Goal: Task Accomplishment & Management: Complete application form

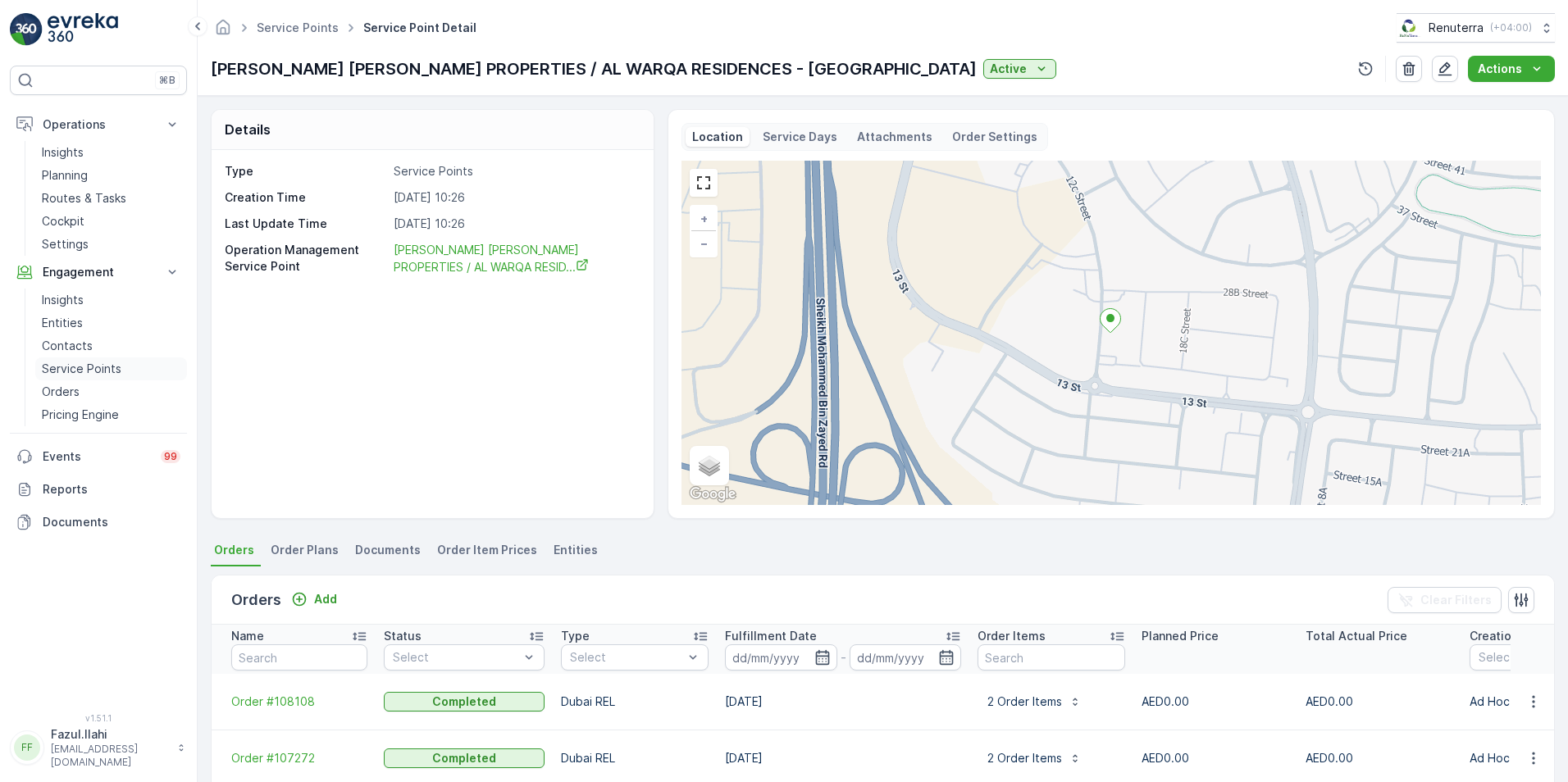
click at [61, 362] on p "Service Points" at bounding box center [81, 369] width 79 height 16
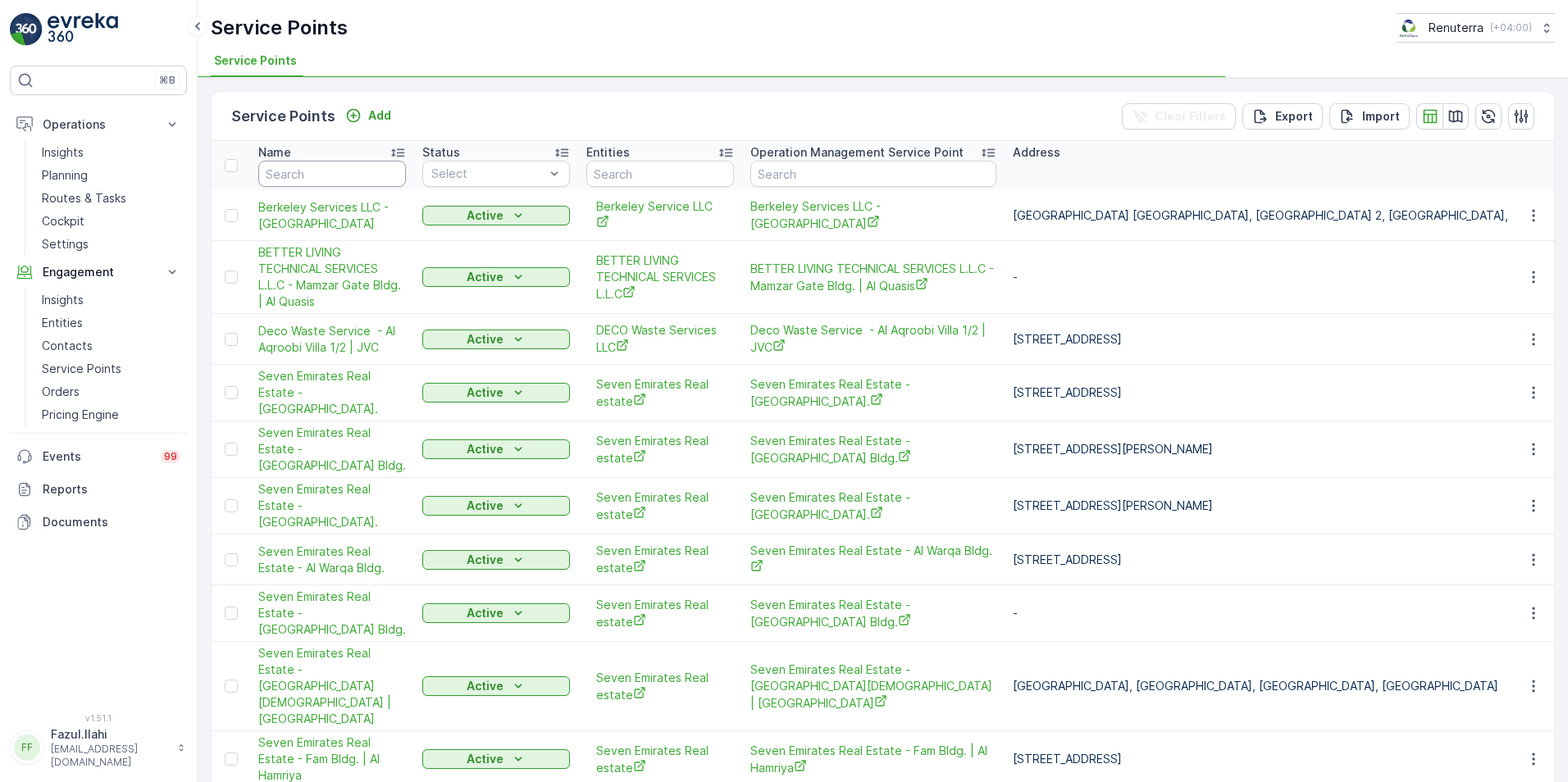
click at [338, 177] on input "text" at bounding box center [332, 173] width 148 height 26
click at [292, 174] on input "text" at bounding box center [332, 173] width 148 height 26
type input "R"
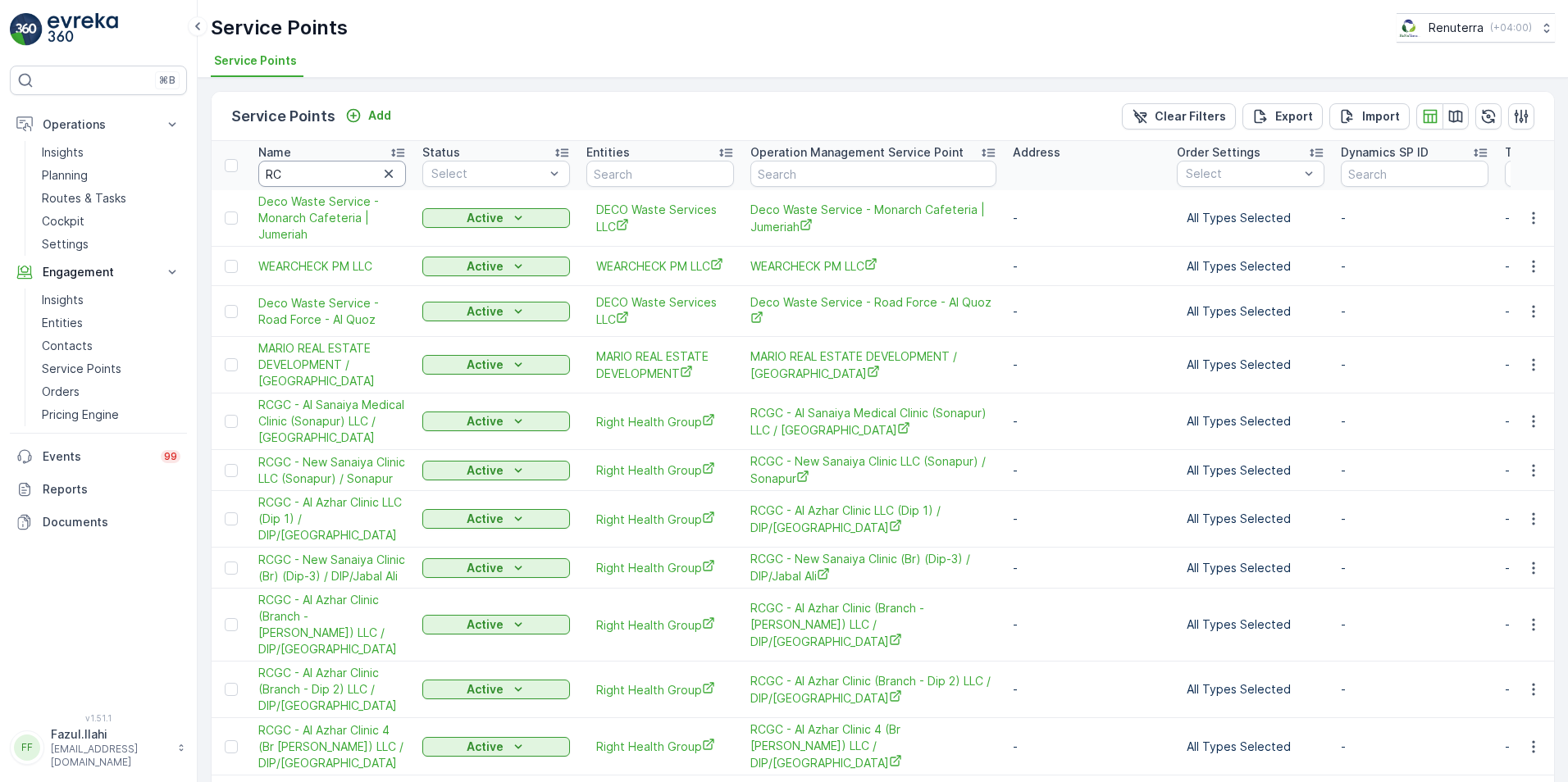
click at [292, 175] on input "RC" at bounding box center [332, 173] width 148 height 26
type input "RCGC"
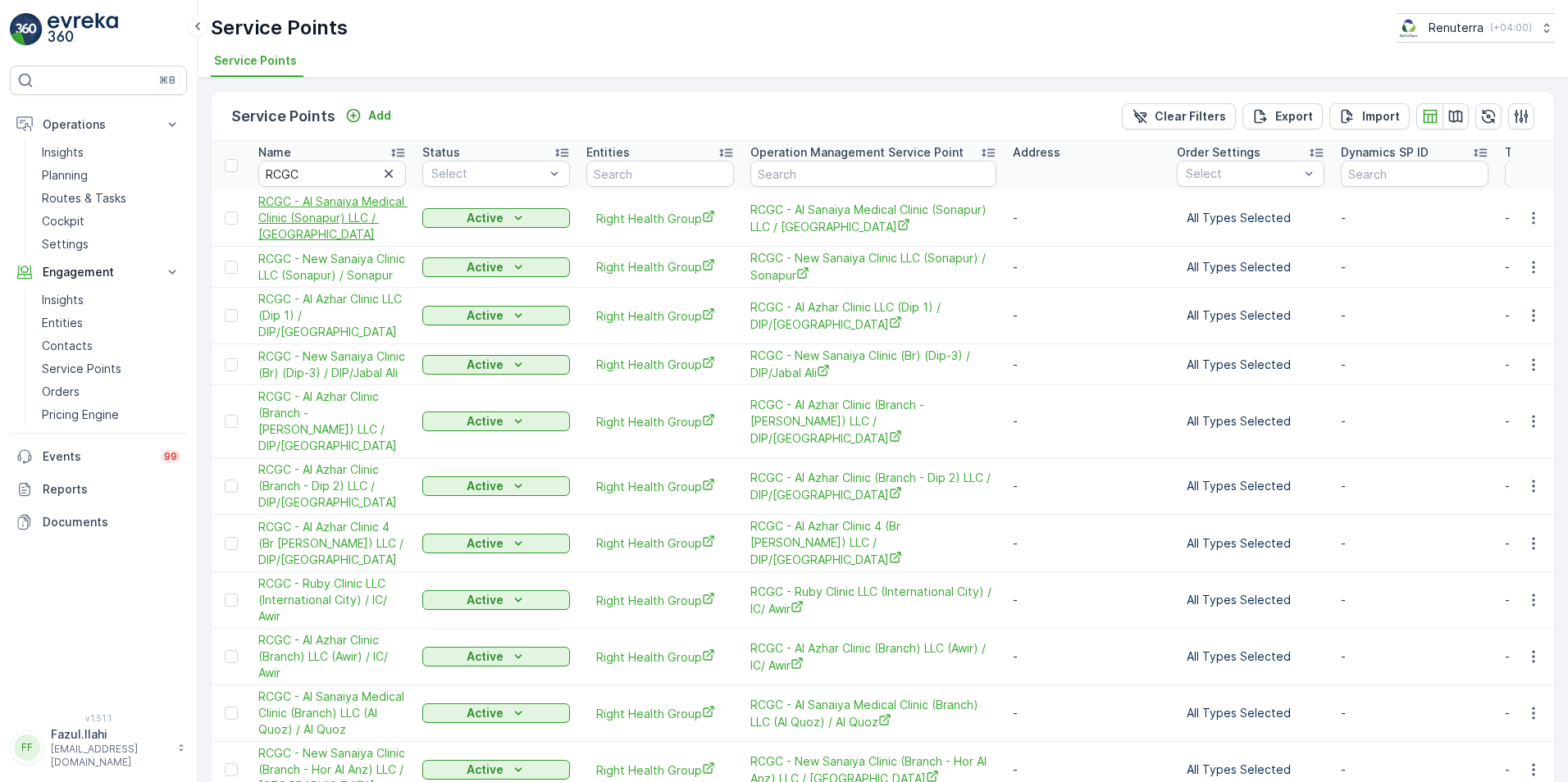
click at [343, 206] on span "RCGC - Al Sanaiya Medical Clinic (Sonapur) LLC / [GEOGRAPHIC_DATA]" at bounding box center [332, 217] width 148 height 49
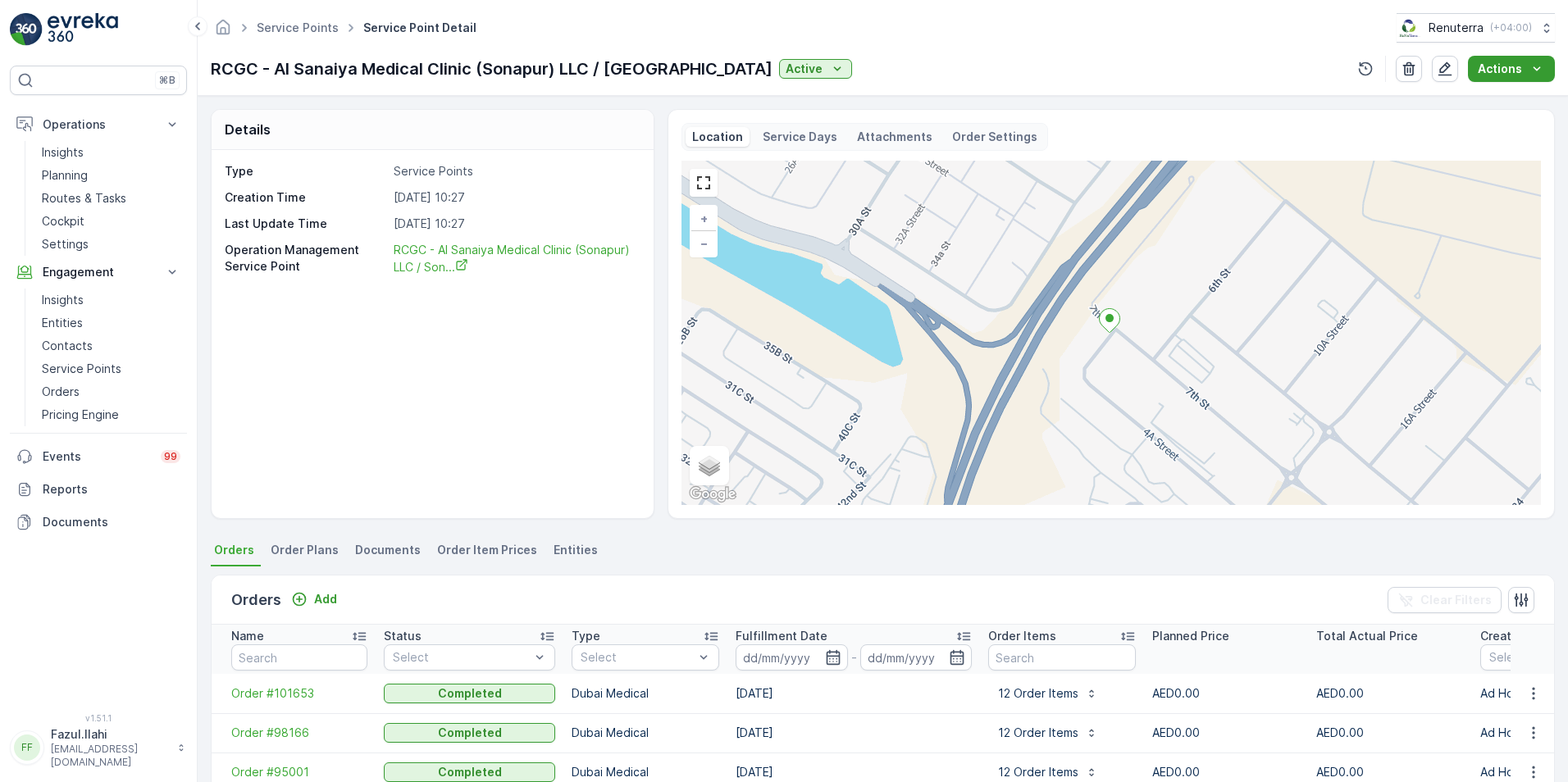
click at [1515, 73] on p "Actions" at bounding box center [1499, 69] width 45 height 16
click at [1486, 104] on span "Create Document" at bounding box center [1505, 100] width 98 height 16
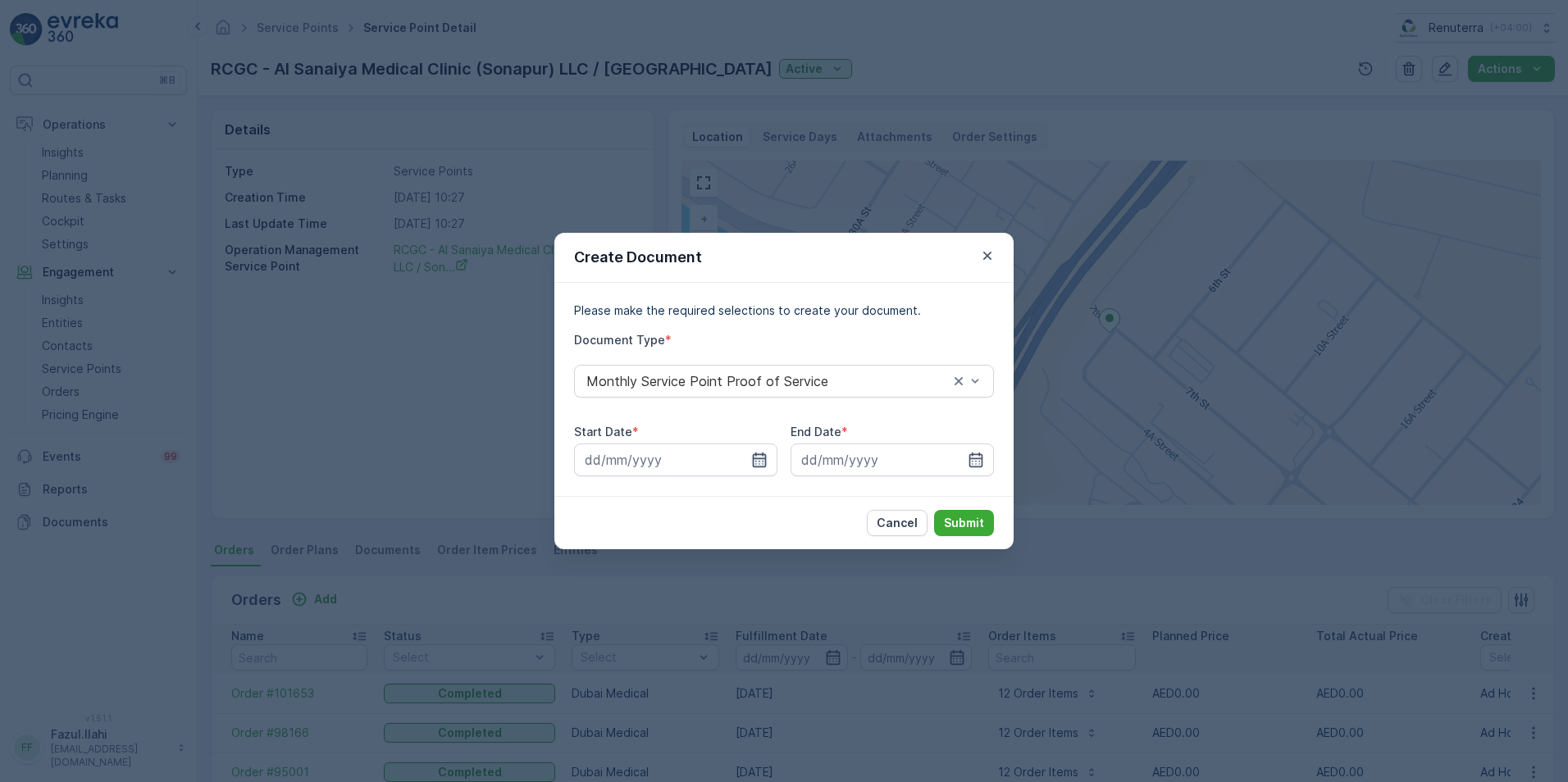
click at [752, 460] on icon "button" at bounding box center [760, 460] width 14 height 15
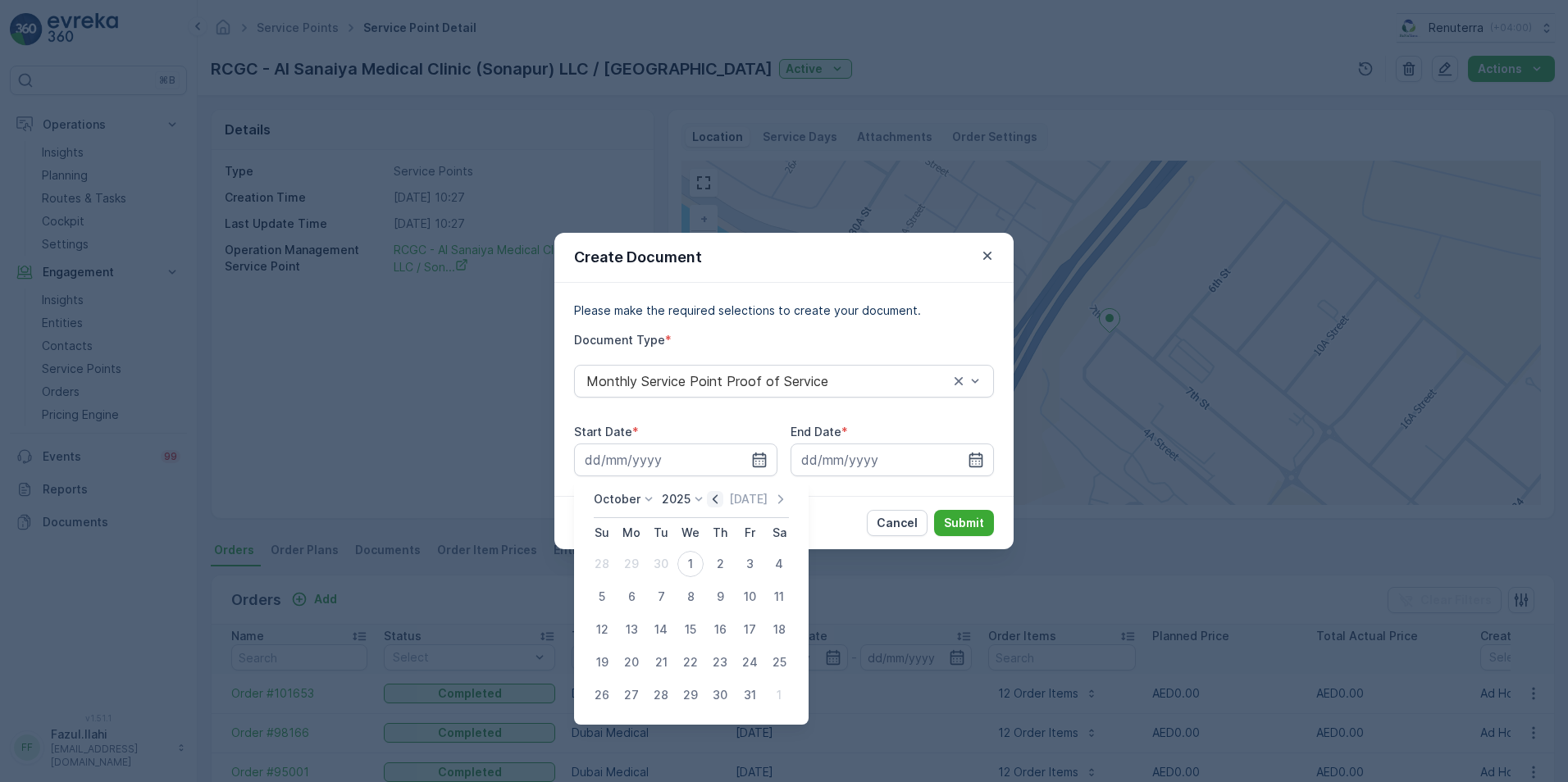
click at [718, 498] on icon "button" at bounding box center [715, 499] width 5 height 9
drag, startPoint x: 632, startPoint y: 566, endPoint x: 643, endPoint y: 566, distance: 11.0
click at [637, 566] on div "1" at bounding box center [630, 564] width 26 height 26
type input "01.09.2025"
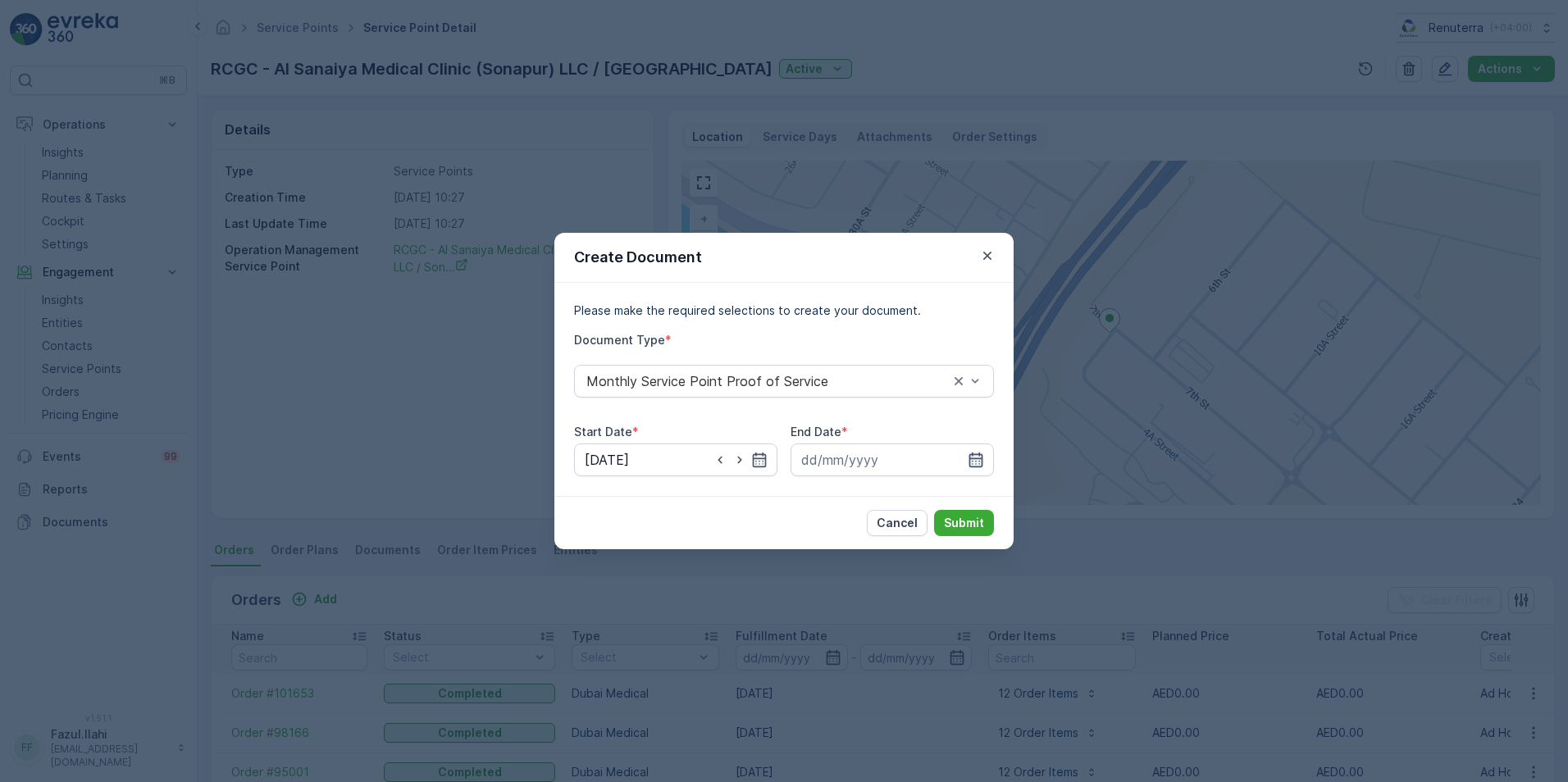
click at [972, 461] on icon "button" at bounding box center [976, 460] width 14 height 15
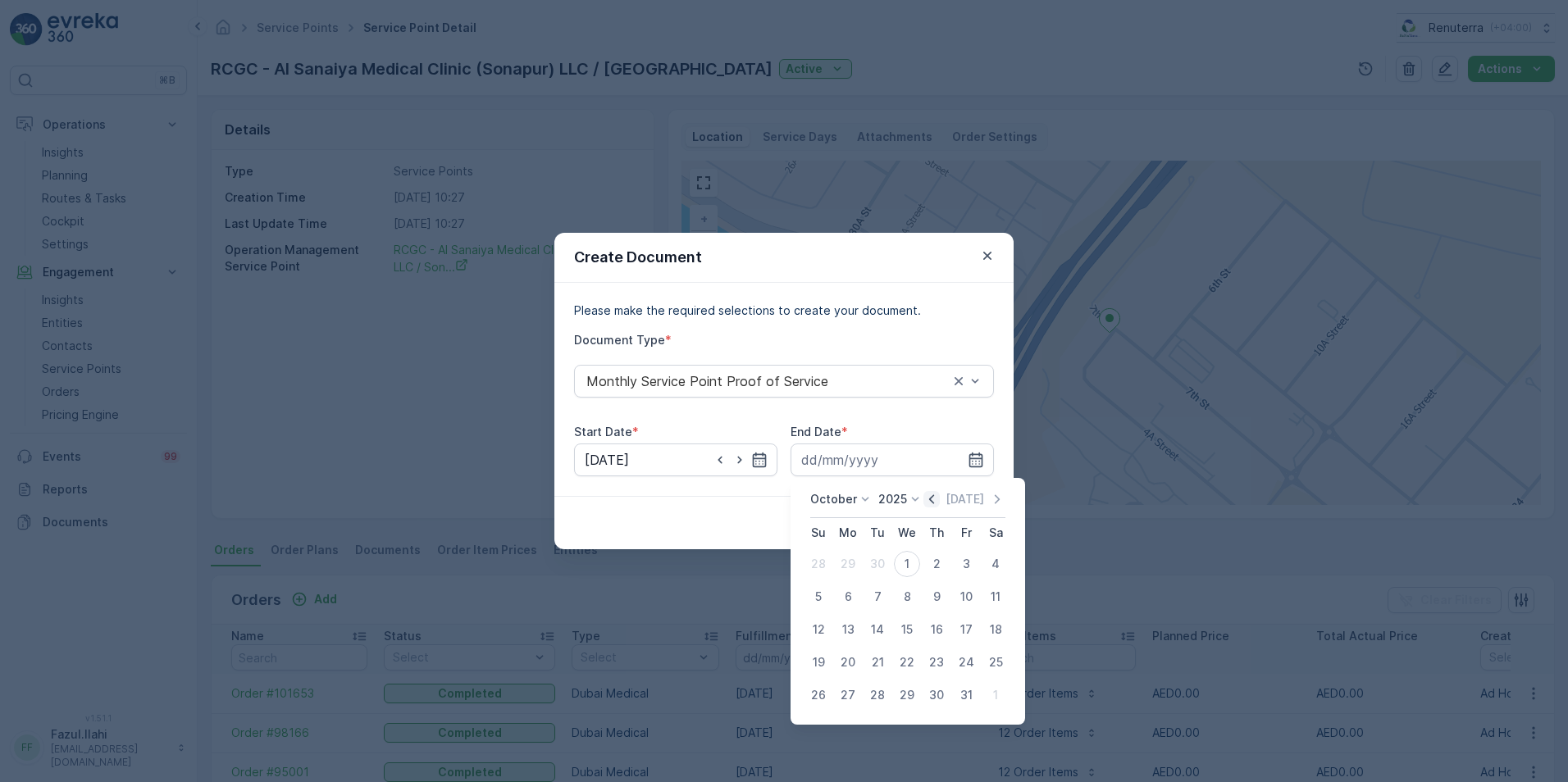
click at [934, 502] on icon "button" at bounding box center [931, 499] width 5 height 9
click at [870, 695] on div "30" at bounding box center [877, 695] width 26 height 26
type input "[DATE]"
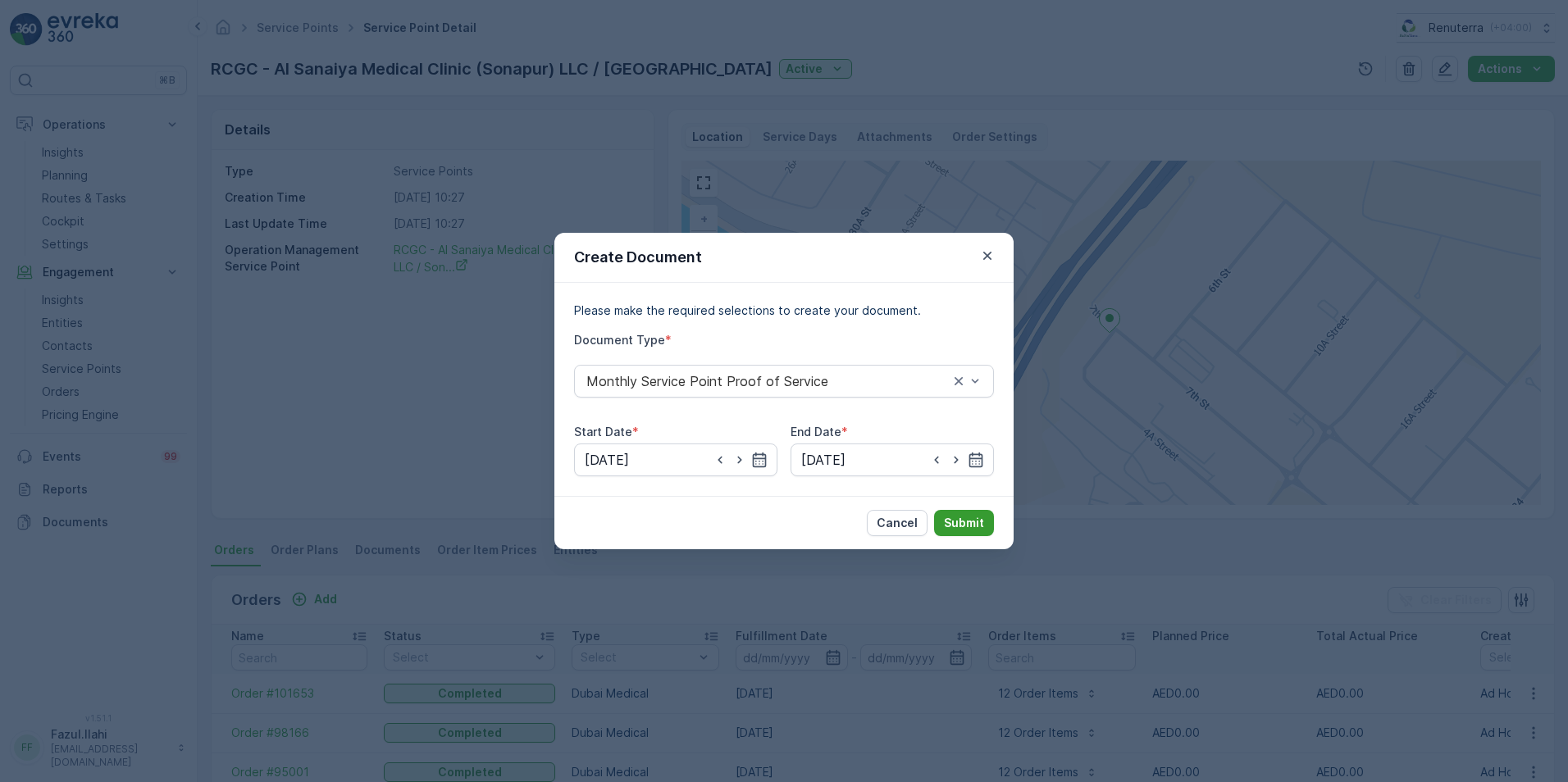
click at [962, 523] on p "Submit" at bounding box center [963, 523] width 40 height 16
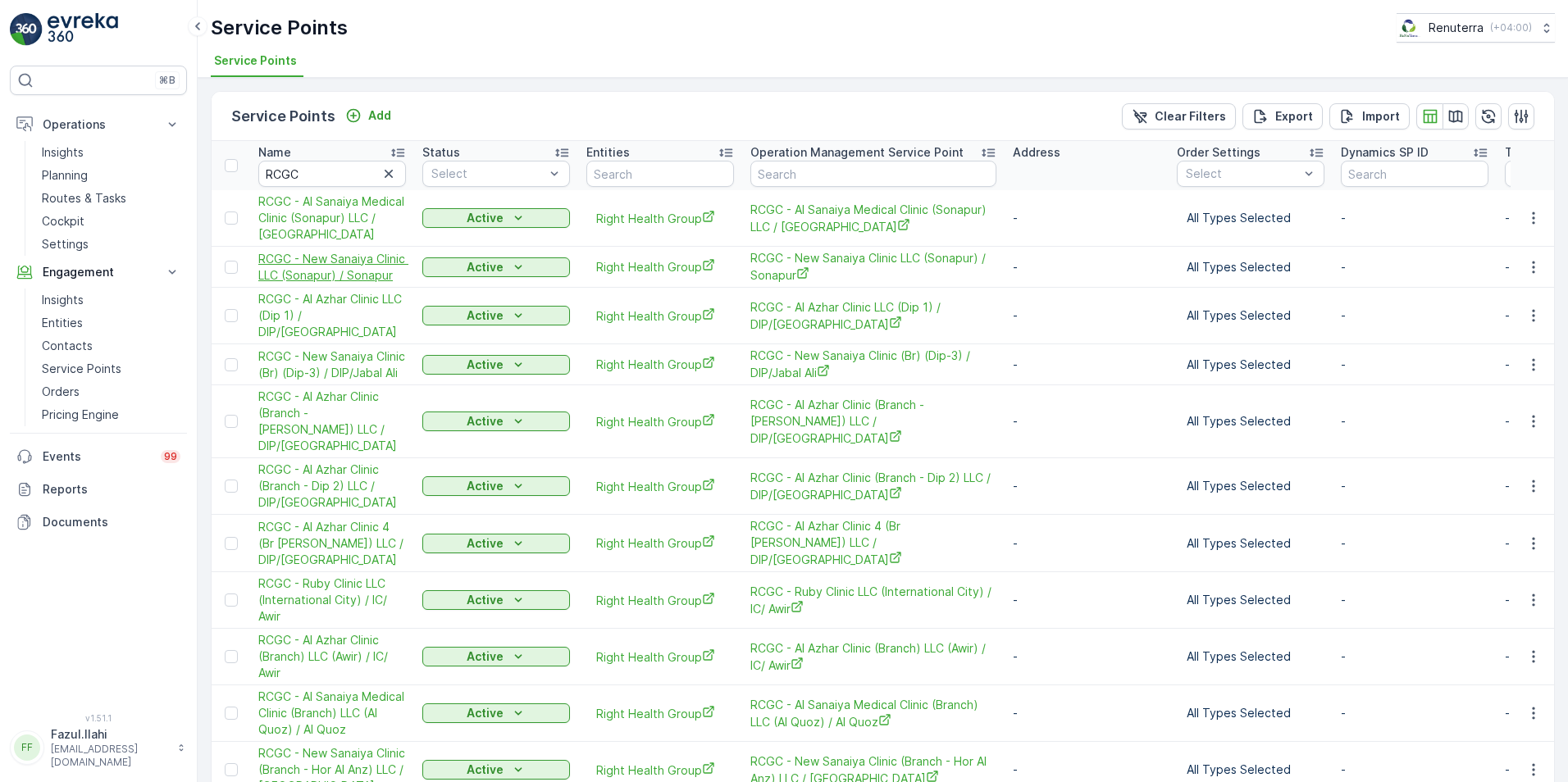
click at [368, 265] on span "RCGC - New Sanaiya Clinic LLC (Sonapur) / Sonapur" at bounding box center [332, 267] width 148 height 33
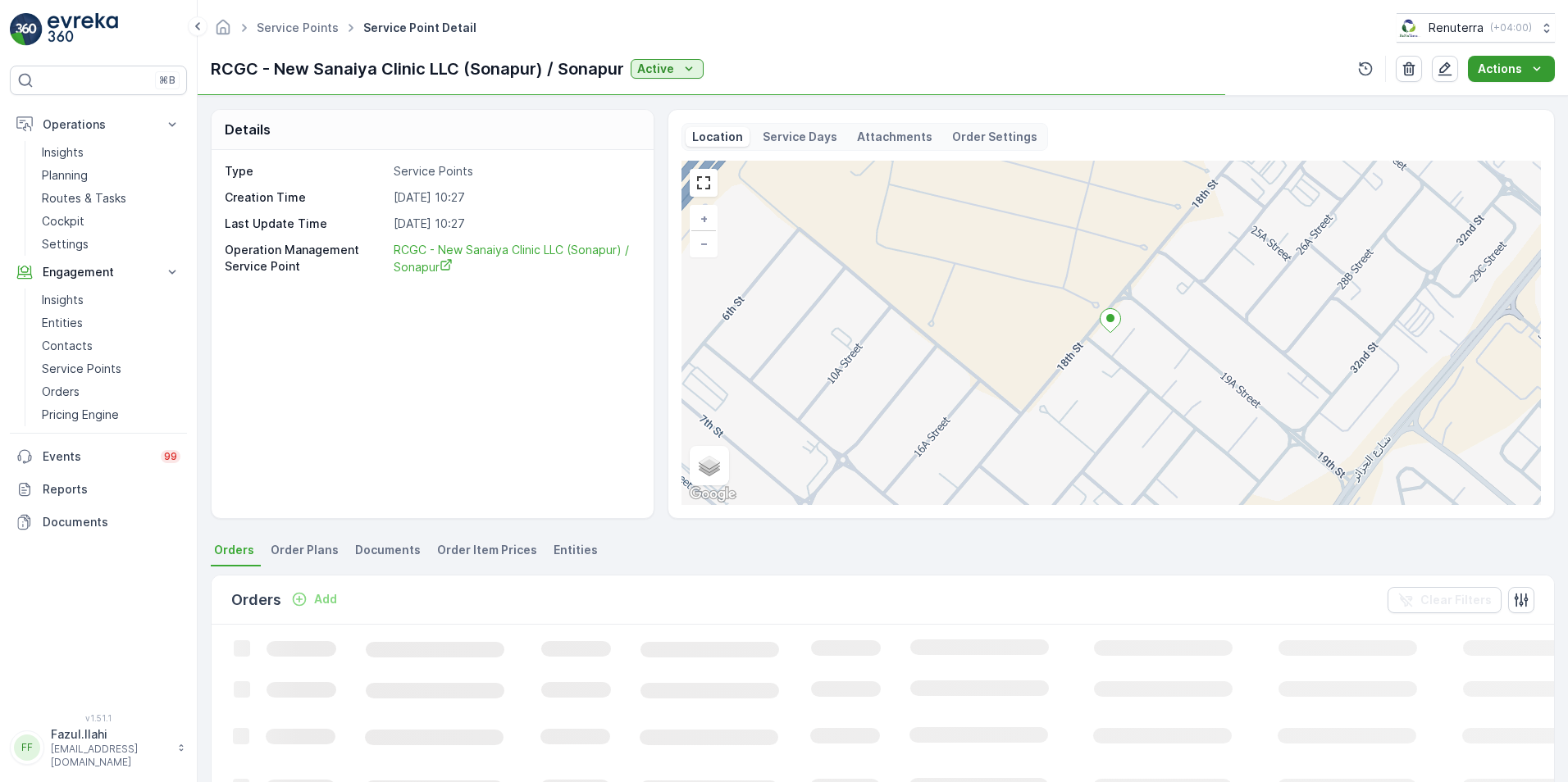
click at [1530, 62] on icon "Actions" at bounding box center [1536, 69] width 16 height 16
click at [1480, 101] on span "Create Document" at bounding box center [1505, 100] width 98 height 16
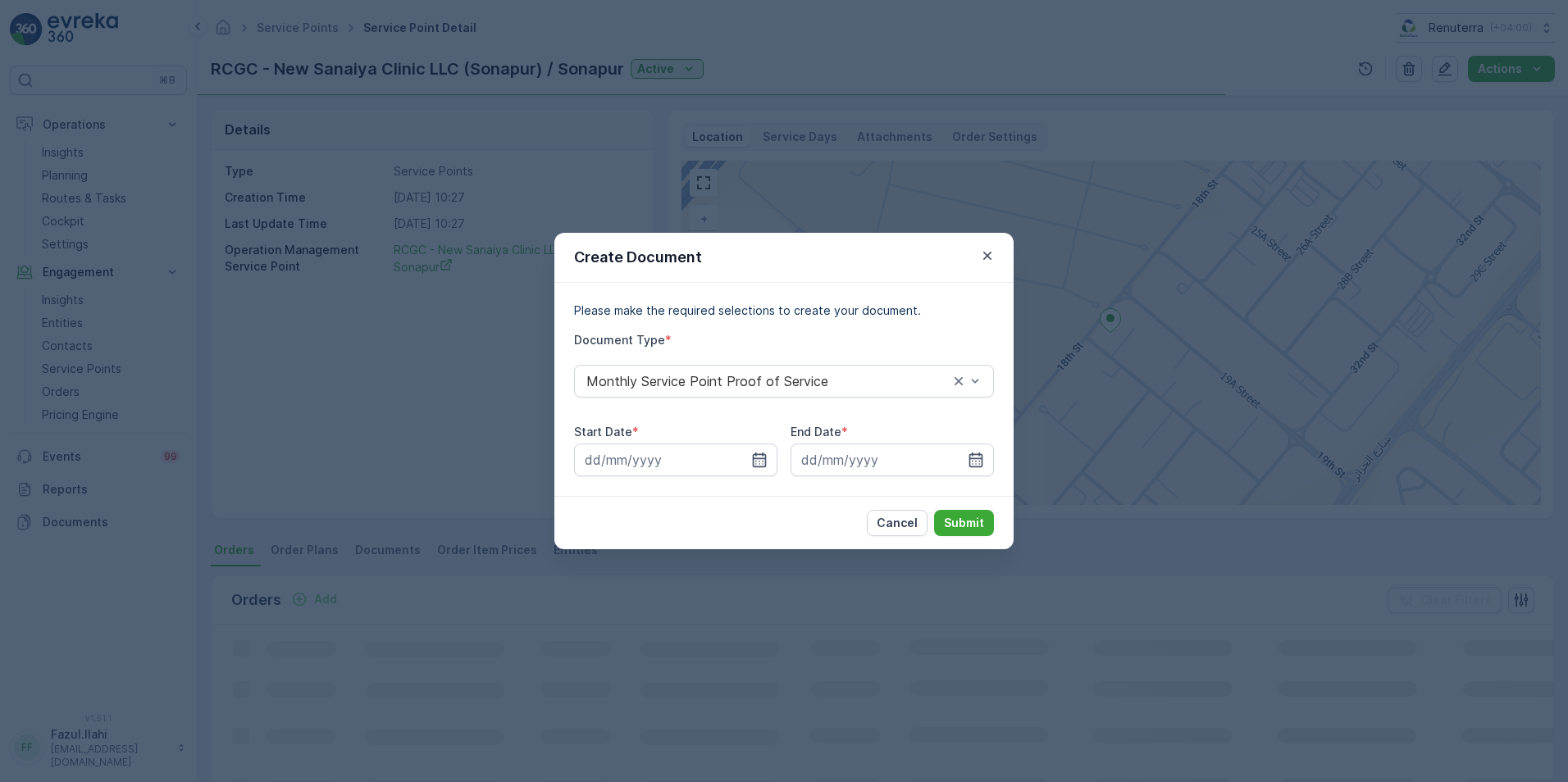
click at [754, 462] on icon "button" at bounding box center [759, 460] width 16 height 16
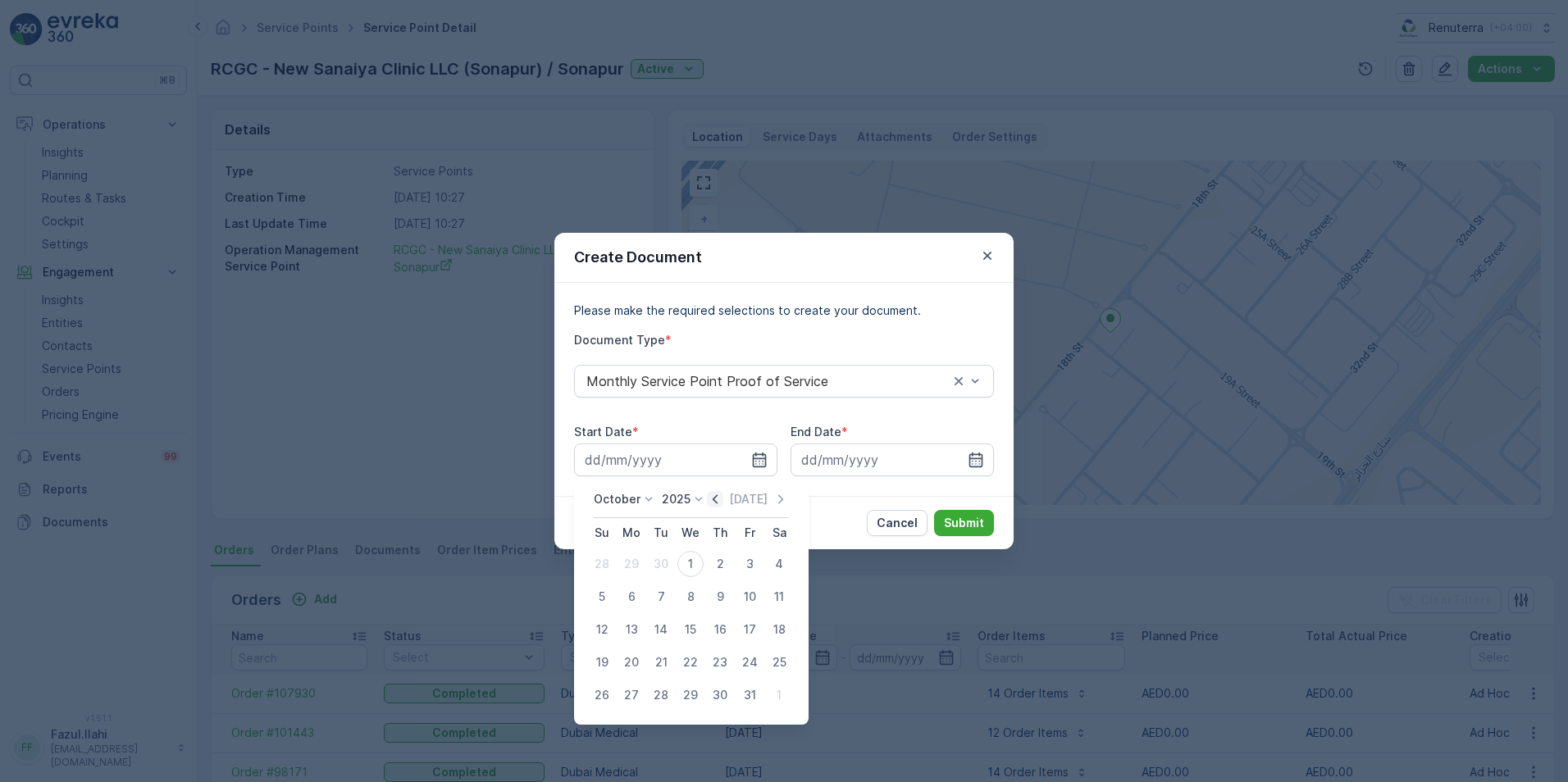
click at [715, 502] on icon "button" at bounding box center [715, 500] width 16 height 16
click at [634, 565] on div "1" at bounding box center [630, 564] width 26 height 26
type input "[DATE]"
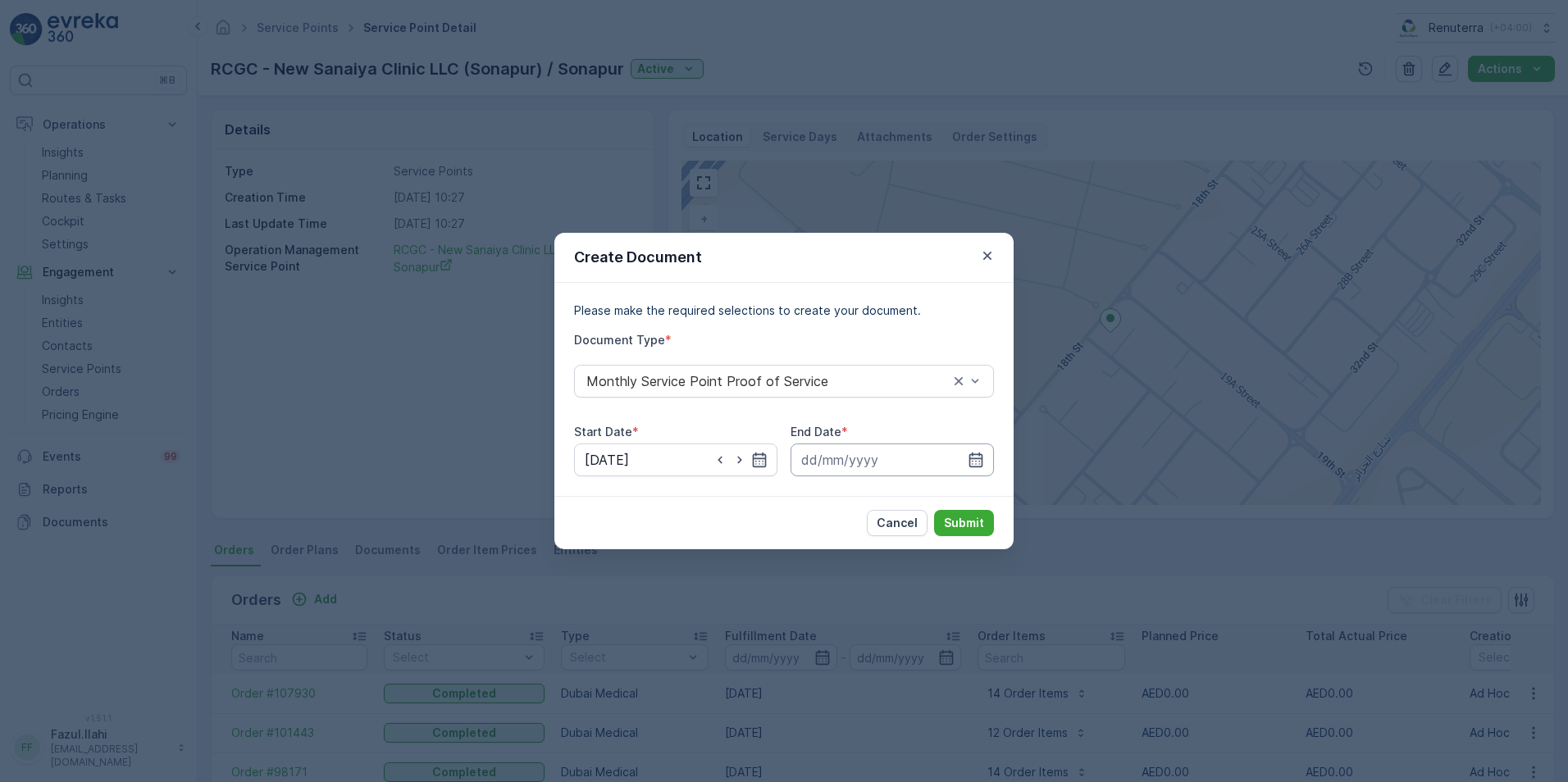
click at [966, 463] on input at bounding box center [892, 460] width 203 height 33
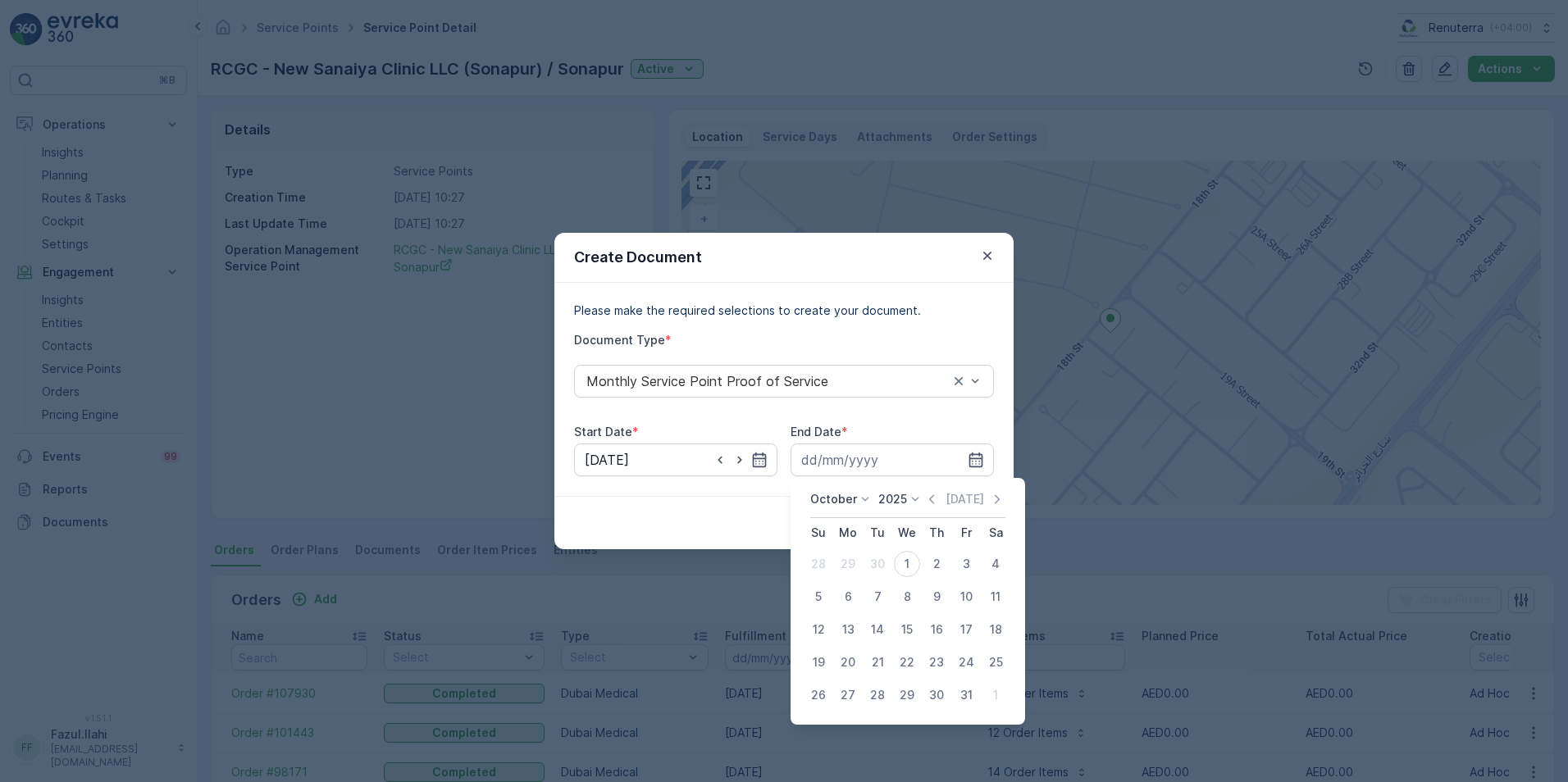
drag, startPoint x: 937, startPoint y: 498, endPoint x: 917, endPoint y: 541, distance: 47.4
click at [937, 499] on icon "button" at bounding box center [931, 500] width 16 height 16
click at [870, 696] on div "30" at bounding box center [877, 695] width 26 height 26
type input "[DATE]"
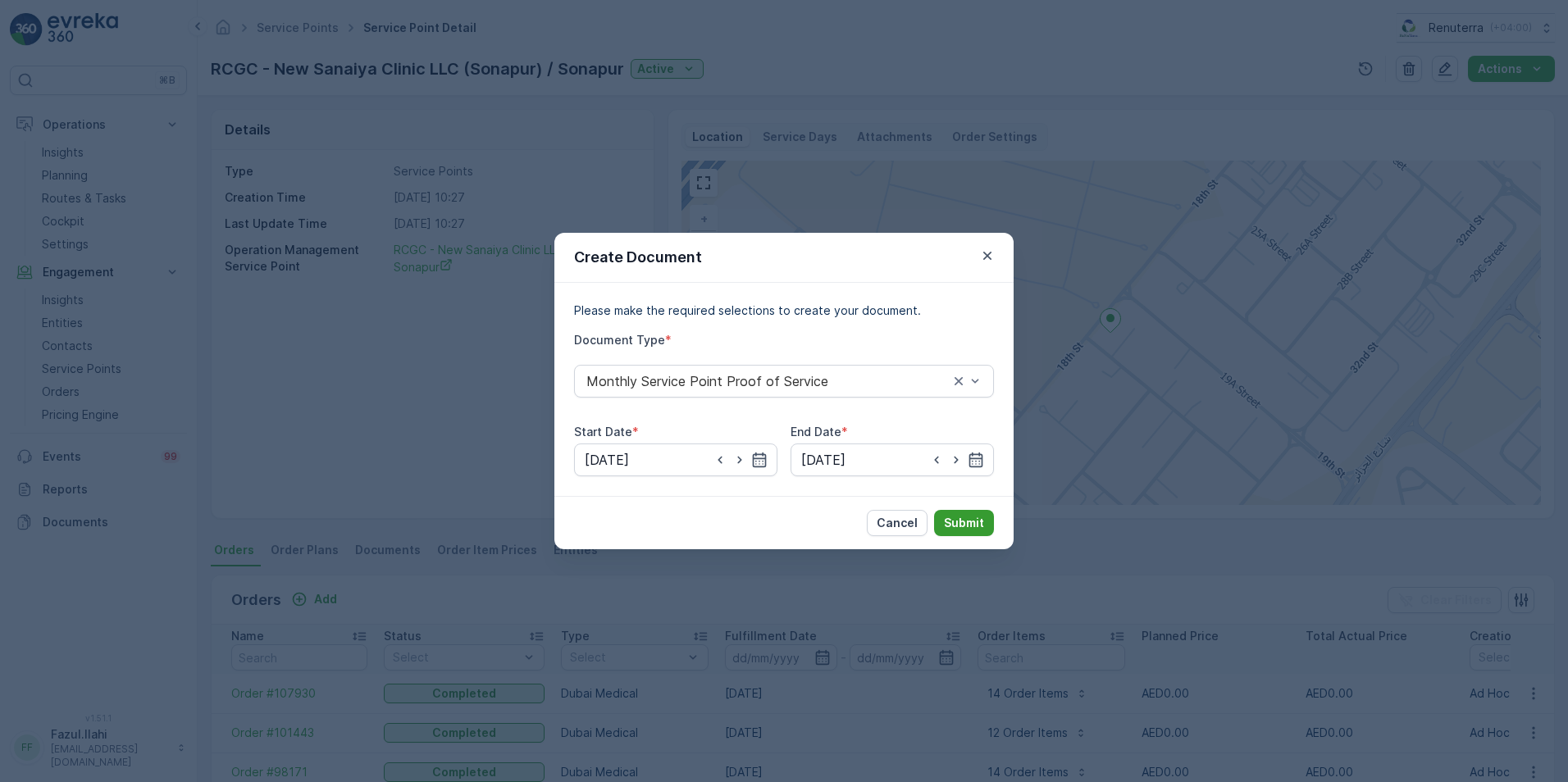
click at [963, 521] on p "Submit" at bounding box center [963, 523] width 40 height 16
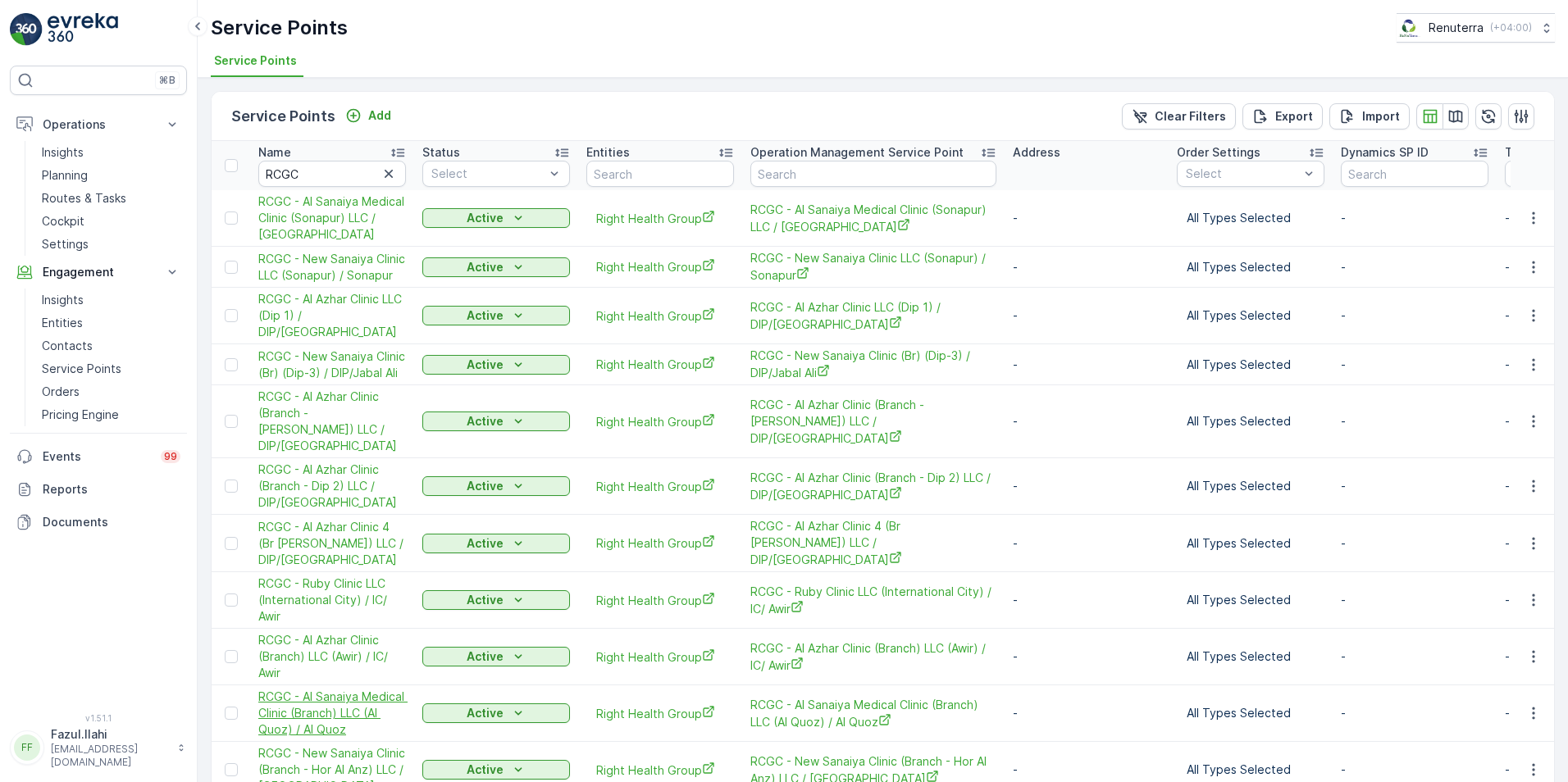
scroll to position [53, 0]
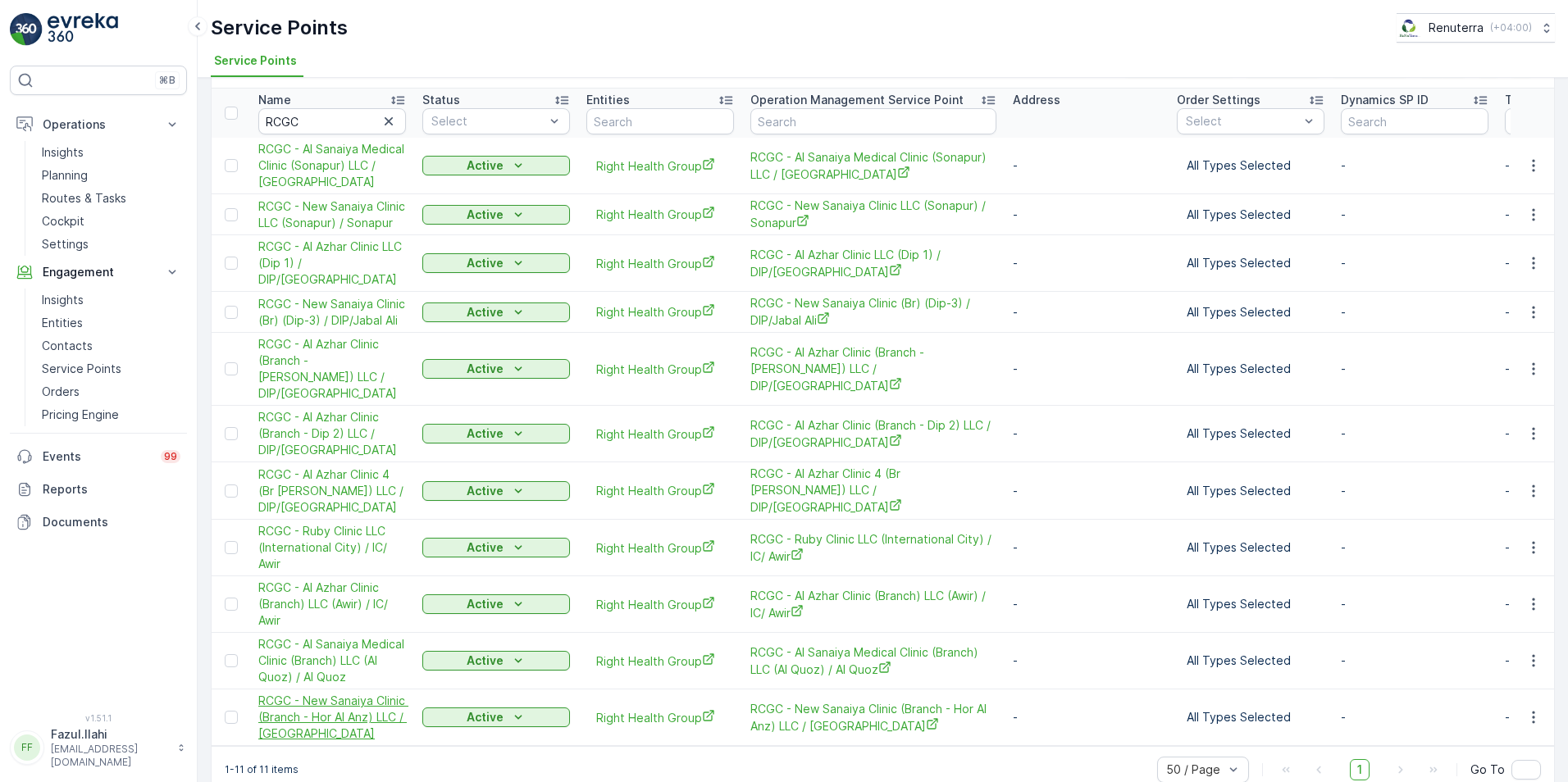
click at [357, 693] on span "RCGC - New Sanaiya Clinic (Branch - Hor Al Anz) LLC / Hor Al Anz" at bounding box center [332, 717] width 148 height 49
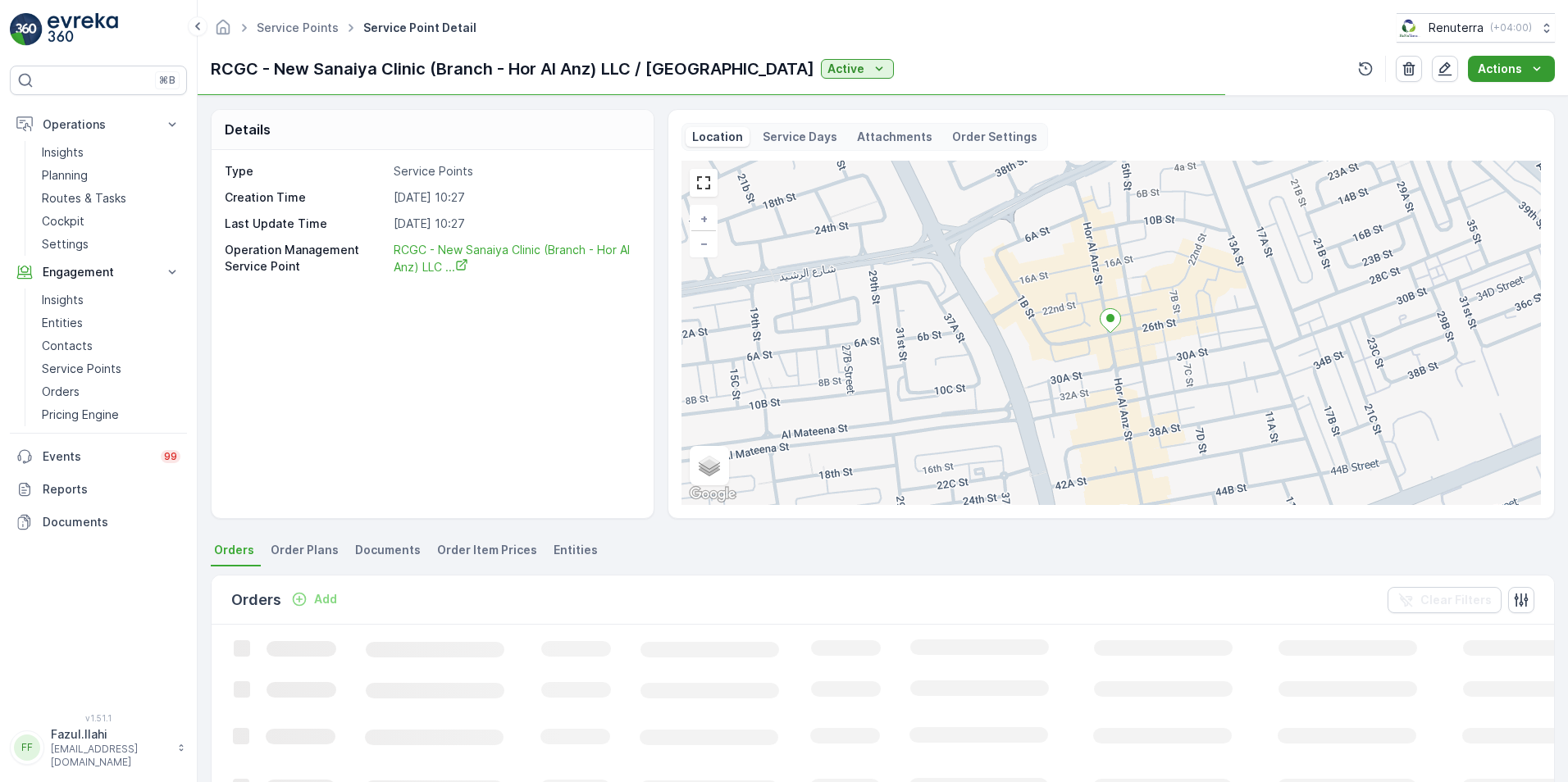
click at [1507, 64] on p "Actions" at bounding box center [1499, 69] width 45 height 16
click at [1493, 97] on span "Create Document" at bounding box center [1505, 100] width 98 height 16
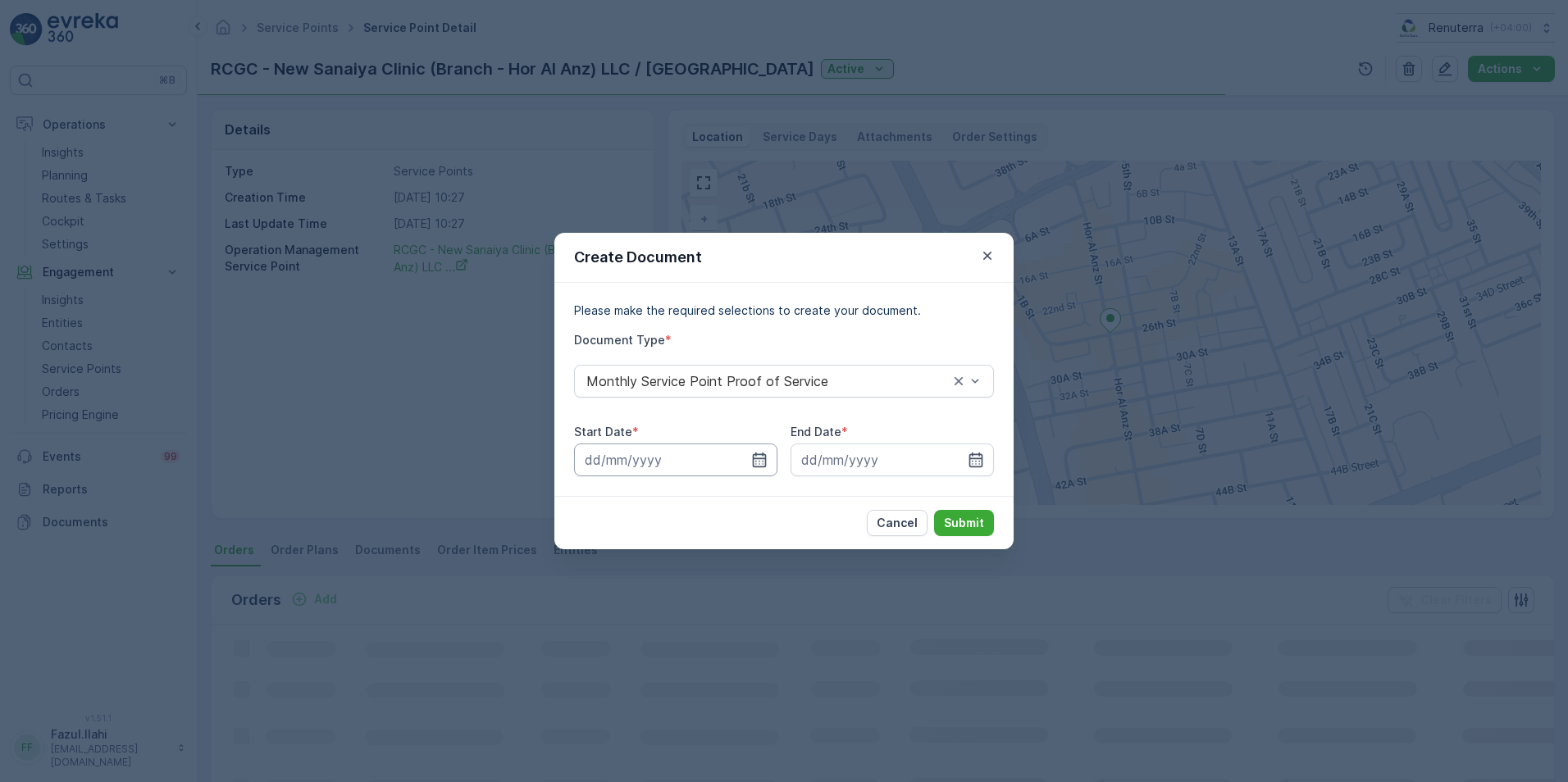
click at [770, 456] on input at bounding box center [676, 460] width 203 height 33
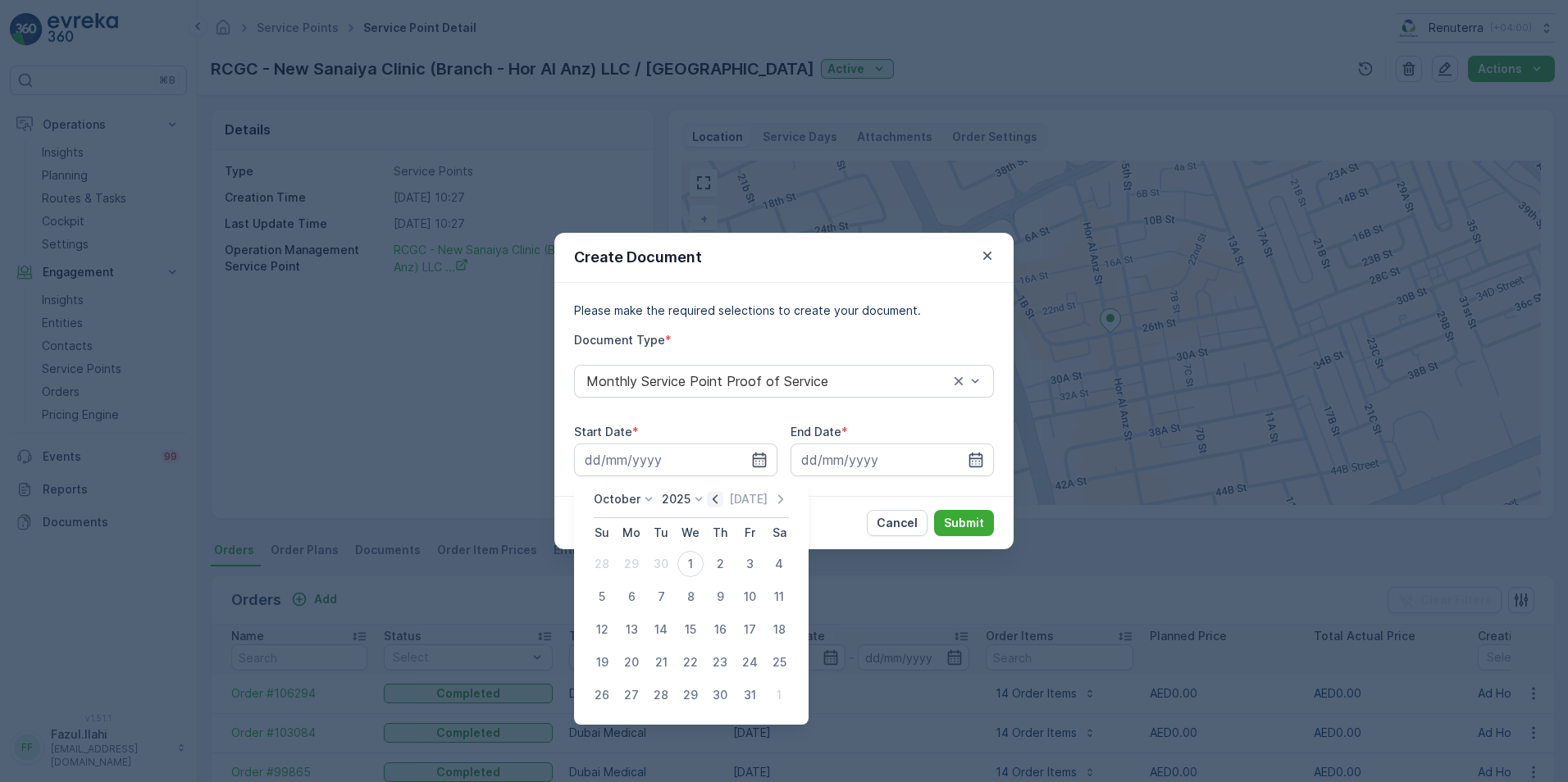
click at [723, 492] on icon "button" at bounding box center [715, 500] width 16 height 16
click at [637, 566] on div "1" at bounding box center [630, 564] width 26 height 26
type input "[DATE]"
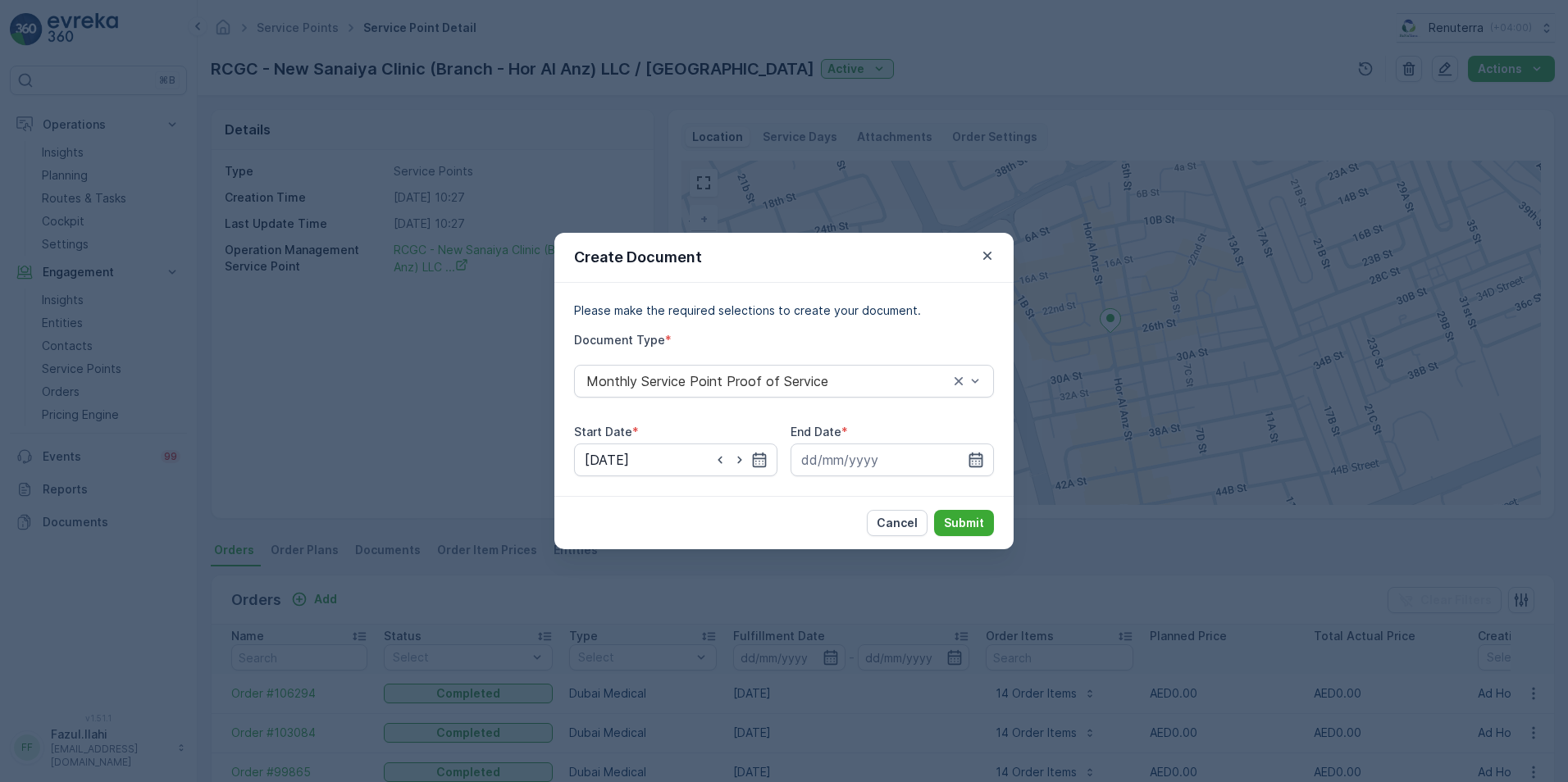
click at [980, 464] on icon "button" at bounding box center [976, 460] width 16 height 16
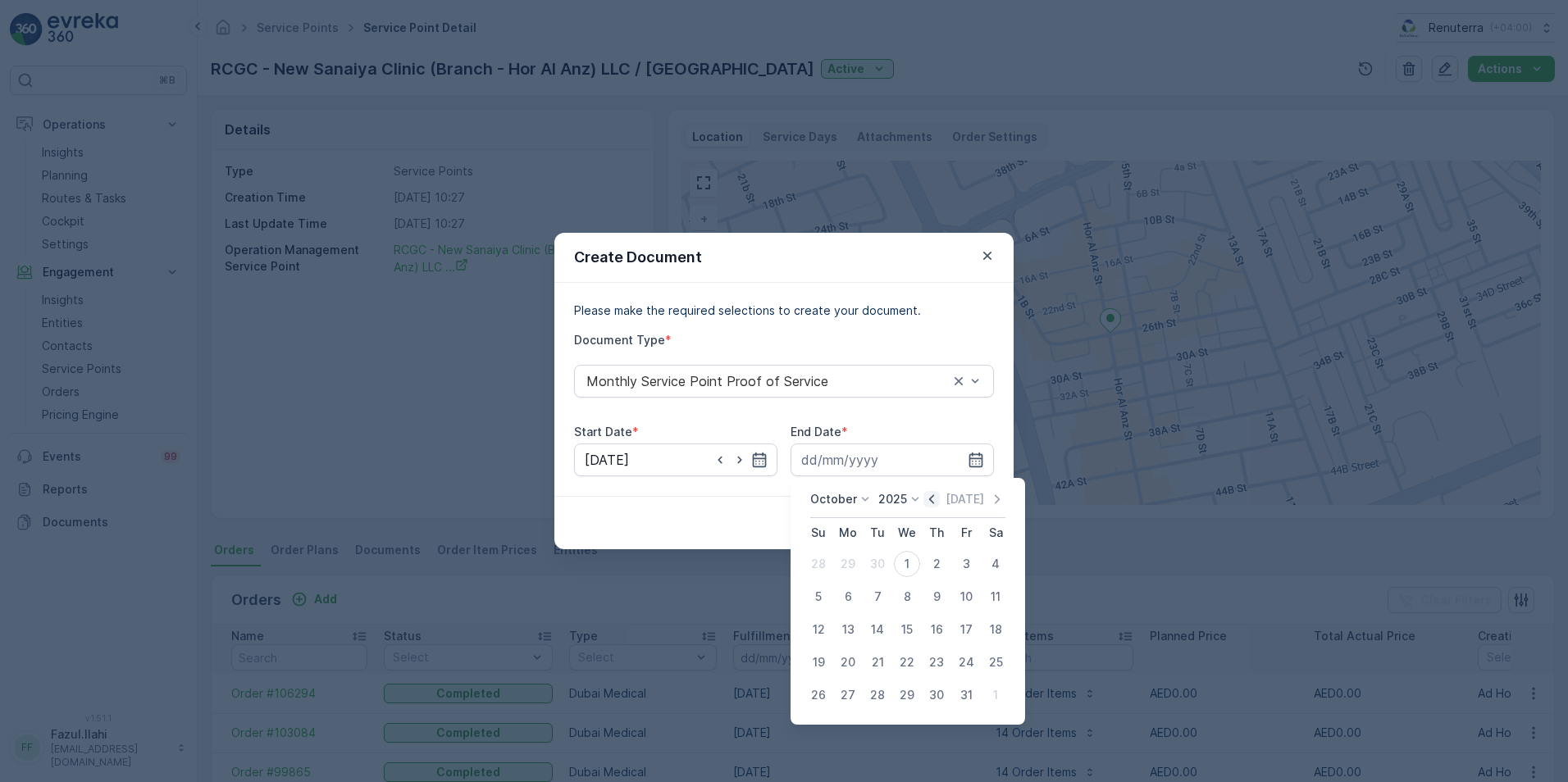
click at [934, 497] on icon "button" at bounding box center [931, 499] width 5 height 9
click at [884, 690] on div "30" at bounding box center [877, 695] width 26 height 26
type input "[DATE]"
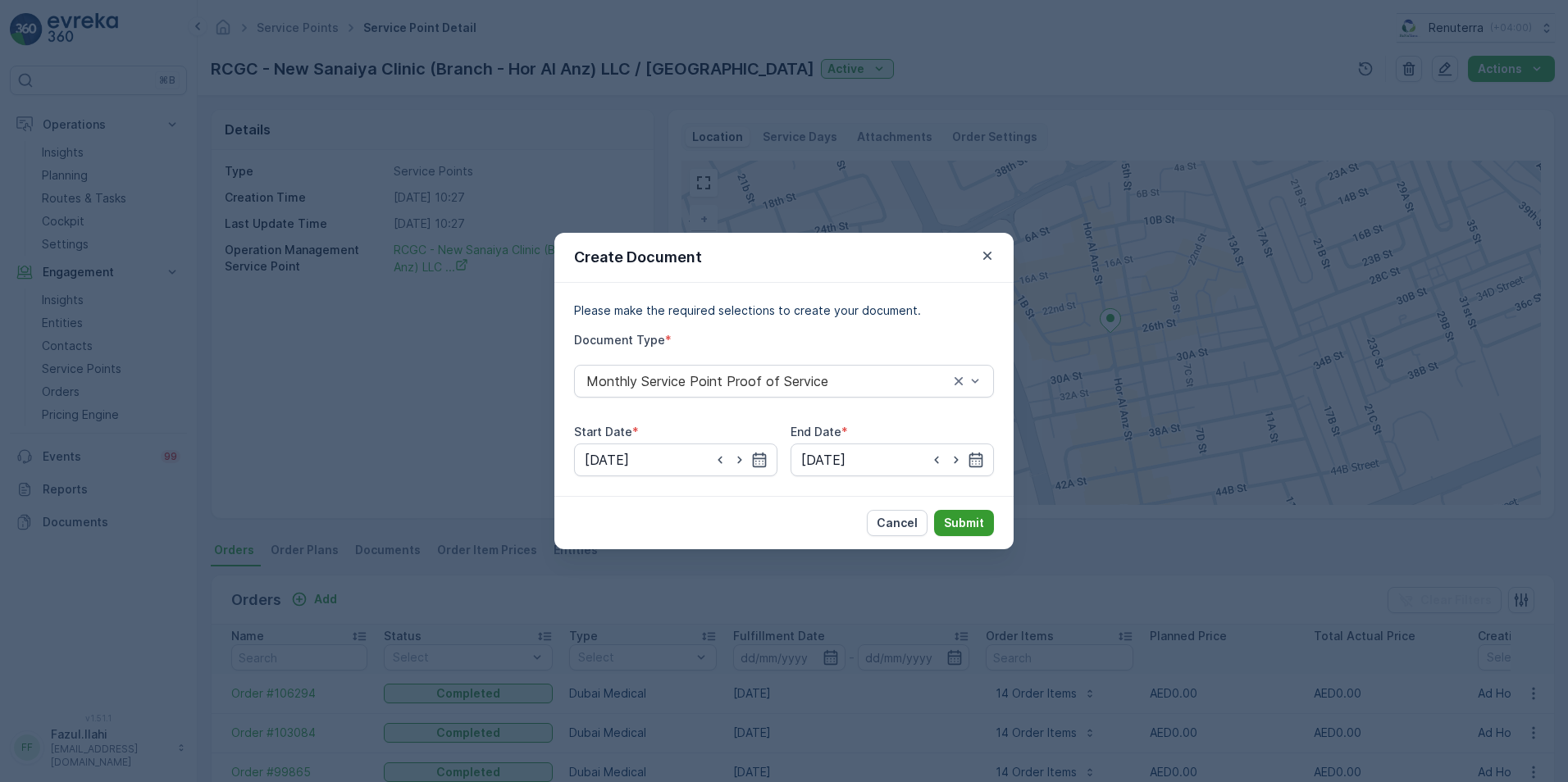
click at [963, 524] on p "Submit" at bounding box center [963, 523] width 40 height 16
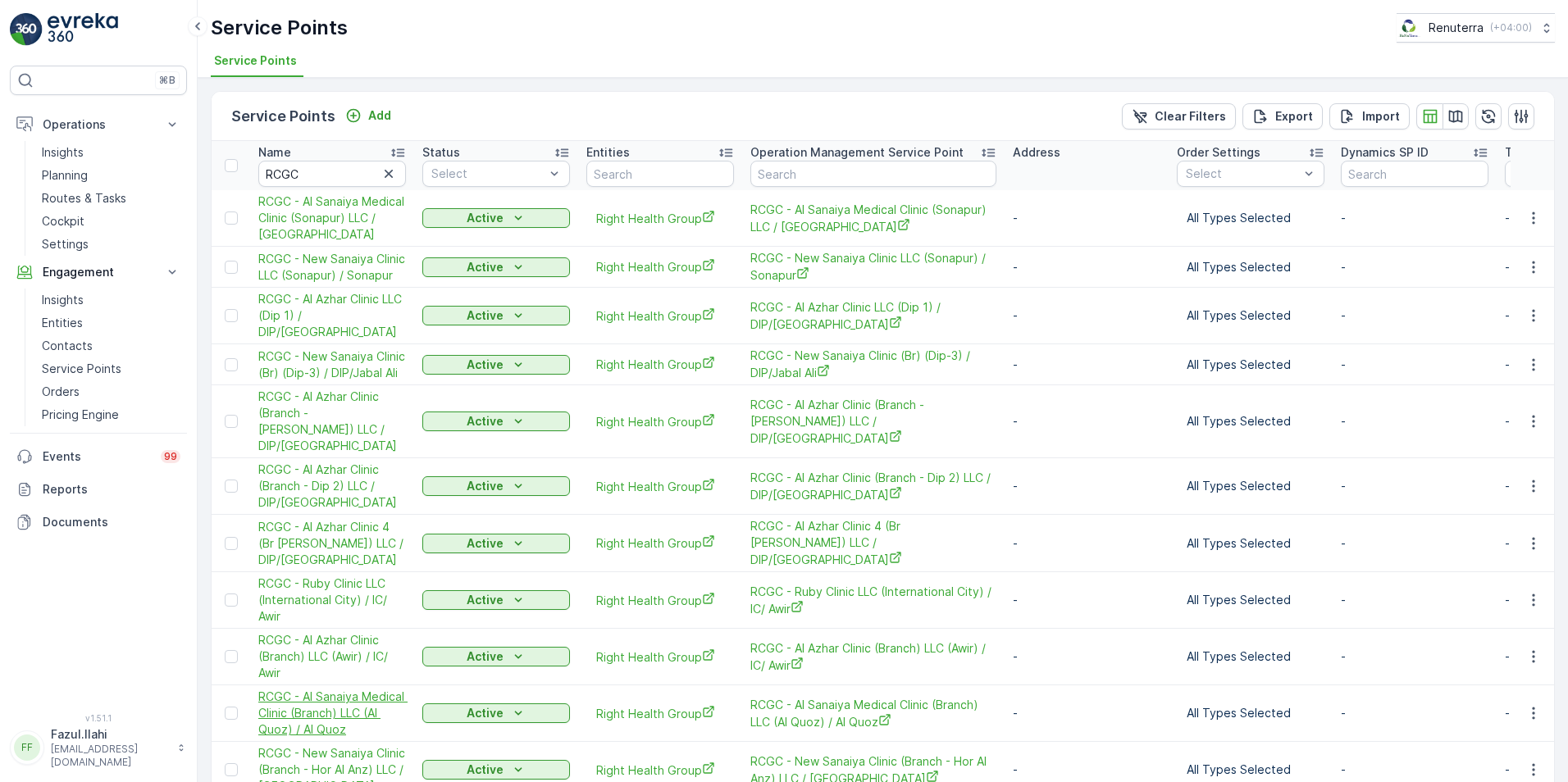
click at [343, 688] on span "RCGC - Al Sanaiya Medical Clinic (Branch) LLC (Al Quoz) / Al Quoz" at bounding box center [332, 713] width 148 height 49
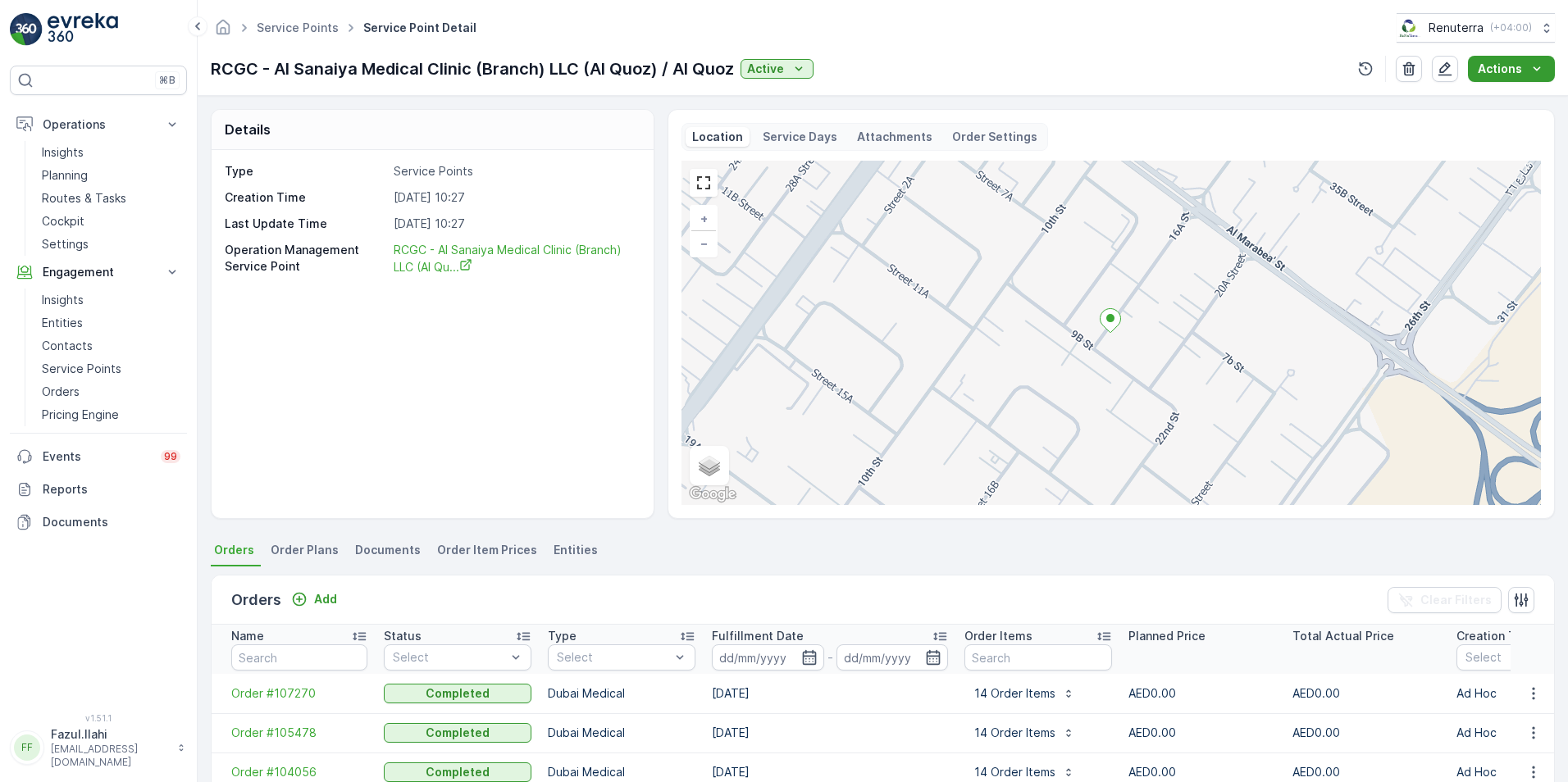
click at [1540, 59] on button "Actions" at bounding box center [1511, 69] width 87 height 26
click at [1492, 103] on span "Create Document" at bounding box center [1505, 100] width 98 height 16
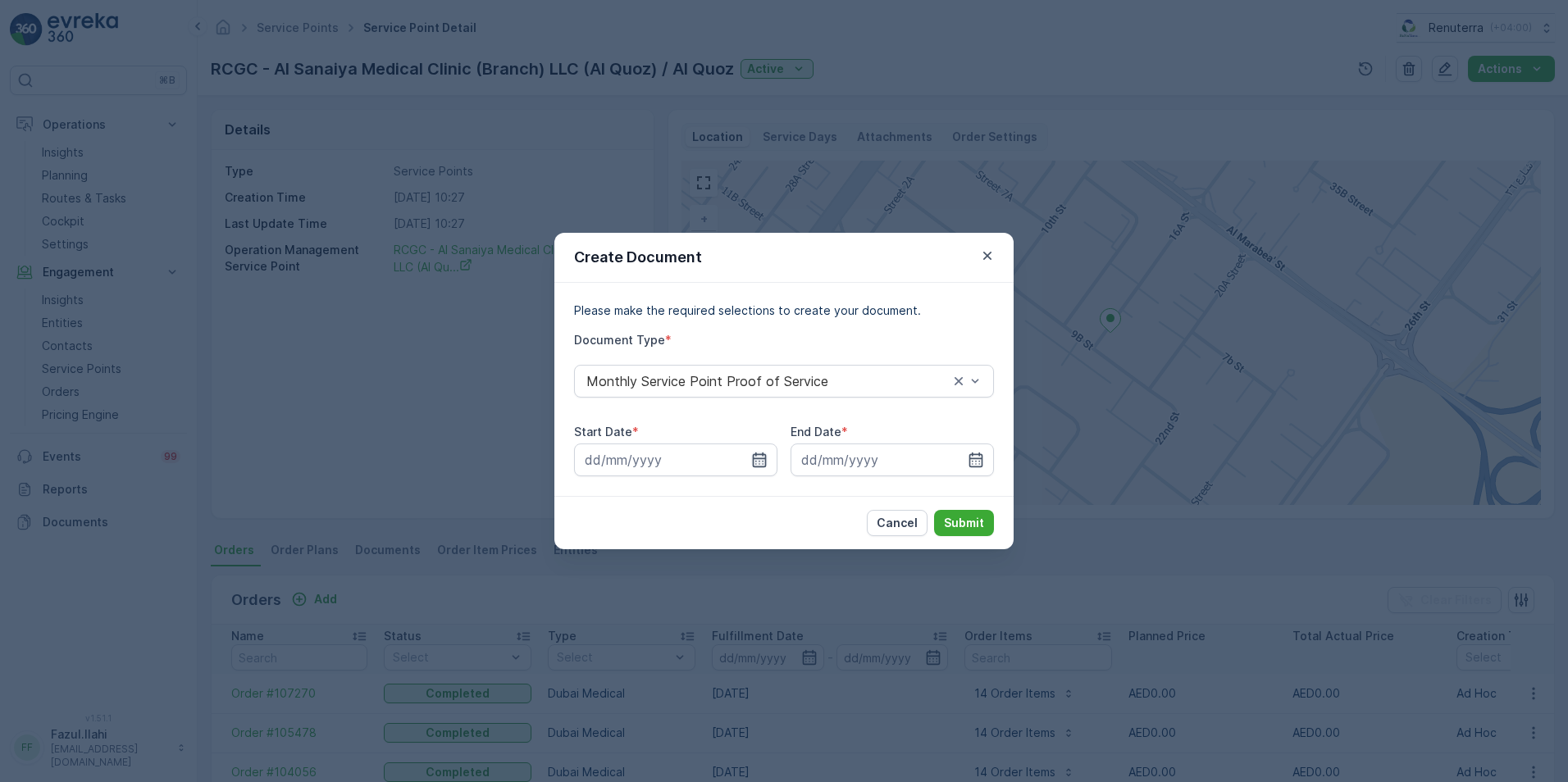
click at [752, 461] on icon "button" at bounding box center [760, 460] width 14 height 15
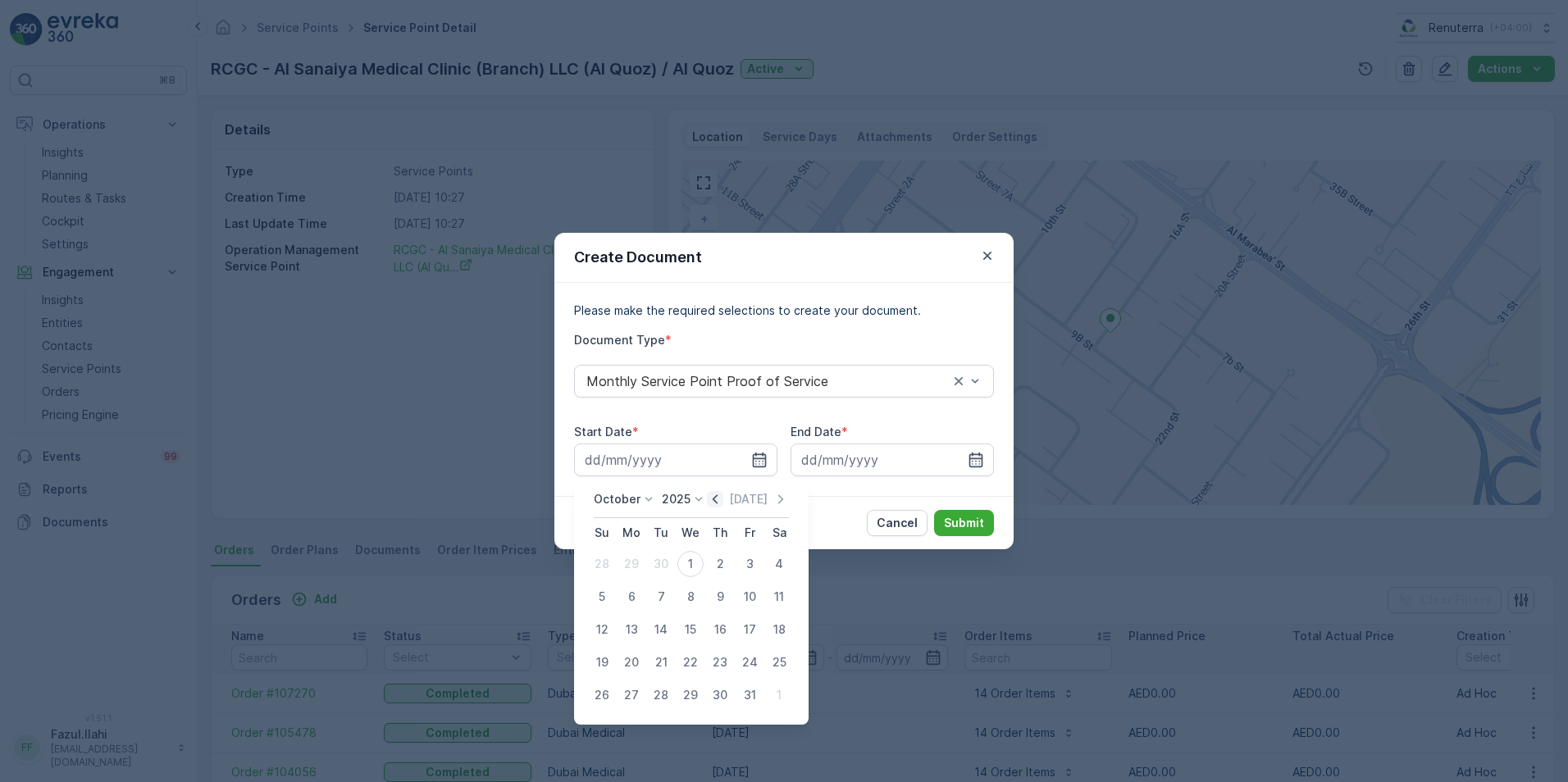
click at [711, 500] on icon "button" at bounding box center [715, 500] width 16 height 16
click at [638, 560] on div "1" at bounding box center [630, 564] width 26 height 26
type input "[DATE]"
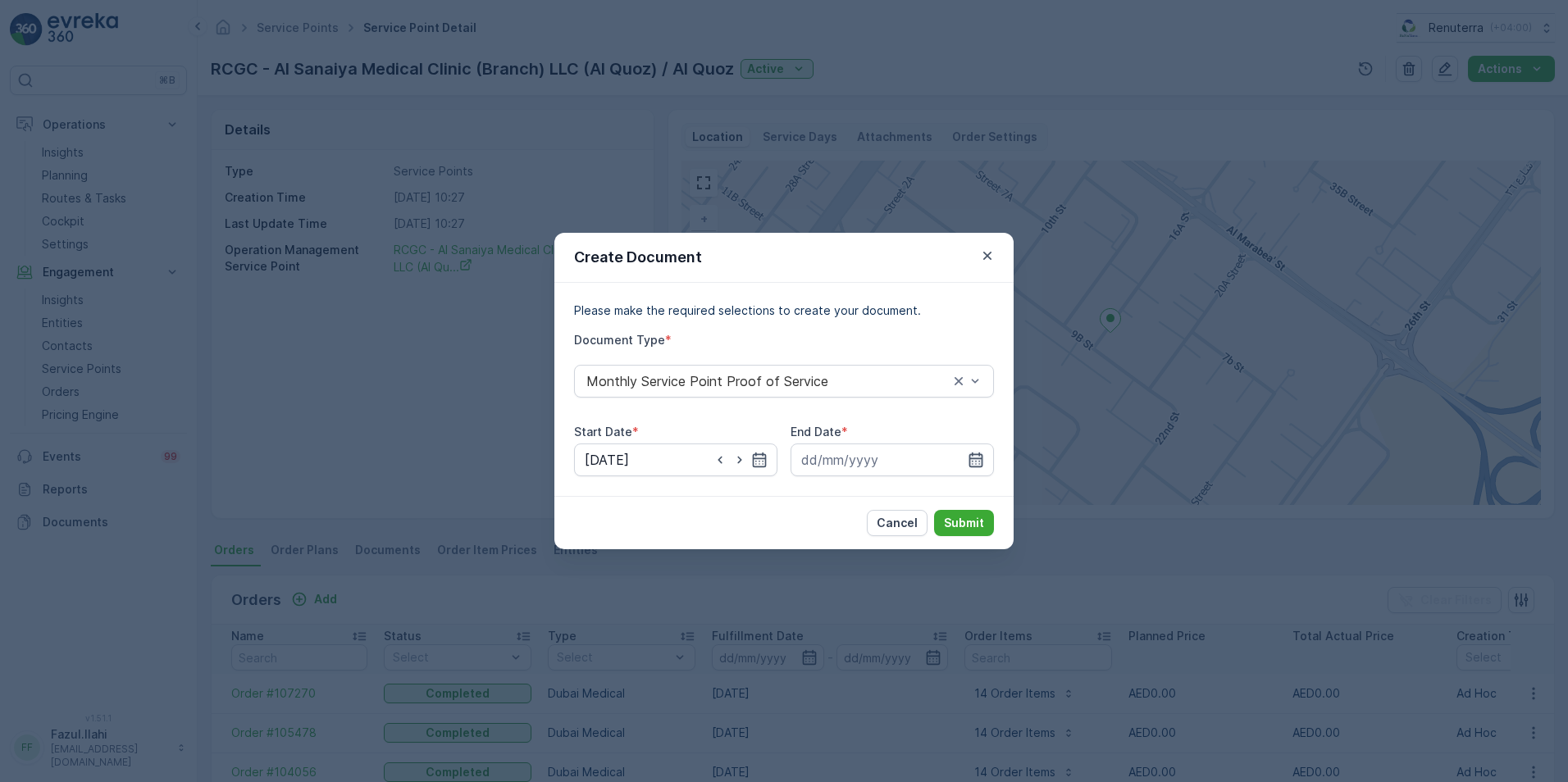
click at [974, 461] on icon "button" at bounding box center [976, 460] width 16 height 16
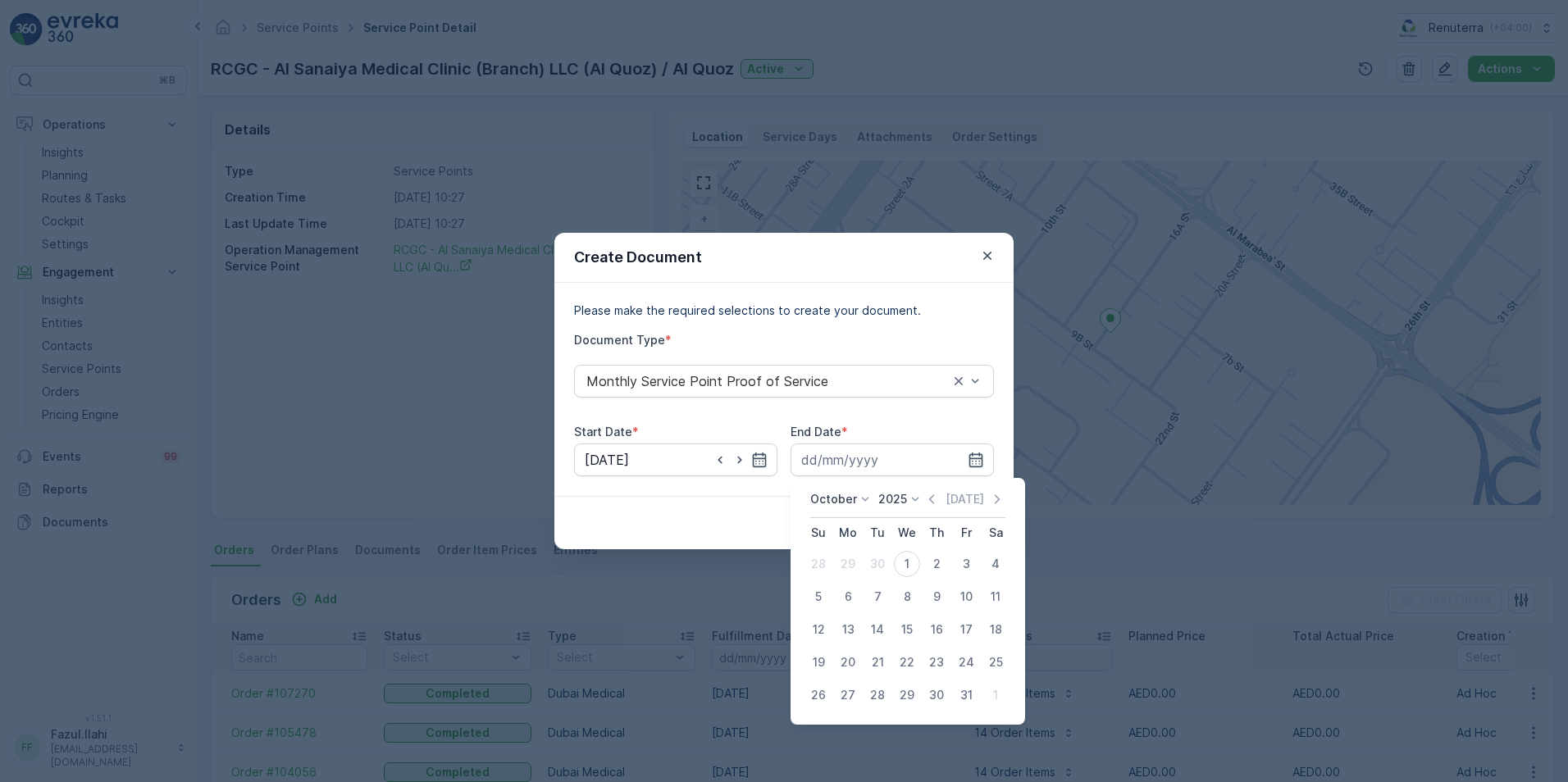
drag, startPoint x: 939, startPoint y: 501, endPoint x: 924, endPoint y: 543, distance: 44.6
click at [938, 501] on icon "button" at bounding box center [931, 500] width 16 height 16
click at [875, 692] on div "30" at bounding box center [877, 695] width 26 height 26
type input "[DATE]"
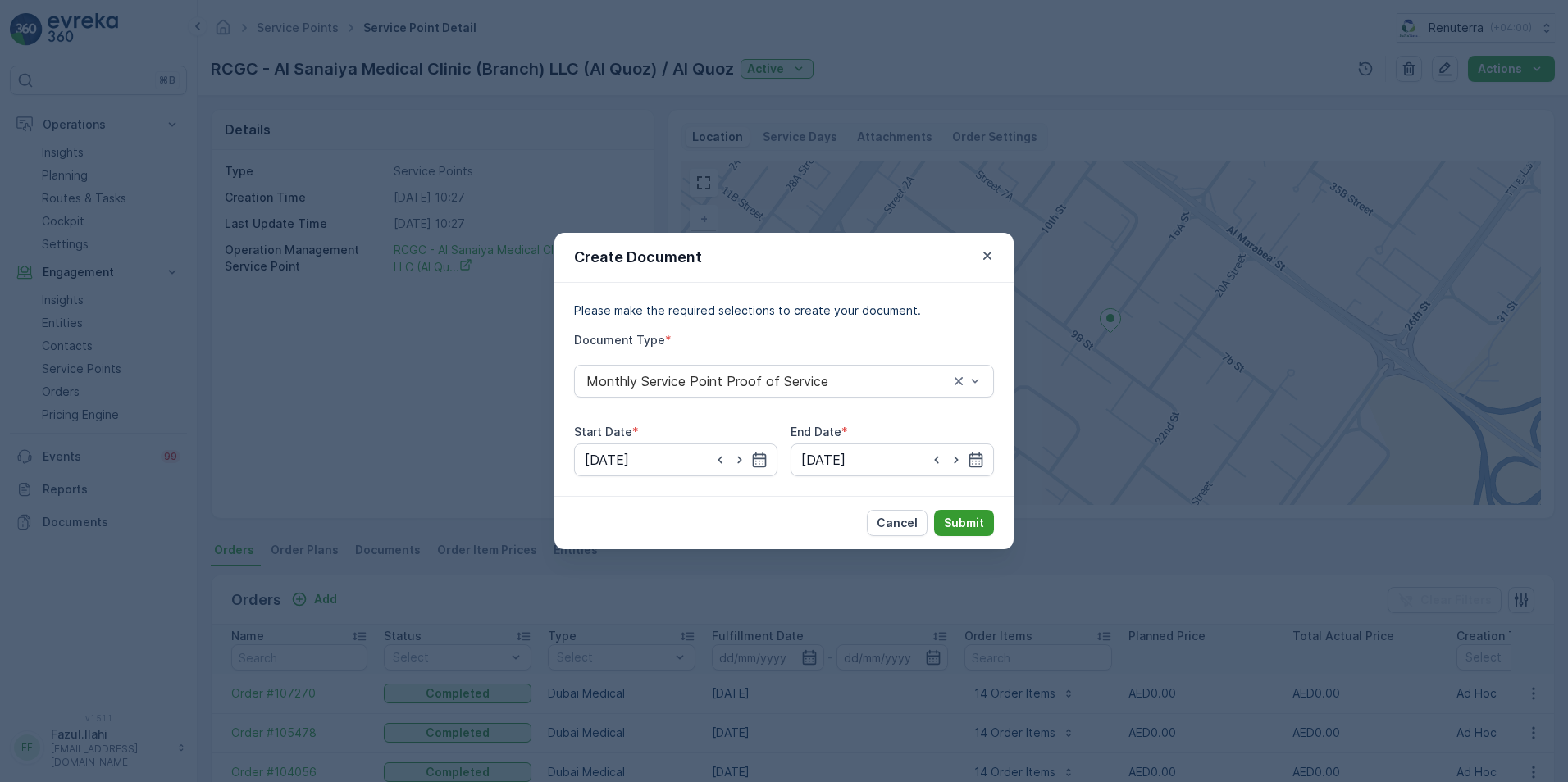
click at [963, 519] on p "Submit" at bounding box center [963, 523] width 40 height 16
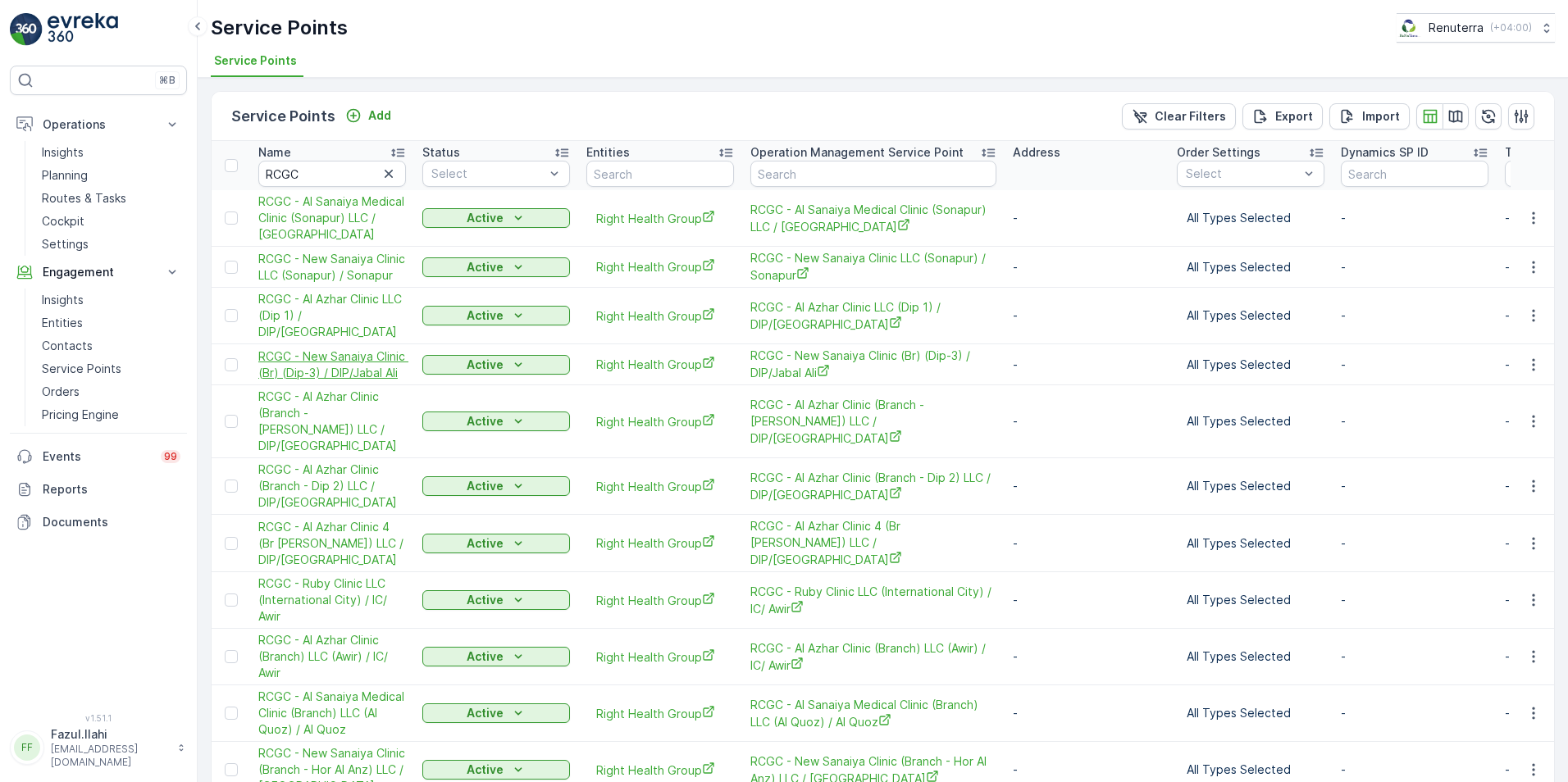
click at [347, 351] on span "RCGC - New Sanaiya Clinic (Br) (Dip-3) / DIP/Jabal Ali" at bounding box center [332, 364] width 148 height 33
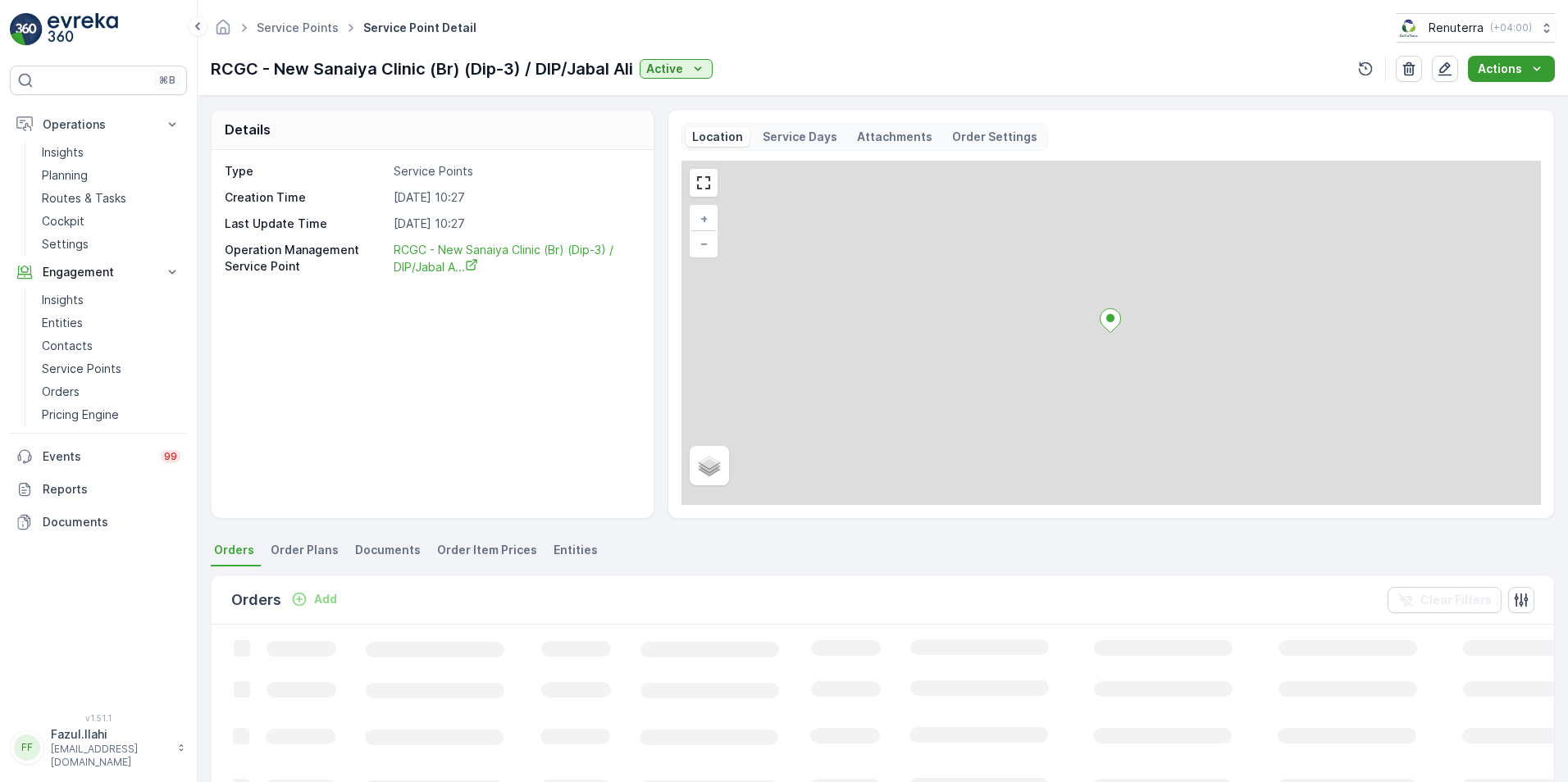
click at [1500, 74] on p "Actions" at bounding box center [1499, 69] width 45 height 16
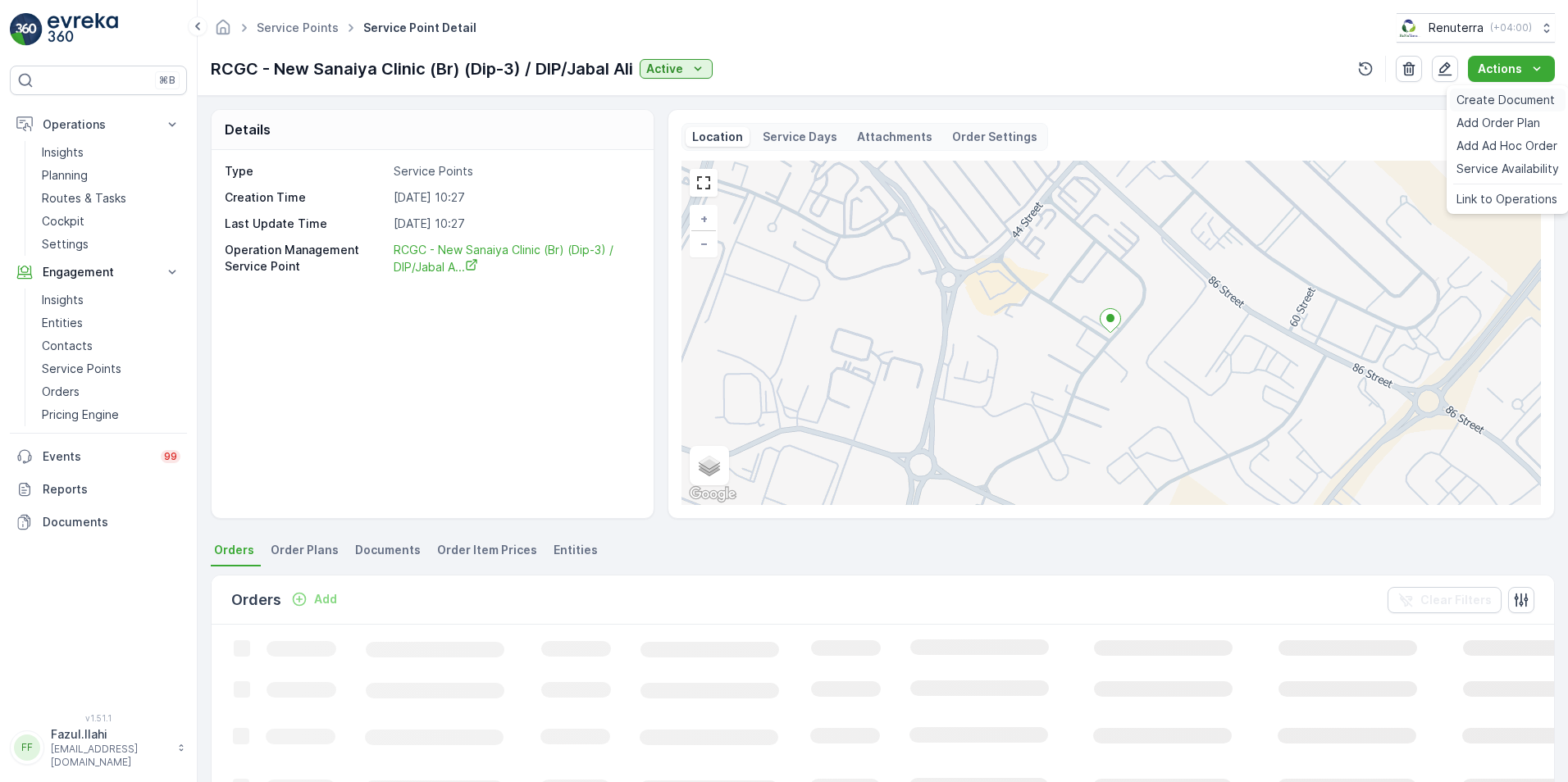
click at [1483, 102] on span "Create Document" at bounding box center [1505, 100] width 98 height 16
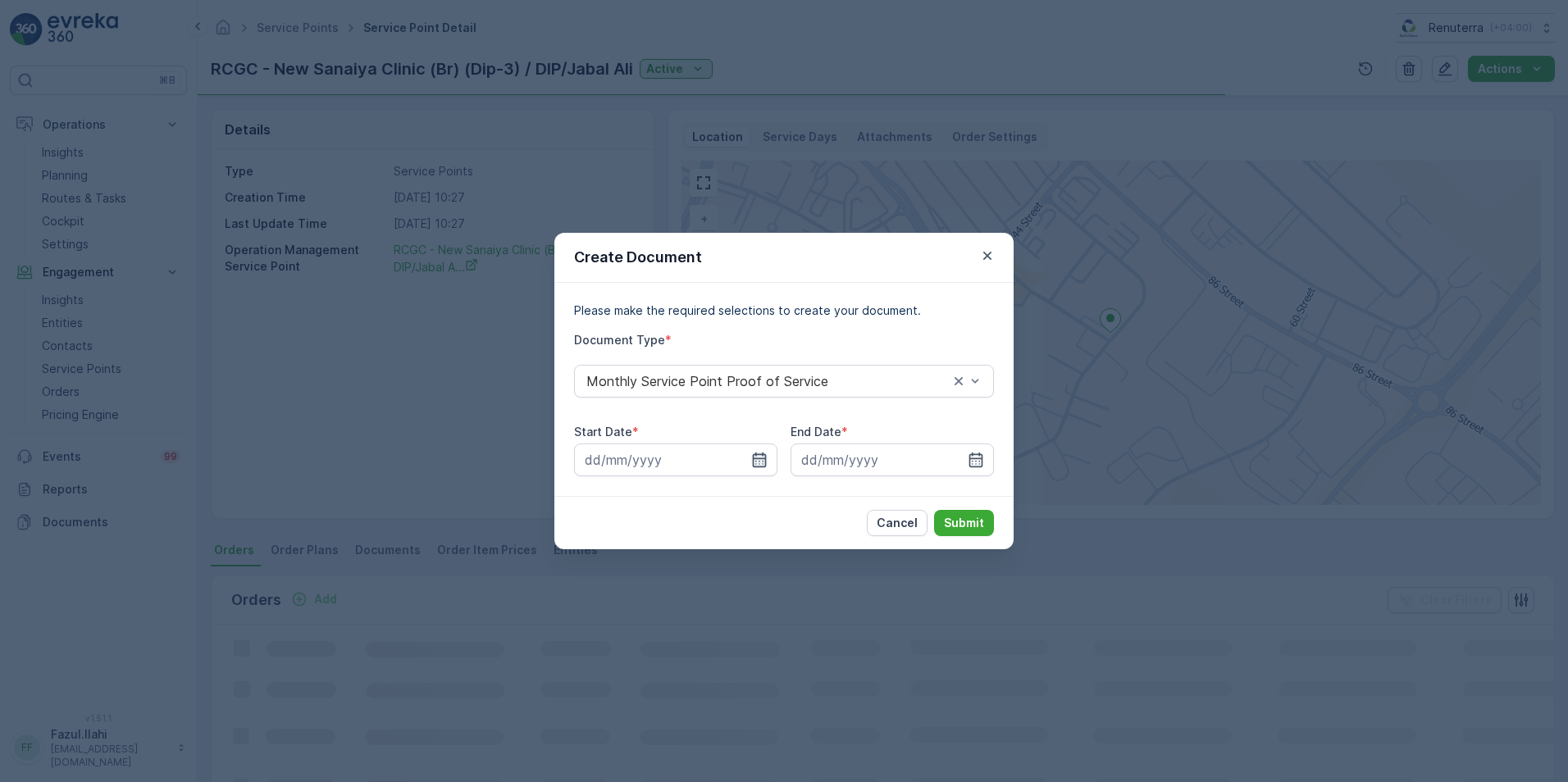
click at [755, 463] on icon "button" at bounding box center [759, 460] width 16 height 16
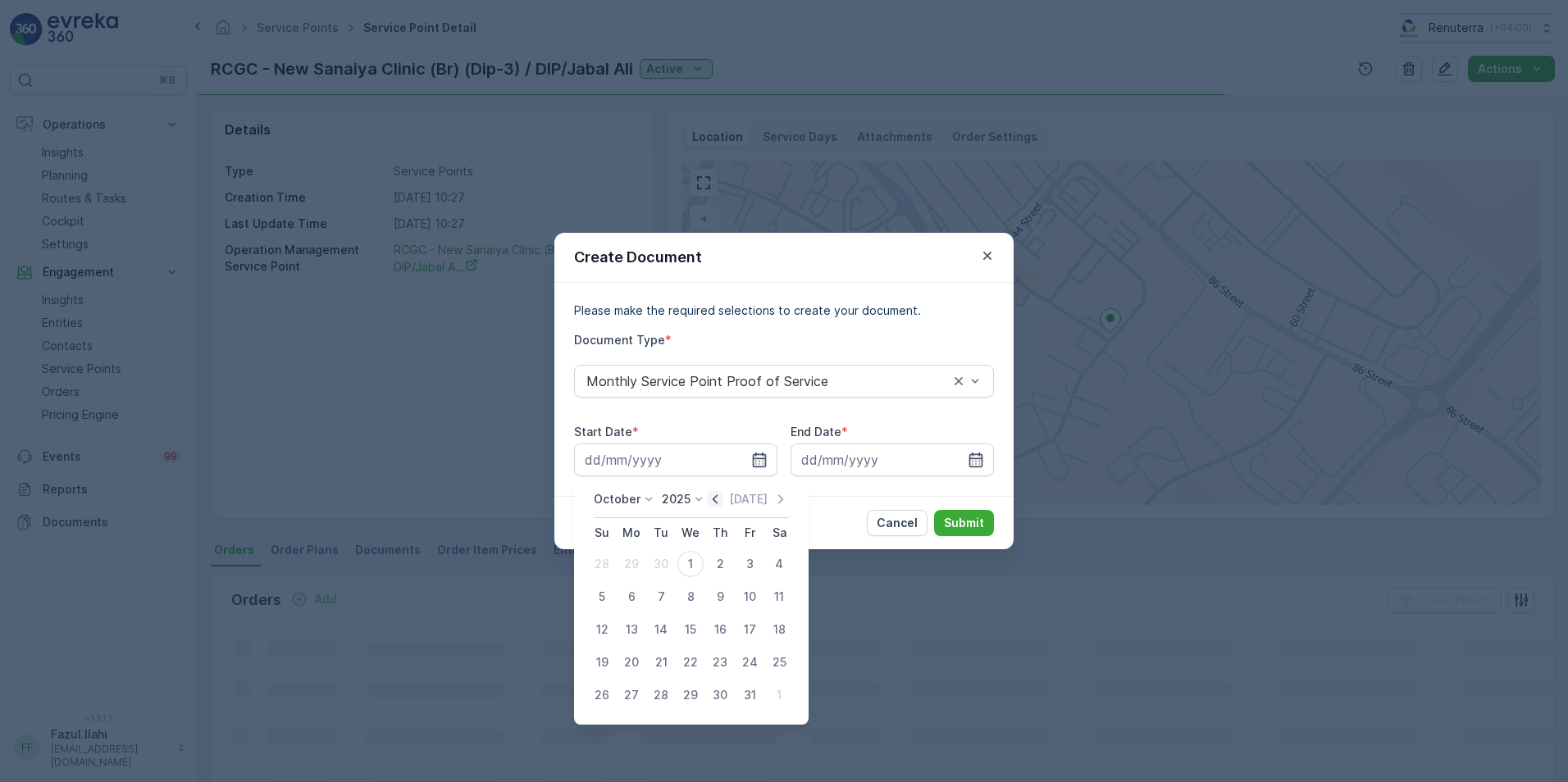
click at [720, 501] on icon "button" at bounding box center [715, 500] width 16 height 16
click at [635, 568] on div "1" at bounding box center [630, 564] width 26 height 26
type input "[DATE]"
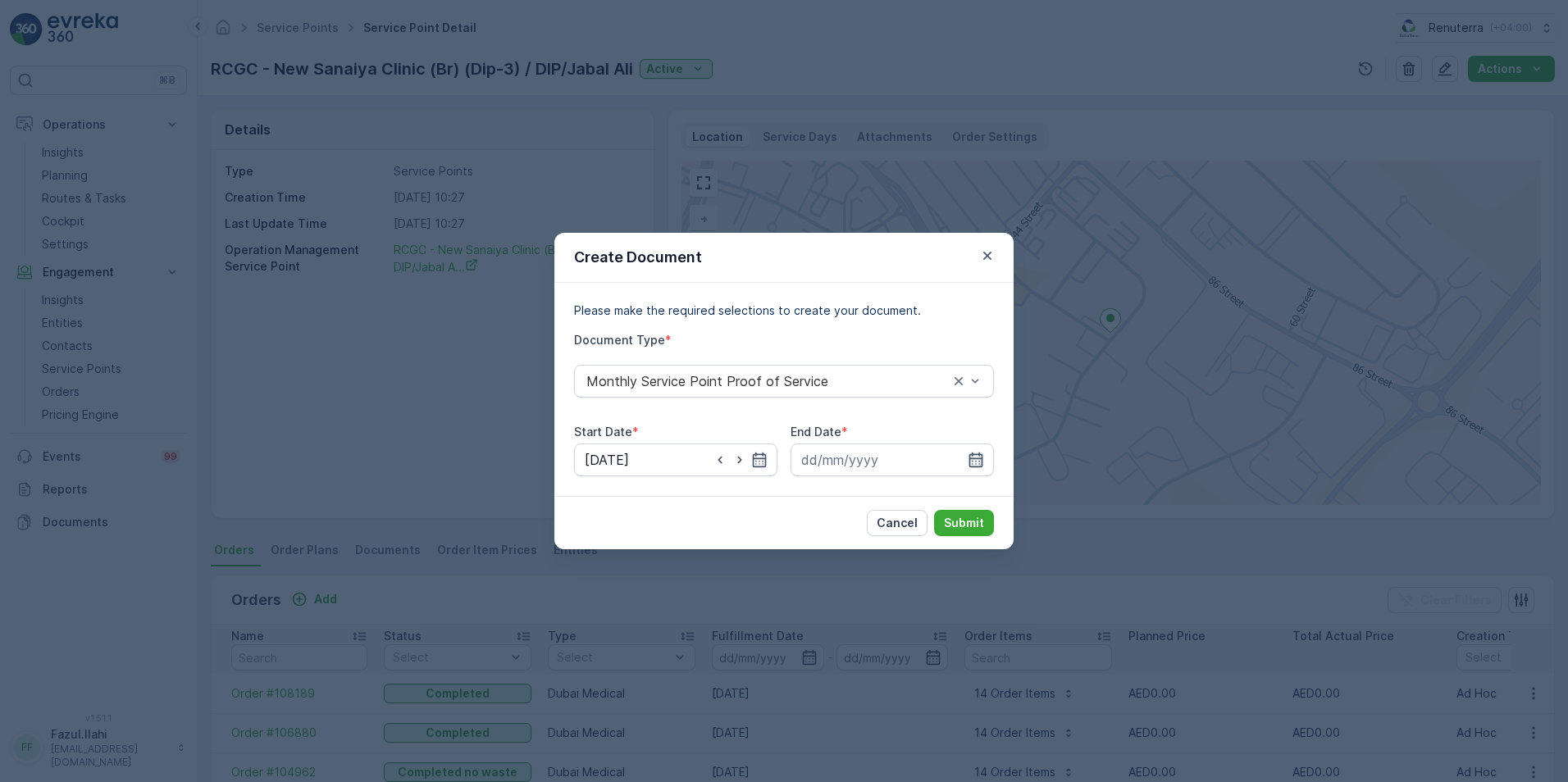
click at [968, 460] on icon "button" at bounding box center [976, 460] width 16 height 16
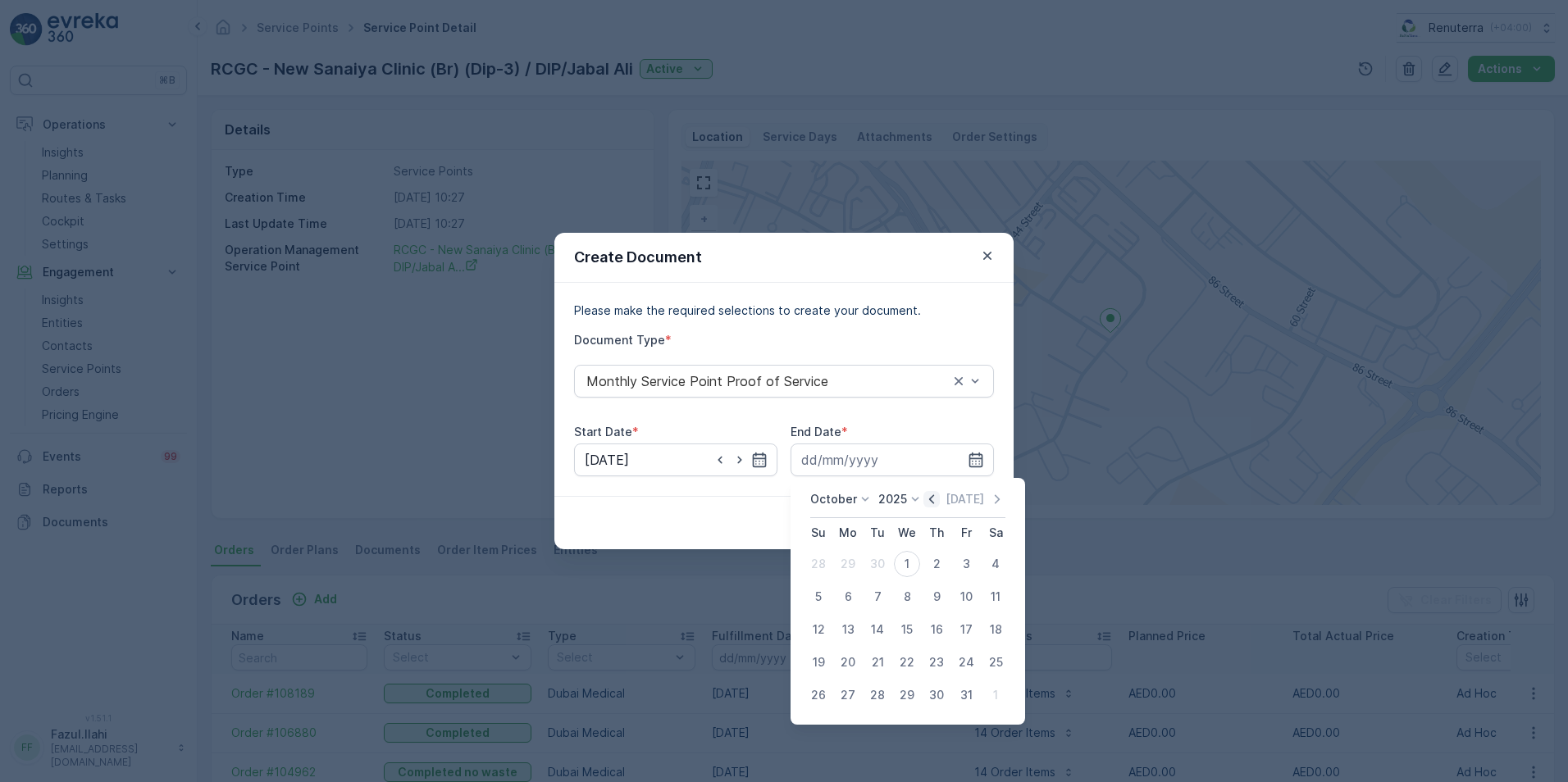
click at [938, 501] on icon "button" at bounding box center [931, 500] width 16 height 16
click at [873, 688] on div "30" at bounding box center [877, 695] width 26 height 26
type input "[DATE]"
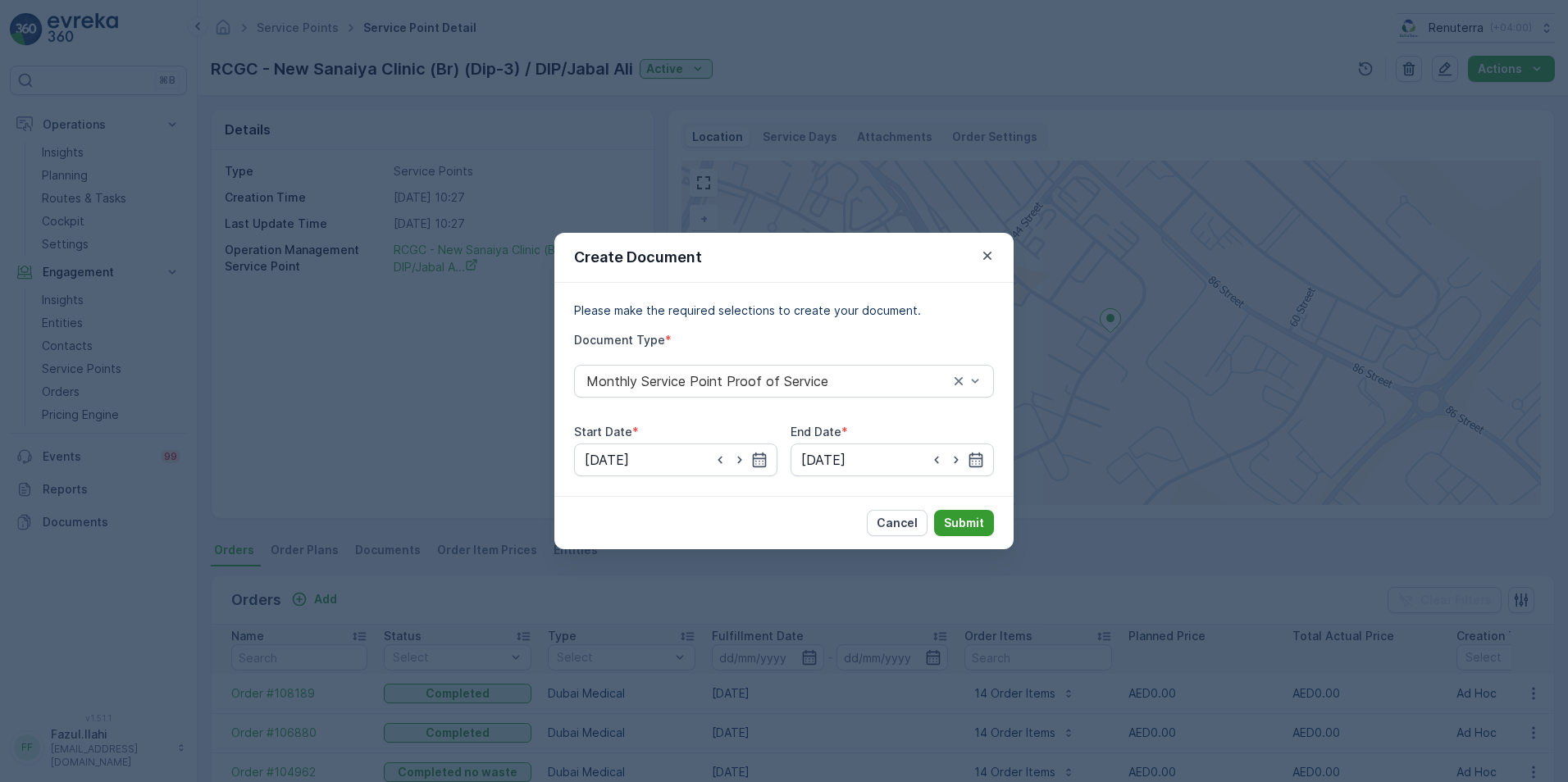
click at [959, 524] on p "Submit" at bounding box center [963, 523] width 40 height 16
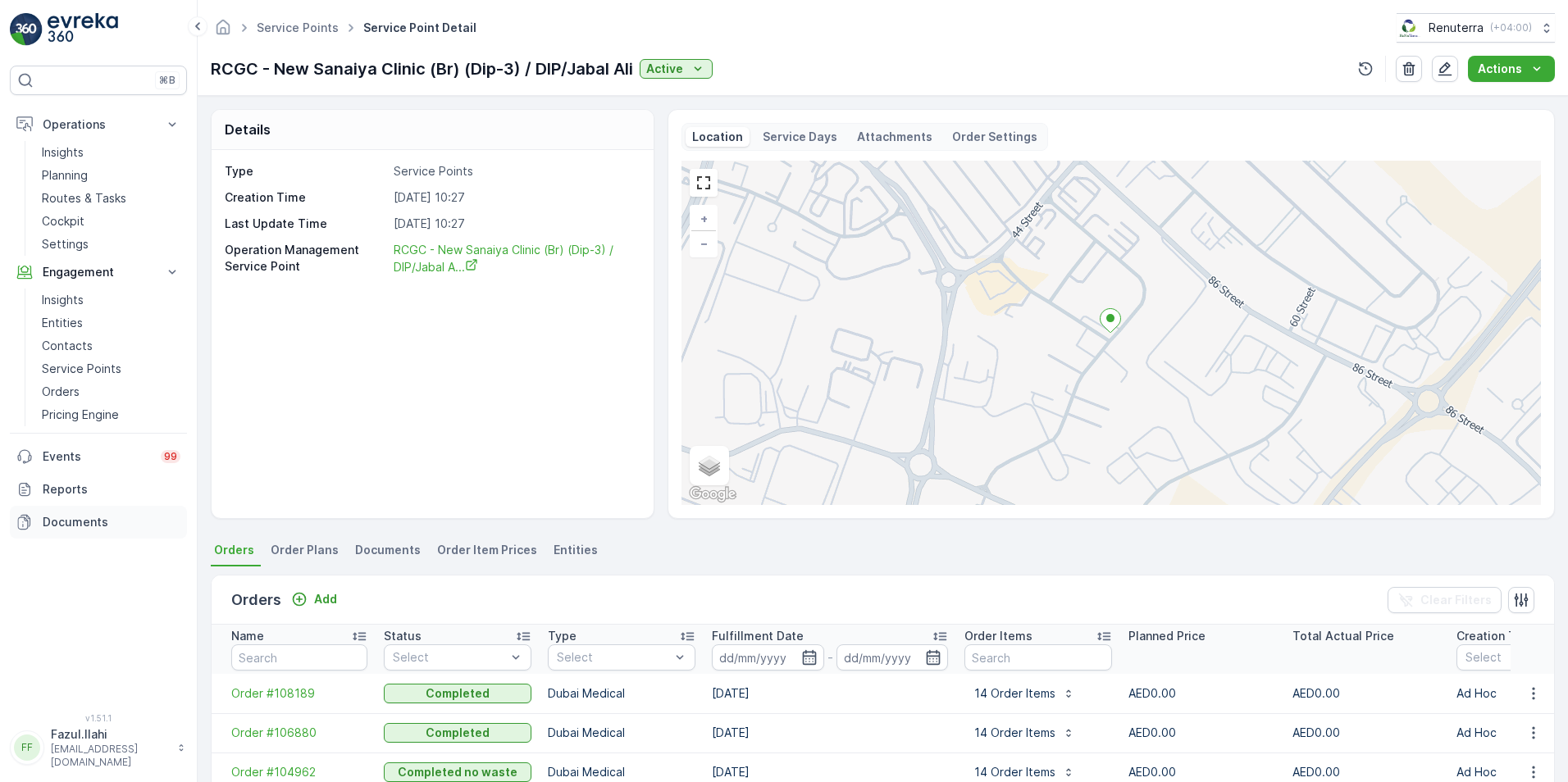
click at [78, 519] on p "Documents" at bounding box center [111, 522] width 138 height 16
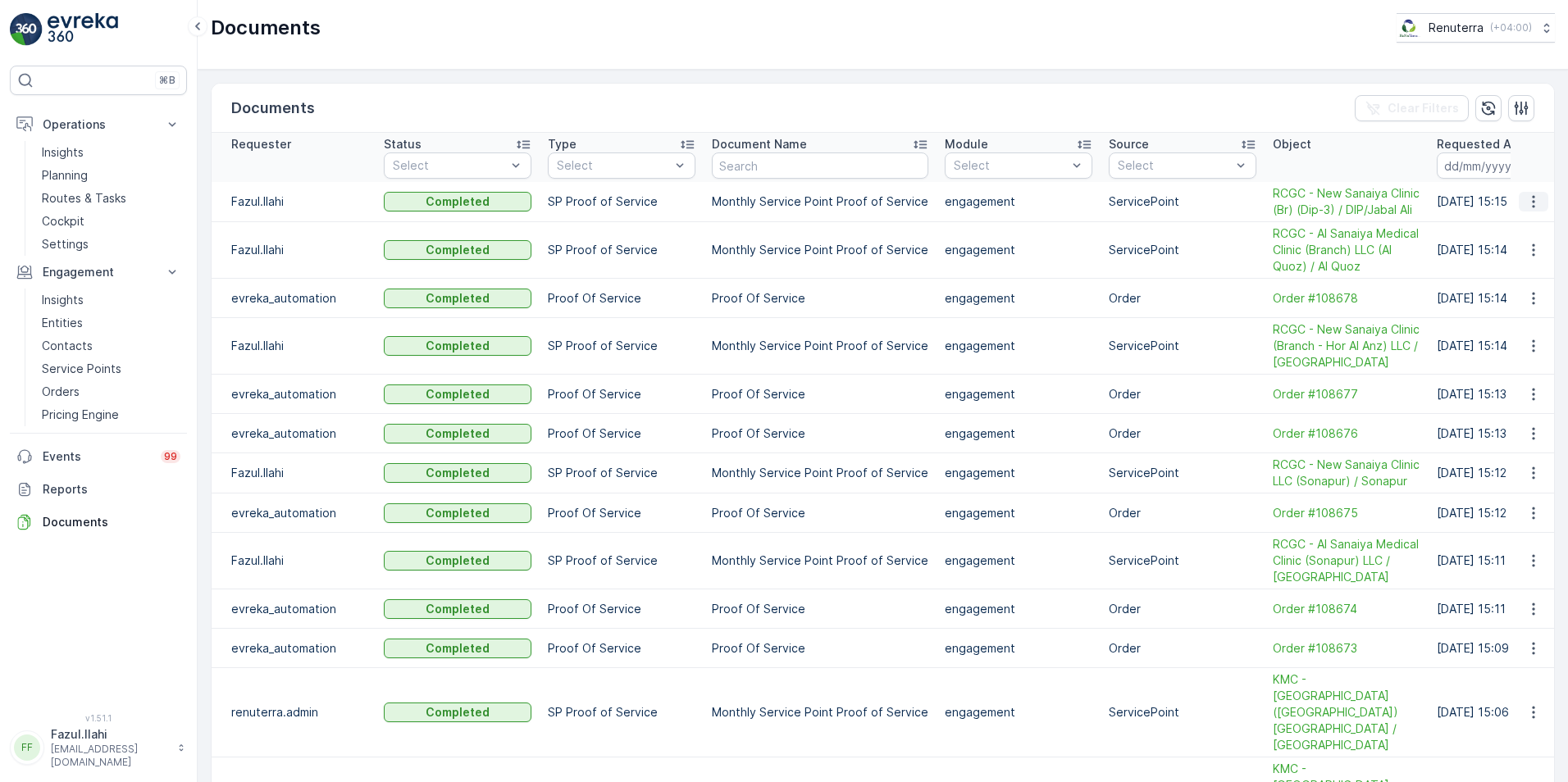
click at [1527, 200] on icon "button" at bounding box center [1533, 201] width 16 height 16
click at [1515, 229] on span "See Details" at bounding box center [1528, 226] width 63 height 16
click at [1532, 253] on icon "button" at bounding box center [1533, 250] width 16 height 16
click at [1531, 273] on span "See Details" at bounding box center [1528, 274] width 63 height 16
click at [1525, 349] on icon "button" at bounding box center [1533, 346] width 16 height 16
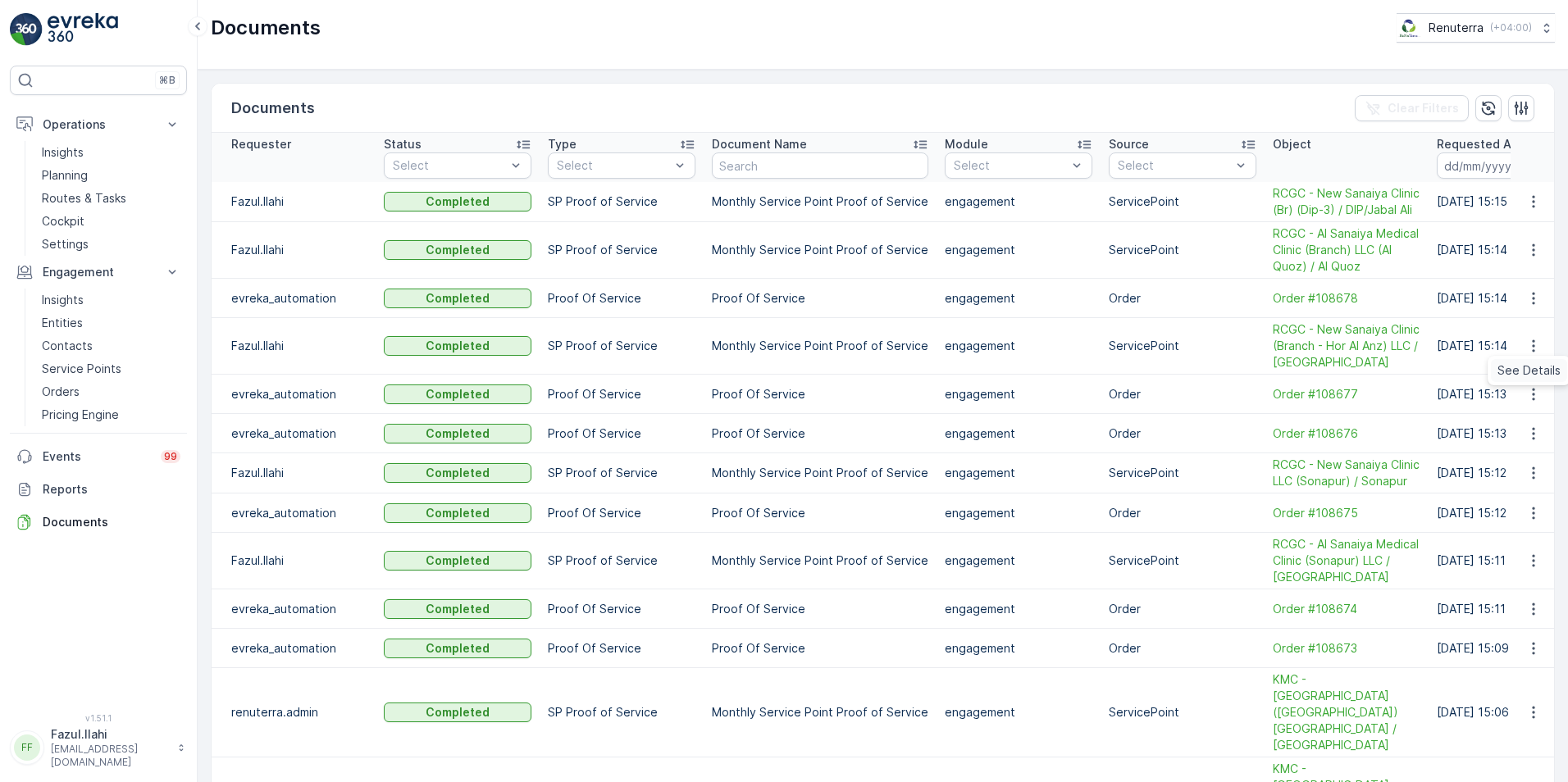
click at [1523, 371] on span "See Details" at bounding box center [1528, 371] width 63 height 16
click at [1531, 477] on icon "button" at bounding box center [1533, 473] width 16 height 16
click at [1511, 495] on span "See Details" at bounding box center [1528, 498] width 63 height 16
click at [1531, 566] on icon "button" at bounding box center [1533, 561] width 16 height 16
click at [1525, 582] on span "See Details" at bounding box center [1528, 585] width 63 height 16
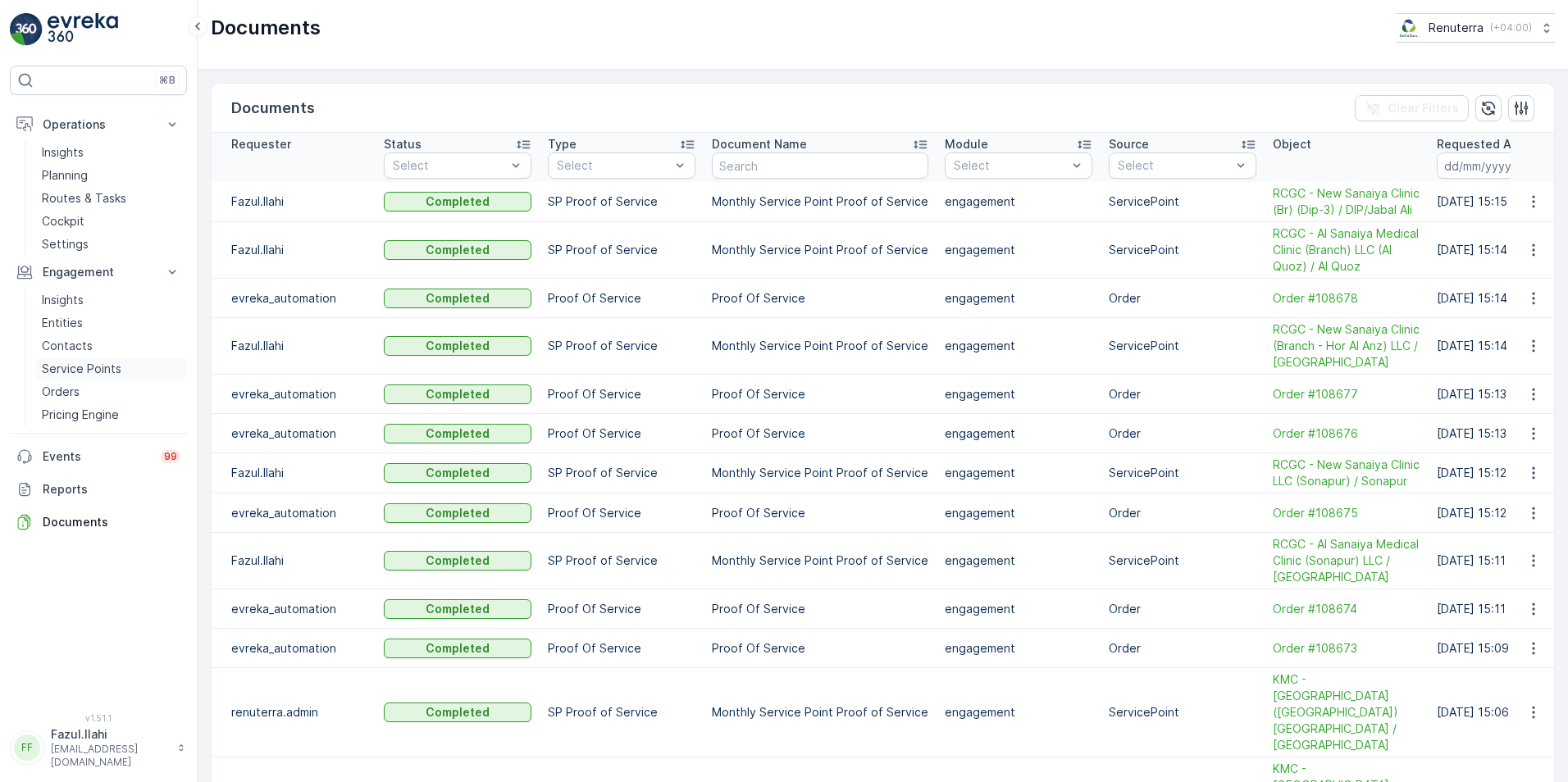
click at [98, 360] on link "Service Points" at bounding box center [111, 369] width 151 height 23
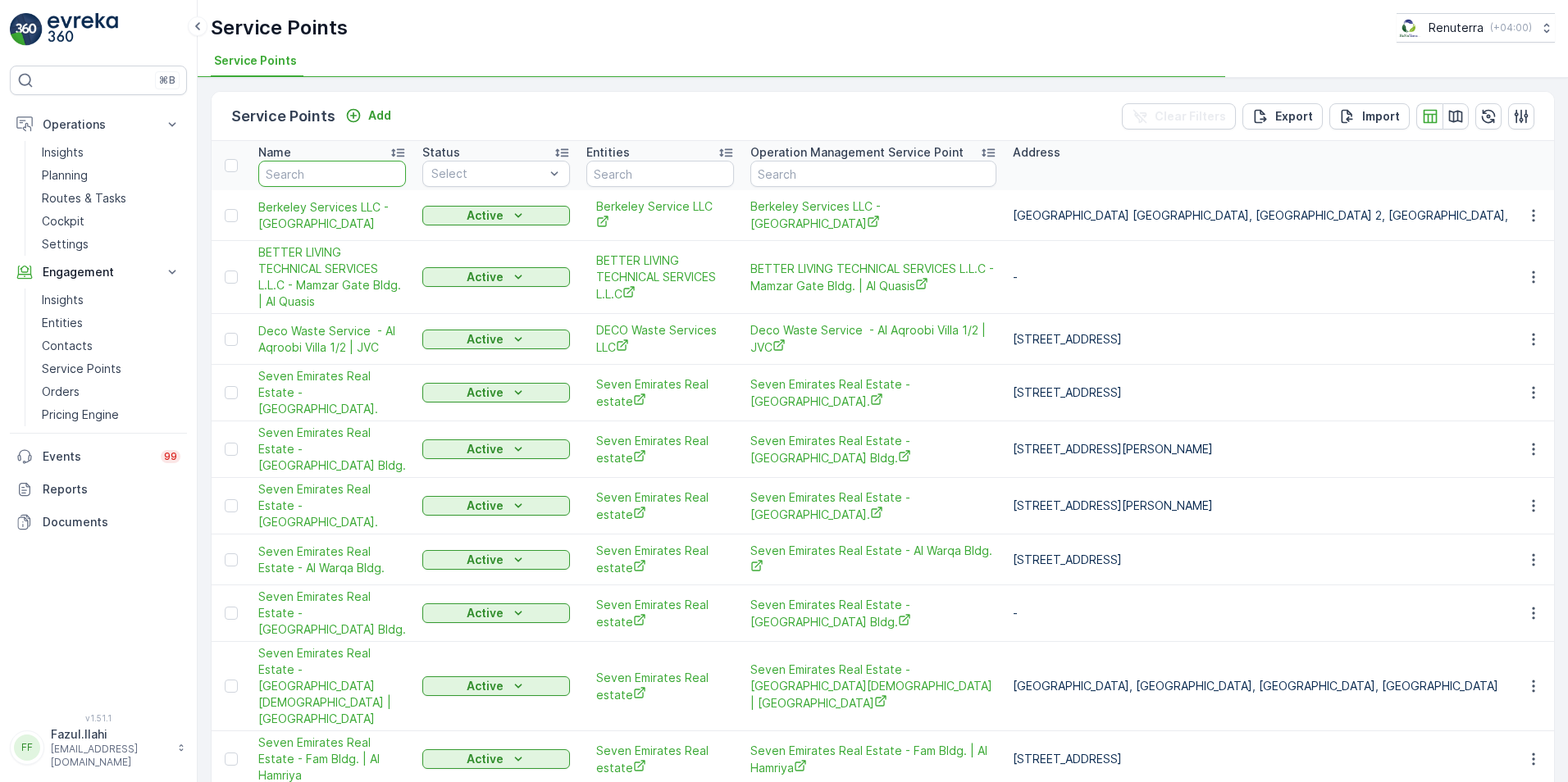
click at [347, 170] on input "text" at bounding box center [332, 173] width 148 height 26
click at [337, 181] on input "text" at bounding box center [332, 173] width 148 height 26
type input "RUBY"
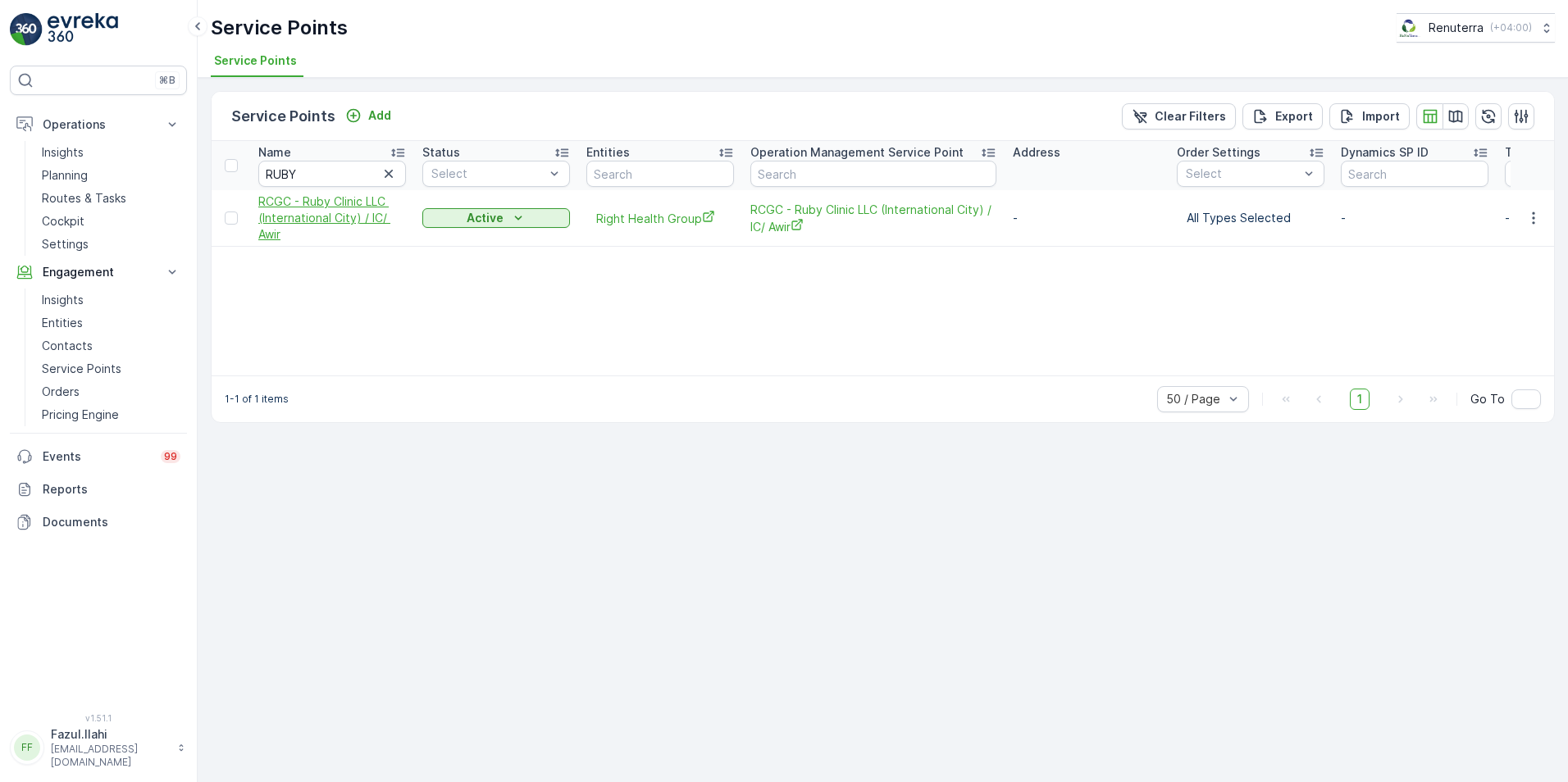
click at [340, 215] on span "RCGC - Ruby Clinic LLC (International City) / IC/ Awir" at bounding box center [332, 217] width 148 height 49
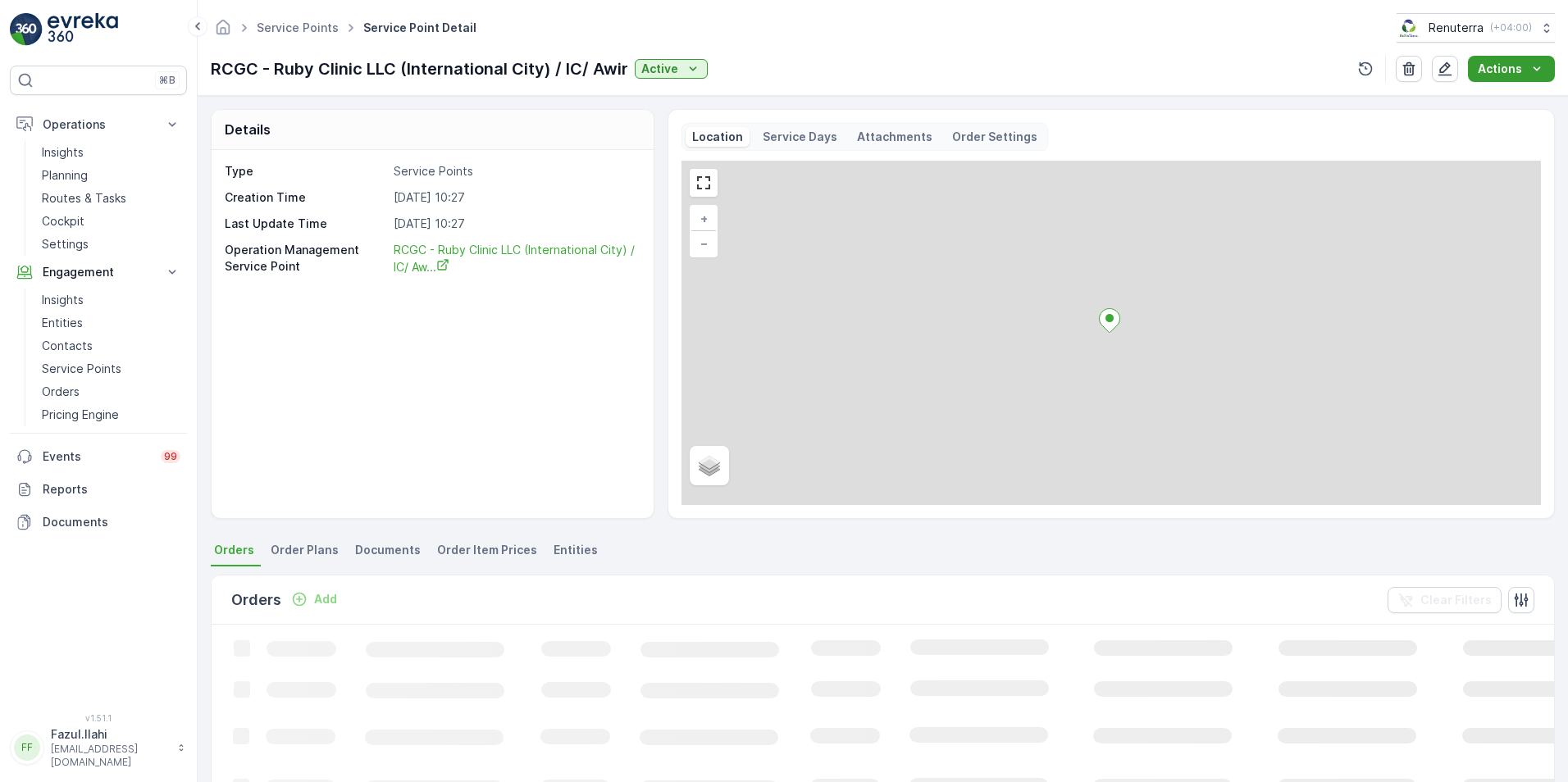
click at [1507, 68] on p "Actions" at bounding box center [1499, 69] width 45 height 16
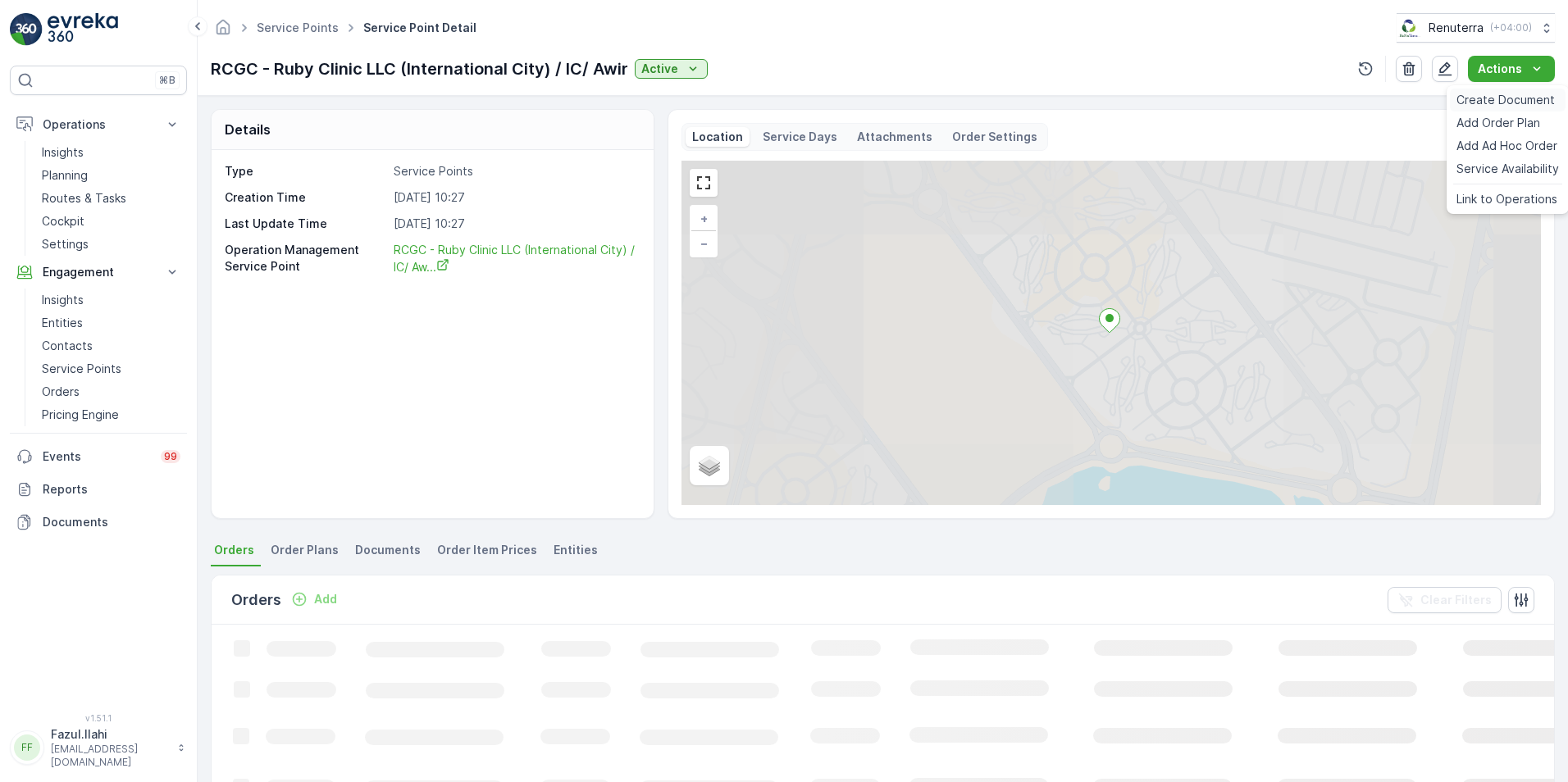
click at [1499, 97] on span "Create Document" at bounding box center [1505, 100] width 98 height 16
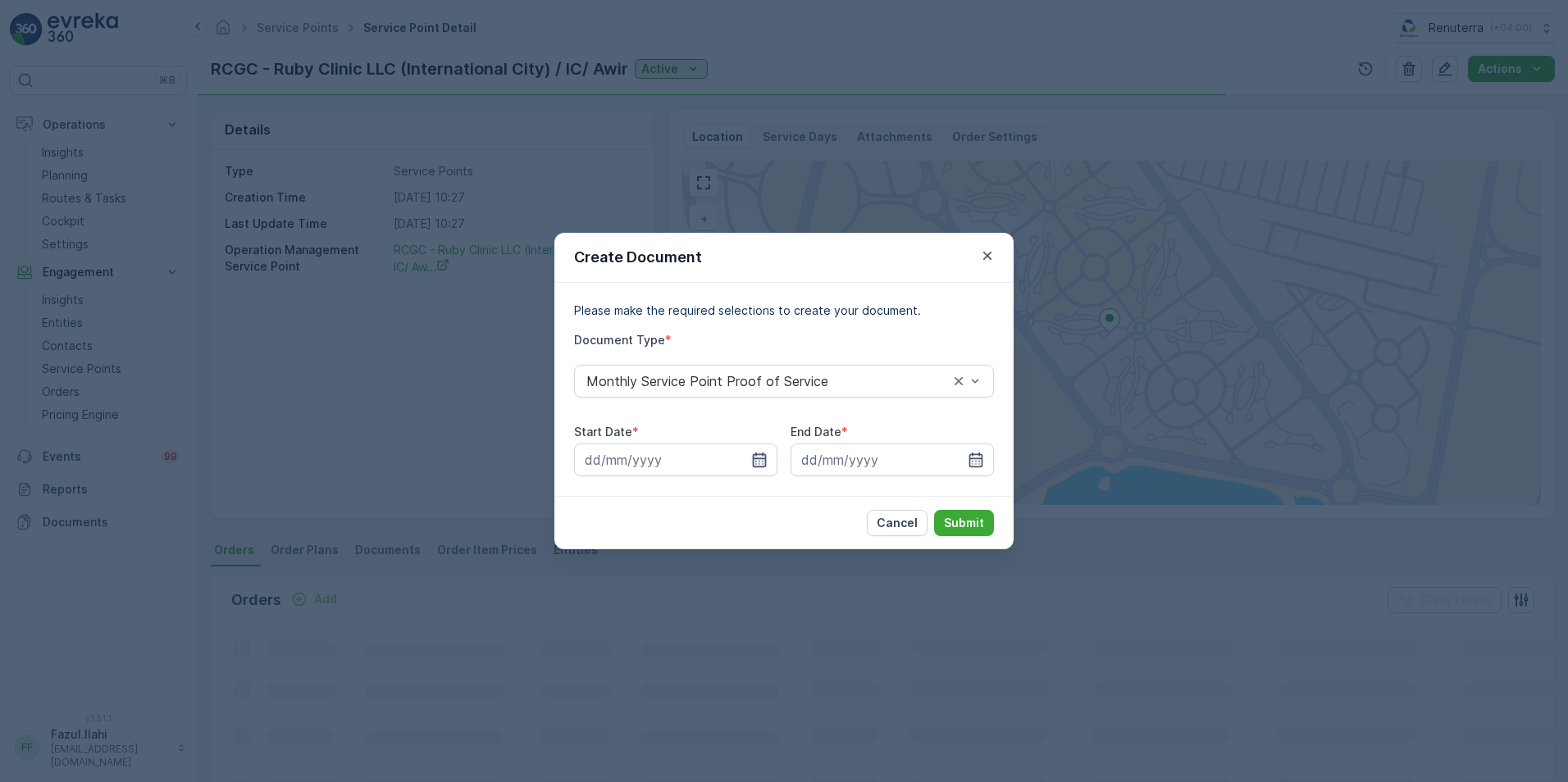
click at [754, 465] on icon "button" at bounding box center [759, 460] width 16 height 16
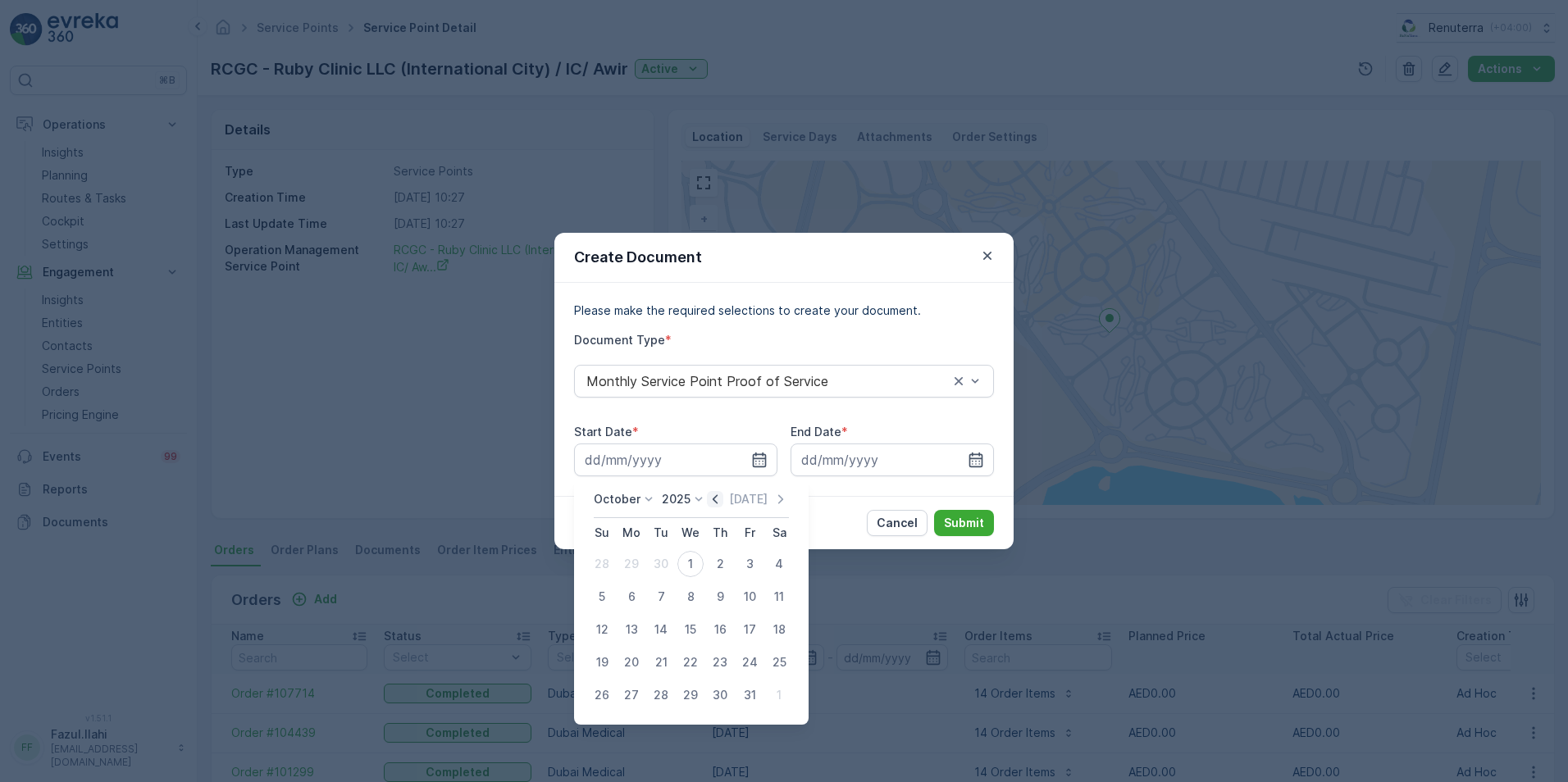
click at [717, 503] on icon "button" at bounding box center [715, 500] width 16 height 16
click at [635, 561] on div "1" at bounding box center [630, 564] width 26 height 26
type input "[DATE]"
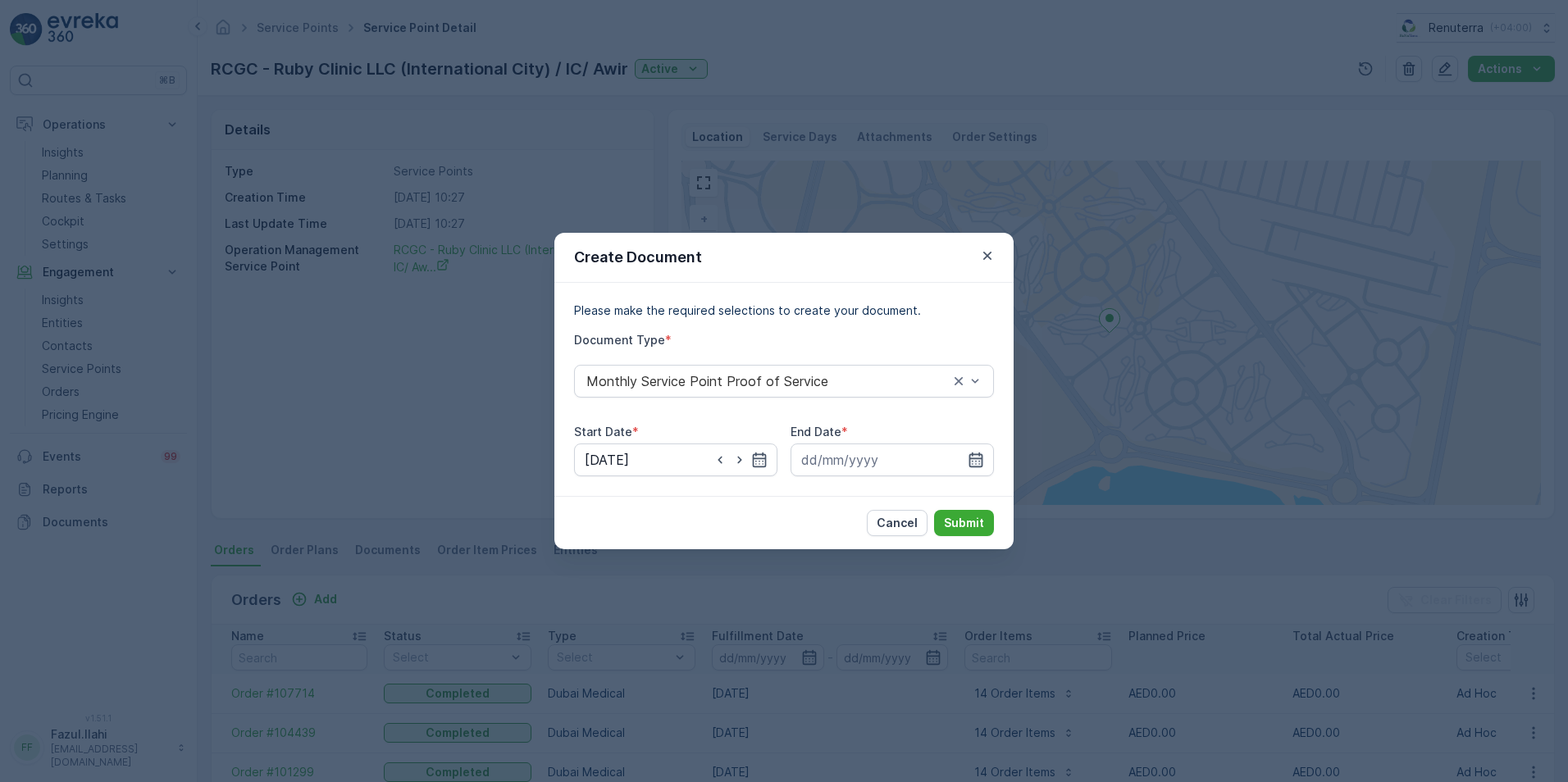
click at [968, 459] on icon "button" at bounding box center [976, 460] width 16 height 16
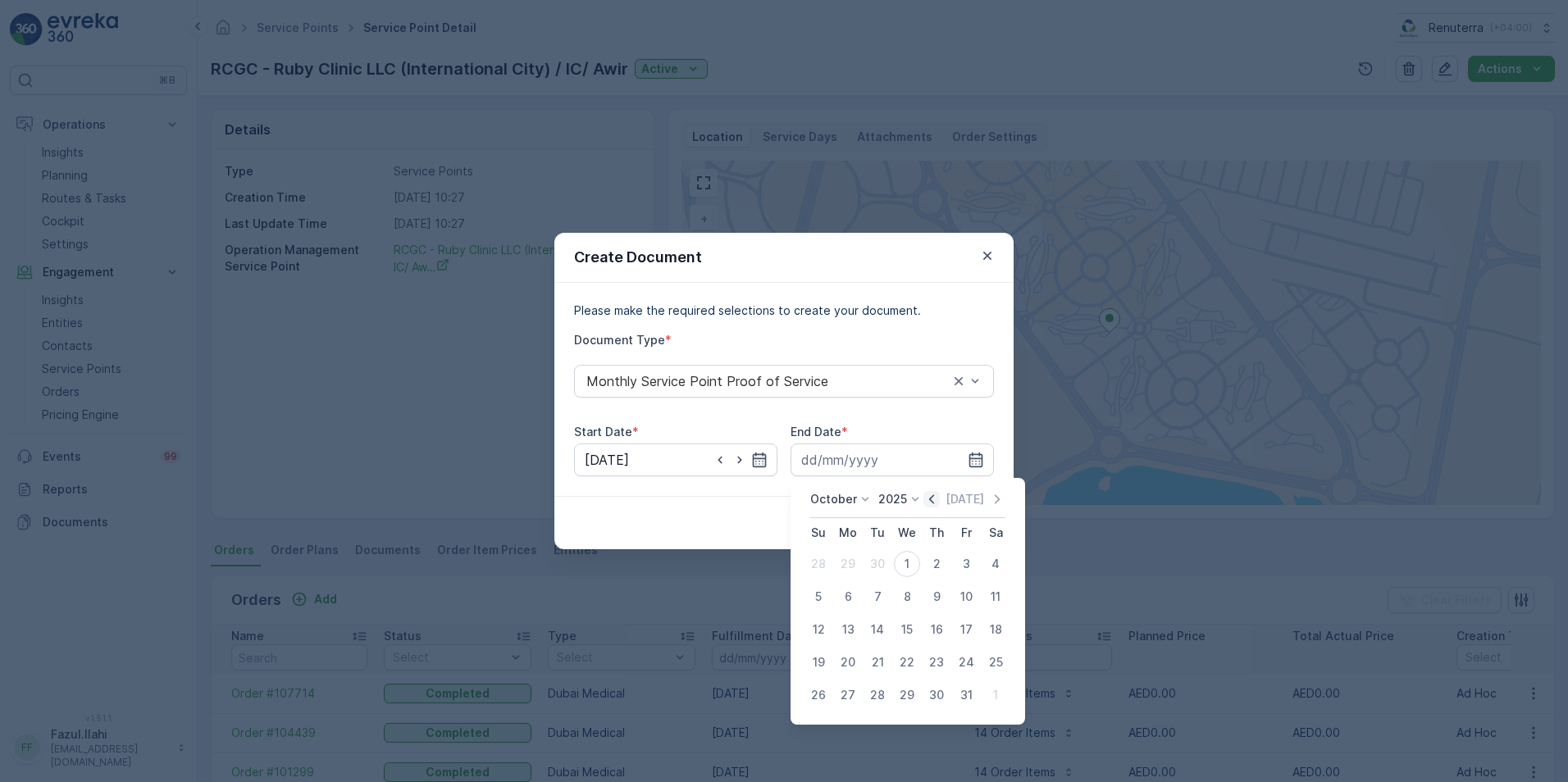
click at [930, 501] on icon "button" at bounding box center [931, 500] width 16 height 16
click at [877, 697] on div "30" at bounding box center [877, 695] width 26 height 26
type input "[DATE]"
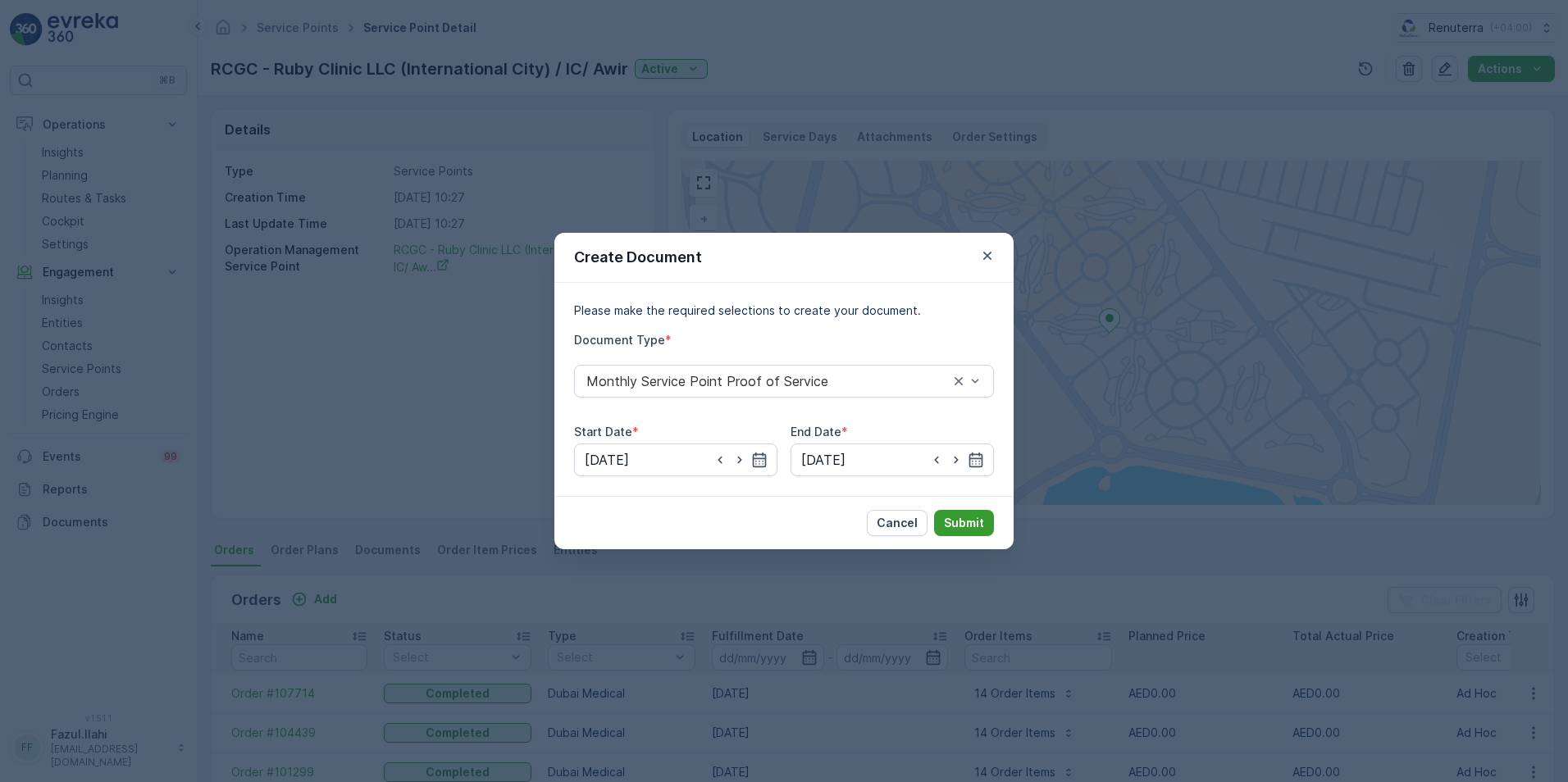
click at [977, 514] on button "Submit" at bounding box center [963, 523] width 60 height 26
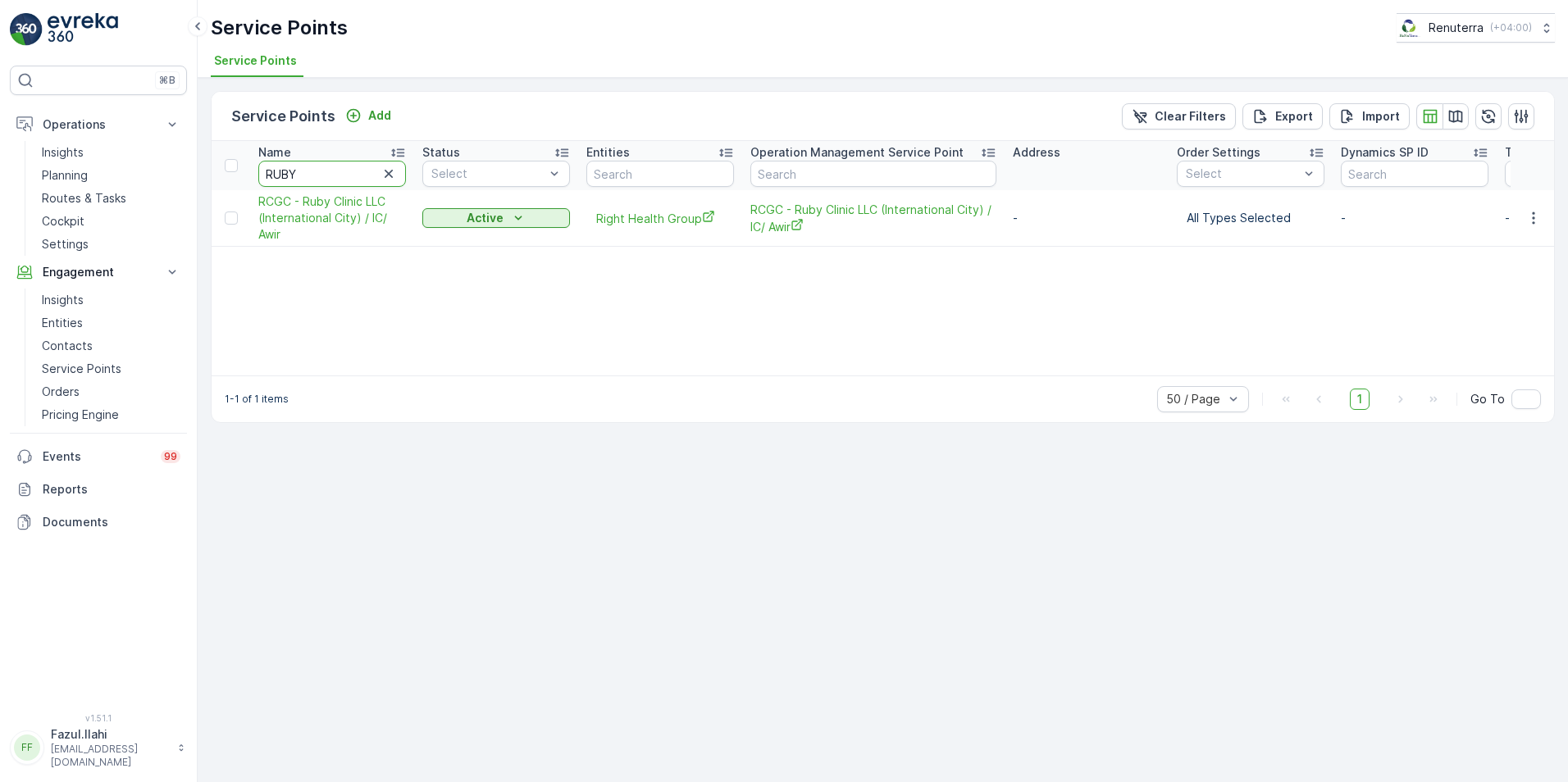
click at [329, 175] on input "RUBY" at bounding box center [332, 173] width 148 height 26
type input "R"
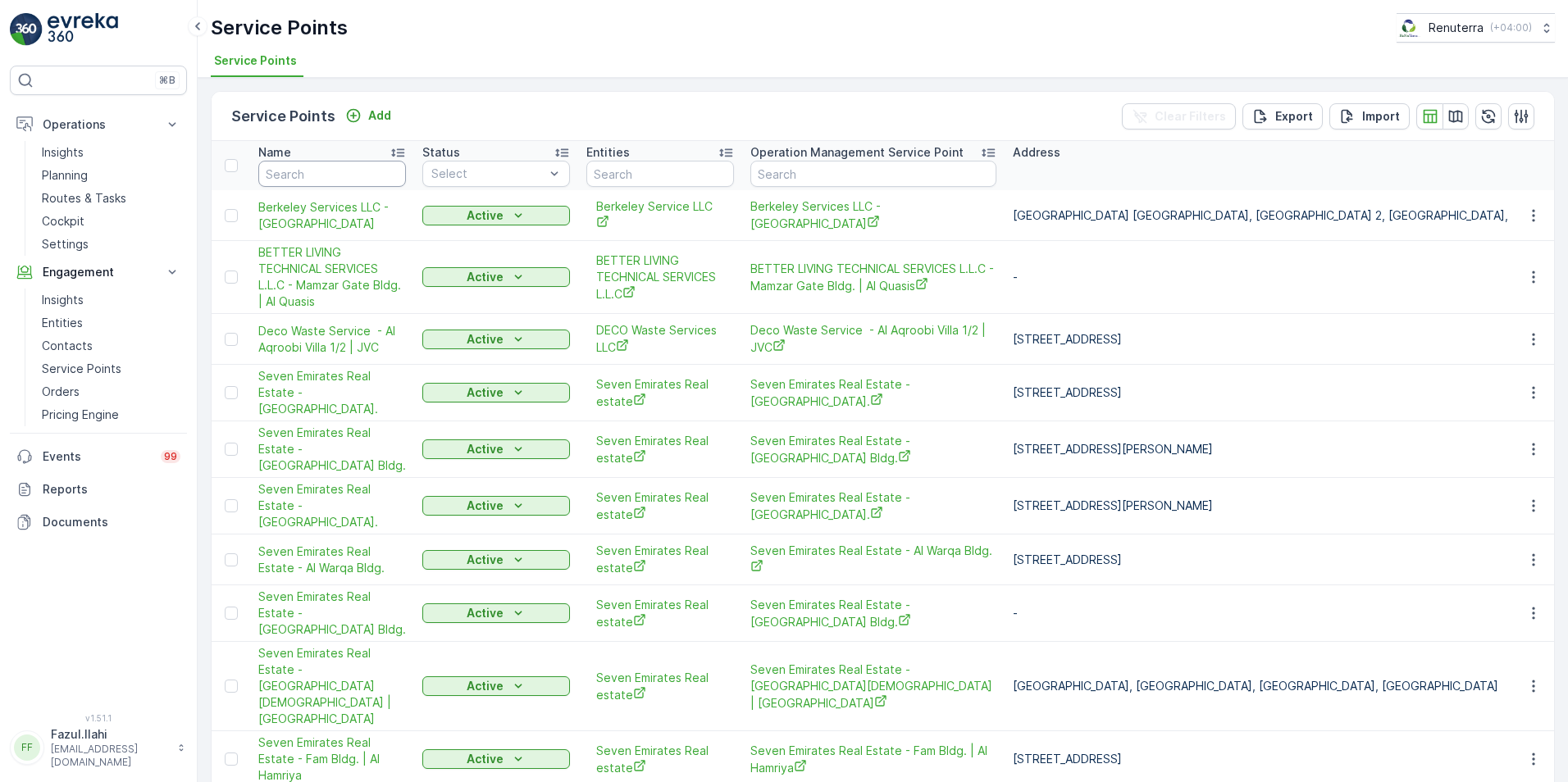
click at [328, 175] on input "text" at bounding box center [332, 173] width 148 height 26
type input "KARAMA MED"
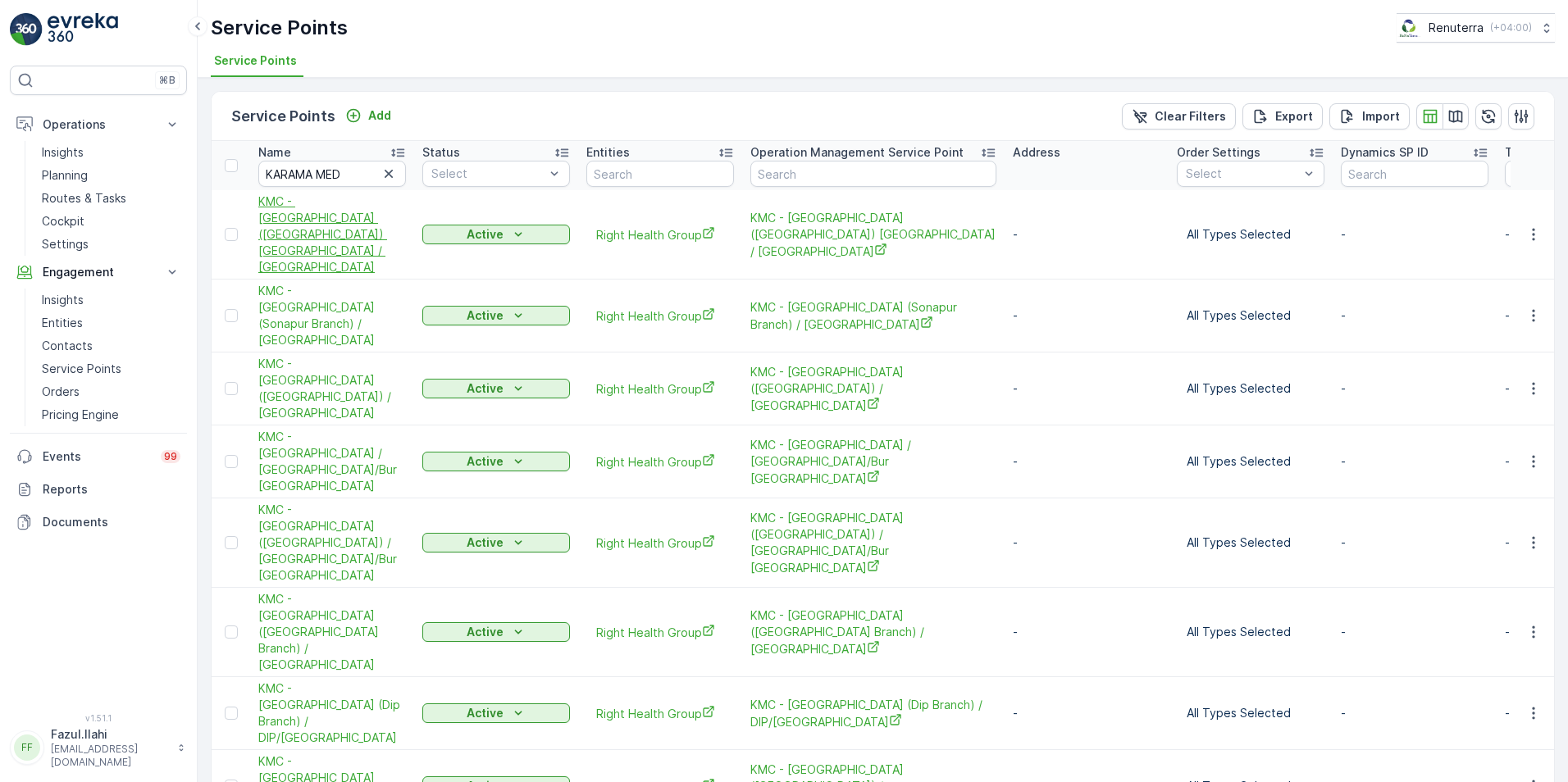
click at [282, 223] on span "KMC - Karama Medical Center (Al Quoz Branch) Grand City / Al Quoz" at bounding box center [332, 234] width 148 height 82
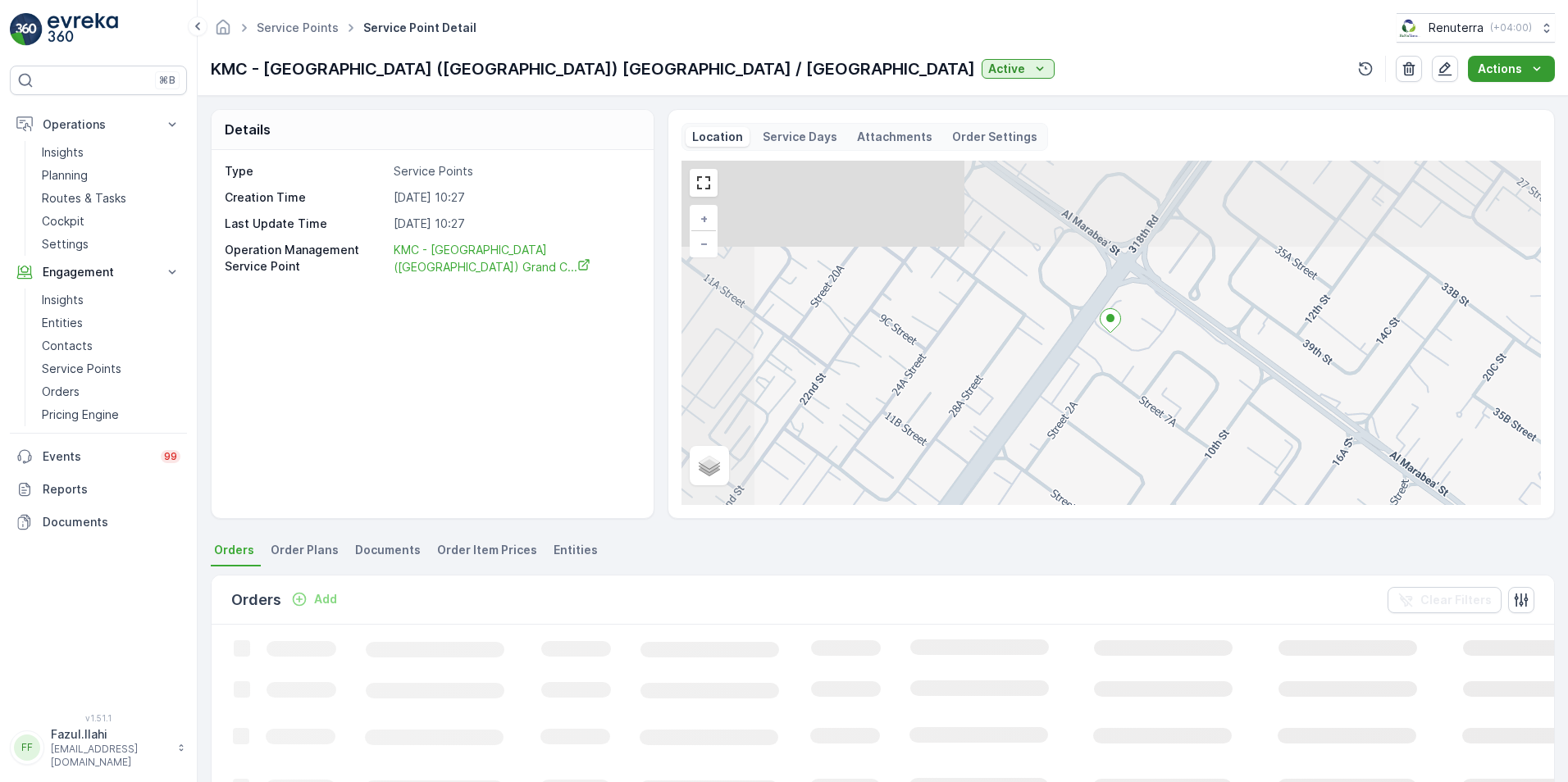
click at [1527, 65] on div "Actions" at bounding box center [1511, 69] width 68 height 16
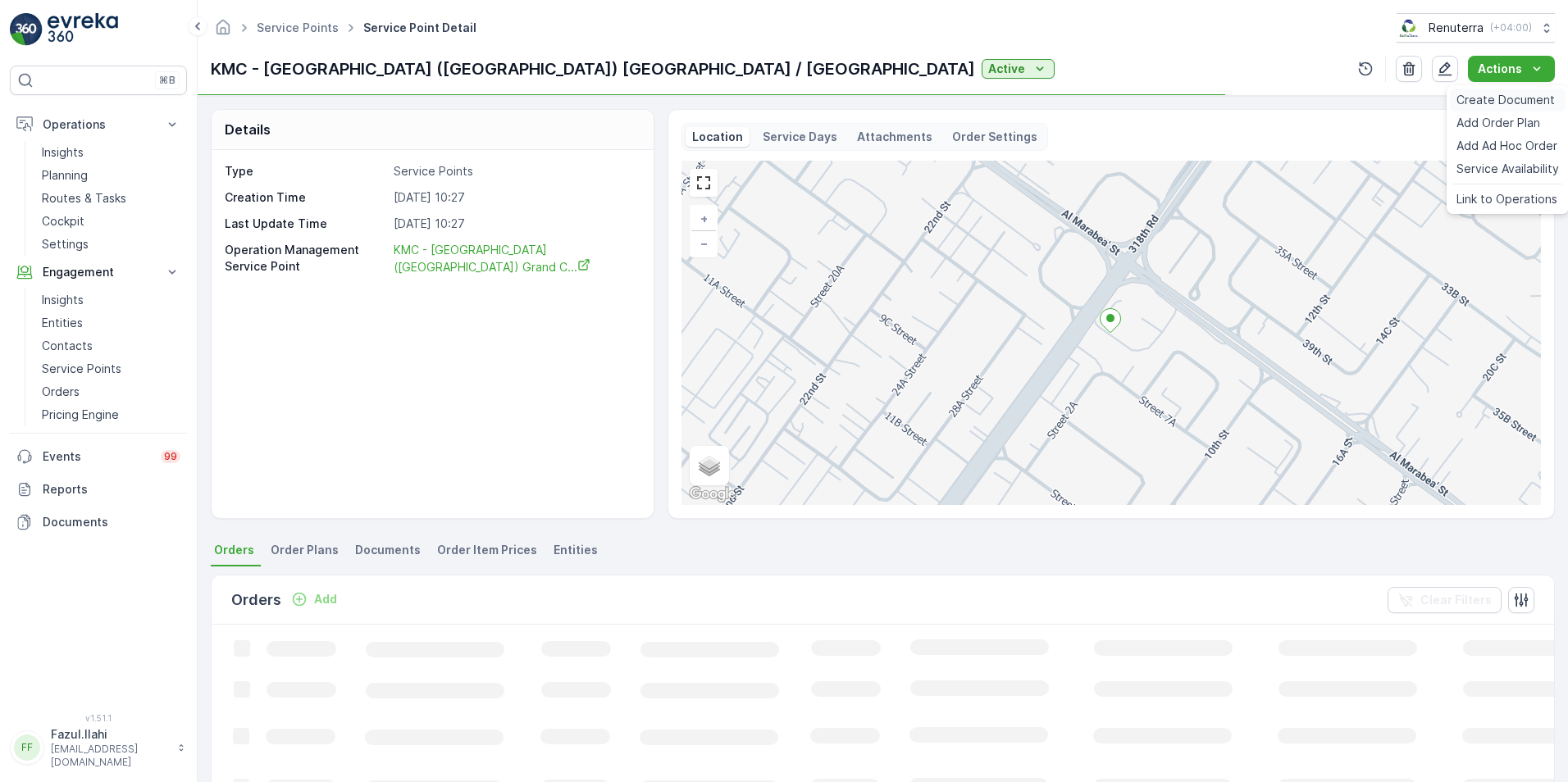
click at [1496, 98] on span "Create Document" at bounding box center [1505, 100] width 98 height 16
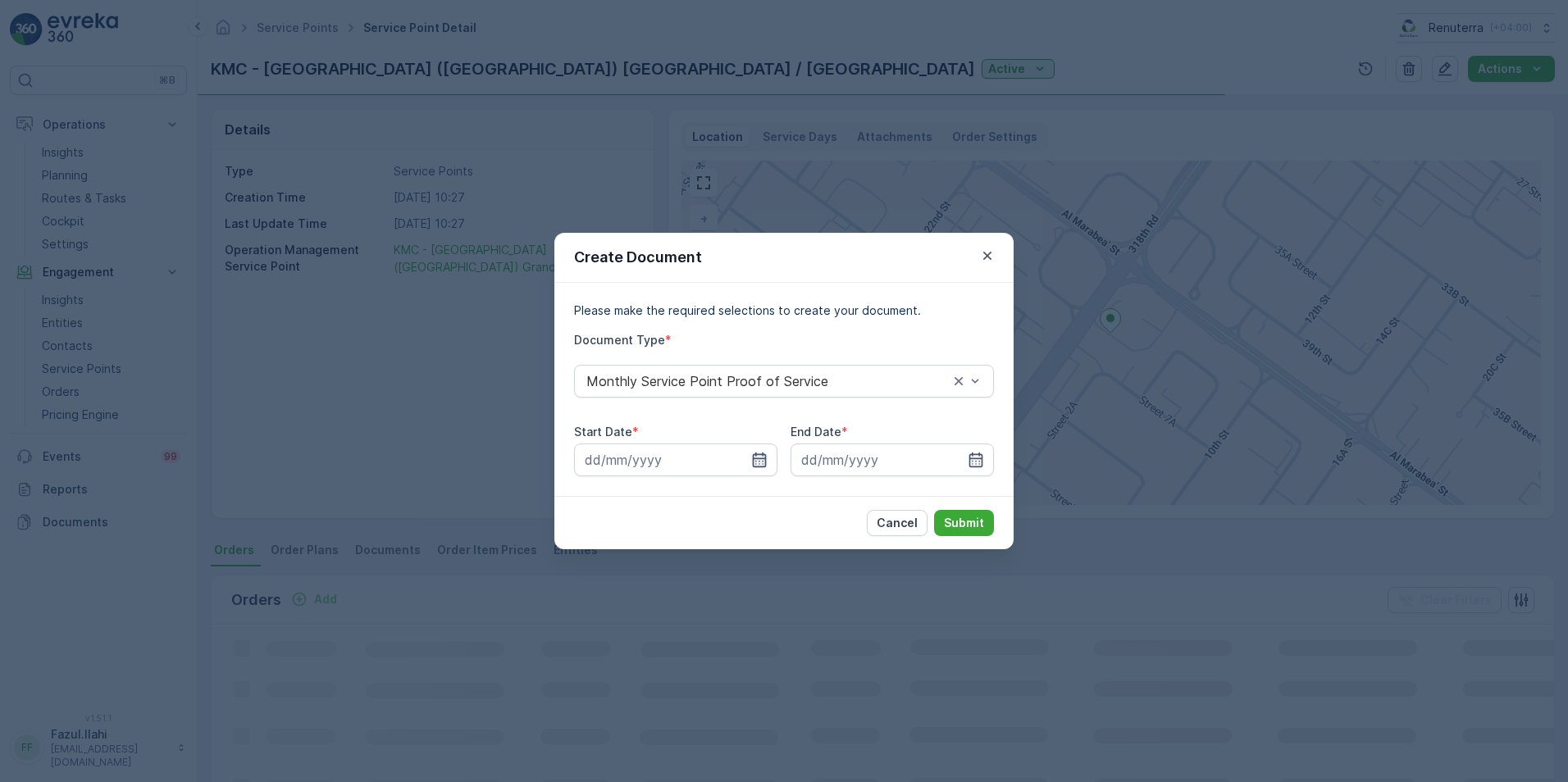
click at [752, 459] on icon "button" at bounding box center [759, 460] width 16 height 16
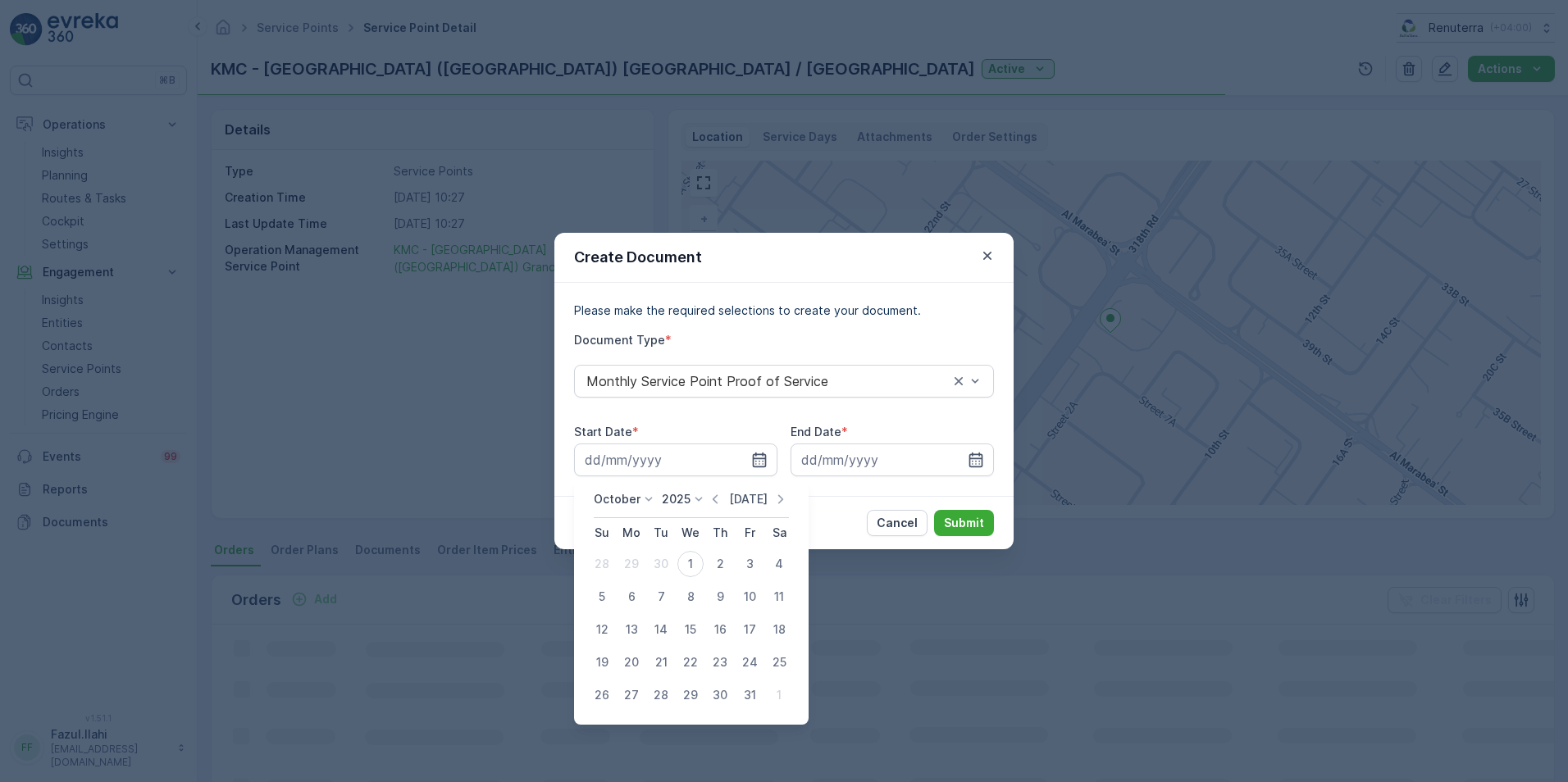
drag, startPoint x: 732, startPoint y: 499, endPoint x: 718, endPoint y: 498, distance: 14.0
click at [732, 498] on p "Today" at bounding box center [748, 500] width 38 height 16
click at [717, 499] on icon "button" at bounding box center [715, 499] width 5 height 9
click at [640, 561] on div "1" at bounding box center [630, 564] width 26 height 26
type input "[DATE]"
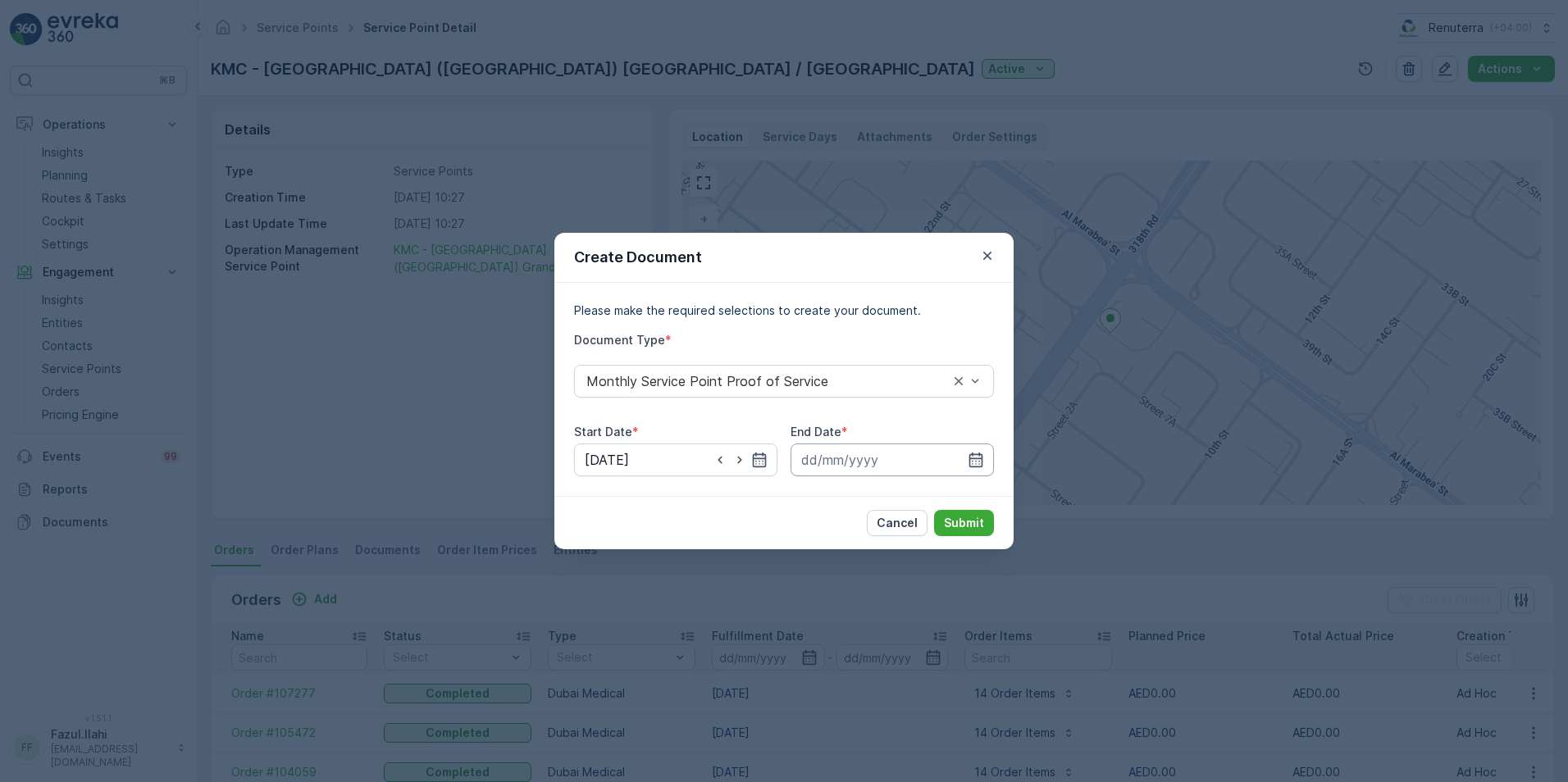
click at [987, 456] on input at bounding box center [892, 460] width 203 height 33
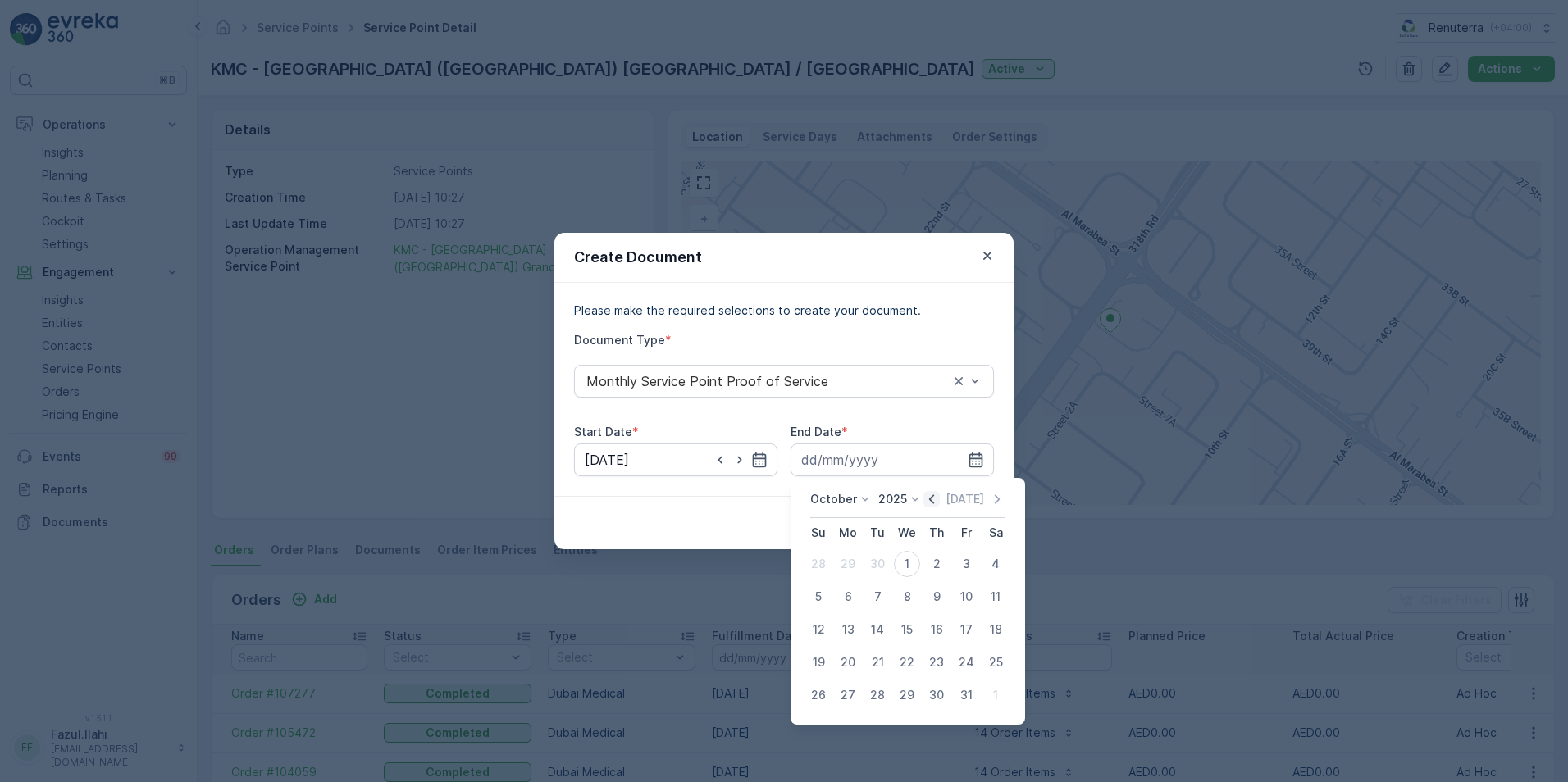
click at [936, 500] on icon "button" at bounding box center [931, 500] width 16 height 16
click at [881, 696] on div "30" at bounding box center [877, 695] width 26 height 26
type input "[DATE]"
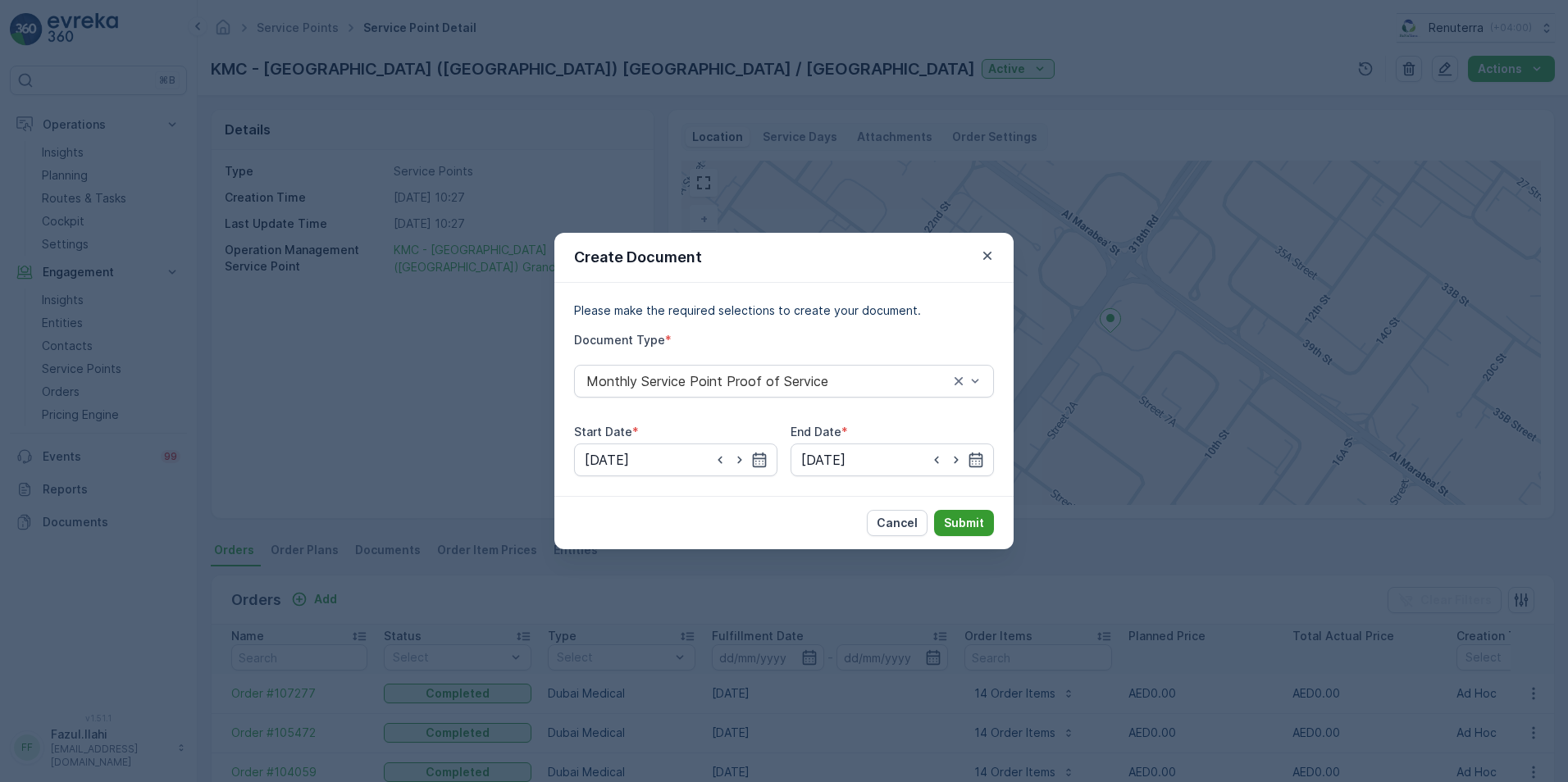
click at [954, 515] on p "Submit" at bounding box center [963, 523] width 40 height 16
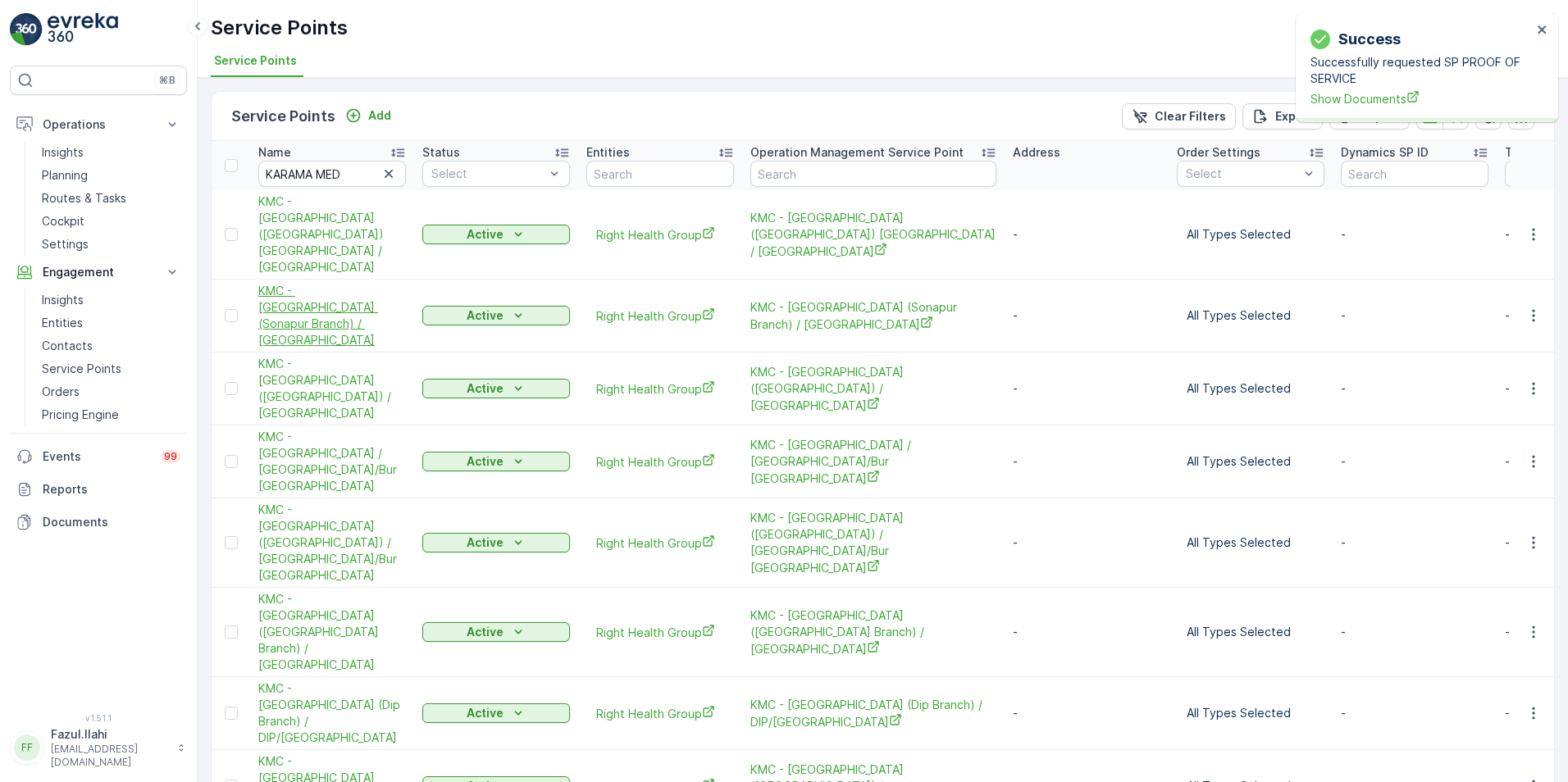
click at [353, 283] on span "KMC - Karama Medical Center (Sonapur Branch) / Sonapur" at bounding box center [332, 316] width 148 height 66
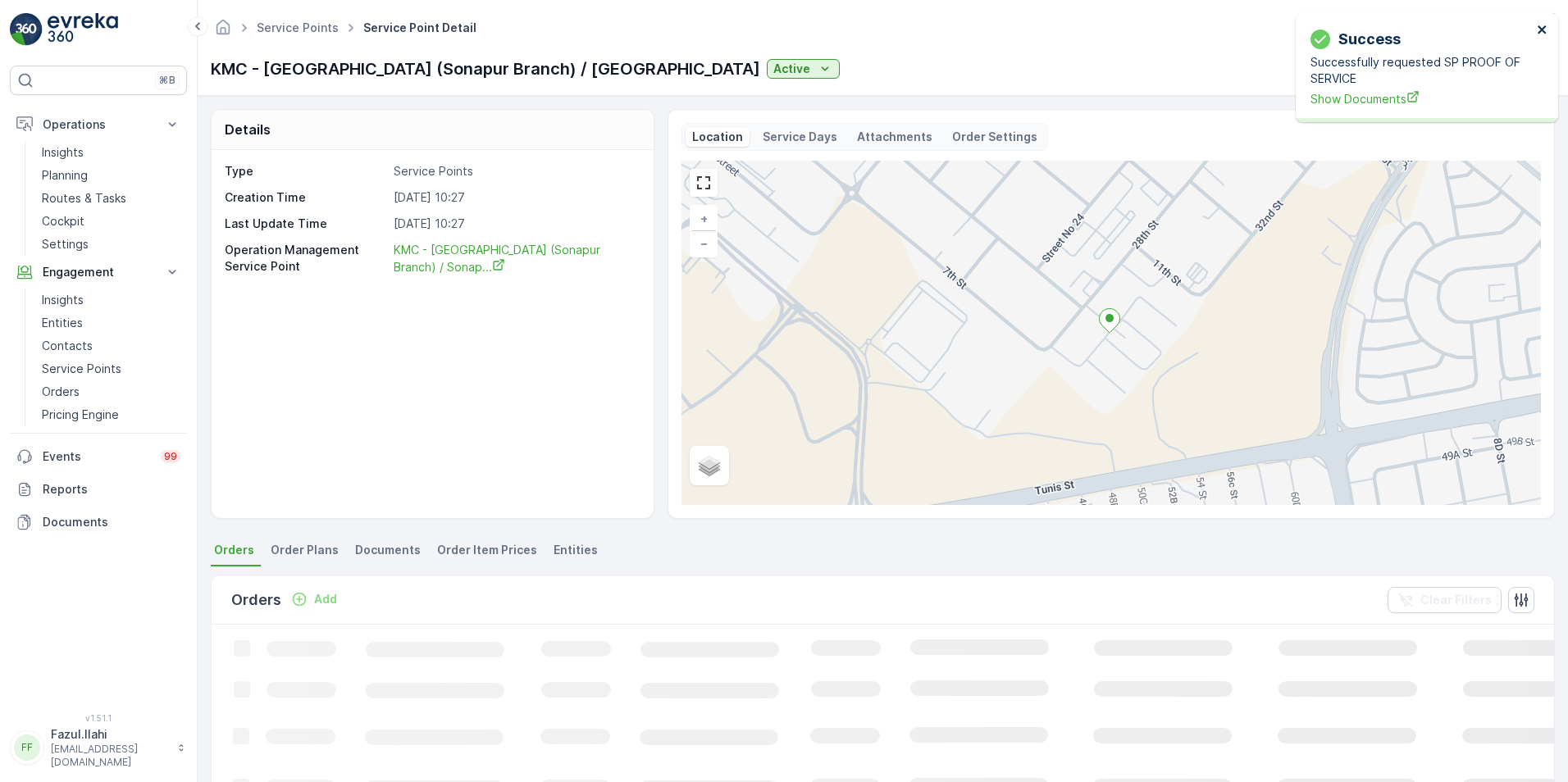
click at [1545, 29] on icon "close" at bounding box center [1542, 29] width 12 height 13
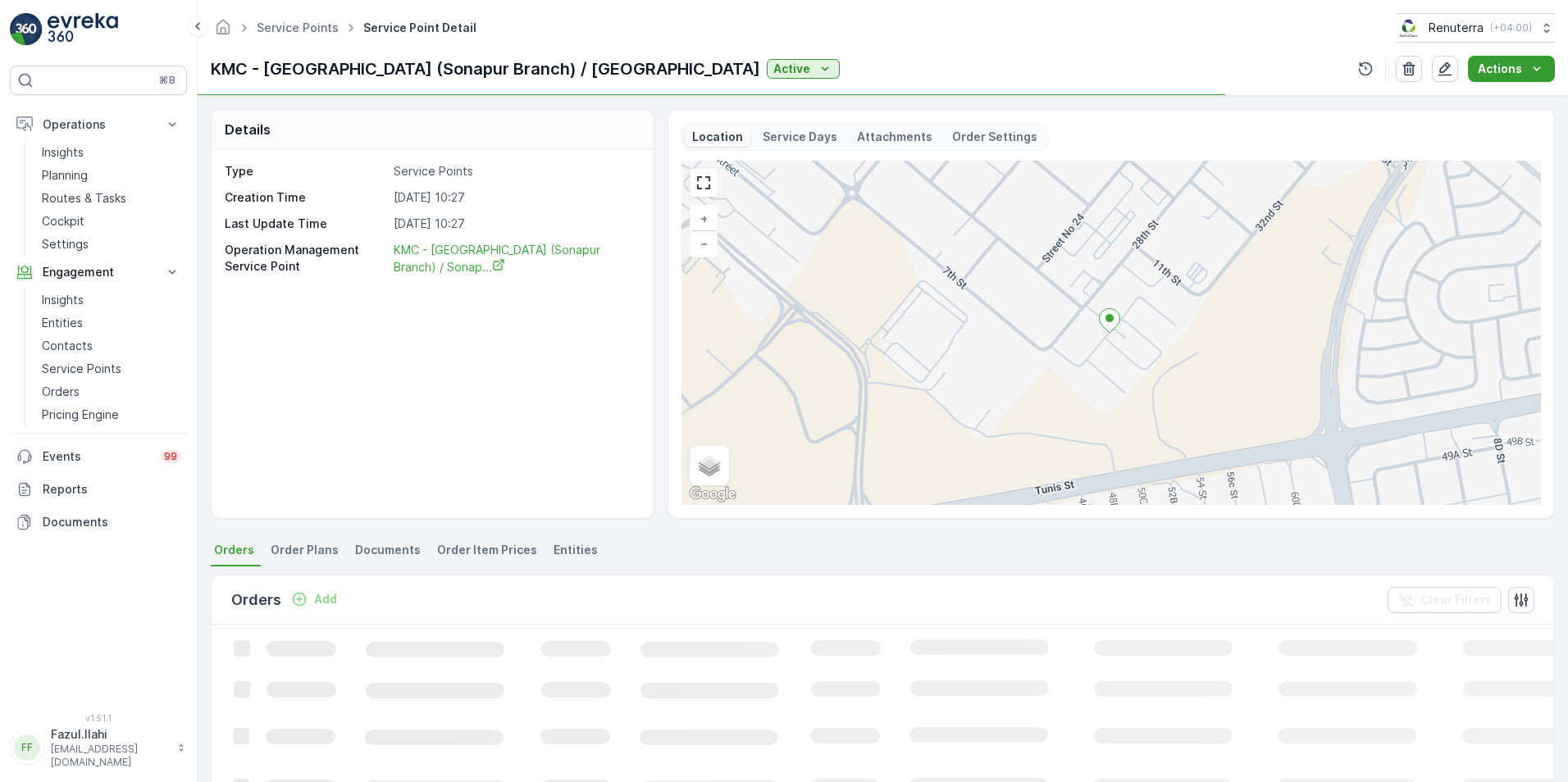
click at [1493, 73] on p "Actions" at bounding box center [1499, 69] width 45 height 16
click at [1488, 104] on span "Create Document" at bounding box center [1505, 100] width 98 height 16
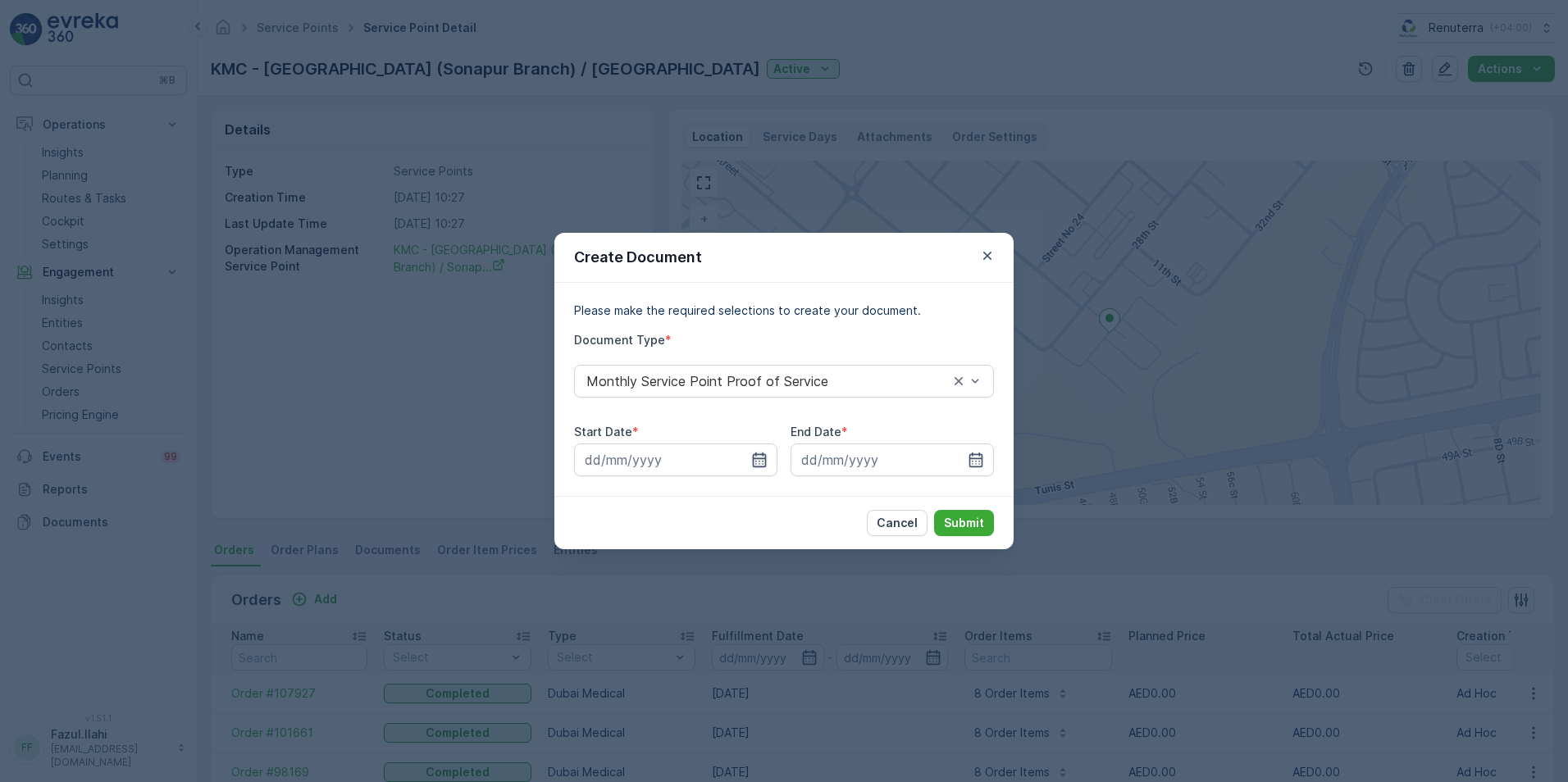
click at [764, 465] on icon "button" at bounding box center [759, 460] width 16 height 16
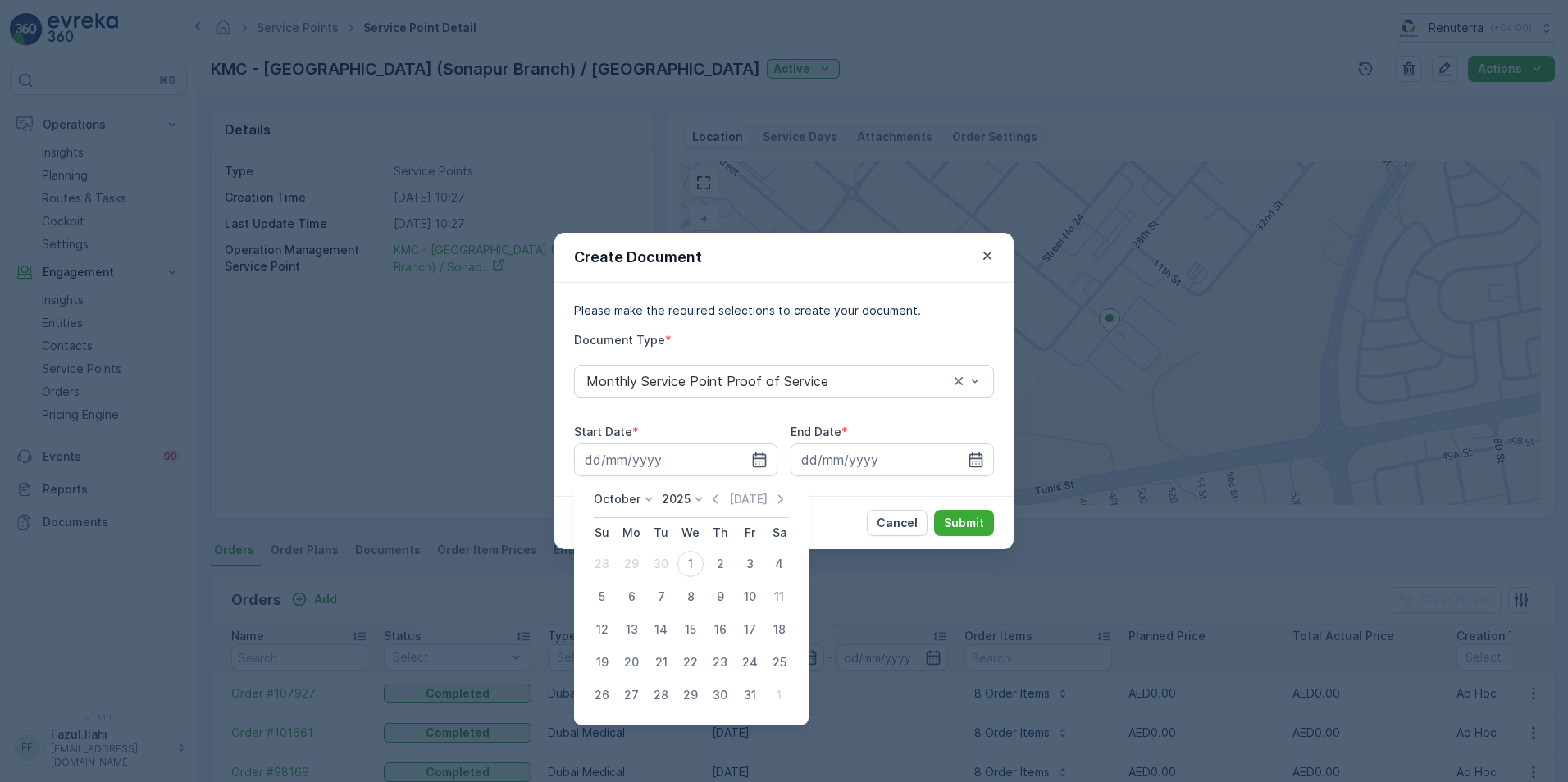
click at [708, 501] on div "October 2025 Today" at bounding box center [691, 505] width 195 height 27
click at [718, 502] on icon "button" at bounding box center [715, 499] width 5 height 9
click at [634, 561] on div "1" at bounding box center [630, 564] width 26 height 26
type input "[DATE]"
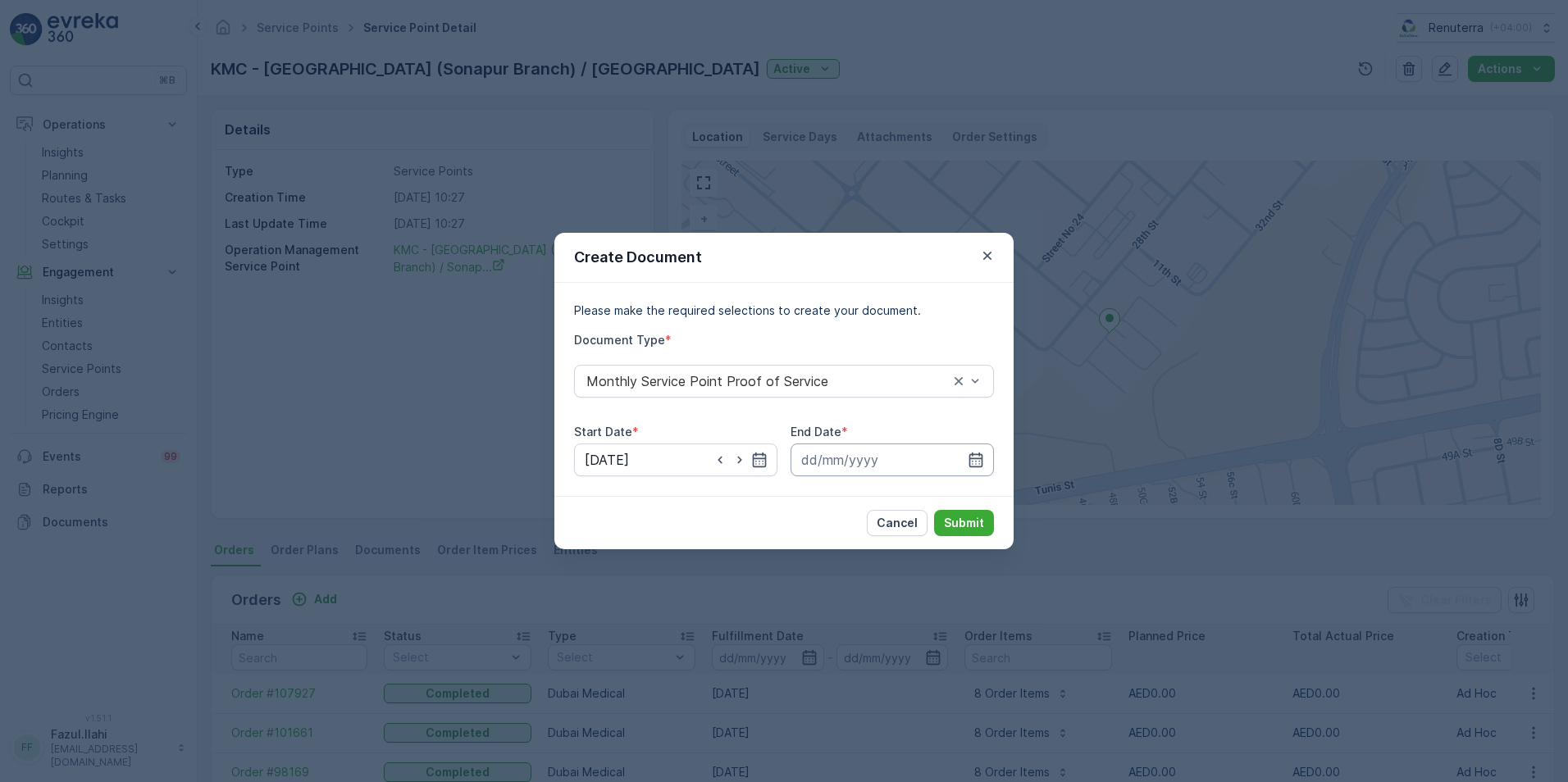
click at [966, 461] on input at bounding box center [892, 460] width 203 height 33
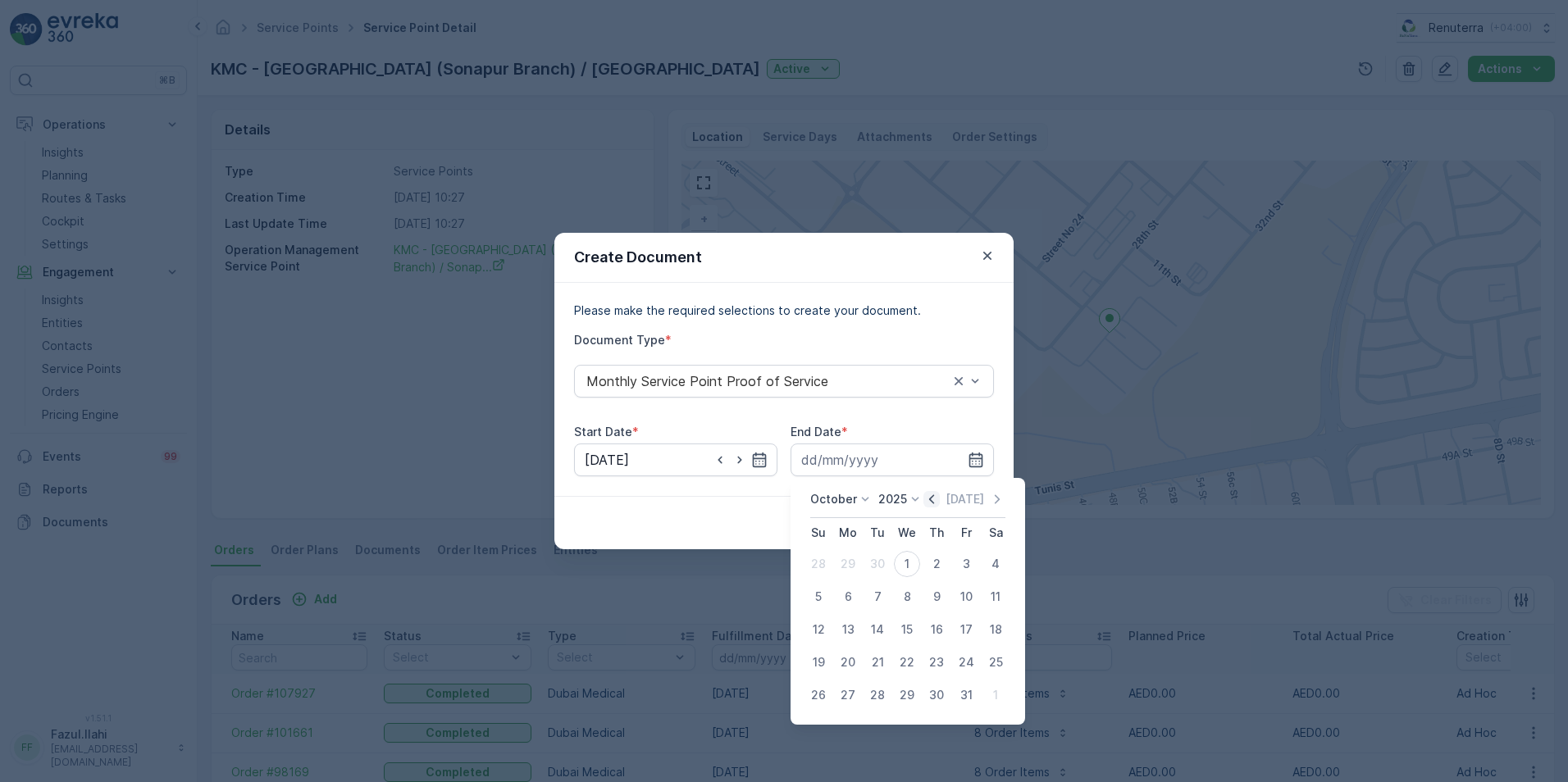
click at [937, 498] on icon "button" at bounding box center [931, 500] width 16 height 16
click at [874, 696] on div "30" at bounding box center [877, 695] width 26 height 26
type input "[DATE]"
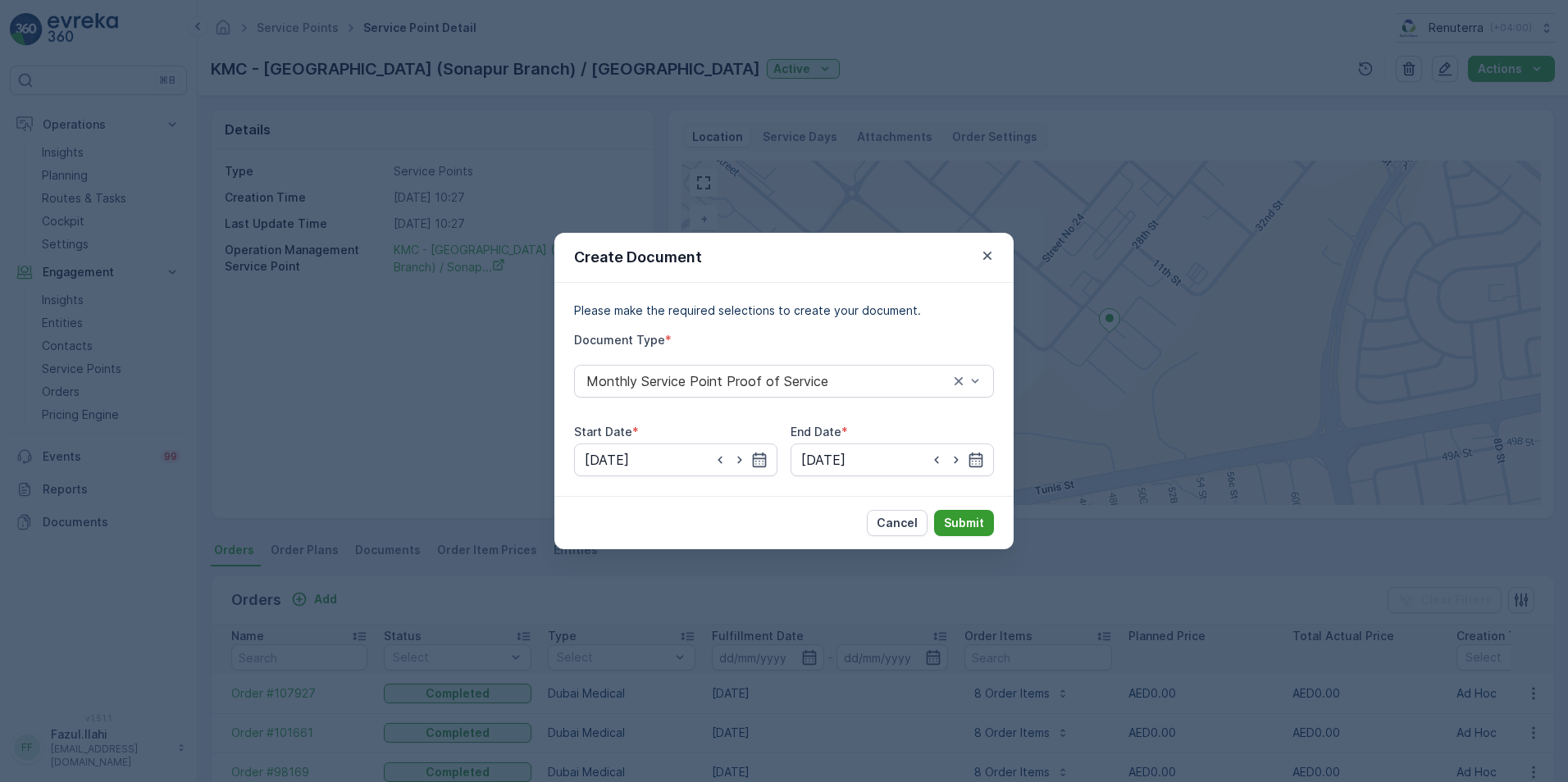
click at [955, 512] on button "Submit" at bounding box center [963, 523] width 60 height 26
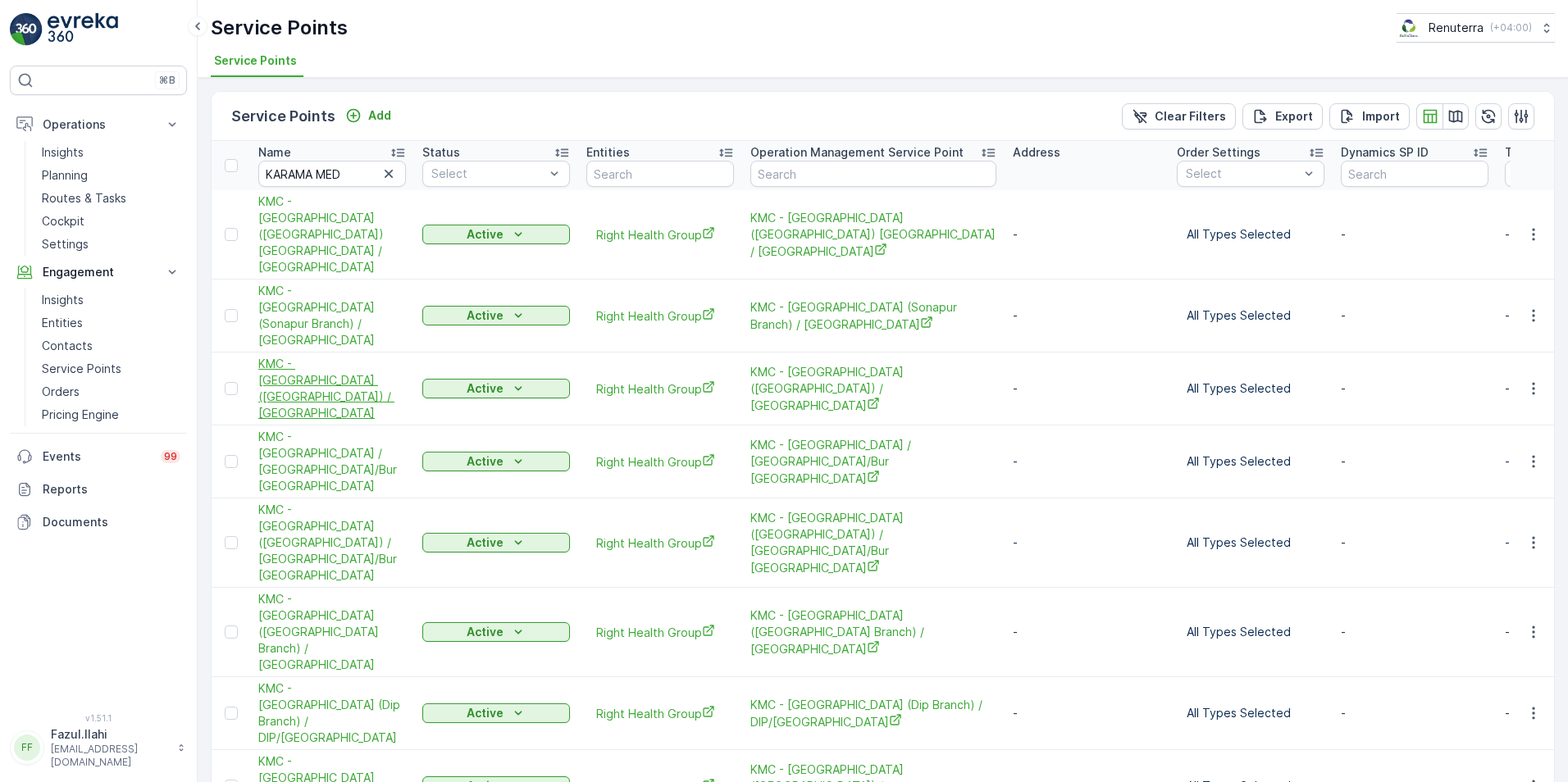
click at [345, 356] on span "KMC - Karama Medical Center (Jumeirah Village Branch) / Jumeirah" at bounding box center [332, 389] width 148 height 66
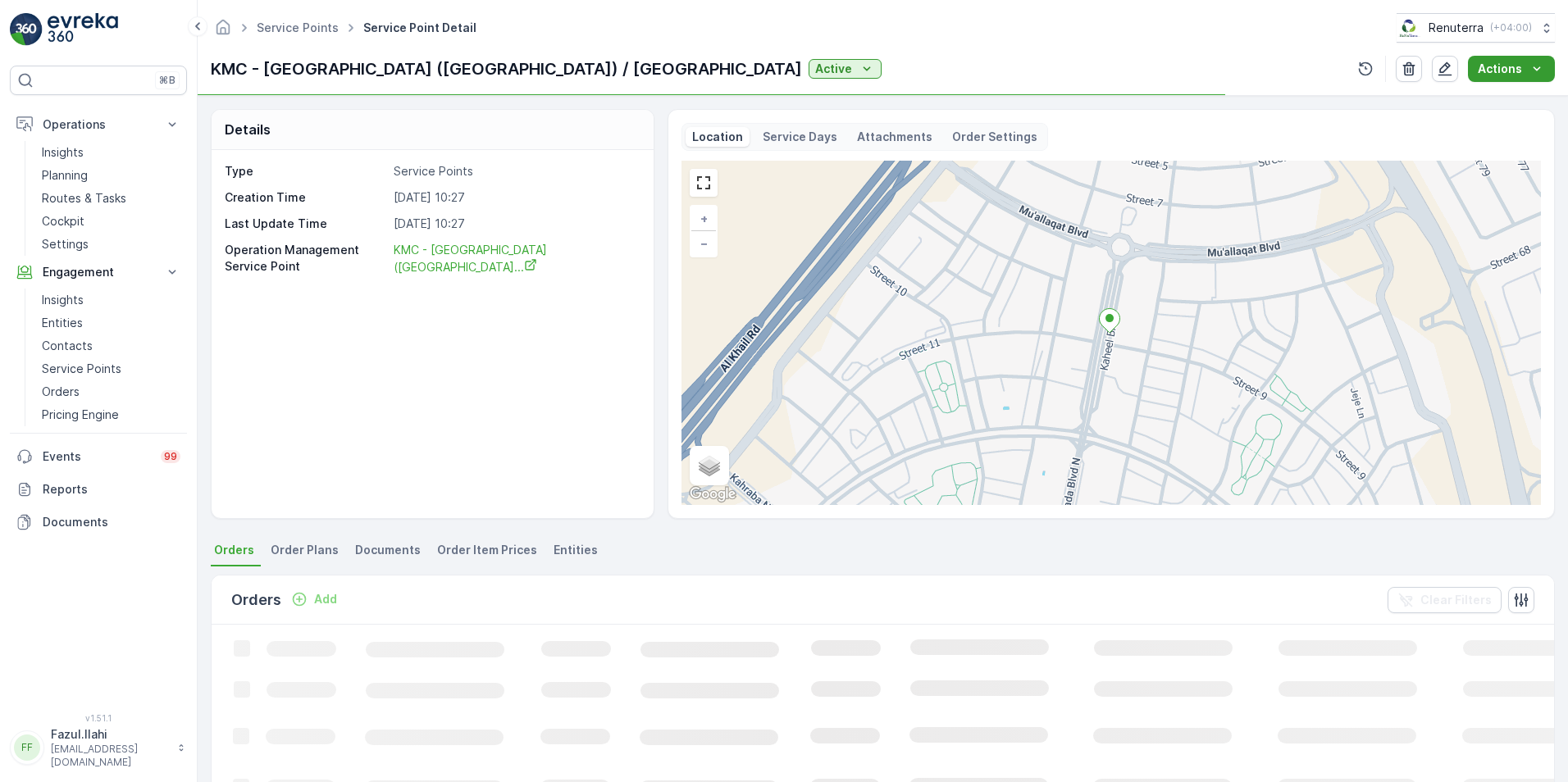
click at [1533, 64] on icon "Actions" at bounding box center [1536, 69] width 16 height 16
click at [1492, 99] on span "Create Document" at bounding box center [1505, 100] width 98 height 16
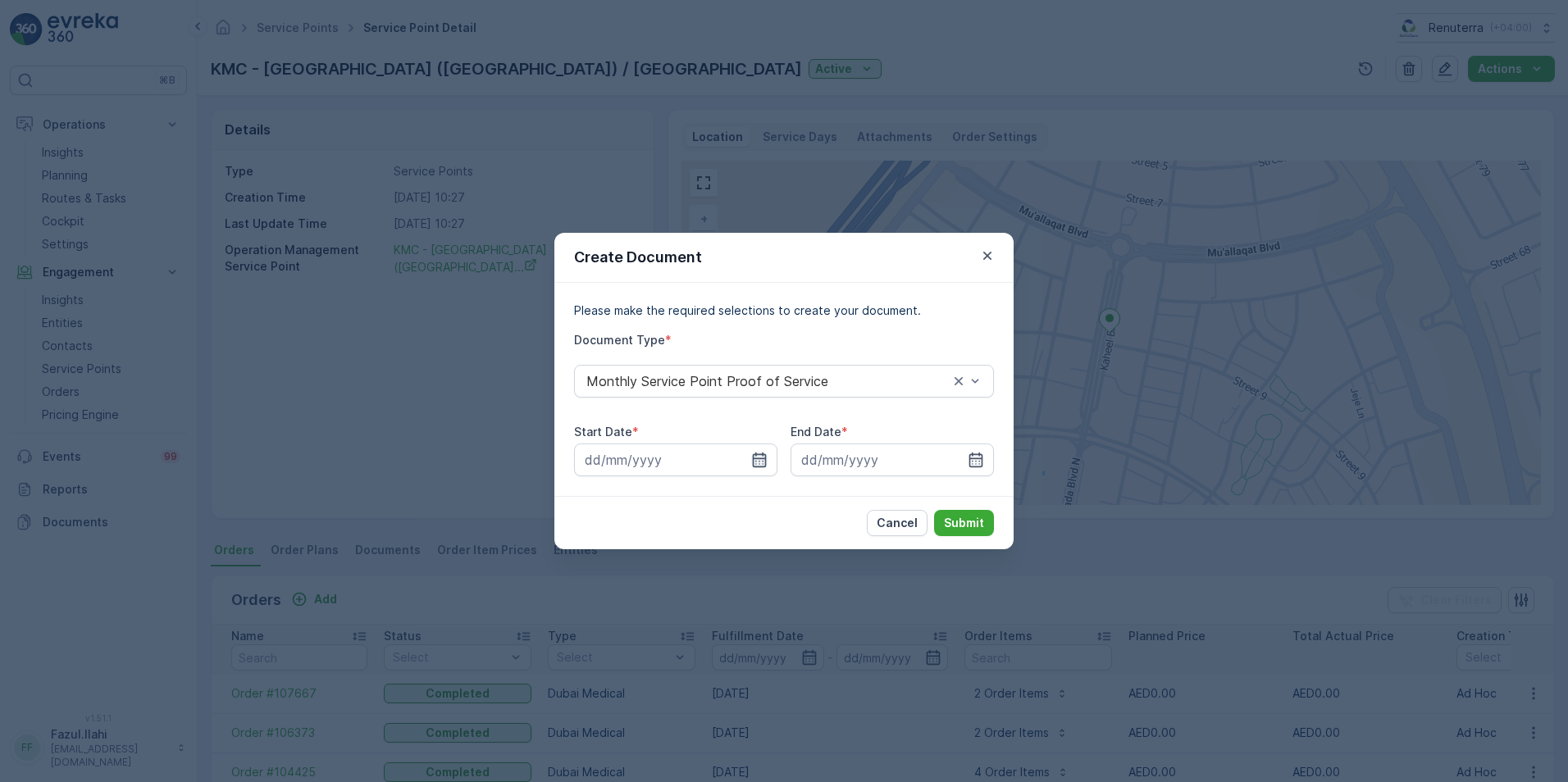
click at [760, 461] on icon "button" at bounding box center [759, 460] width 16 height 16
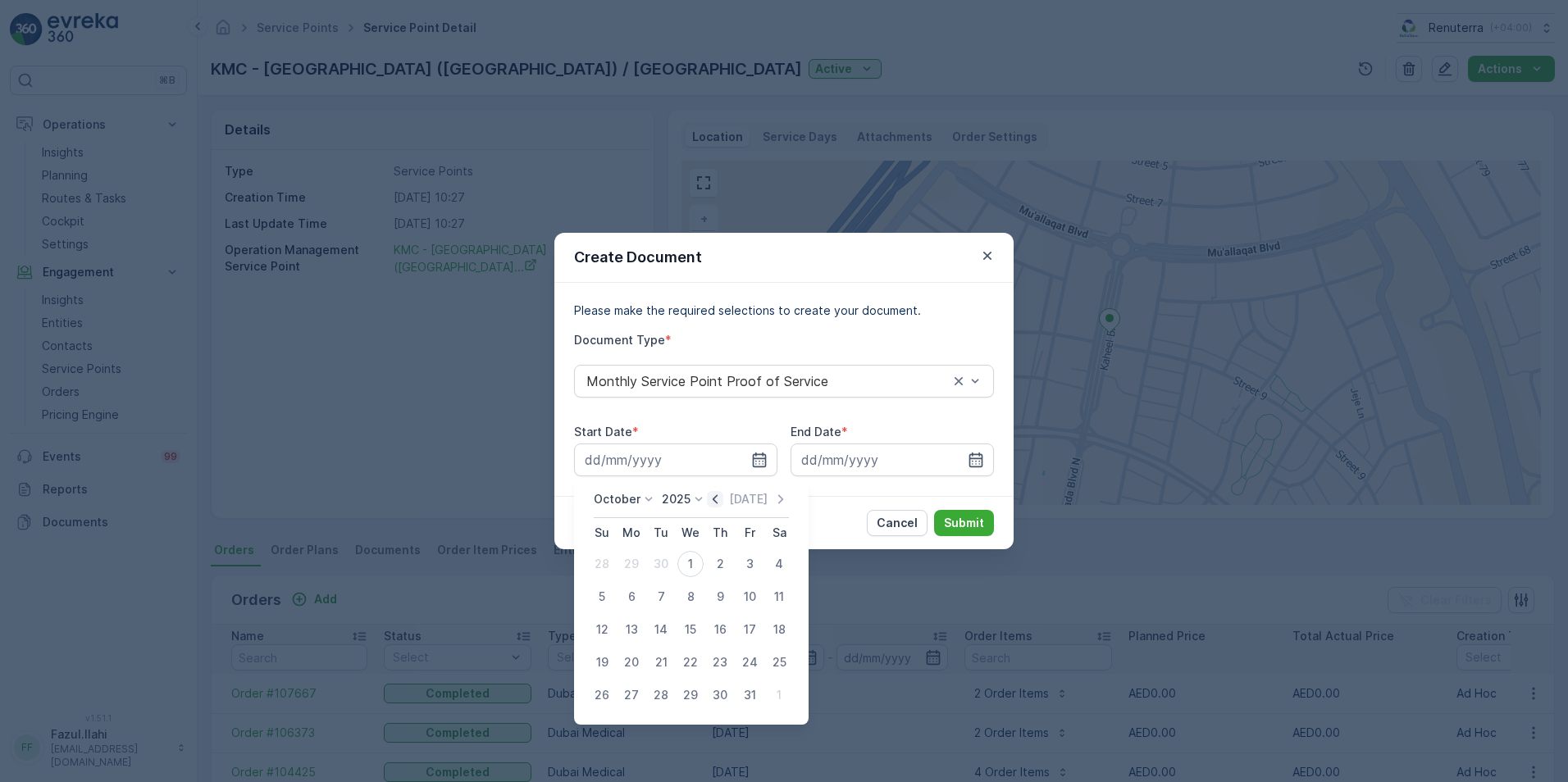
click at [713, 501] on icon "button" at bounding box center [715, 500] width 16 height 16
click at [637, 561] on div "1" at bounding box center [630, 564] width 26 height 26
type input "[DATE]"
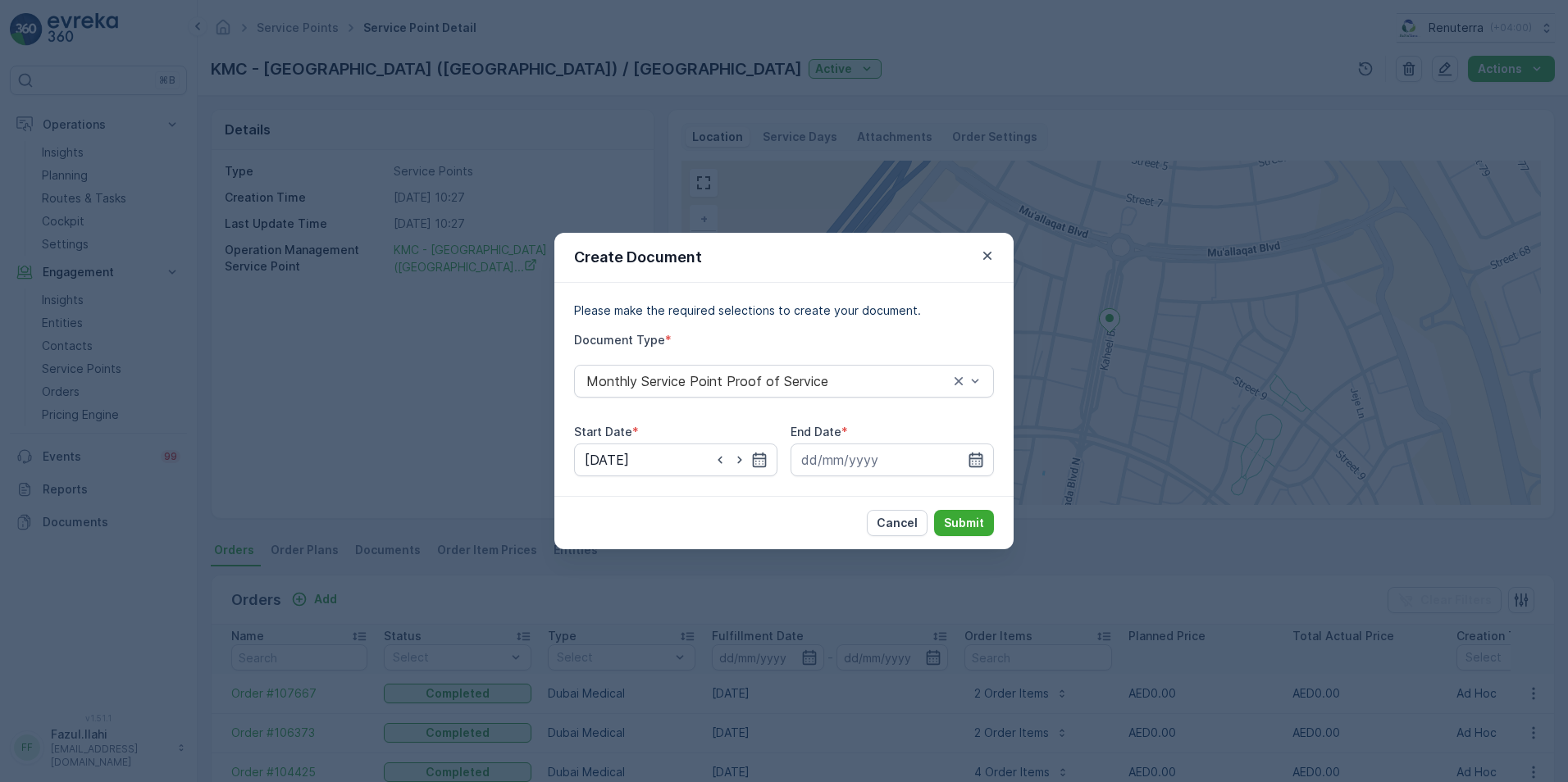
click at [971, 460] on icon "button" at bounding box center [976, 460] width 14 height 15
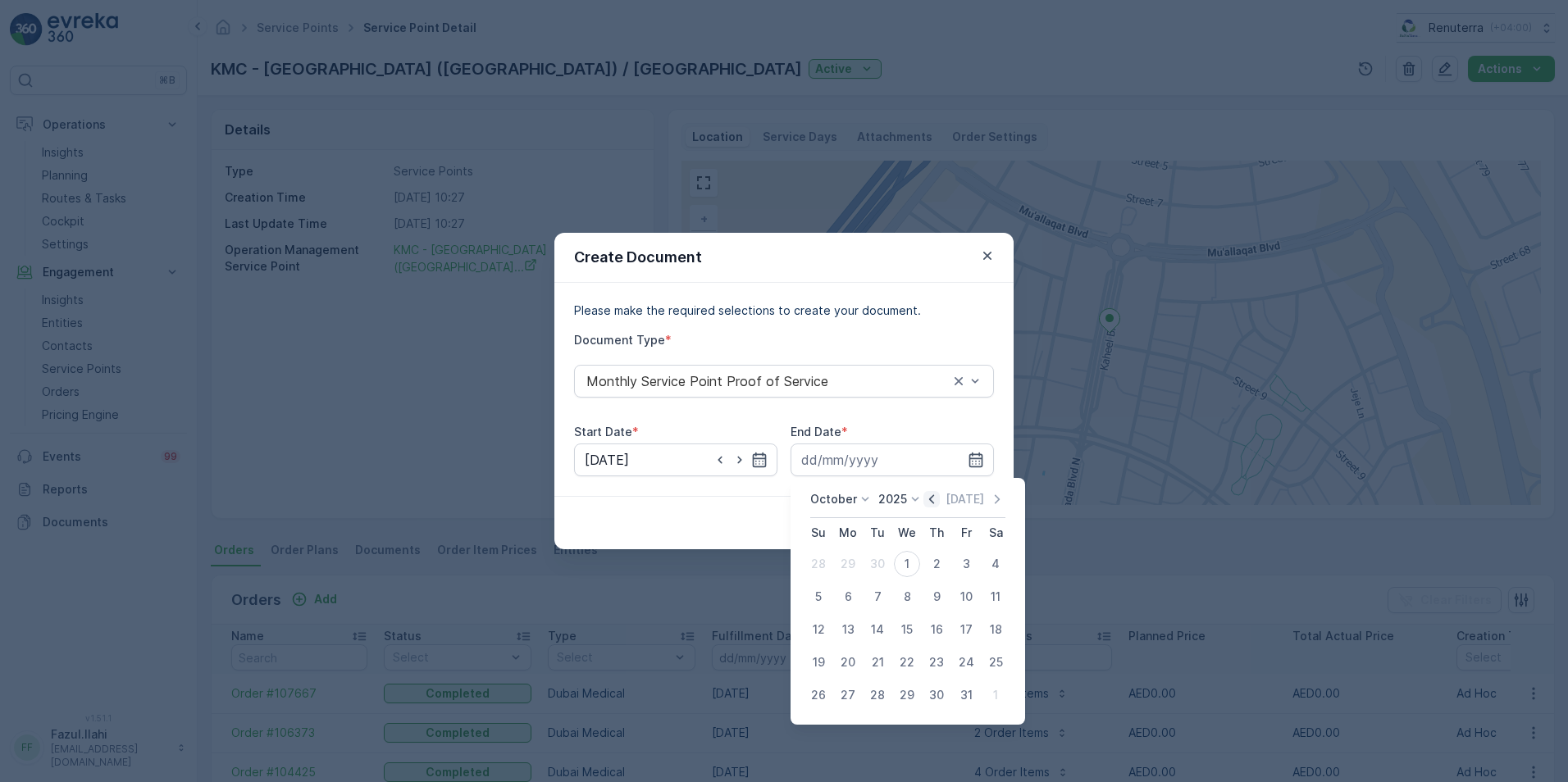
click at [939, 502] on icon "button" at bounding box center [931, 500] width 16 height 16
click at [884, 685] on div "30" at bounding box center [877, 695] width 26 height 26
type input "[DATE]"
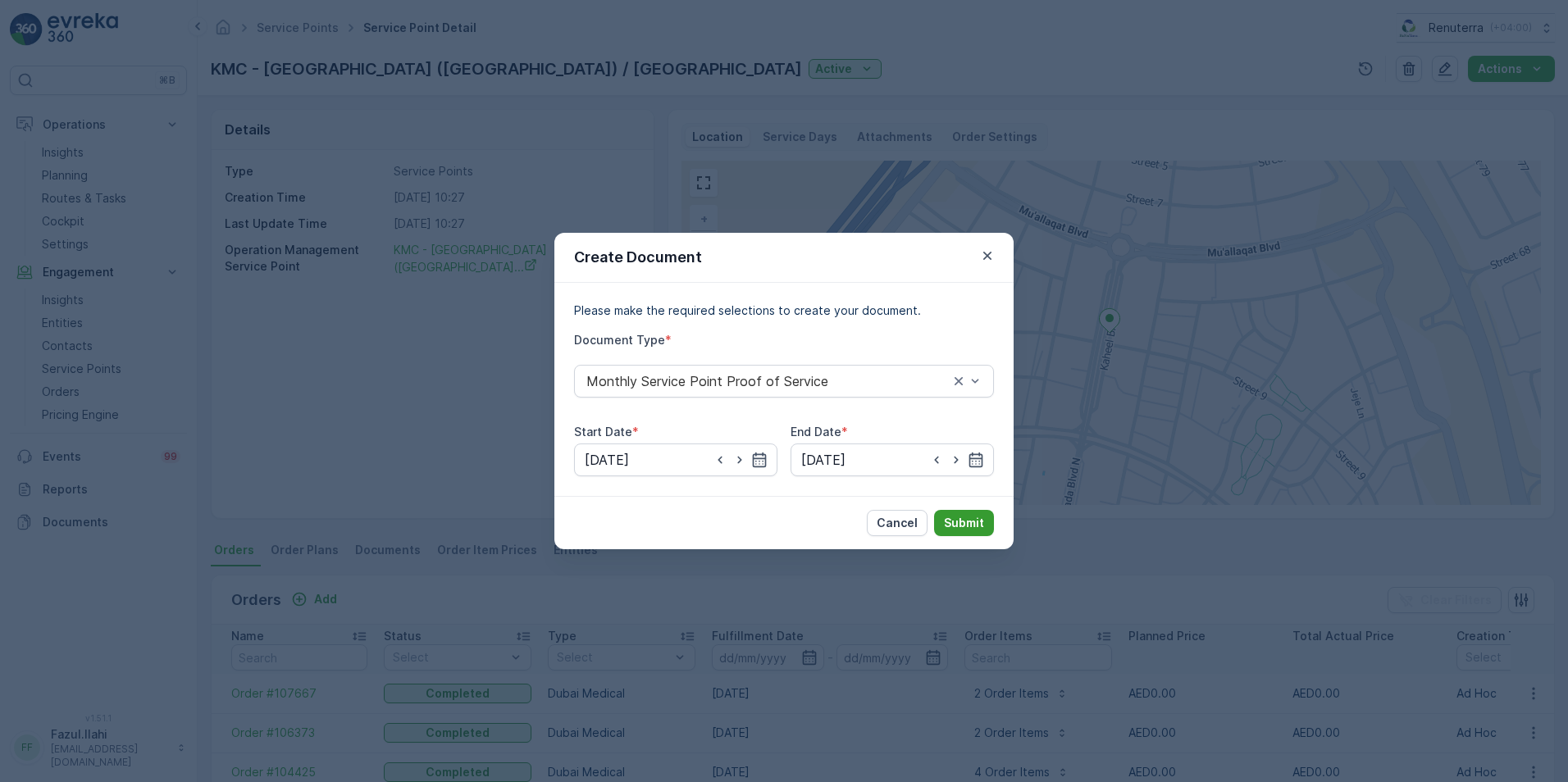
click at [964, 529] on p "Submit" at bounding box center [963, 523] width 40 height 16
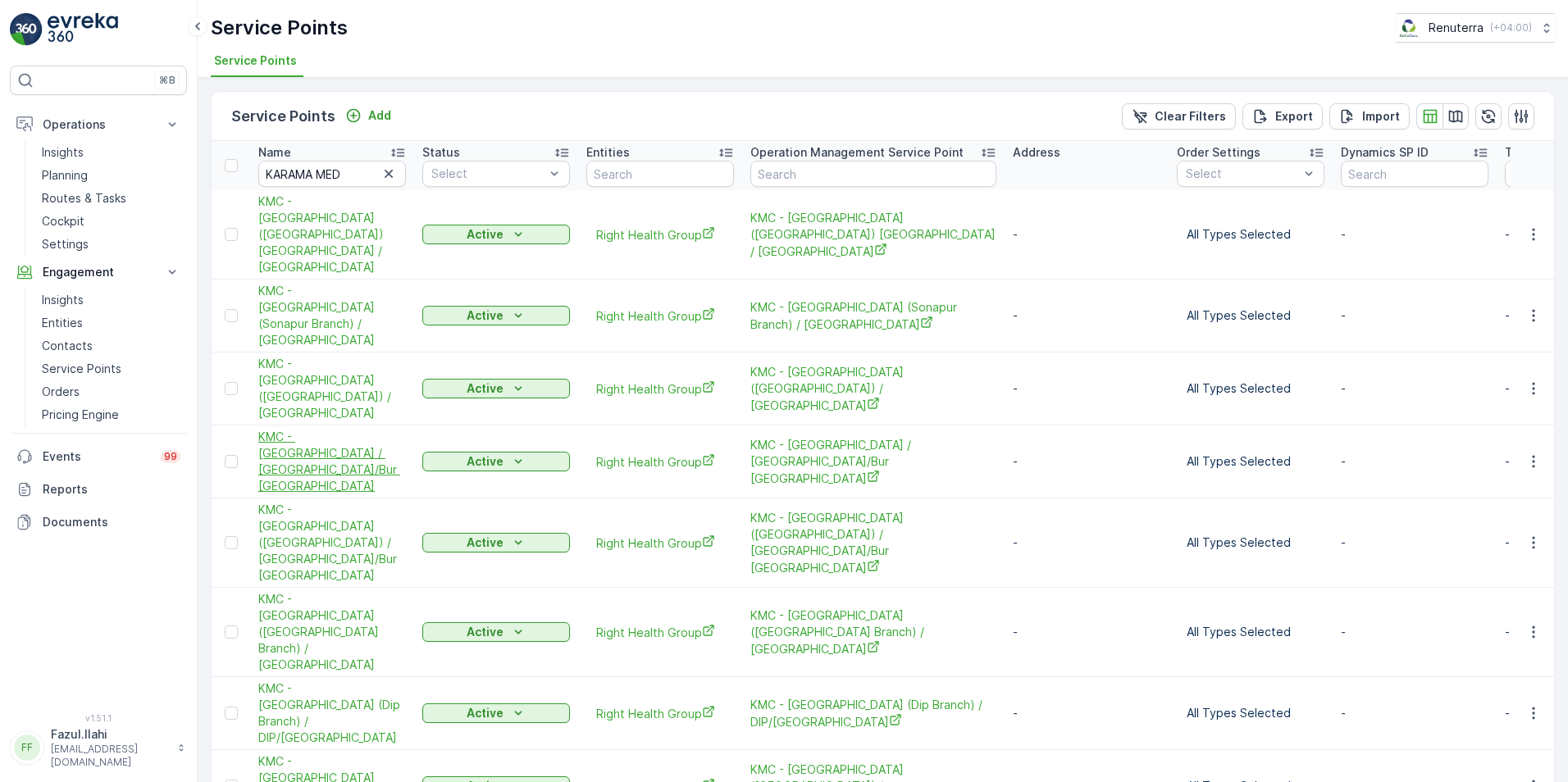
click at [358, 429] on span "KMC - Al Karama Medical Center / Karama/Bur Dubai" at bounding box center [332, 462] width 148 height 66
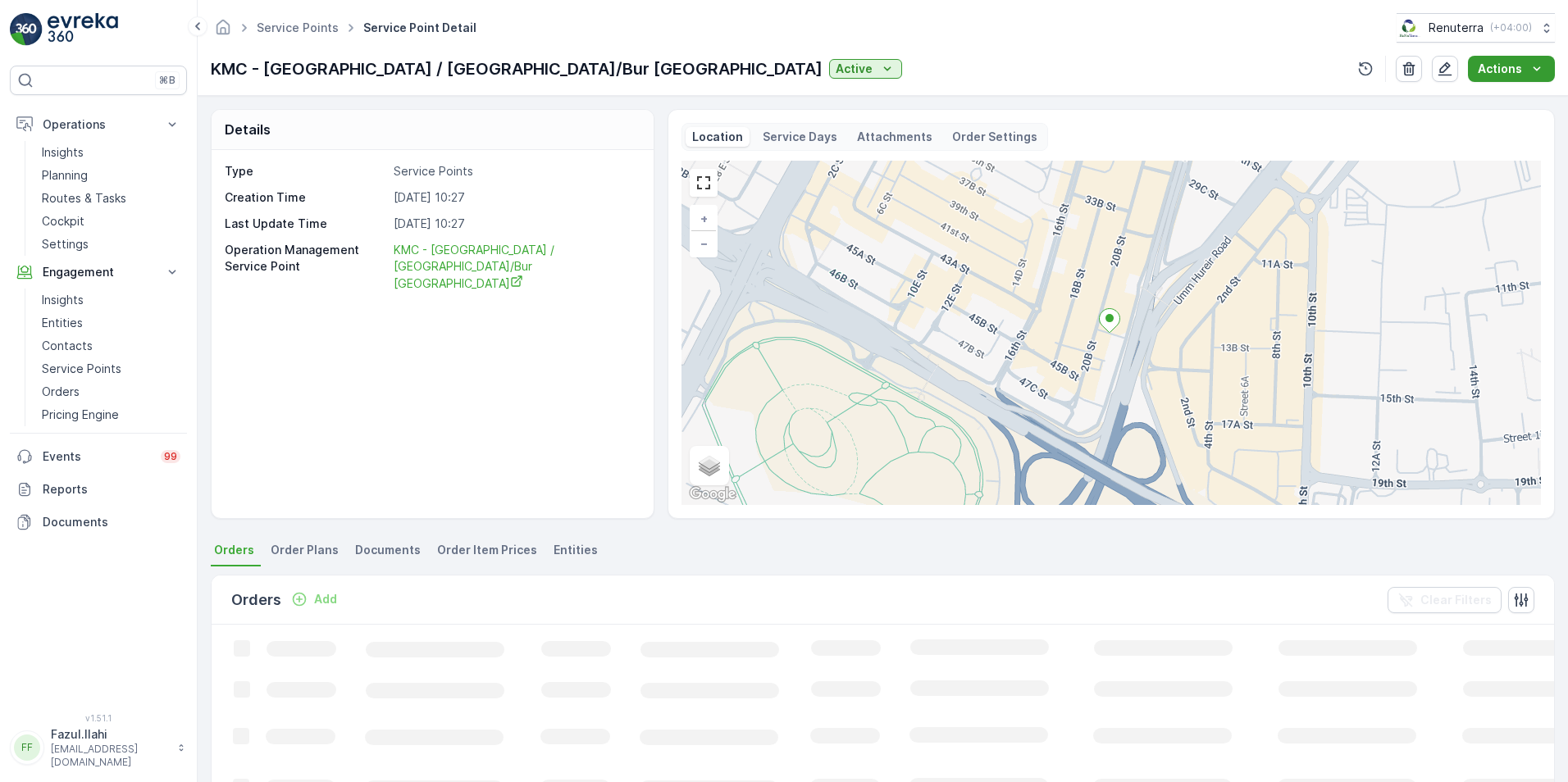
click at [1546, 68] on button "Actions" at bounding box center [1511, 69] width 87 height 26
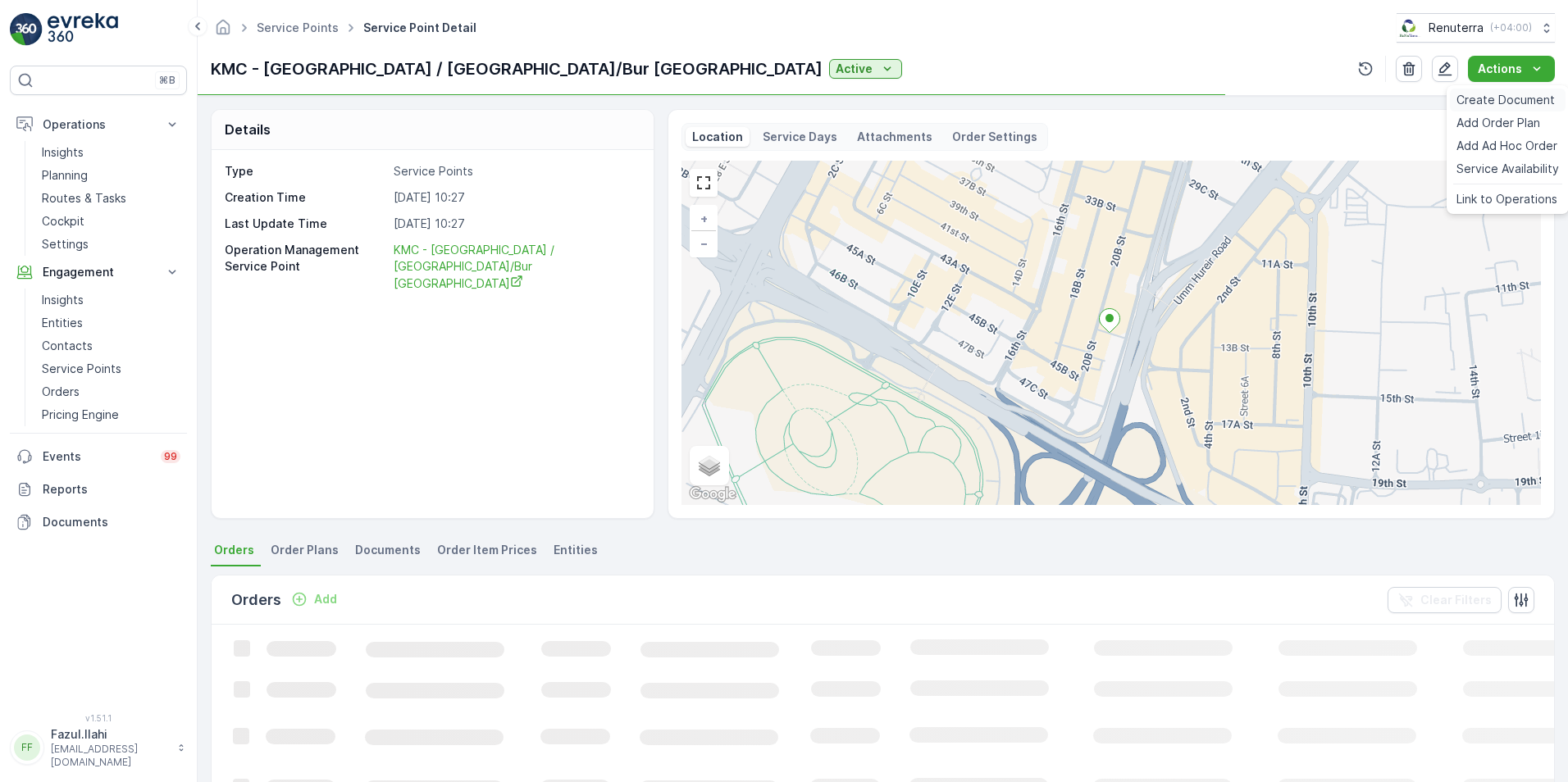
click at [1507, 96] on span "Create Document" at bounding box center [1505, 100] width 98 height 16
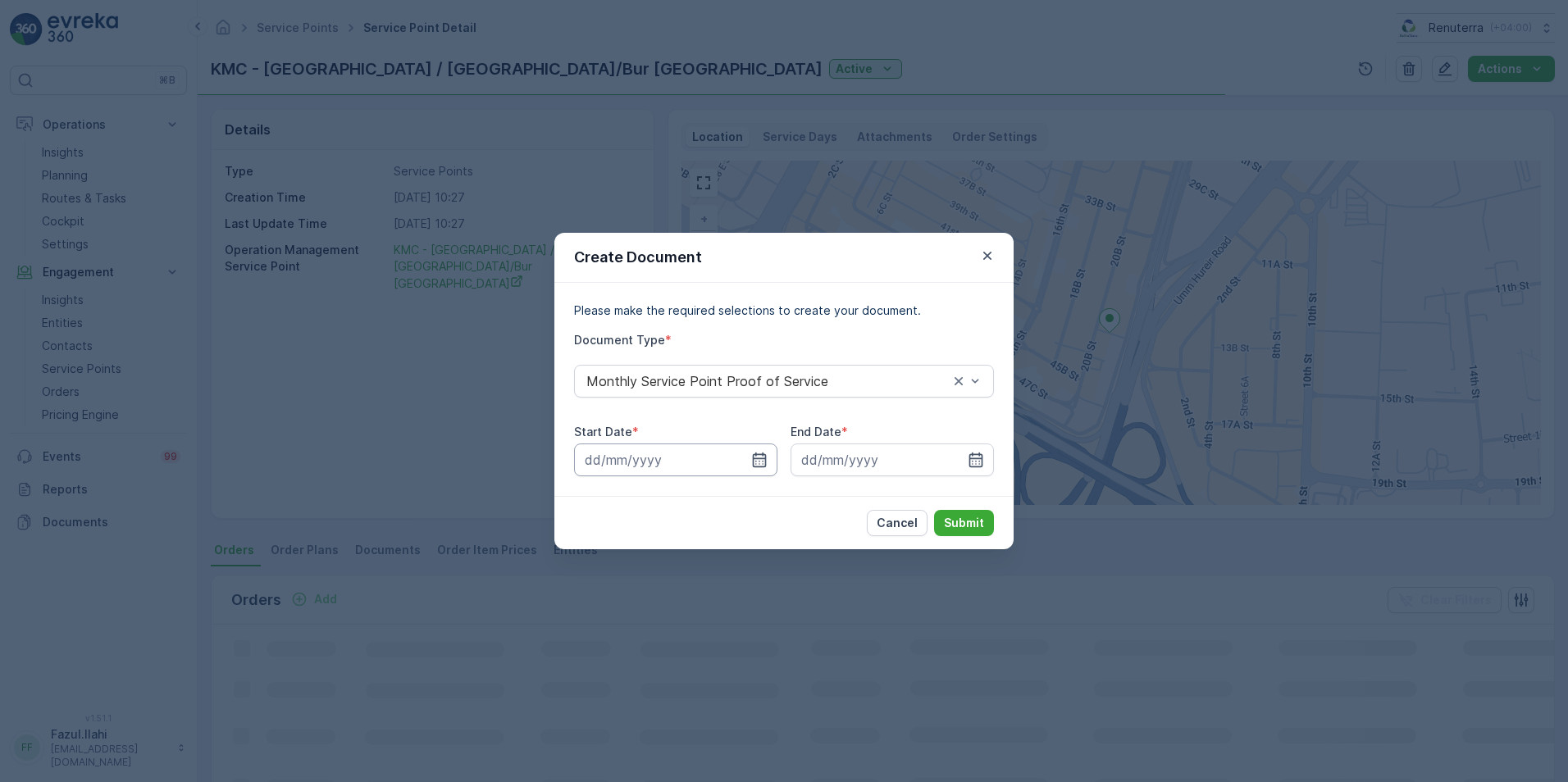
click at [750, 458] on input at bounding box center [676, 460] width 203 height 33
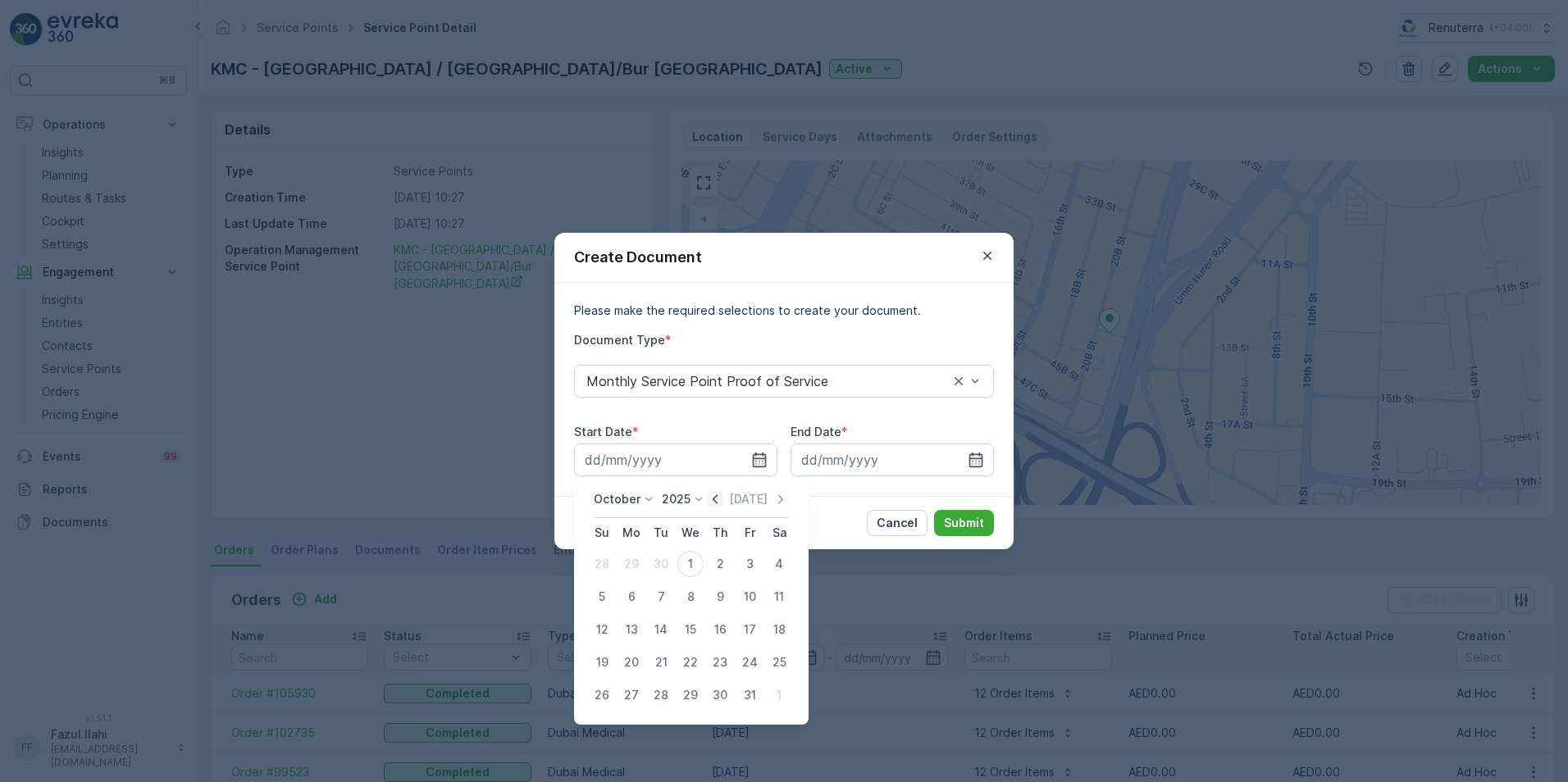
click at [719, 500] on icon "button" at bounding box center [715, 500] width 16 height 16
click at [634, 561] on div "1" at bounding box center [630, 564] width 26 height 26
type input "[DATE]"
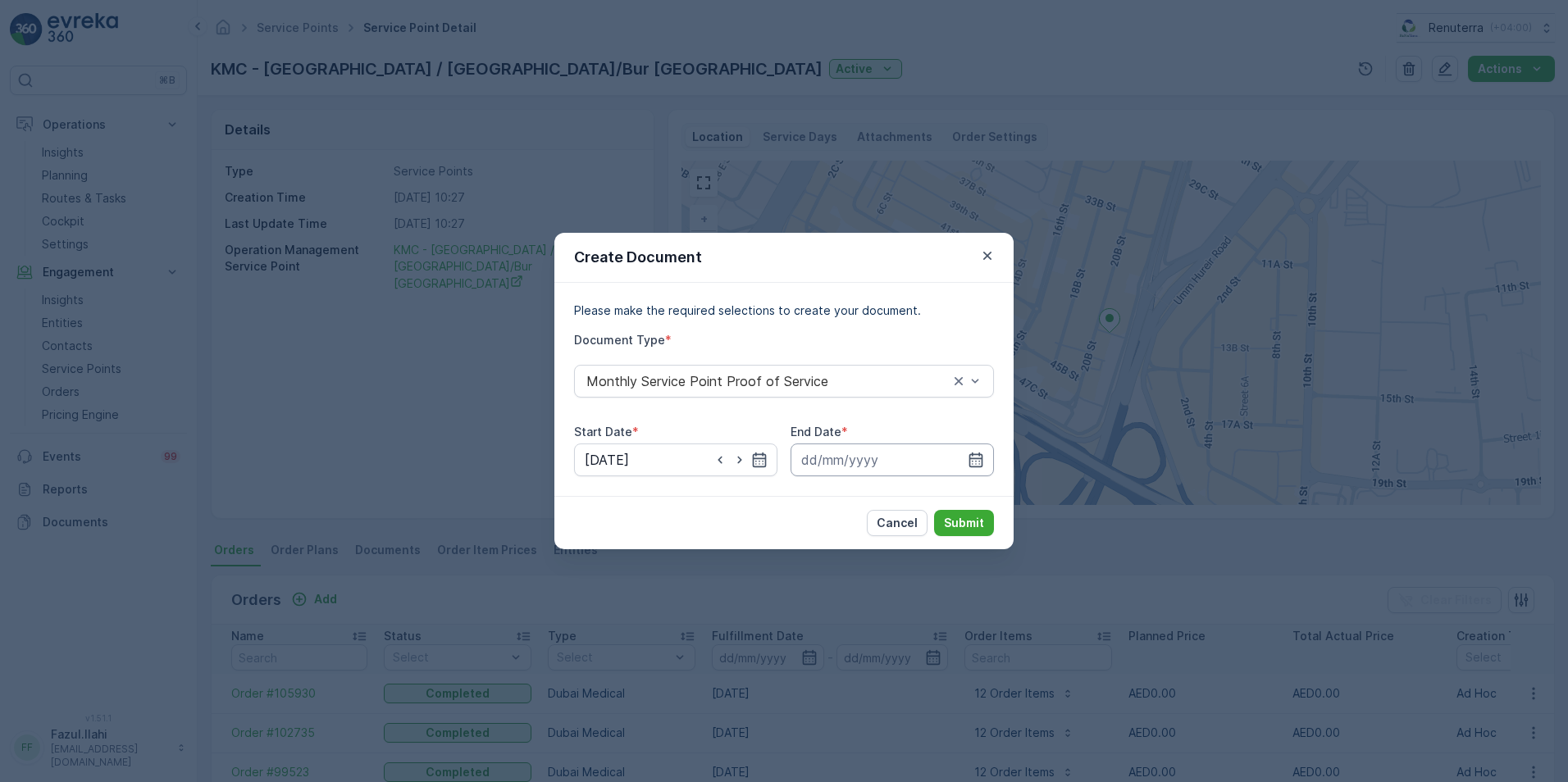
click at [987, 456] on input at bounding box center [892, 460] width 203 height 33
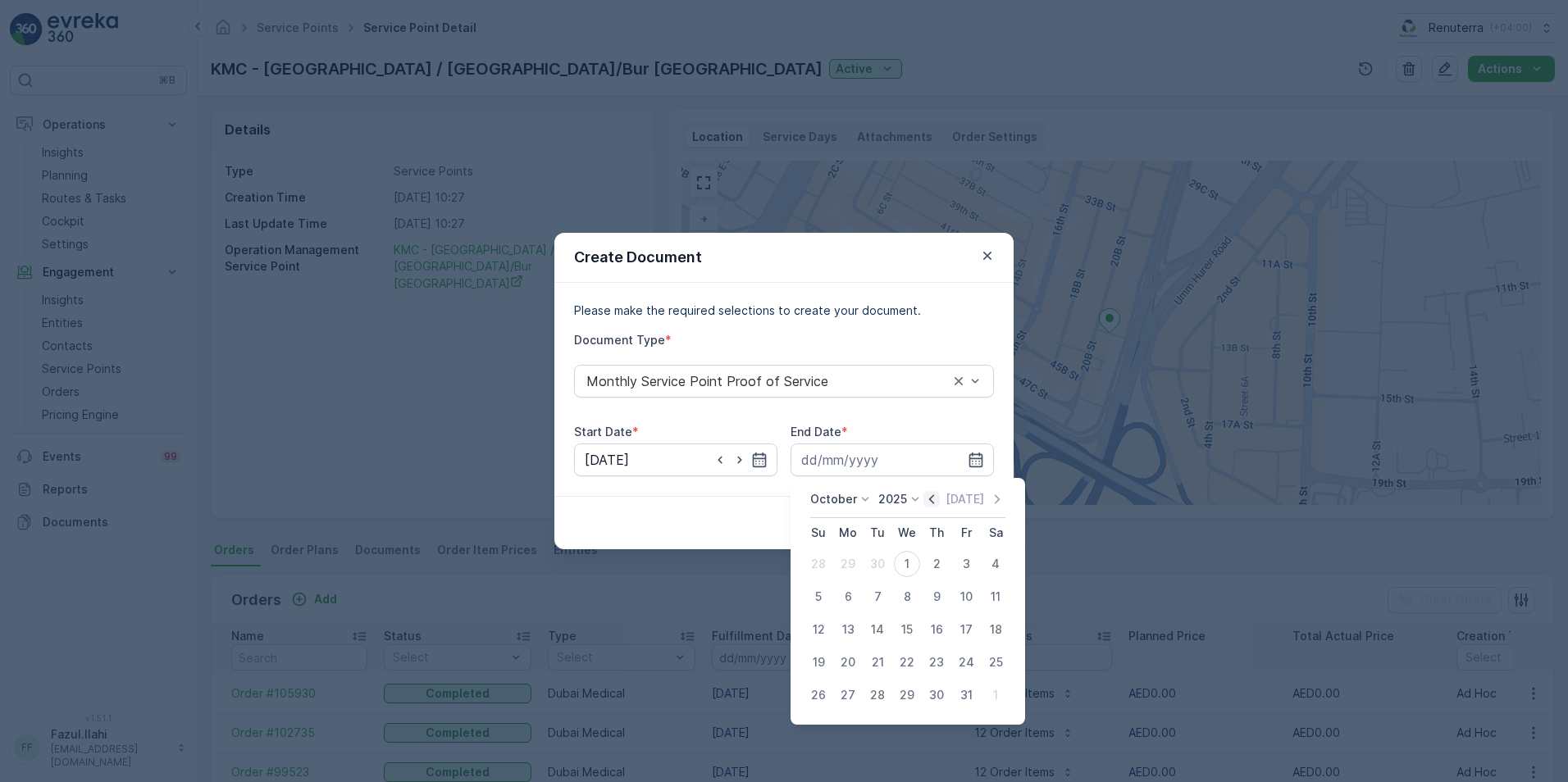
click at [935, 503] on icon "button" at bounding box center [931, 500] width 16 height 16
click at [873, 691] on div "30" at bounding box center [877, 695] width 26 height 26
type input "[DATE]"
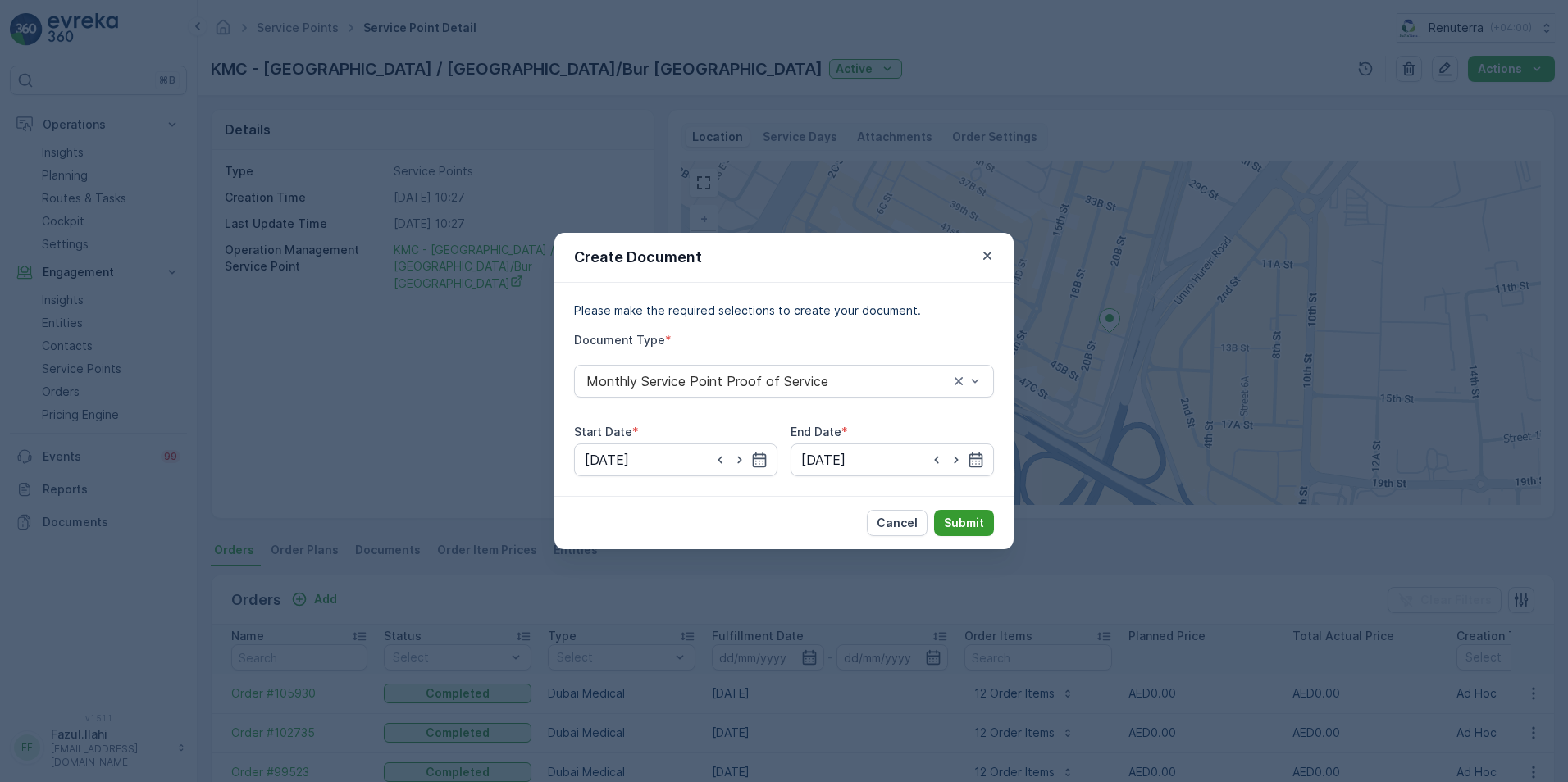
click at [964, 523] on p "Submit" at bounding box center [963, 523] width 40 height 16
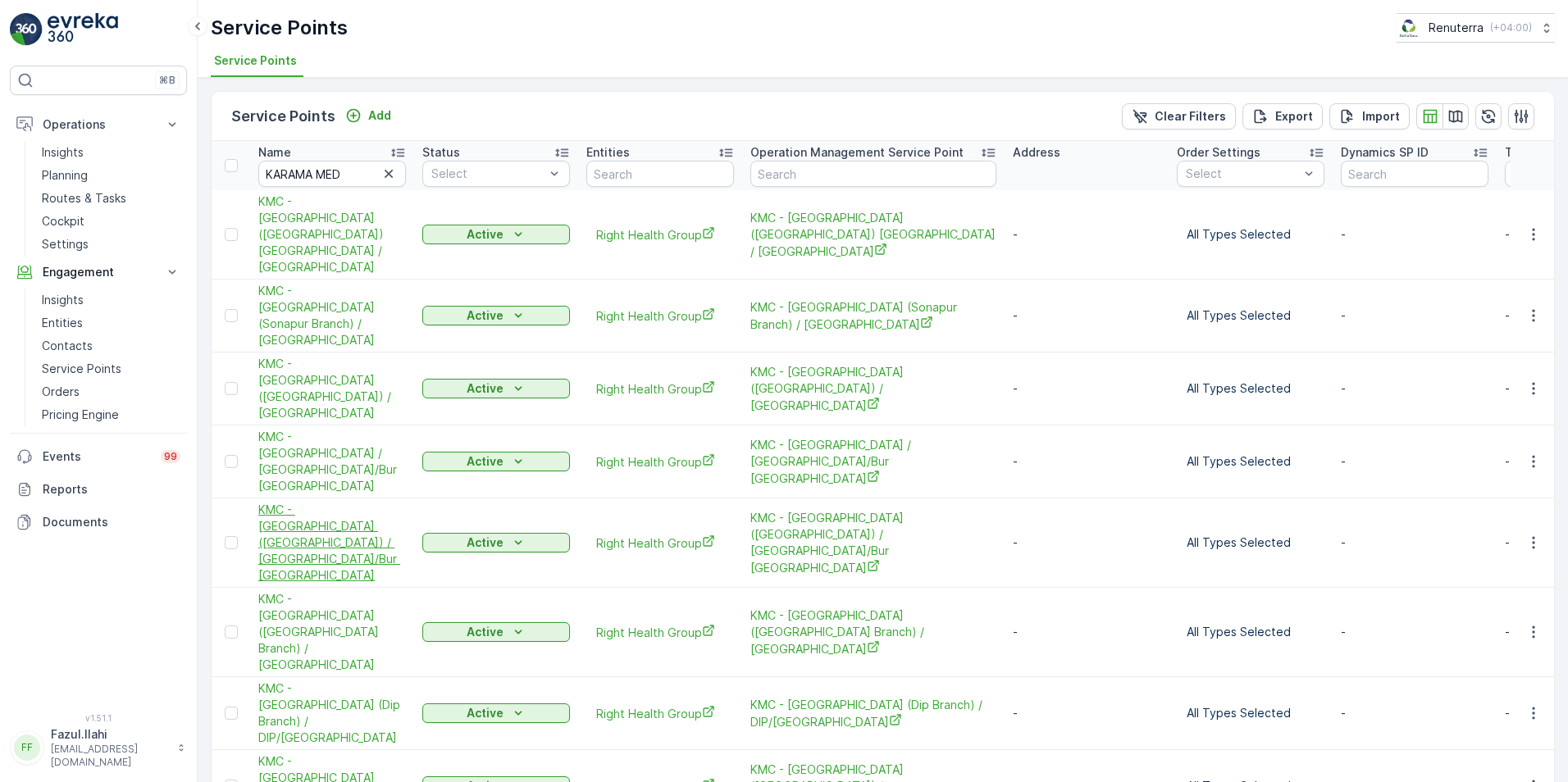
click at [345, 502] on span "KMC - Karama Medical Center (Burjuman) / Karama/Bur Dubai" at bounding box center [332, 543] width 148 height 82
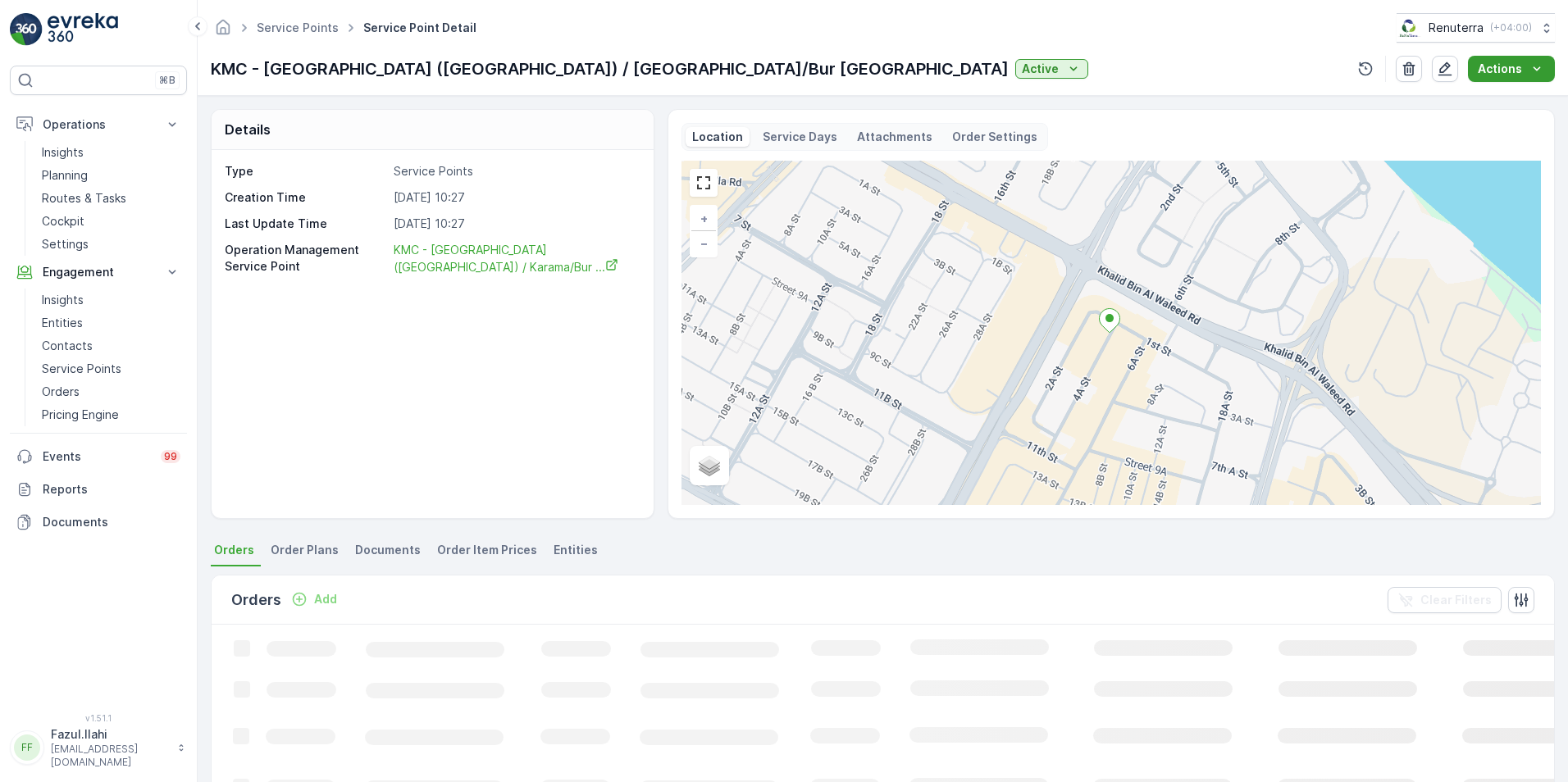
click at [1528, 69] on icon "Actions" at bounding box center [1536, 69] width 16 height 16
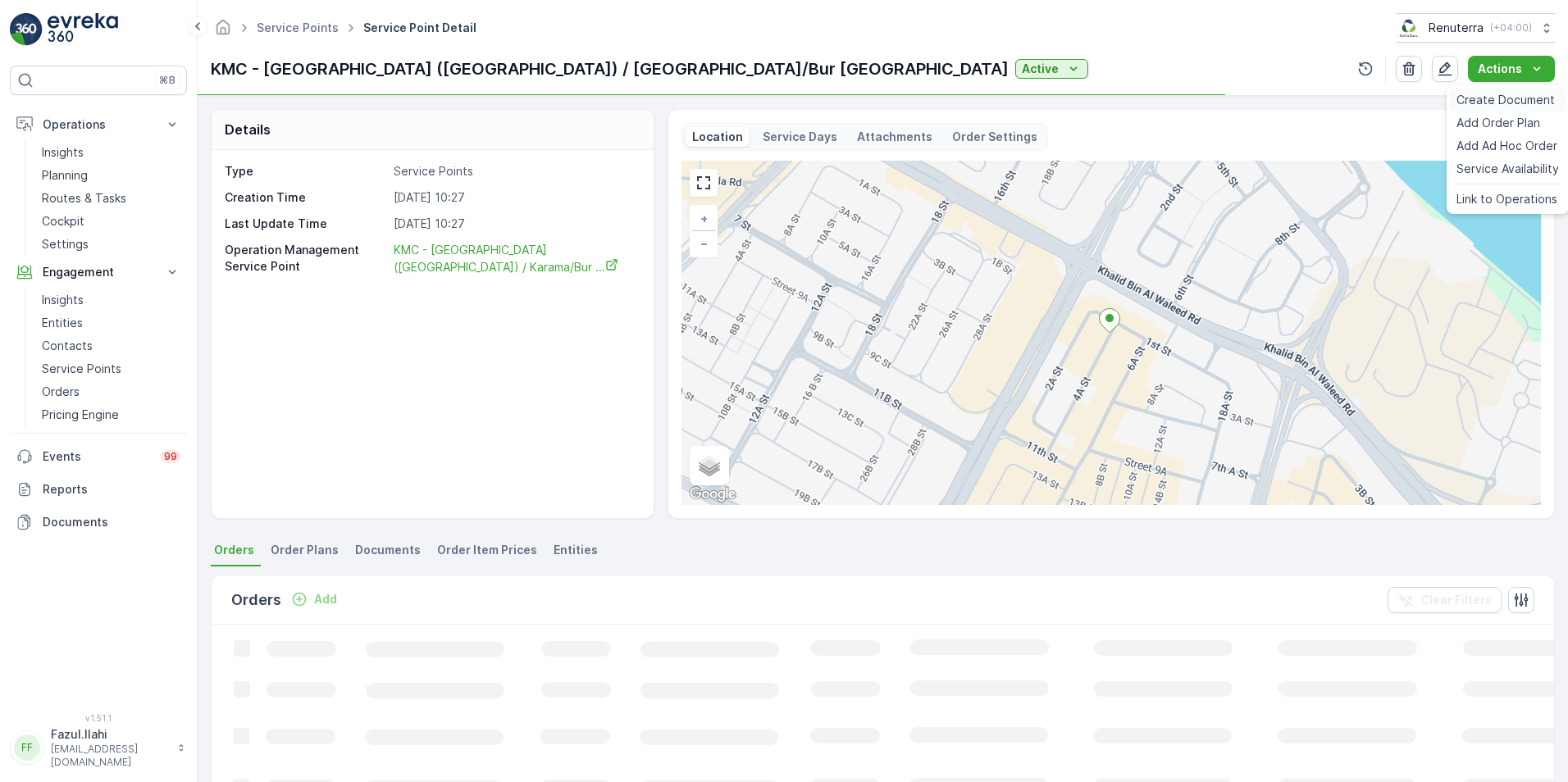
click at [1508, 96] on span "Create Document" at bounding box center [1505, 100] width 98 height 16
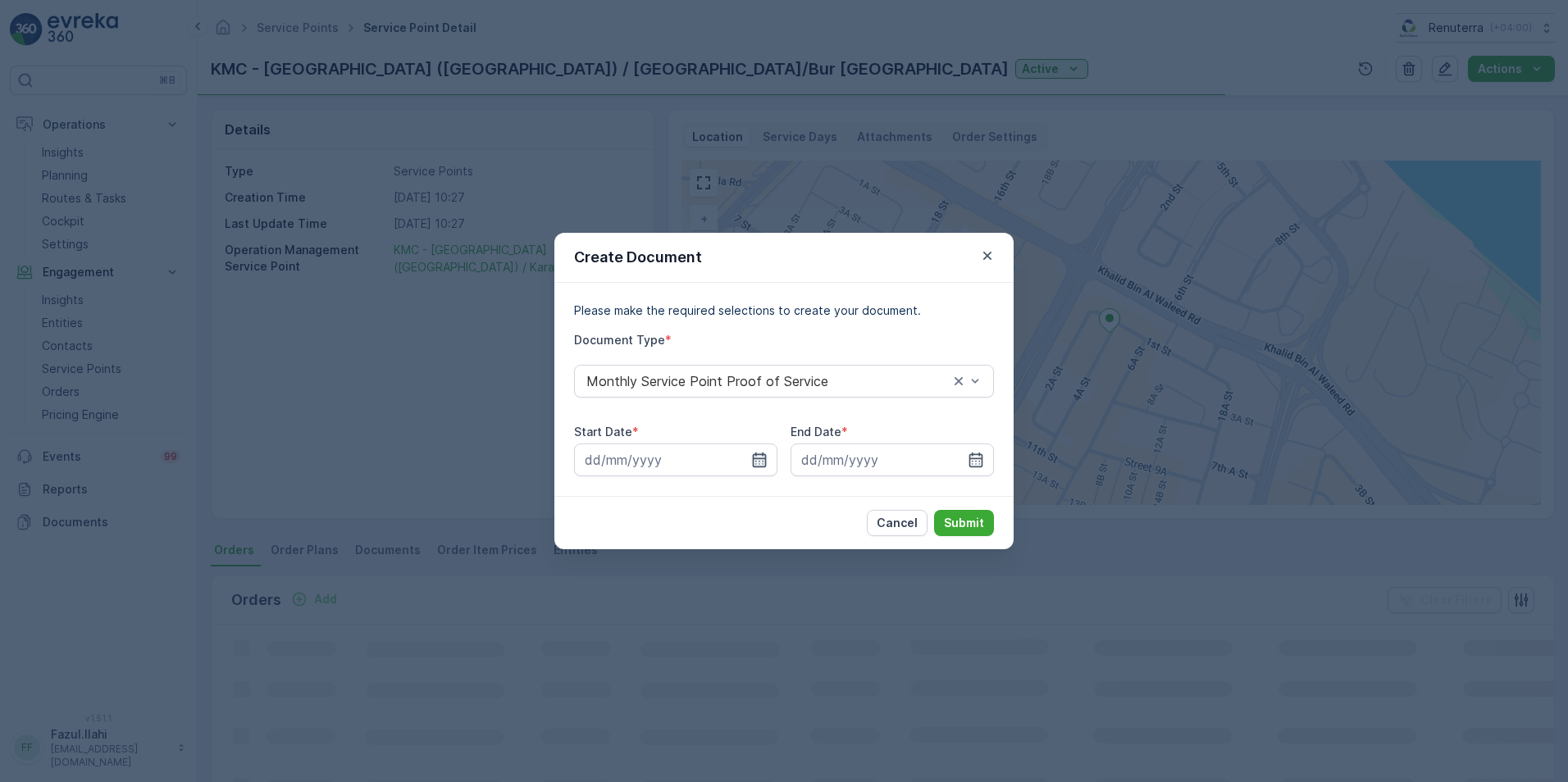
click at [765, 460] on icon "button" at bounding box center [760, 460] width 14 height 15
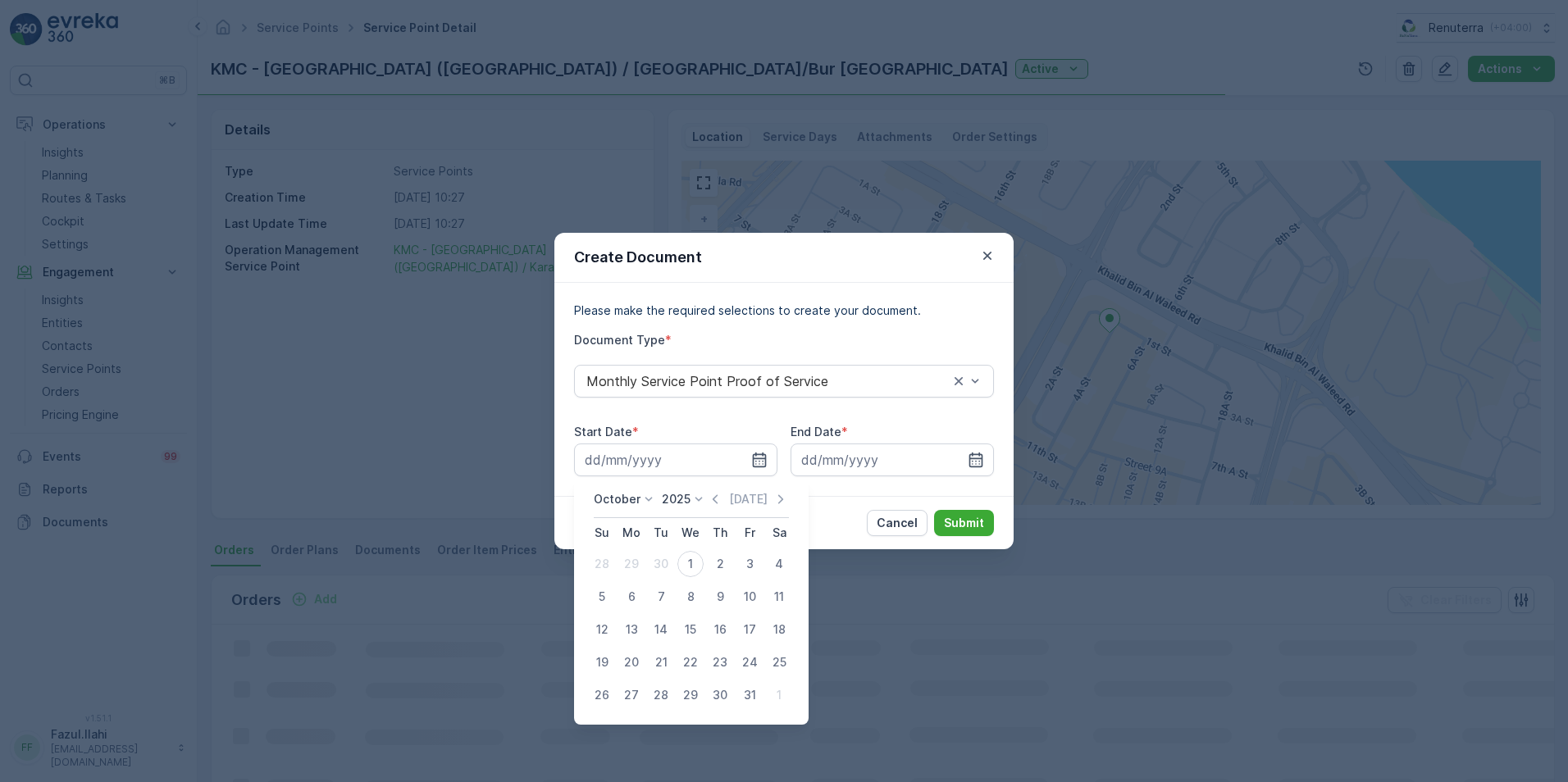
click at [716, 498] on icon "button" at bounding box center [715, 500] width 16 height 16
click at [637, 566] on div "1" at bounding box center [630, 564] width 26 height 26
type input "[DATE]"
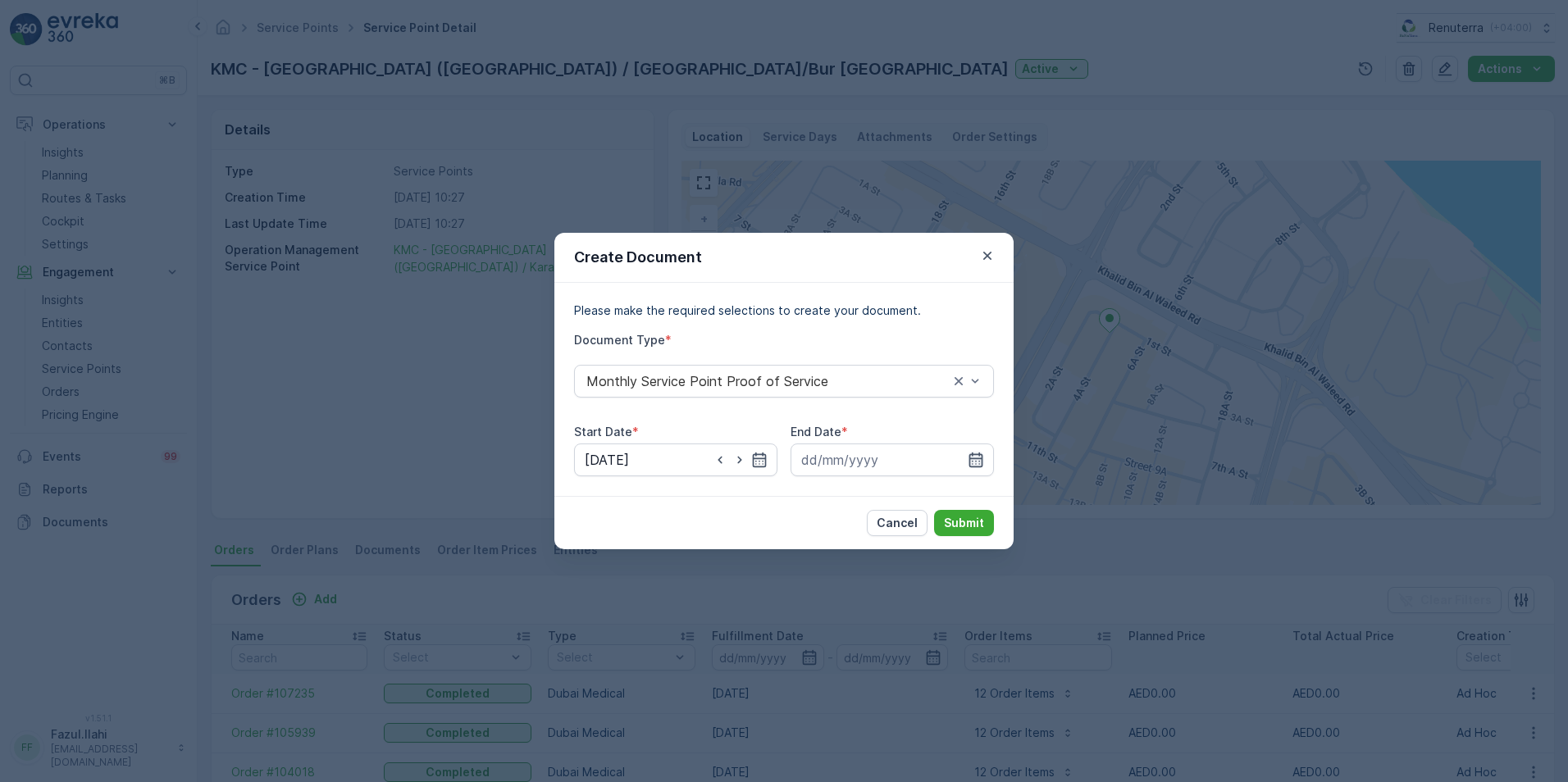
click at [973, 459] on icon "button" at bounding box center [976, 460] width 14 height 15
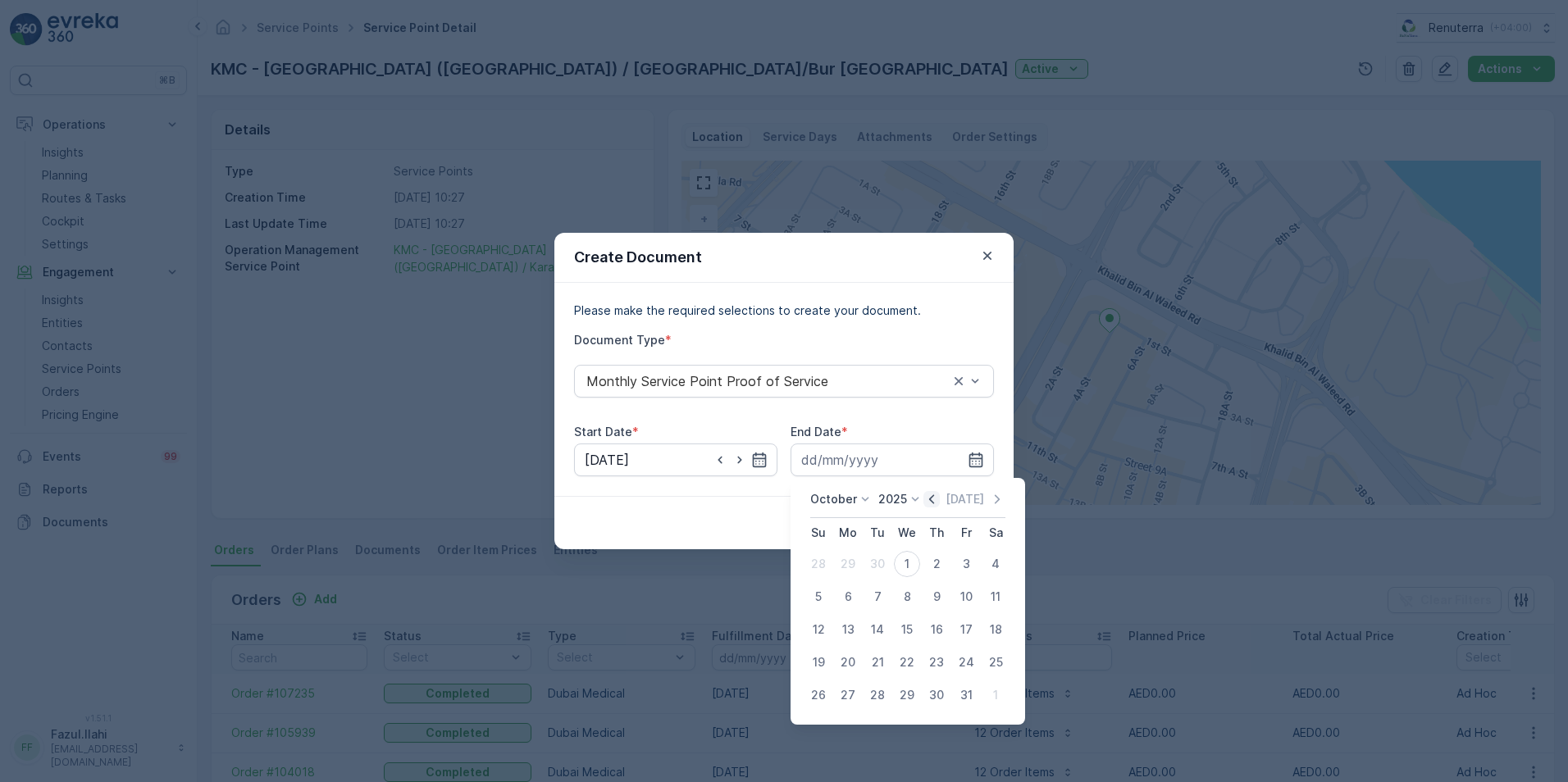
click at [931, 500] on icon "button" at bounding box center [931, 500] width 16 height 16
click at [876, 692] on div "30" at bounding box center [877, 695] width 26 height 26
type input "[DATE]"
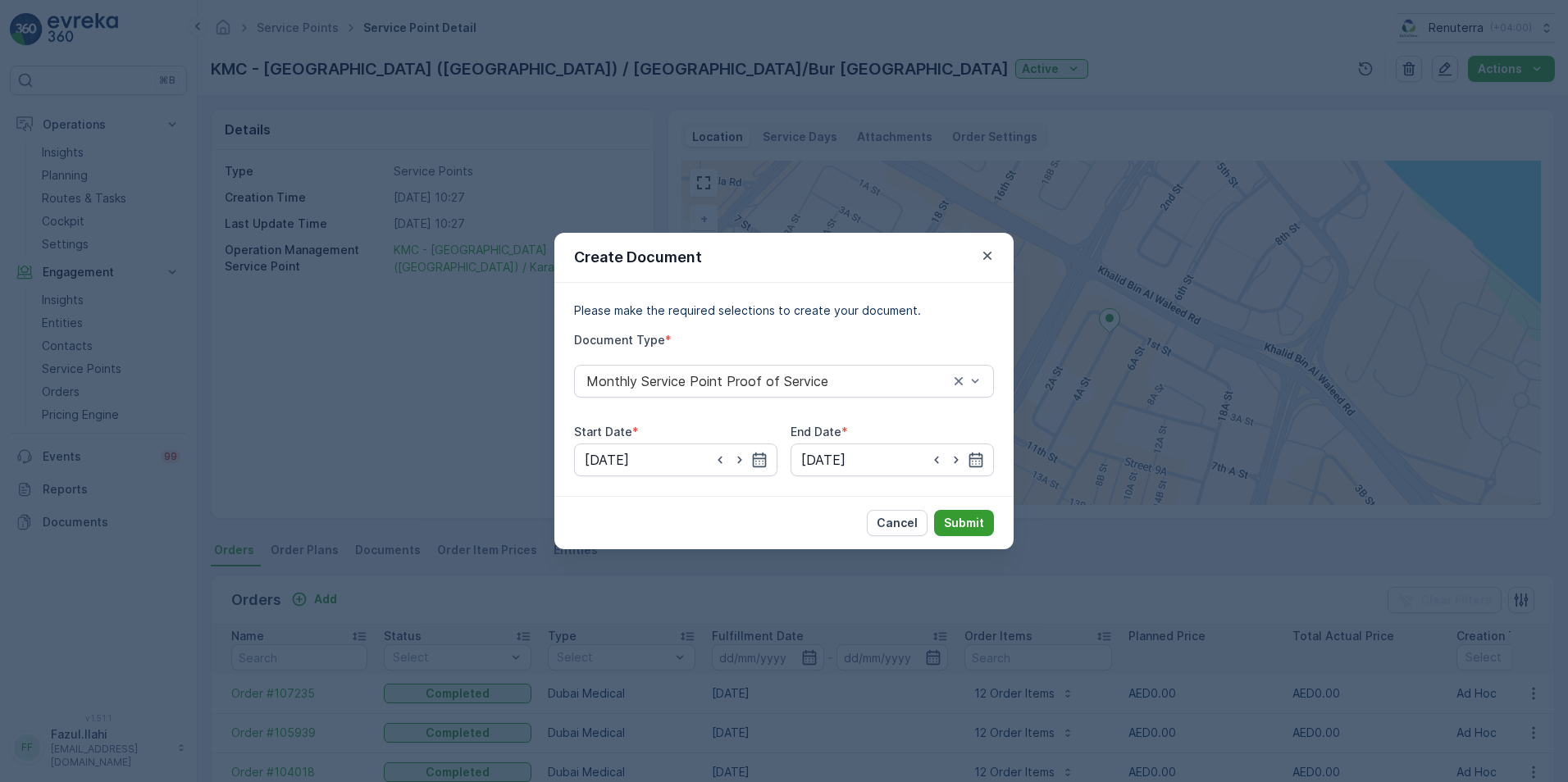
click at [954, 525] on p "Submit" at bounding box center [963, 523] width 40 height 16
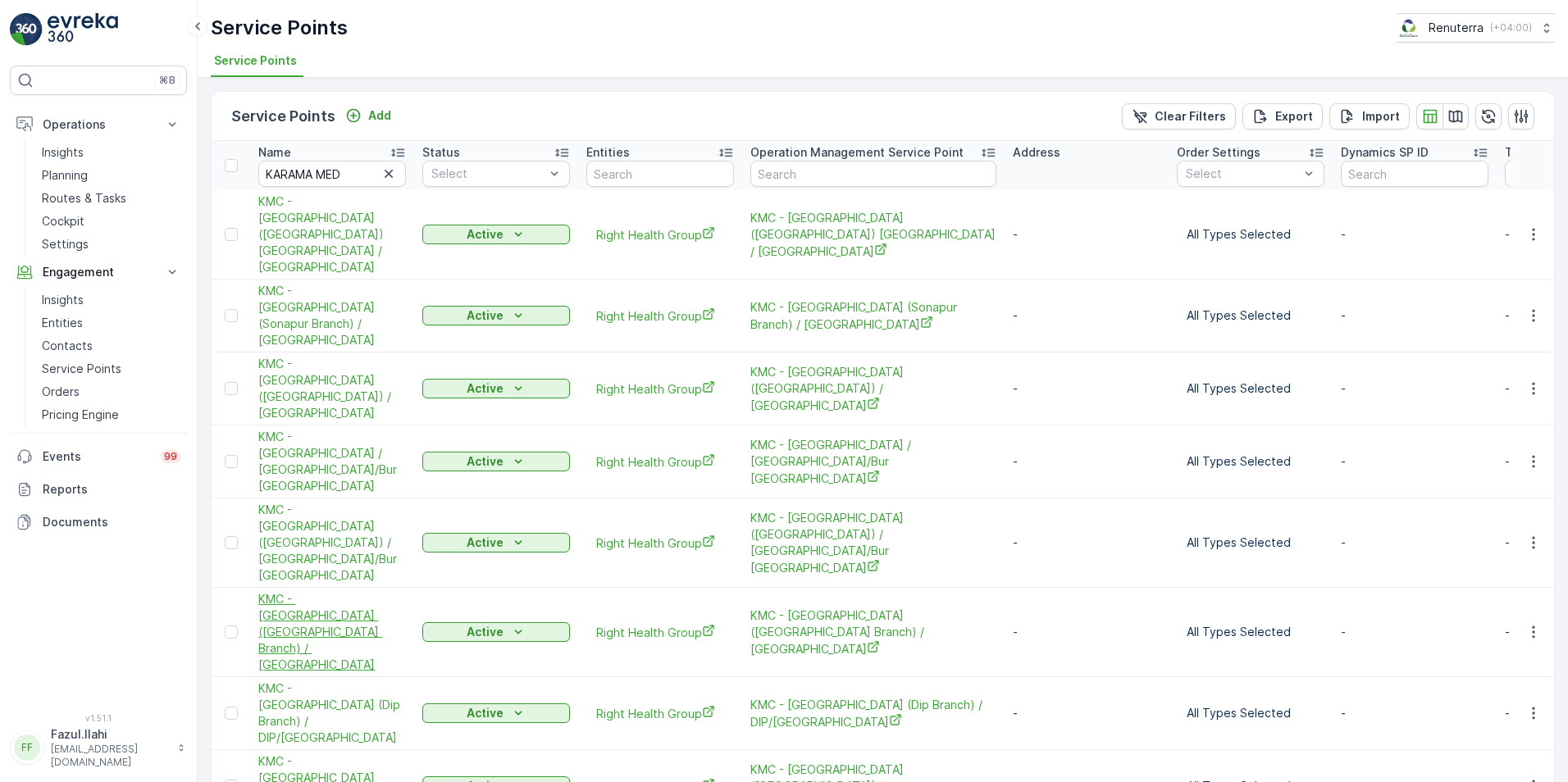
click at [350, 591] on span "KMC - Karama Medical Center (Al Quoz Mall Branch) / Al Quoz" at bounding box center [332, 632] width 148 height 82
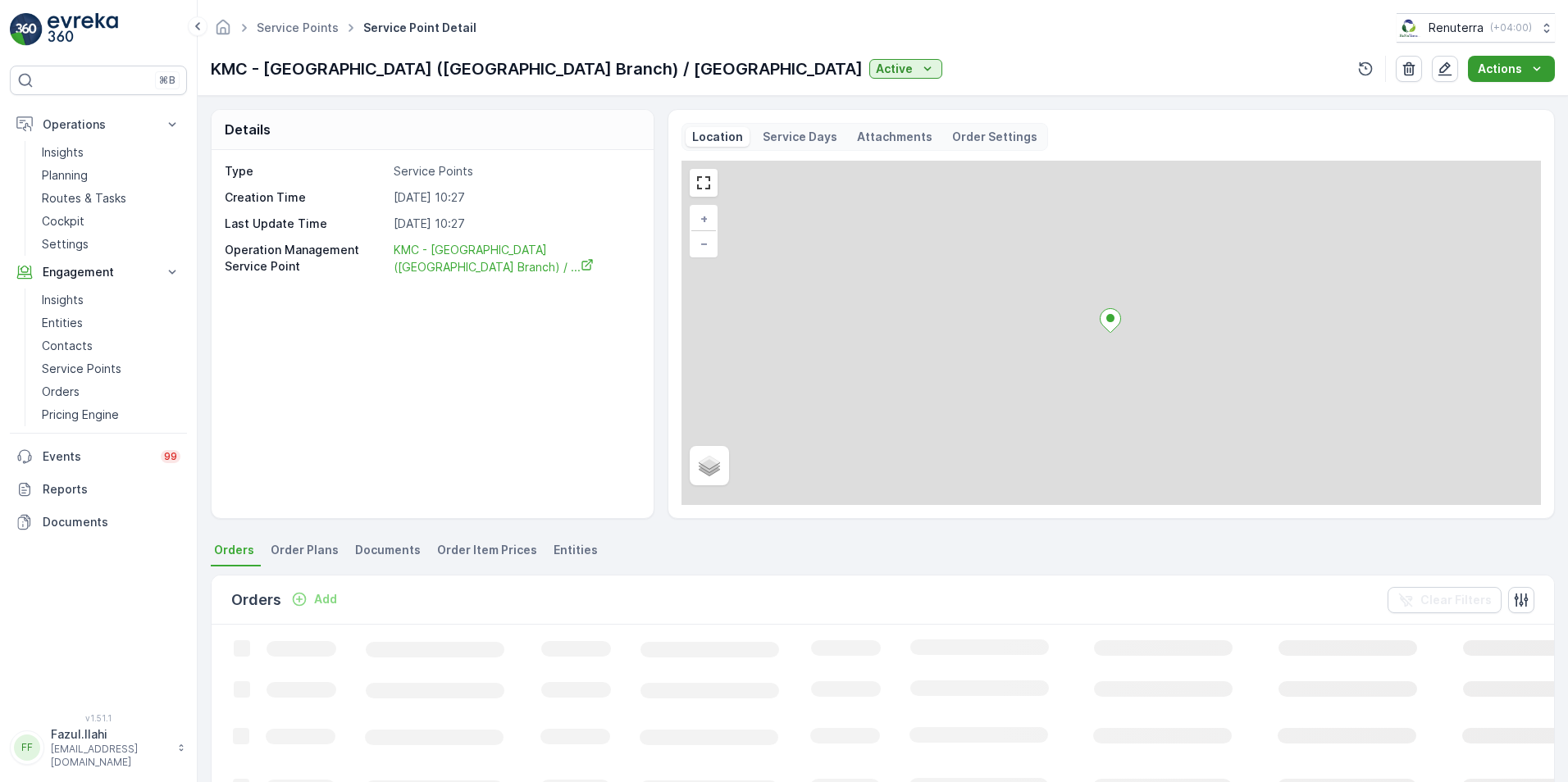
click at [1513, 71] on p "Actions" at bounding box center [1499, 69] width 45 height 16
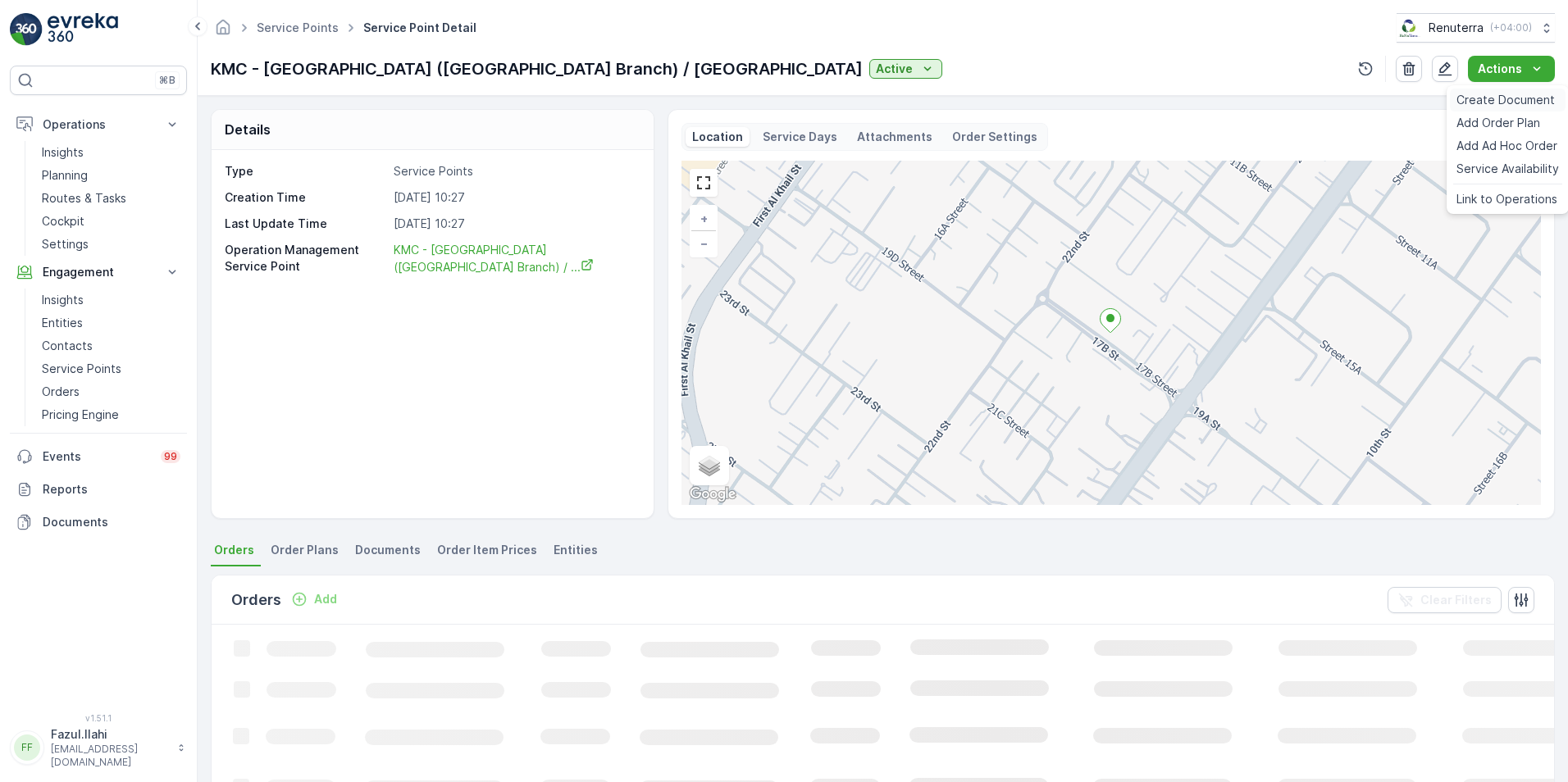
click at [1491, 102] on span "Create Document" at bounding box center [1505, 100] width 98 height 16
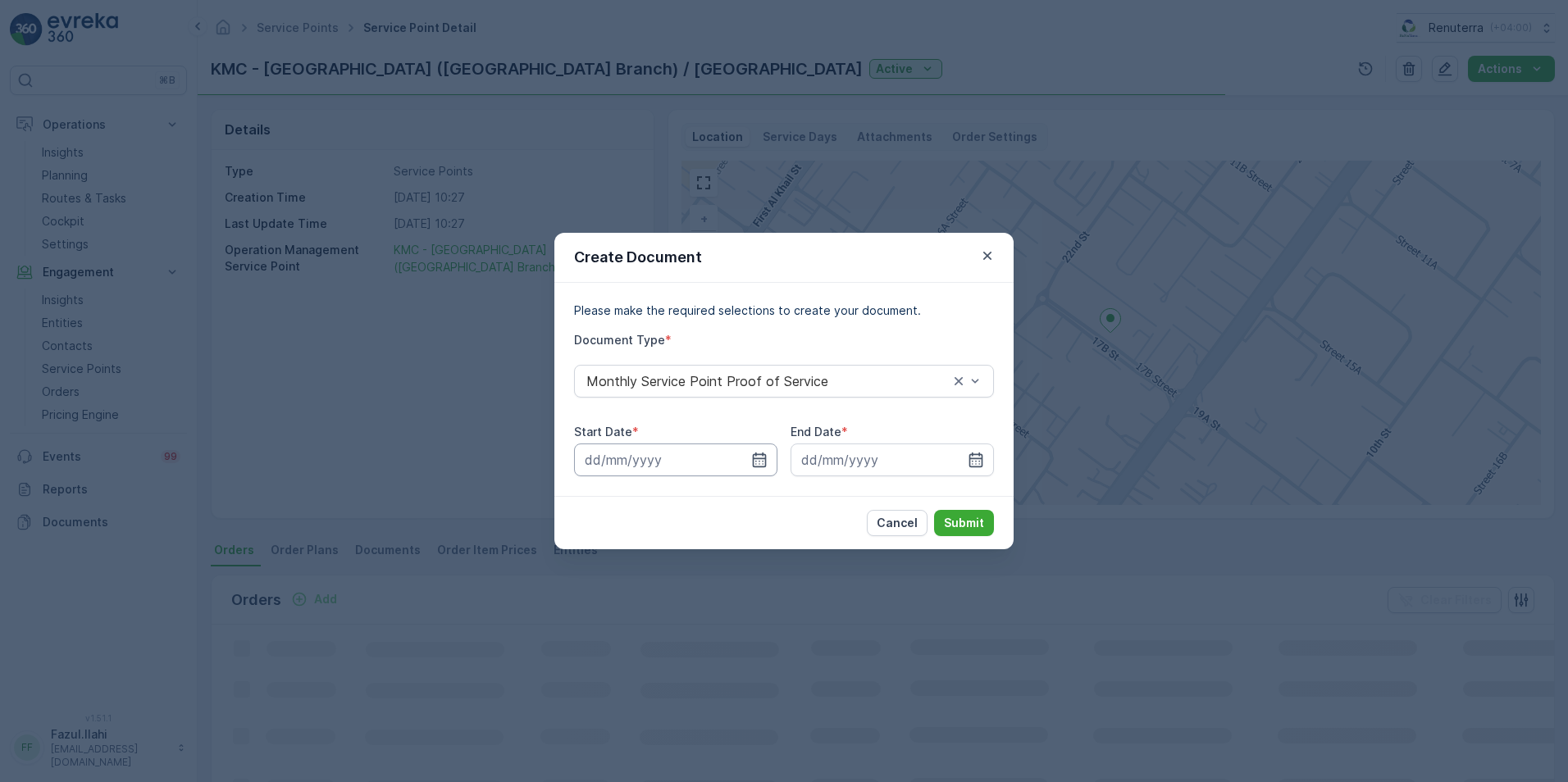
click at [751, 462] on input at bounding box center [676, 460] width 203 height 33
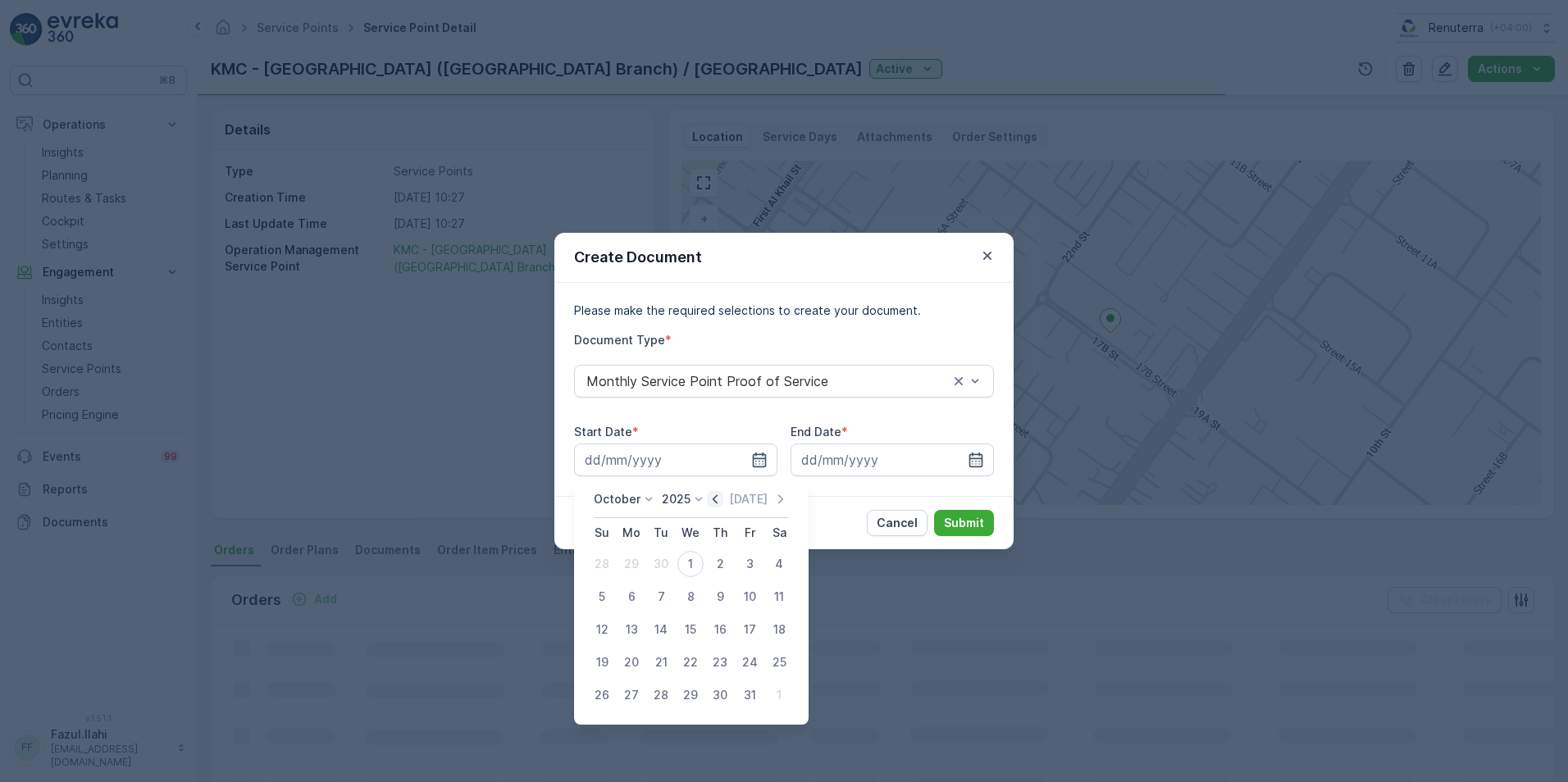
click at [713, 501] on icon "button" at bounding box center [715, 500] width 16 height 16
click at [638, 562] on div "1" at bounding box center [630, 564] width 26 height 26
type input "[DATE]"
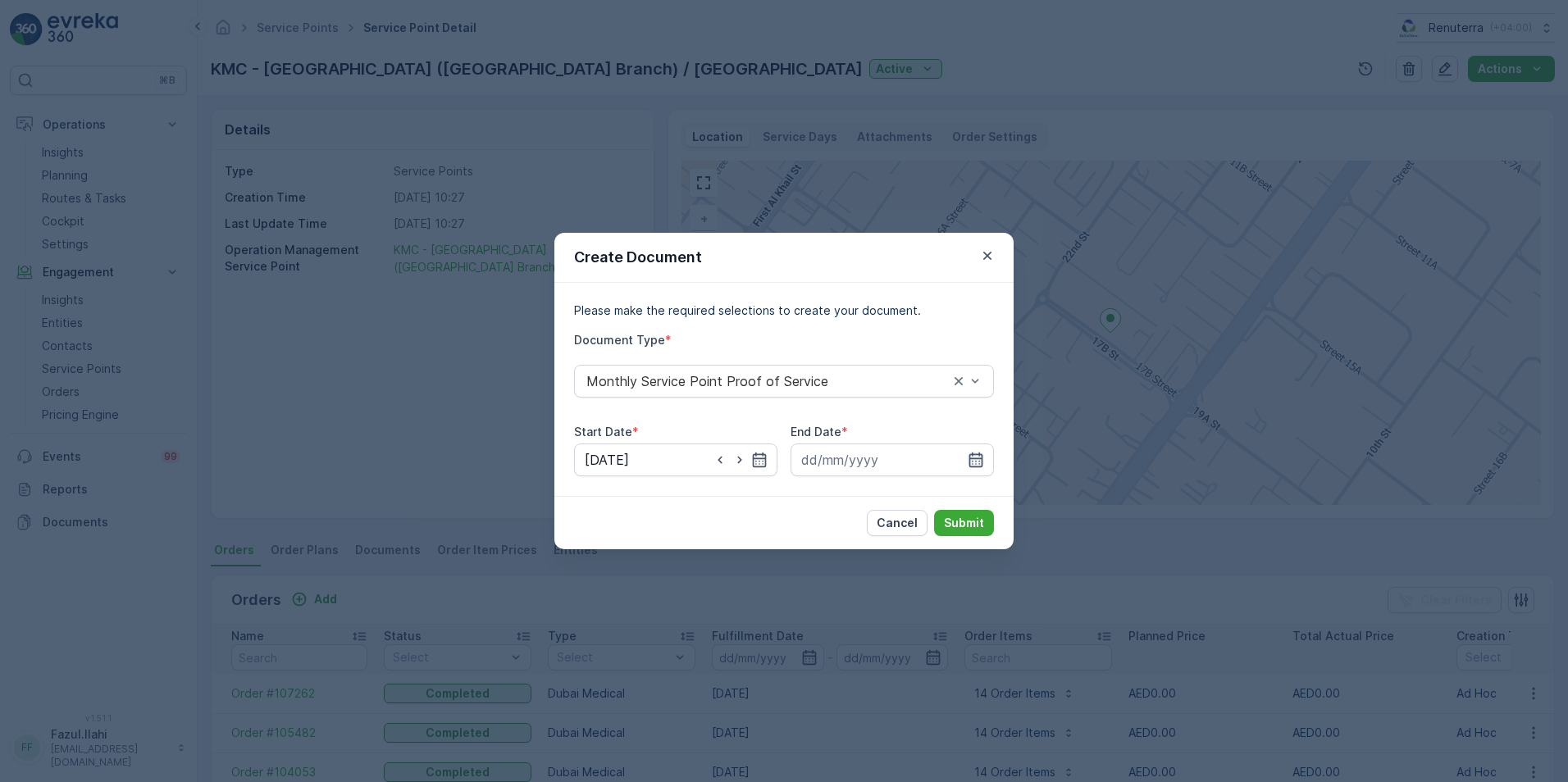
click at [975, 460] on icon "button" at bounding box center [976, 460] width 16 height 16
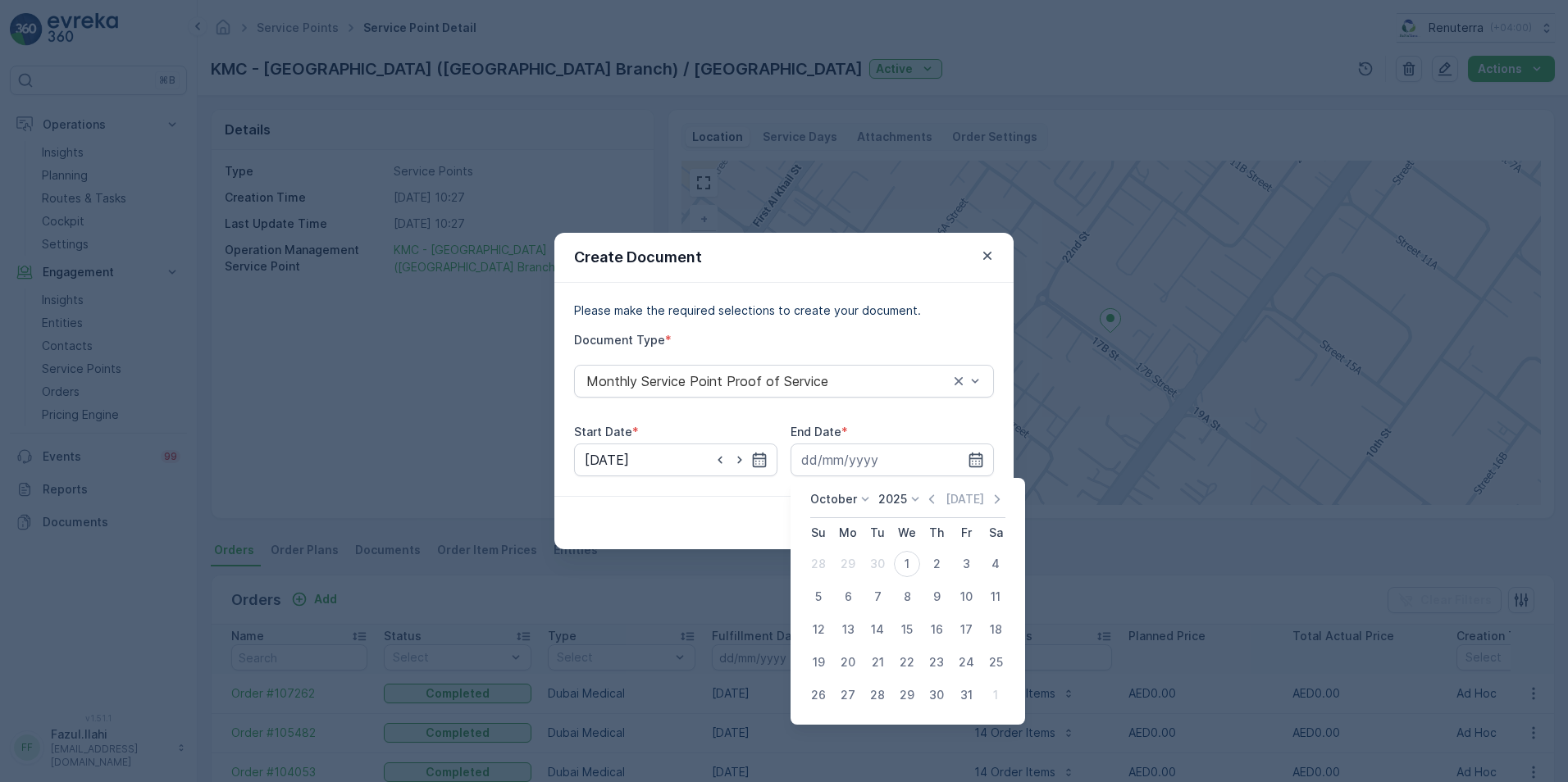
click at [937, 499] on icon "button" at bounding box center [931, 500] width 16 height 16
click at [882, 696] on div "30" at bounding box center [877, 695] width 26 height 26
type input "[DATE]"
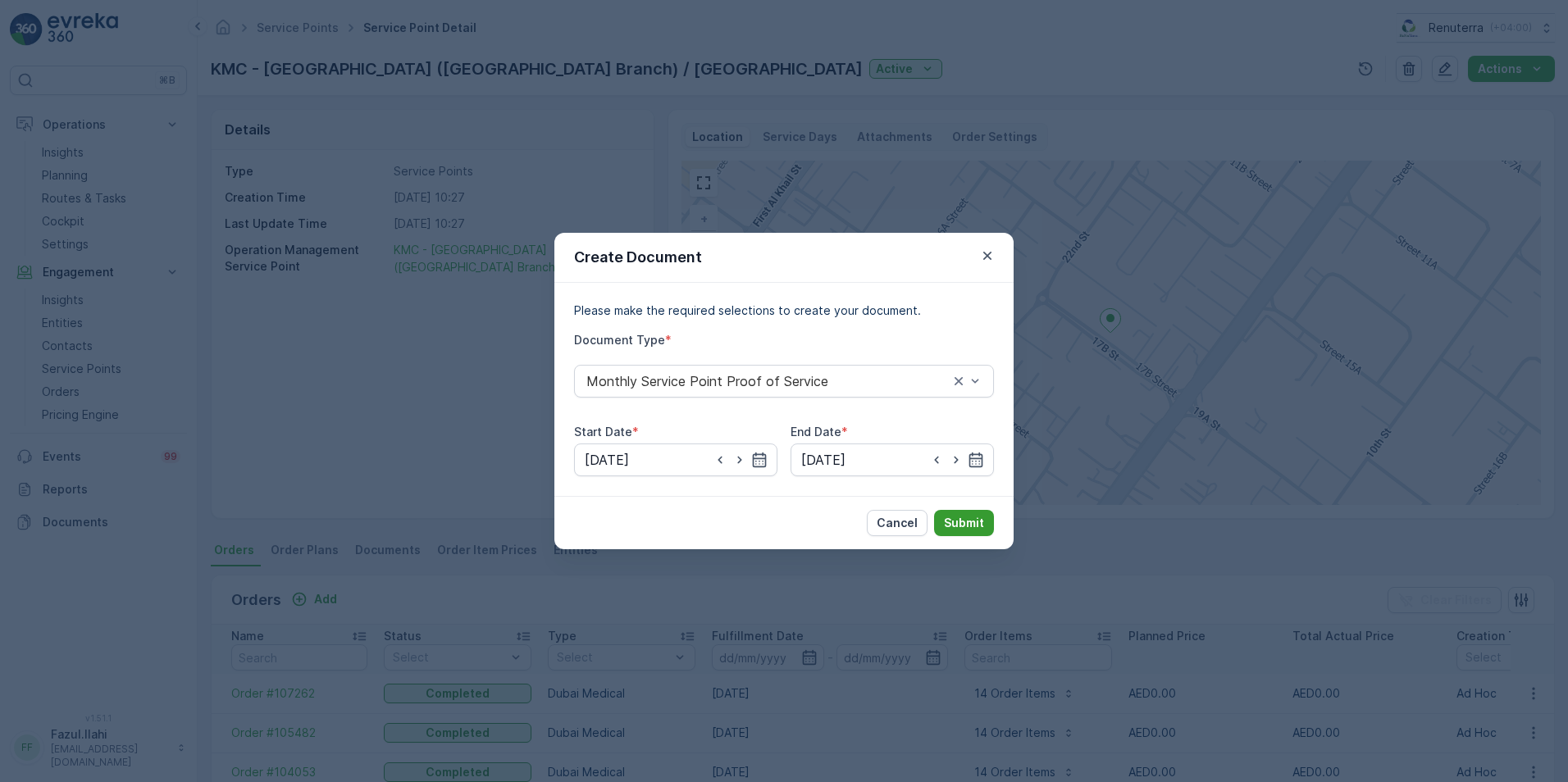
click at [963, 515] on p "Submit" at bounding box center [963, 523] width 40 height 16
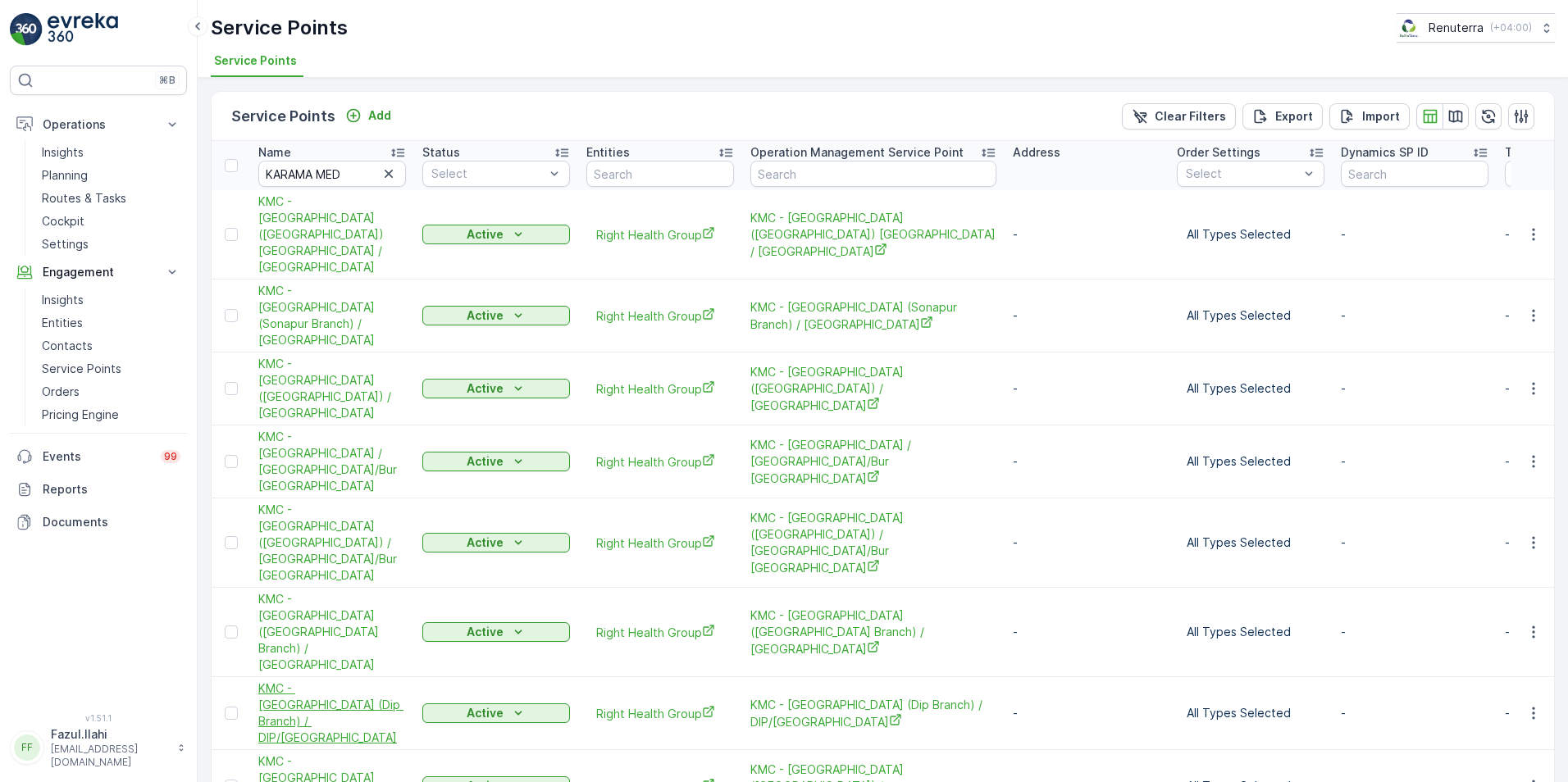
click at [322, 680] on span "KMC - Karama Medical Center (Dip Branch) / DIP/Jabal Ali" at bounding box center [332, 713] width 148 height 66
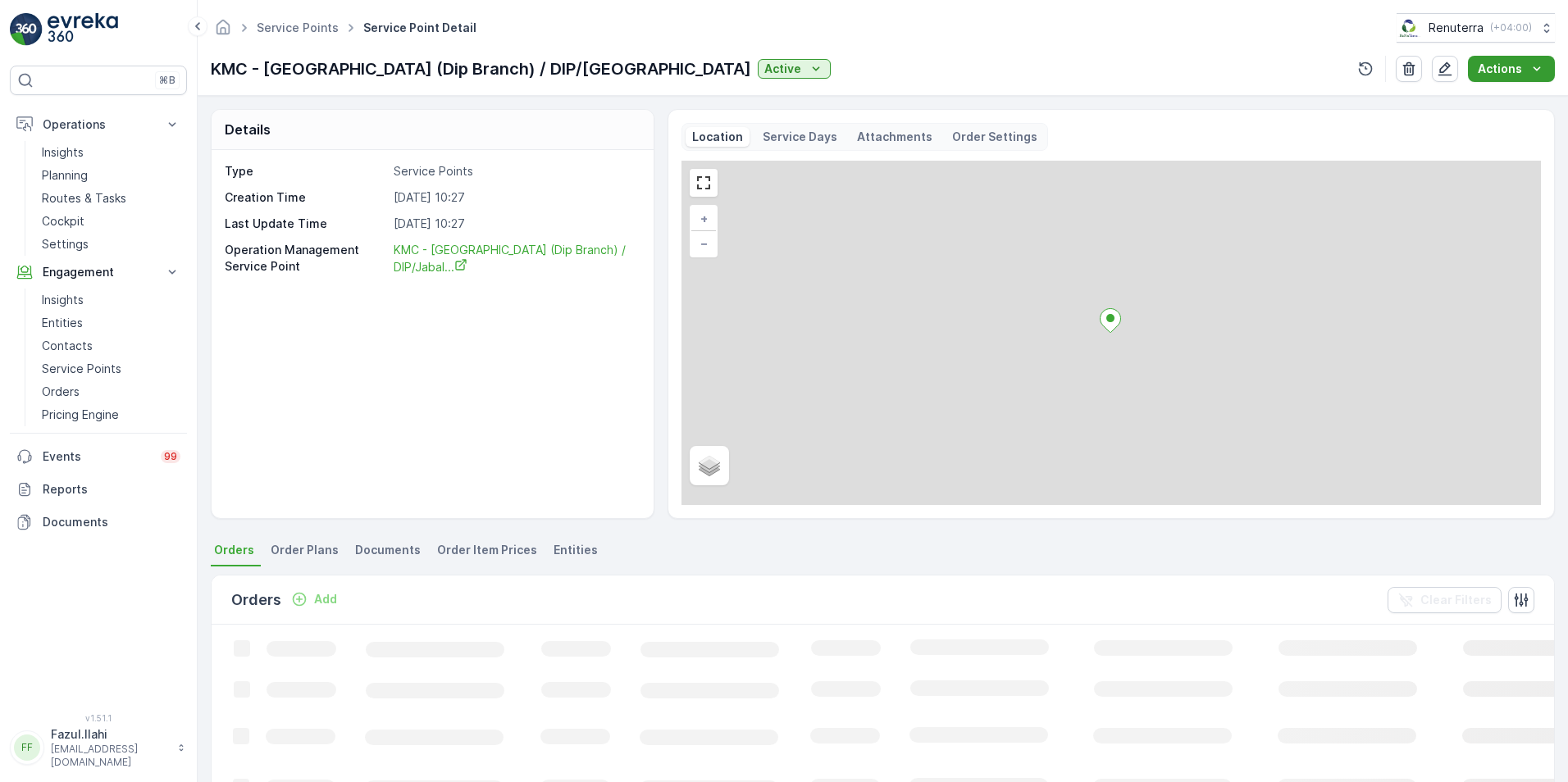
click at [1490, 67] on p "Actions" at bounding box center [1499, 69] width 45 height 16
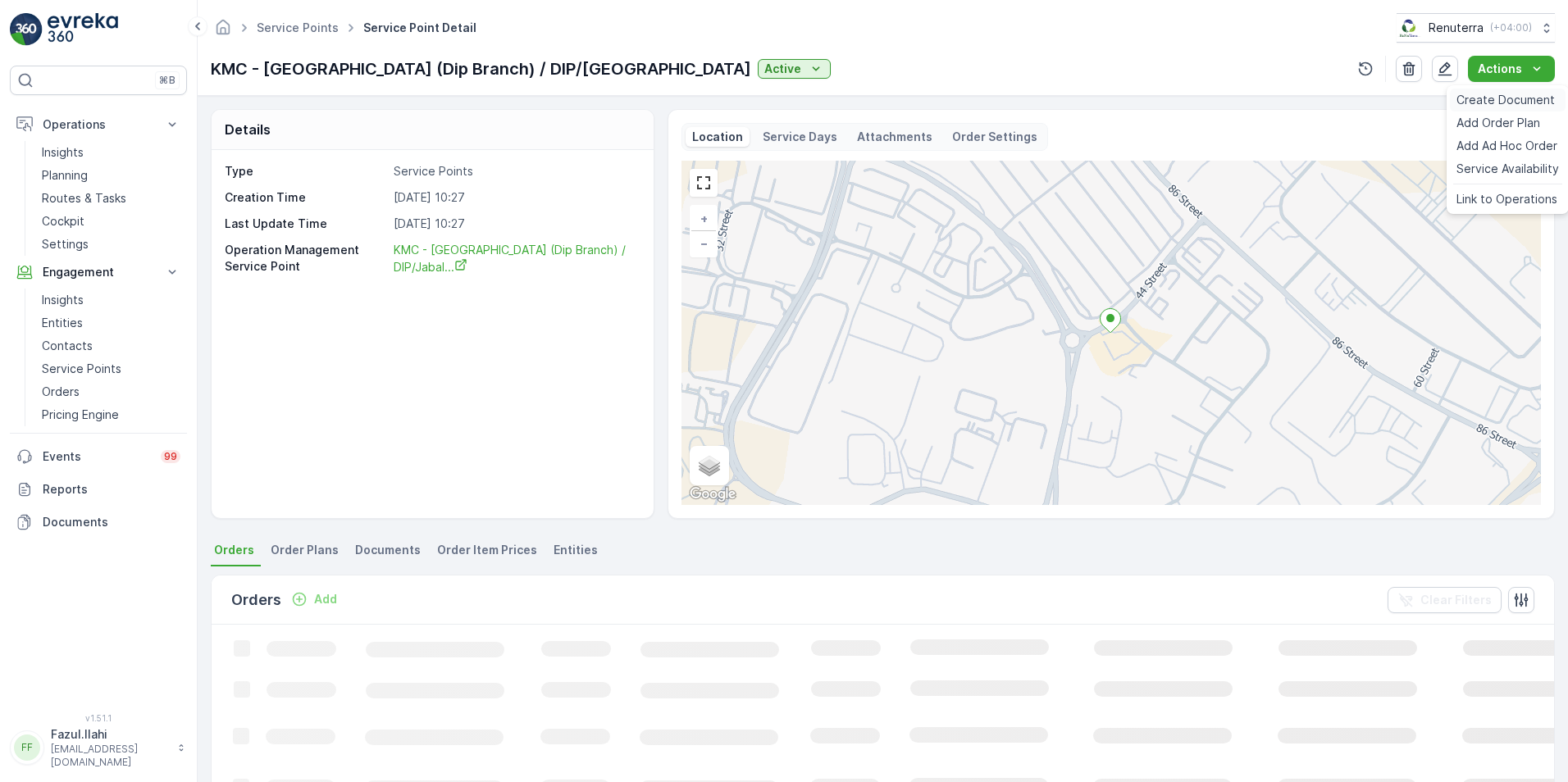
click at [1478, 99] on span "Create Document" at bounding box center [1505, 100] width 98 height 16
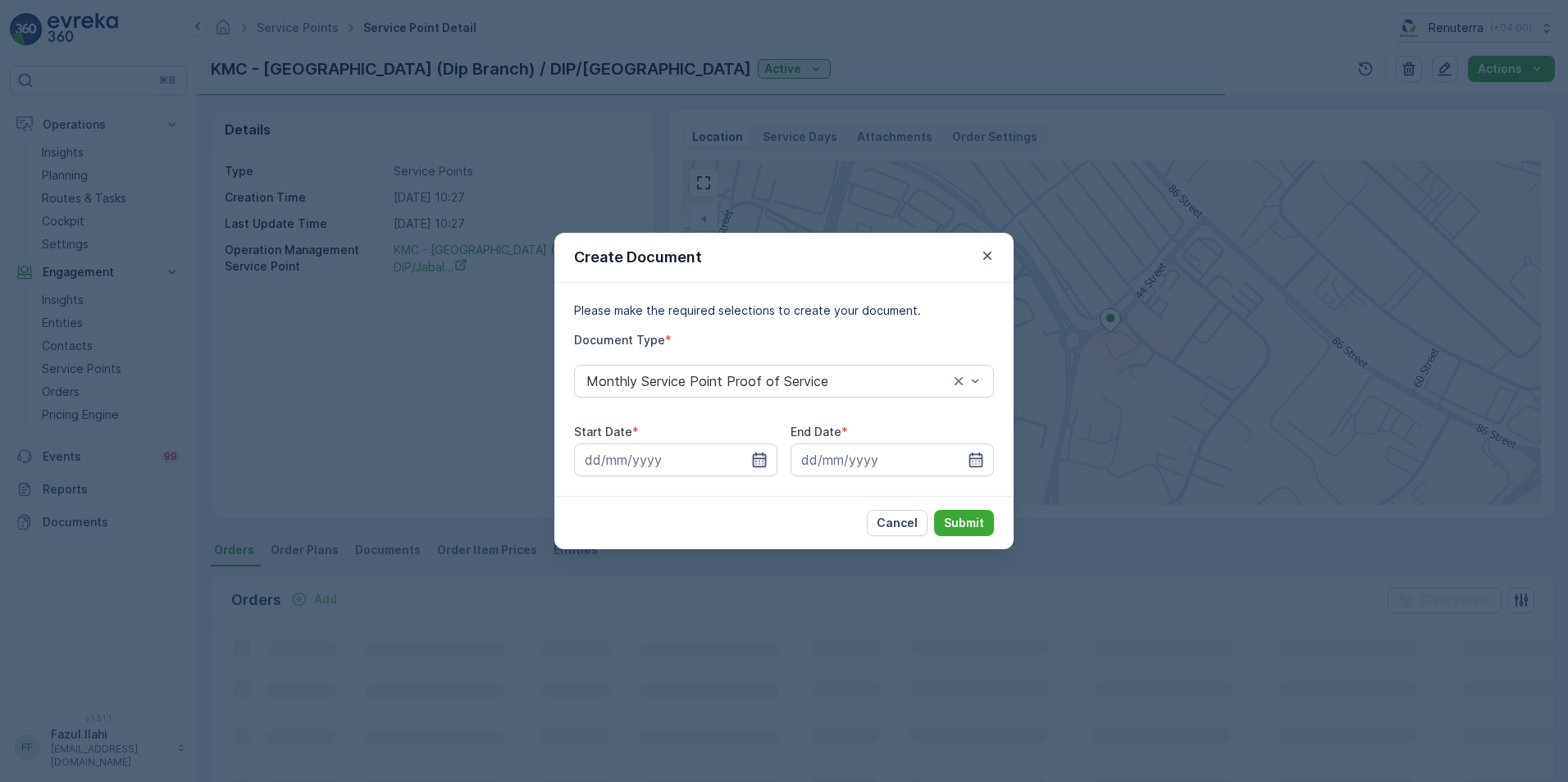
click at [761, 463] on icon "button" at bounding box center [759, 460] width 16 height 16
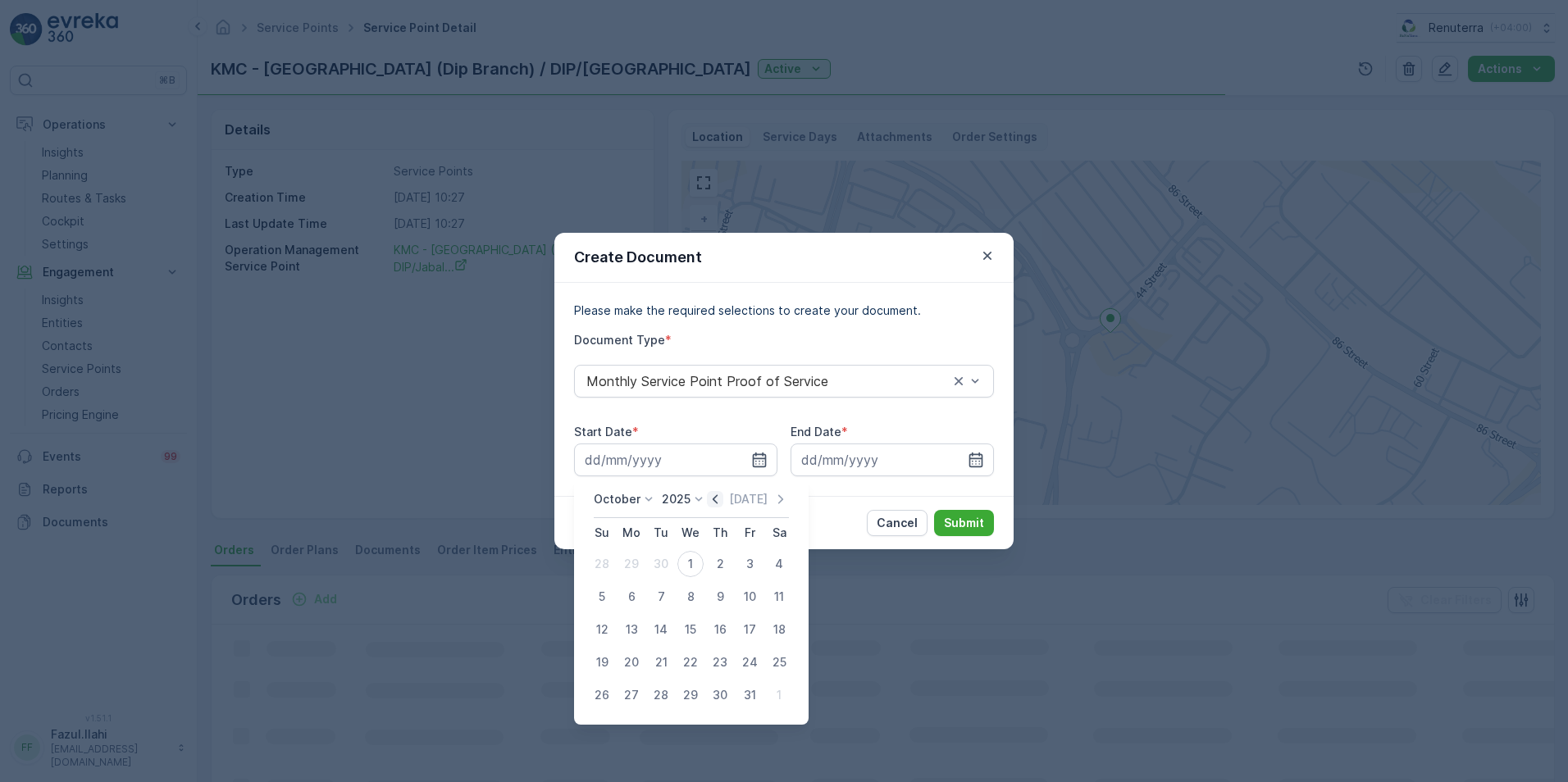
click at [722, 499] on icon "button" at bounding box center [715, 500] width 16 height 16
click at [632, 565] on div "1" at bounding box center [630, 564] width 26 height 26
type input "[DATE]"
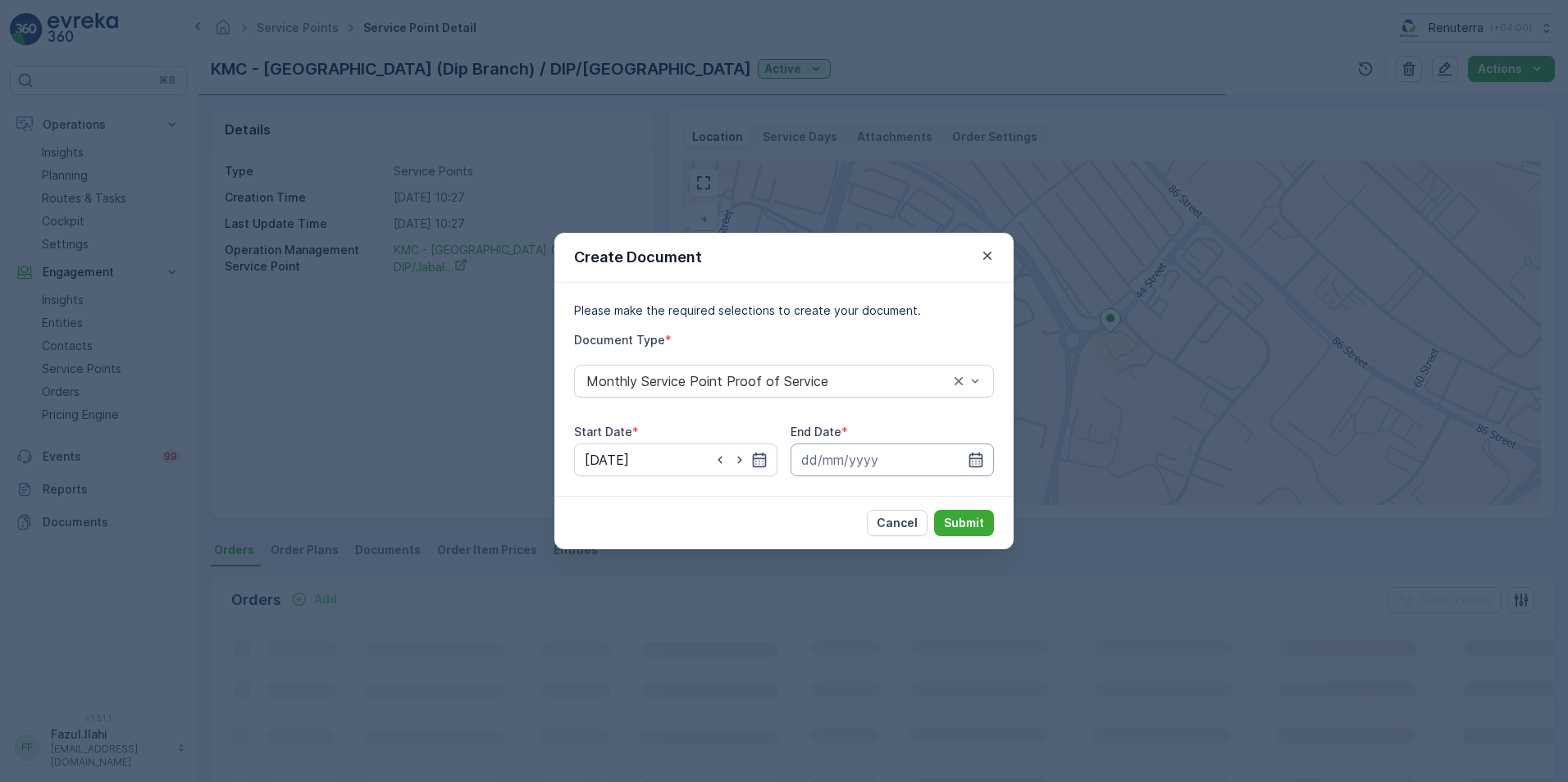
click at [972, 459] on icon "button" at bounding box center [976, 460] width 14 height 15
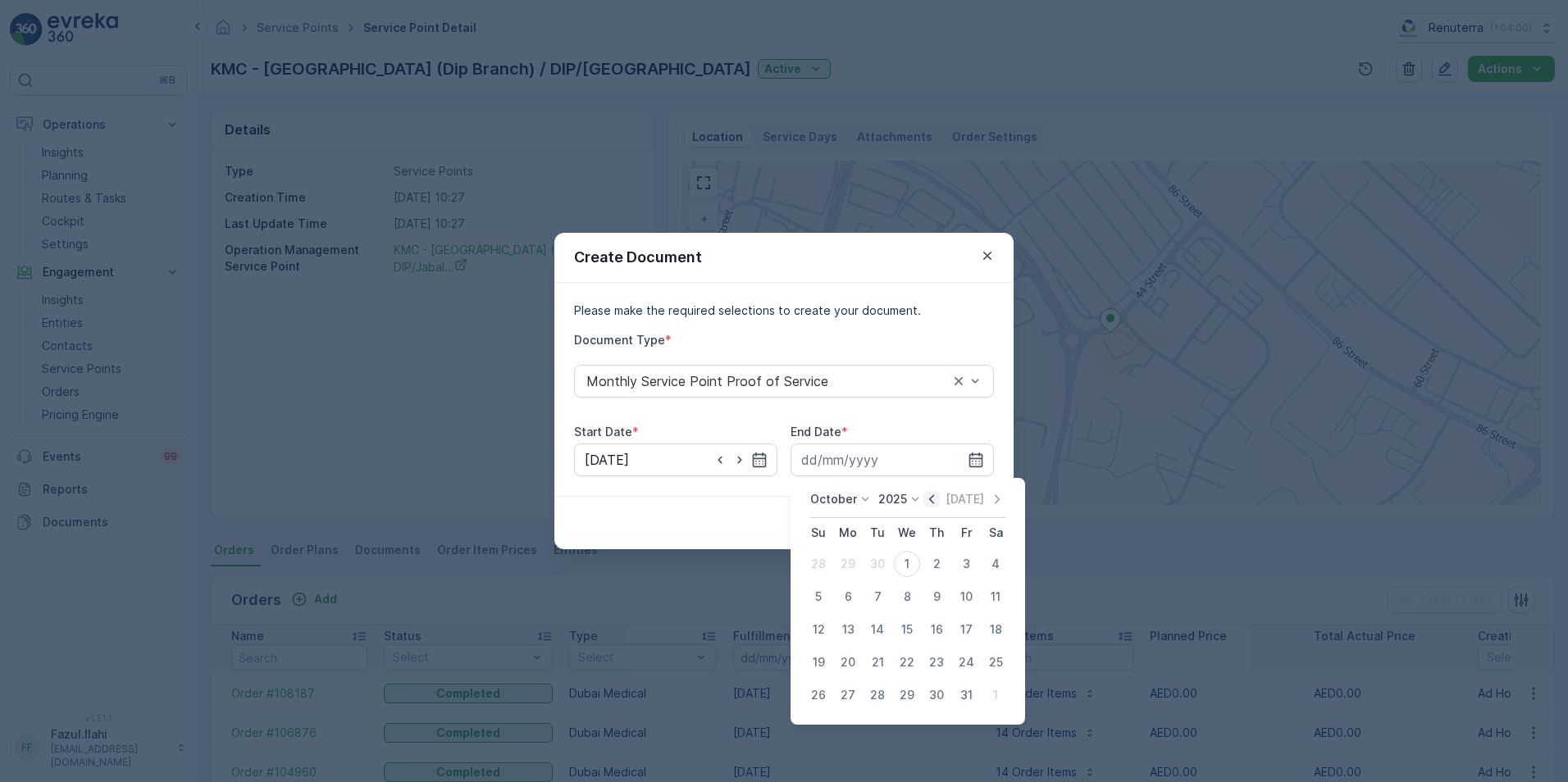
click at [929, 494] on icon "button" at bounding box center [931, 500] width 16 height 16
click at [882, 688] on div "30" at bounding box center [877, 695] width 26 height 26
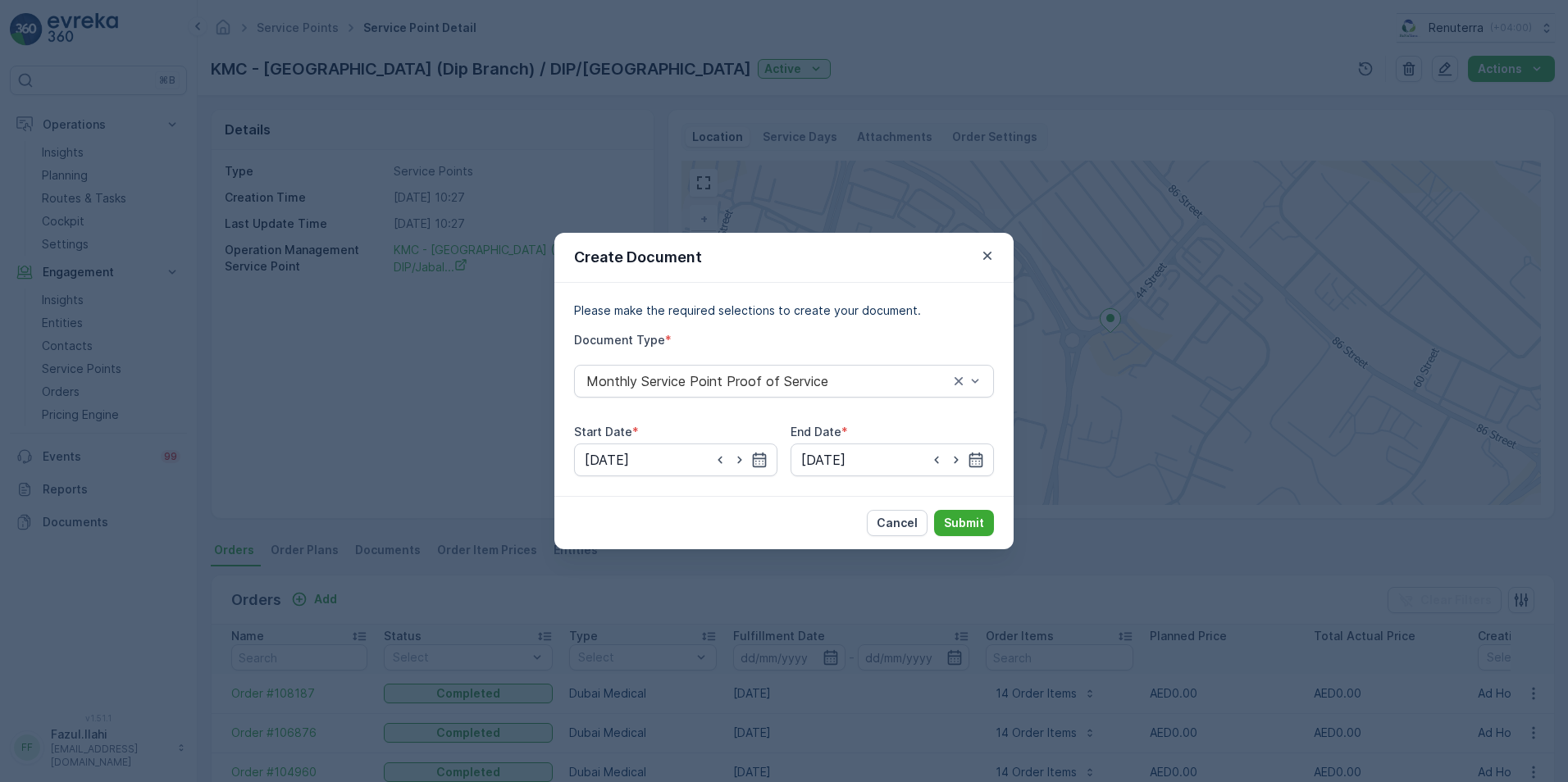
type input "[DATE]"
click at [970, 529] on p "Submit" at bounding box center [963, 523] width 40 height 16
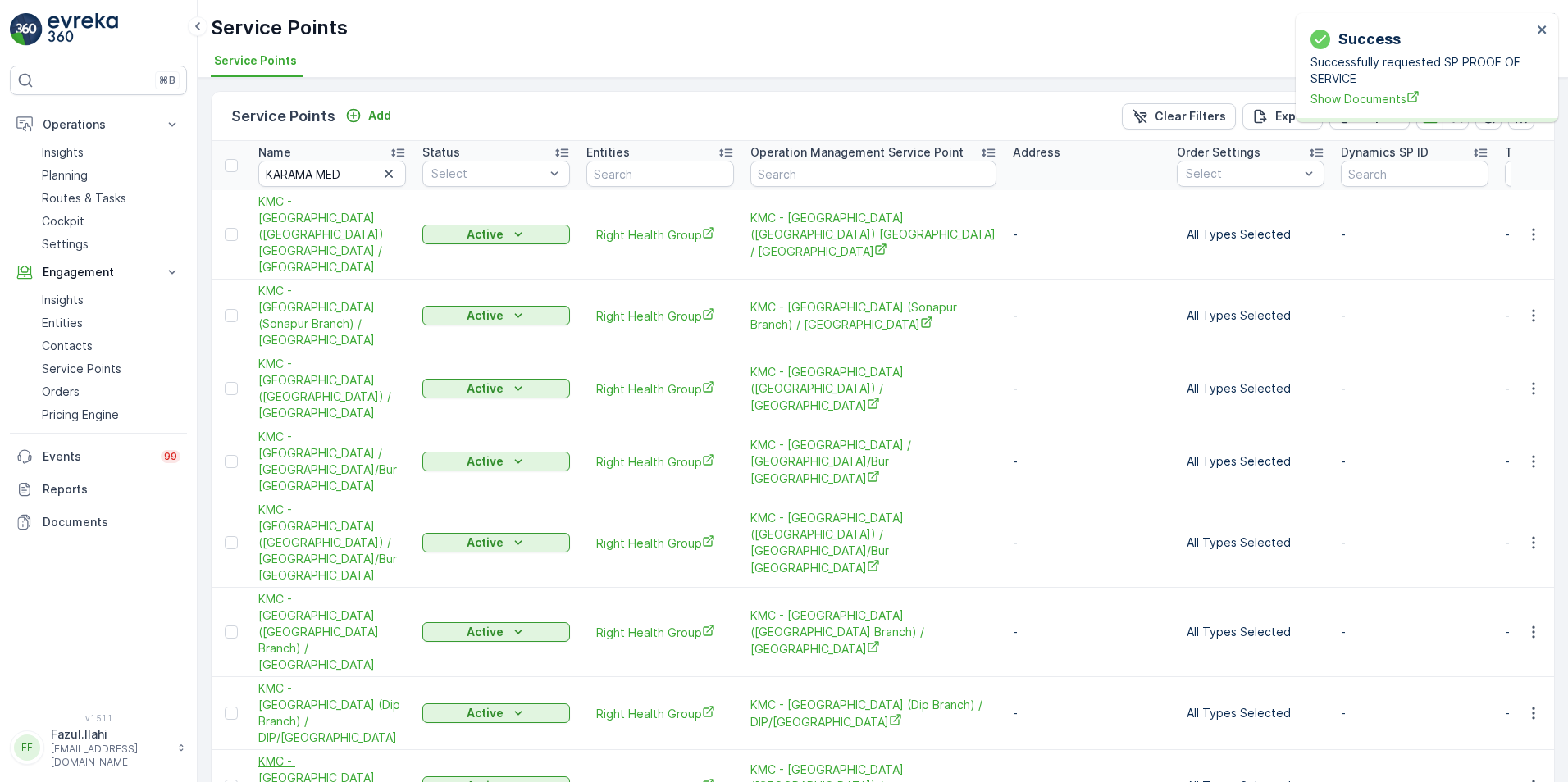
click at [338, 753] on span "KMC - Karama Medical Center (Al Khail Gate Branch) / Al Quoz" at bounding box center [332, 786] width 148 height 66
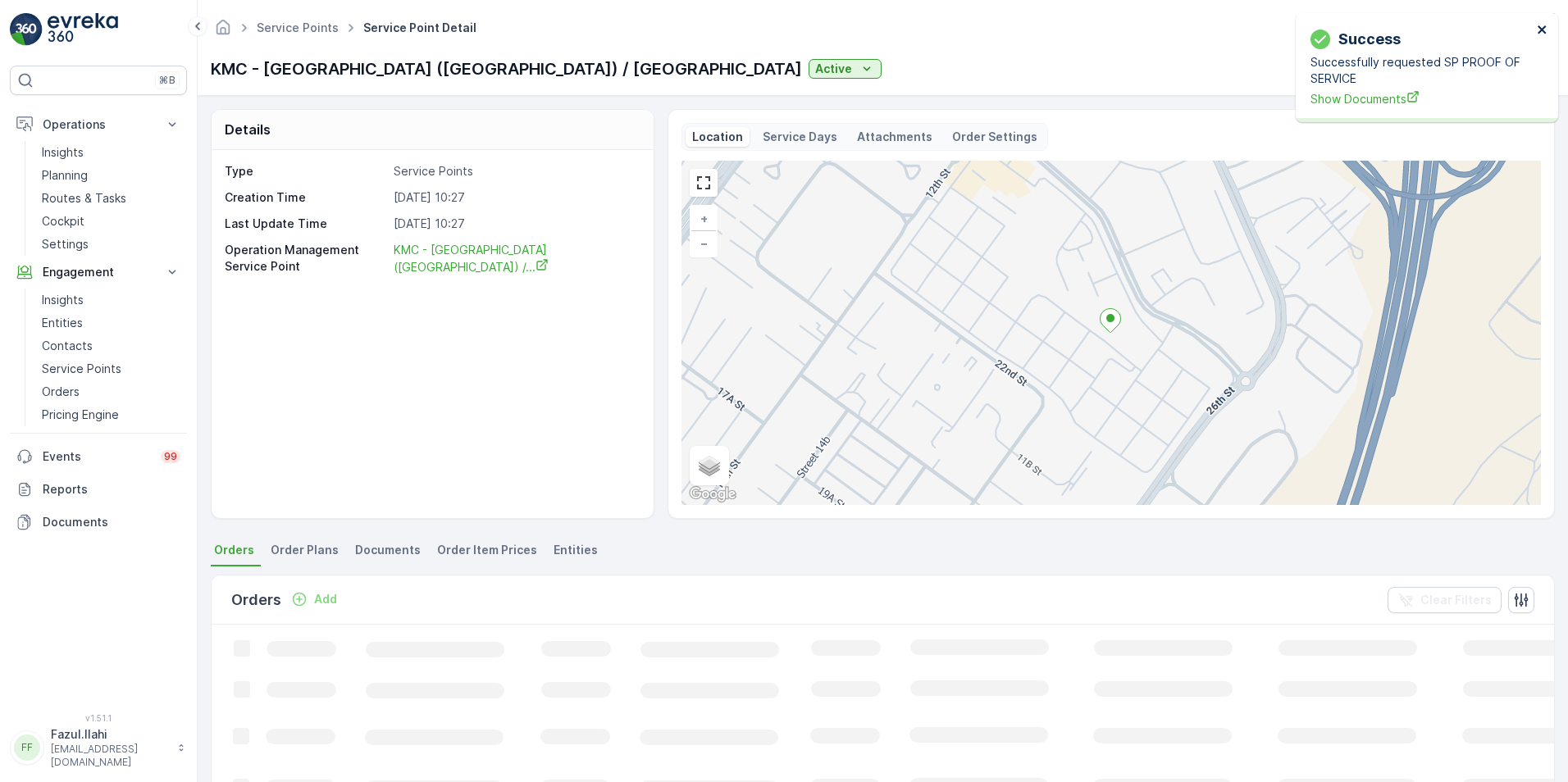
click at [1538, 29] on icon "close" at bounding box center [1542, 29] width 12 height 13
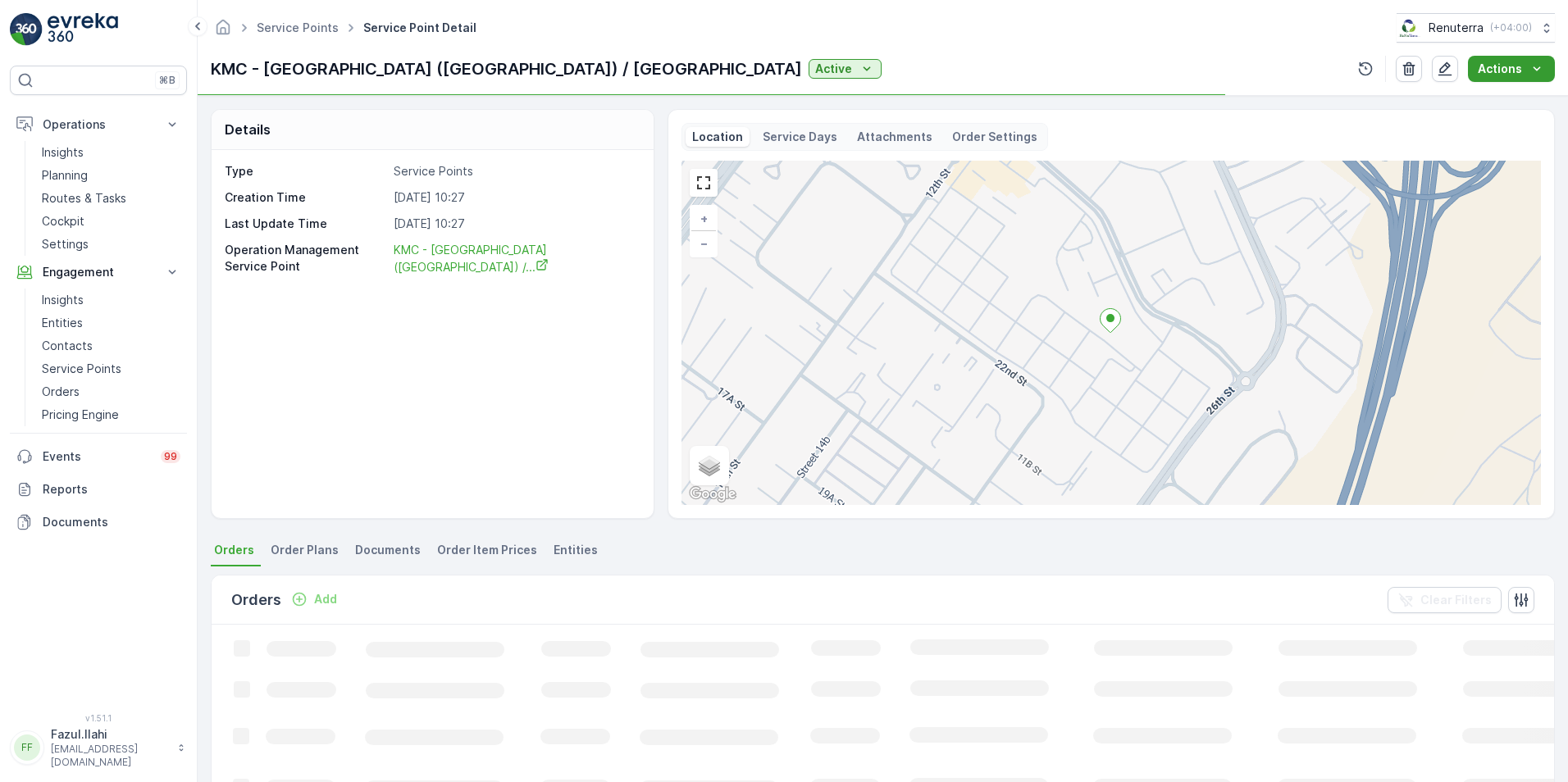
click at [1492, 73] on p "Actions" at bounding box center [1499, 69] width 45 height 16
click at [1475, 108] on span "Create Document" at bounding box center [1505, 100] width 98 height 16
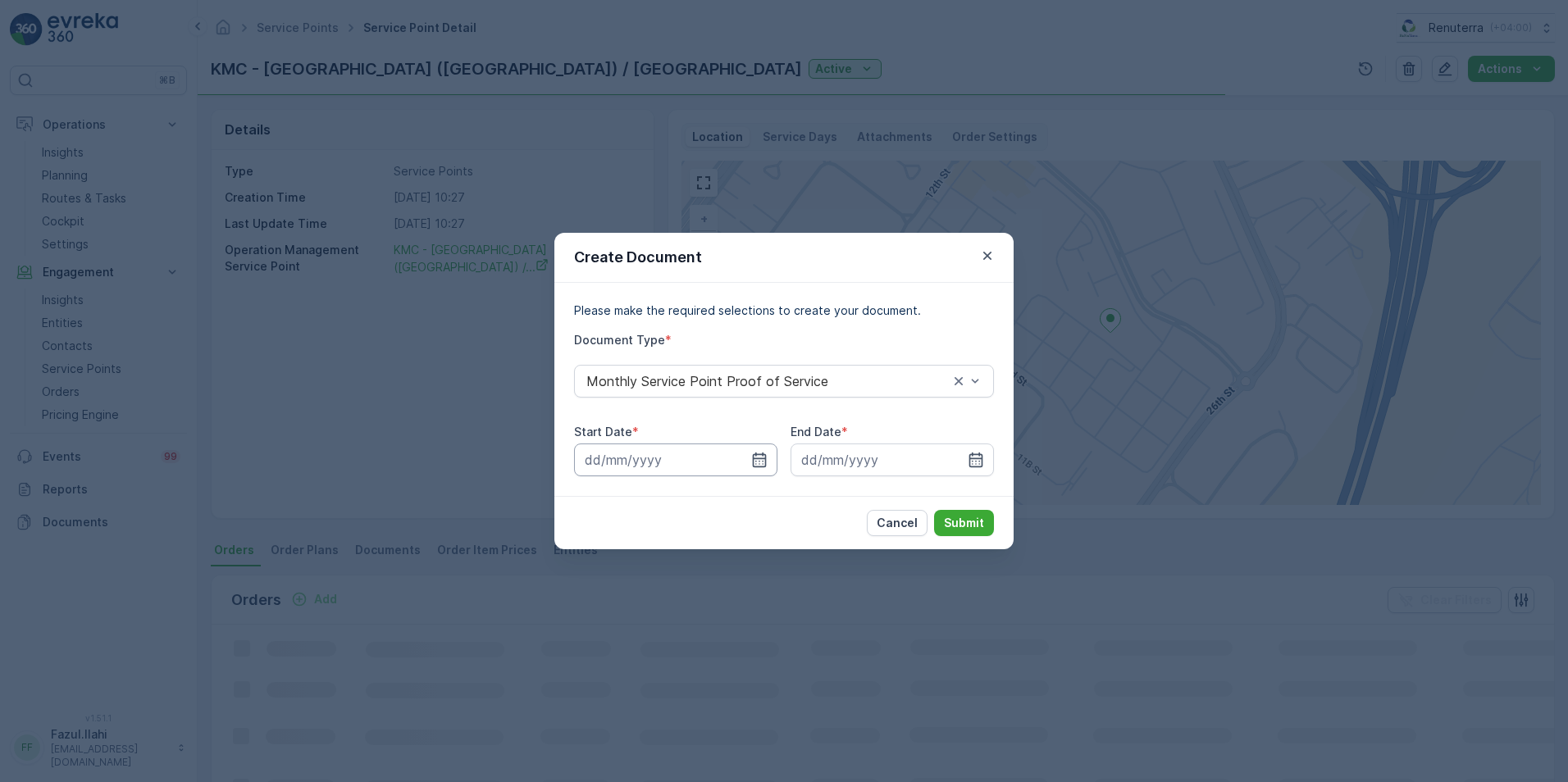
click at [748, 460] on input at bounding box center [676, 460] width 203 height 33
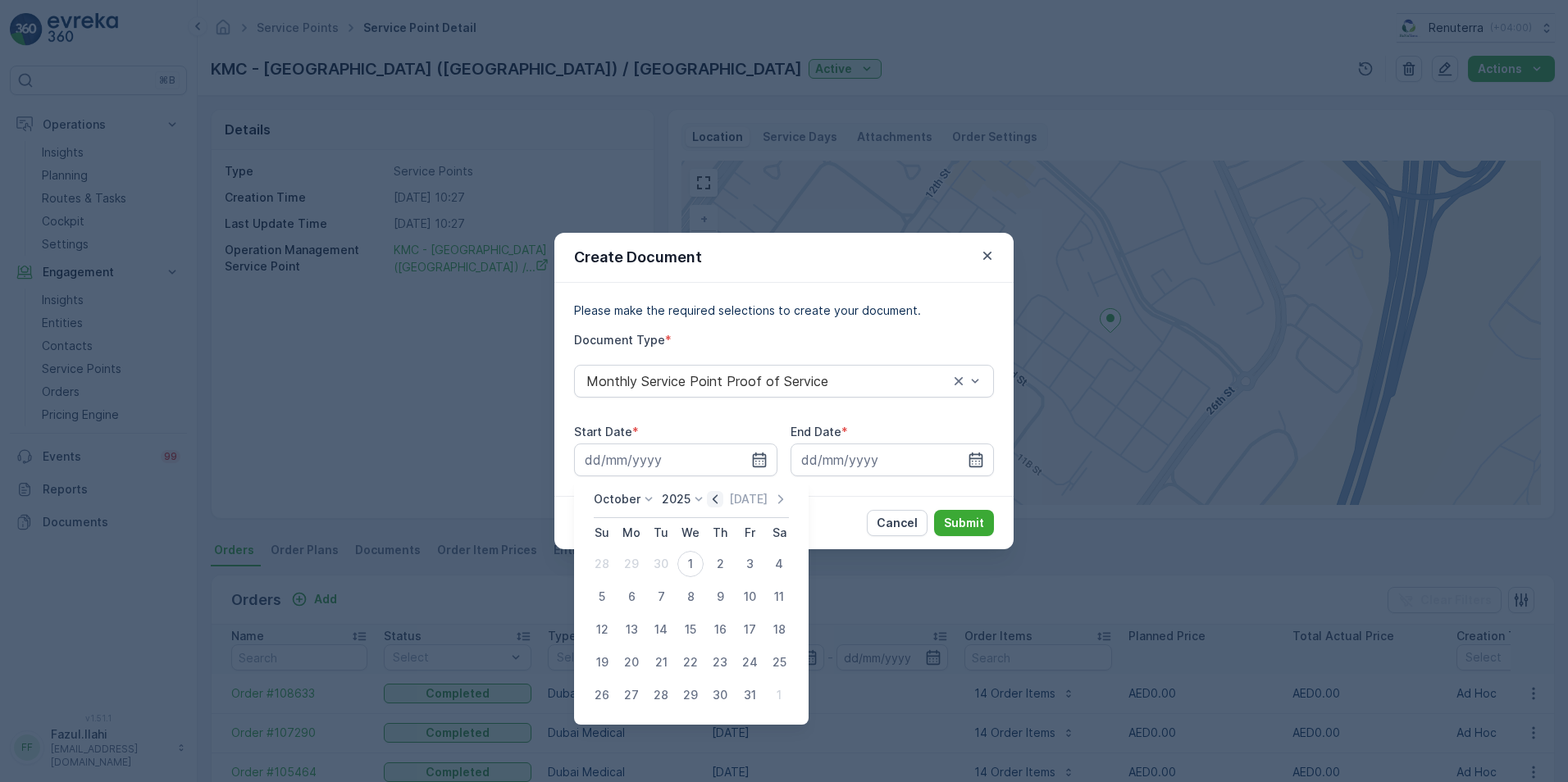
click at [718, 500] on icon "button" at bounding box center [715, 499] width 5 height 9
click at [637, 560] on div "1" at bounding box center [630, 564] width 26 height 26
type input "[DATE]"
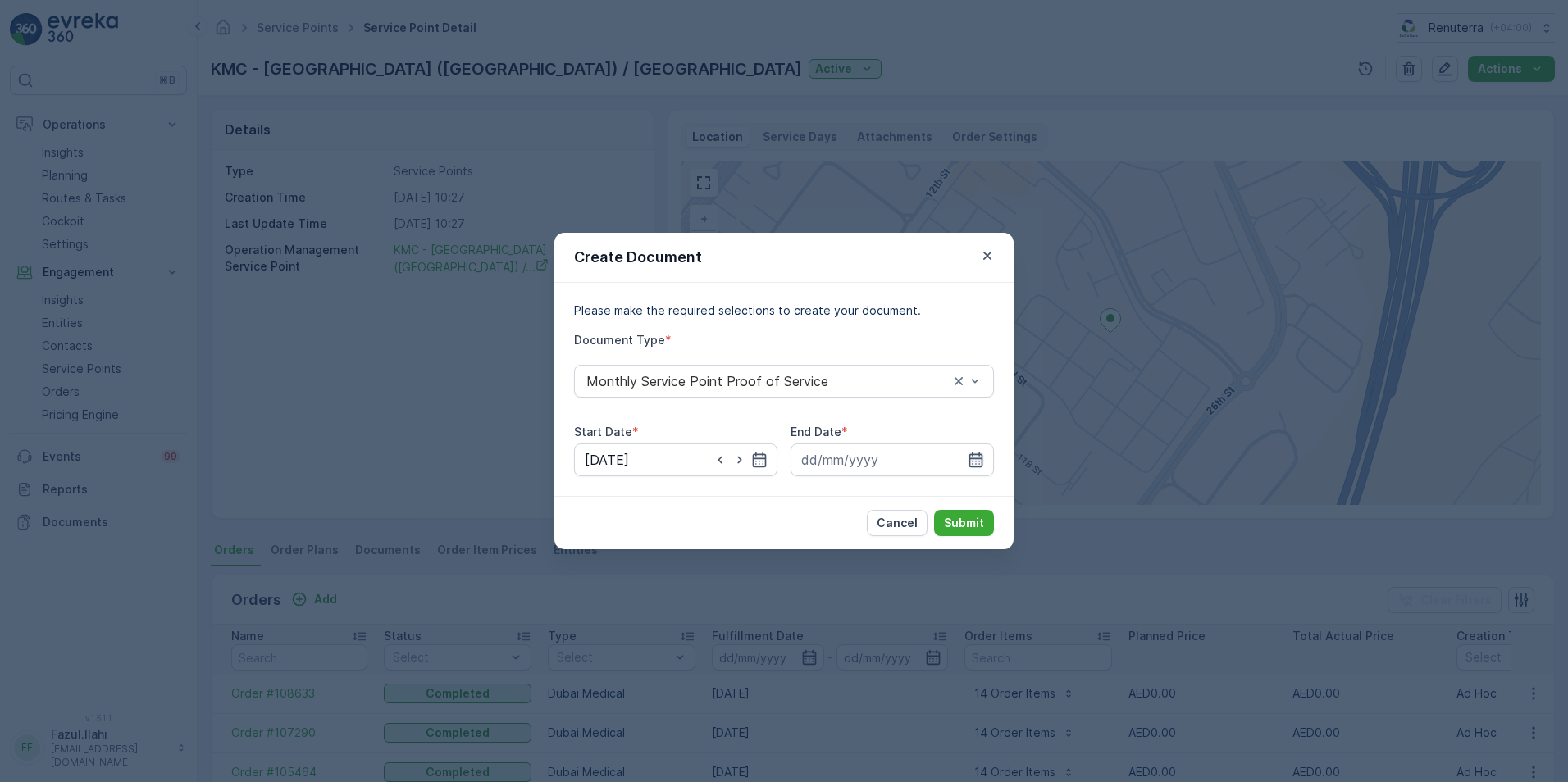
click at [983, 458] on icon "button" at bounding box center [976, 460] width 16 height 16
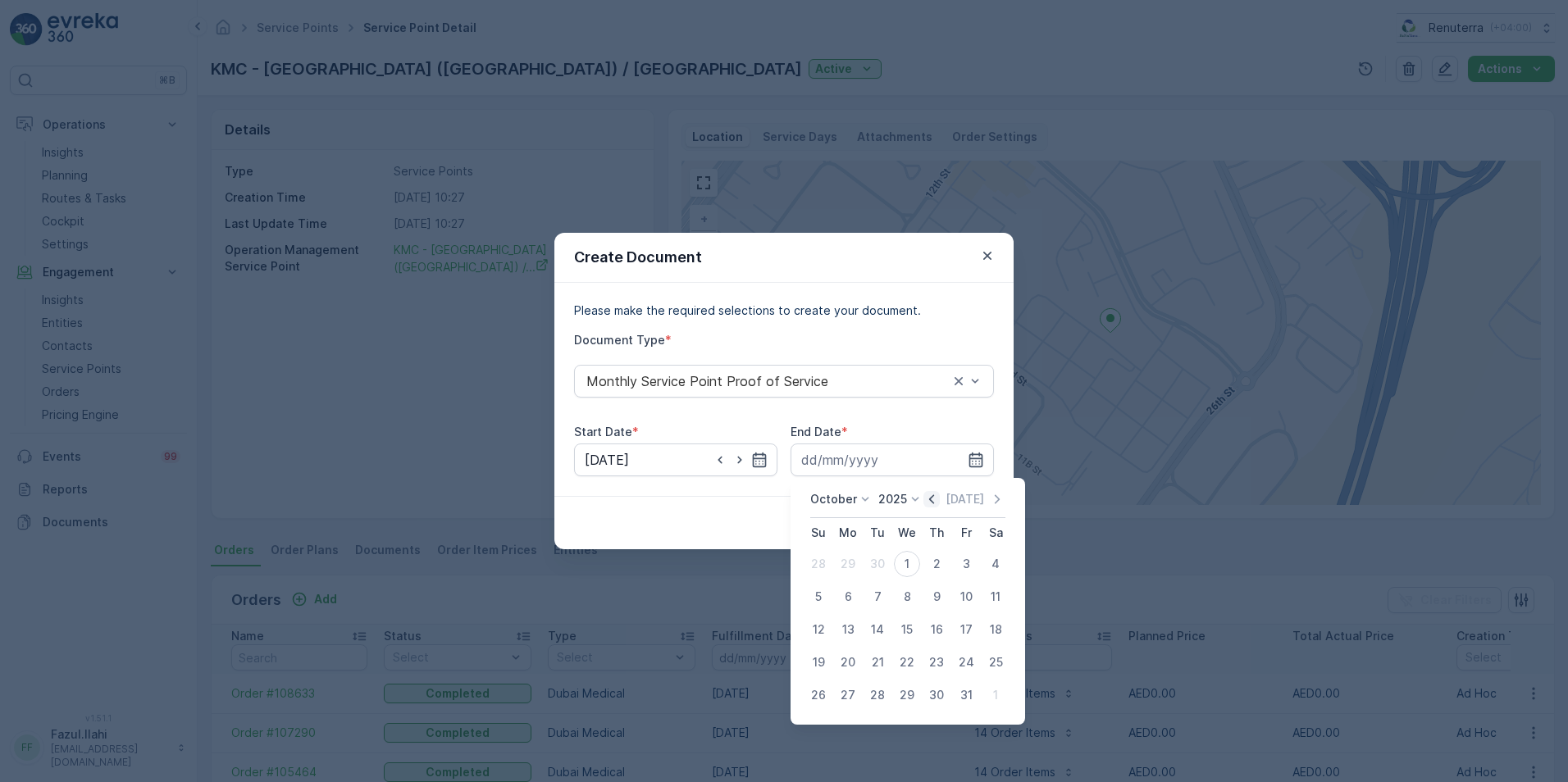
click at [938, 499] on icon "button" at bounding box center [931, 500] width 16 height 16
click at [876, 697] on div "30" at bounding box center [877, 695] width 26 height 26
type input "[DATE]"
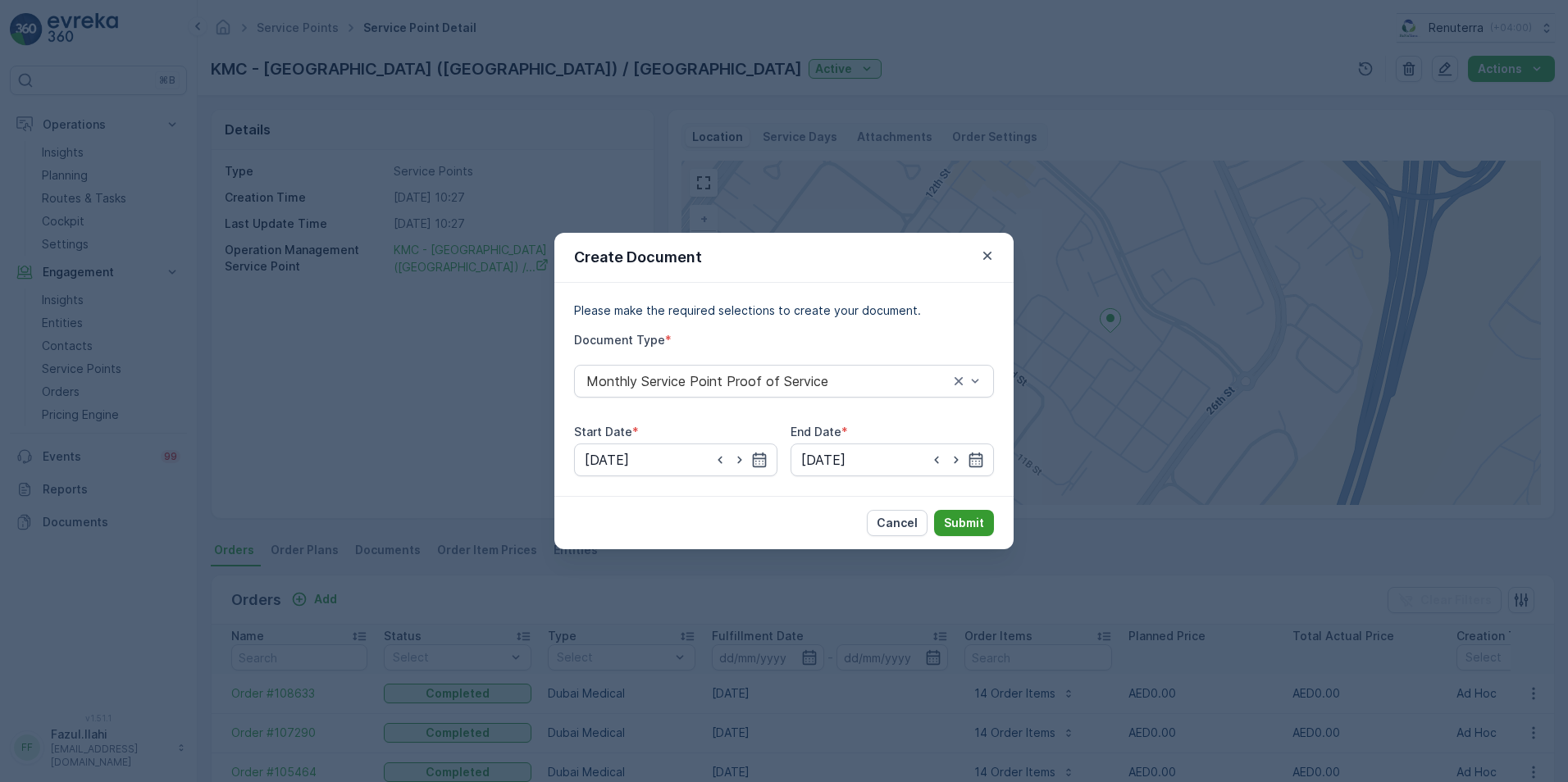
click at [954, 520] on p "Submit" at bounding box center [963, 523] width 40 height 16
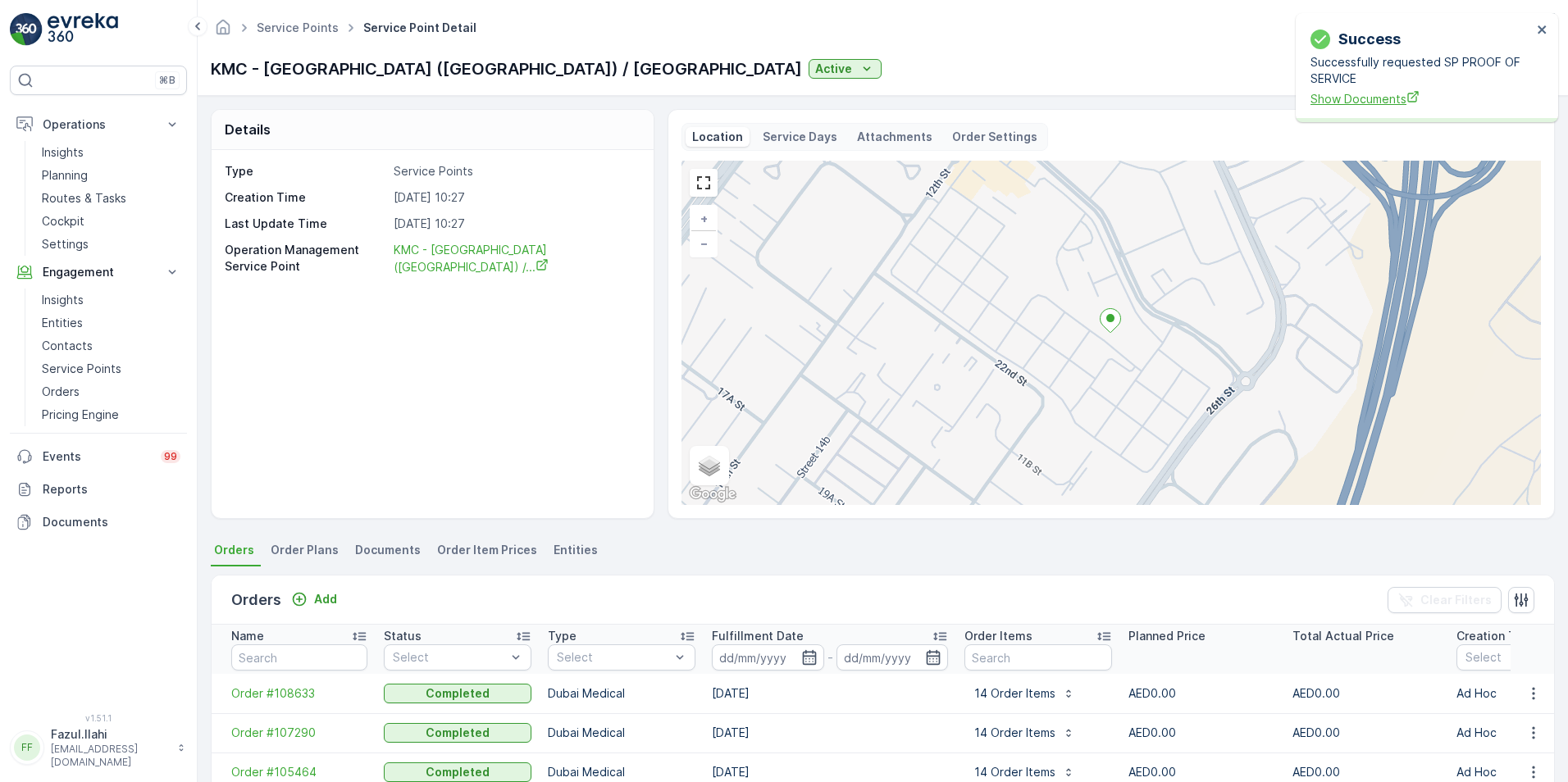
click at [1320, 102] on span "Show Documents" at bounding box center [1420, 98] width 222 height 17
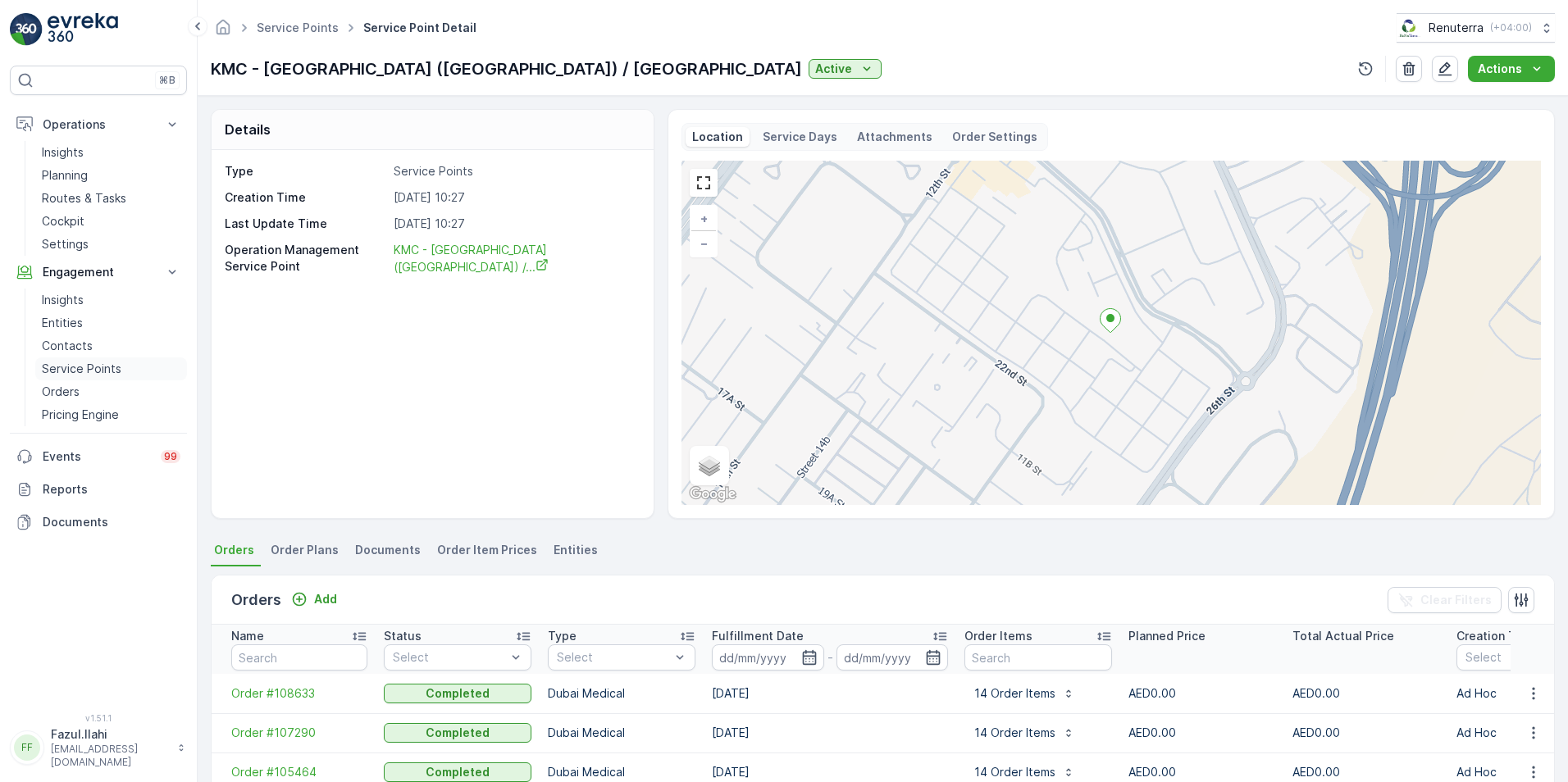
click at [70, 363] on p "Service Points" at bounding box center [81, 369] width 79 height 16
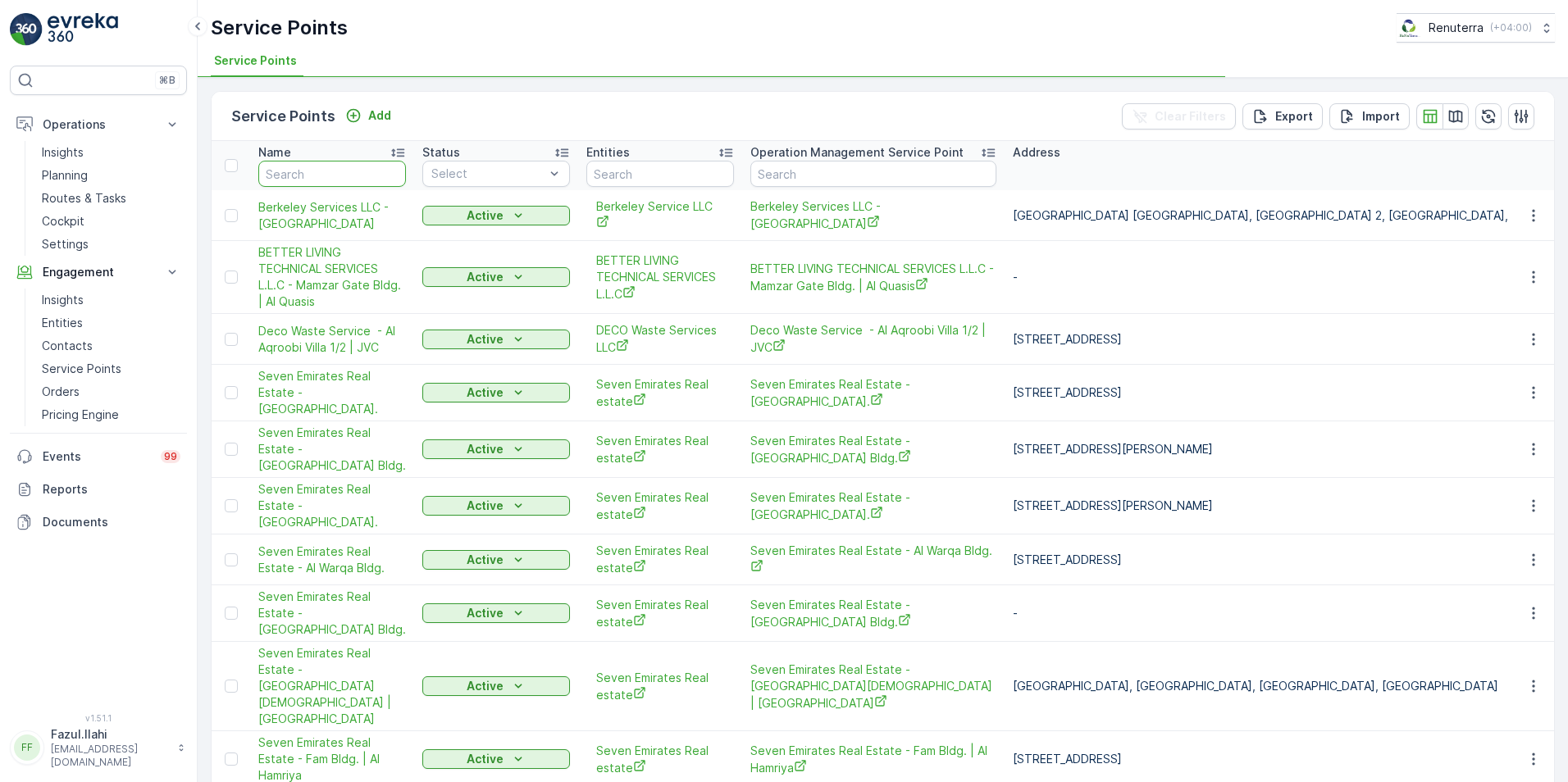
click at [337, 166] on input "text" at bounding box center [332, 173] width 148 height 26
click at [306, 171] on input "Z" at bounding box center [332, 173] width 148 height 26
type input "ZA"
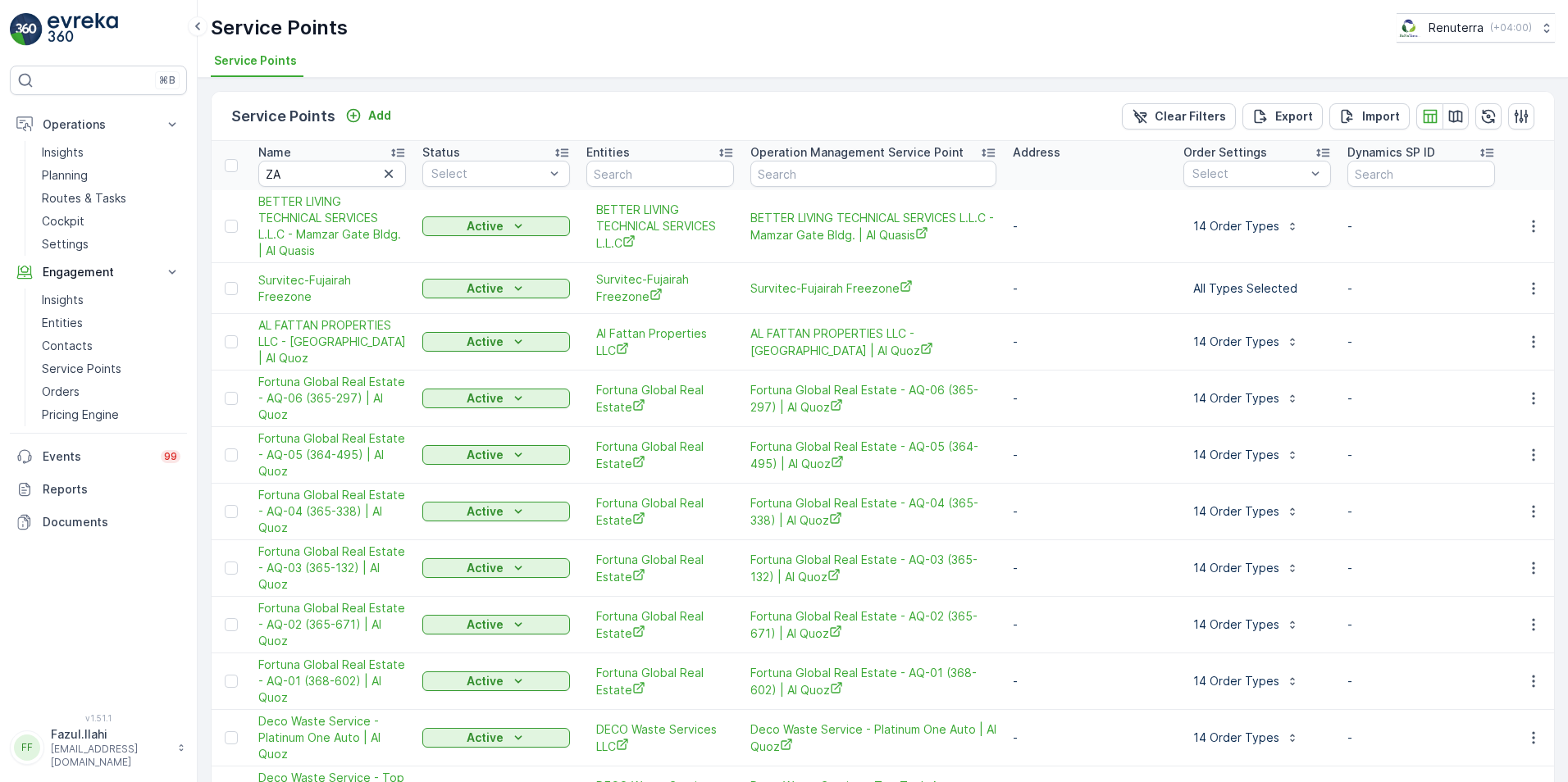
type input "Z"
type input "ZA"
click at [313, 173] on input "ZA" at bounding box center [332, 173] width 148 height 26
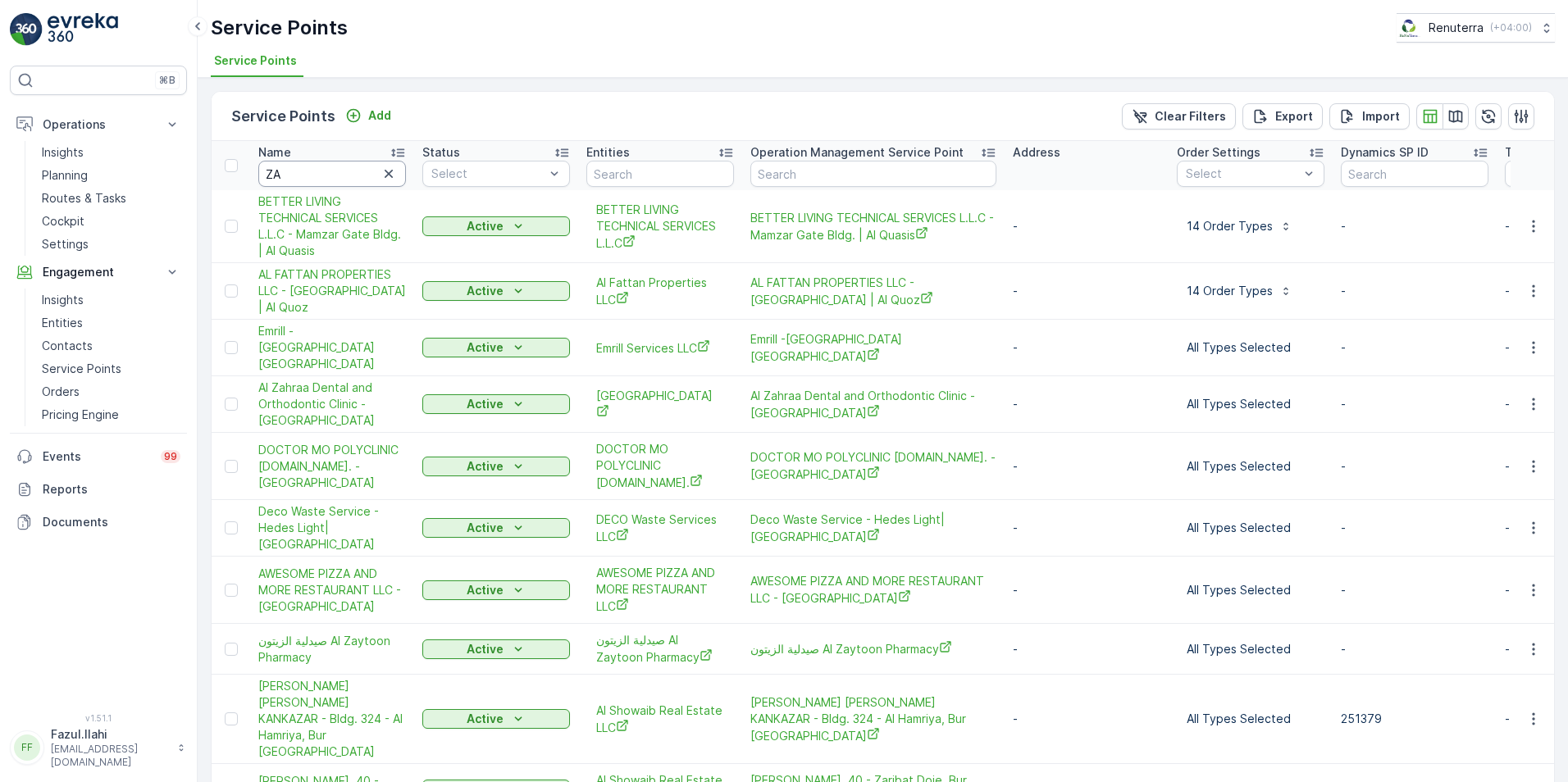
click at [323, 176] on input "ZA" at bounding box center [332, 173] width 148 height 26
type input "ZAHRA"
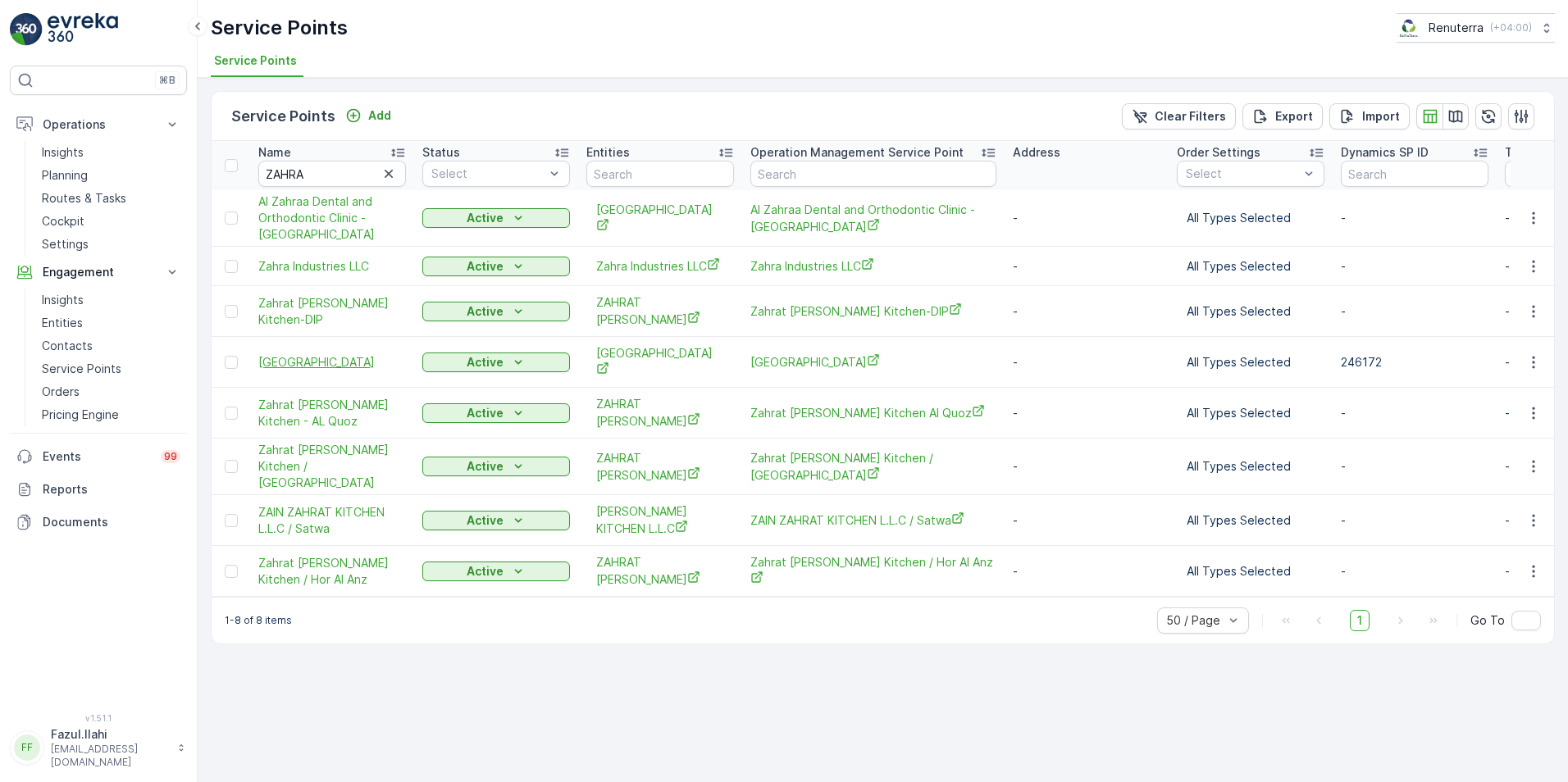
click at [310, 354] on span "Al Zahra Hospital" at bounding box center [332, 362] width 148 height 16
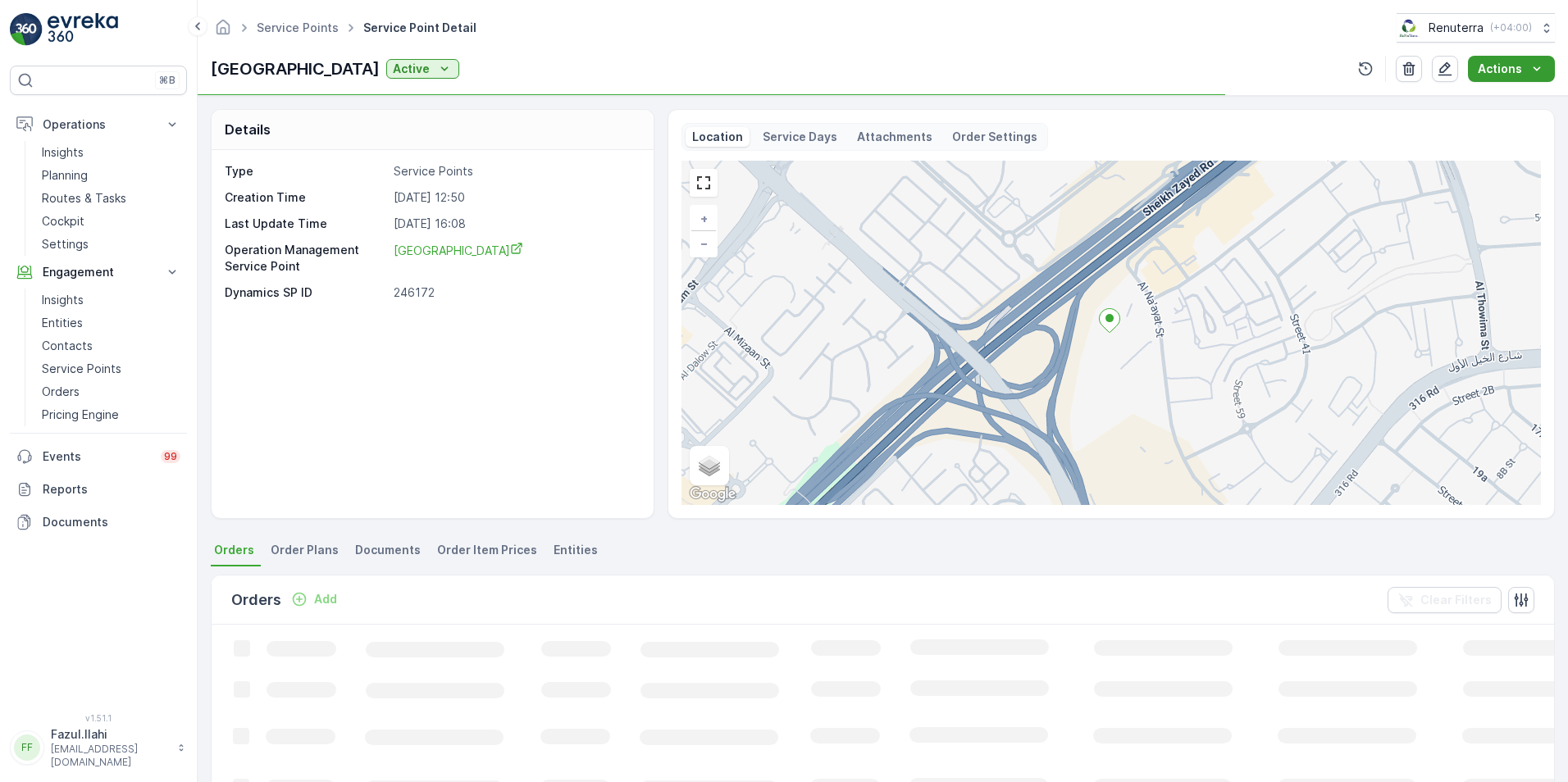
click at [1535, 69] on icon "Actions" at bounding box center [1536, 69] width 16 height 16
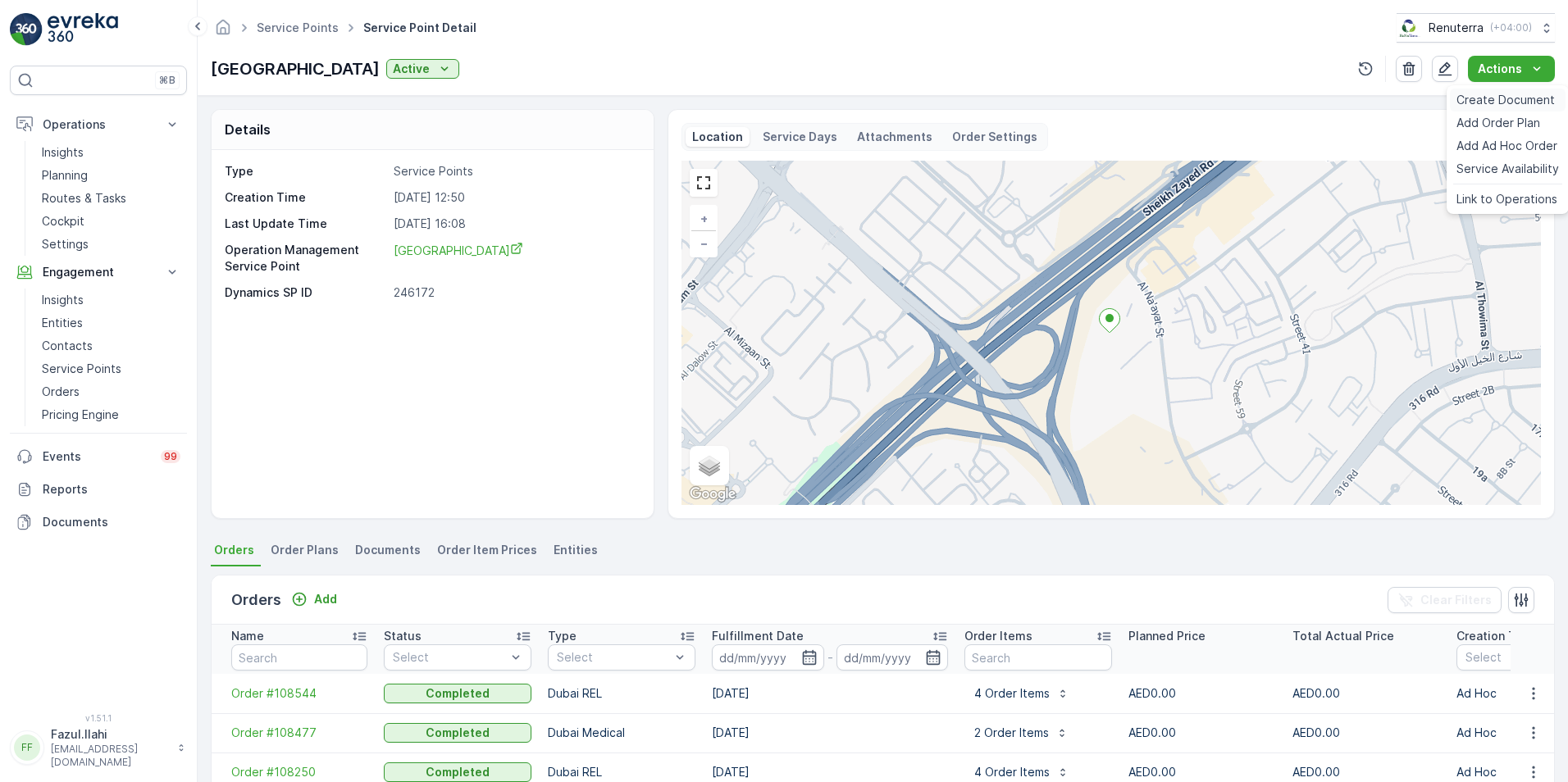
click at [1497, 102] on span "Create Document" at bounding box center [1505, 100] width 98 height 16
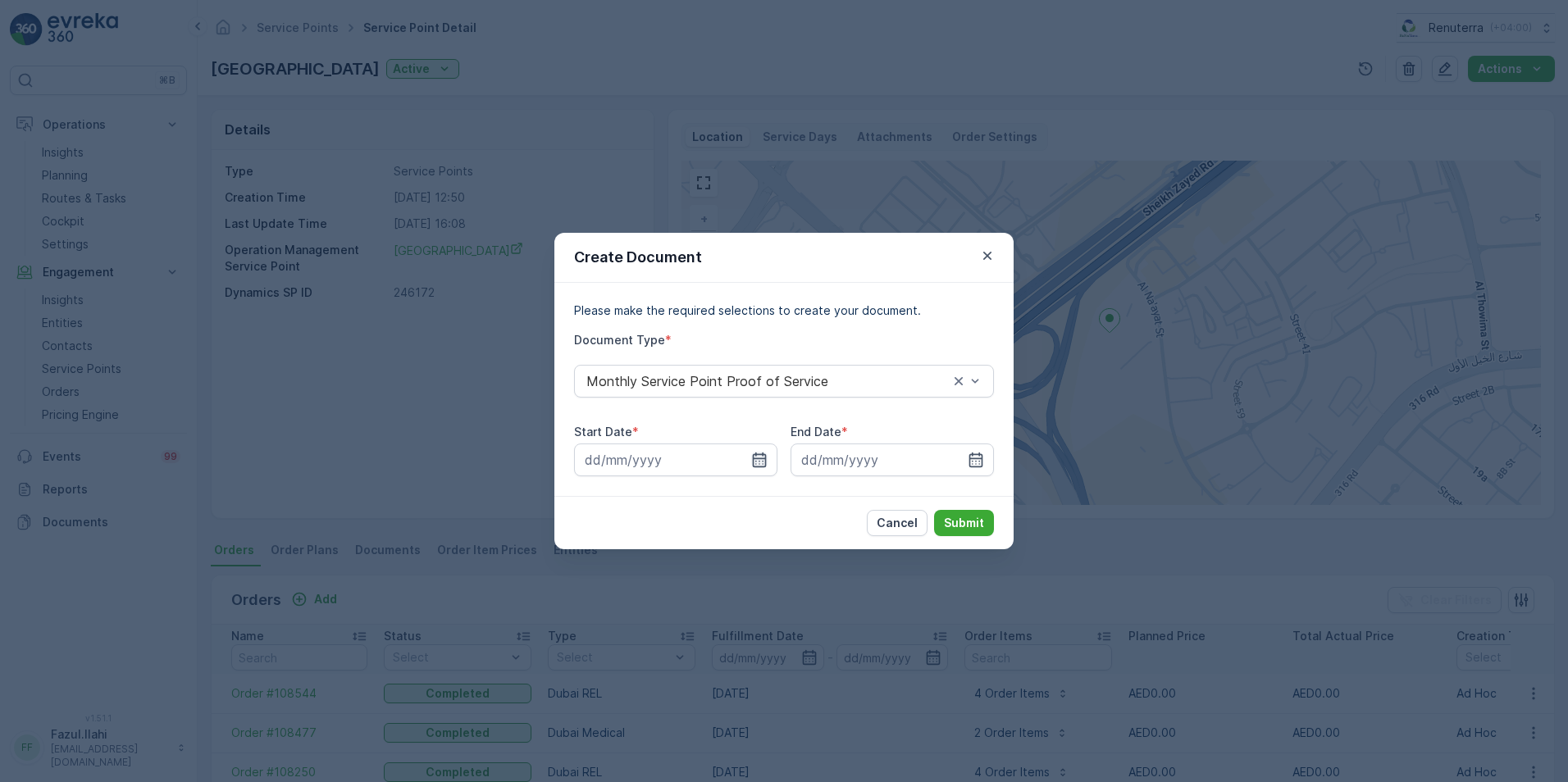
click at [757, 463] on icon "button" at bounding box center [759, 460] width 16 height 16
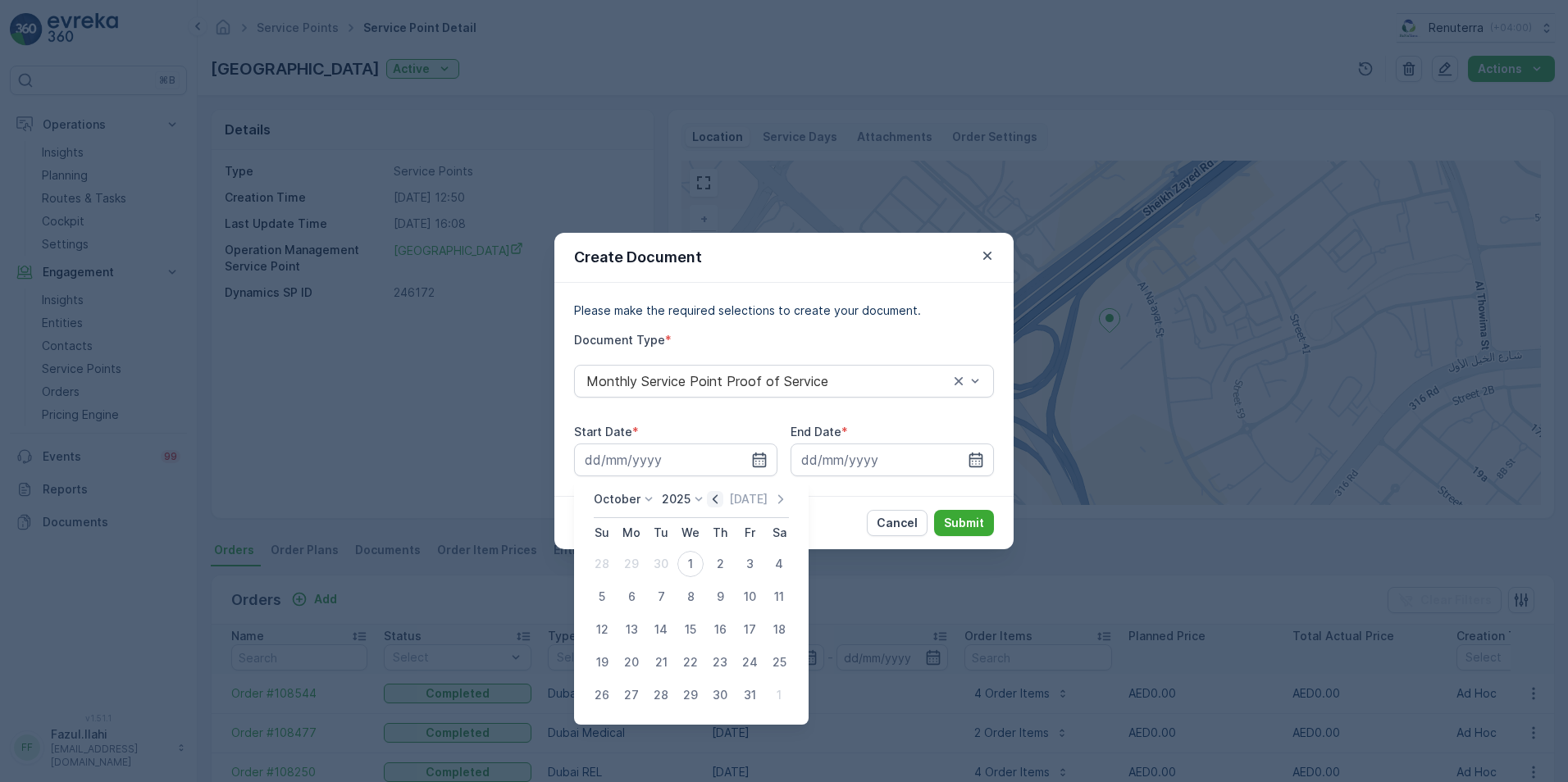
click at [715, 503] on icon "button" at bounding box center [715, 500] width 16 height 16
click at [630, 565] on div "1" at bounding box center [630, 564] width 26 height 26
type input "[DATE]"
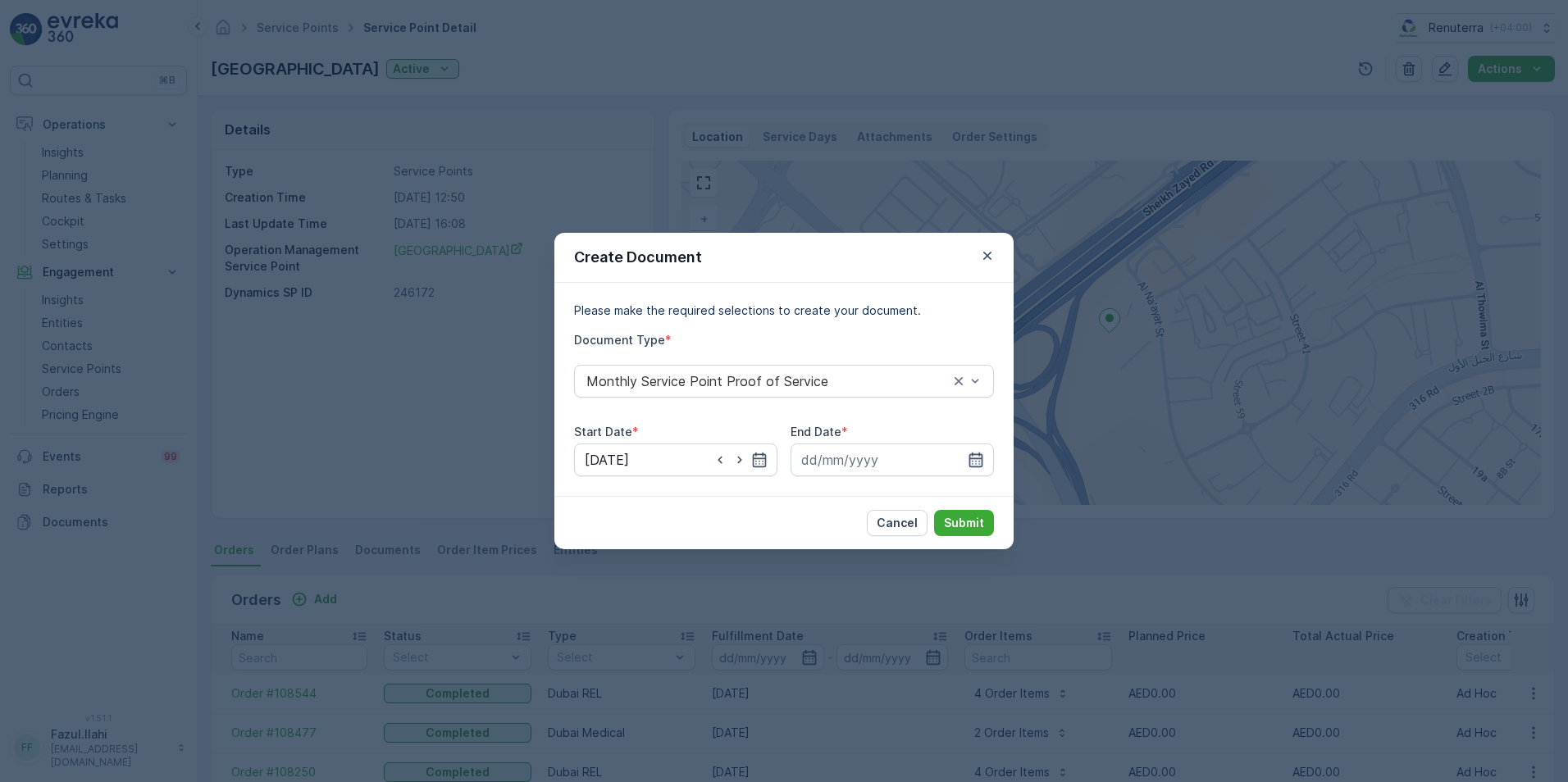
click at [983, 461] on icon "button" at bounding box center [976, 460] width 16 height 16
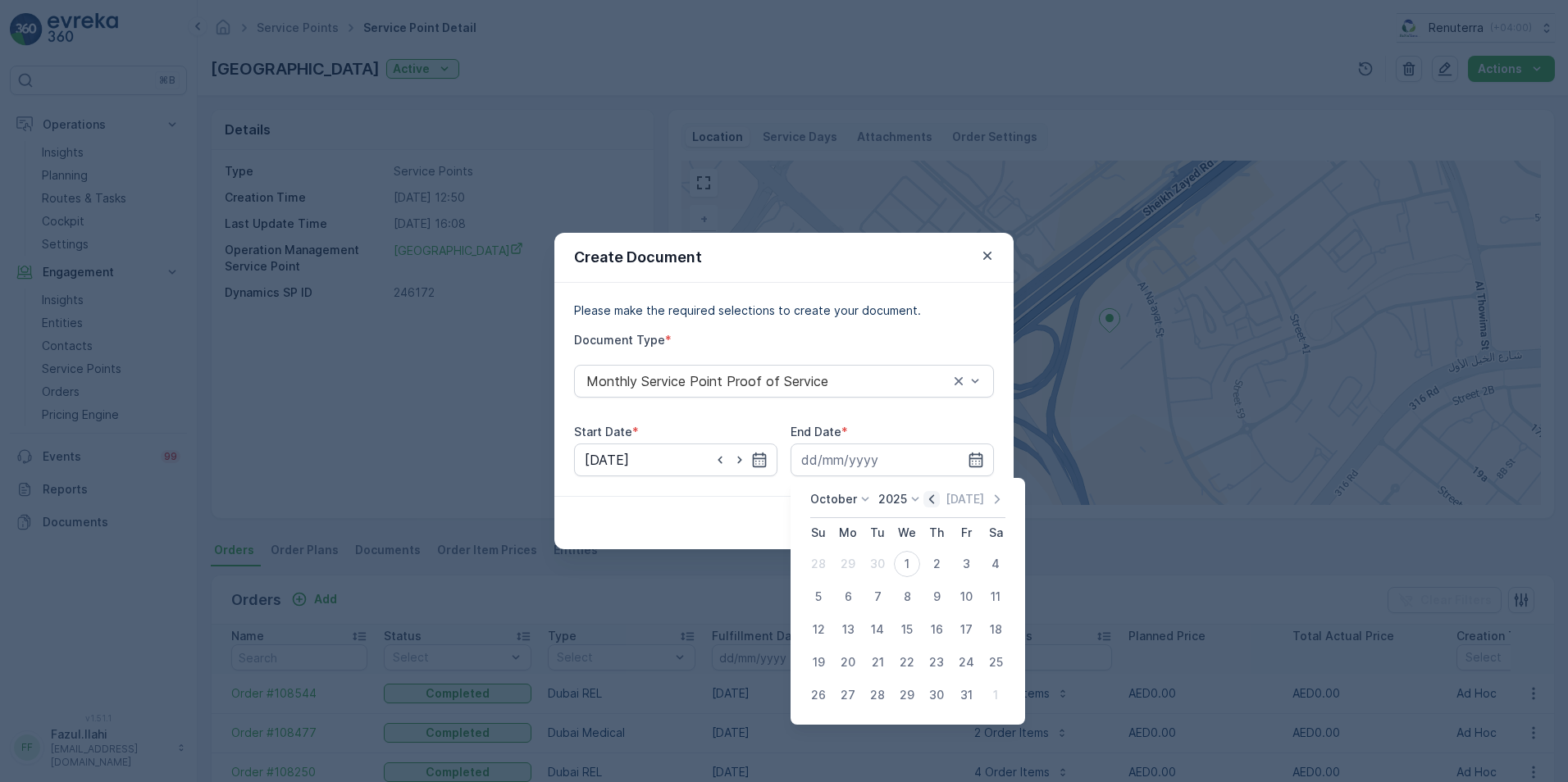
click at [938, 497] on icon "button" at bounding box center [931, 500] width 16 height 16
drag, startPoint x: 880, startPoint y: 690, endPoint x: 896, endPoint y: 677, distance: 20.6
click at [881, 688] on div "30" at bounding box center [877, 695] width 26 height 26
type input "[DATE]"
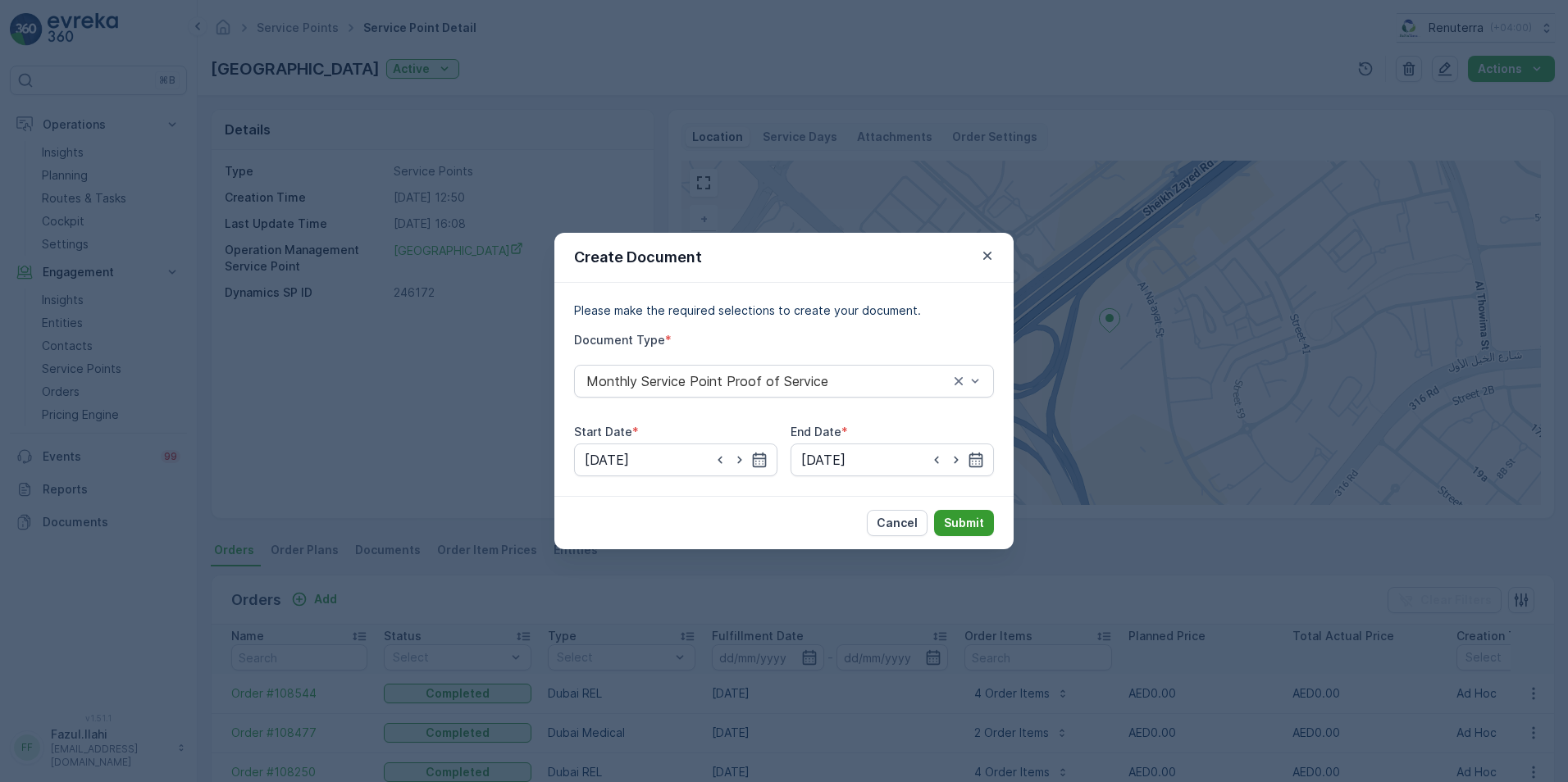
click at [990, 524] on button "Submit" at bounding box center [963, 523] width 60 height 26
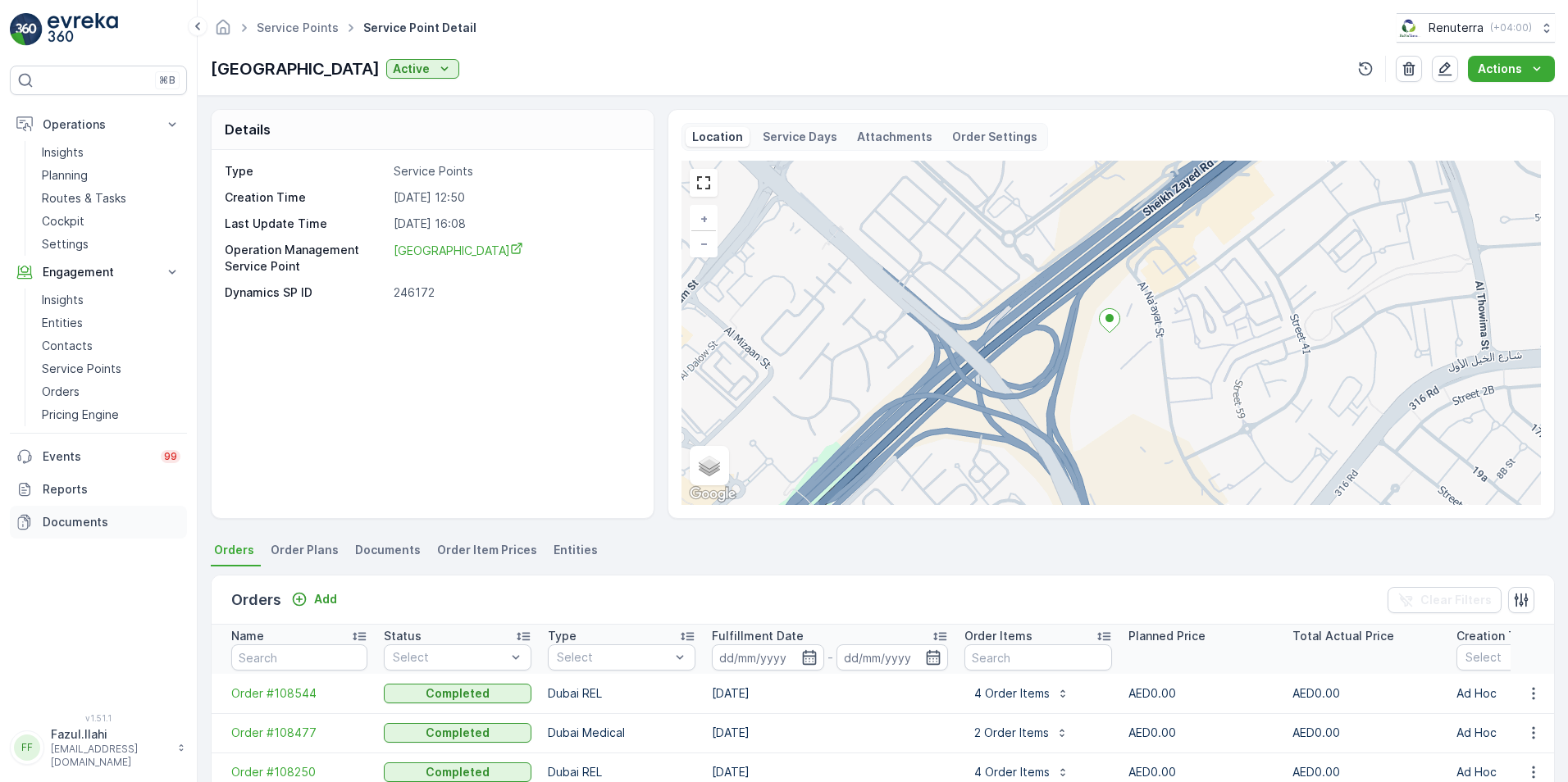
click at [53, 524] on p "Documents" at bounding box center [111, 522] width 138 height 16
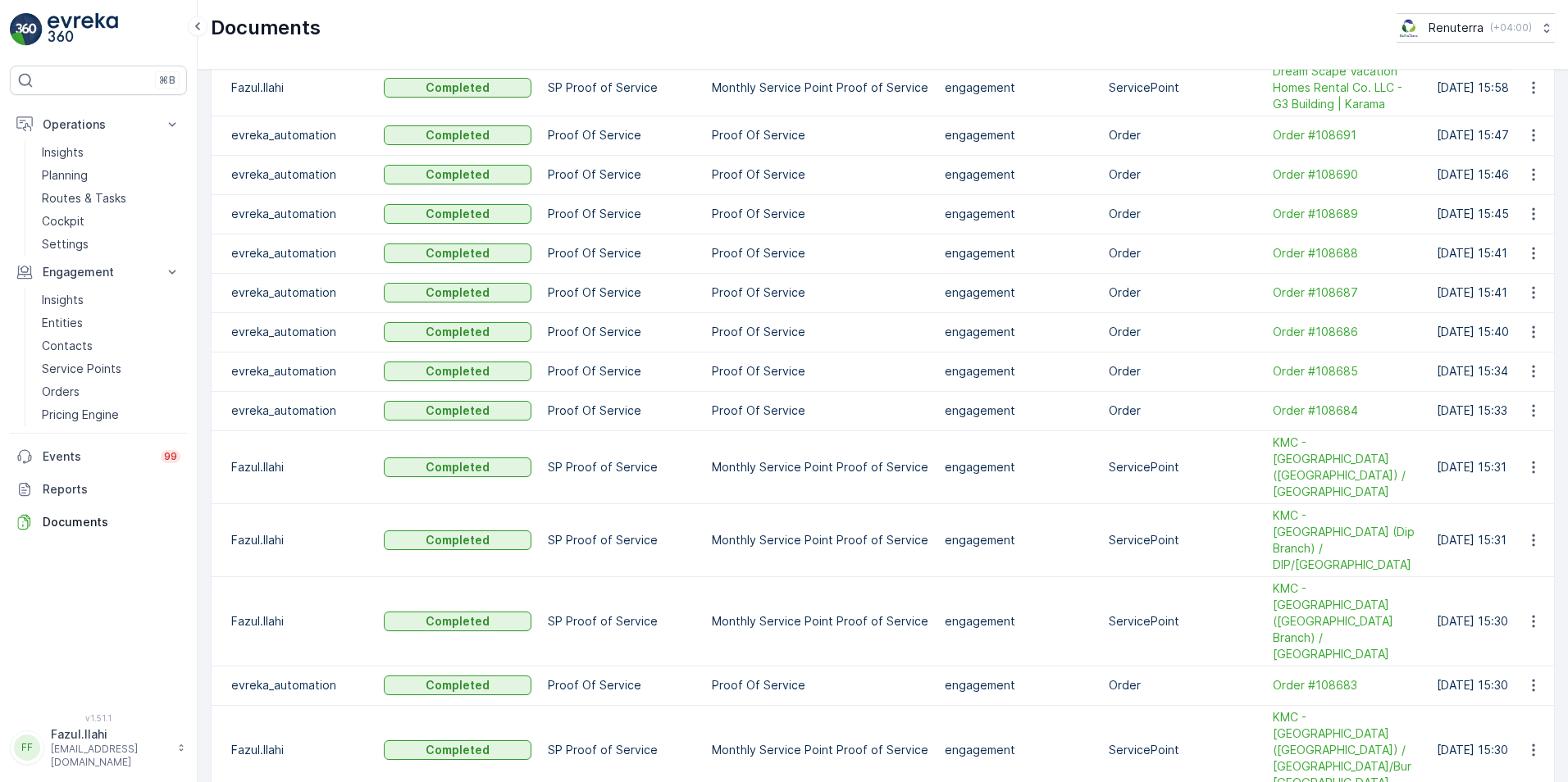
scroll to position [820, 0]
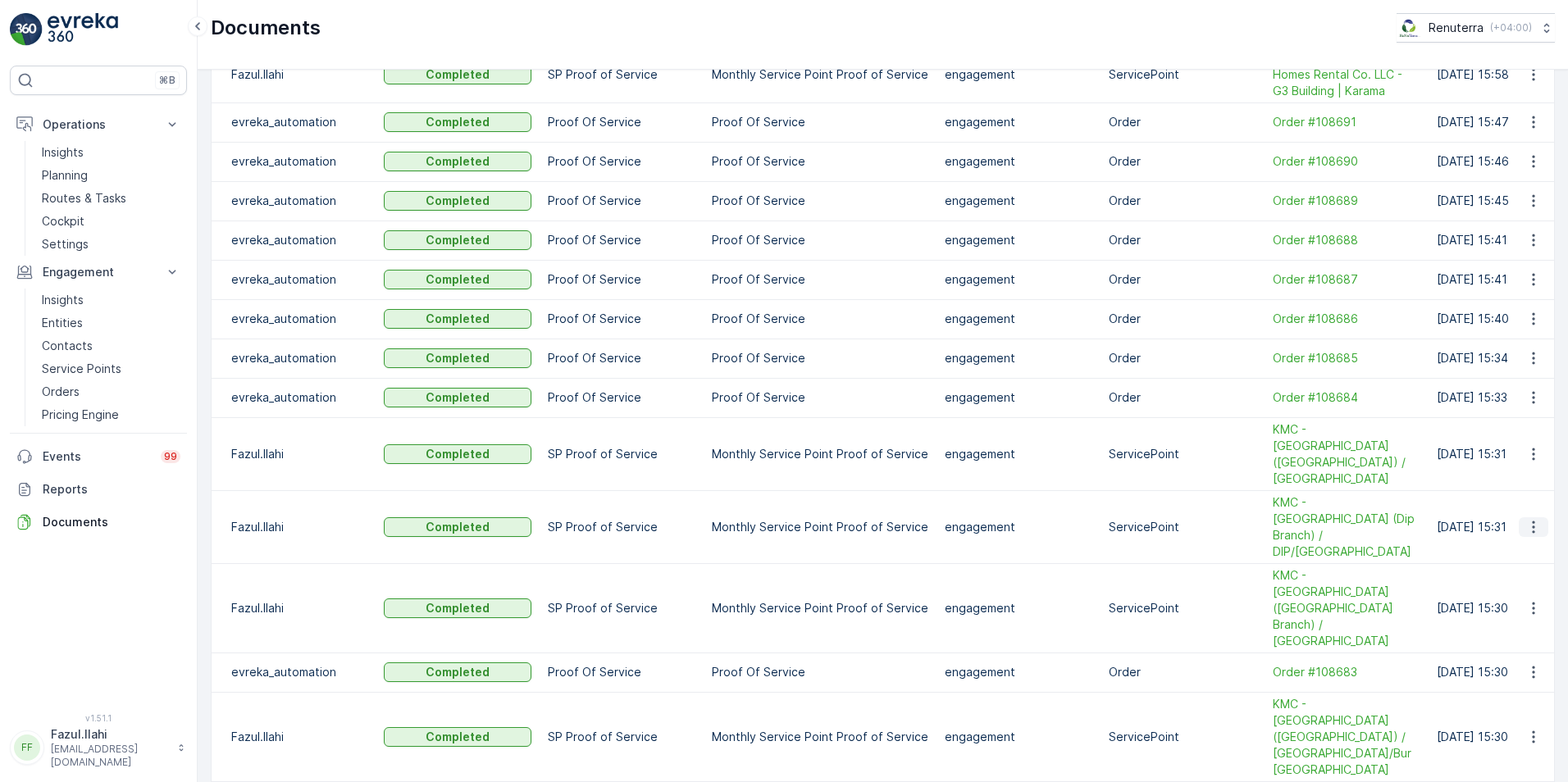
click at [1528, 519] on icon "button" at bounding box center [1533, 527] width 16 height 16
click at [1516, 501] on span "See Details" at bounding box center [1528, 509] width 63 height 16
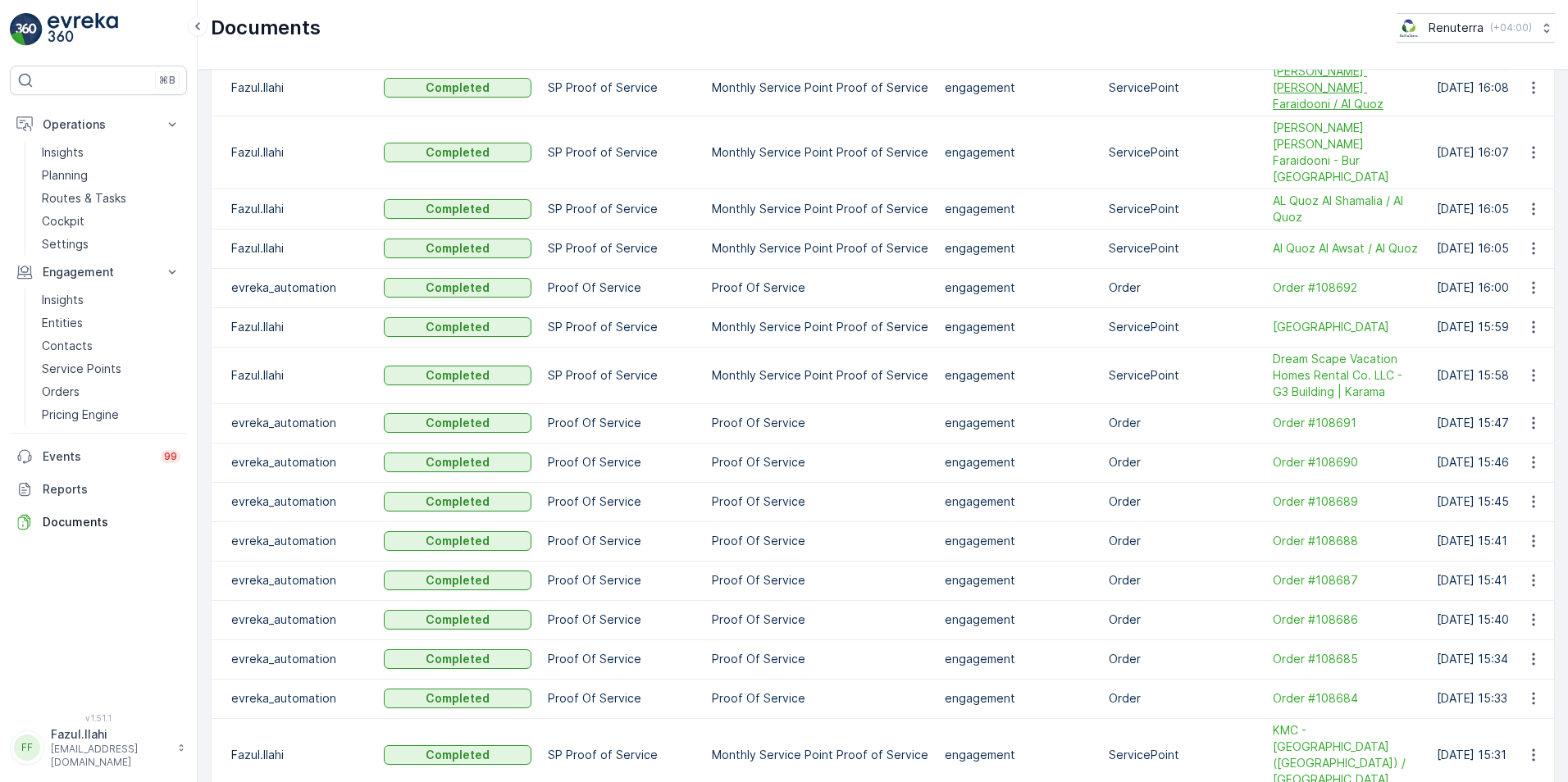
scroll to position [574, 0]
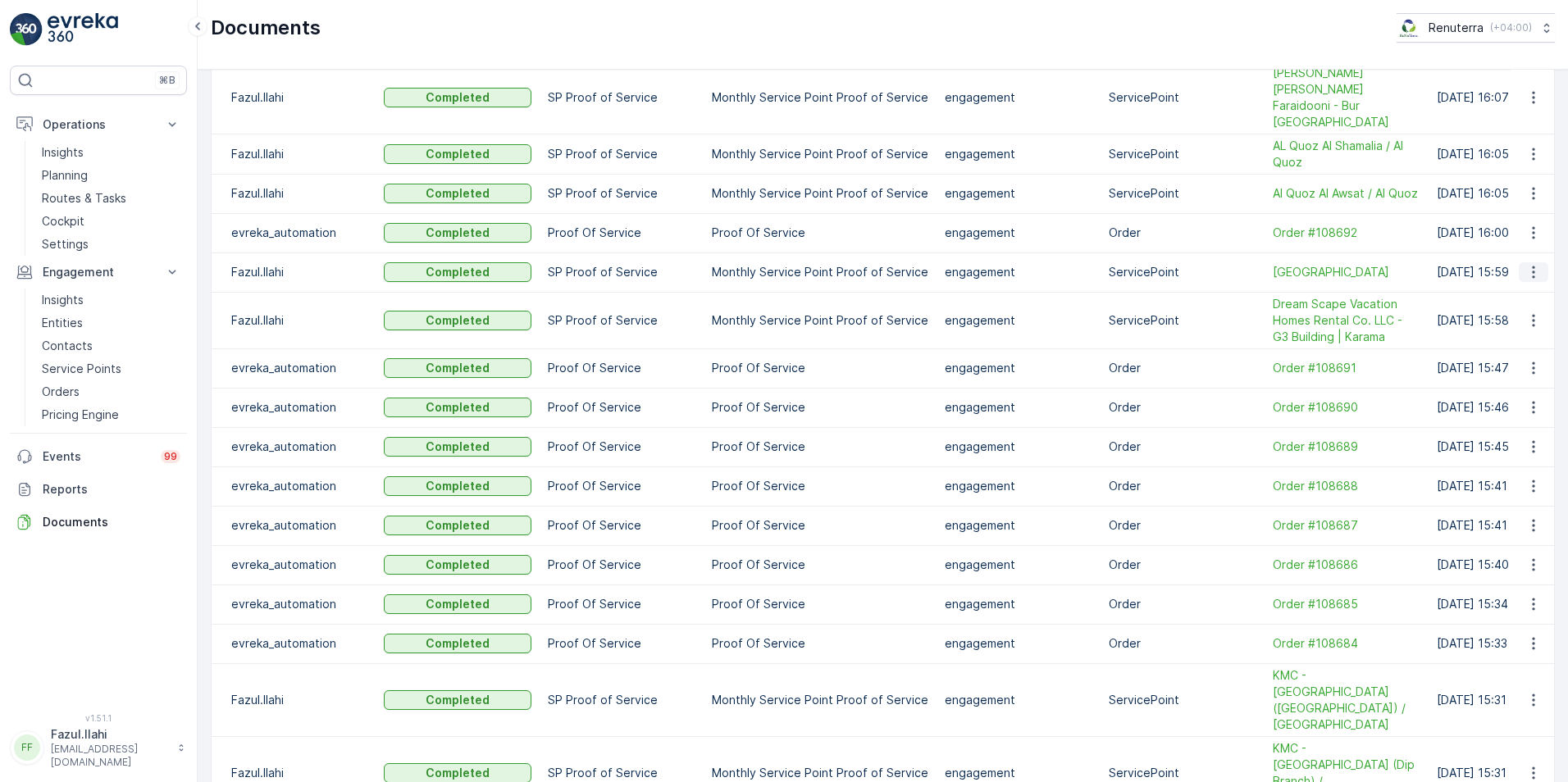
click at [1533, 265] on icon "button" at bounding box center [1533, 273] width 16 height 16
click at [1529, 285] on span "See Details" at bounding box center [1528, 279] width 63 height 16
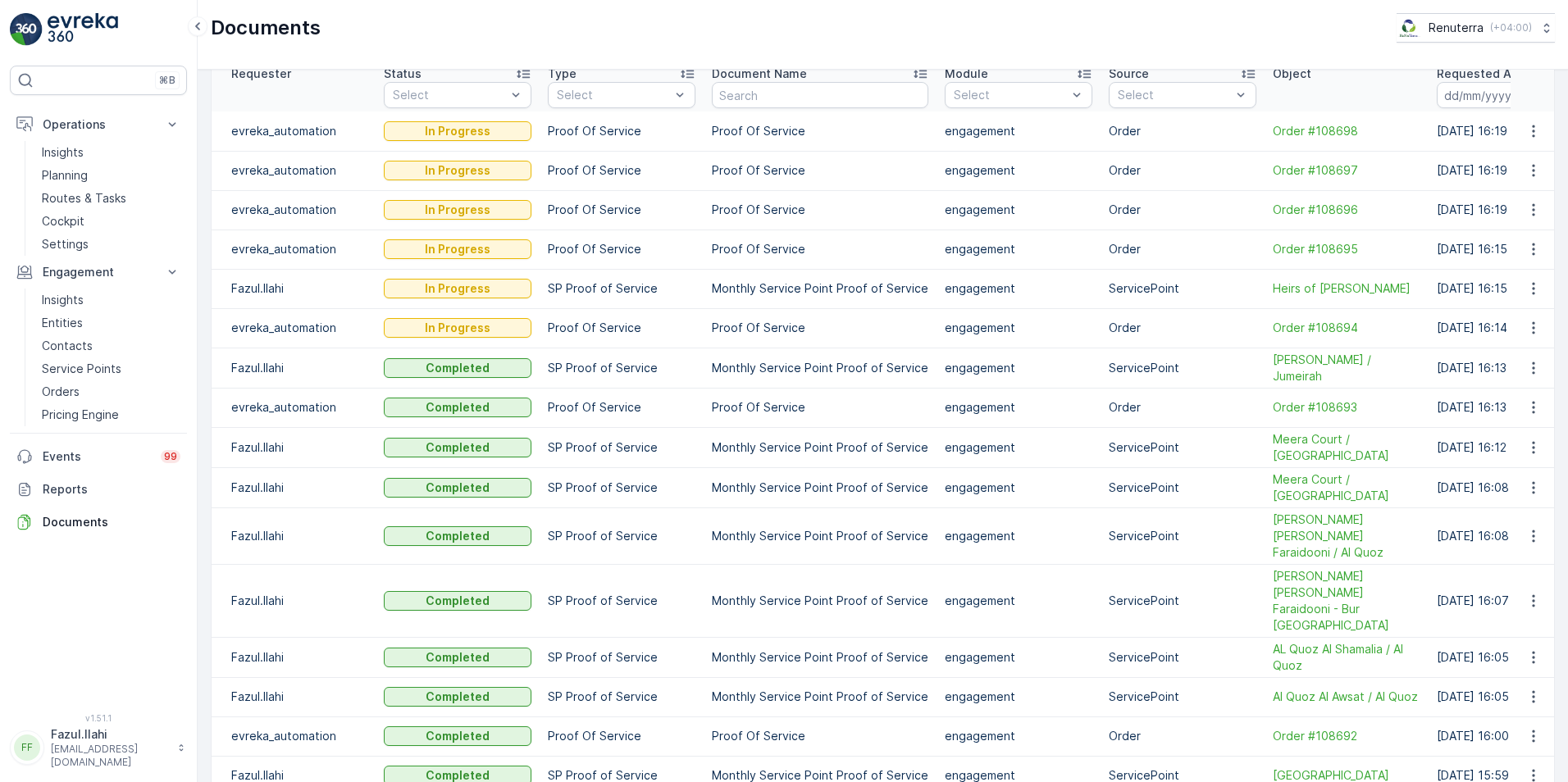
scroll to position [0, 0]
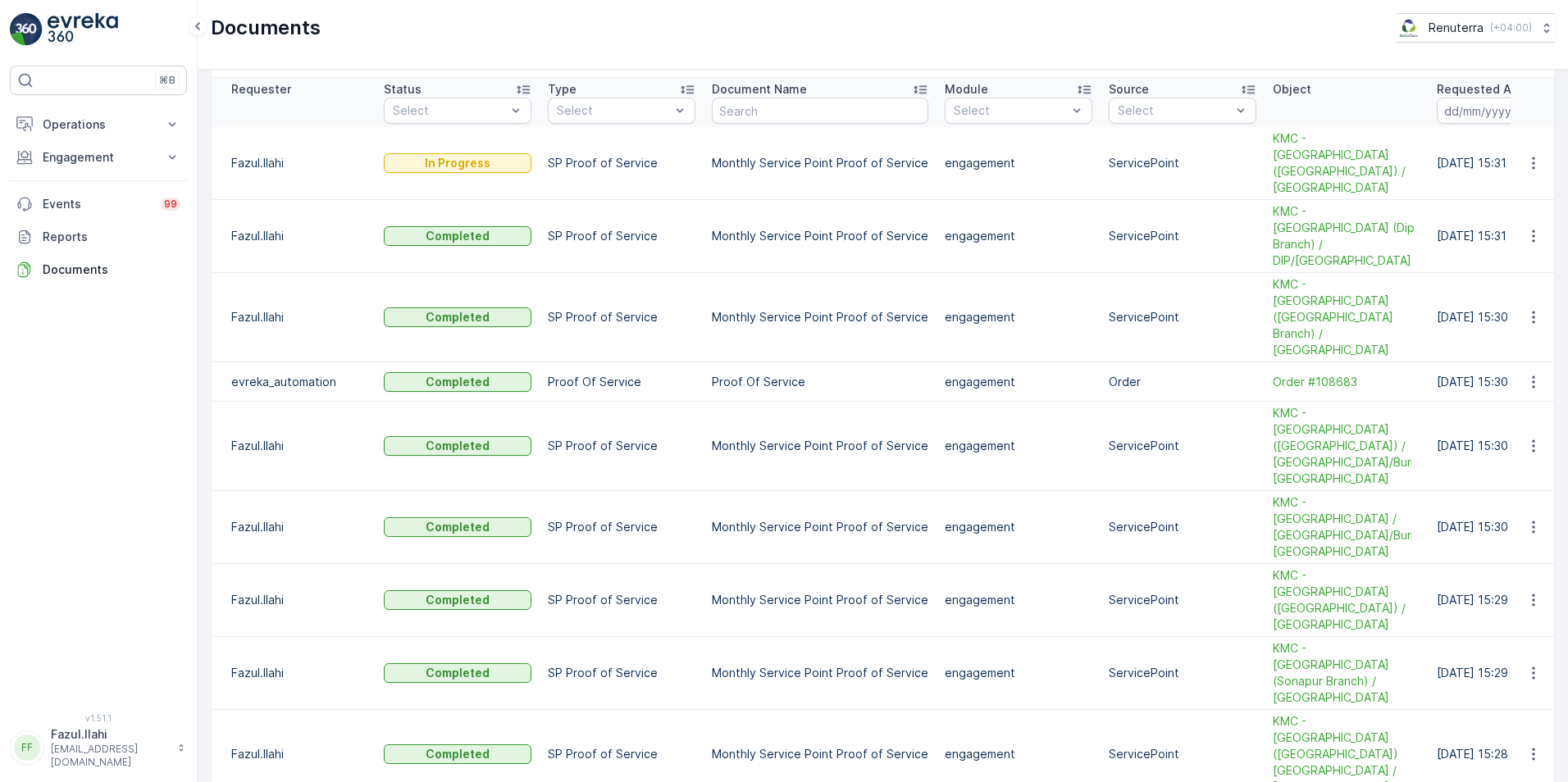
scroll to position [82, 0]
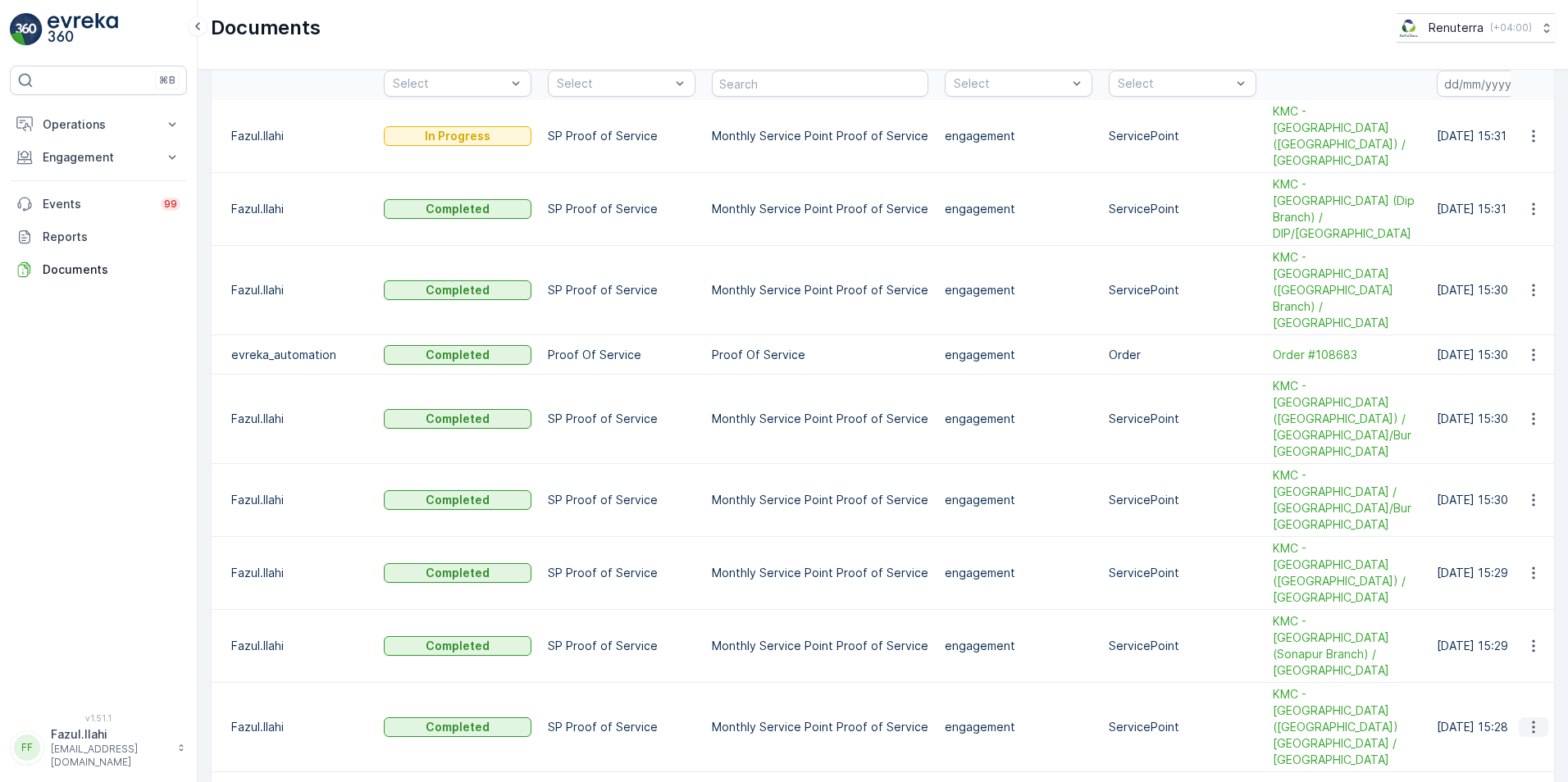
click at [1525, 720] on icon "button" at bounding box center [1533, 728] width 16 height 16
click at [1515, 571] on span "See Details" at bounding box center [1528, 572] width 63 height 16
click at [1519, 668] on span "See Details" at bounding box center [1528, 667] width 63 height 16
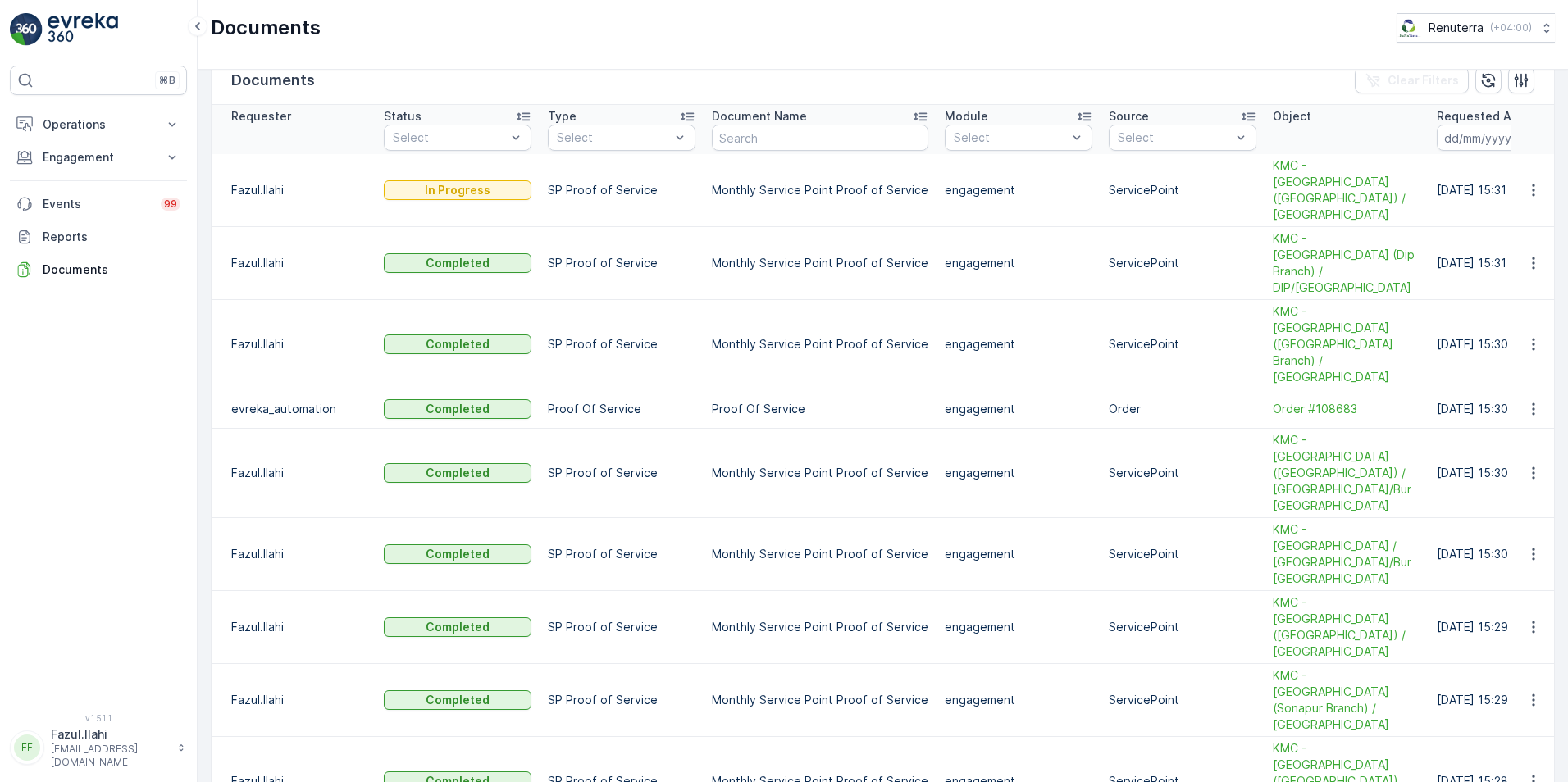
scroll to position [0, 0]
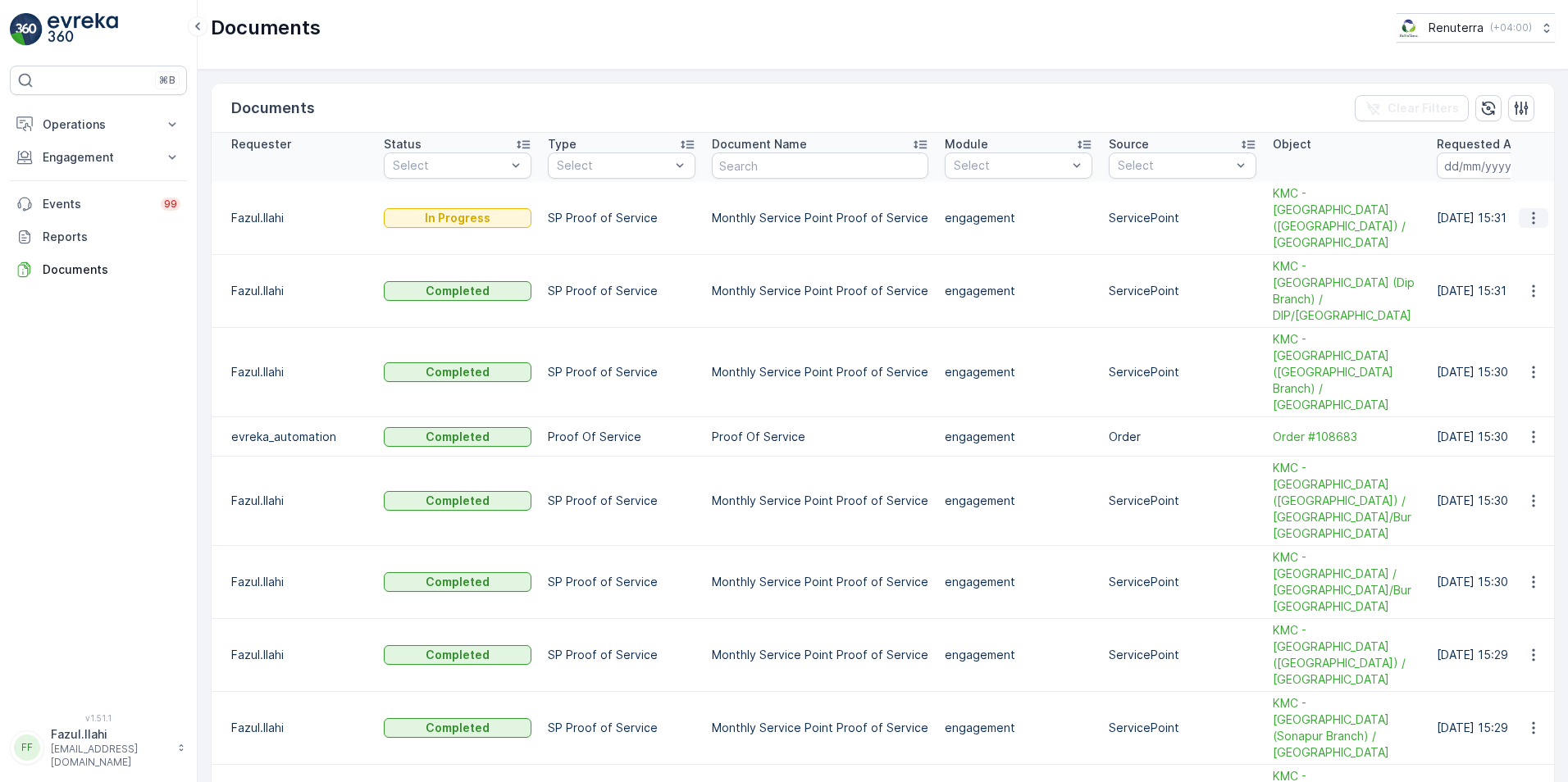
click at [1528, 210] on icon "button" at bounding box center [1533, 218] width 16 height 16
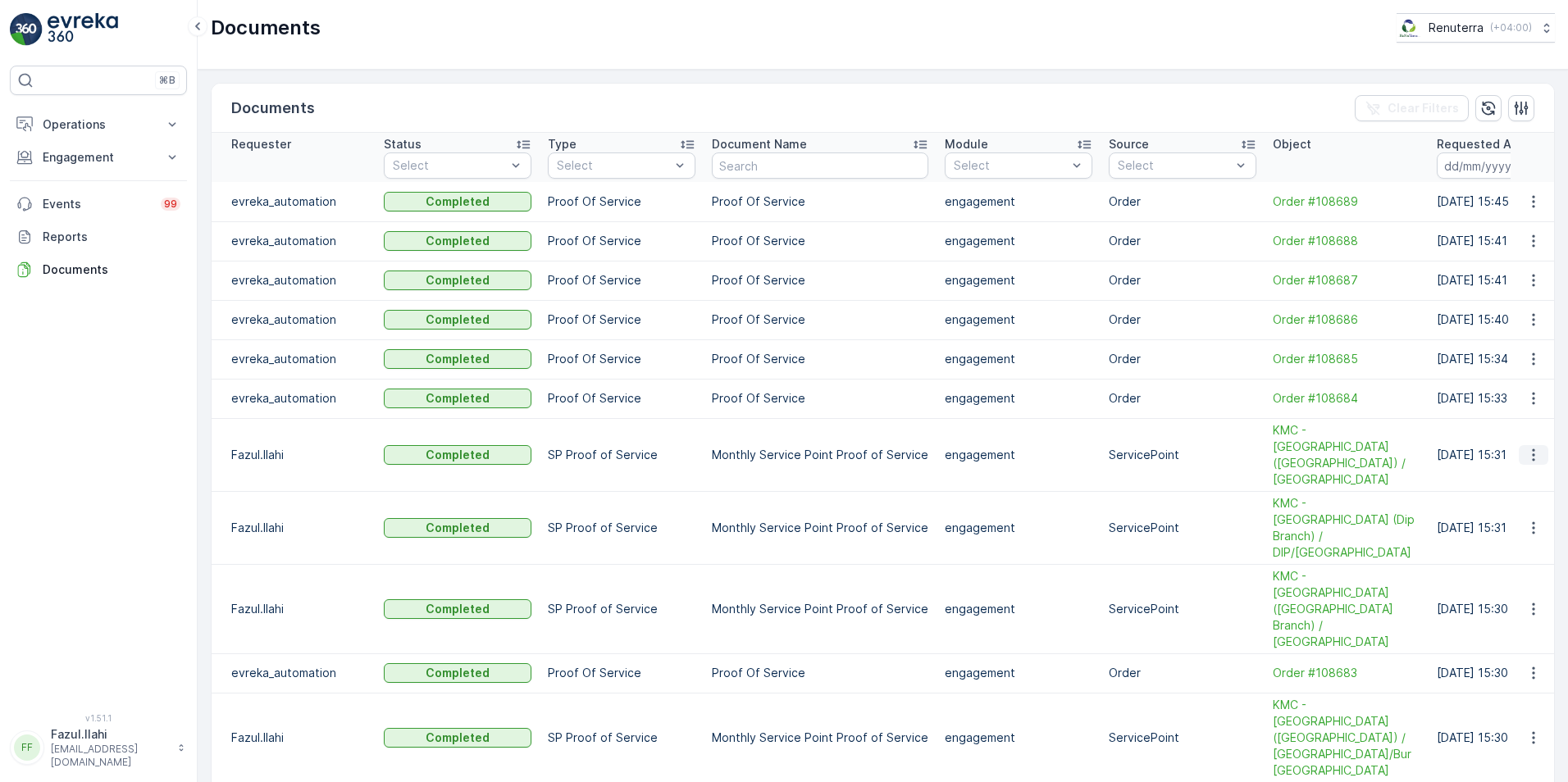
click at [1527, 447] on icon "button" at bounding box center [1533, 455] width 16 height 16
click at [1524, 477] on span "See Details" at bounding box center [1528, 471] width 63 height 16
click at [1531, 520] on icon "button" at bounding box center [1533, 528] width 16 height 16
click at [1546, 532] on span "See Details" at bounding box center [1528, 528] width 63 height 16
click at [1527, 601] on icon "button" at bounding box center [1533, 609] width 16 height 16
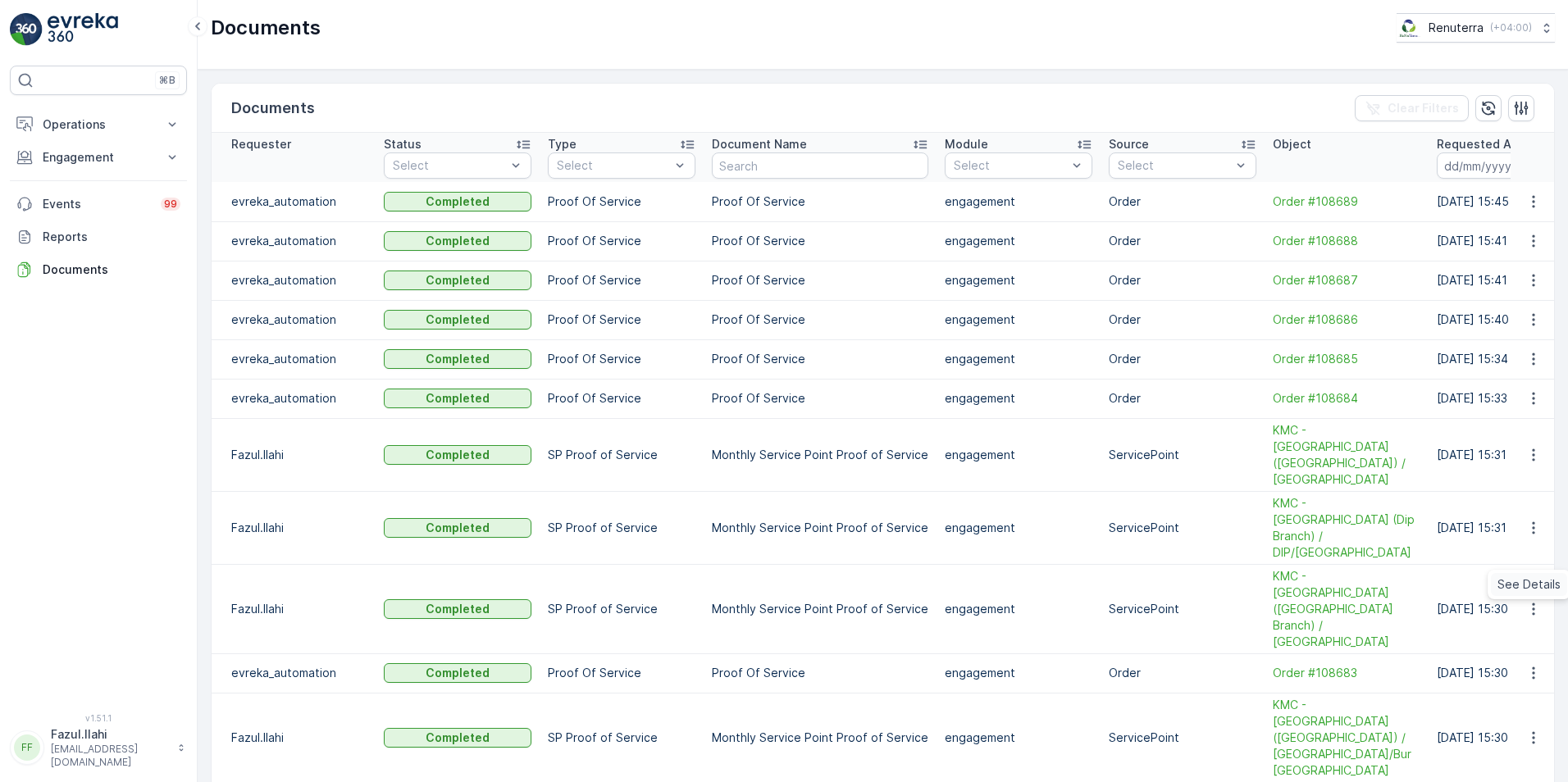
click at [1519, 581] on span "See Details" at bounding box center [1528, 584] width 63 height 16
click at [1525, 730] on icon "button" at bounding box center [1533, 738] width 16 height 16
click at [1512, 675] on span "See Details" at bounding box center [1528, 680] width 63 height 16
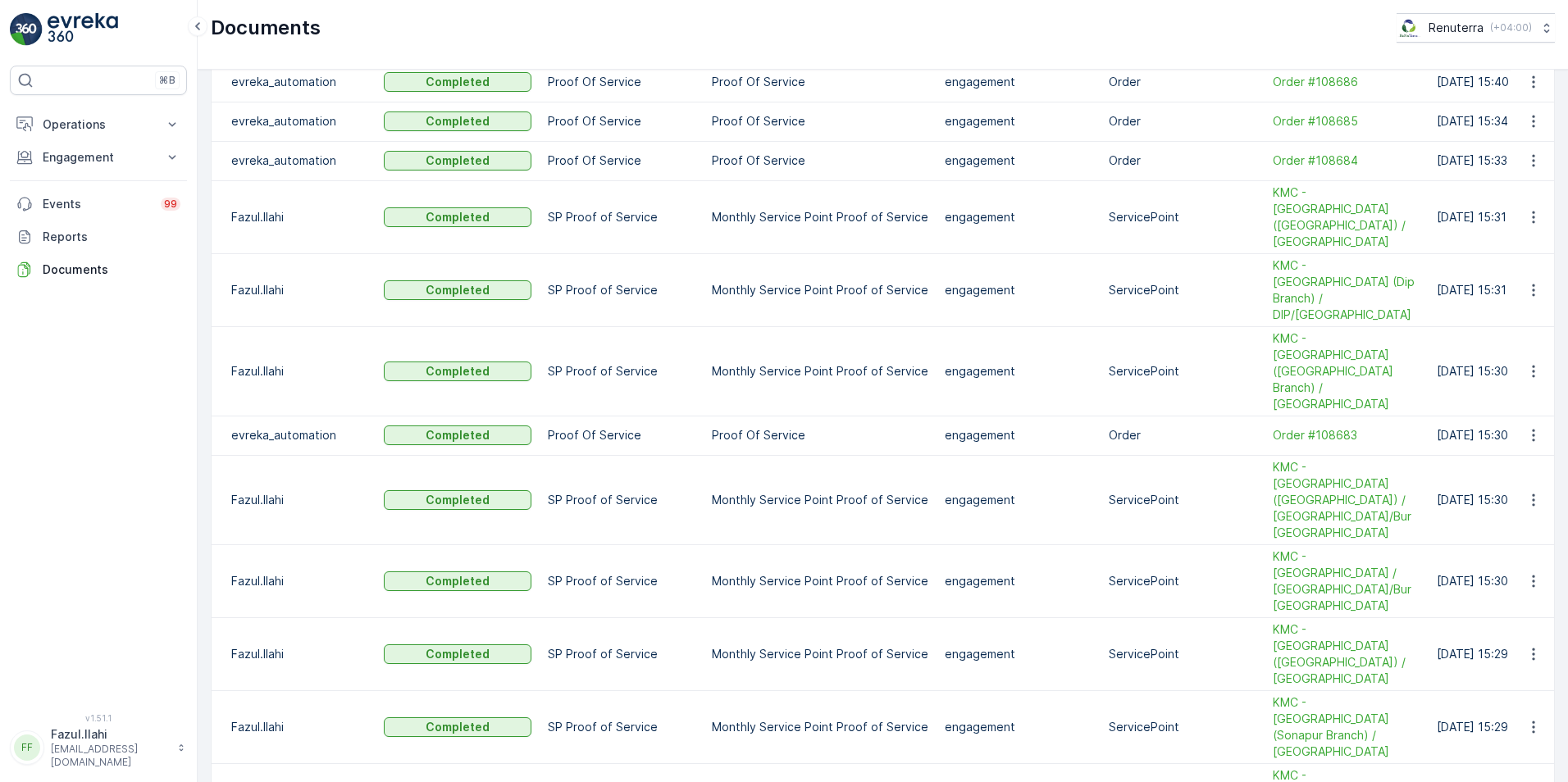
scroll to position [246, 0]
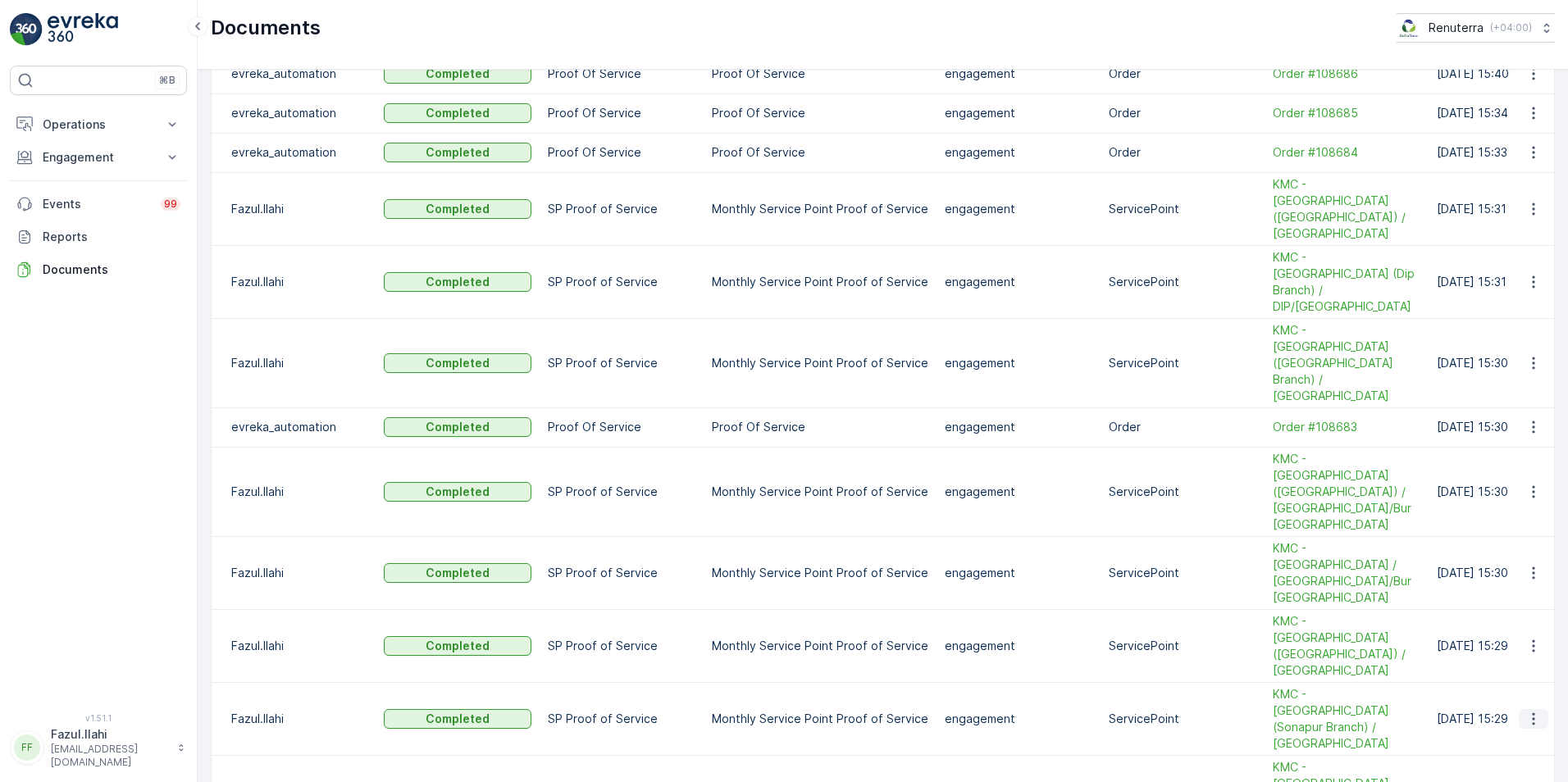
click at [1531, 713] on icon "button" at bounding box center [1532, 719] width 3 height 12
click at [1522, 583] on span "See Details" at bounding box center [1528, 588] width 63 height 16
click at [1531, 639] on icon "button" at bounding box center [1532, 646] width 3 height 12
click at [1516, 530] on span "See Details" at bounding box center [1528, 531] width 63 height 16
click at [1531, 565] on icon "button" at bounding box center [1533, 573] width 16 height 16
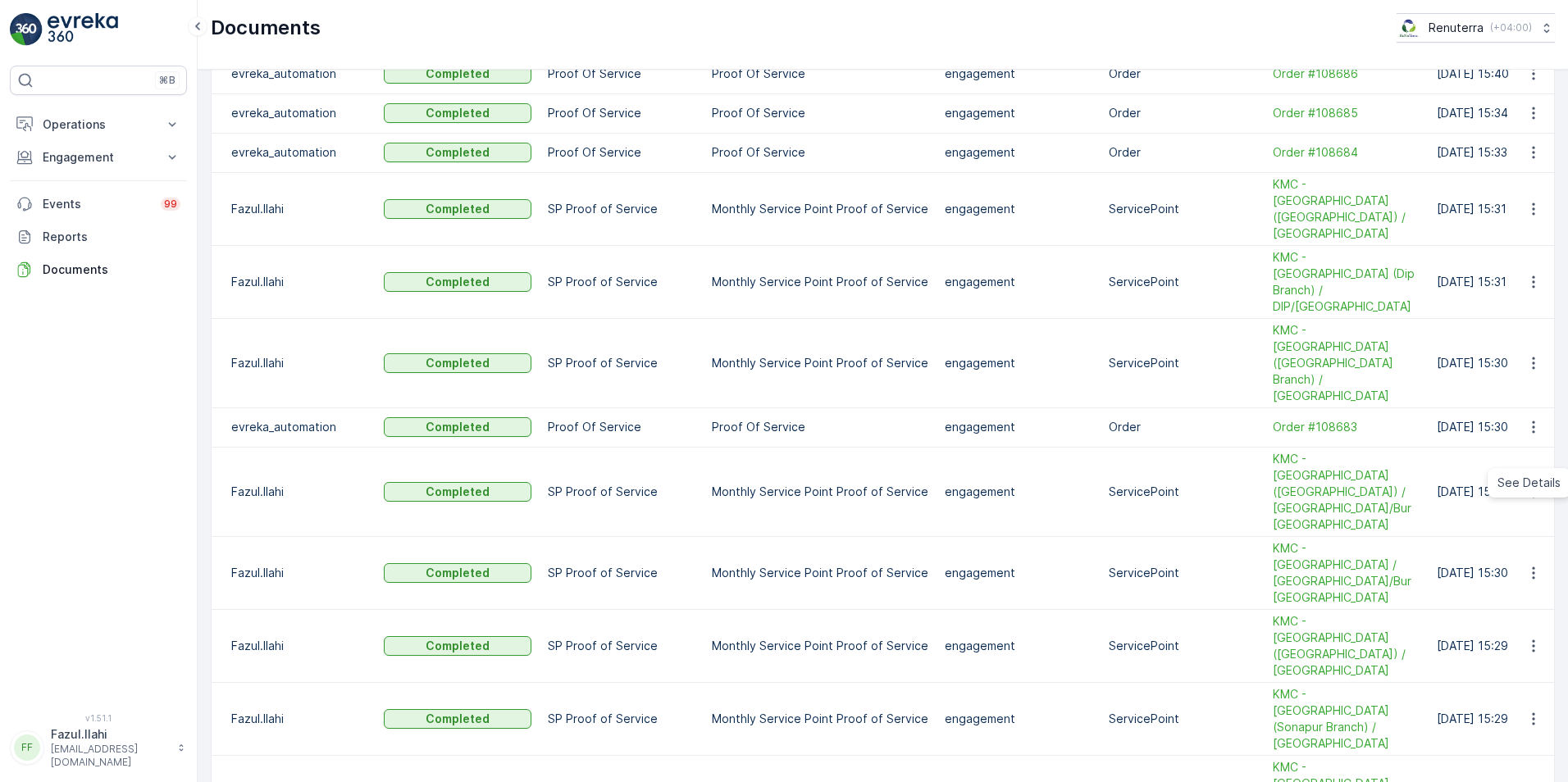
click at [1505, 485] on span "See Details" at bounding box center [1528, 483] width 63 height 16
click at [1518, 738] on span "See Details" at bounding box center [1528, 740] width 63 height 16
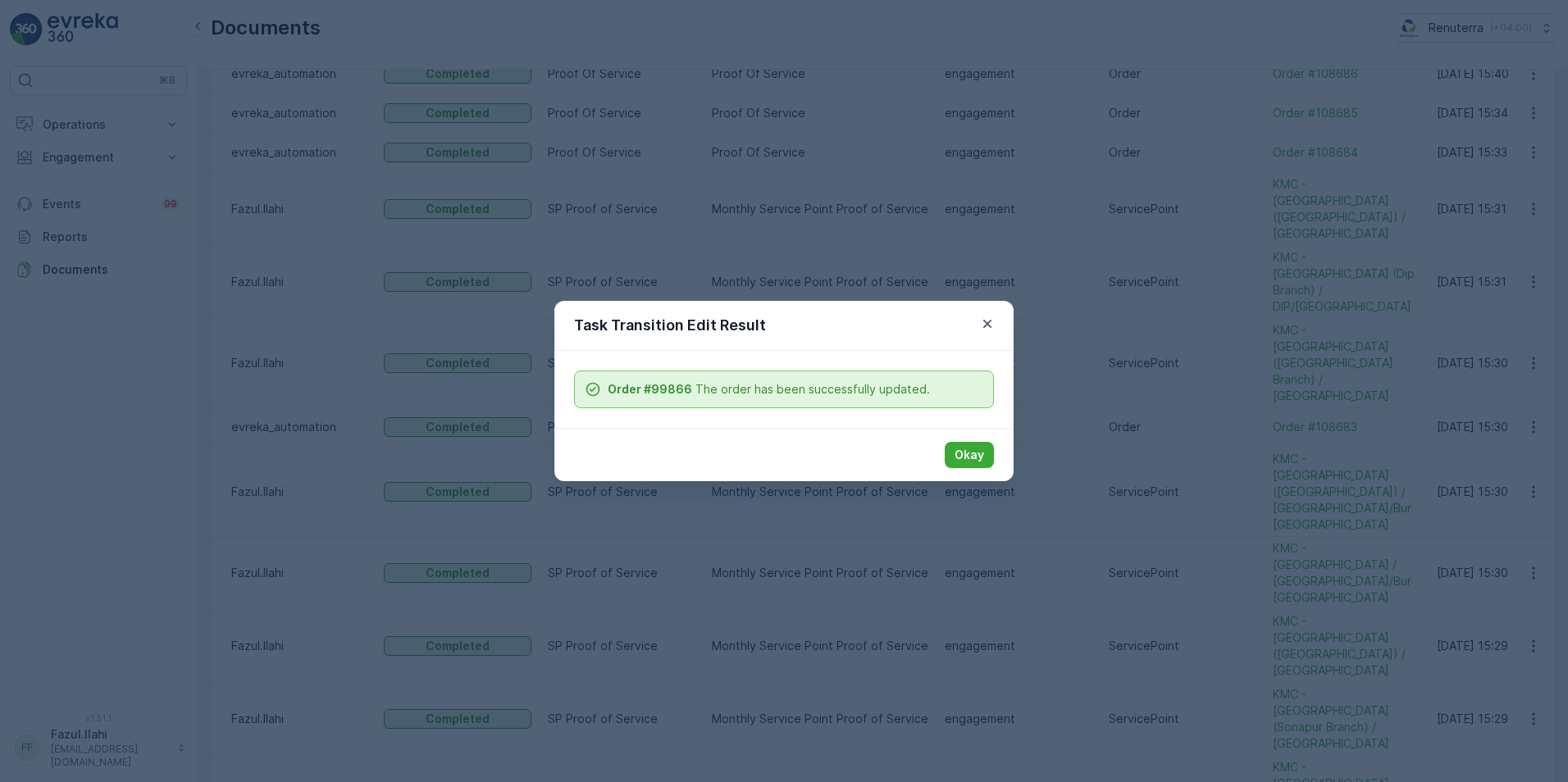
drag, startPoint x: 958, startPoint y: 460, endPoint x: 900, endPoint y: 394, distance: 87.9
click at [957, 457] on p "Okay" at bounding box center [969, 455] width 29 height 16
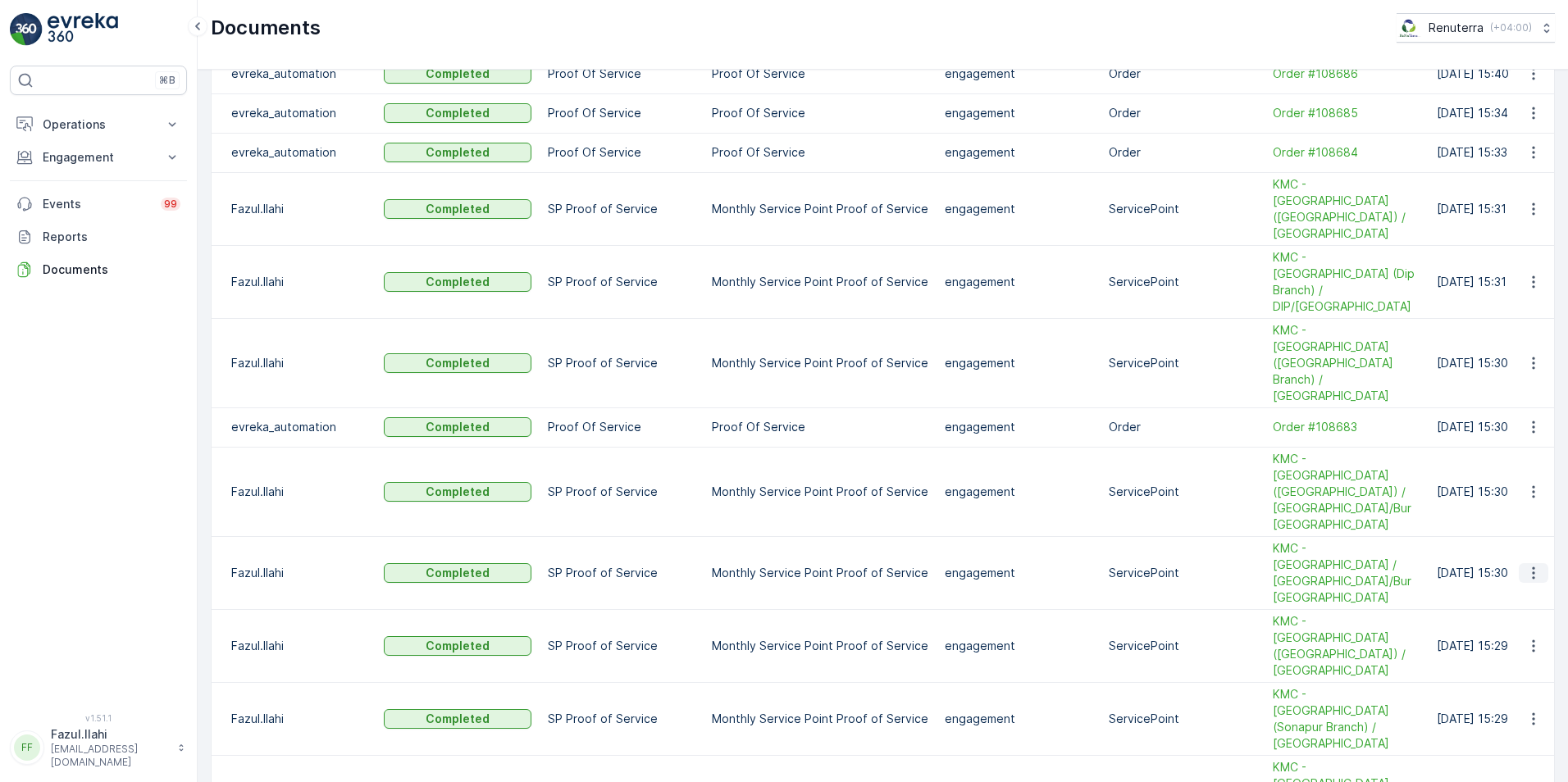
click at [1531, 566] on icon "button" at bounding box center [1532, 573] width 3 height 12
click at [1523, 482] on span "See Details" at bounding box center [1528, 483] width 63 height 16
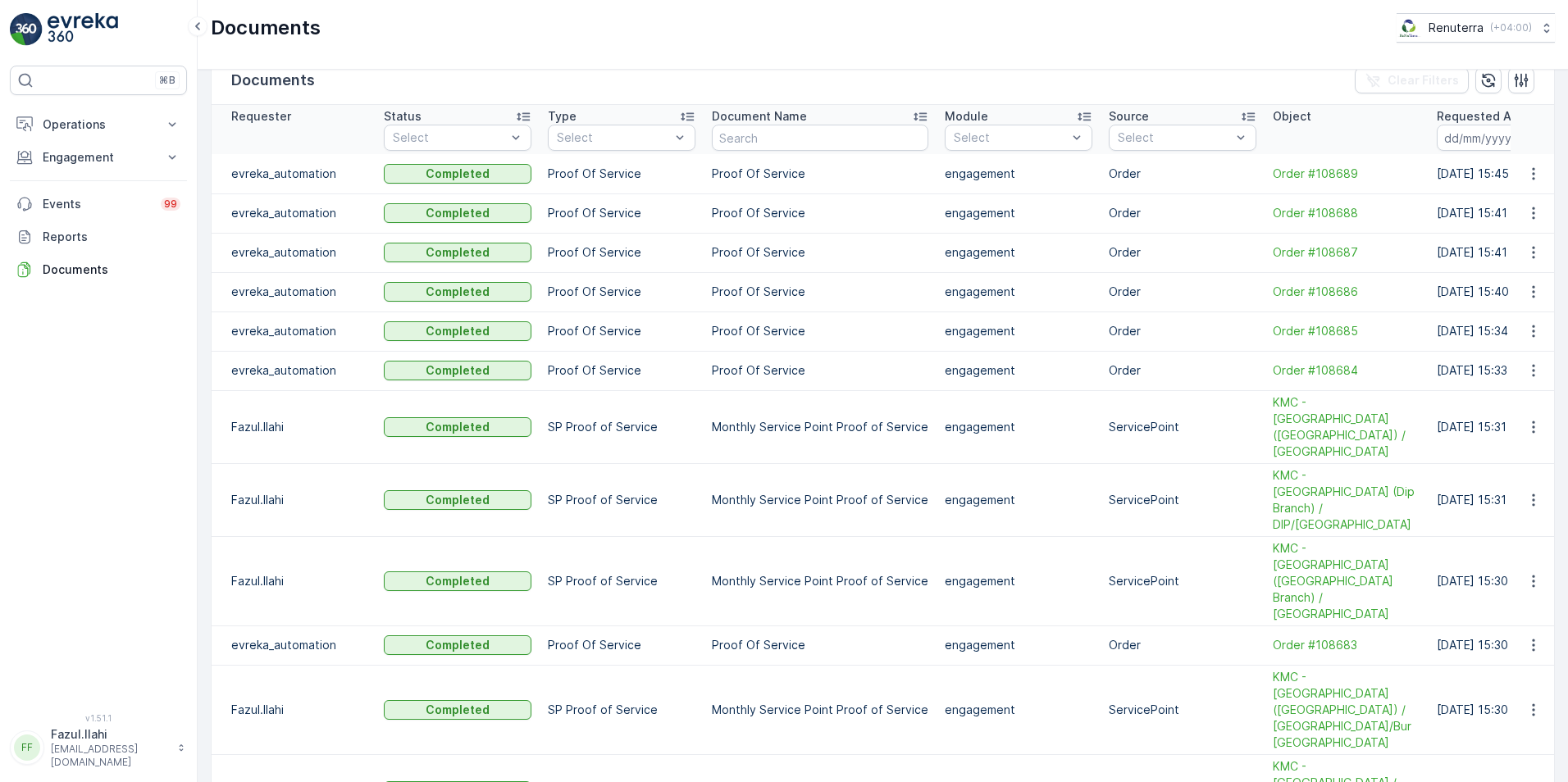
scroll to position [0, 0]
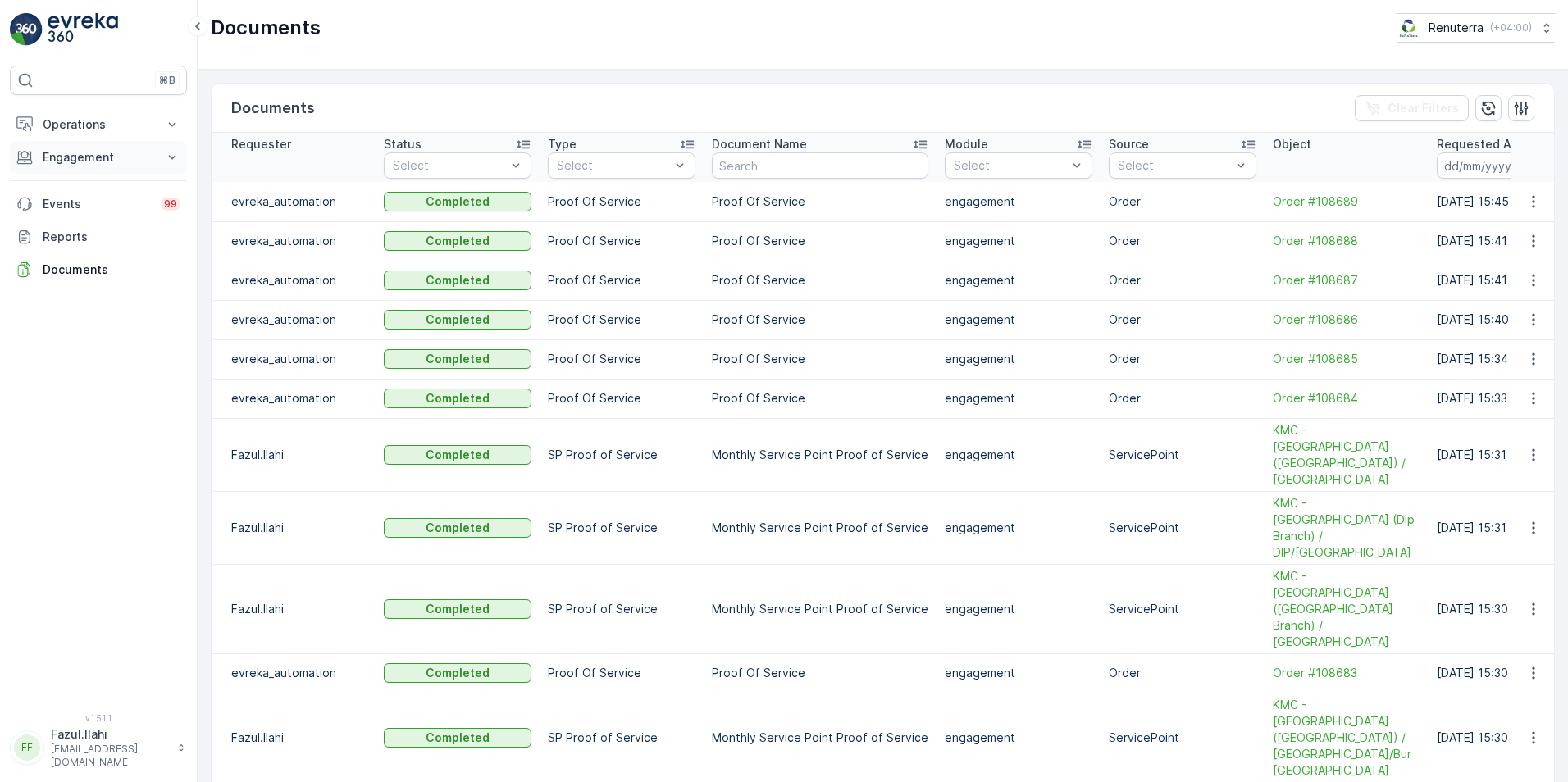
click at [94, 156] on p "Engagement" at bounding box center [98, 158] width 111 height 16
click at [65, 257] on p "Service Points" at bounding box center [81, 254] width 79 height 16
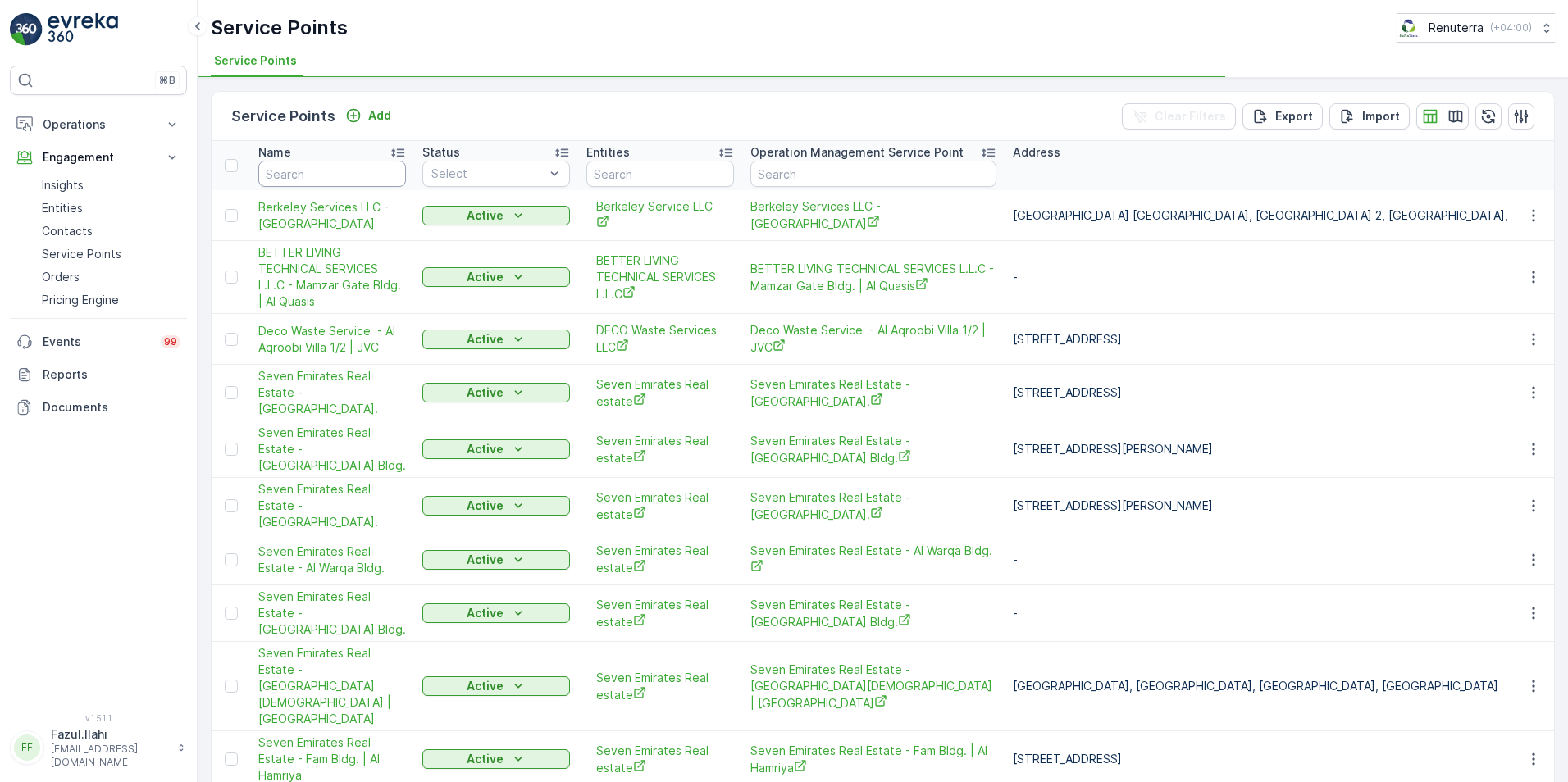
click at [305, 171] on input "text" at bounding box center [332, 173] width 148 height 26
click at [304, 170] on input "text" at bounding box center [332, 173] width 148 height 26
type input "NEW"
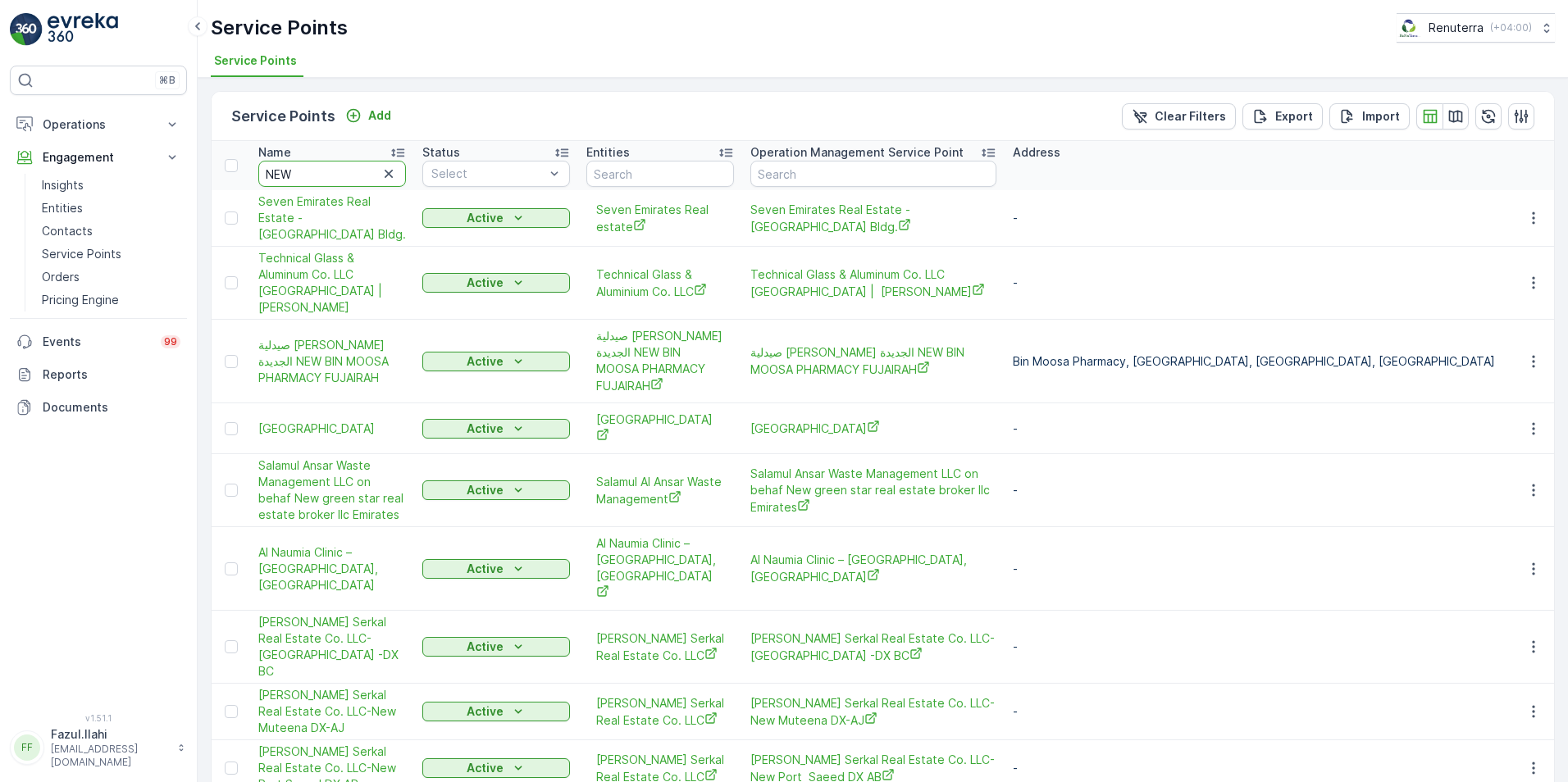
click at [302, 175] on input "NEW" at bounding box center [332, 173] width 148 height 26
type input "NEW ERA"
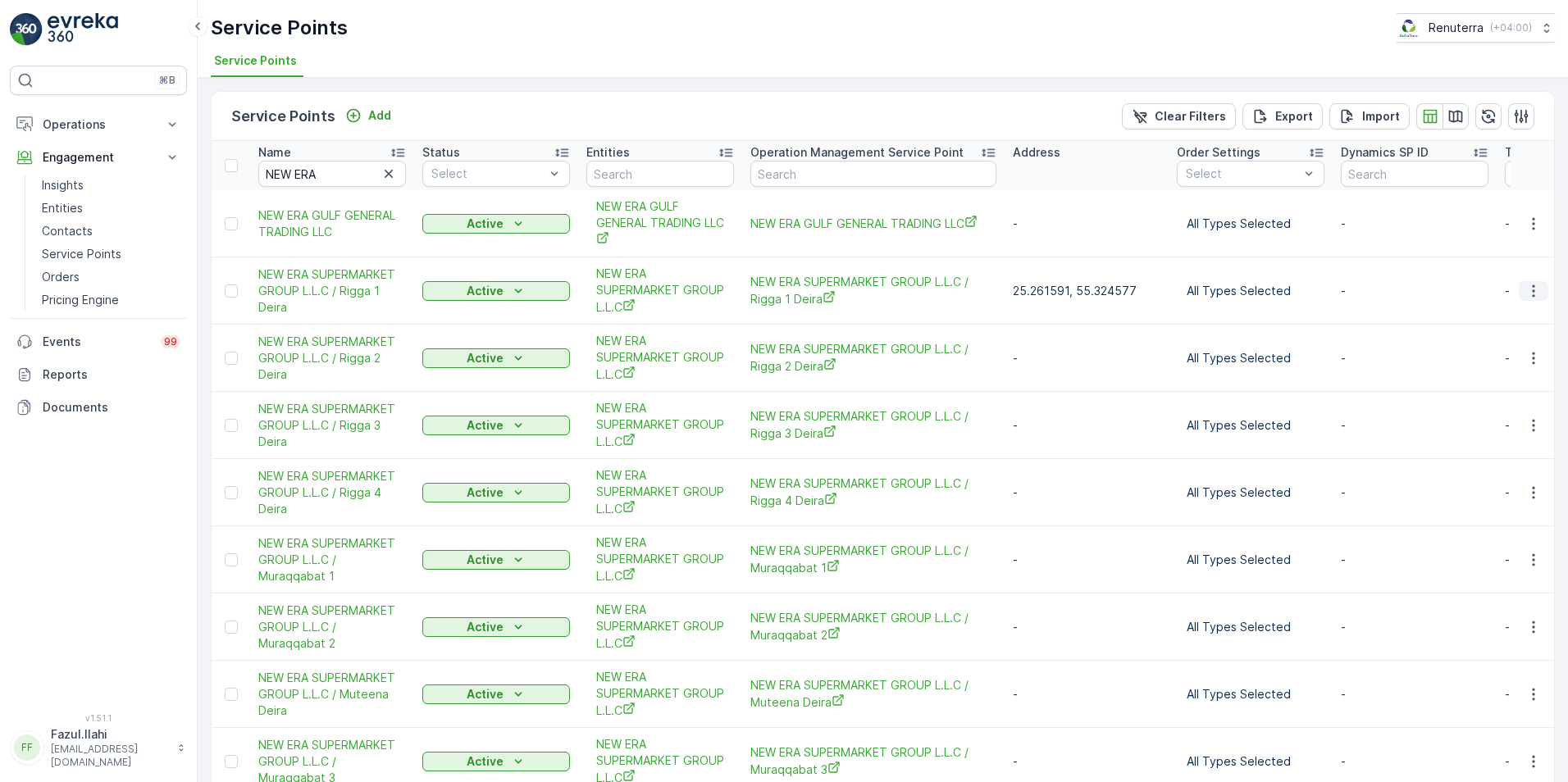
click at [1527, 285] on icon "button" at bounding box center [1533, 291] width 16 height 16
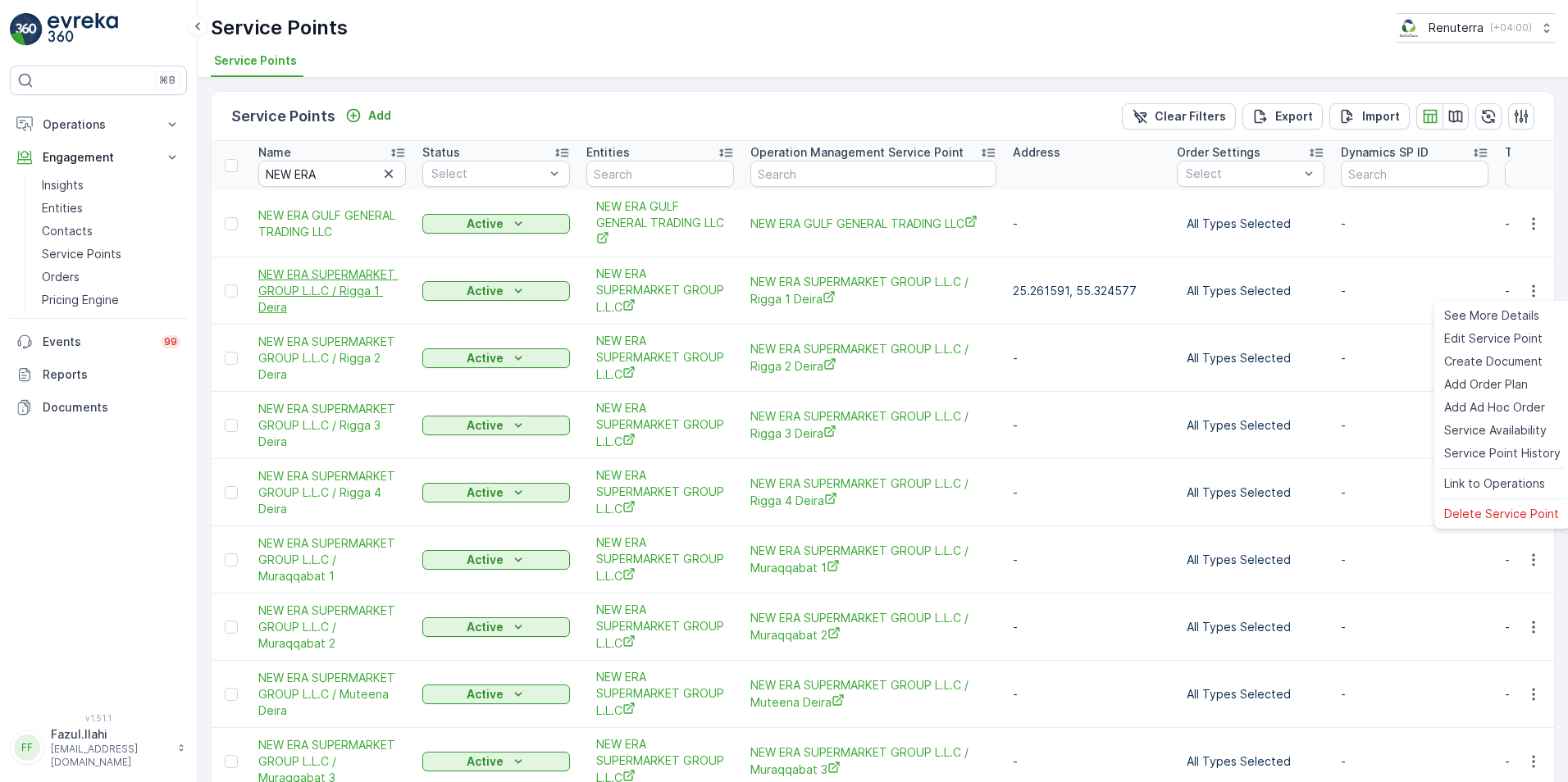
click at [309, 280] on span "NEW ERA SUPERMARKET GROUP L.L.C / Rigga 1 Deira" at bounding box center [332, 290] width 148 height 49
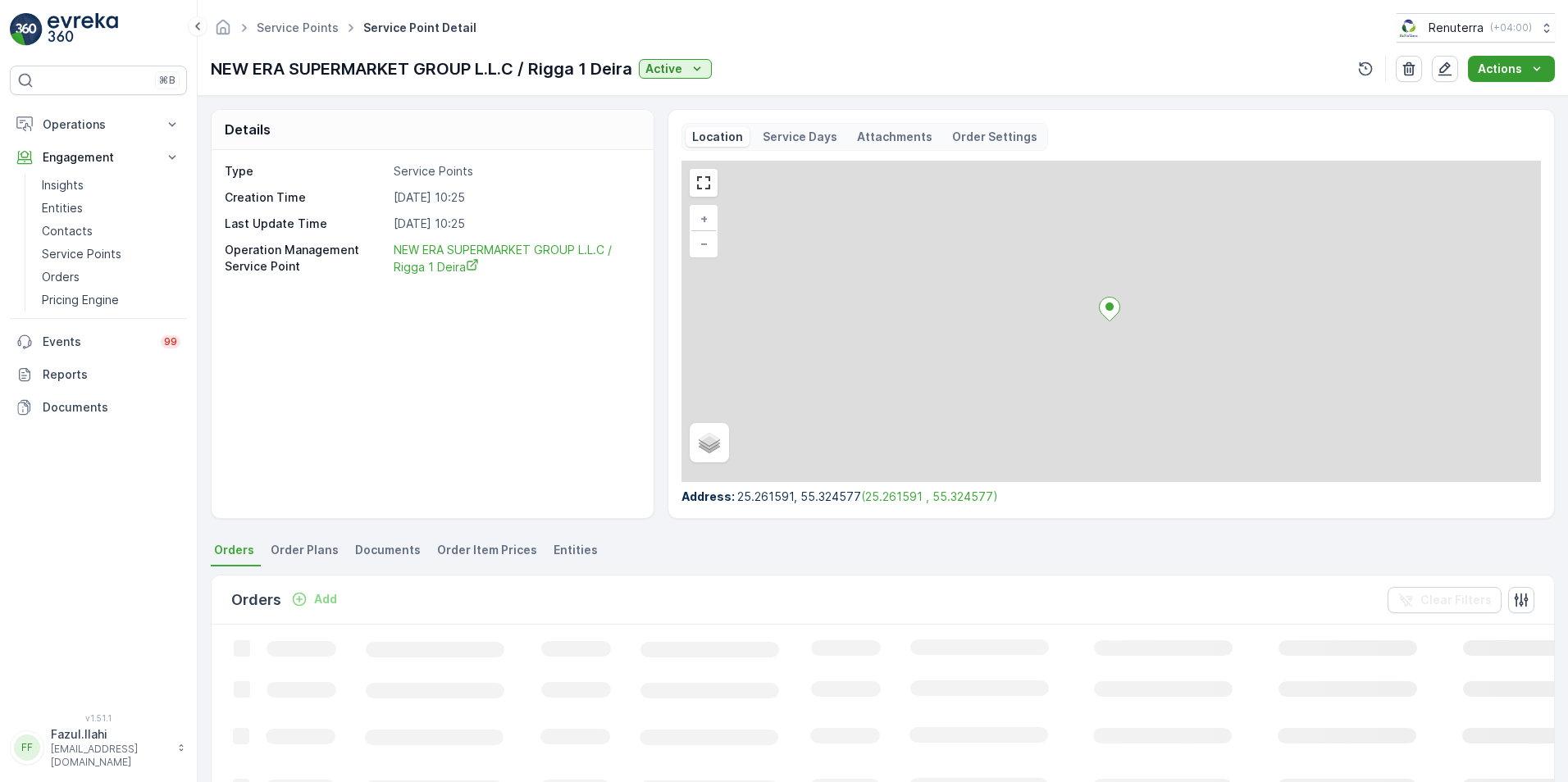
click at [1513, 57] on button "Actions" at bounding box center [1511, 69] width 87 height 26
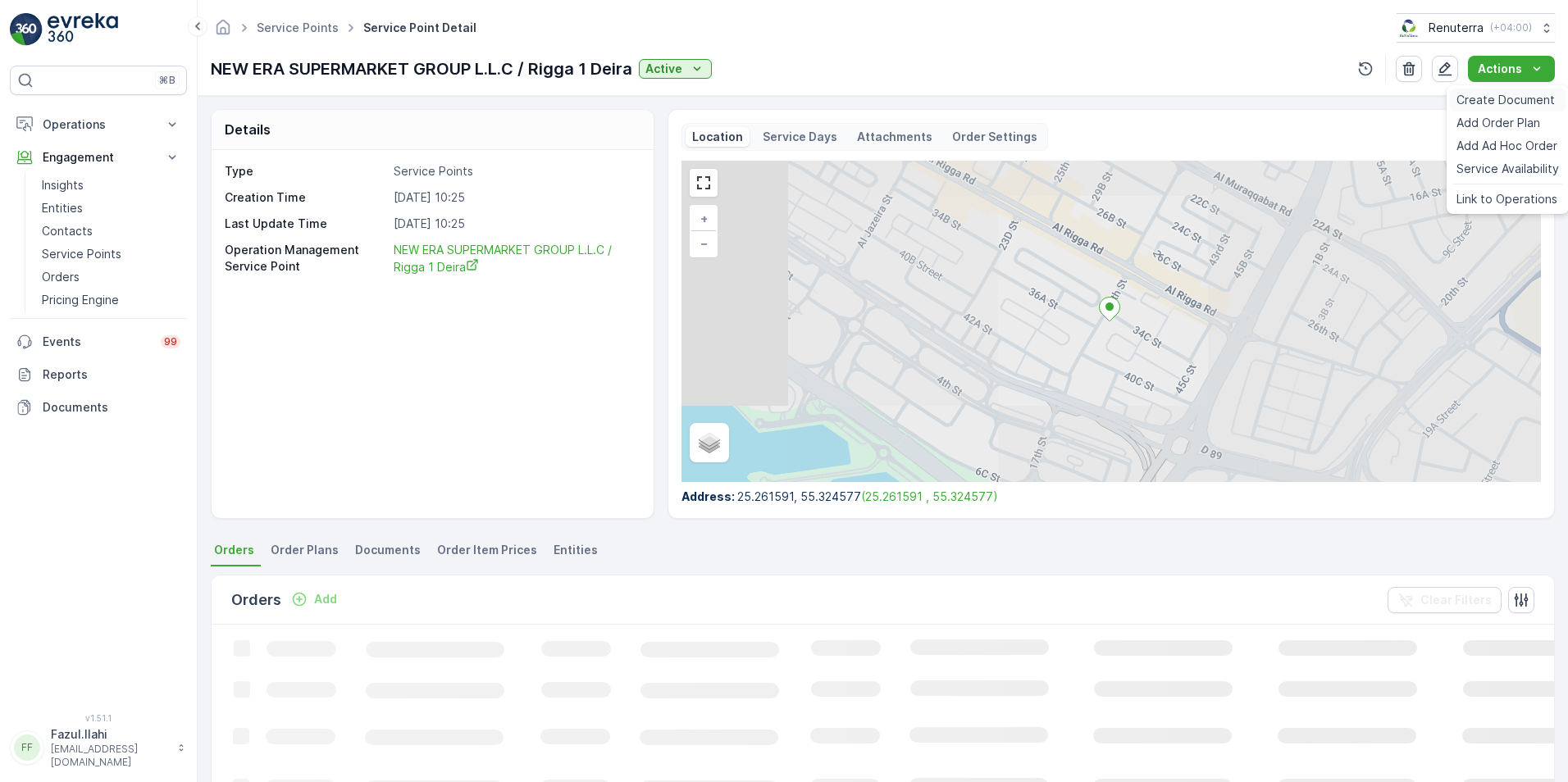
click at [1486, 96] on span "Create Document" at bounding box center [1505, 100] width 98 height 16
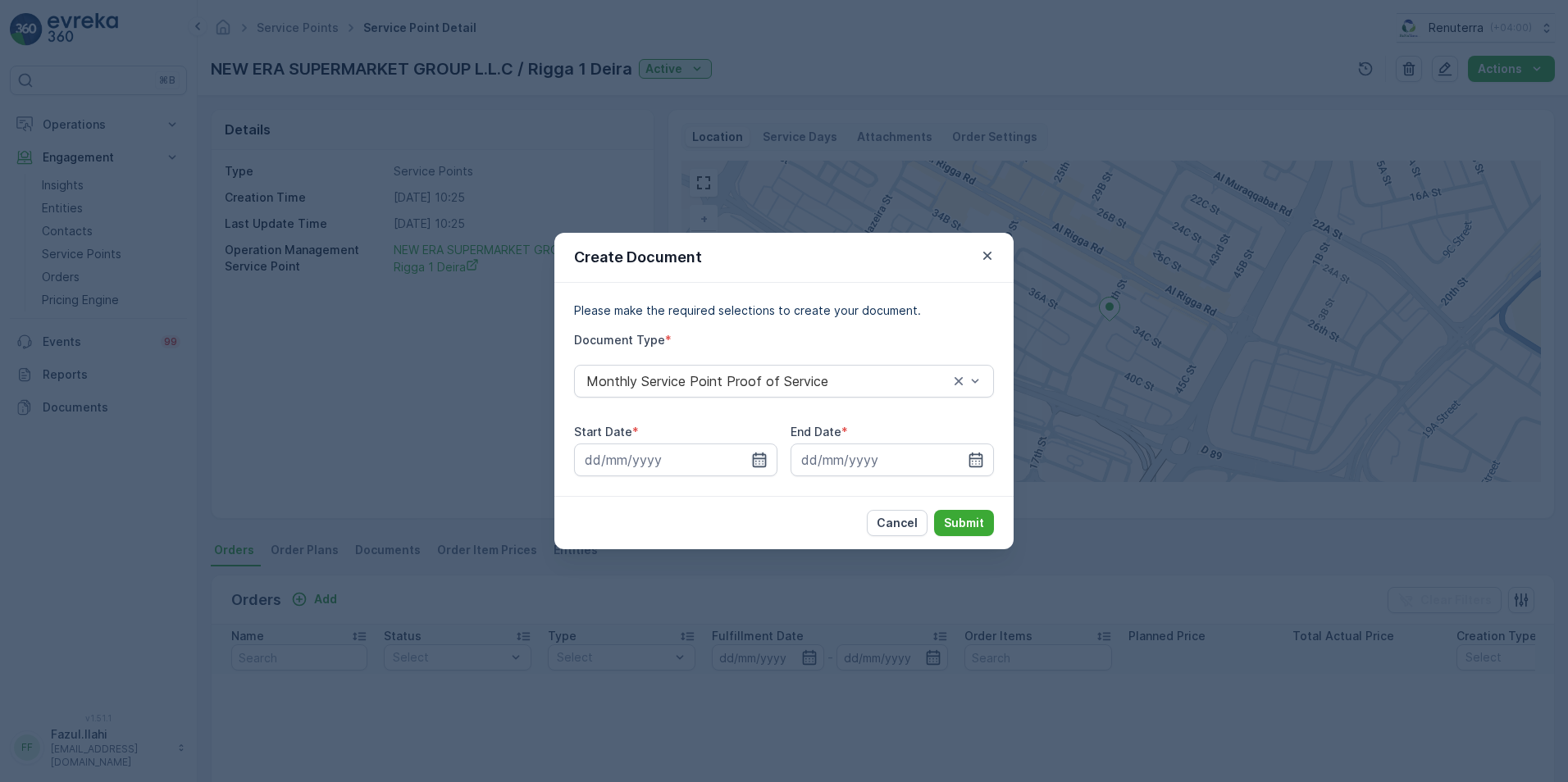
click at [762, 461] on icon "button" at bounding box center [760, 460] width 14 height 15
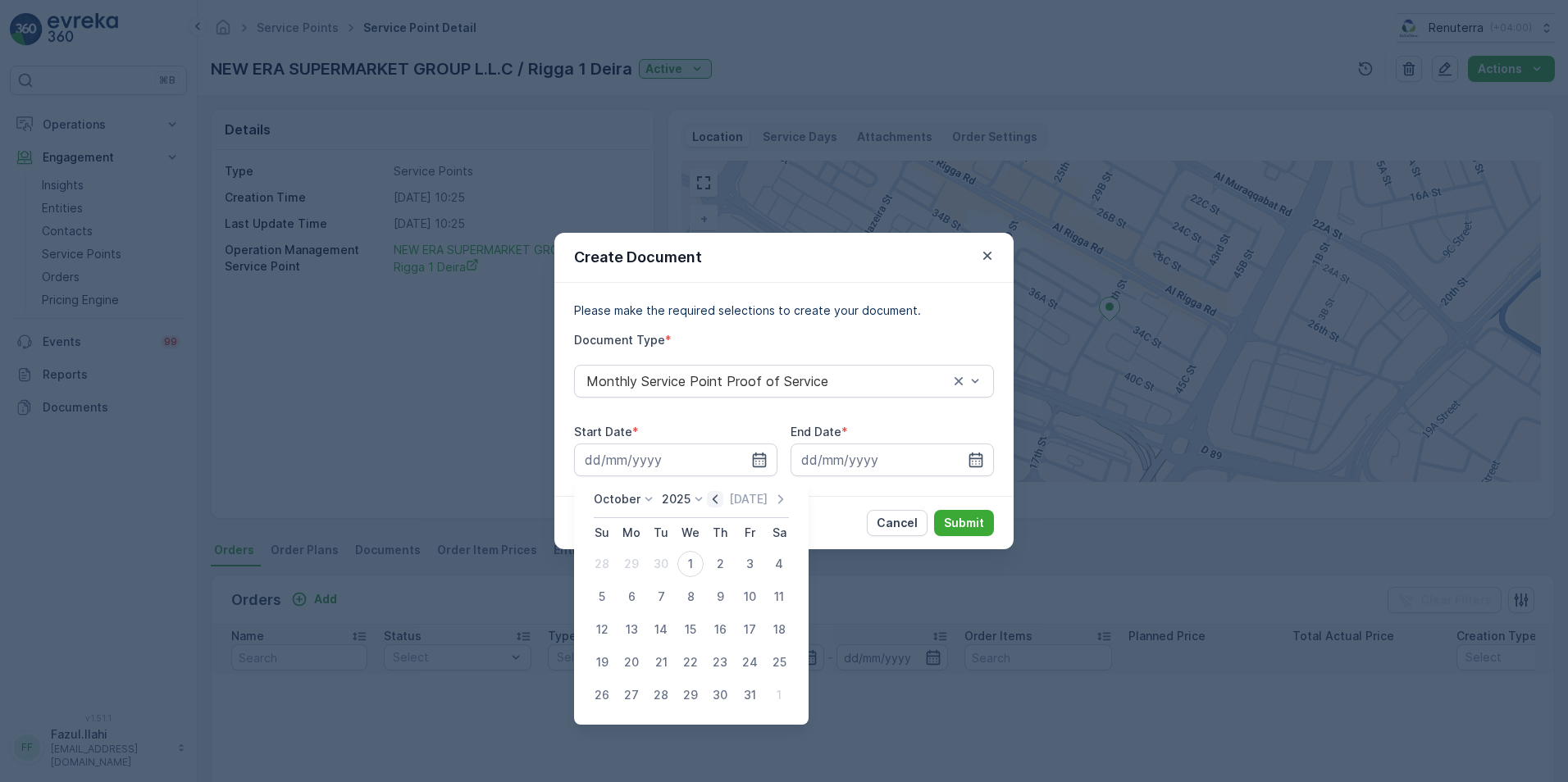
click at [717, 500] on icon "button" at bounding box center [715, 499] width 5 height 9
click at [633, 561] on div "1" at bounding box center [630, 564] width 26 height 26
type input "[DATE]"
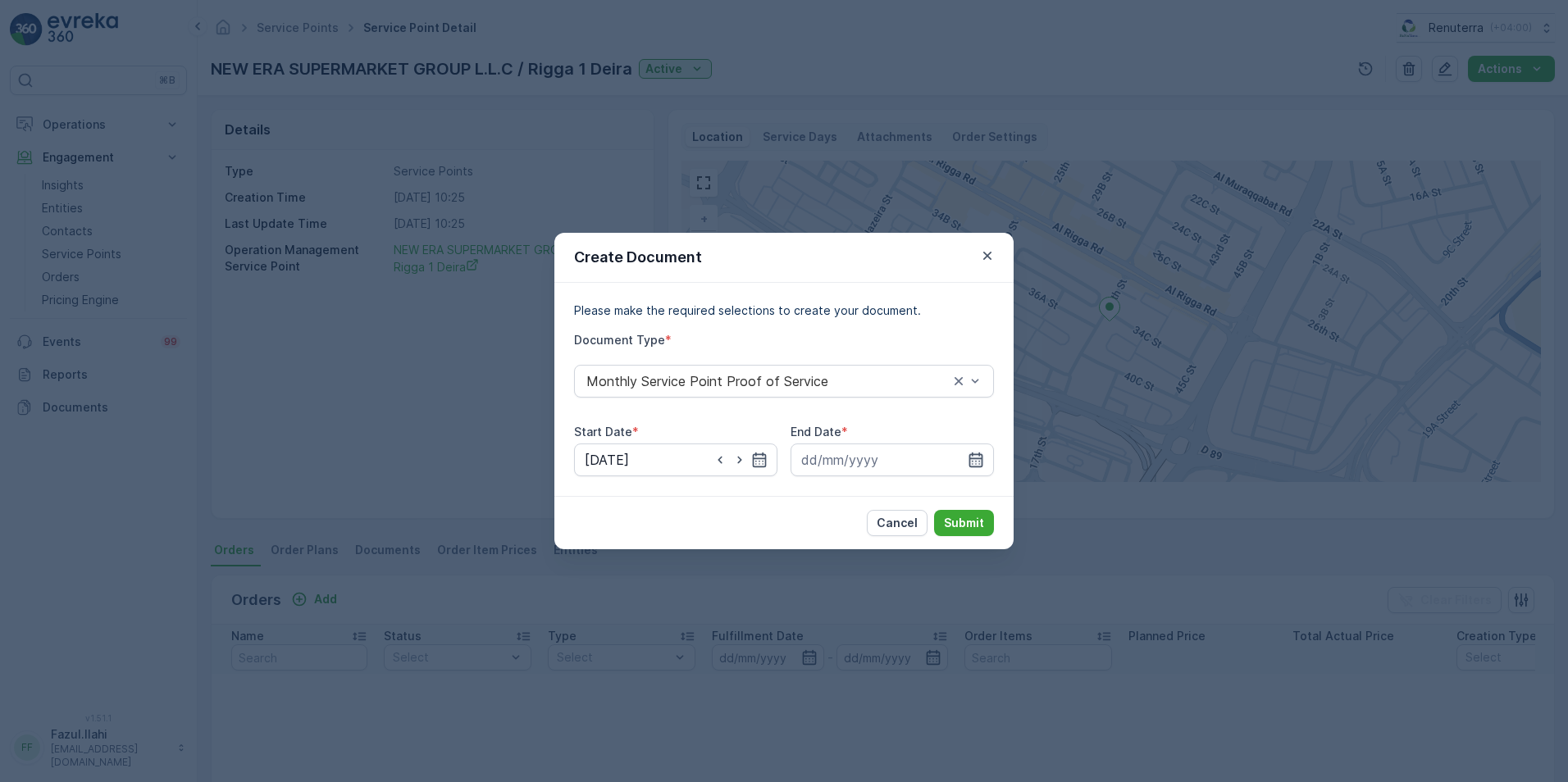
click at [968, 459] on icon "button" at bounding box center [976, 460] width 16 height 16
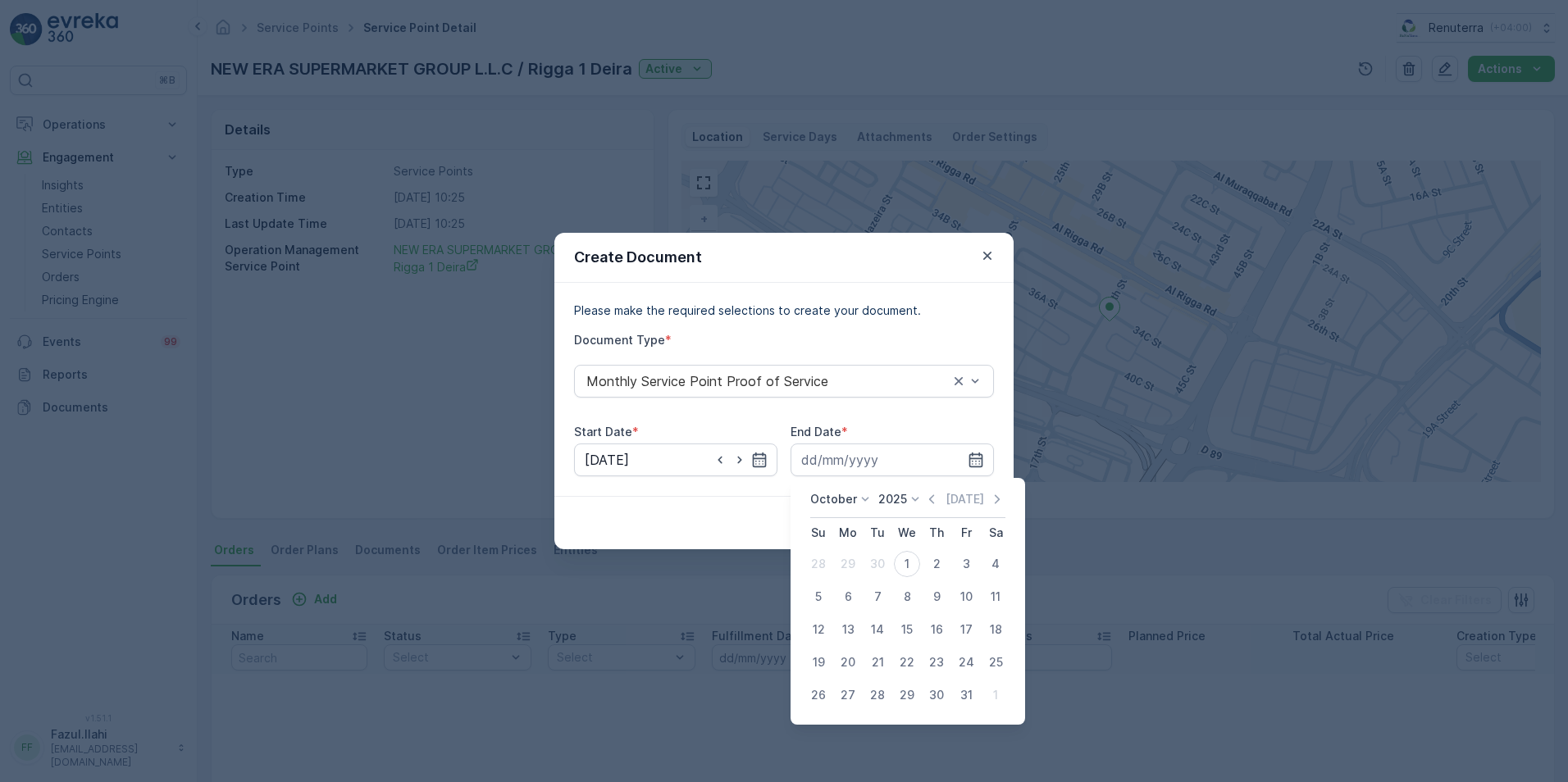
click at [933, 501] on icon "button" at bounding box center [931, 500] width 16 height 16
click at [881, 697] on div "30" at bounding box center [877, 695] width 26 height 26
type input "[DATE]"
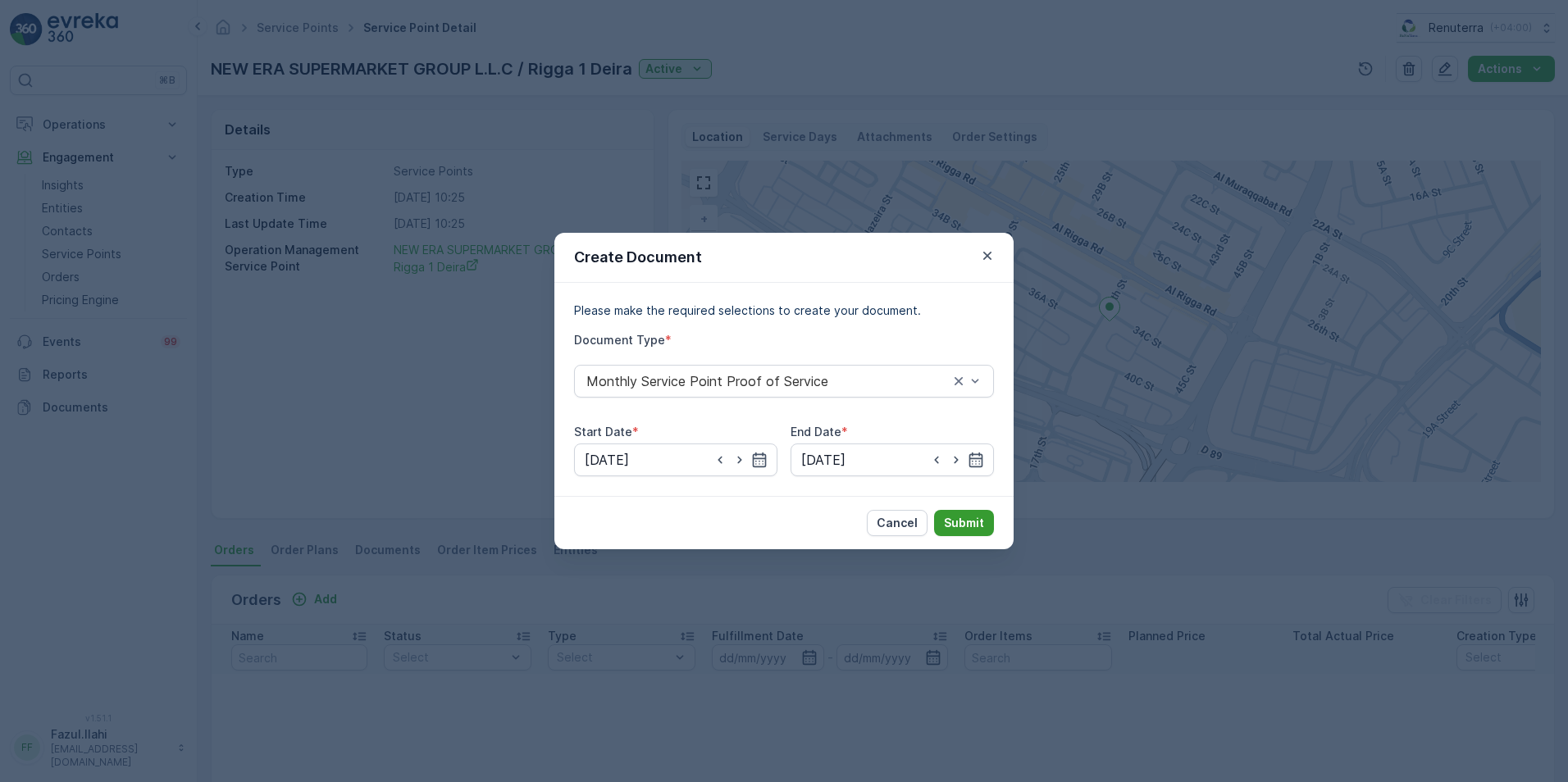
click at [974, 526] on p "Submit" at bounding box center [963, 523] width 40 height 16
click at [913, 526] on p "Cancel" at bounding box center [897, 523] width 41 height 16
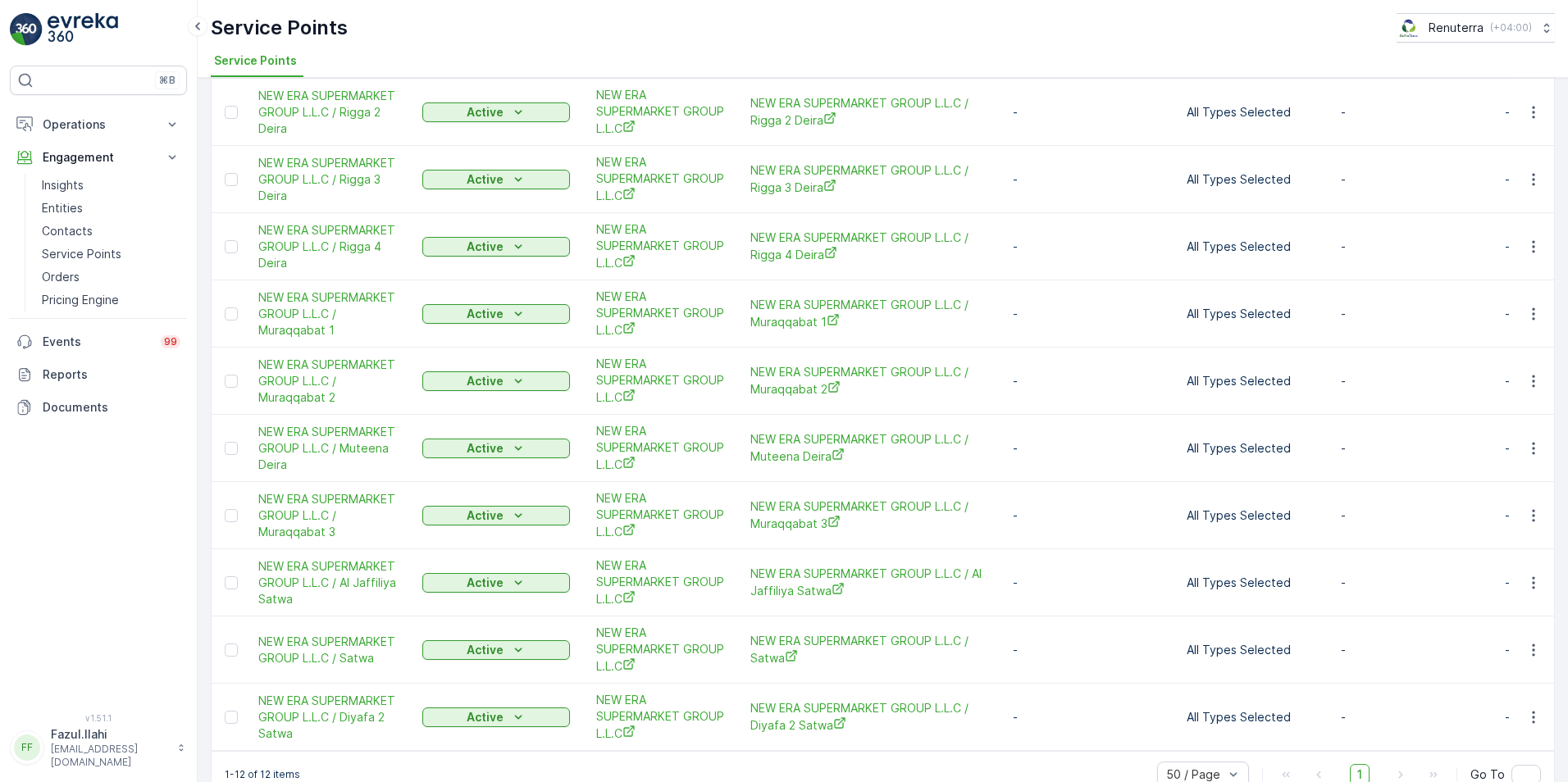
scroll to position [284, 0]
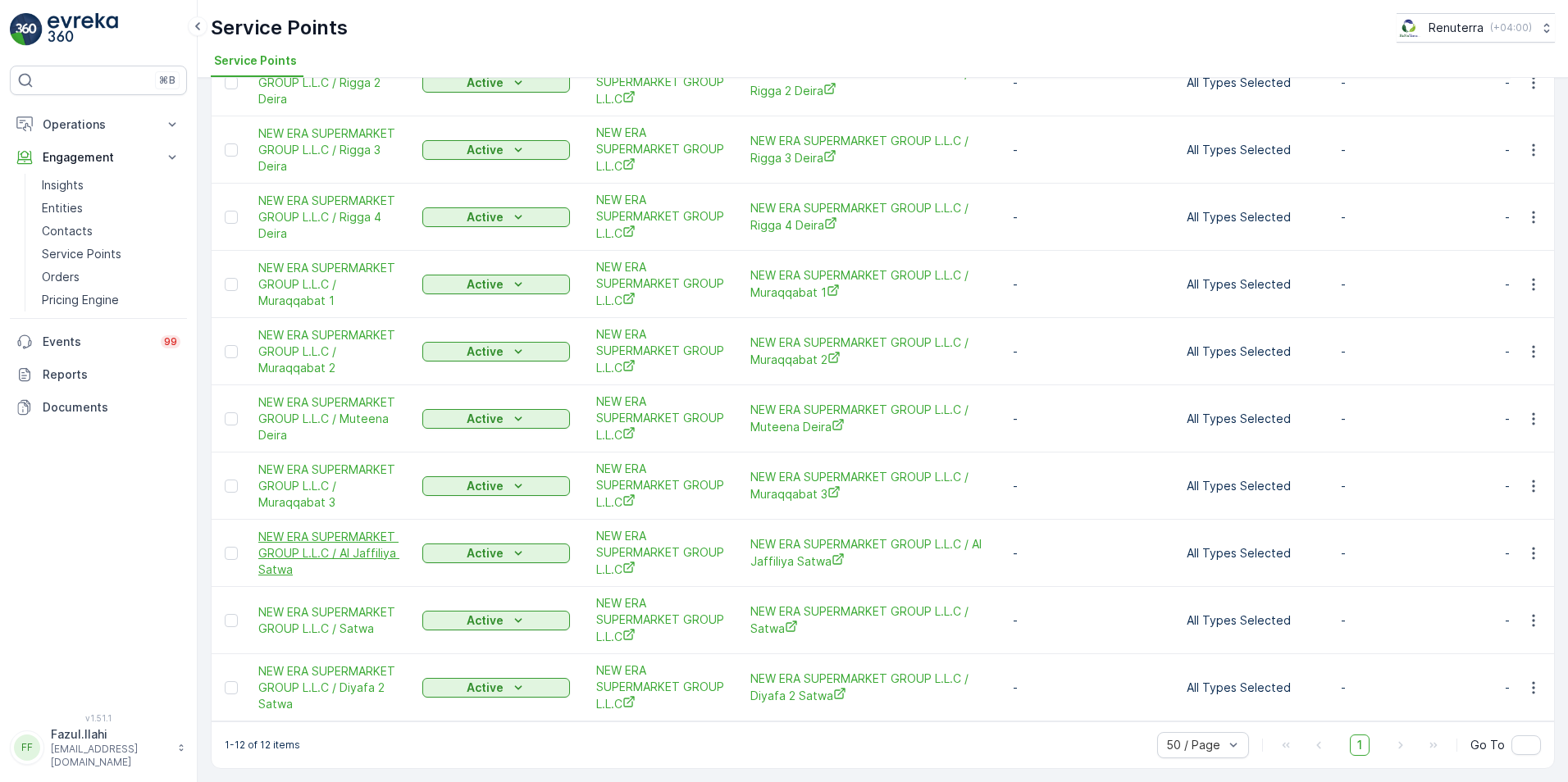
click at [316, 538] on span "NEW ERA SUPERMARKET GROUP L.L.C / Al Jaffiliya Satwa" at bounding box center [332, 553] width 148 height 49
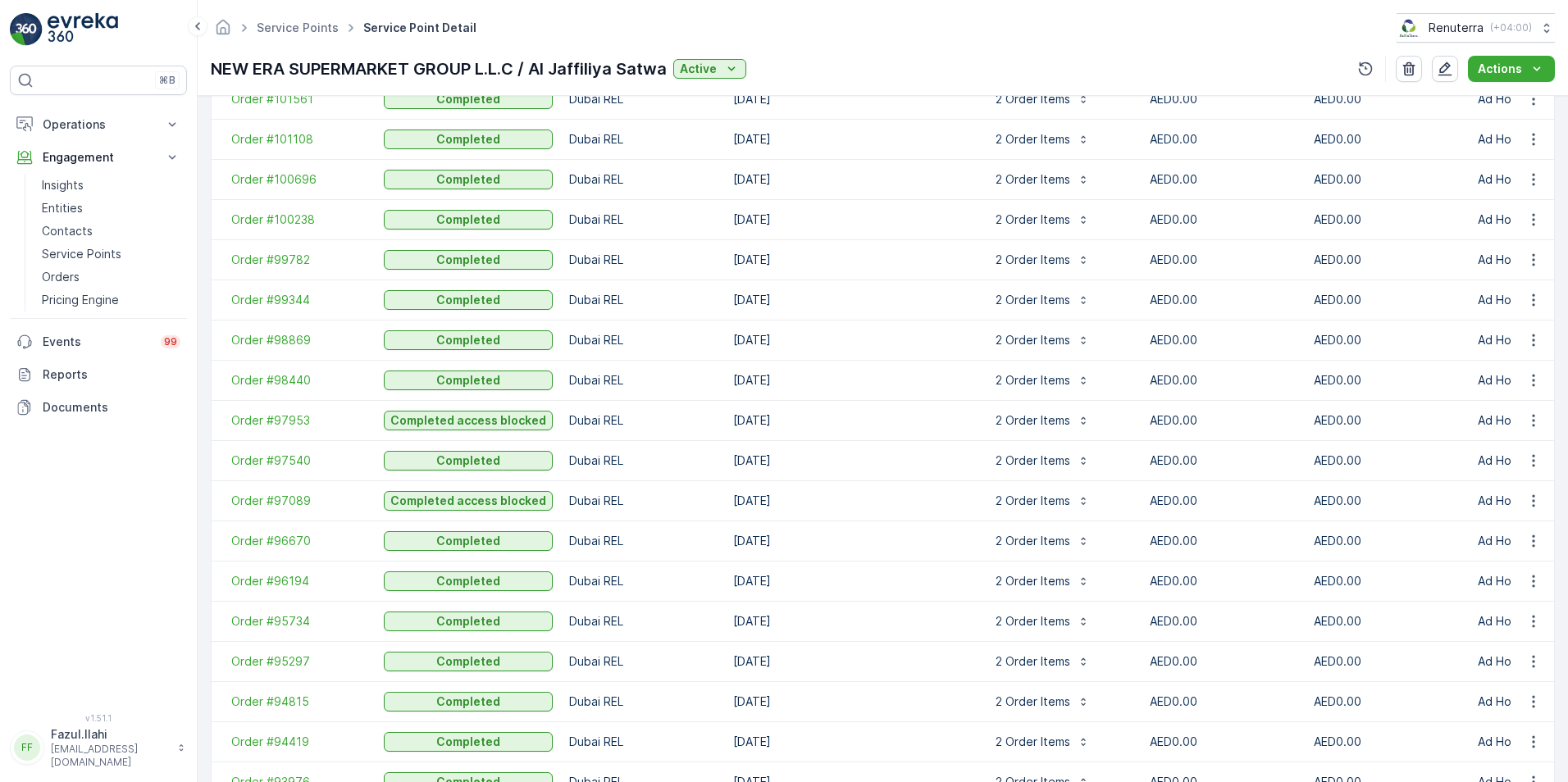
scroll to position [1230, 0]
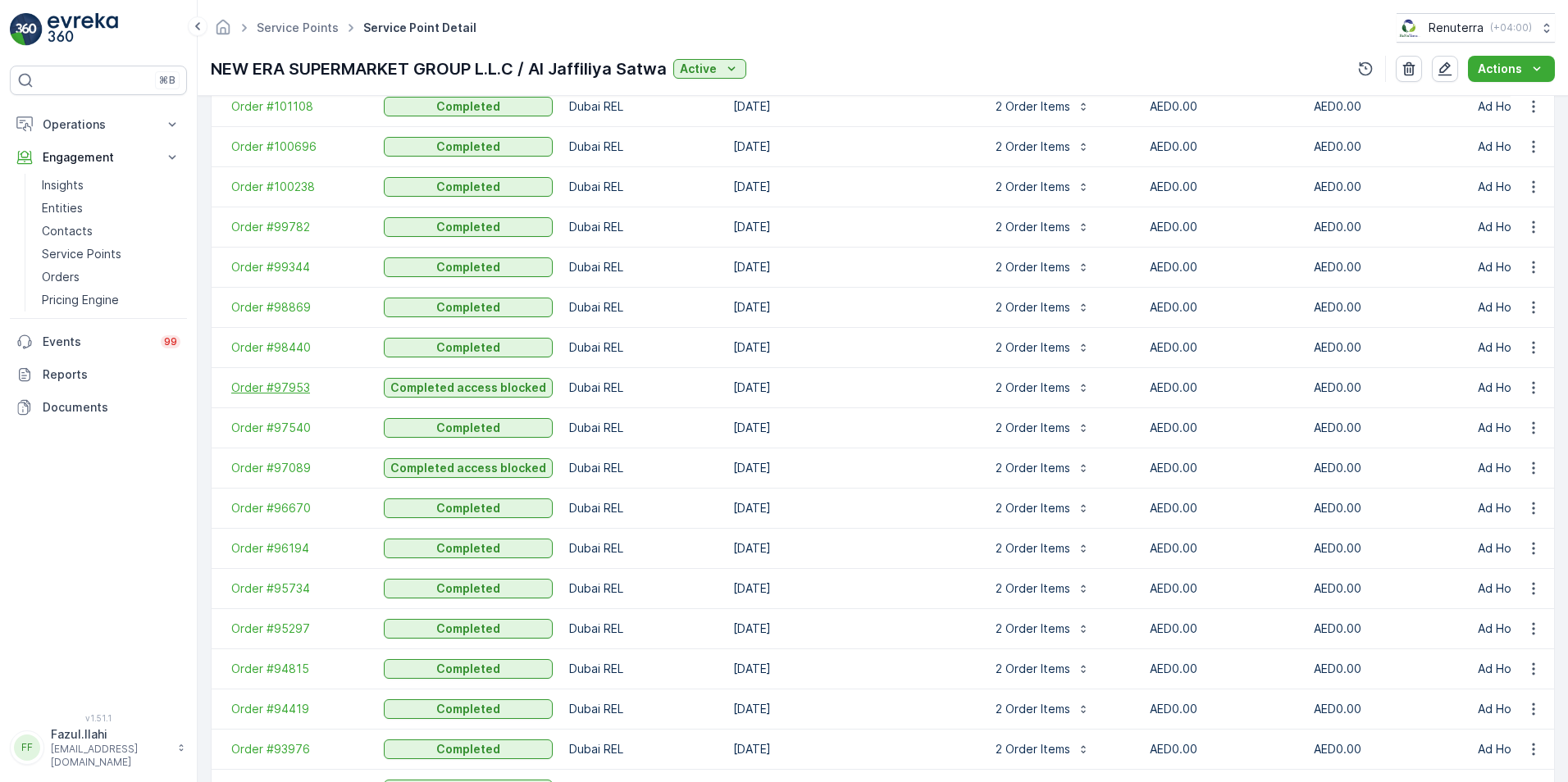
click at [269, 392] on span "Order #97953" at bounding box center [299, 387] width 136 height 16
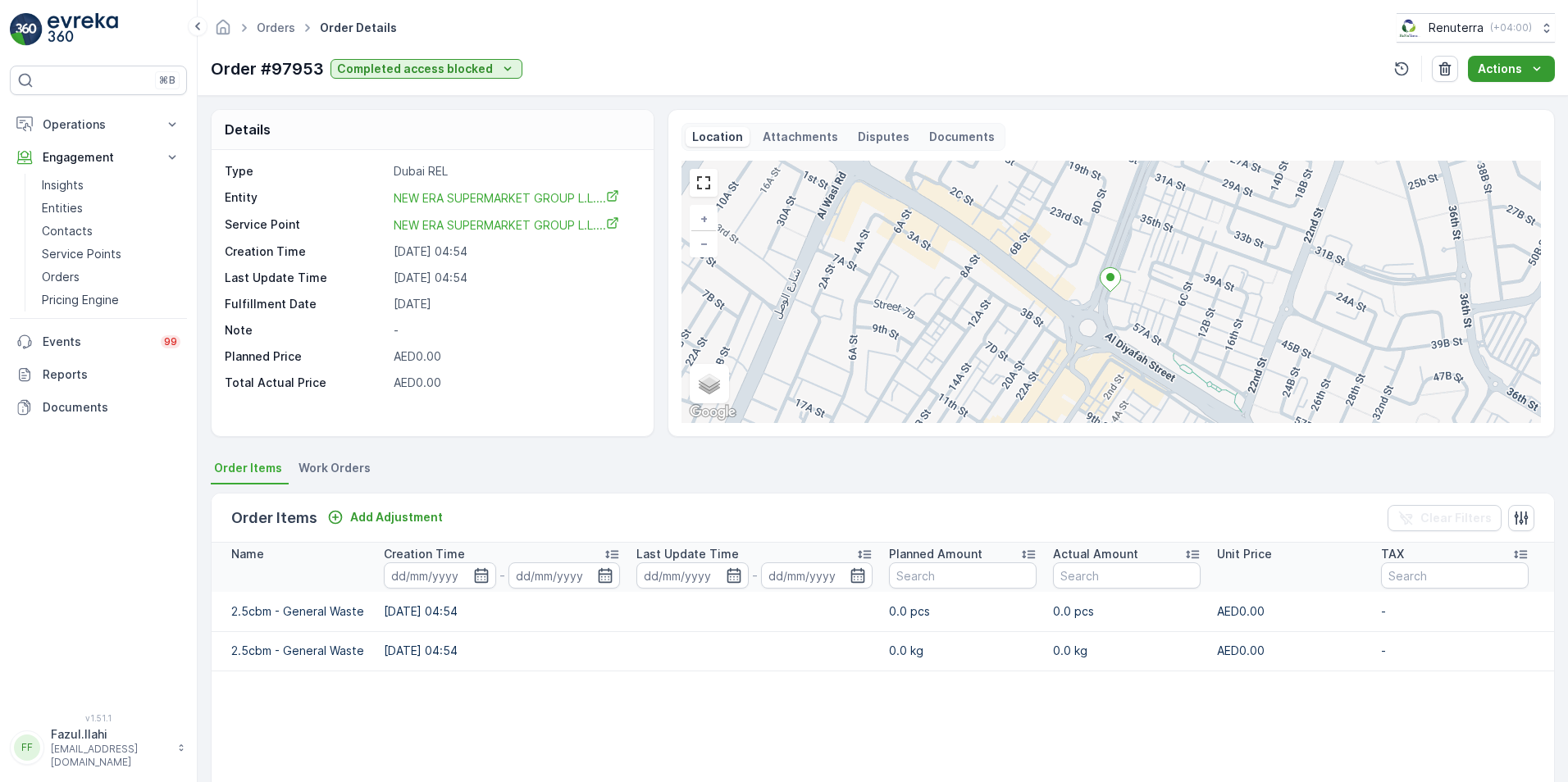
click at [1522, 68] on div "Actions" at bounding box center [1511, 69] width 68 height 16
click at [199, 29] on icon at bounding box center [198, 26] width 5 height 8
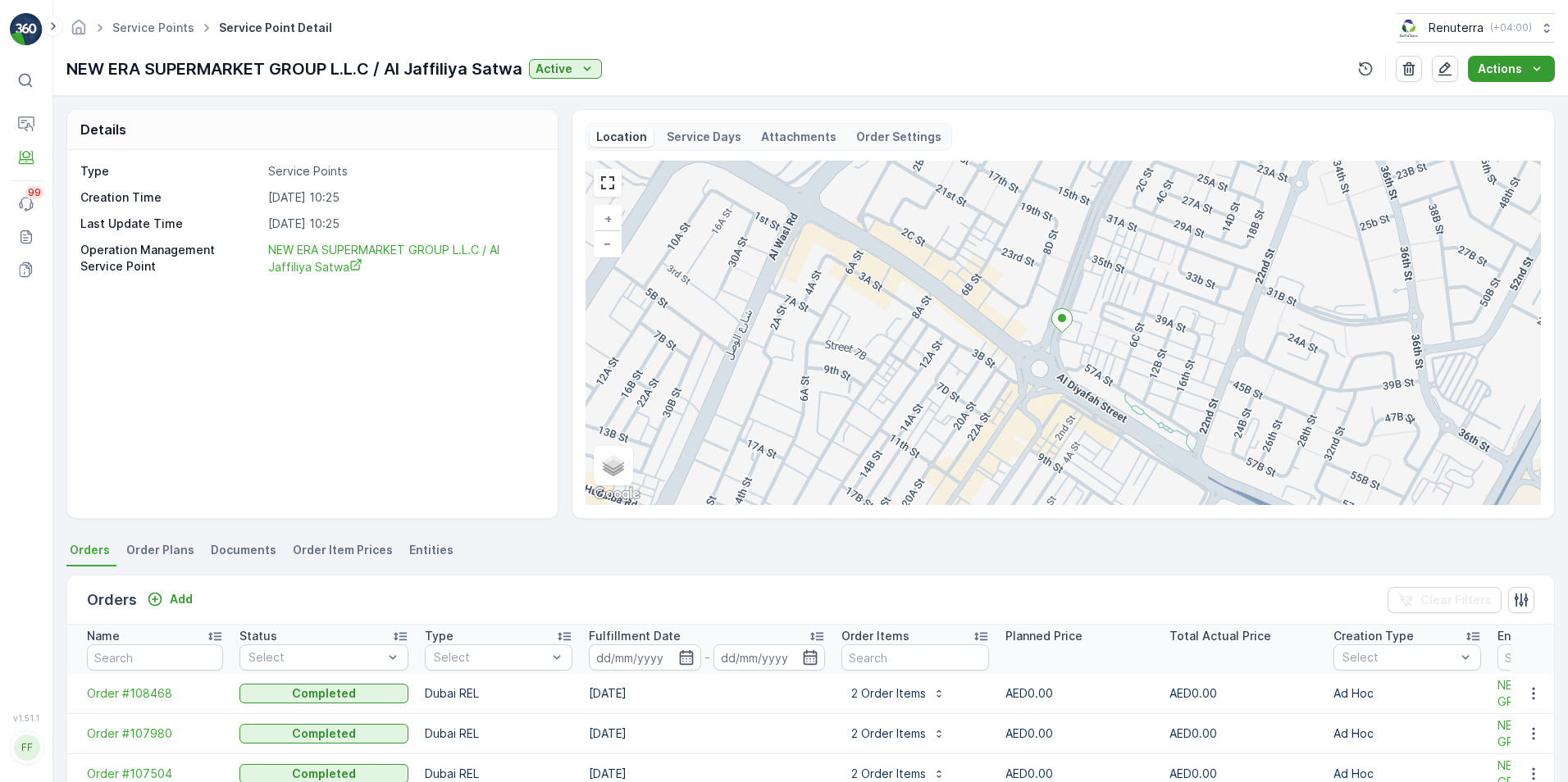
click at [1538, 73] on icon "Actions" at bounding box center [1536, 69] width 16 height 16
click at [1507, 103] on span "Create Document" at bounding box center [1505, 100] width 98 height 16
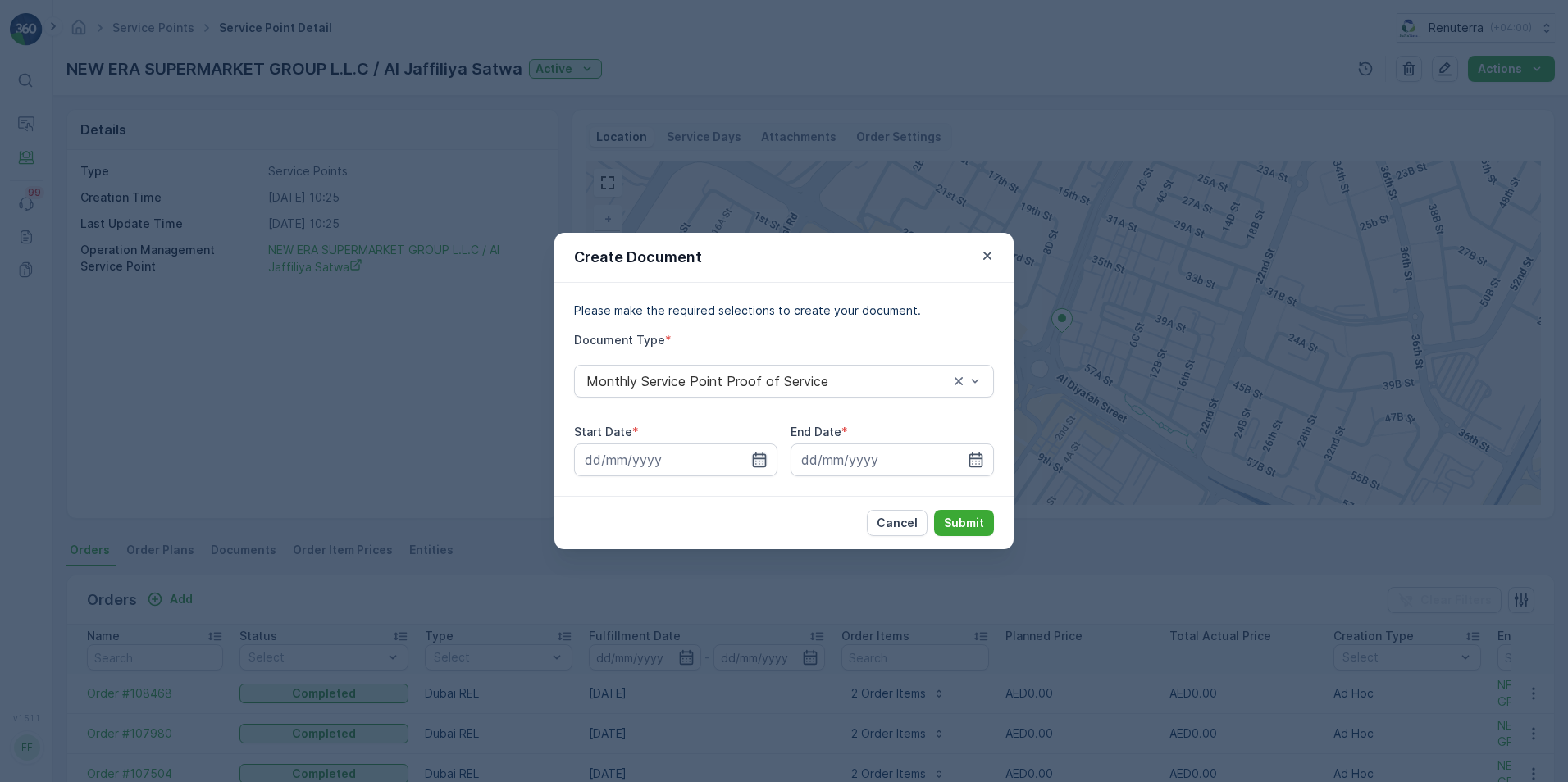
click at [764, 460] on icon "button" at bounding box center [759, 460] width 16 height 16
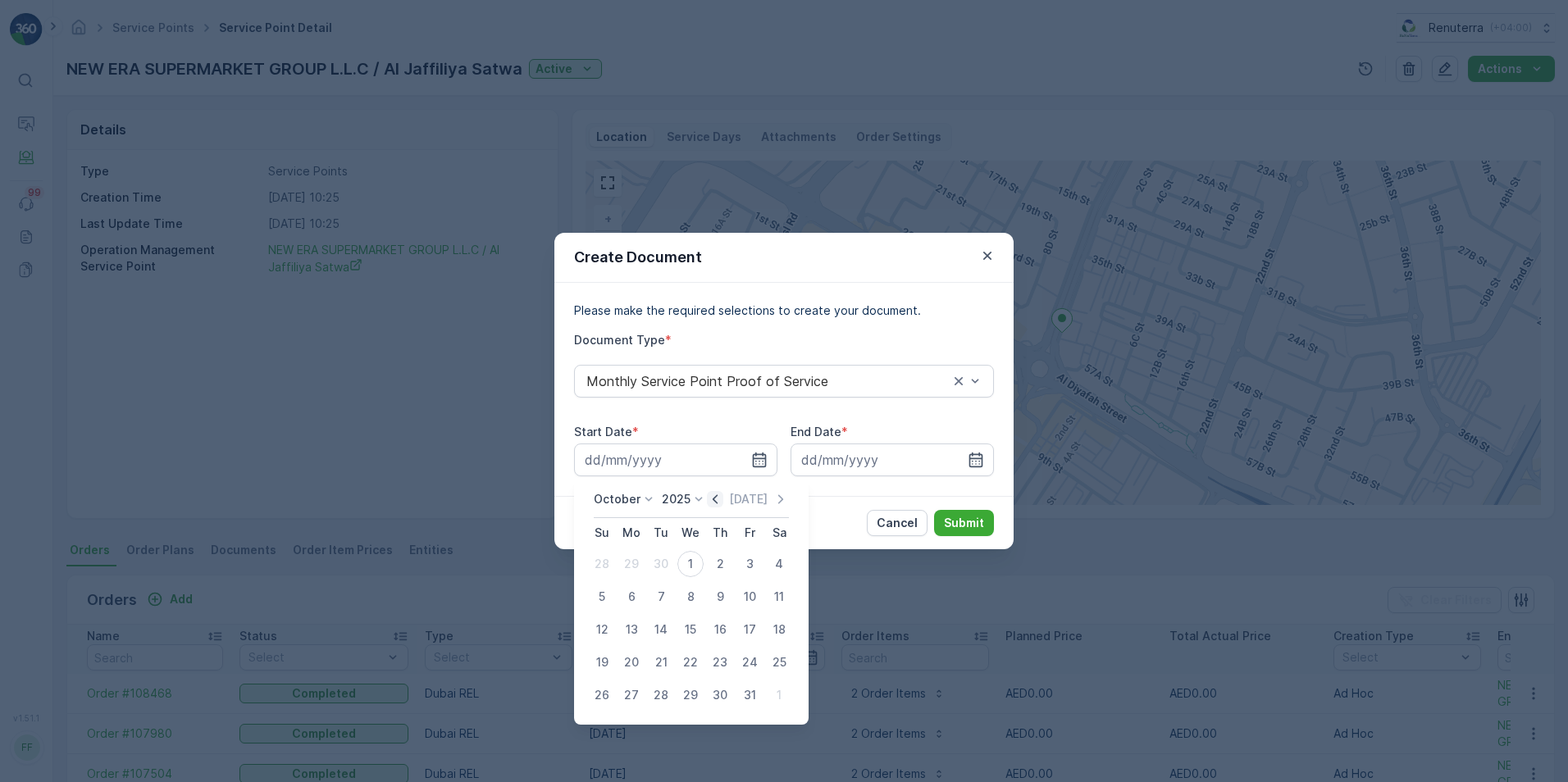
click at [723, 499] on icon "button" at bounding box center [715, 500] width 16 height 16
click at [639, 565] on div "1" at bounding box center [630, 564] width 26 height 26
type input "[DATE]"
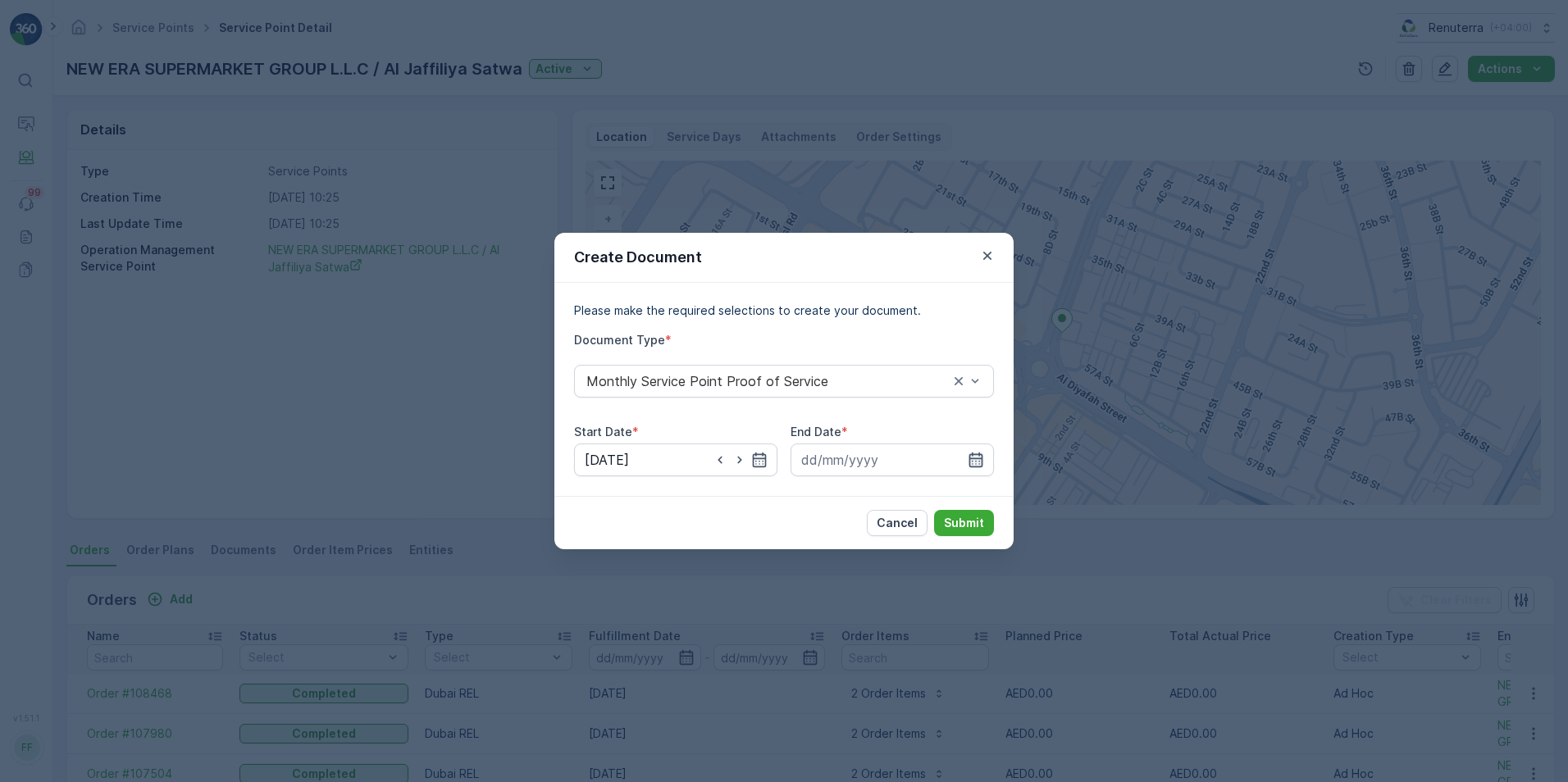
click at [969, 460] on icon "button" at bounding box center [976, 460] width 14 height 15
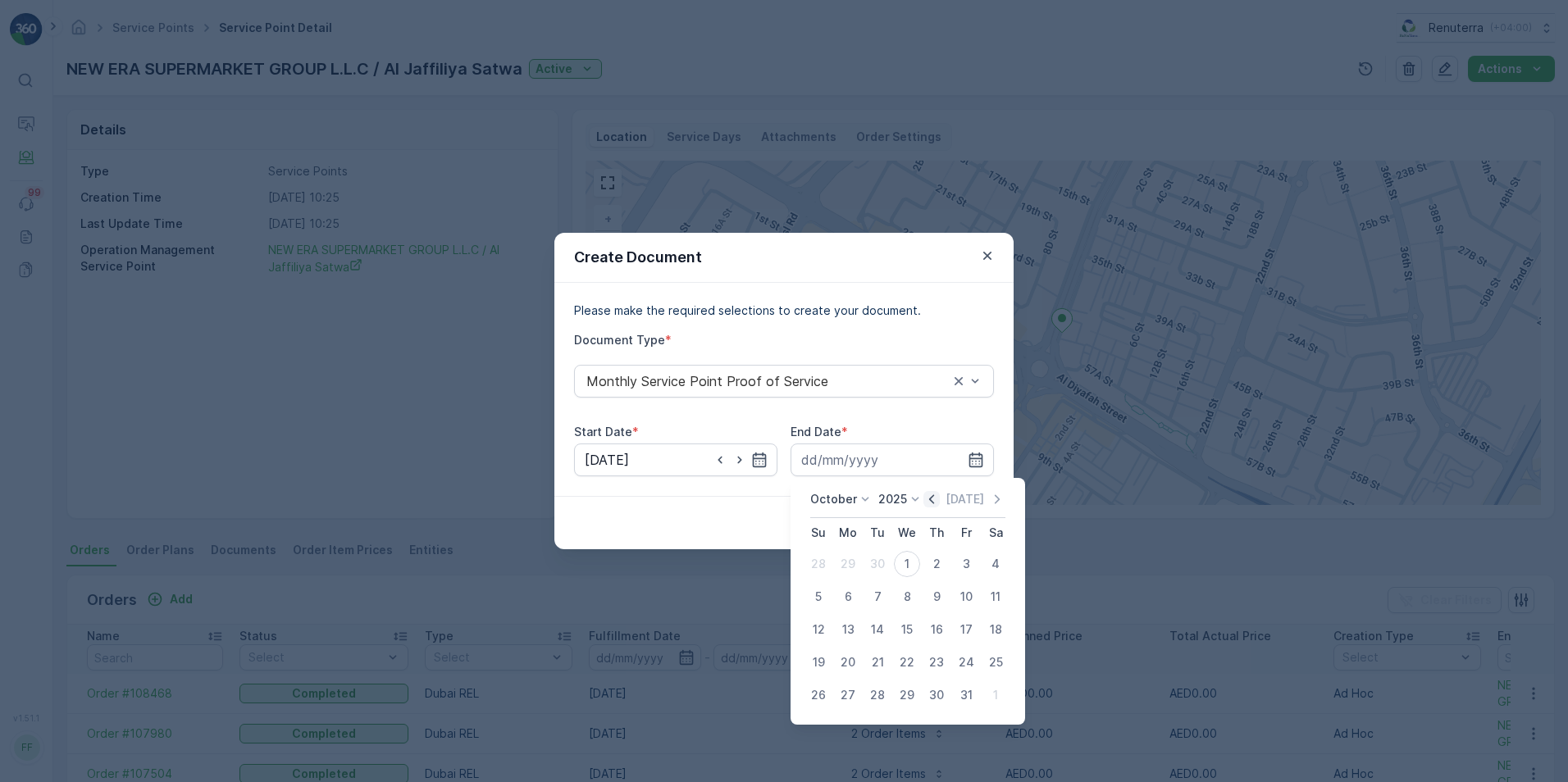
click at [936, 499] on icon "button" at bounding box center [931, 500] width 16 height 16
click at [881, 694] on div "30" at bounding box center [877, 695] width 26 height 26
type input "[DATE]"
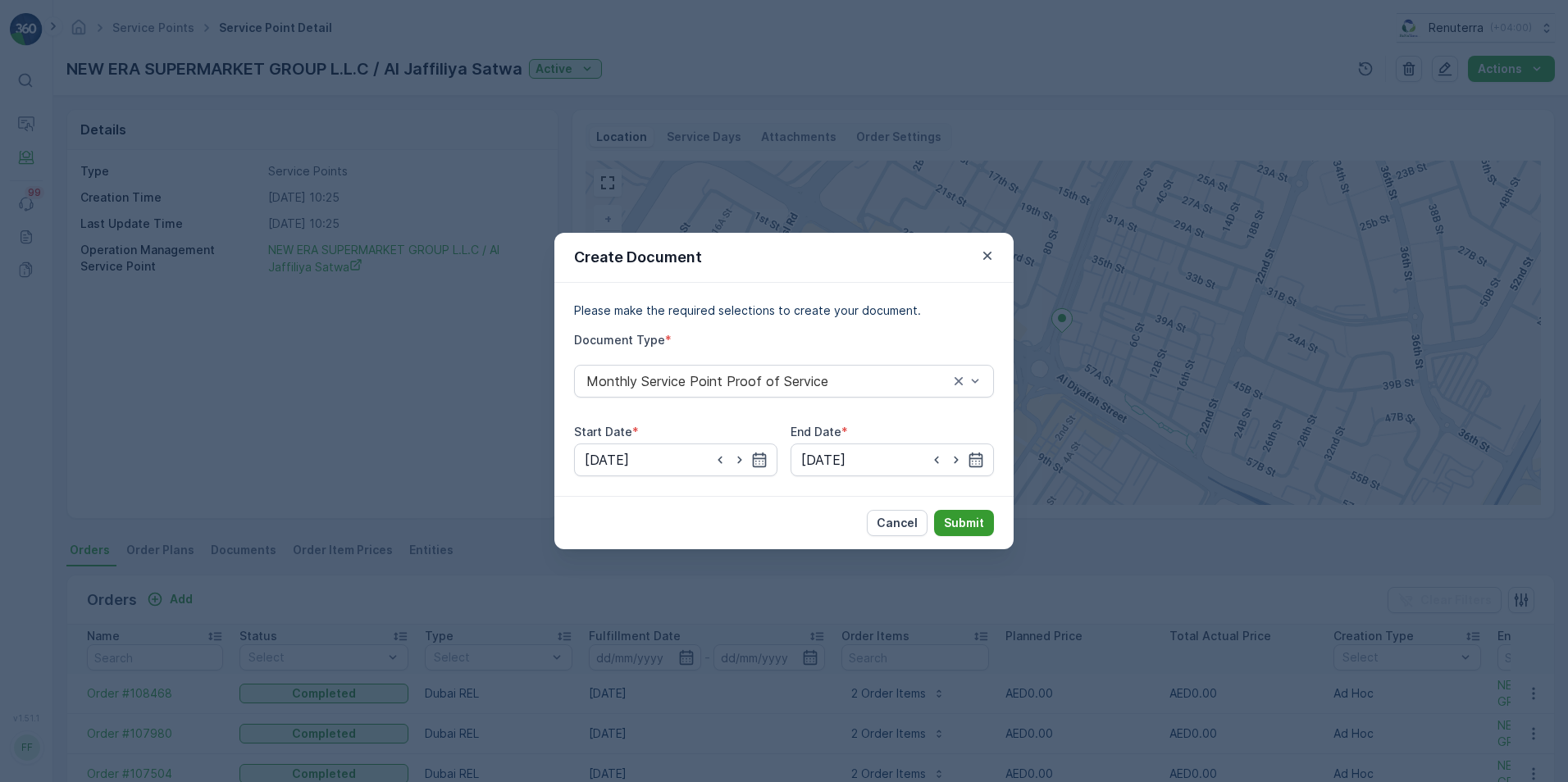
click at [968, 525] on p "Submit" at bounding box center [963, 523] width 40 height 16
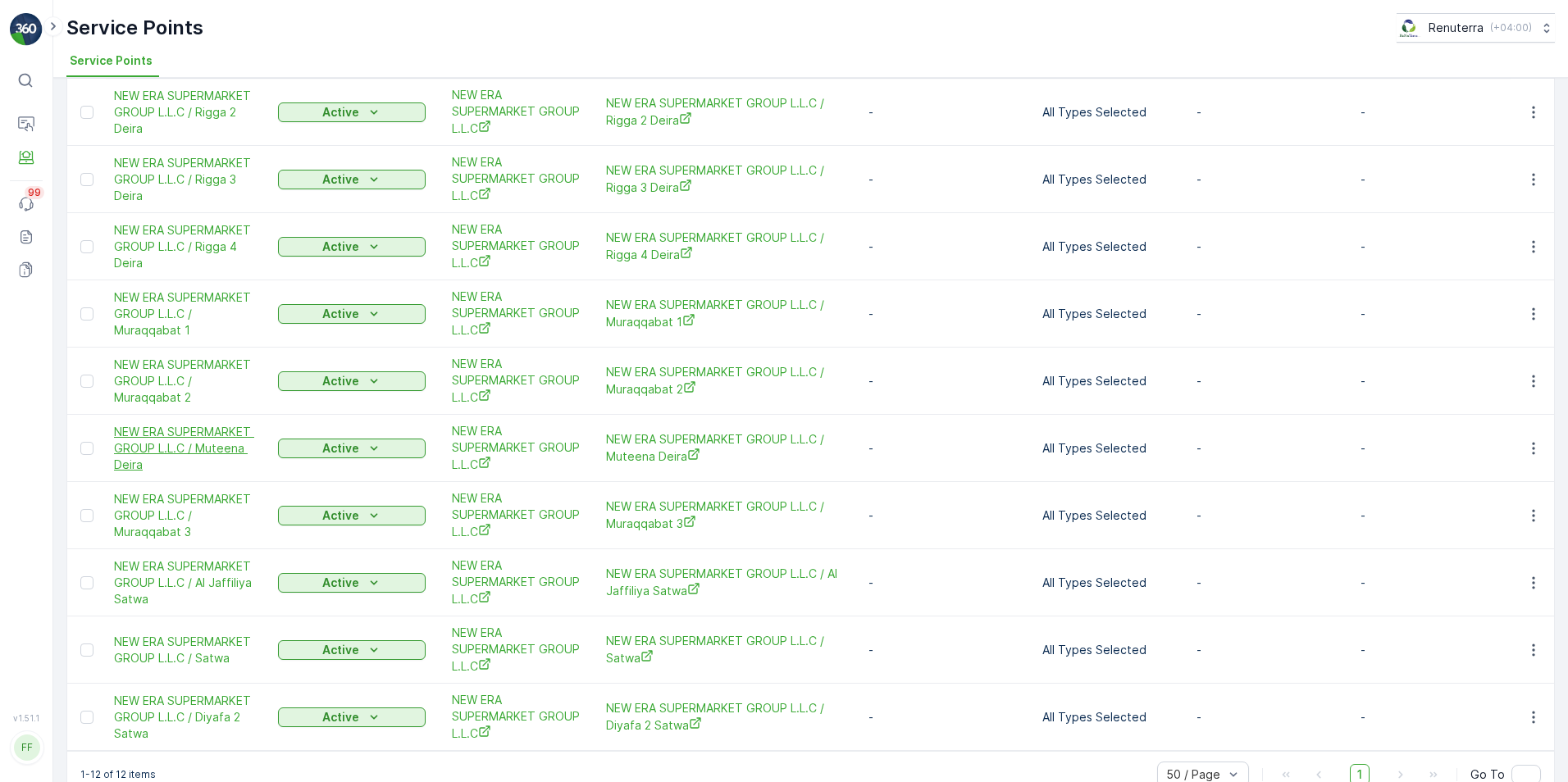
scroll to position [284, 0]
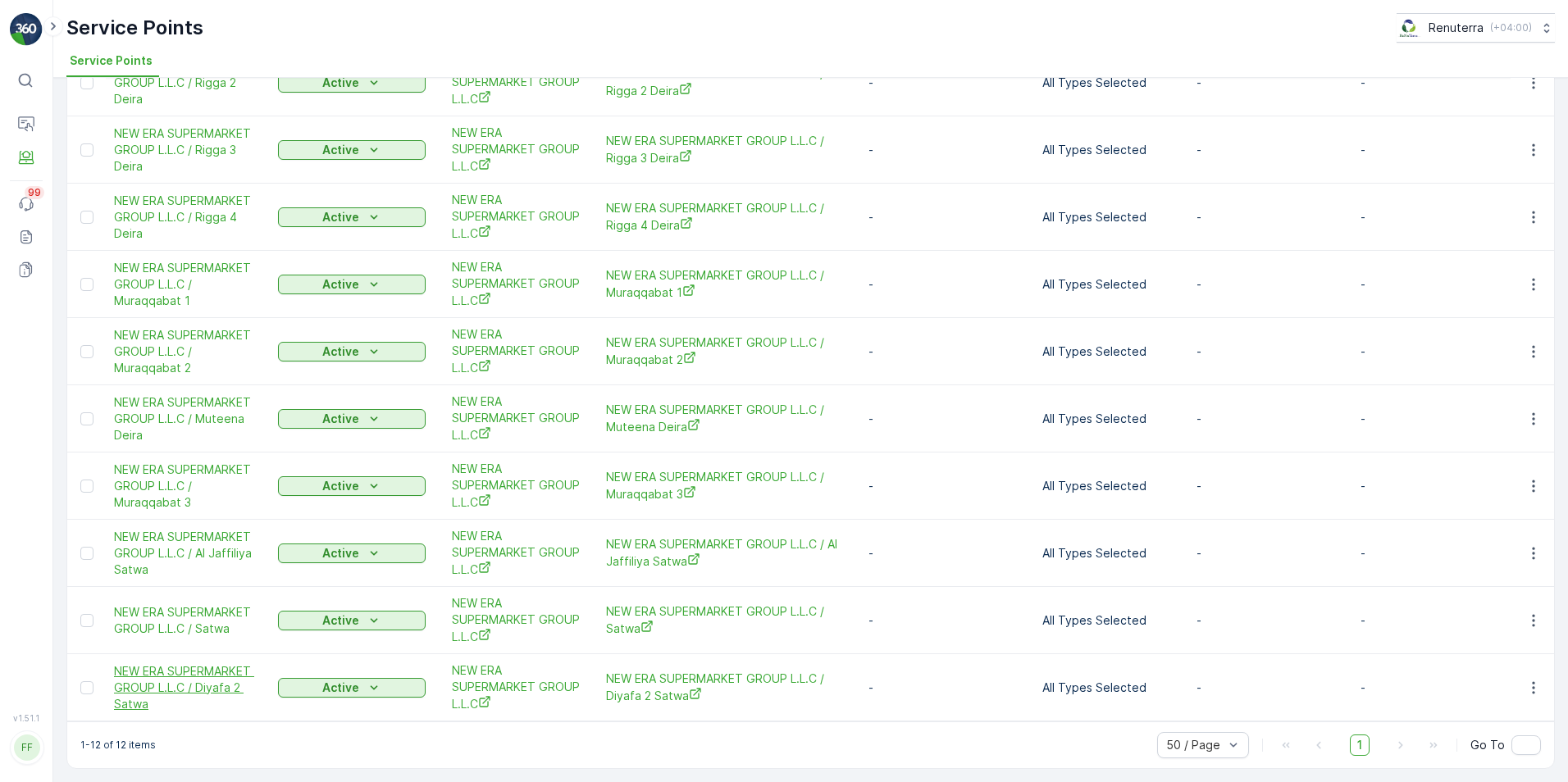
click at [195, 676] on span "NEW ERA SUPERMARKET GROUP L.L.C / Diyafa 2 Satwa" at bounding box center [188, 688] width 148 height 49
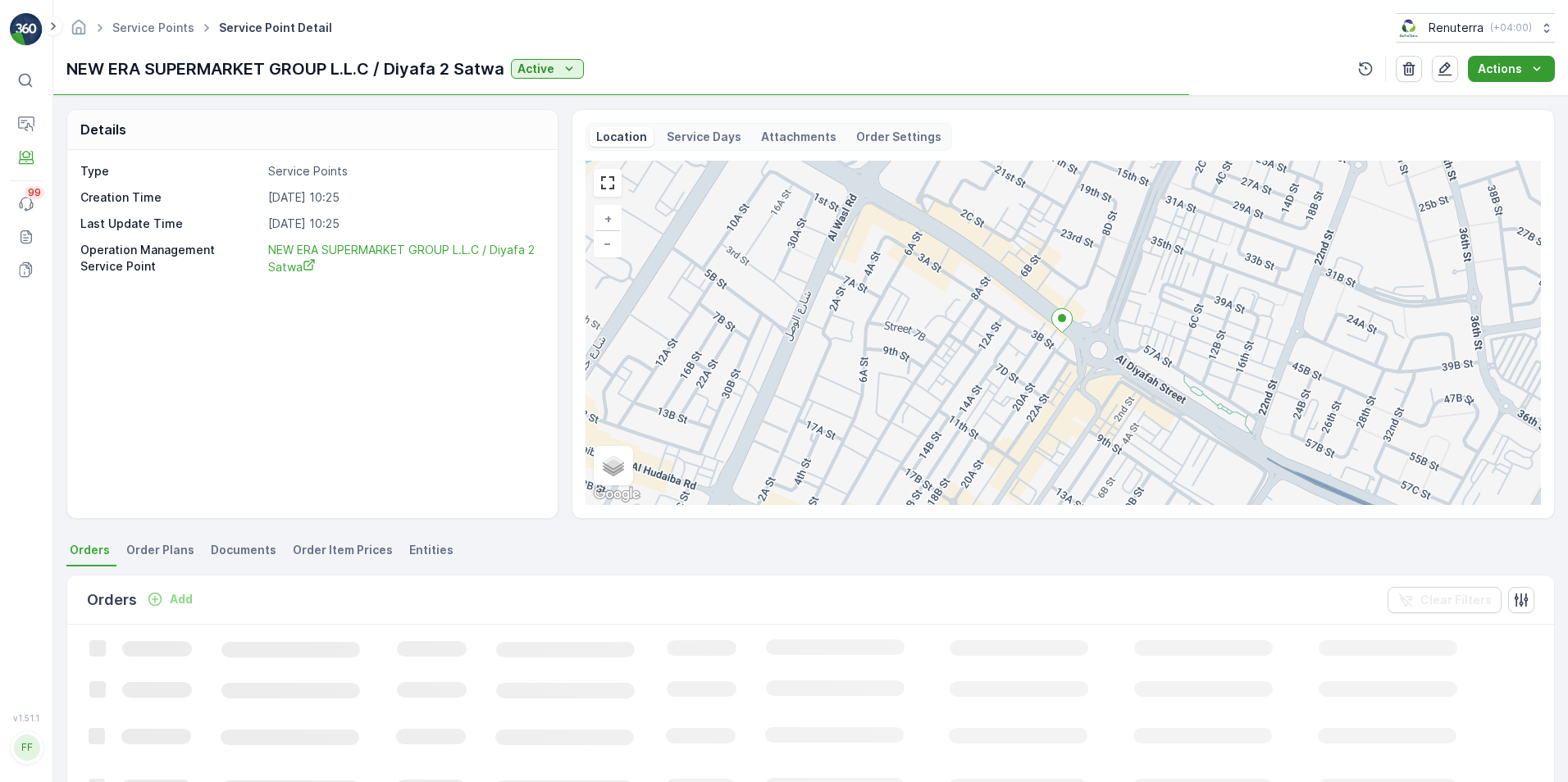
click at [1507, 69] on p "Actions" at bounding box center [1499, 69] width 45 height 16
click at [1496, 102] on span "Create Document" at bounding box center [1505, 100] width 98 height 16
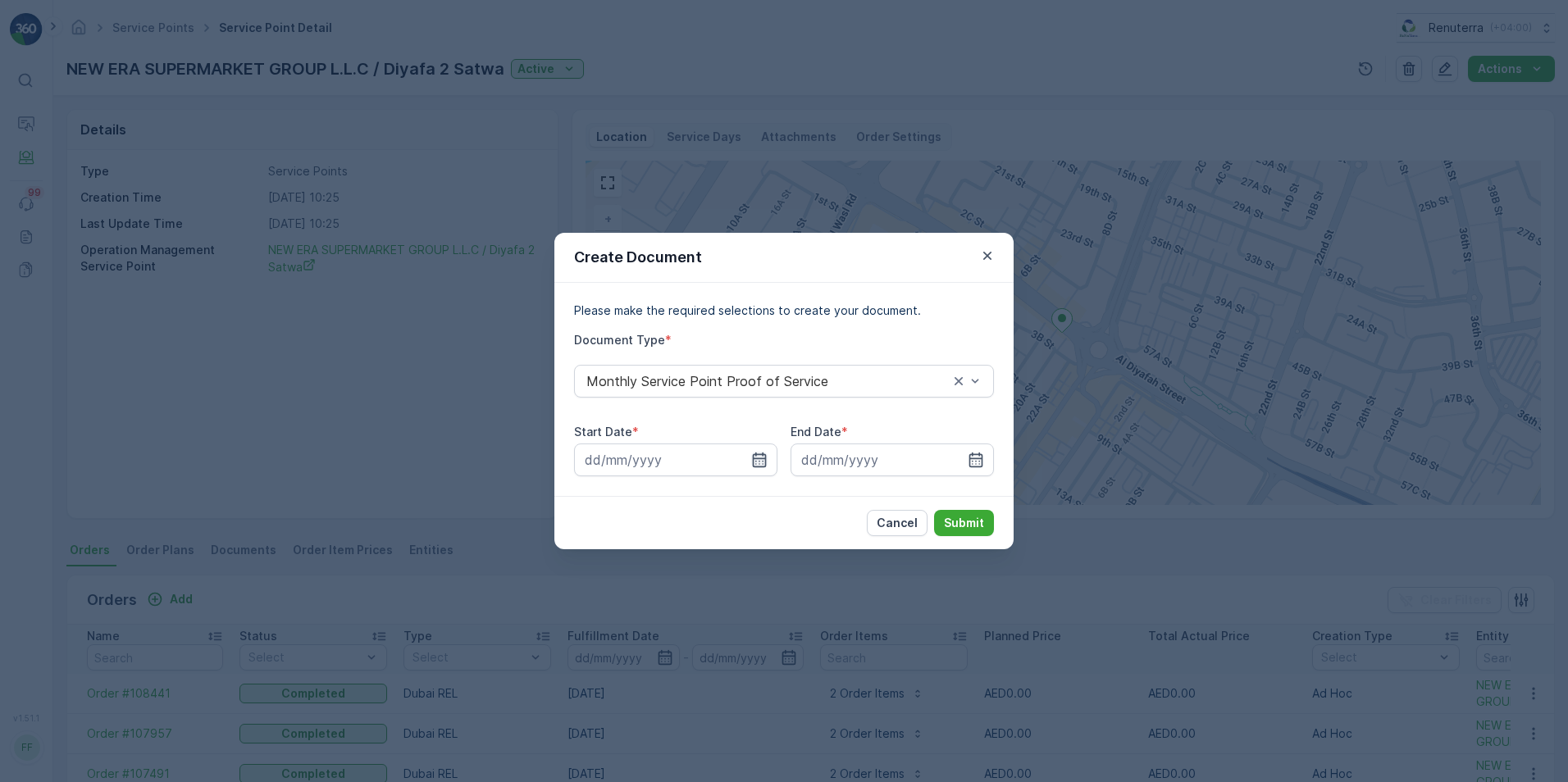
click at [761, 459] on icon "button" at bounding box center [760, 460] width 14 height 15
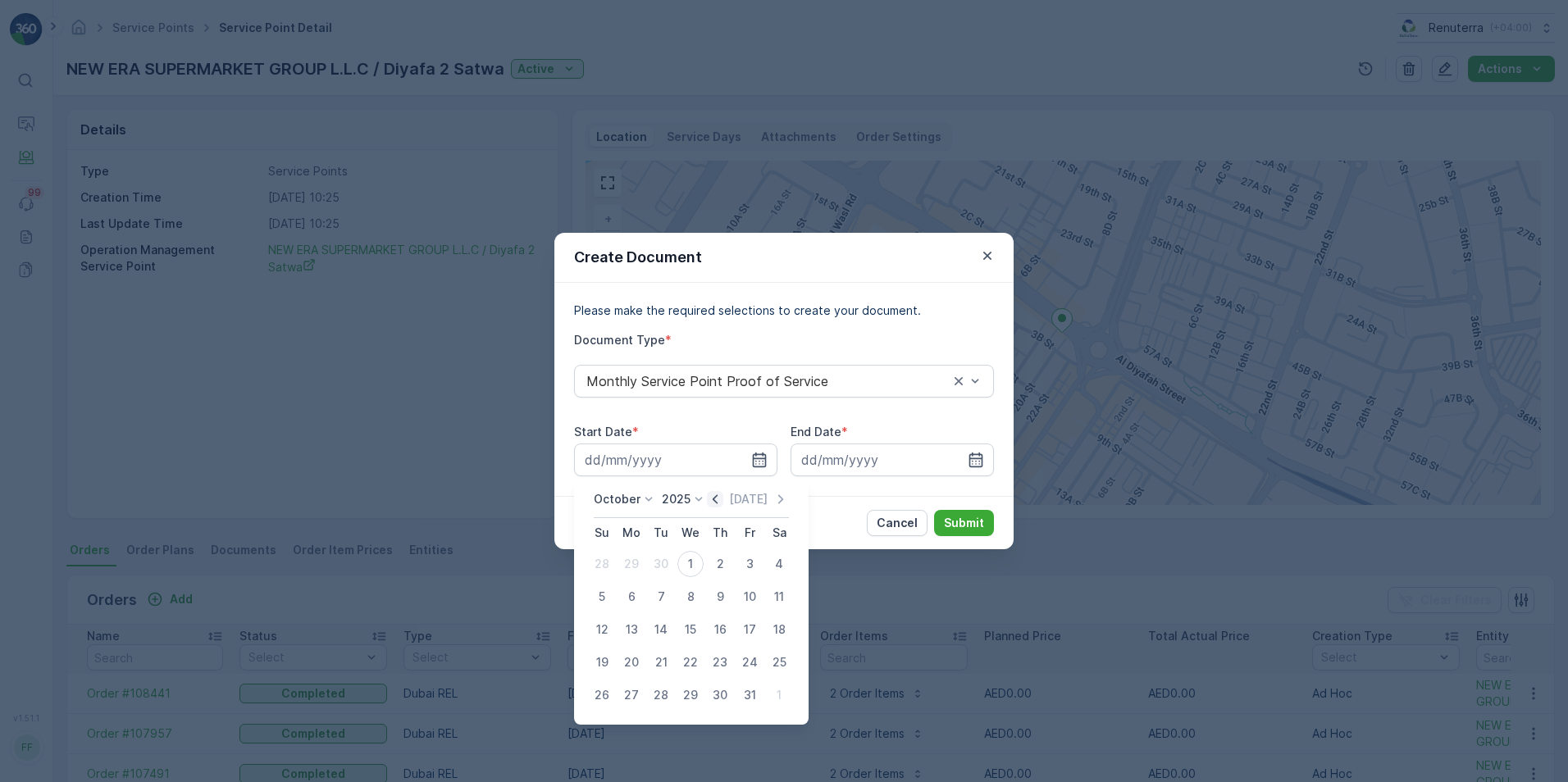
click at [715, 498] on icon "button" at bounding box center [715, 500] width 16 height 16
click at [637, 562] on div "1" at bounding box center [630, 564] width 26 height 26
type input "[DATE]"
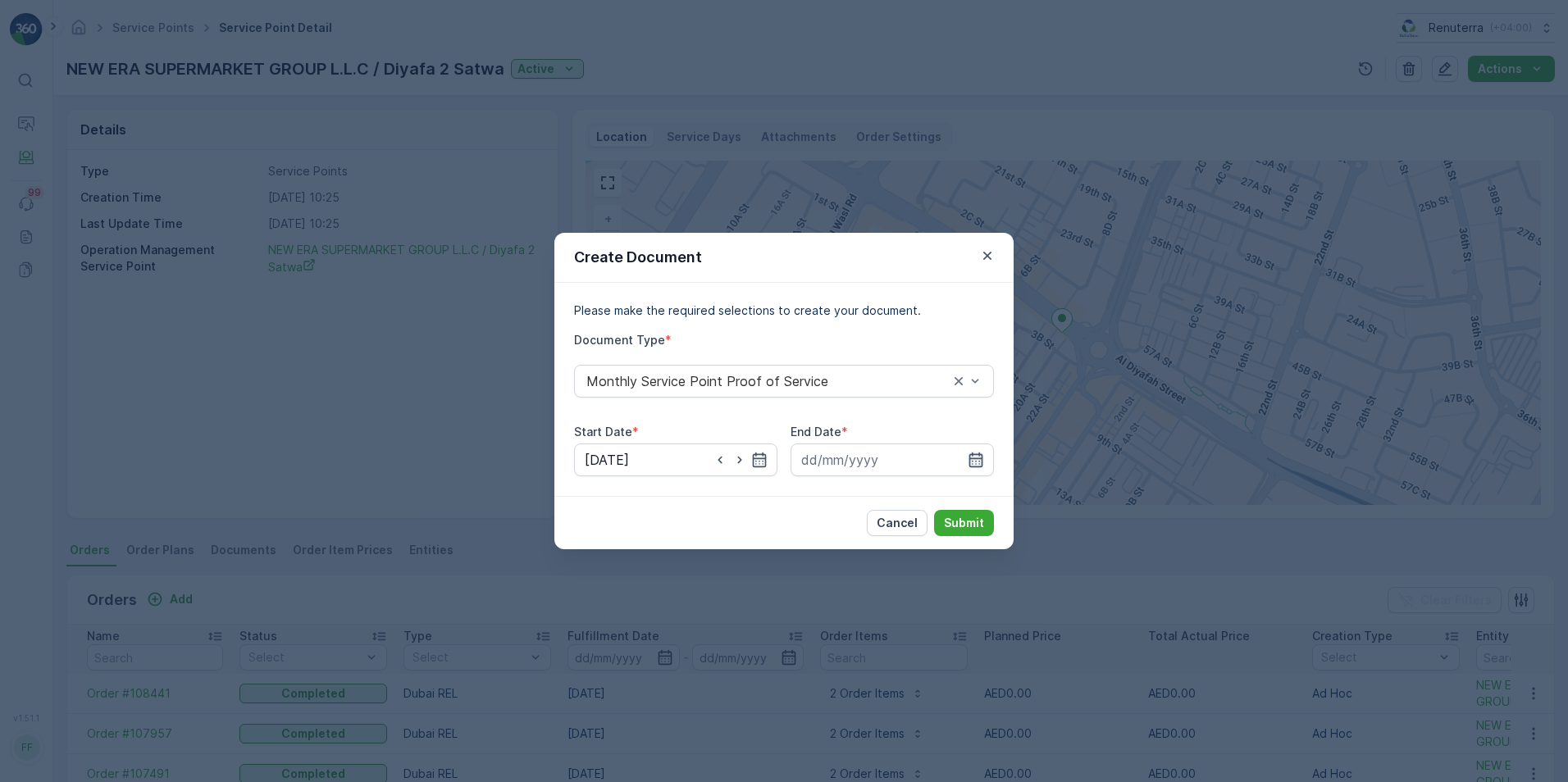
click at [971, 460] on icon "button" at bounding box center [976, 460] width 16 height 16
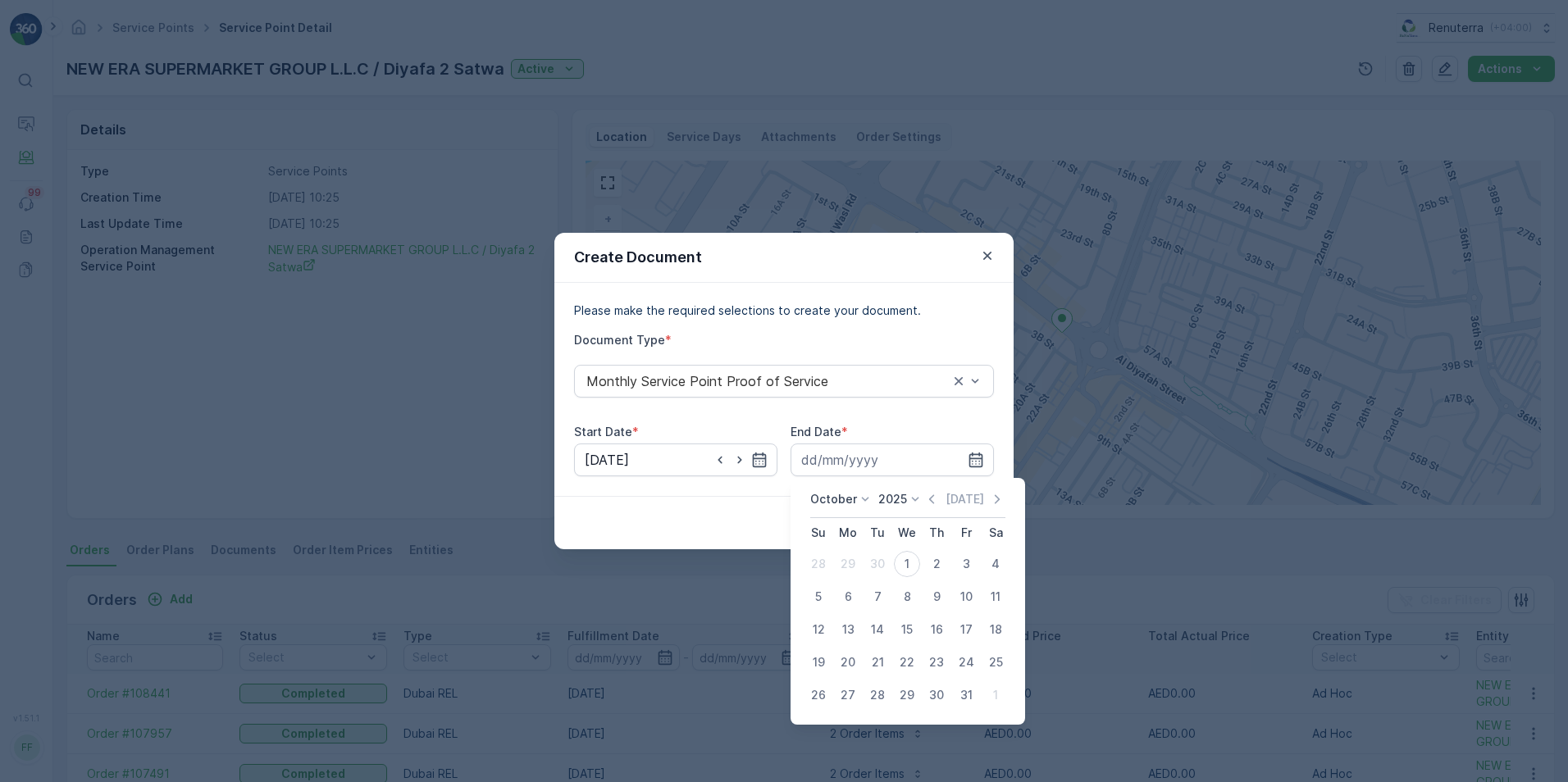
click at [922, 498] on div "October 2025 Today" at bounding box center [907, 505] width 195 height 27
click at [933, 498] on icon "button" at bounding box center [931, 500] width 16 height 16
click at [873, 695] on div "30" at bounding box center [877, 695] width 26 height 26
type input "[DATE]"
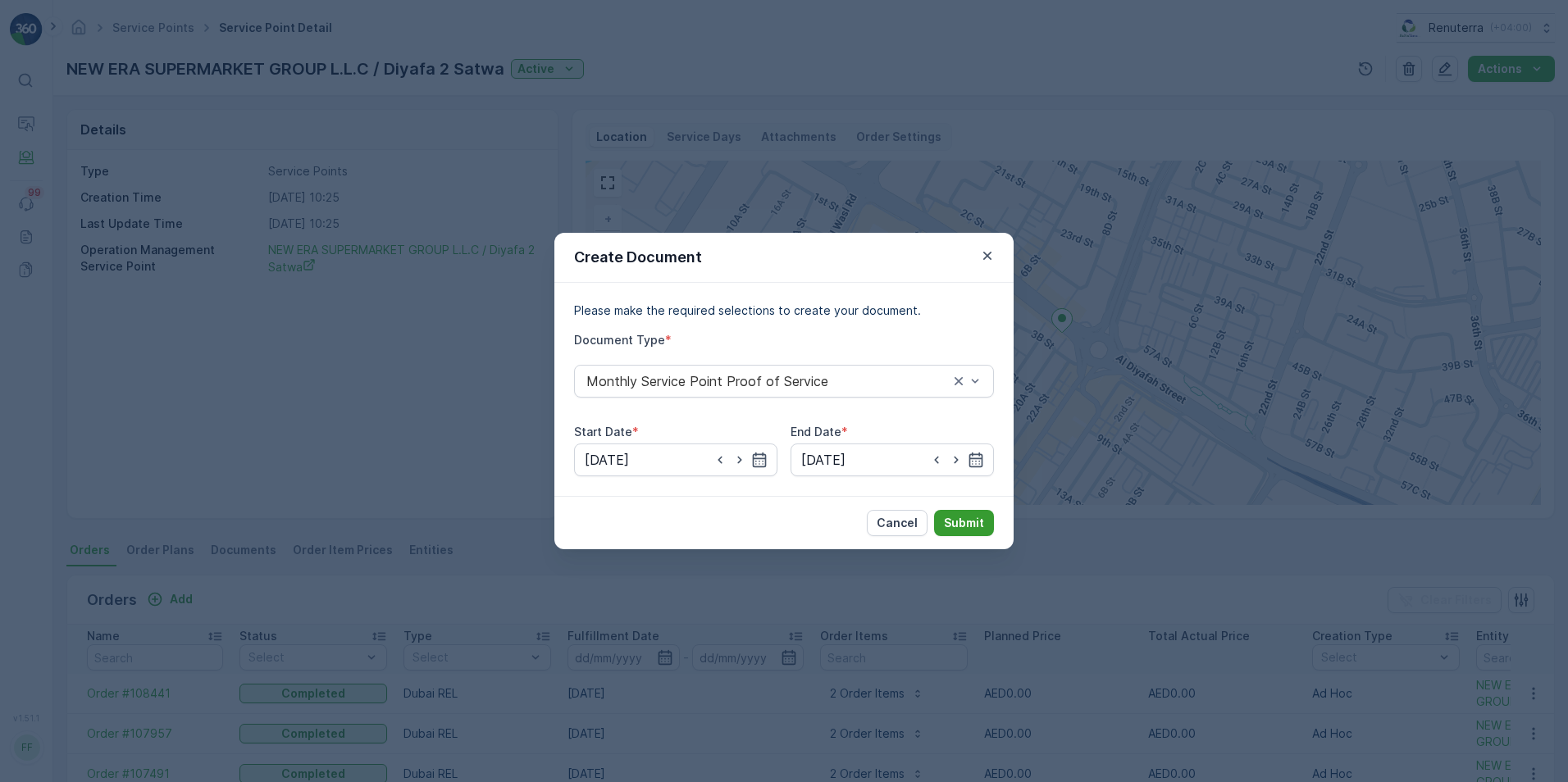
click at [947, 519] on p "Submit" at bounding box center [963, 523] width 40 height 16
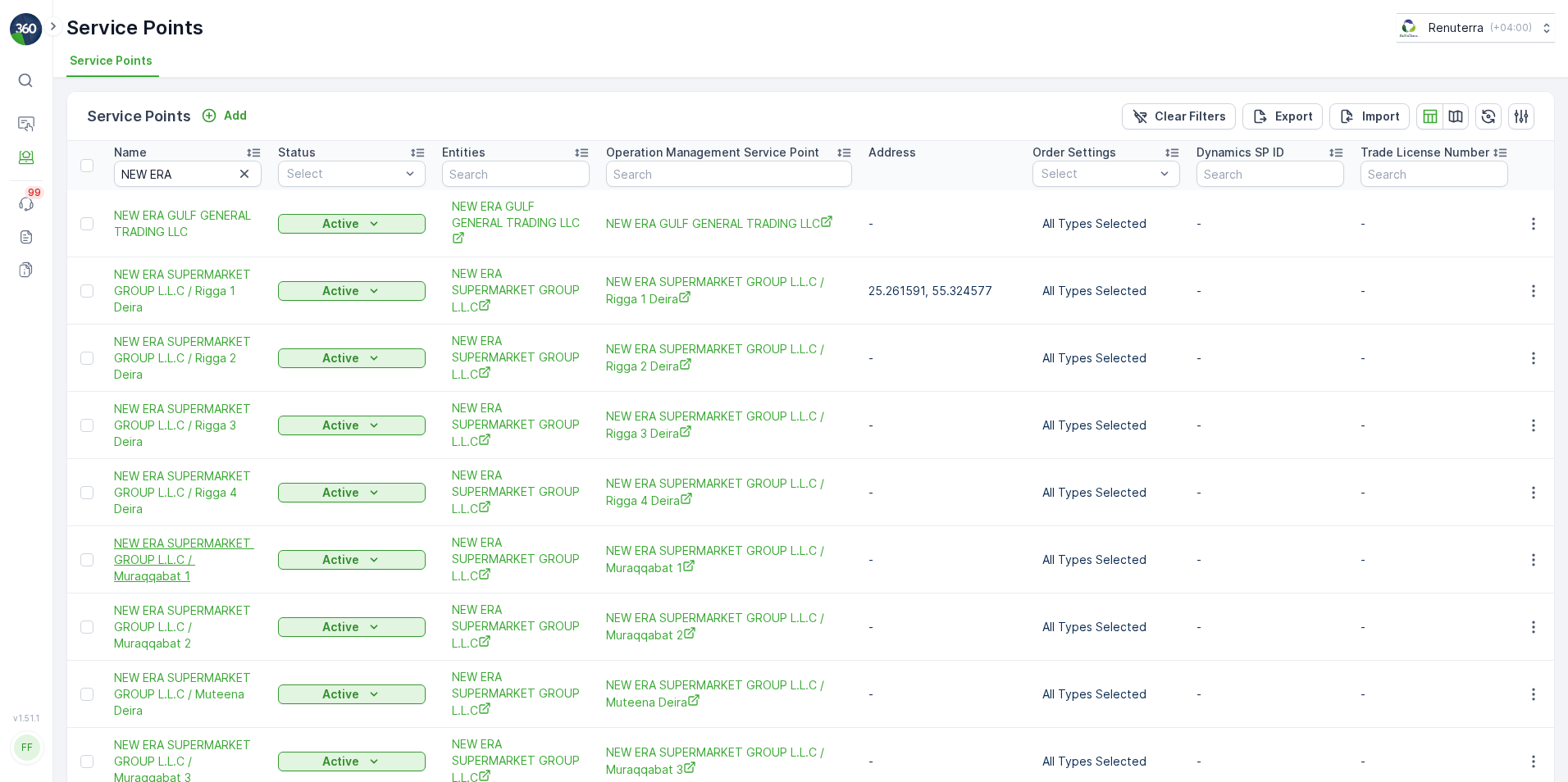
click at [173, 568] on span "NEW ERA SUPERMARKET GROUP L.L.C / Muraqqabat 1" at bounding box center [188, 559] width 148 height 49
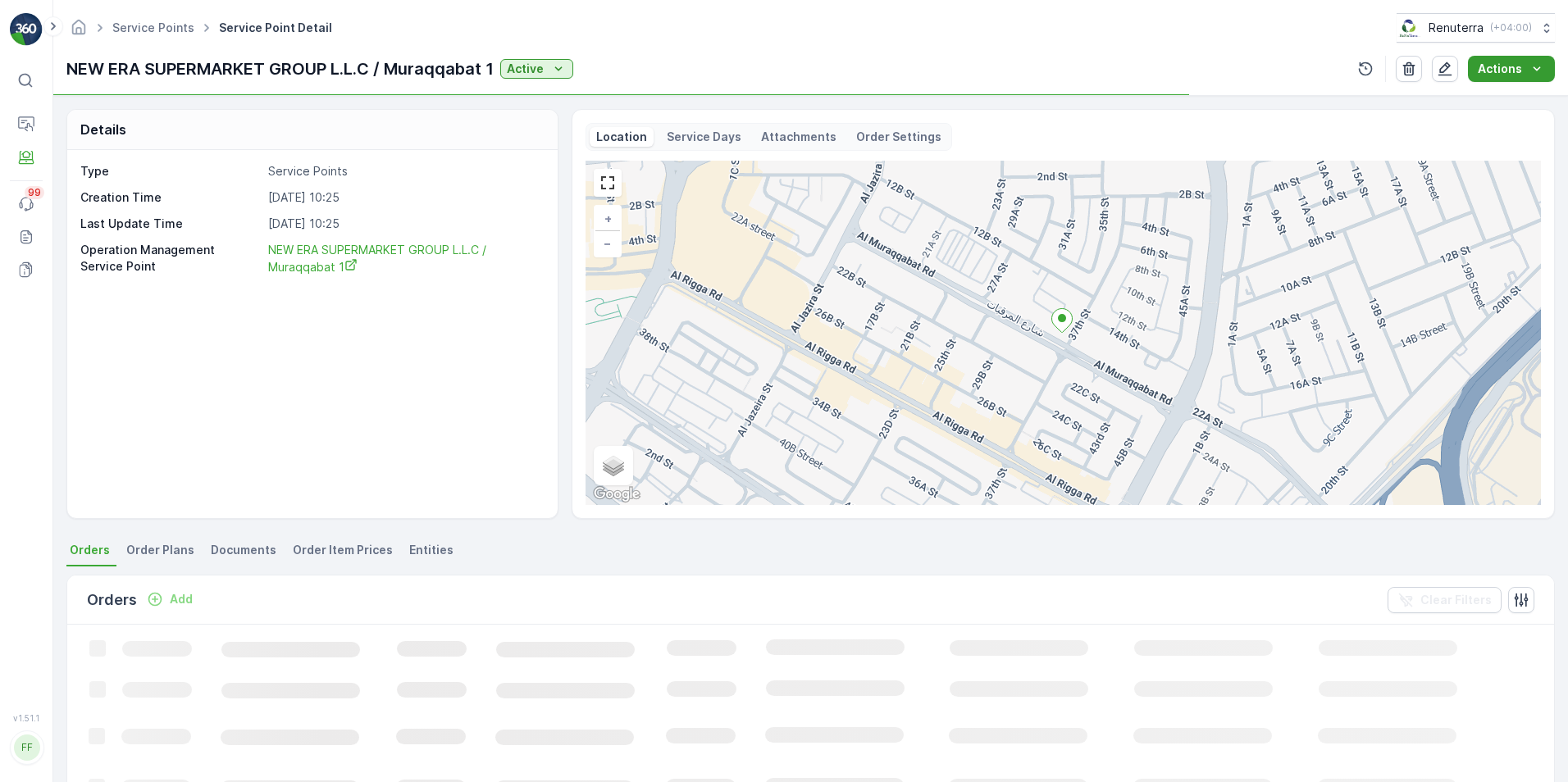
click at [1520, 74] on p "Actions" at bounding box center [1499, 69] width 45 height 16
click at [1488, 101] on span "Create Document" at bounding box center [1505, 100] width 98 height 16
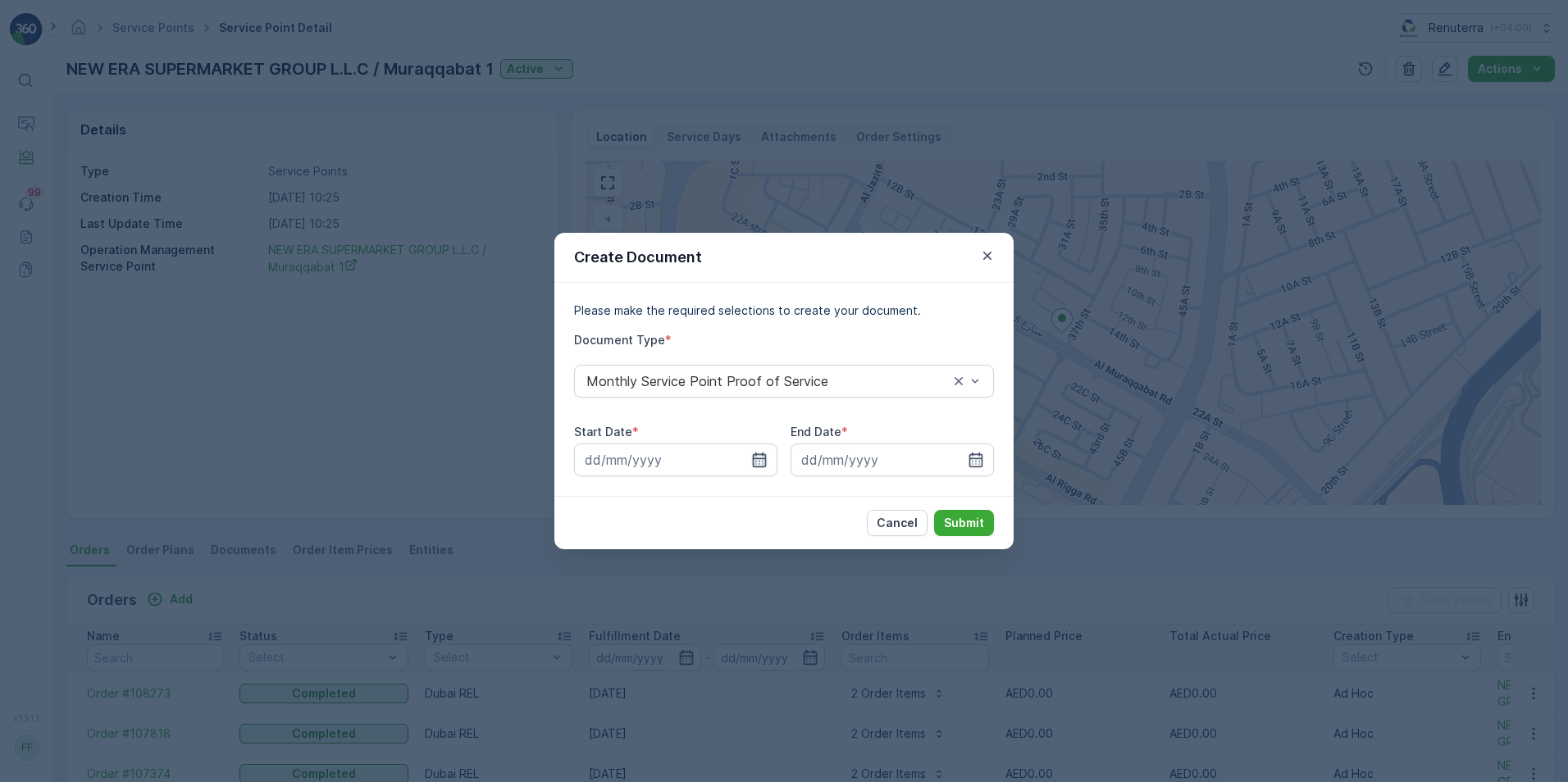
click at [758, 460] on icon "button" at bounding box center [759, 460] width 16 height 16
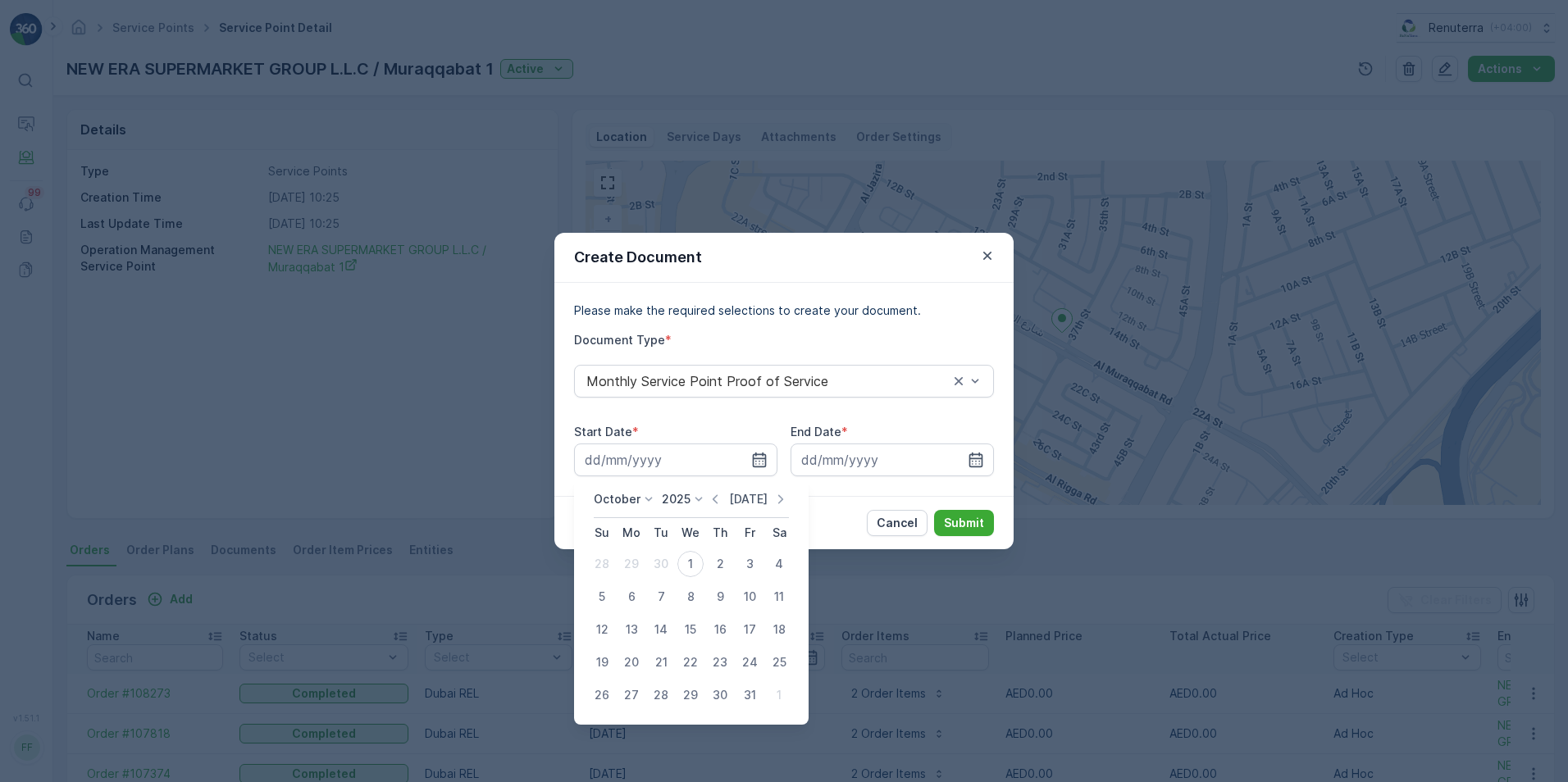
click at [731, 501] on p "Today" at bounding box center [748, 500] width 38 height 16
click at [722, 494] on icon "button" at bounding box center [715, 500] width 16 height 16
click at [637, 565] on div "1" at bounding box center [630, 564] width 26 height 26
type input "[DATE]"
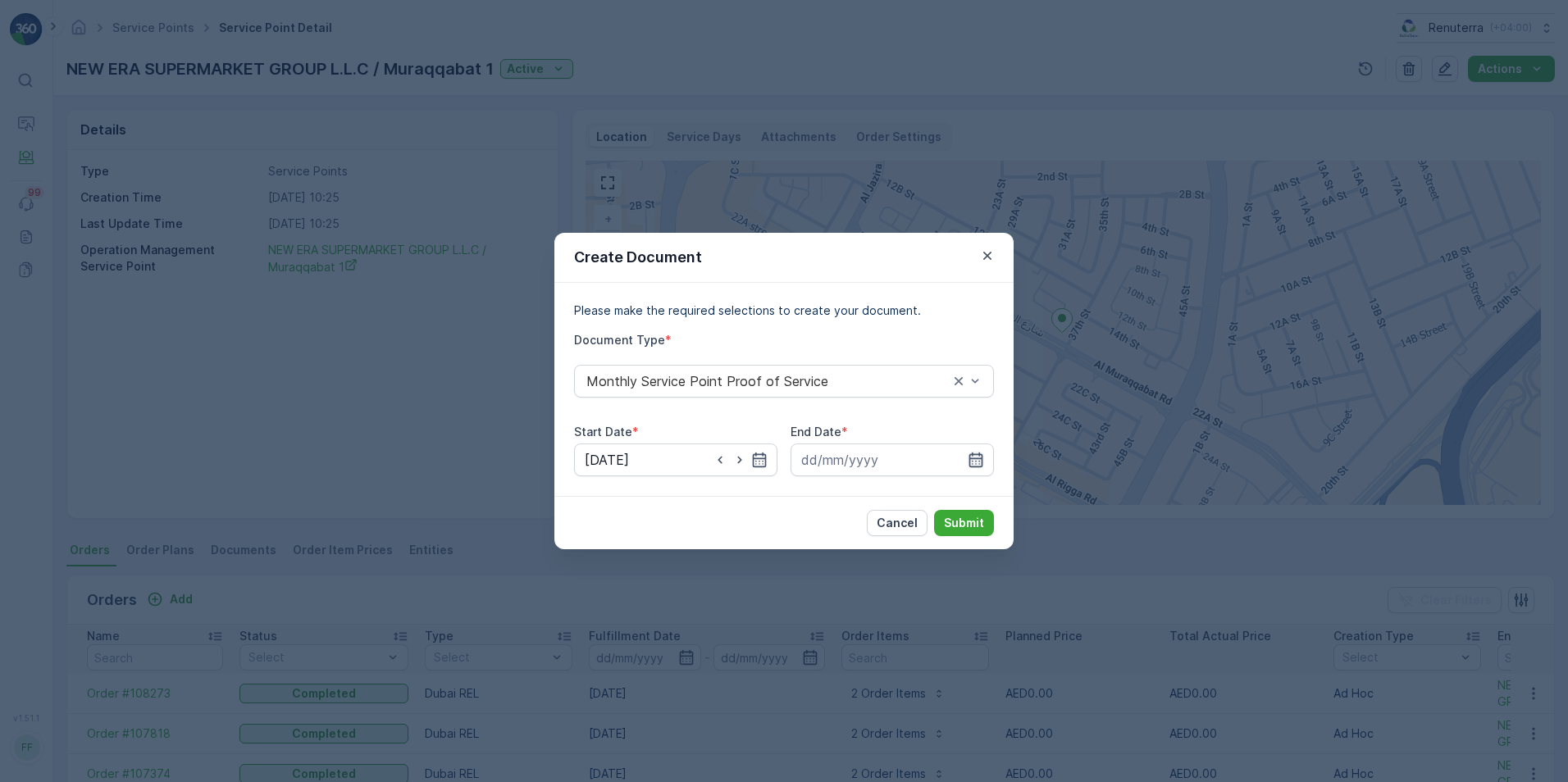
click at [968, 456] on div at bounding box center [892, 460] width 203 height 33
click at [979, 453] on icon "button" at bounding box center [976, 460] width 14 height 15
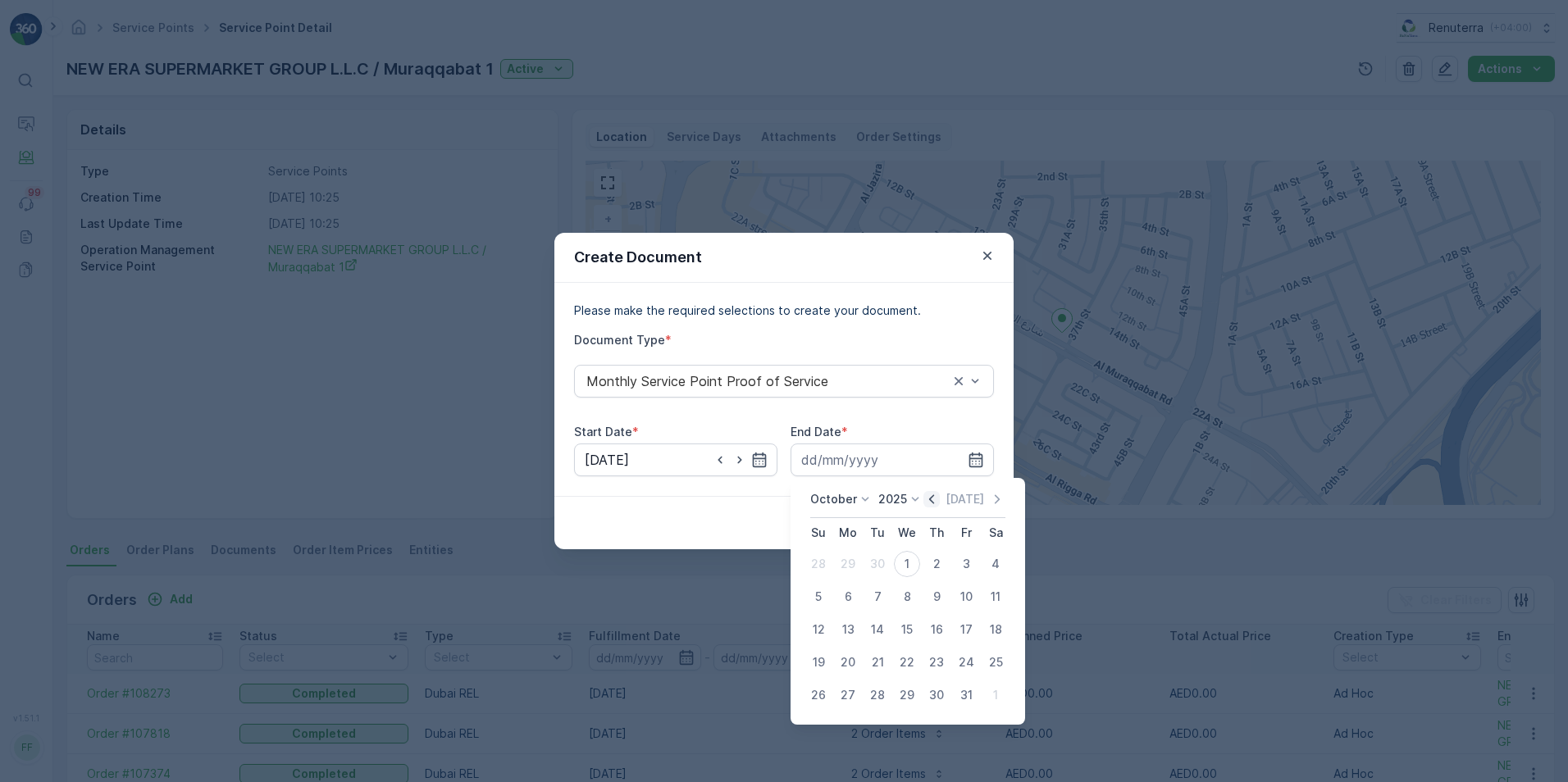
click at [931, 499] on icon "button" at bounding box center [931, 500] width 16 height 16
click at [882, 697] on div "30" at bounding box center [877, 695] width 26 height 26
type input "[DATE]"
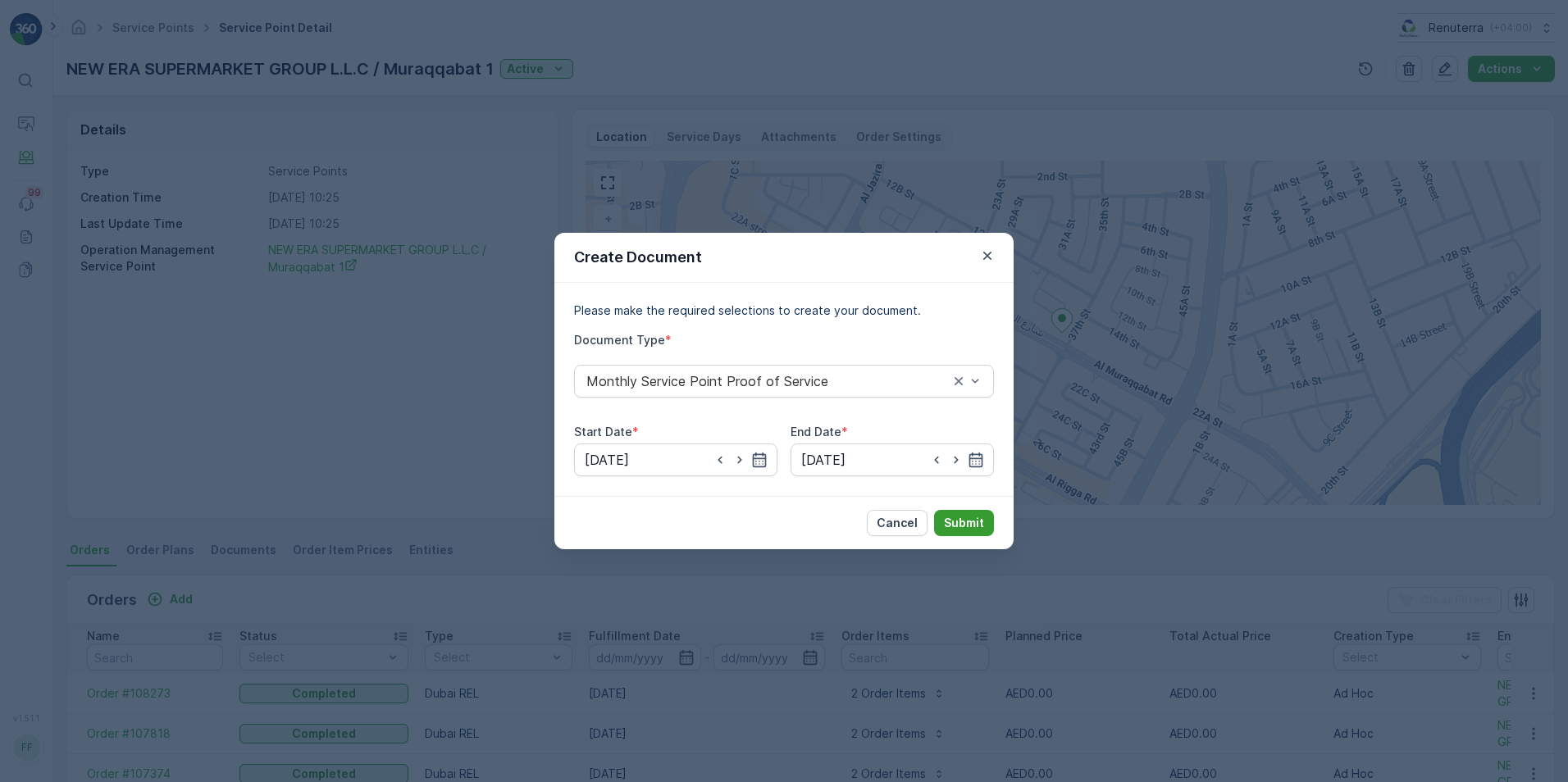
click at [960, 523] on p "Submit" at bounding box center [963, 523] width 40 height 16
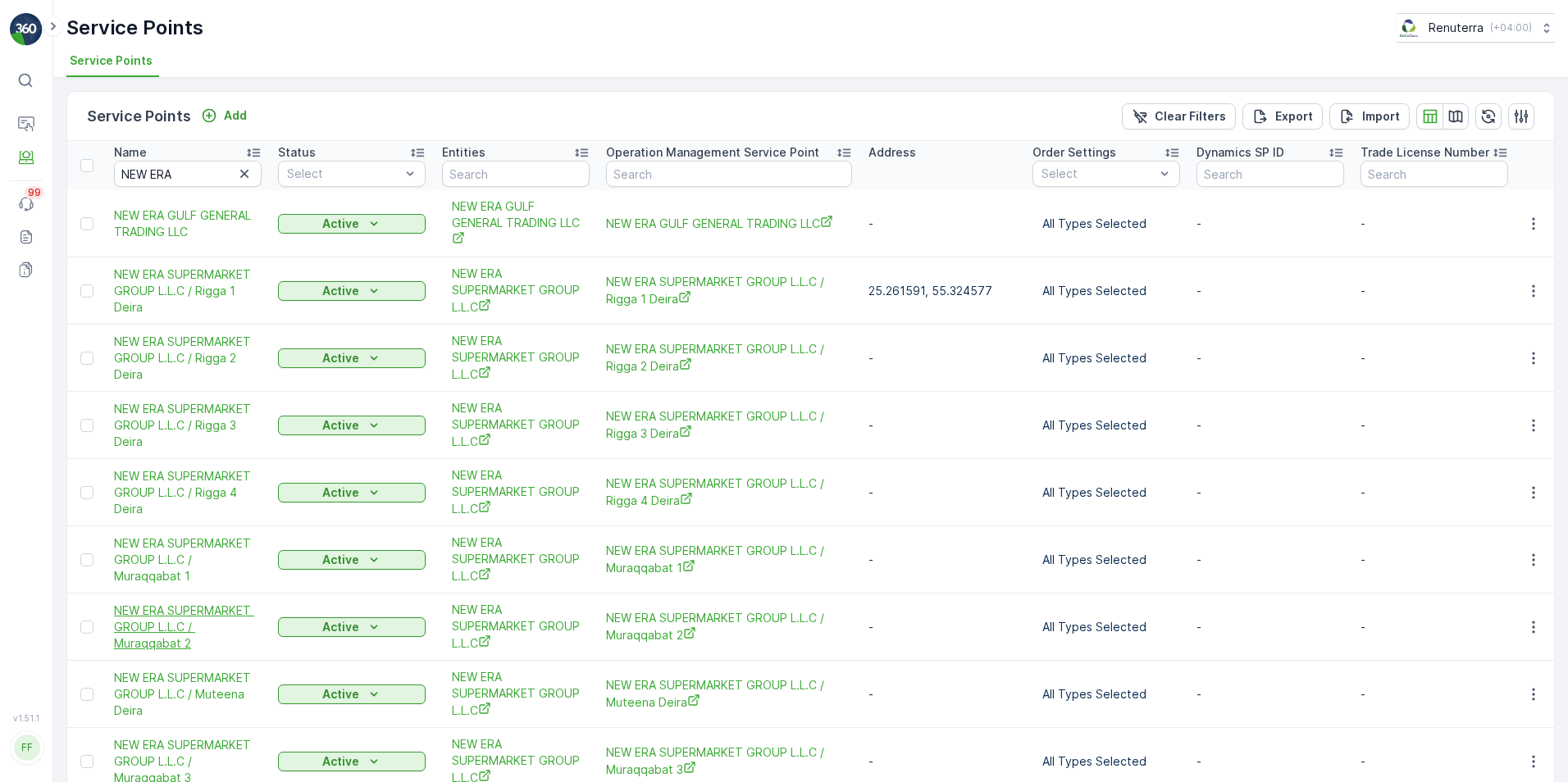
click at [167, 643] on span "NEW ERA SUPERMARKET GROUP L.L.C / Muraqqabat 2" at bounding box center [188, 627] width 148 height 49
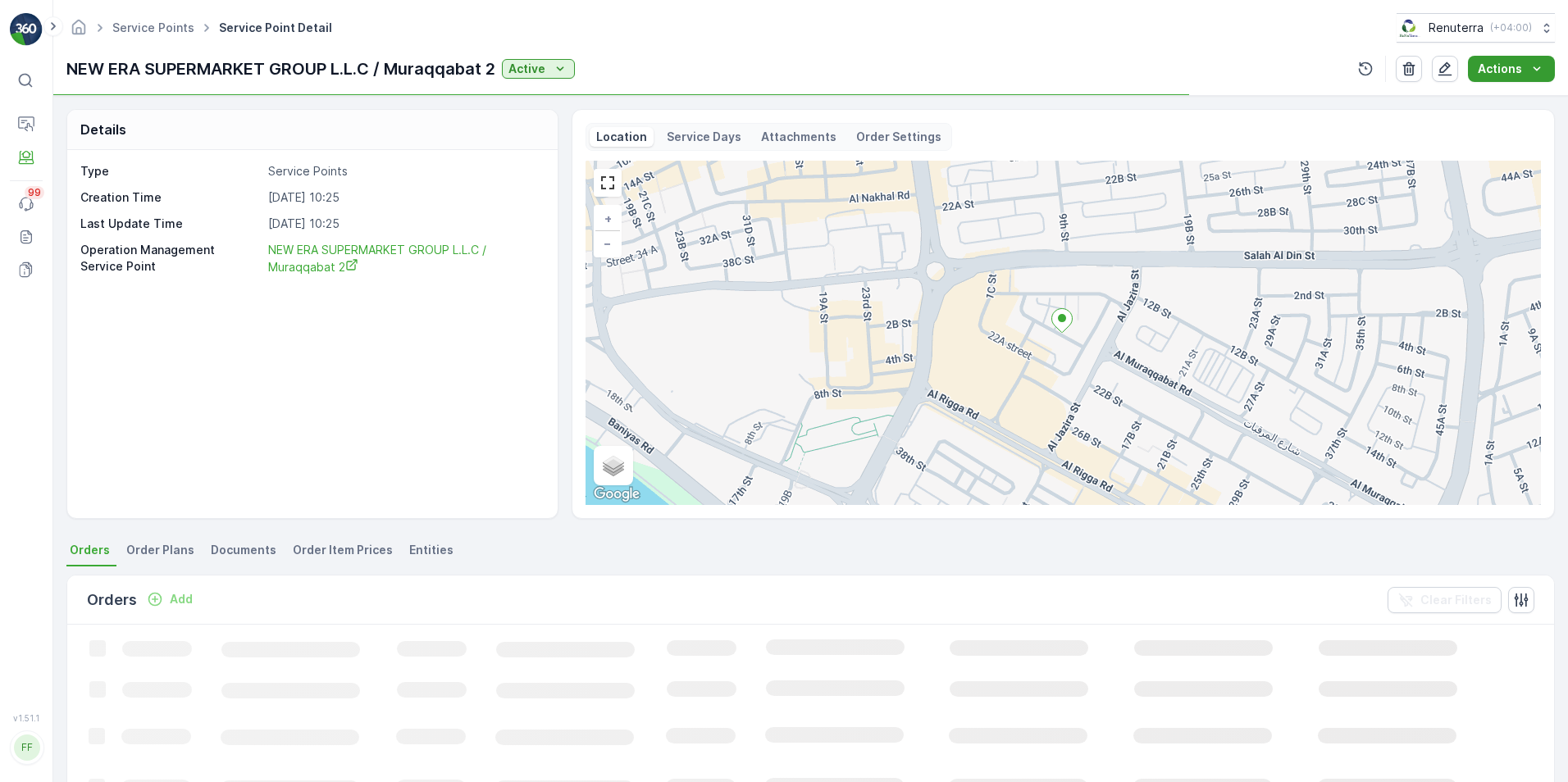
click at [1507, 70] on p "Actions" at bounding box center [1499, 69] width 45 height 16
click at [1488, 102] on span "Create Document" at bounding box center [1505, 100] width 98 height 16
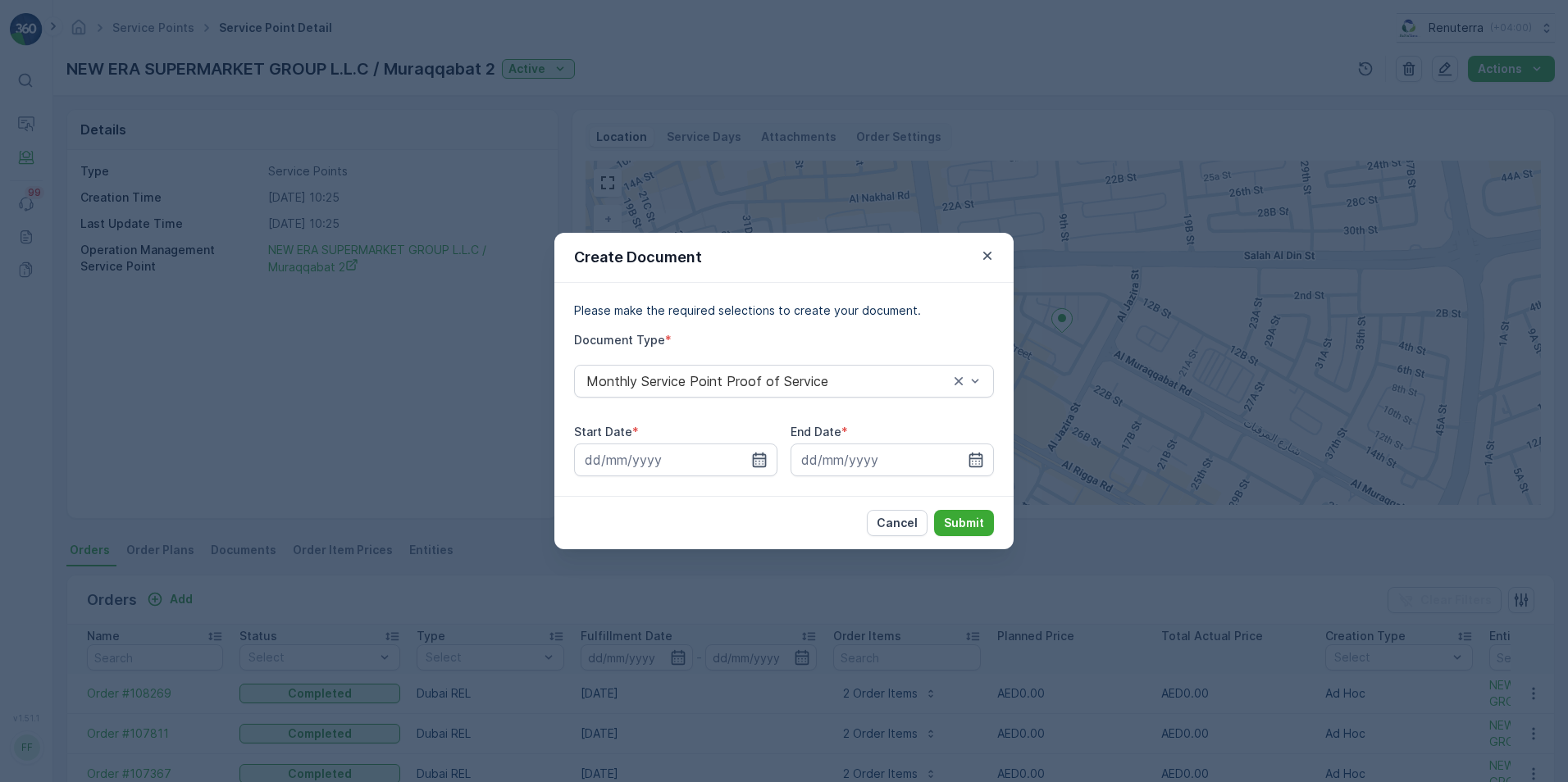
click at [764, 458] on icon "button" at bounding box center [759, 460] width 16 height 16
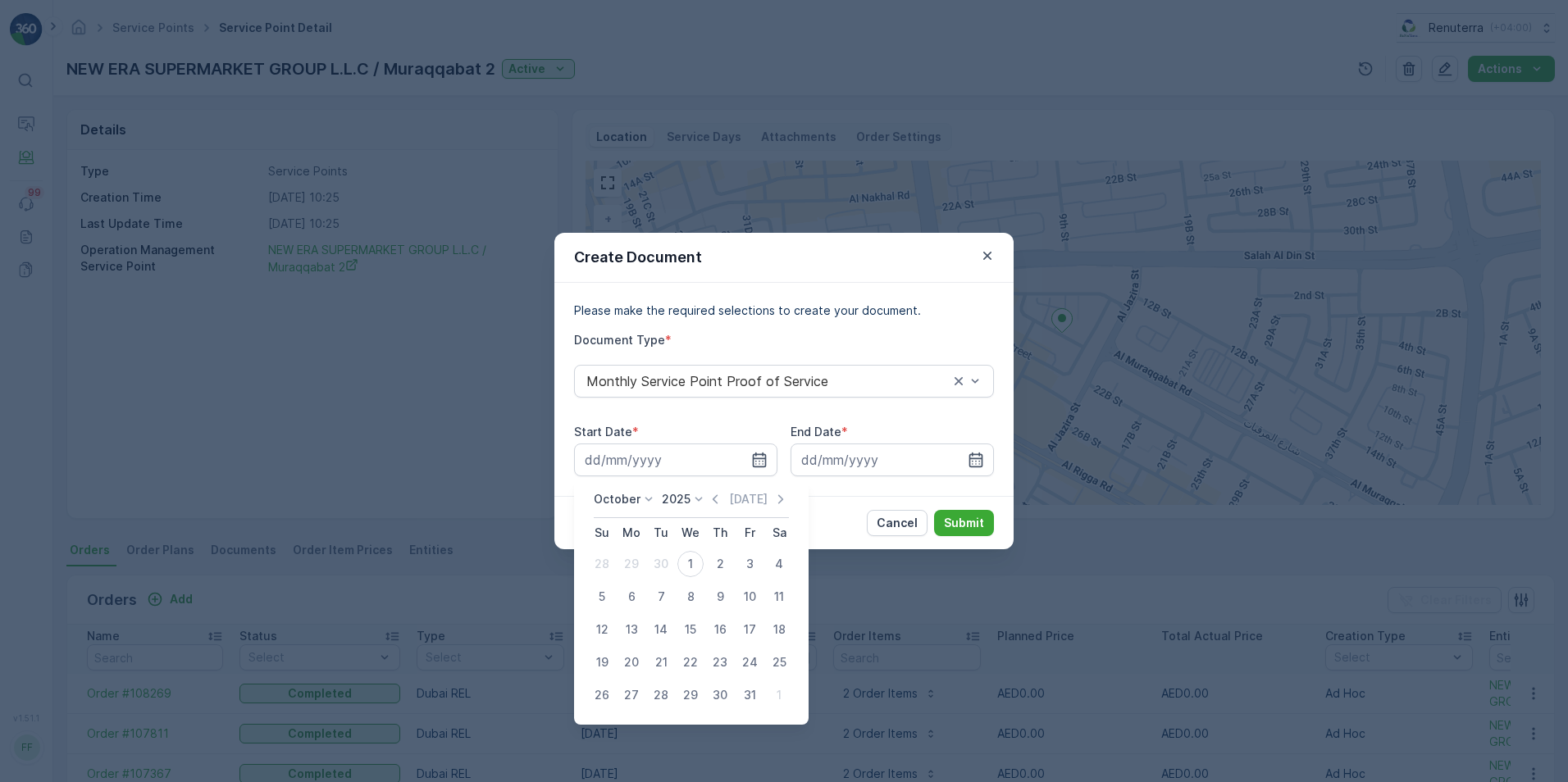
click at [714, 502] on icon "button" at bounding box center [715, 500] width 16 height 16
click at [629, 558] on div "1" at bounding box center [630, 564] width 26 height 26
type input "[DATE]"
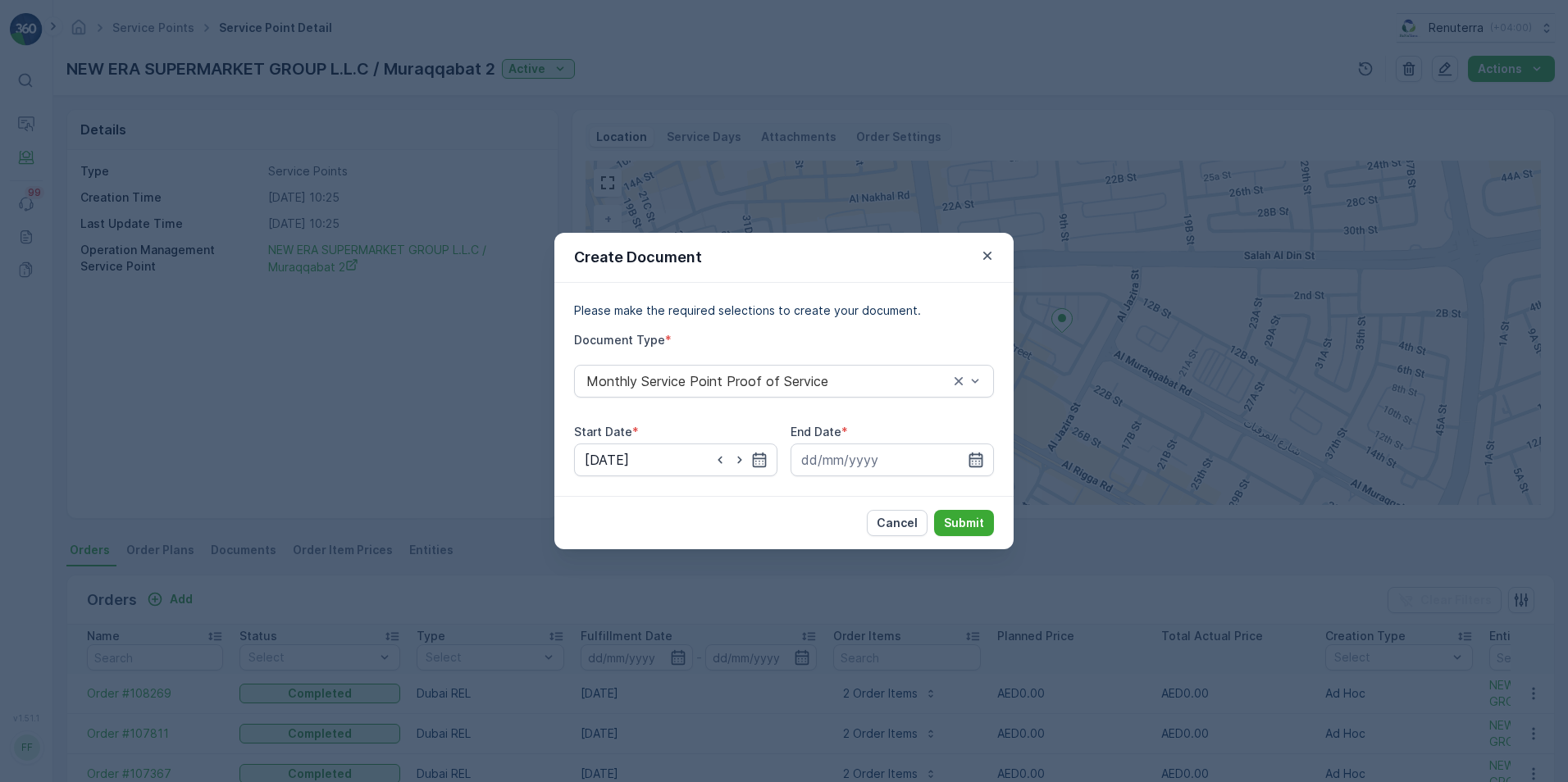
click at [976, 455] on icon "button" at bounding box center [976, 460] width 14 height 15
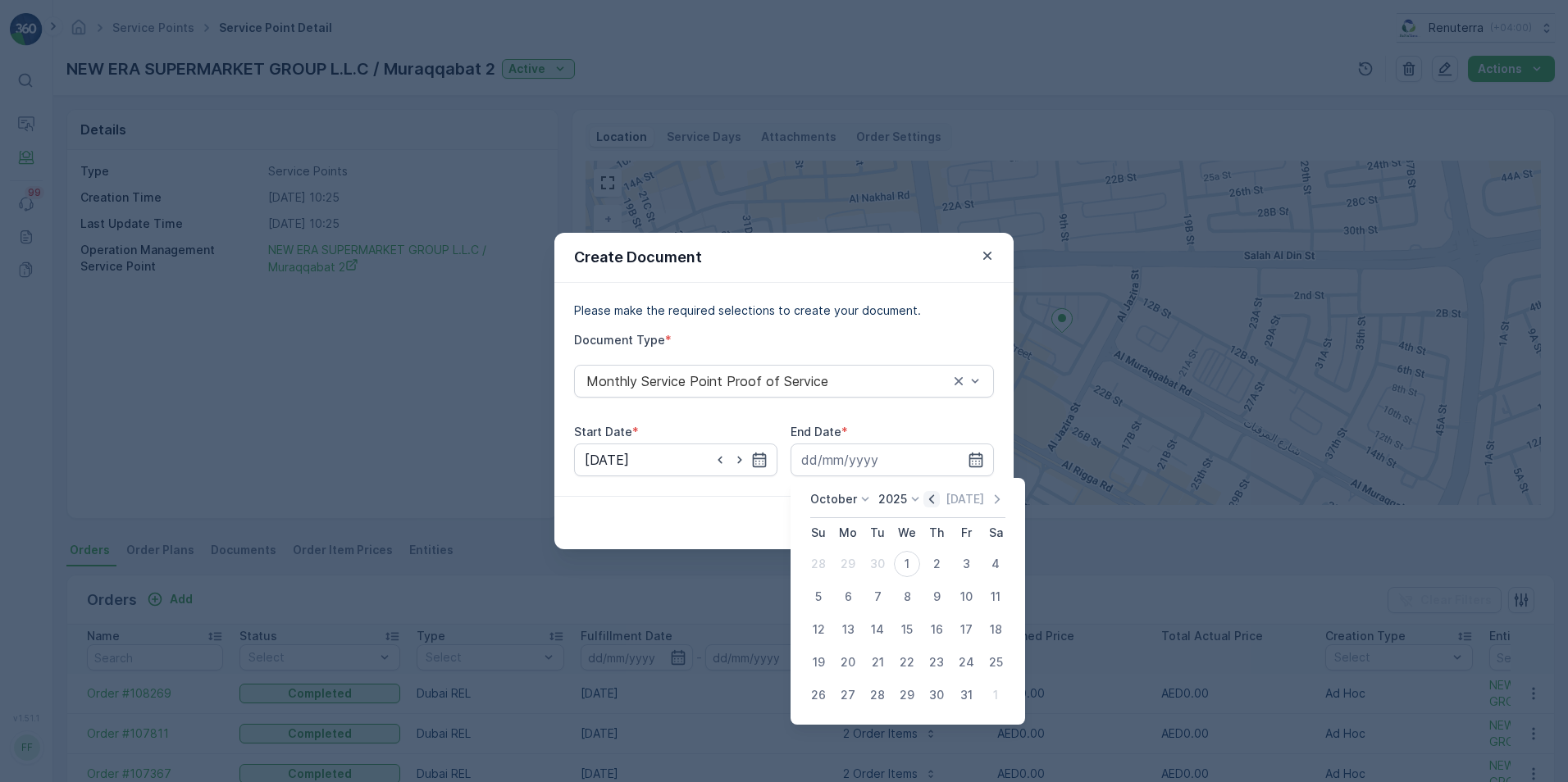
click at [932, 500] on icon "button" at bounding box center [931, 500] width 16 height 16
click at [873, 696] on div "30" at bounding box center [877, 695] width 26 height 26
type input "[DATE]"
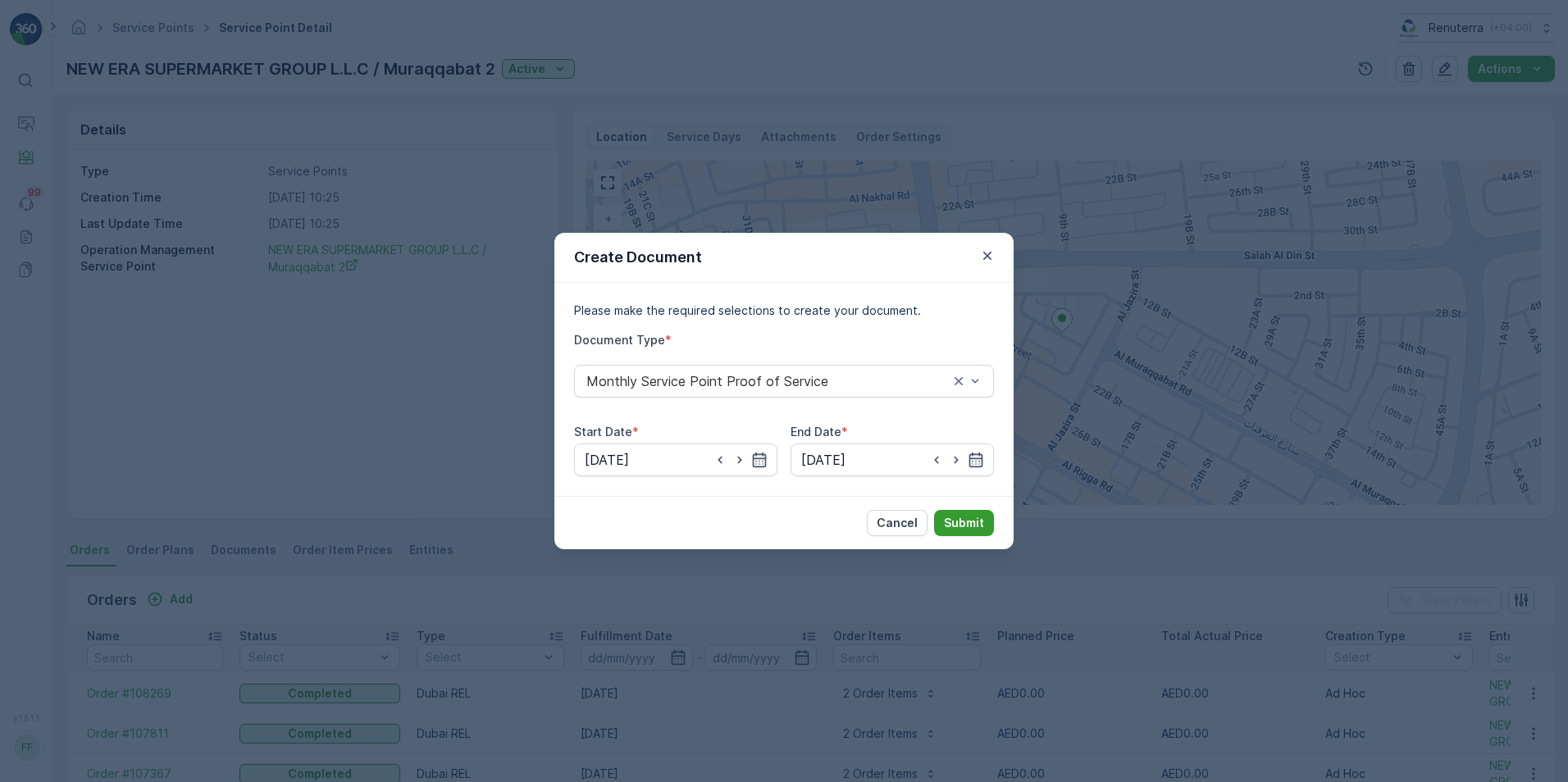
click at [952, 527] on p "Submit" at bounding box center [963, 523] width 40 height 16
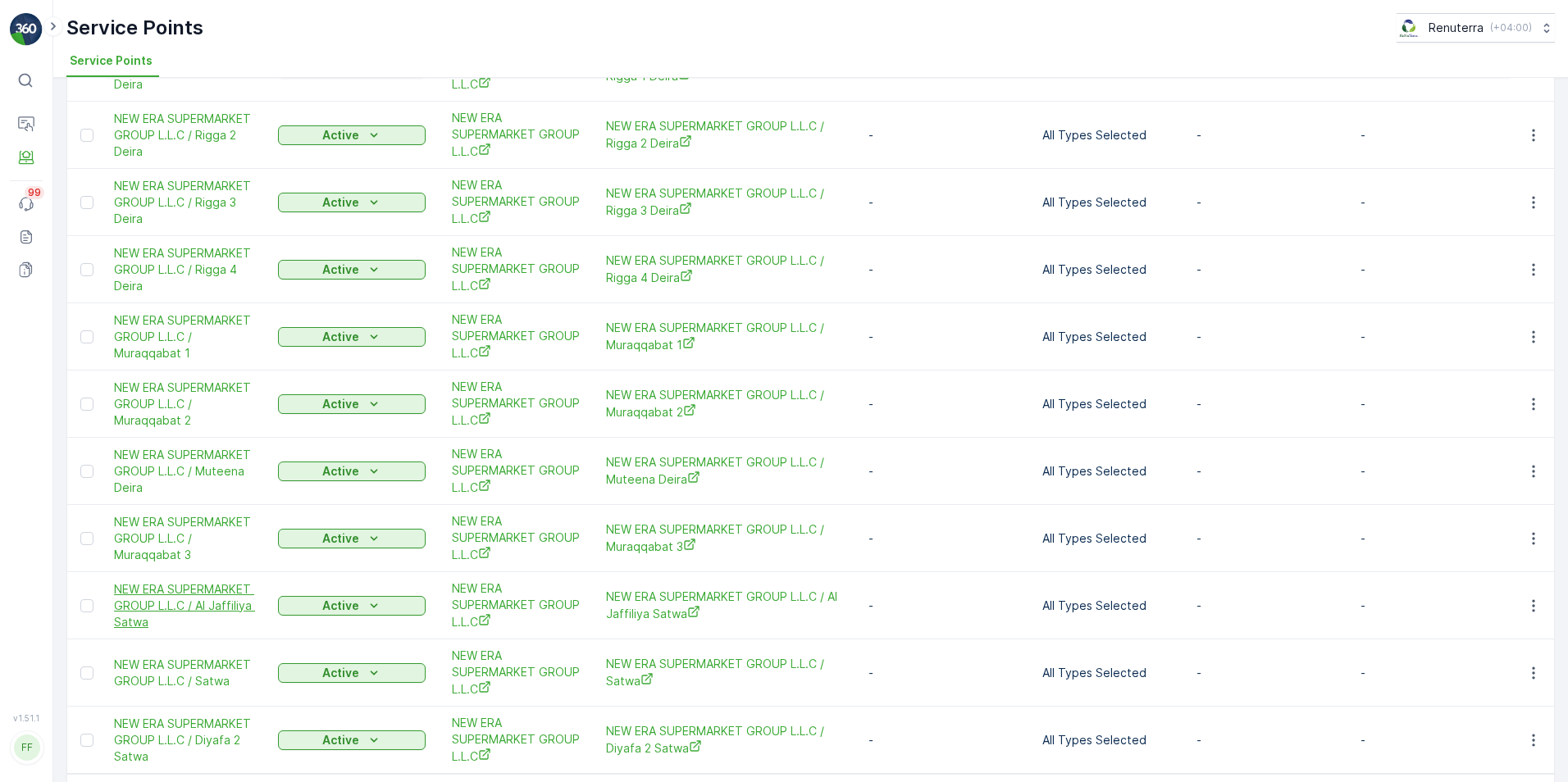
scroll to position [246, 0]
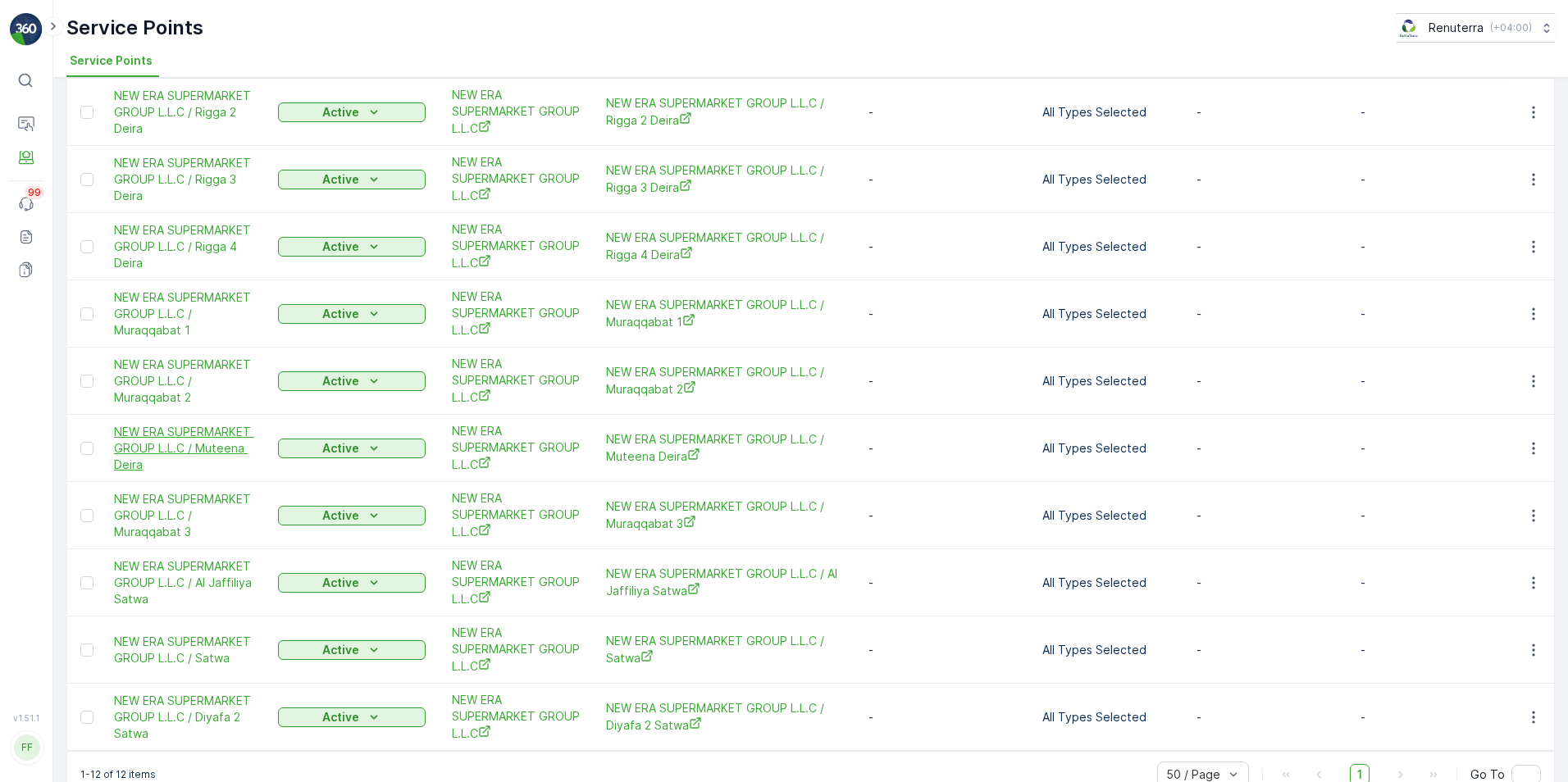
click at [201, 446] on span "NEW ERA SUPERMARKET GROUP L.L.C / Muteena Deira" at bounding box center [188, 448] width 148 height 49
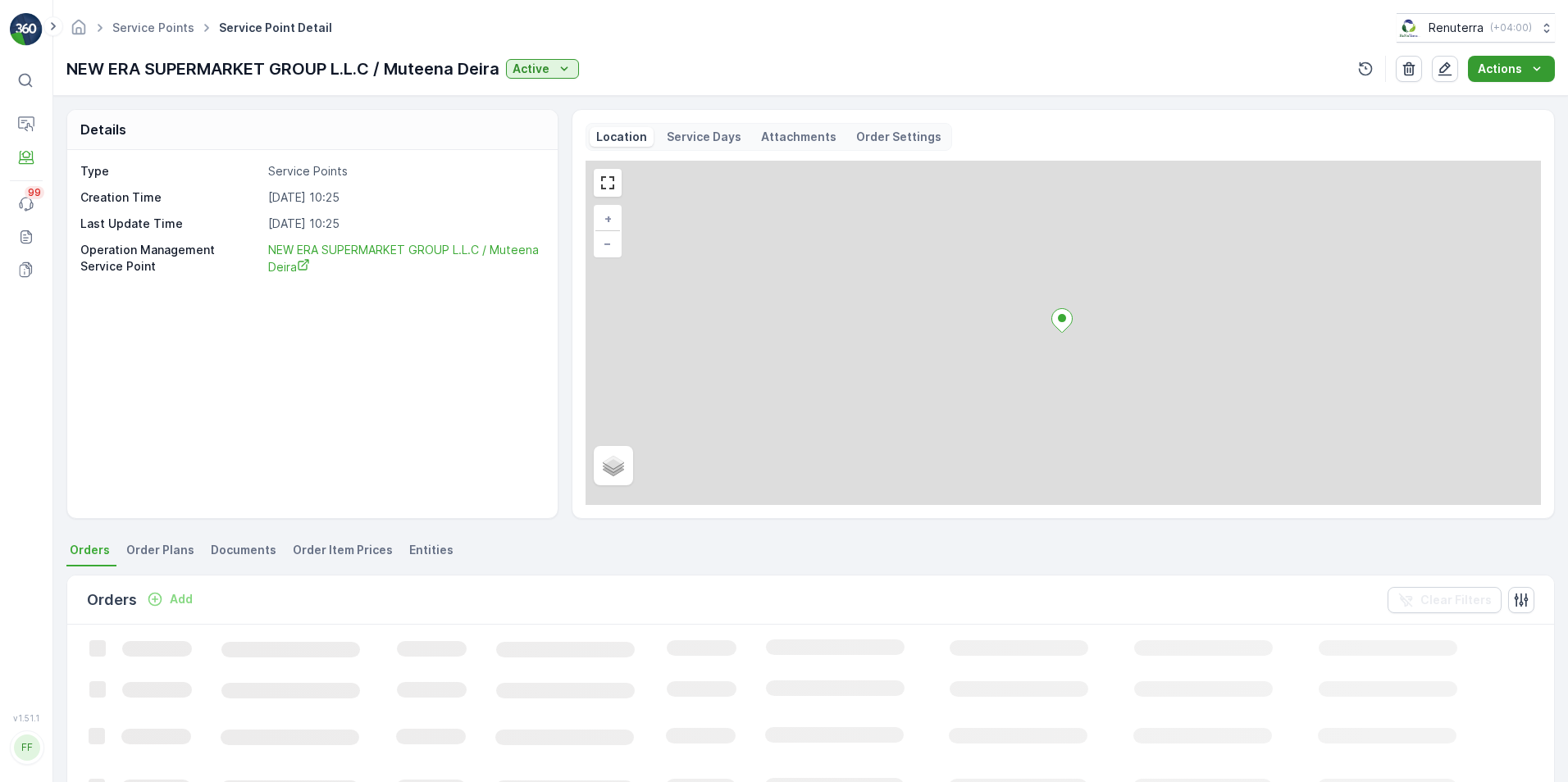
click at [1508, 69] on p "Actions" at bounding box center [1499, 69] width 45 height 16
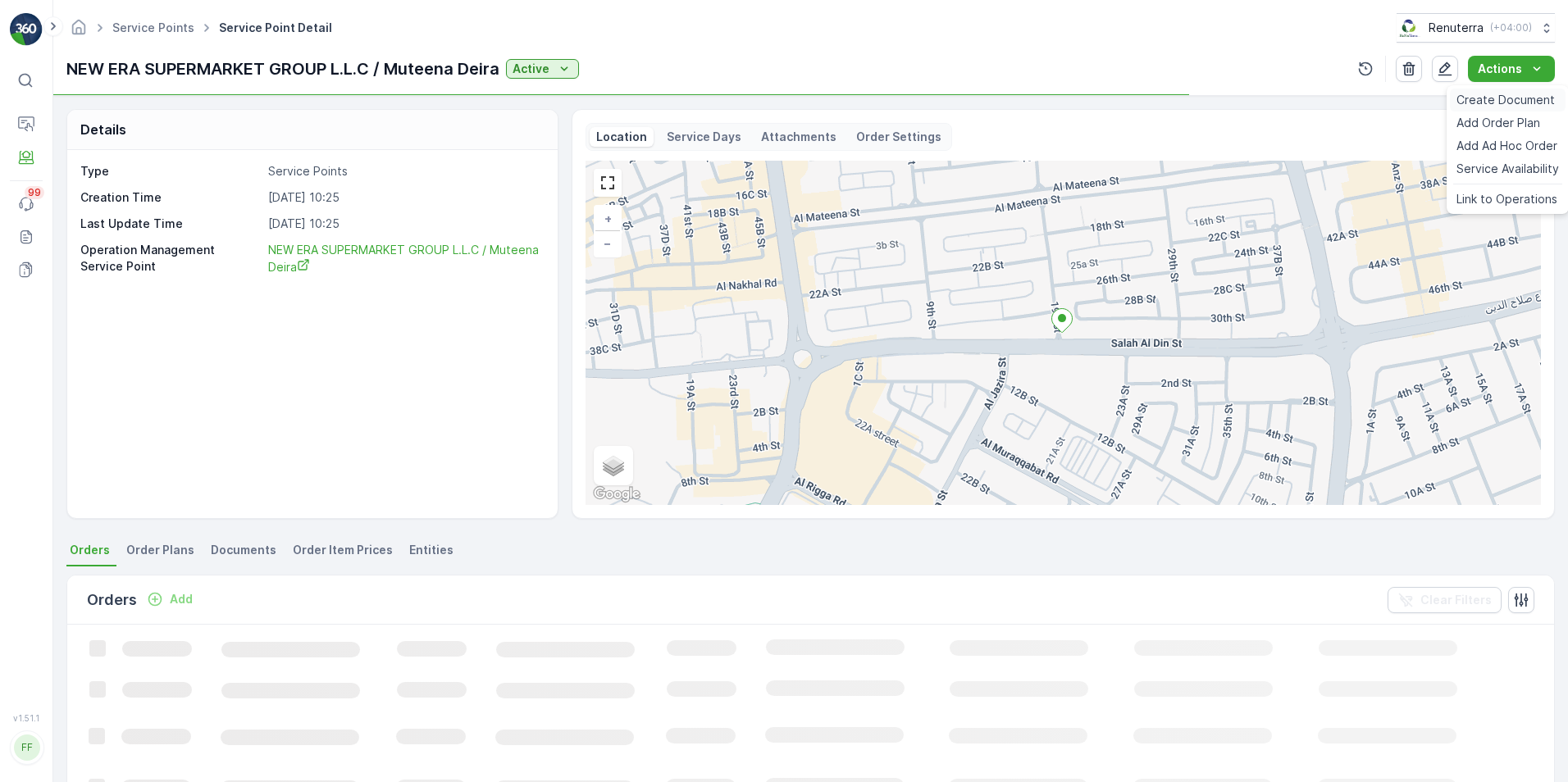
click at [1490, 93] on span "Create Document" at bounding box center [1505, 100] width 98 height 16
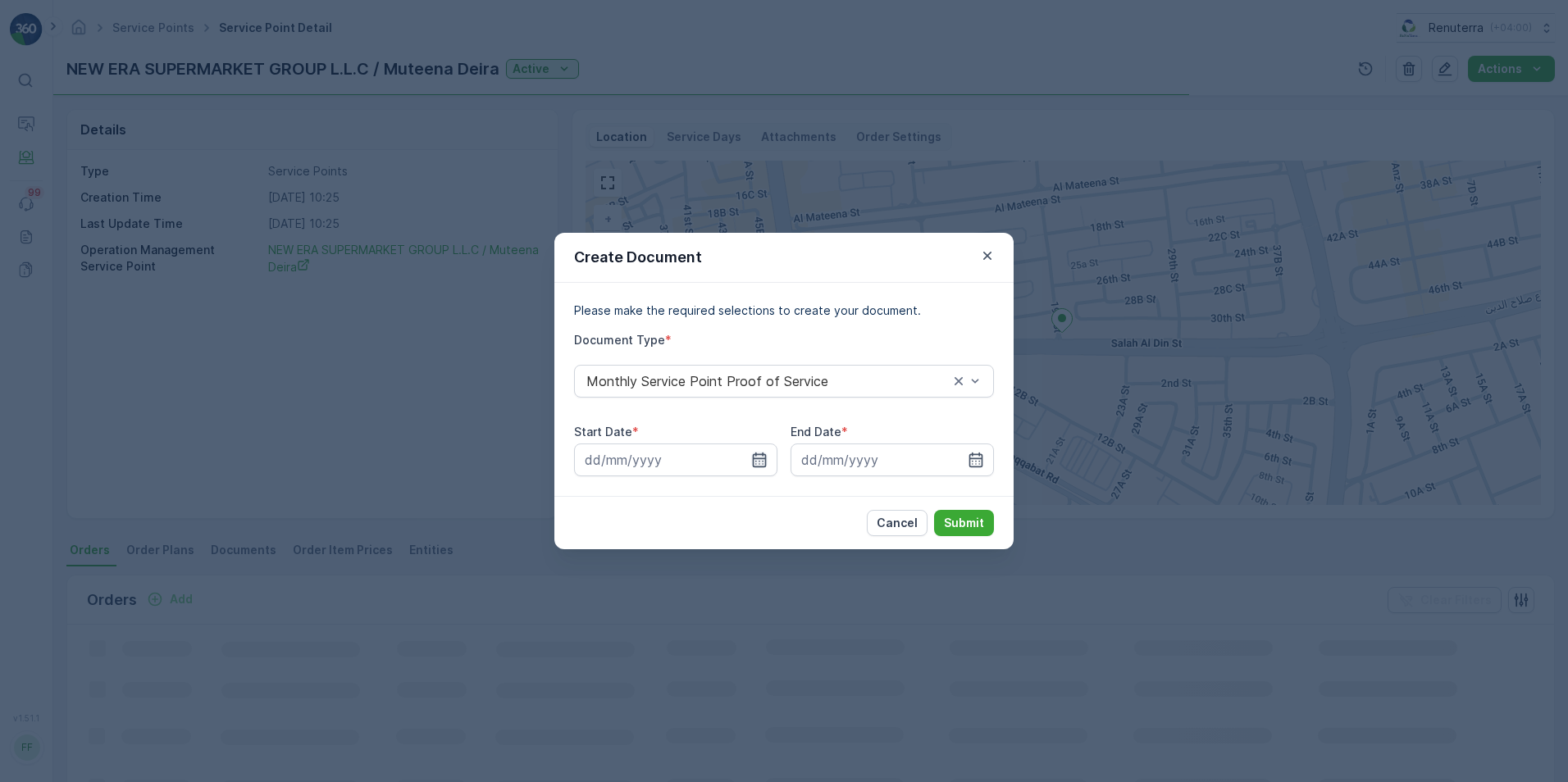
click at [754, 462] on icon "button" at bounding box center [759, 460] width 16 height 16
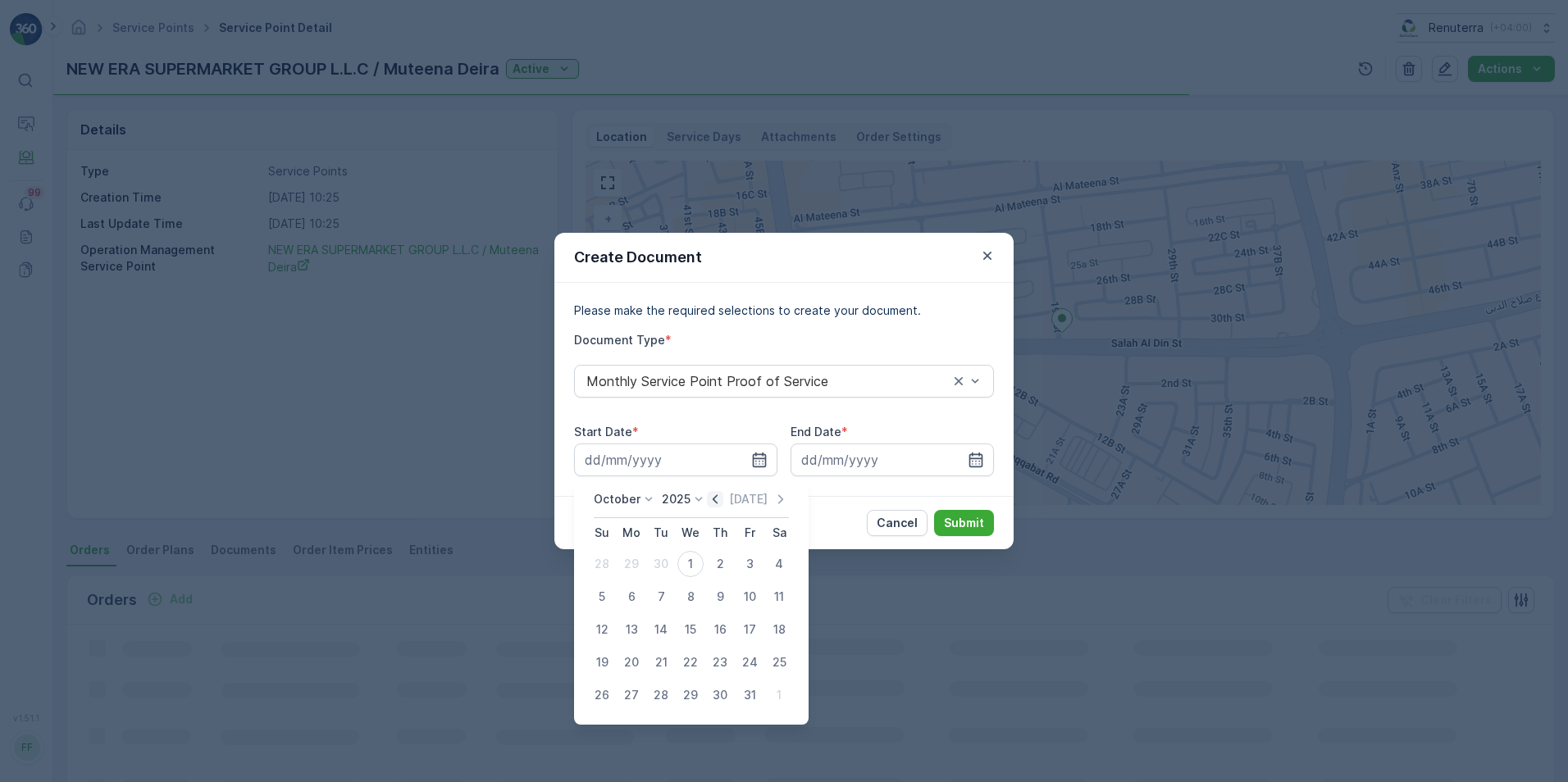
click at [719, 499] on icon "button" at bounding box center [715, 500] width 16 height 16
click at [634, 567] on div "1" at bounding box center [630, 564] width 26 height 26
type input "[DATE]"
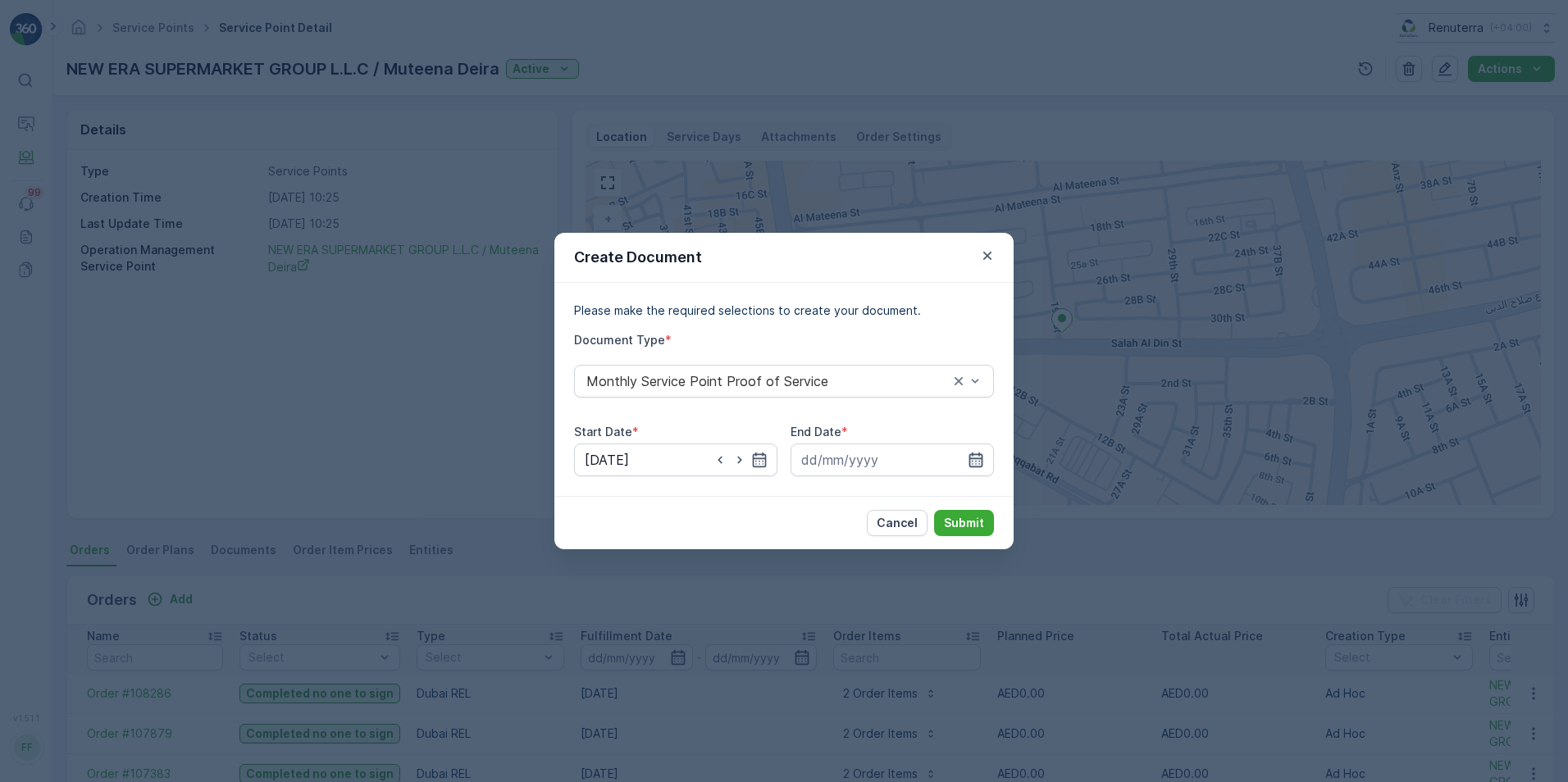
click at [982, 457] on icon "button" at bounding box center [976, 460] width 14 height 15
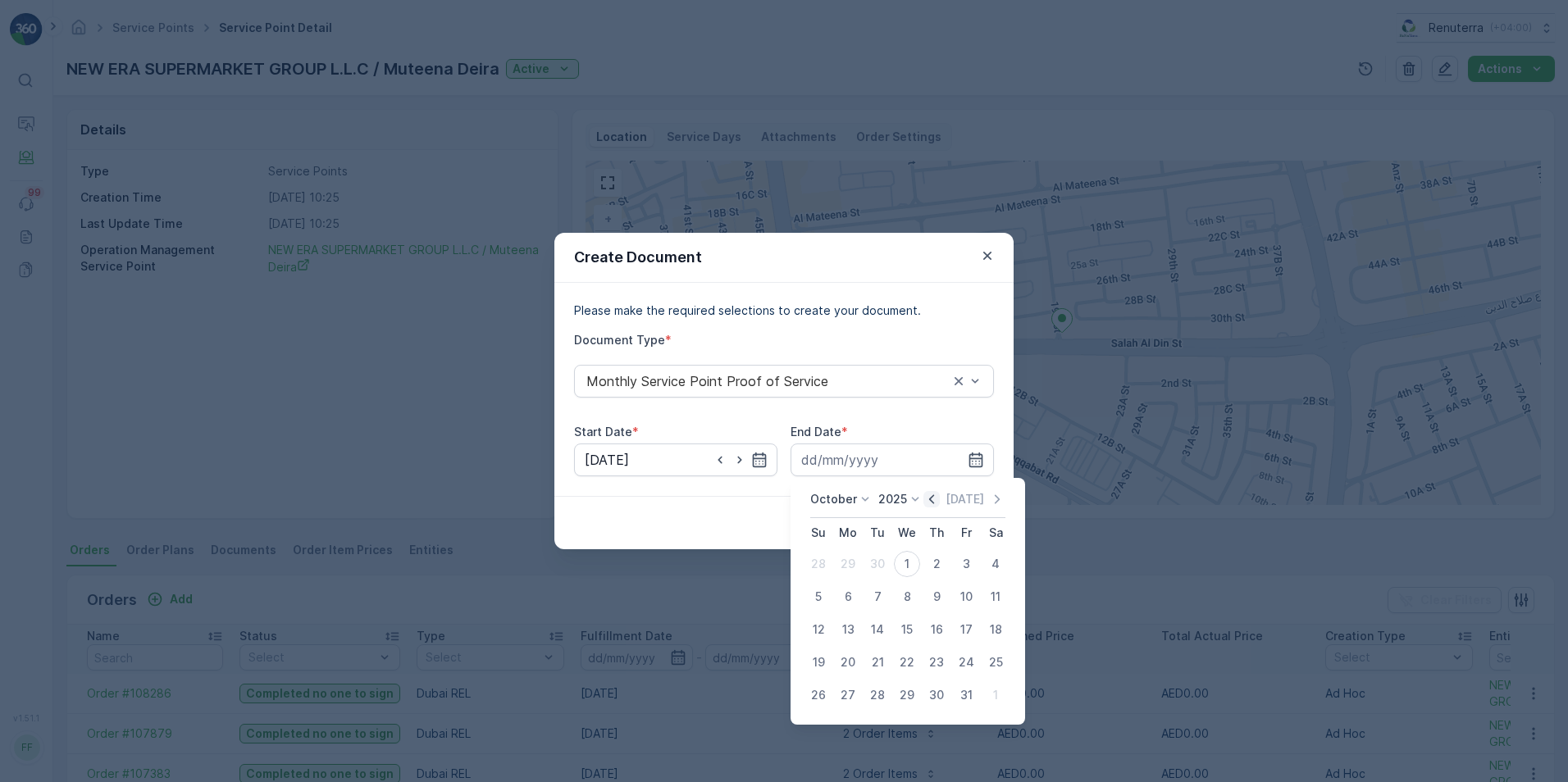
click at [929, 498] on icon "button" at bounding box center [931, 500] width 16 height 16
click at [878, 696] on div "30" at bounding box center [877, 695] width 26 height 26
type input "[DATE]"
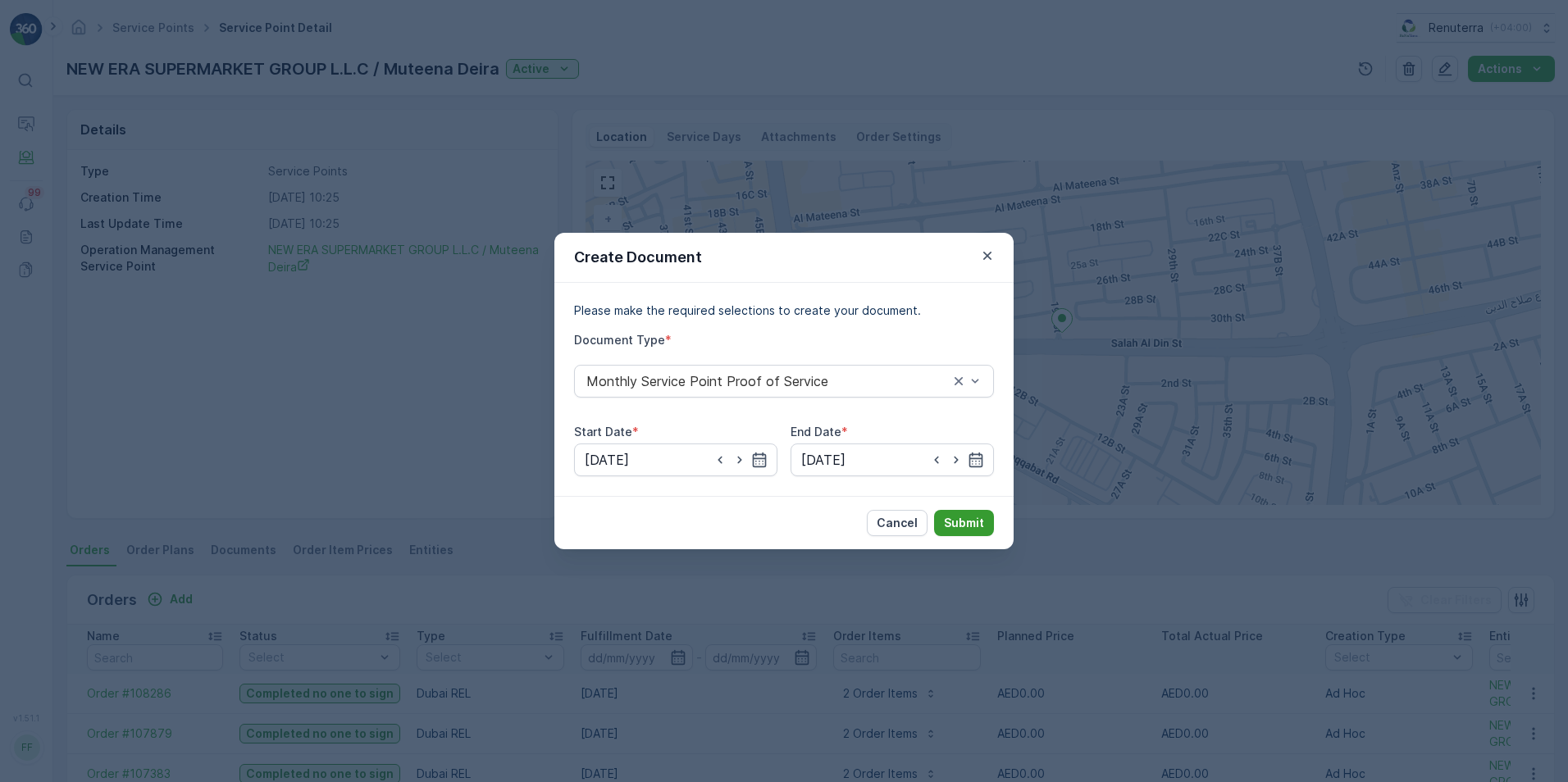
click at [960, 528] on p "Submit" at bounding box center [963, 523] width 40 height 16
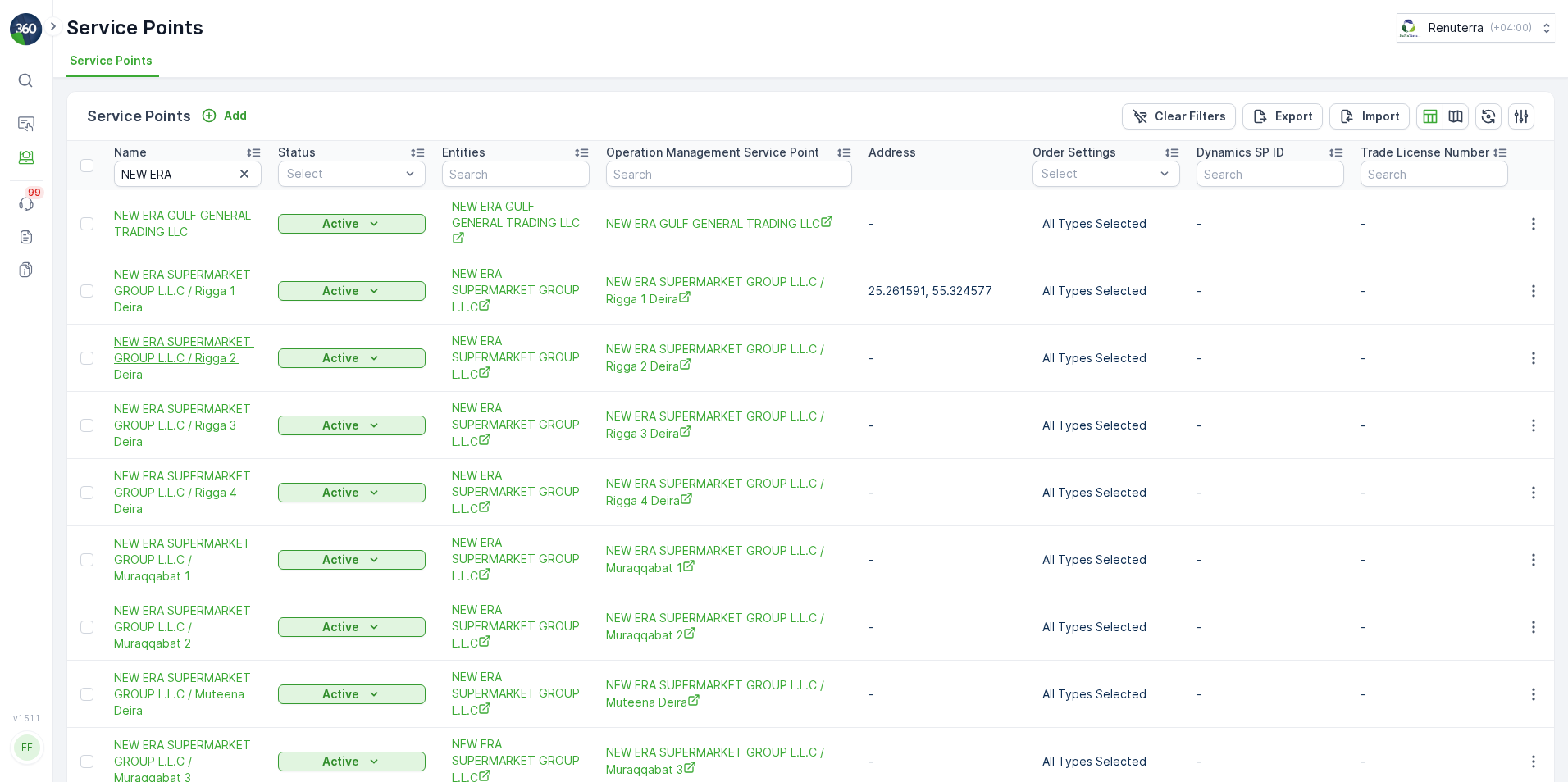
click at [201, 356] on span "NEW ERA SUPERMARKET GROUP L.L.C / Rigga 2 Deira" at bounding box center [188, 358] width 148 height 49
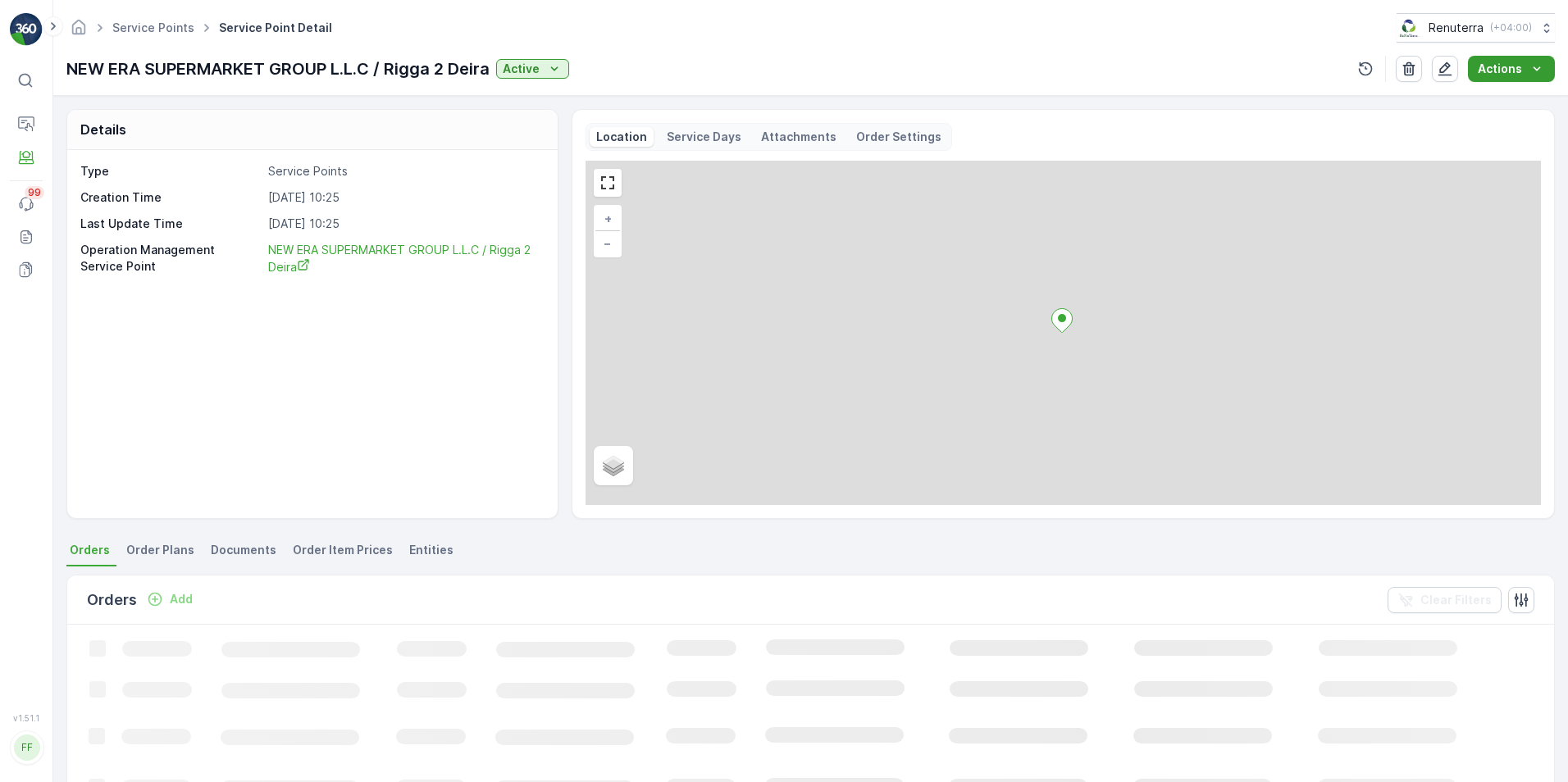
click at [1492, 61] on p "Actions" at bounding box center [1499, 69] width 45 height 16
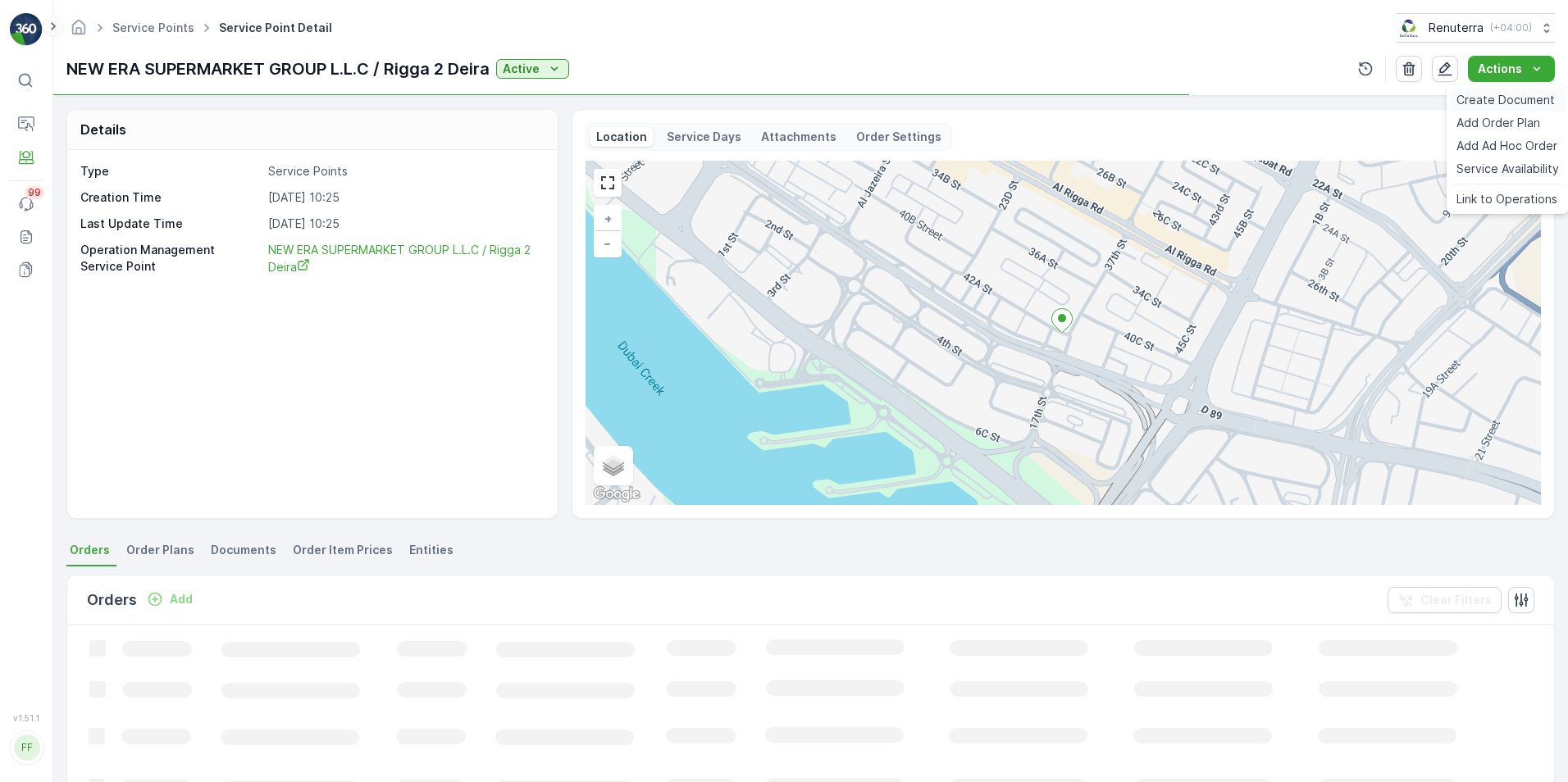
click at [1475, 96] on span "Create Document" at bounding box center [1505, 100] width 98 height 16
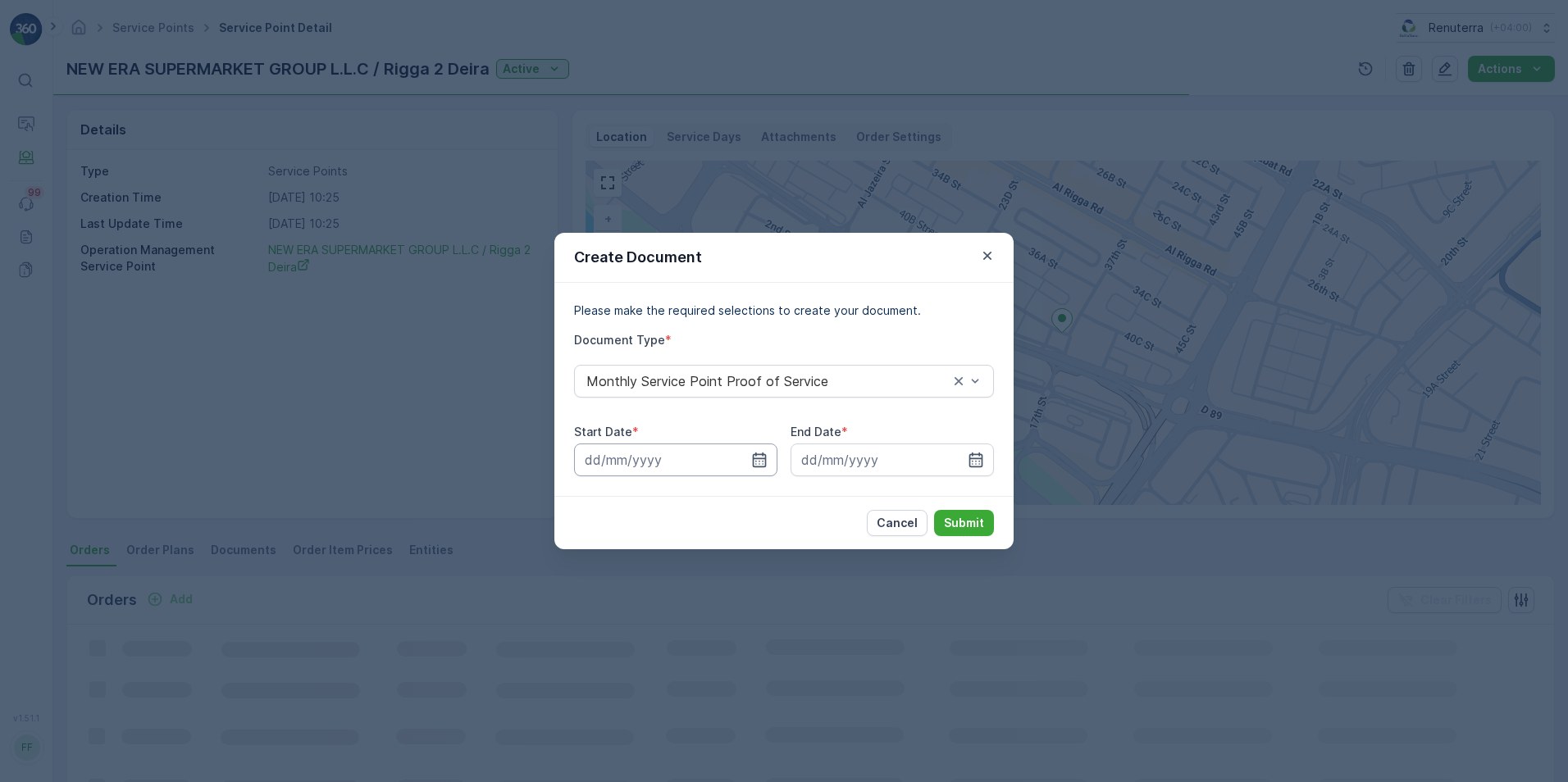
click at [760, 458] on icon "button" at bounding box center [759, 460] width 16 height 16
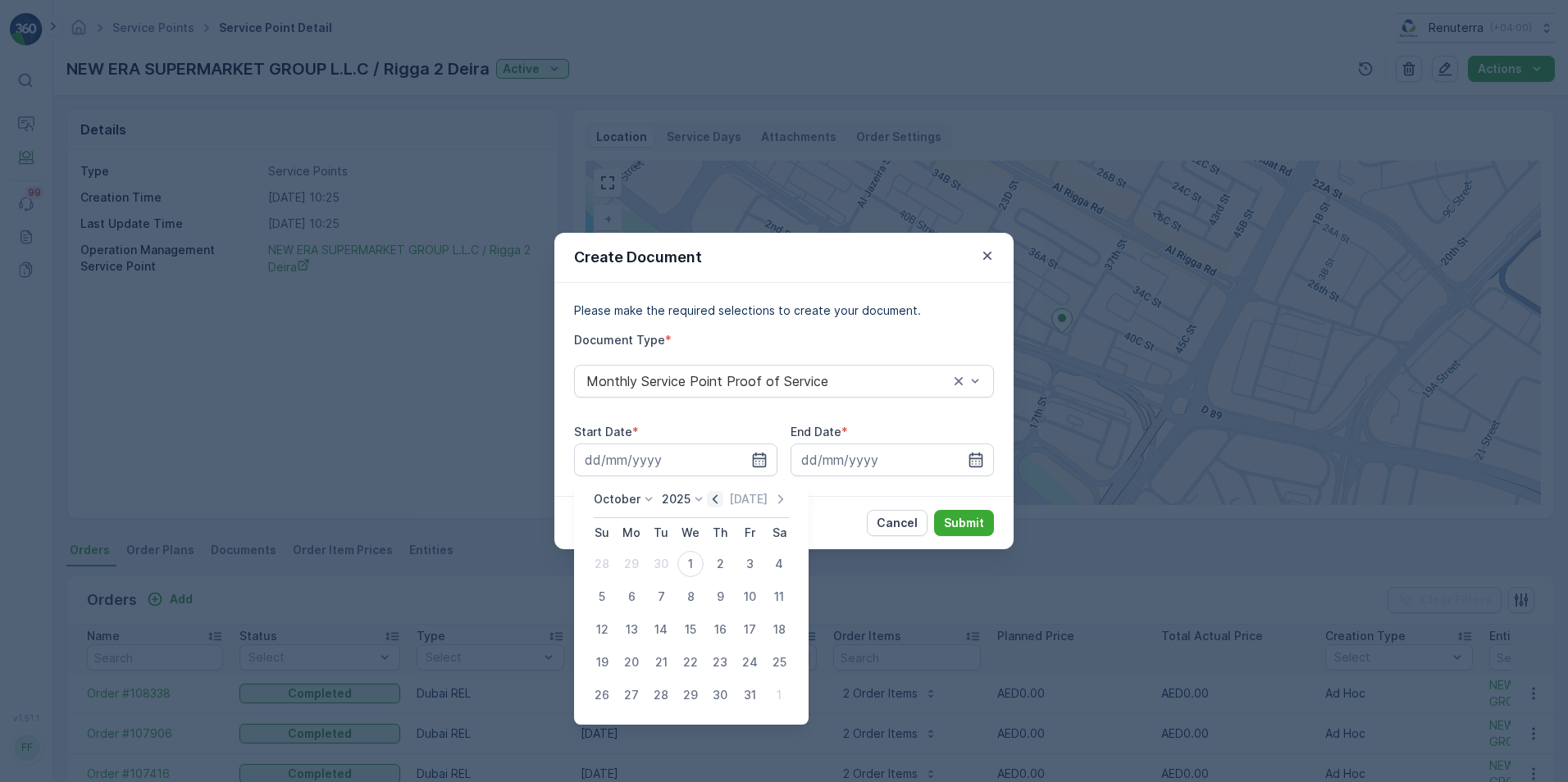
click at [722, 498] on icon "button" at bounding box center [715, 500] width 16 height 16
click at [634, 563] on div "1" at bounding box center [630, 564] width 26 height 26
type input "[DATE]"
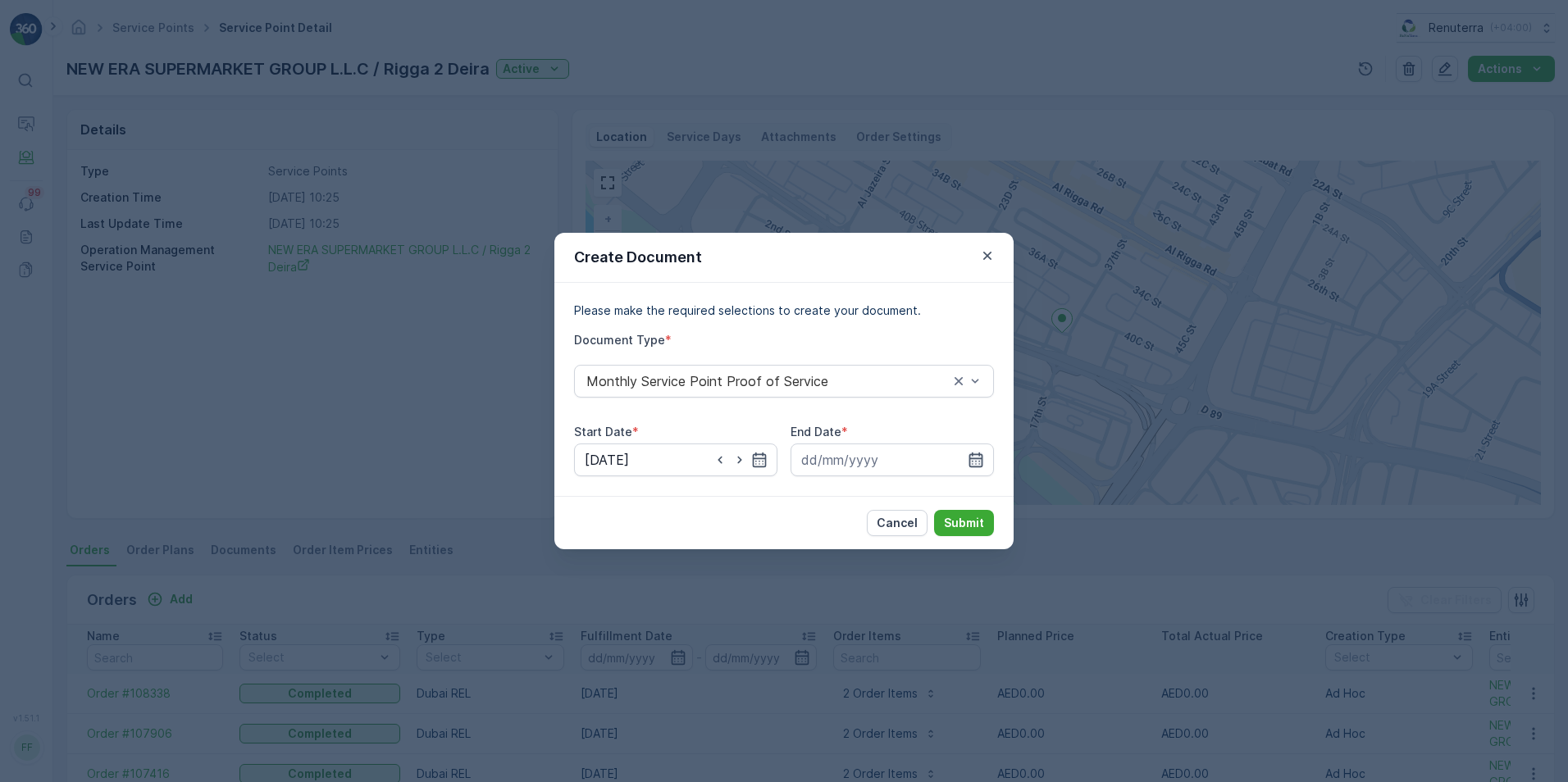
click at [978, 460] on icon "button" at bounding box center [976, 460] width 16 height 16
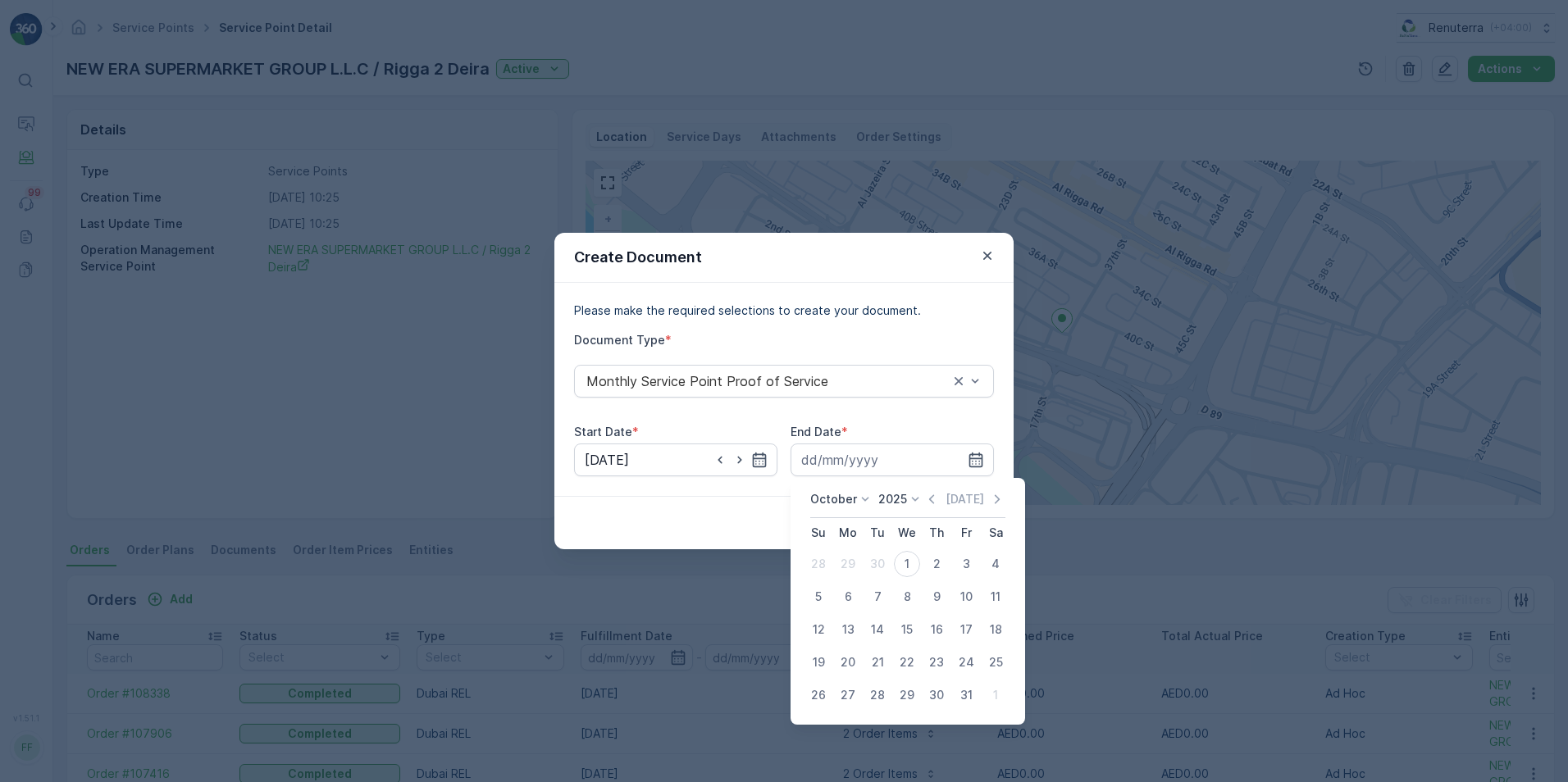
drag, startPoint x: 938, startPoint y: 497, endPoint x: 932, endPoint y: 512, distance: 16.2
click at [938, 498] on icon "button" at bounding box center [931, 500] width 16 height 16
click at [882, 688] on div "30" at bounding box center [877, 695] width 26 height 26
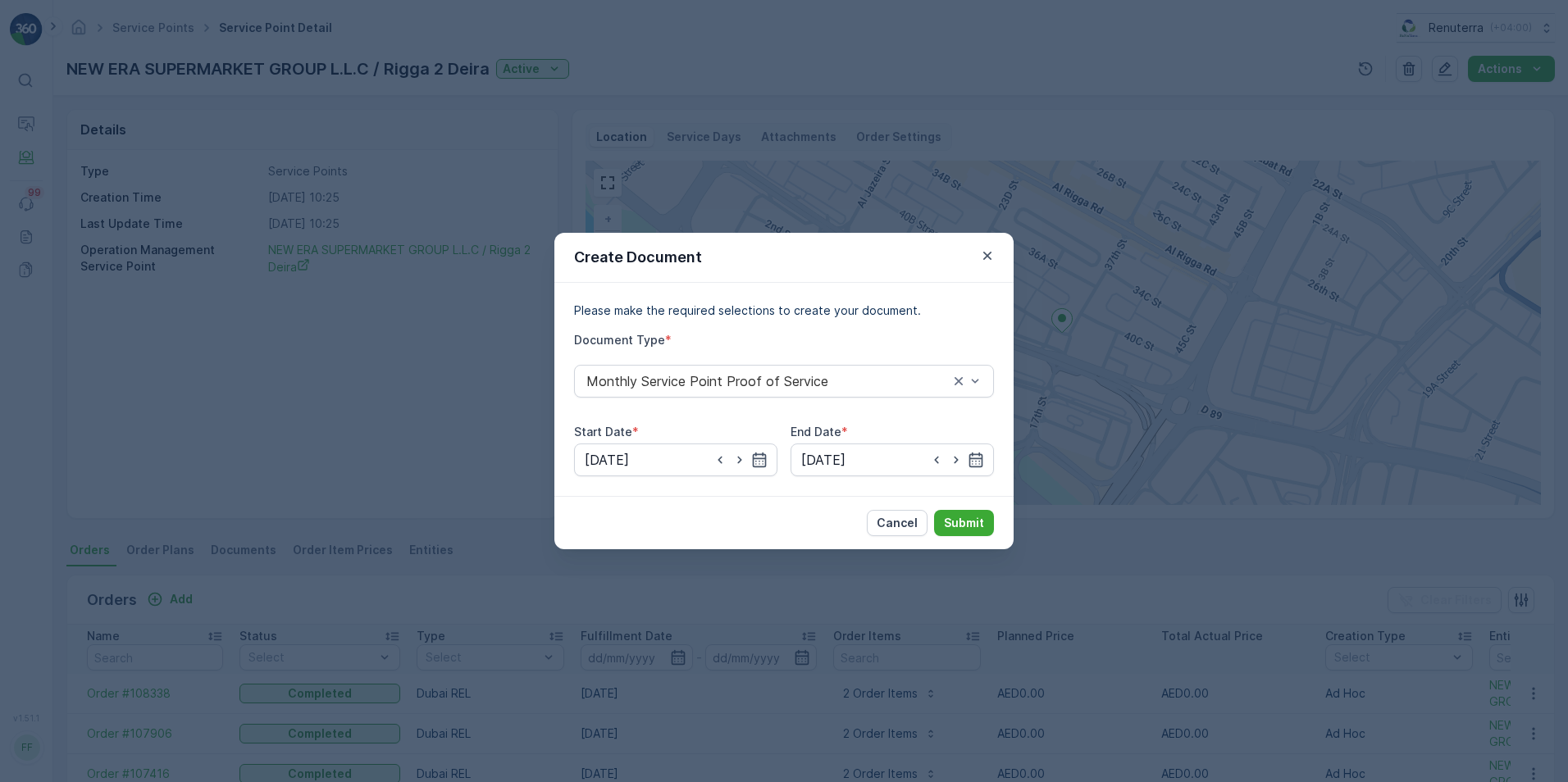
type input "[DATE]"
click at [966, 528] on p "Submit" at bounding box center [963, 523] width 40 height 16
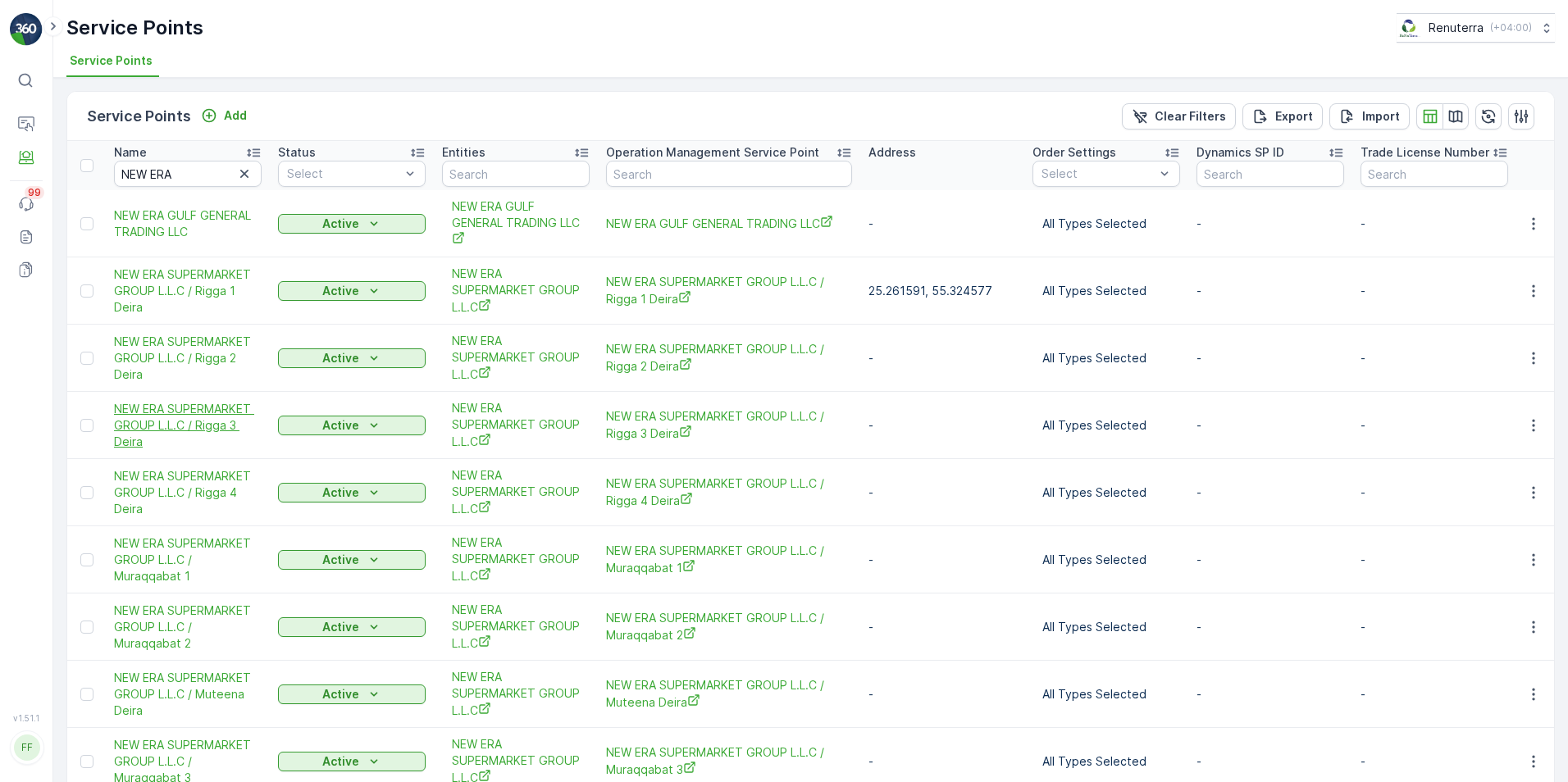
click at [231, 420] on span "NEW ERA SUPERMARKET GROUP L.L.C / Rigga 3 Deira" at bounding box center [188, 425] width 148 height 49
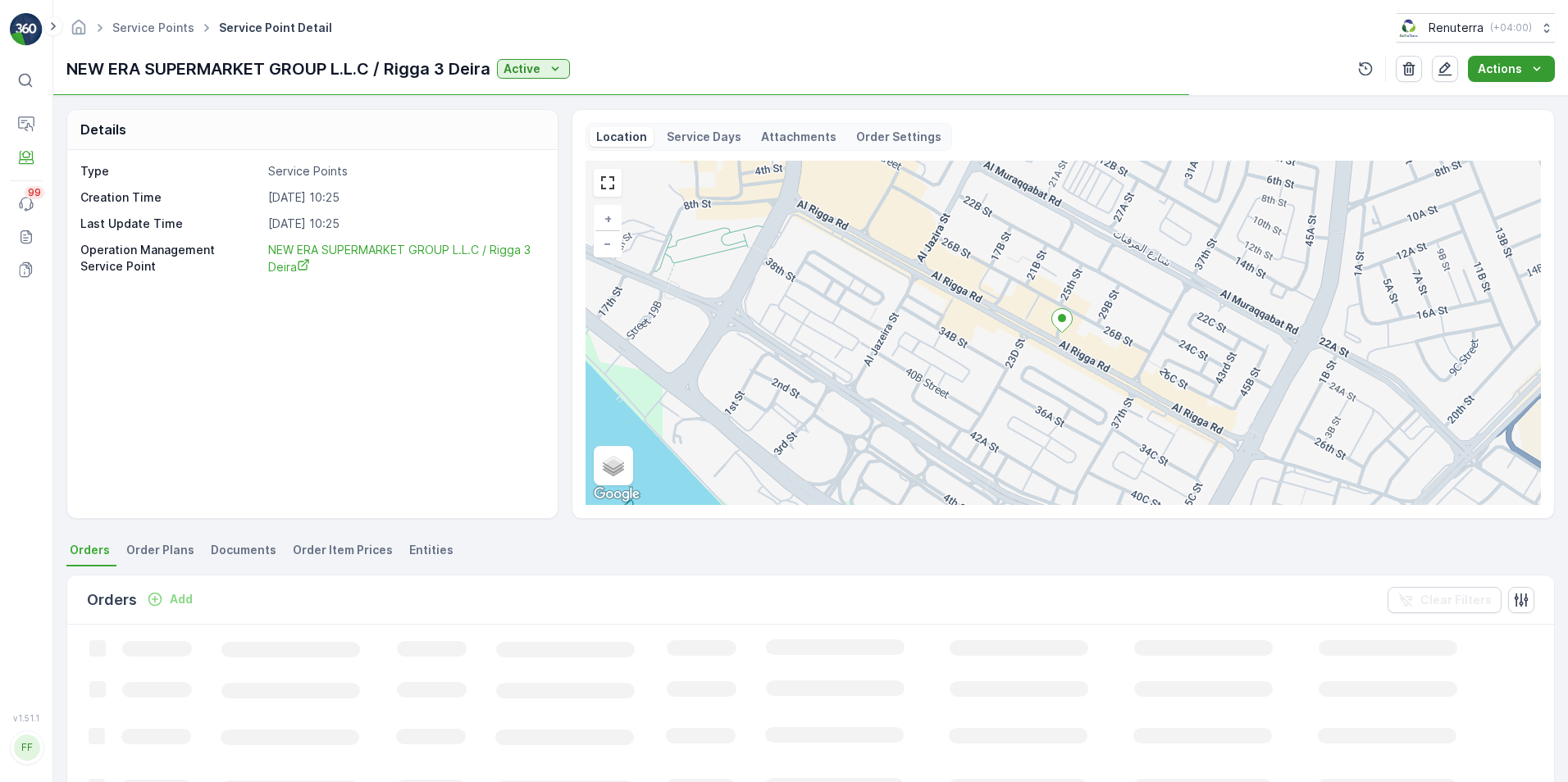
click at [1503, 62] on p "Actions" at bounding box center [1499, 69] width 45 height 16
click at [1484, 105] on span "Create Document" at bounding box center [1505, 100] width 98 height 16
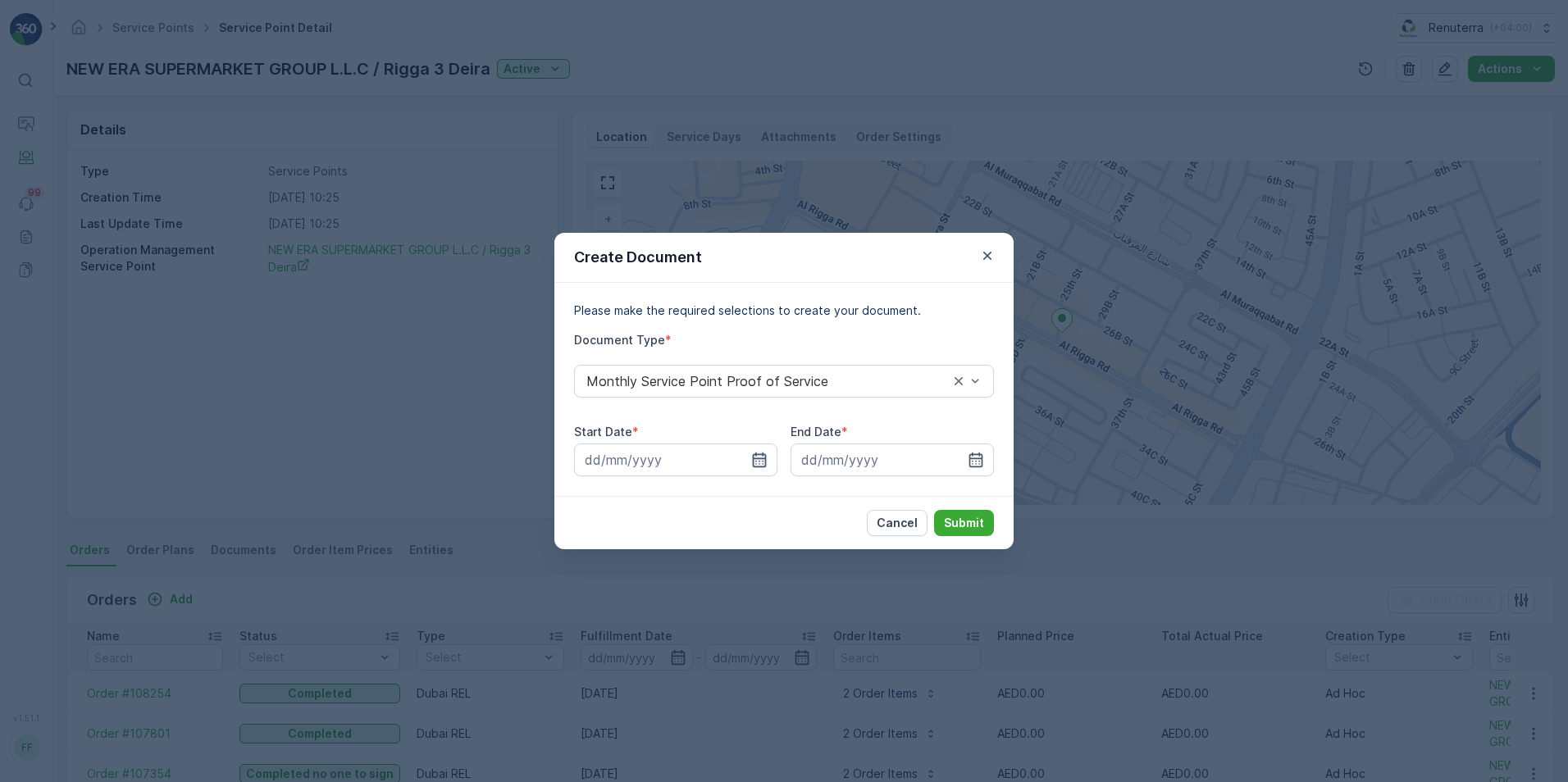
click at [760, 460] on icon "button" at bounding box center [759, 460] width 16 height 16
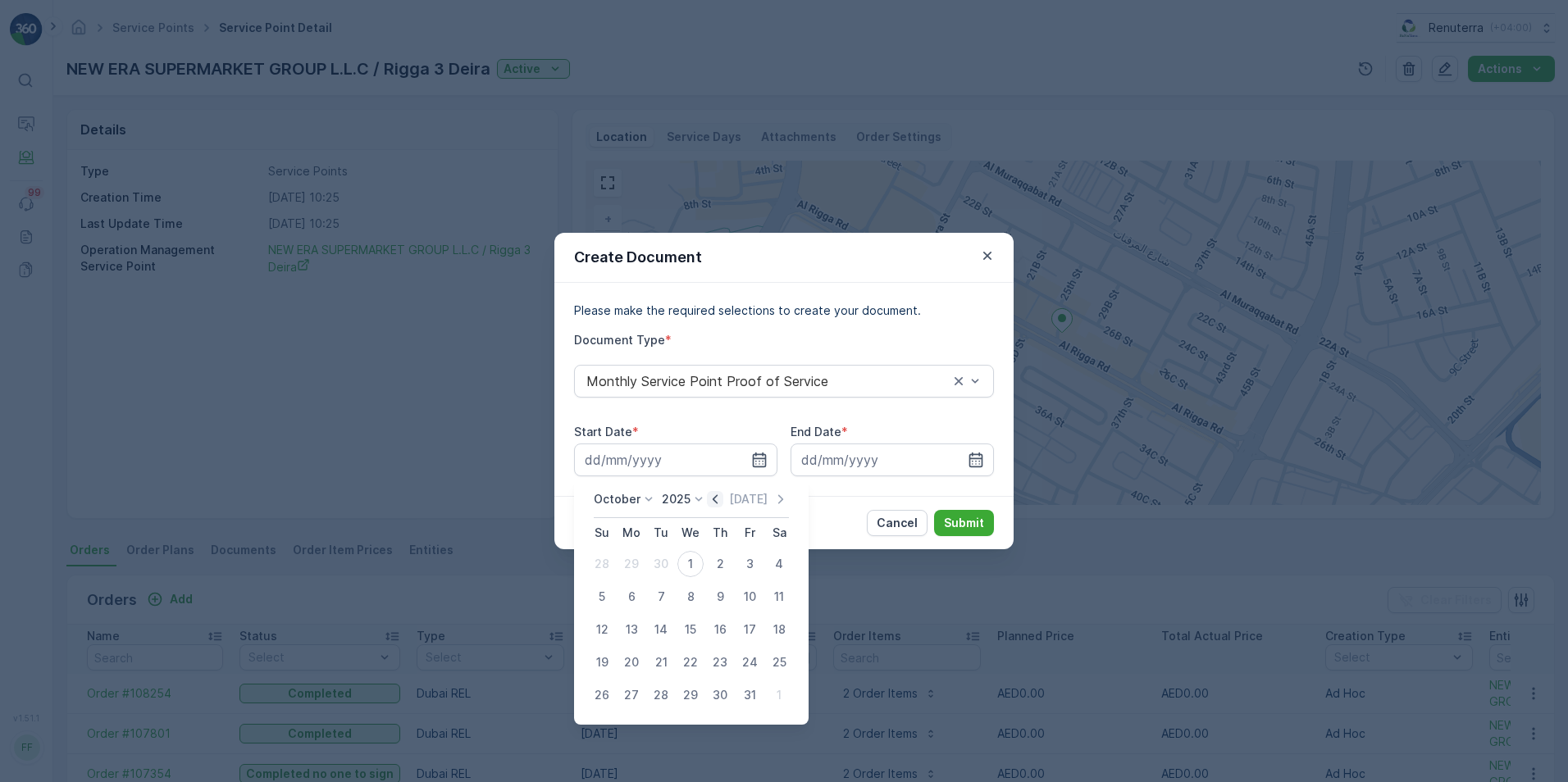
click at [723, 501] on icon "button" at bounding box center [715, 500] width 16 height 16
click at [638, 564] on div "1" at bounding box center [630, 564] width 26 height 26
type input "[DATE]"
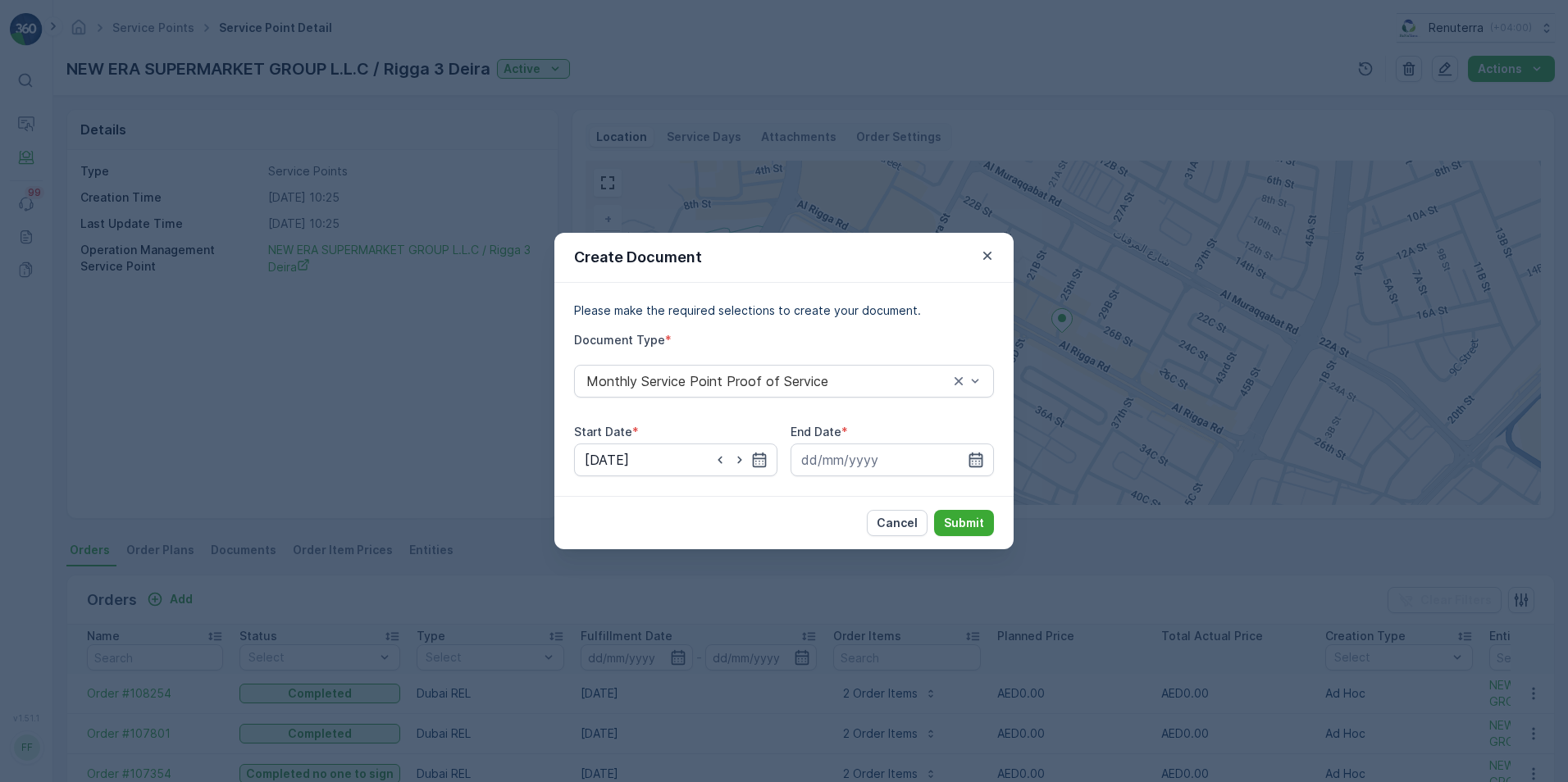
click at [970, 460] on icon "button" at bounding box center [976, 460] width 14 height 15
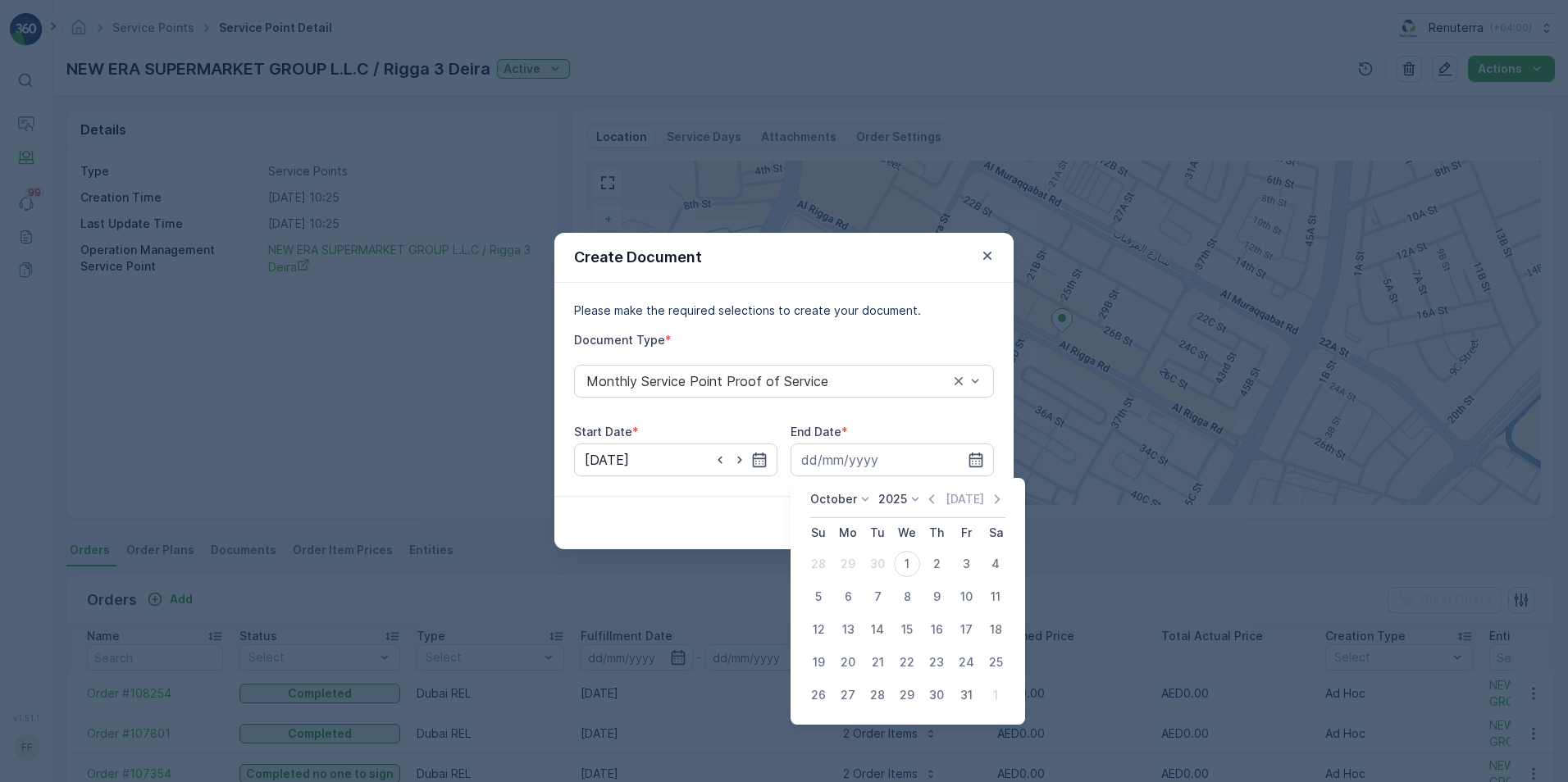
click at [932, 501] on icon "button" at bounding box center [931, 500] width 16 height 16
click at [875, 692] on div "30" at bounding box center [877, 695] width 26 height 26
type input "[DATE]"
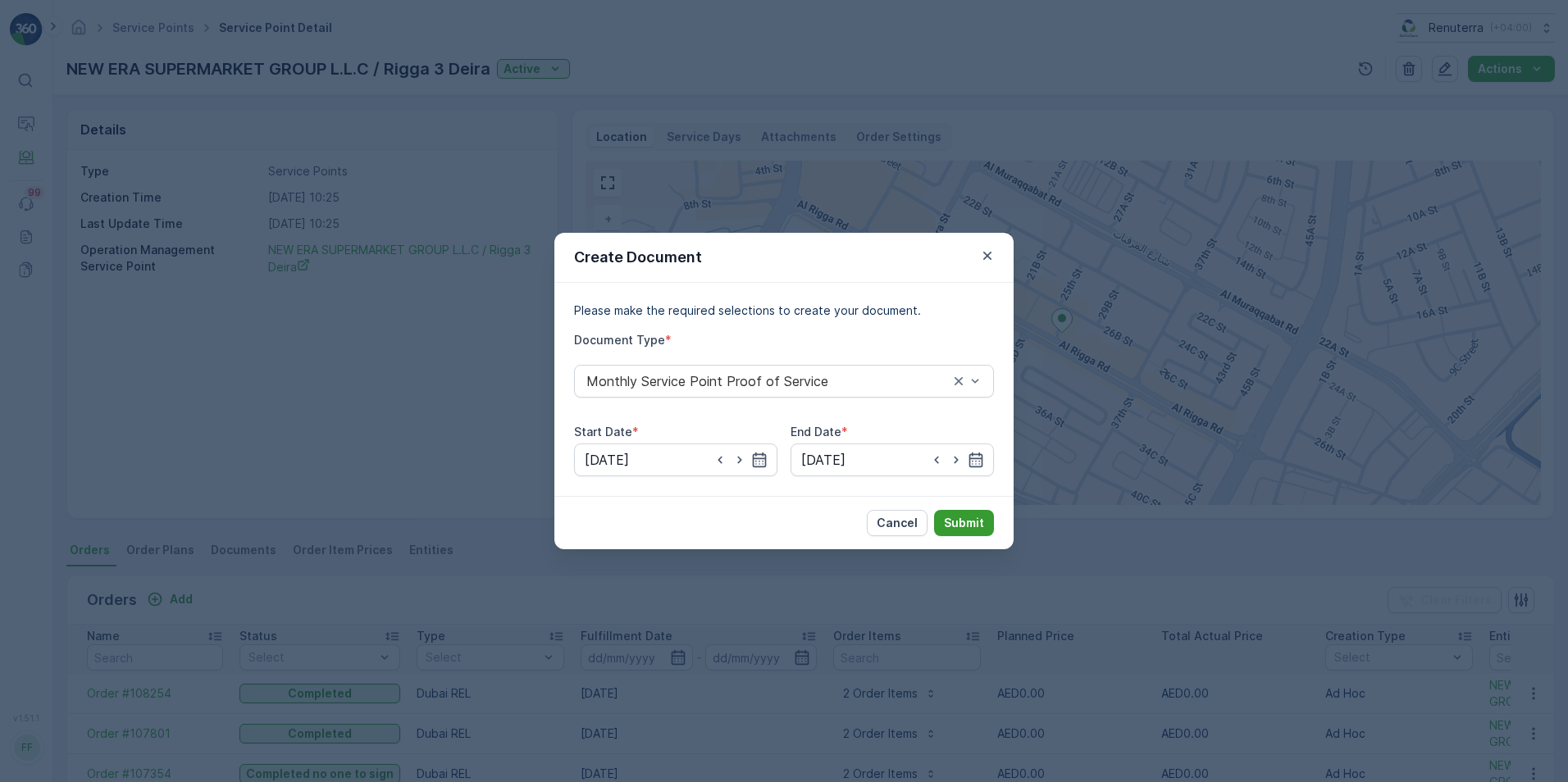
click at [971, 523] on p "Submit" at bounding box center [963, 523] width 40 height 16
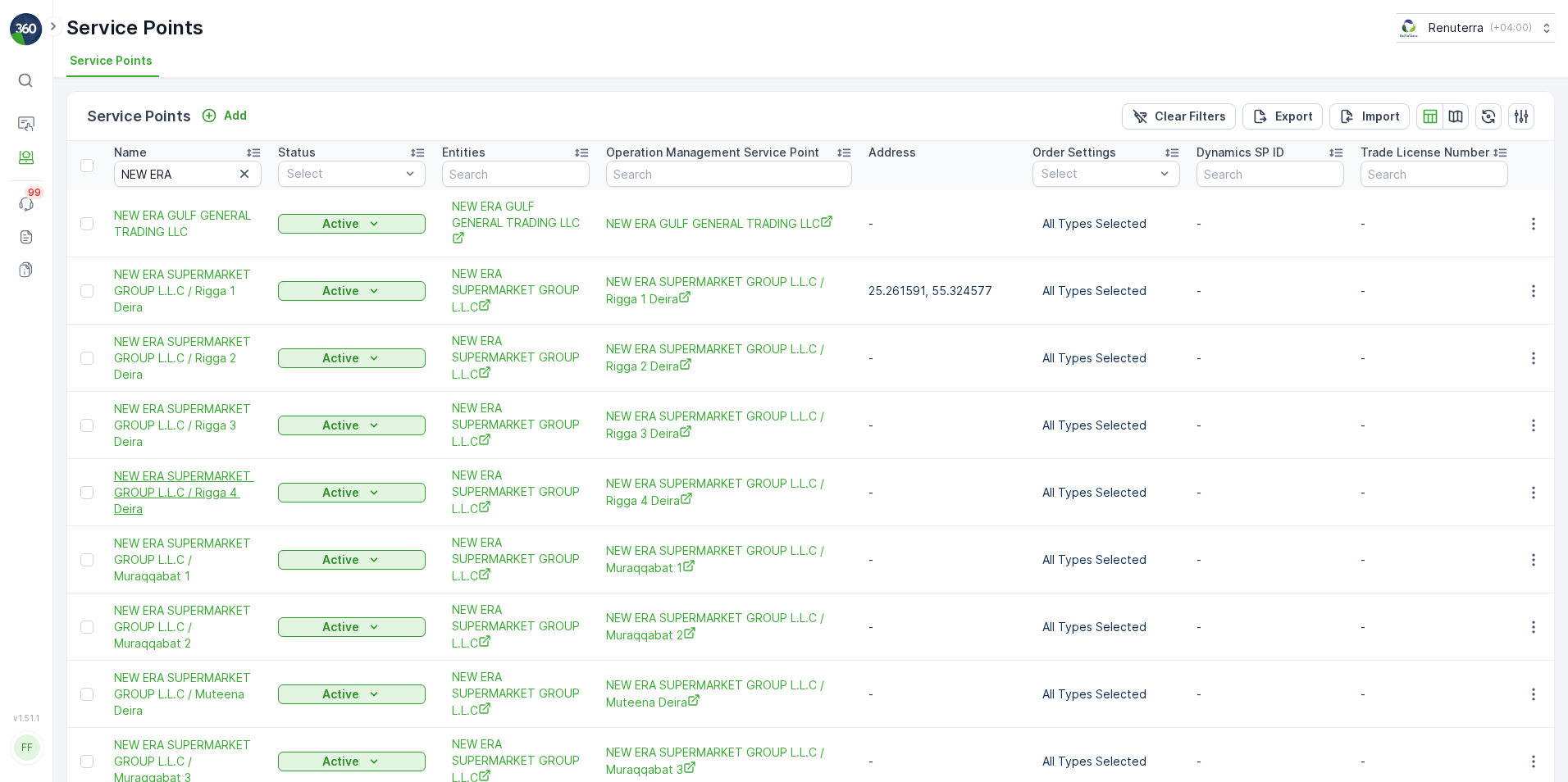
click at [195, 480] on span "NEW ERA SUPERMARKET GROUP L.L.C / Rigga 4 Deira" at bounding box center [188, 493] width 148 height 49
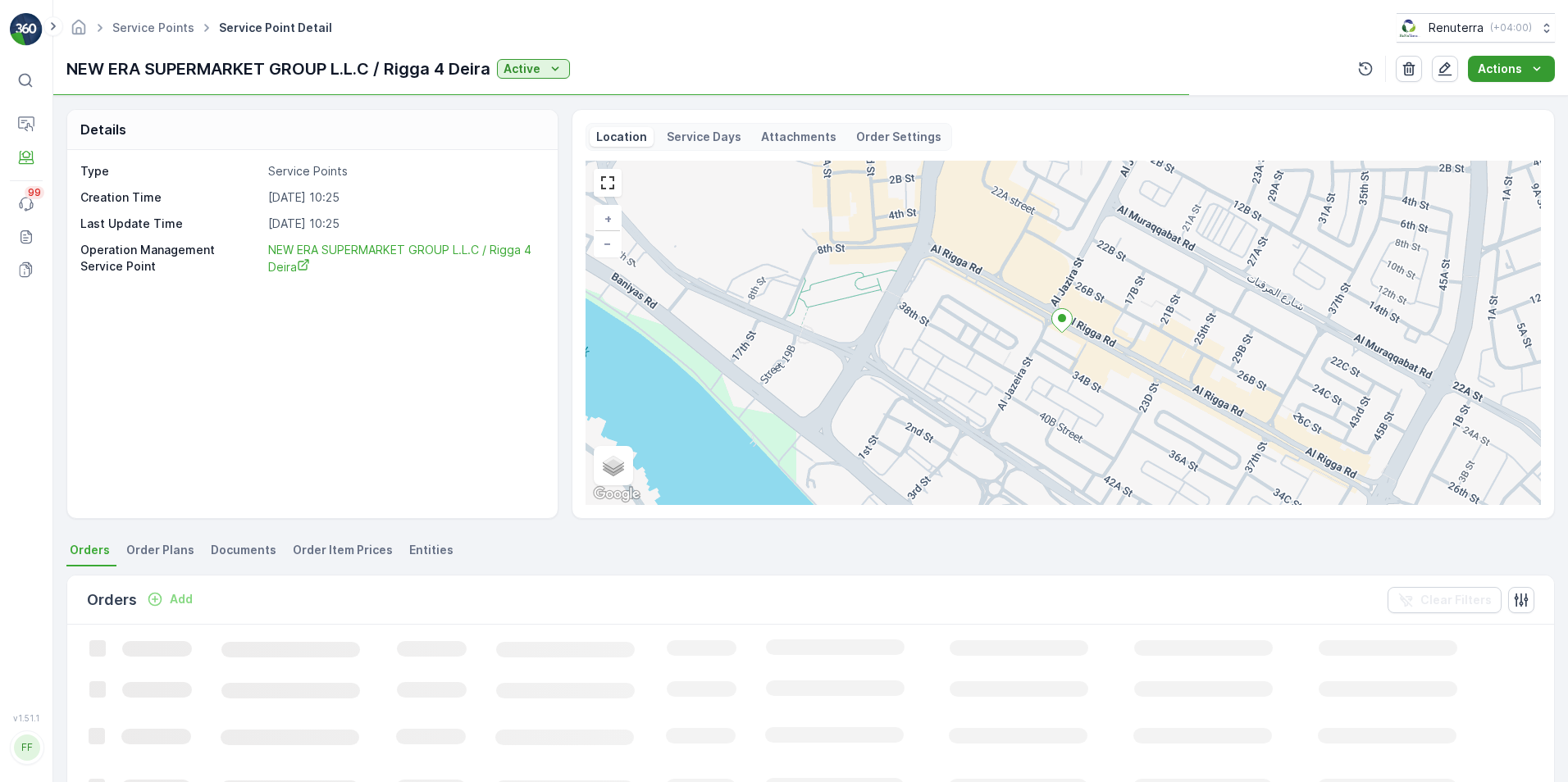
click at [1537, 64] on icon "Actions" at bounding box center [1536, 69] width 16 height 16
click at [1497, 99] on span "Create Document" at bounding box center [1505, 100] width 98 height 16
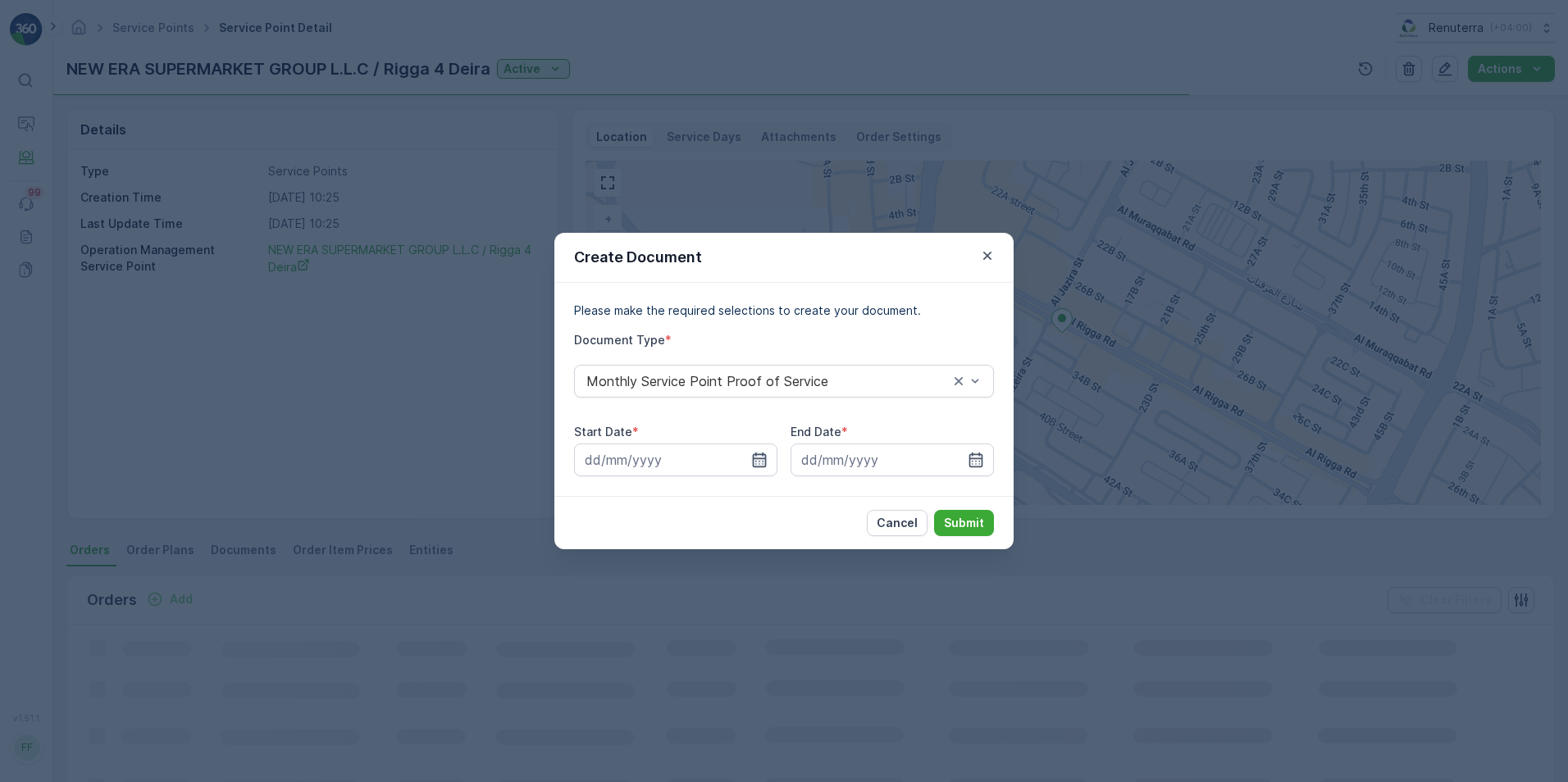
click at [760, 460] on icon "button" at bounding box center [759, 460] width 16 height 16
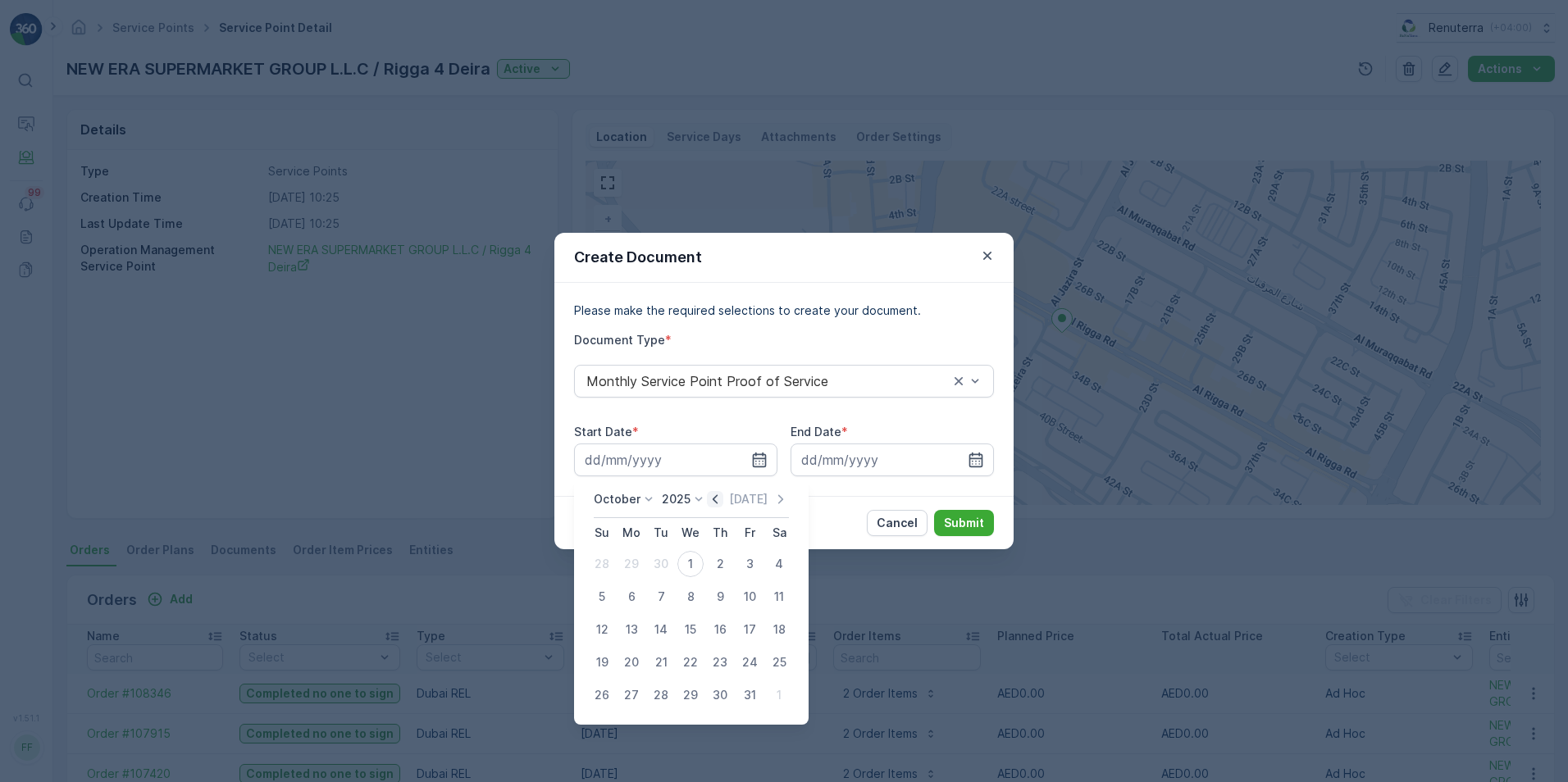
click at [715, 504] on icon "button" at bounding box center [715, 500] width 16 height 16
drag, startPoint x: 635, startPoint y: 566, endPoint x: 649, endPoint y: 564, distance: 14.1
click at [635, 565] on div "1" at bounding box center [630, 564] width 26 height 26
type input "[DATE]"
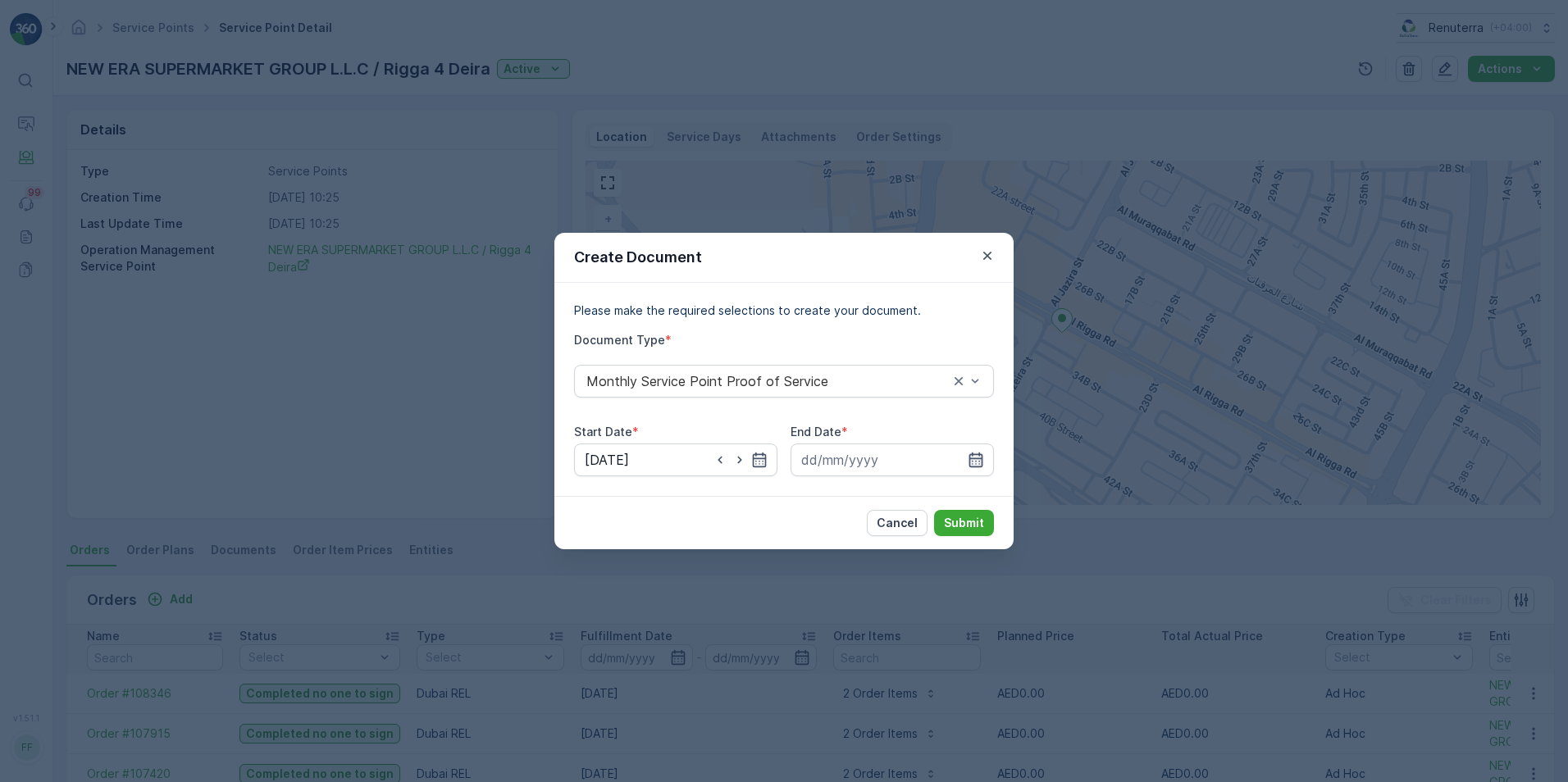
click at [979, 461] on icon "button" at bounding box center [976, 460] width 14 height 15
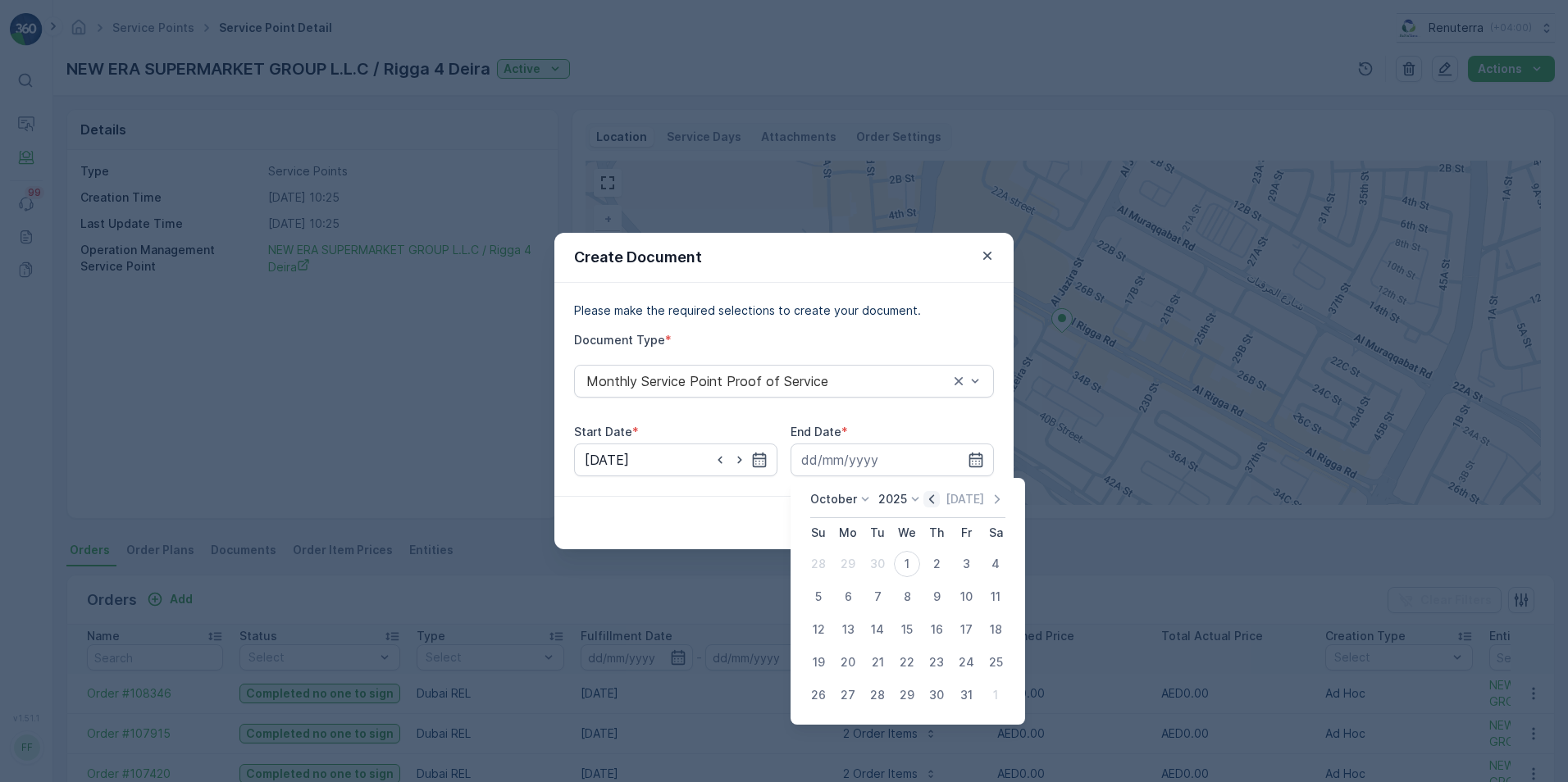
click at [937, 501] on icon "button" at bounding box center [931, 500] width 16 height 16
click at [875, 696] on div "30" at bounding box center [877, 695] width 26 height 26
type input "[DATE]"
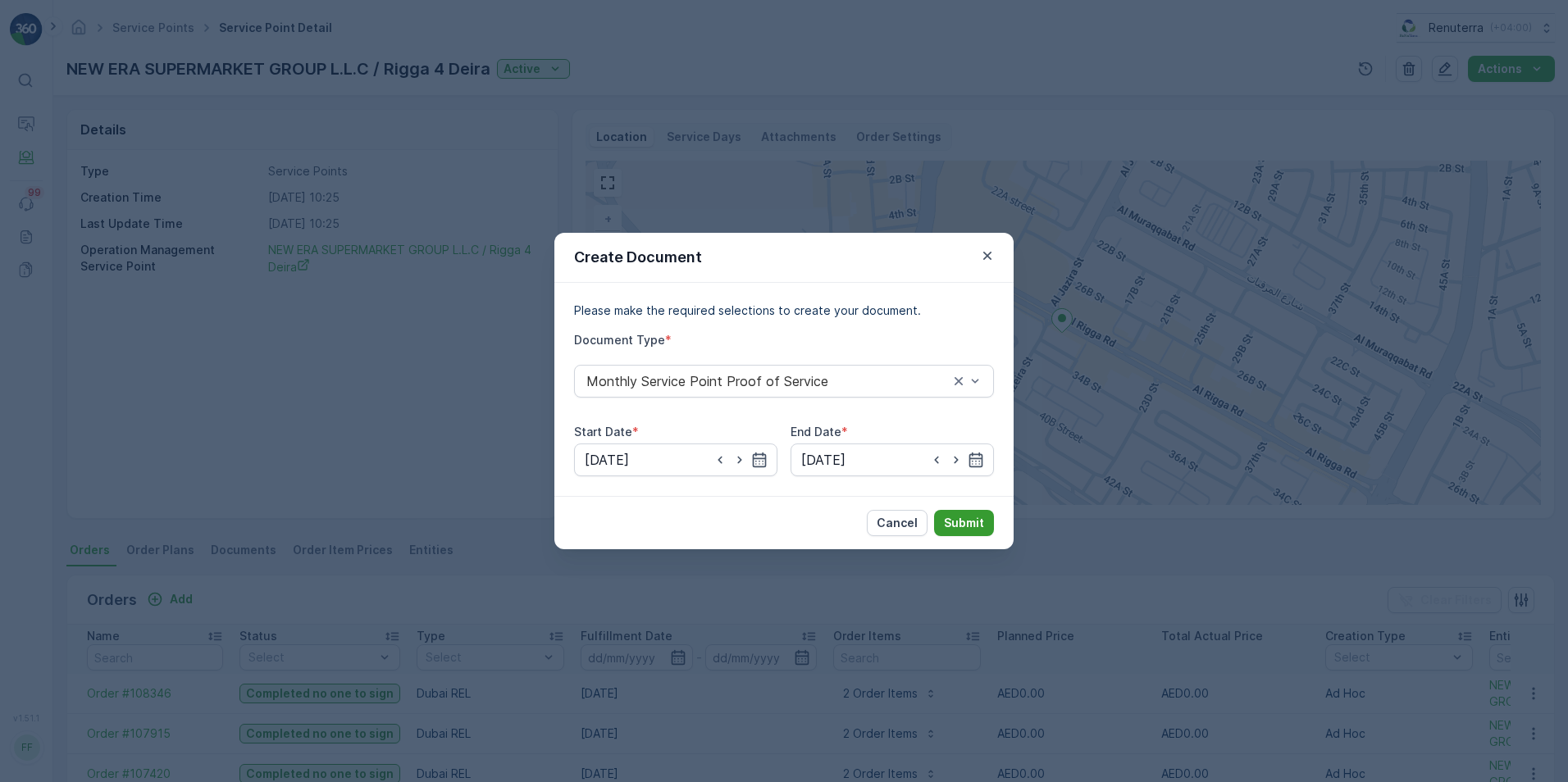
click at [964, 511] on button "Submit" at bounding box center [963, 523] width 60 height 26
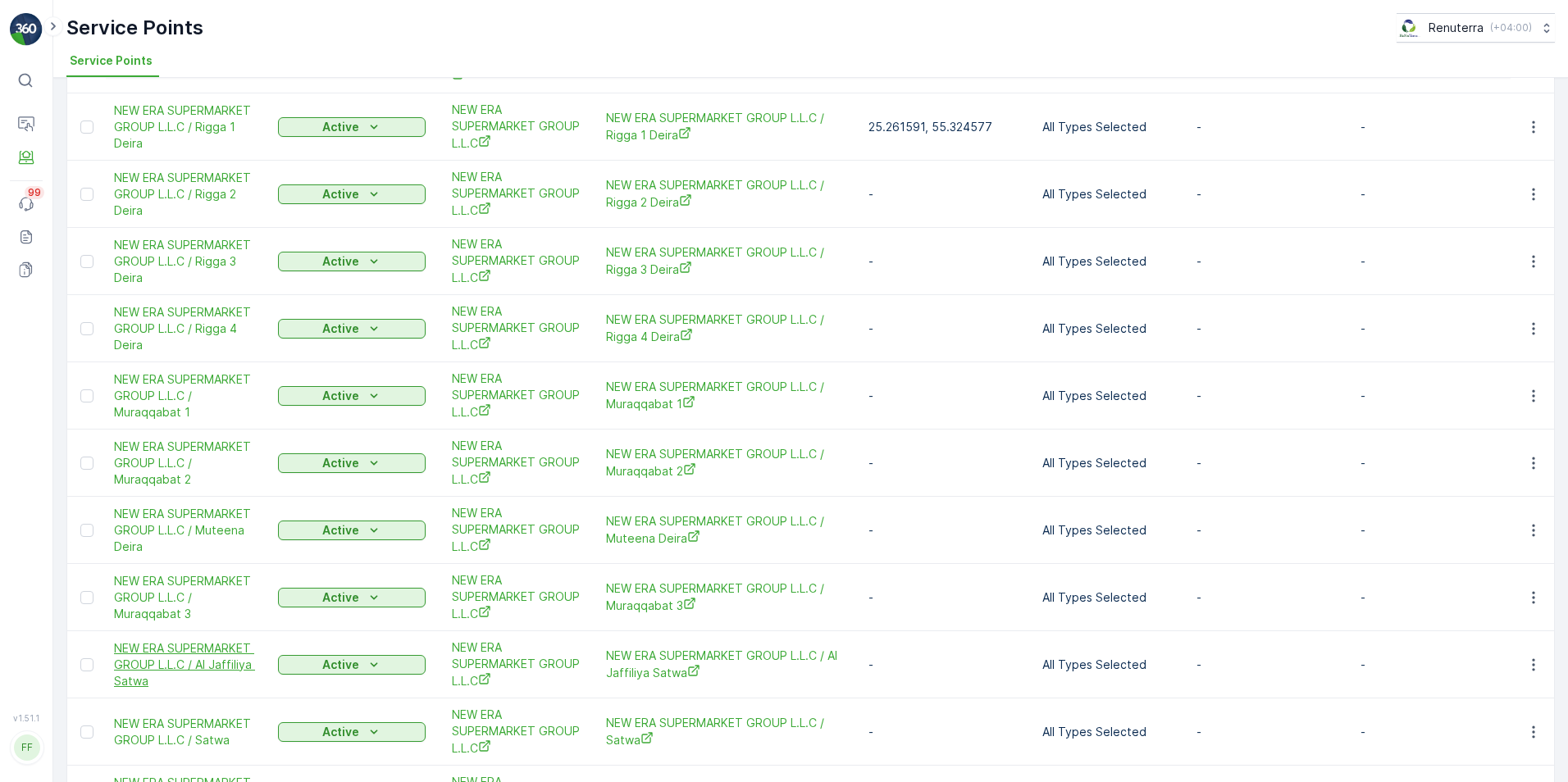
scroll to position [246, 0]
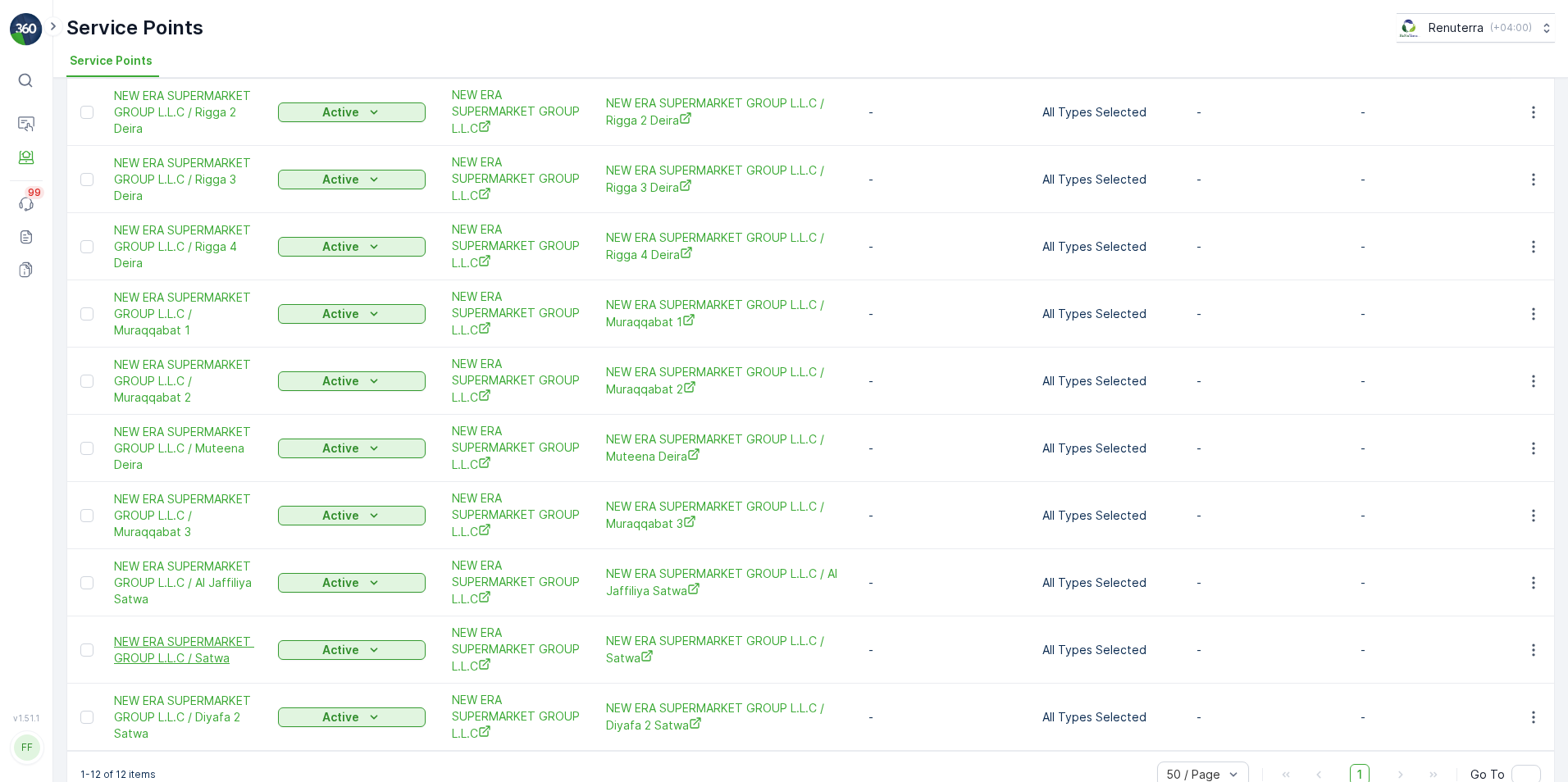
click at [191, 658] on span "NEW ERA SUPERMARKET GROUP L.L.C / Satwa" at bounding box center [188, 650] width 148 height 33
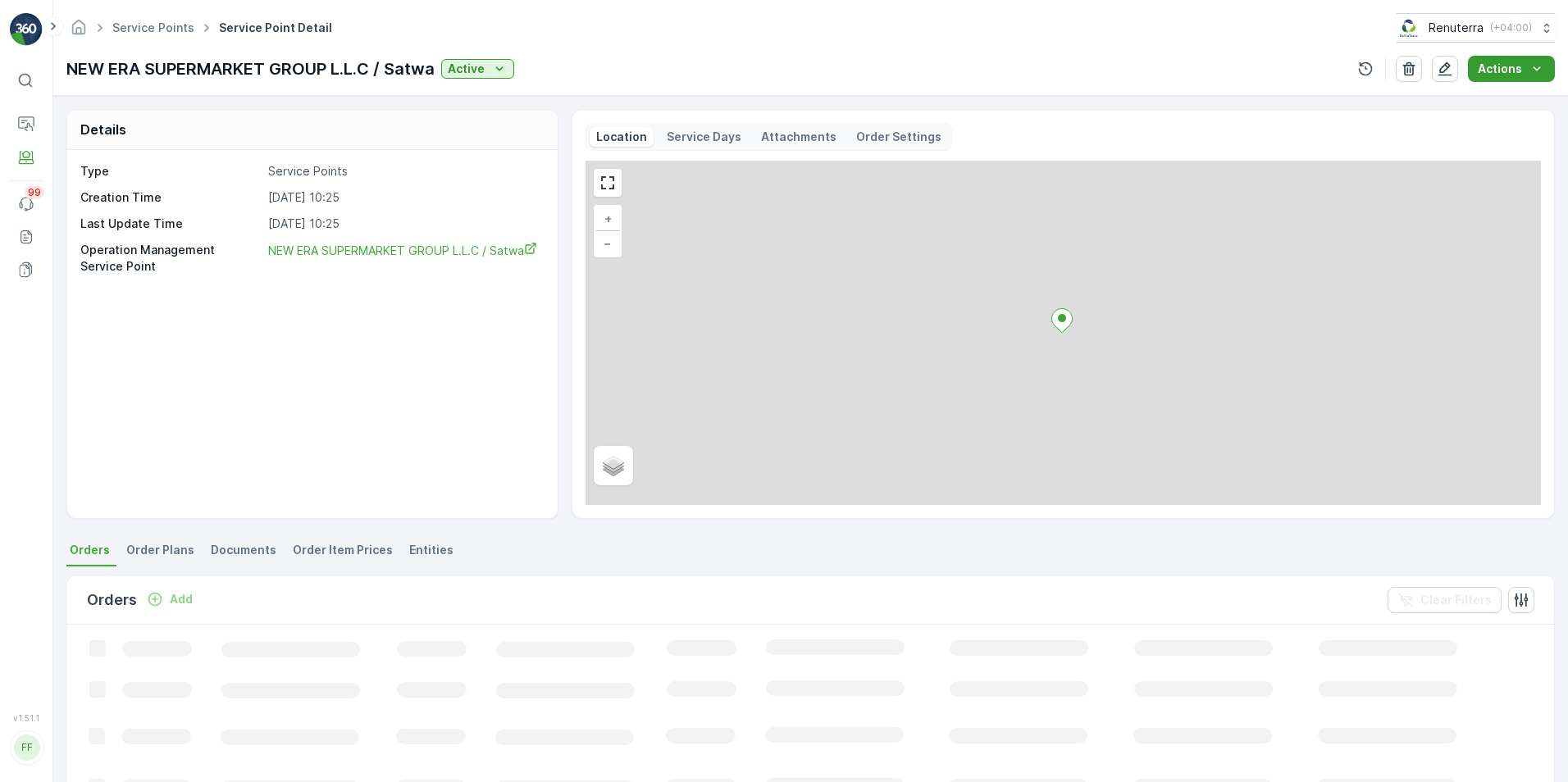
click at [1525, 77] on button "Actions" at bounding box center [1511, 69] width 87 height 26
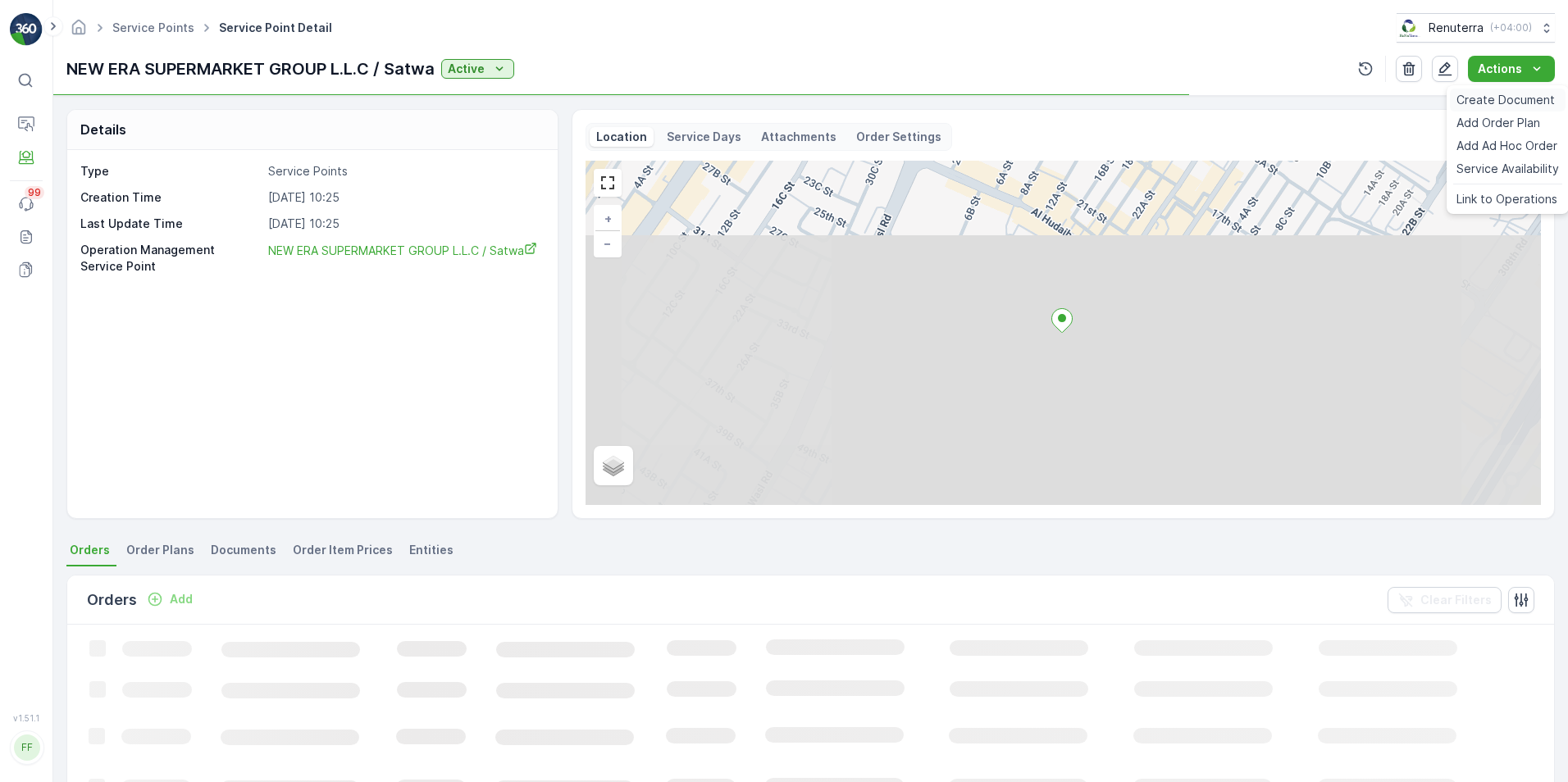
click at [1503, 98] on span "Create Document" at bounding box center [1505, 100] width 98 height 16
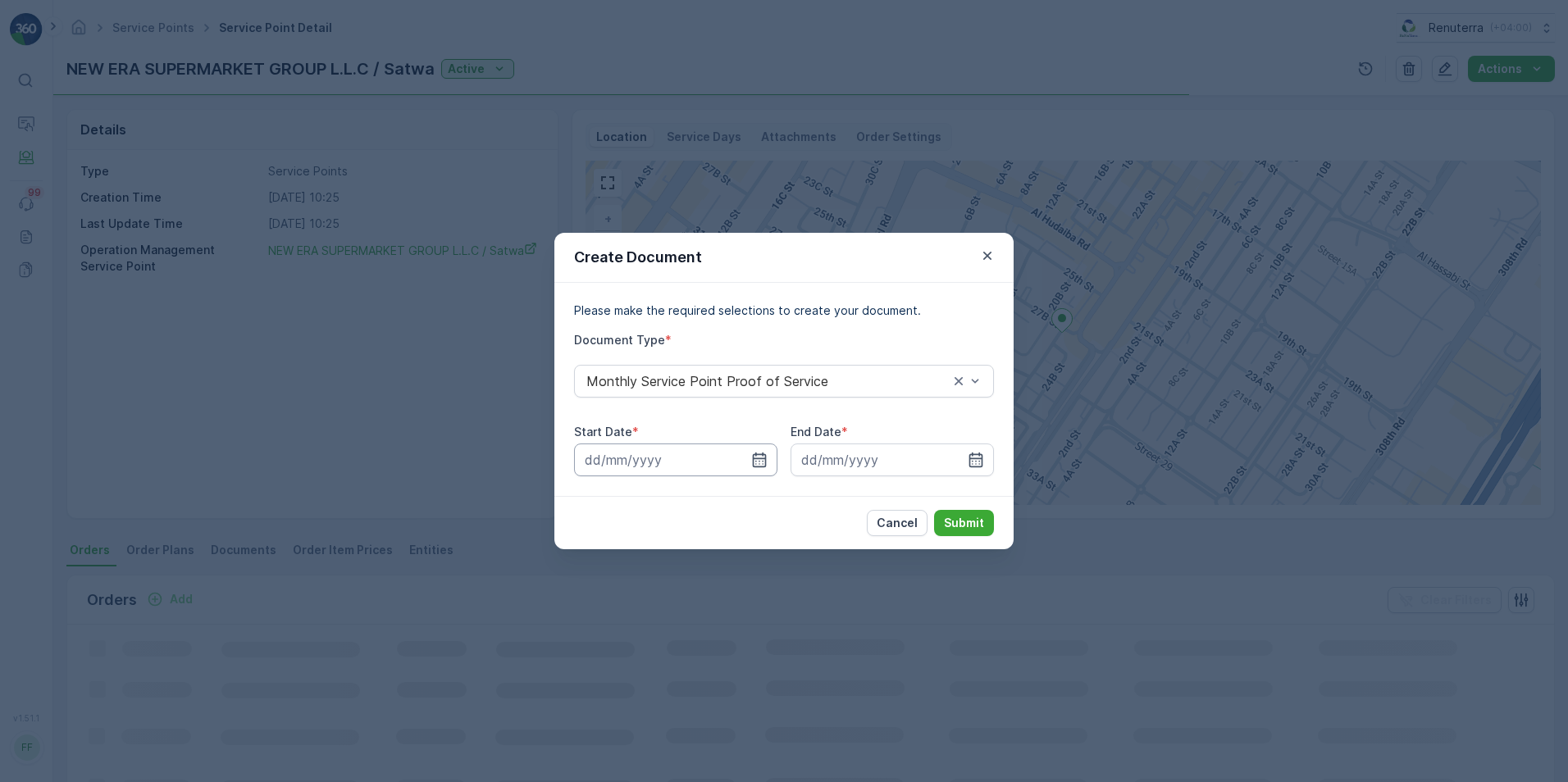
click at [748, 465] on input at bounding box center [676, 460] width 203 height 33
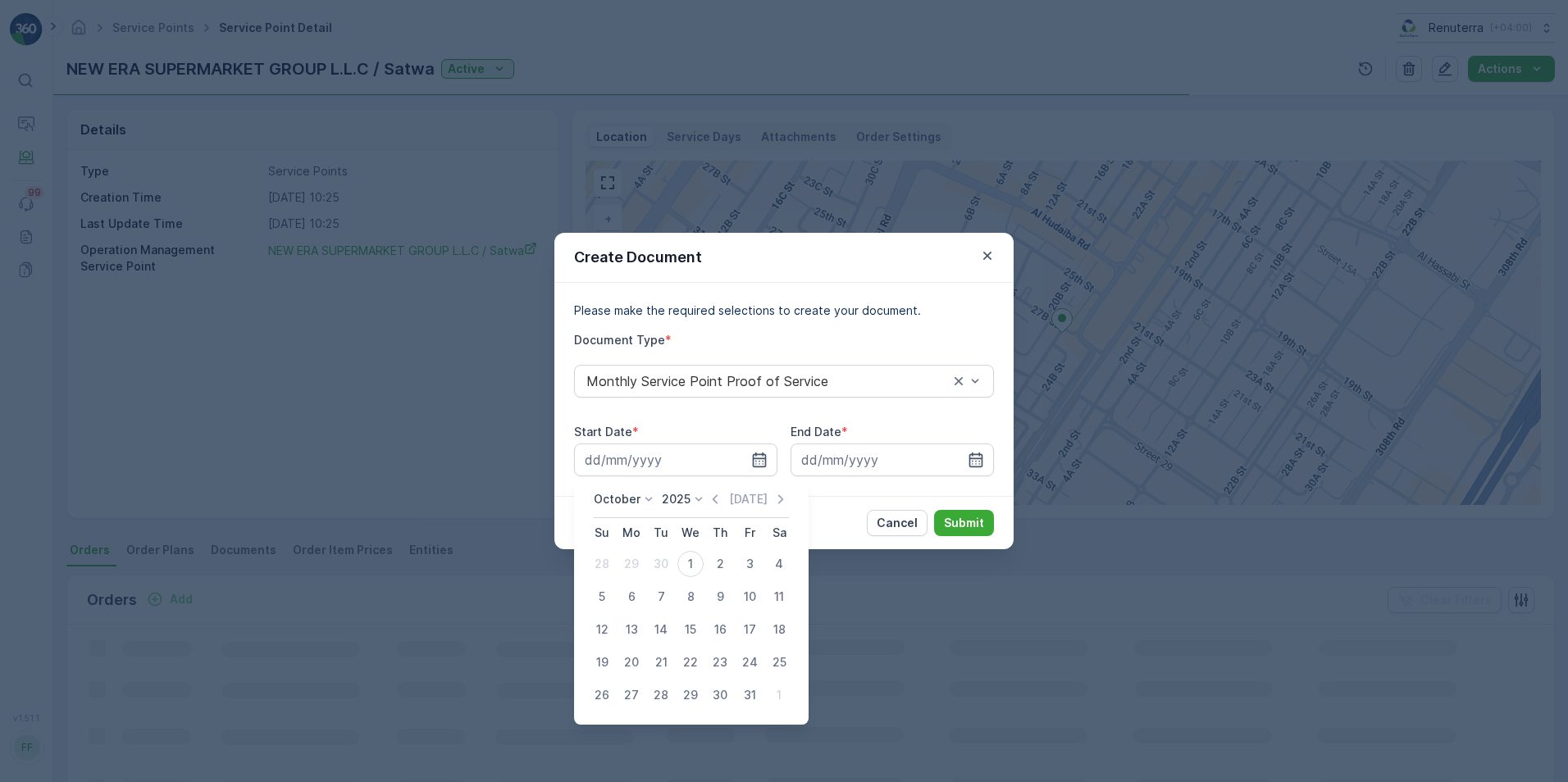
click at [722, 503] on icon "button" at bounding box center [715, 500] width 16 height 16
click at [638, 564] on div "1" at bounding box center [630, 564] width 26 height 26
type input "[DATE]"
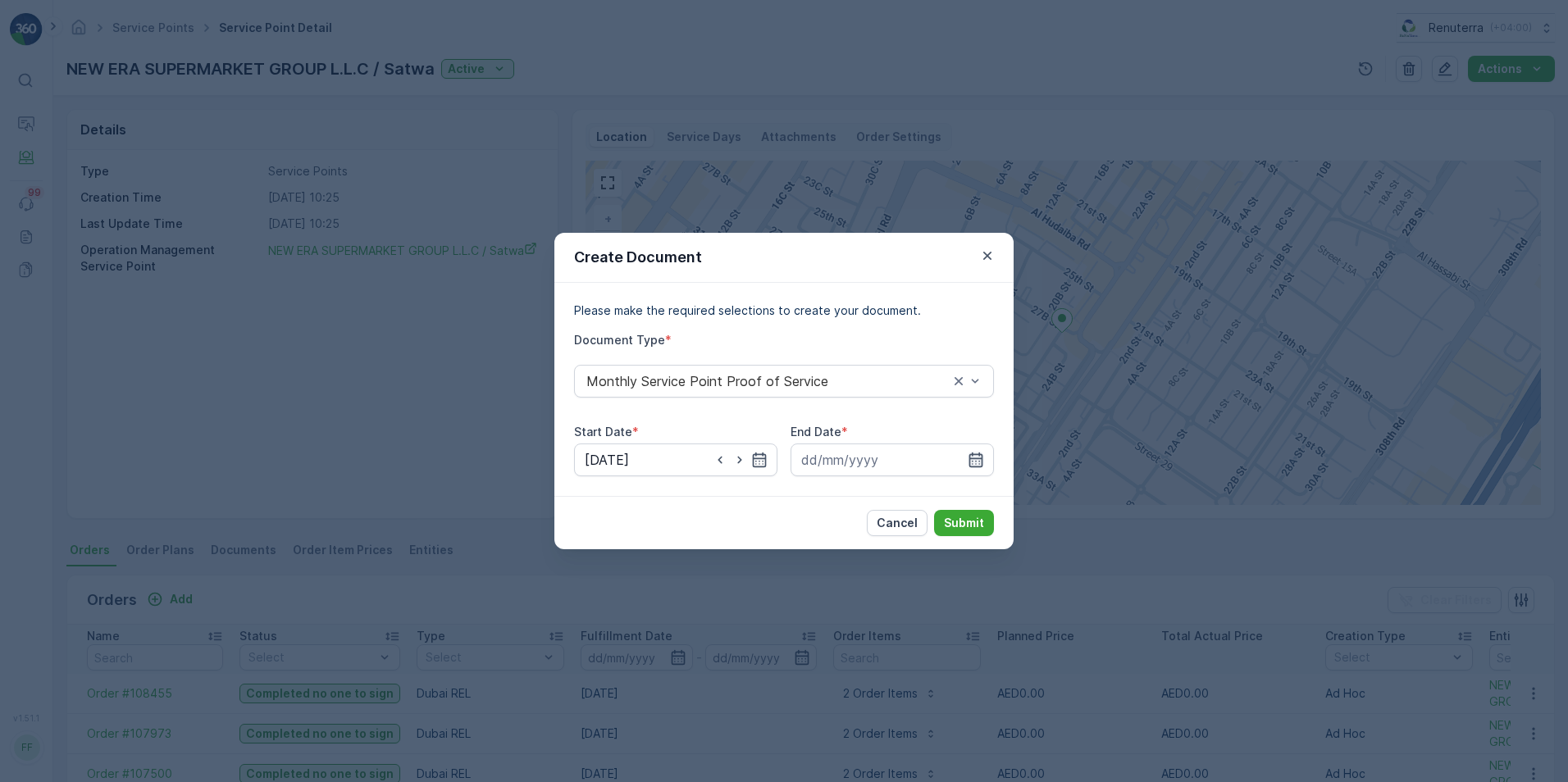
click at [978, 459] on icon "button" at bounding box center [976, 460] width 14 height 15
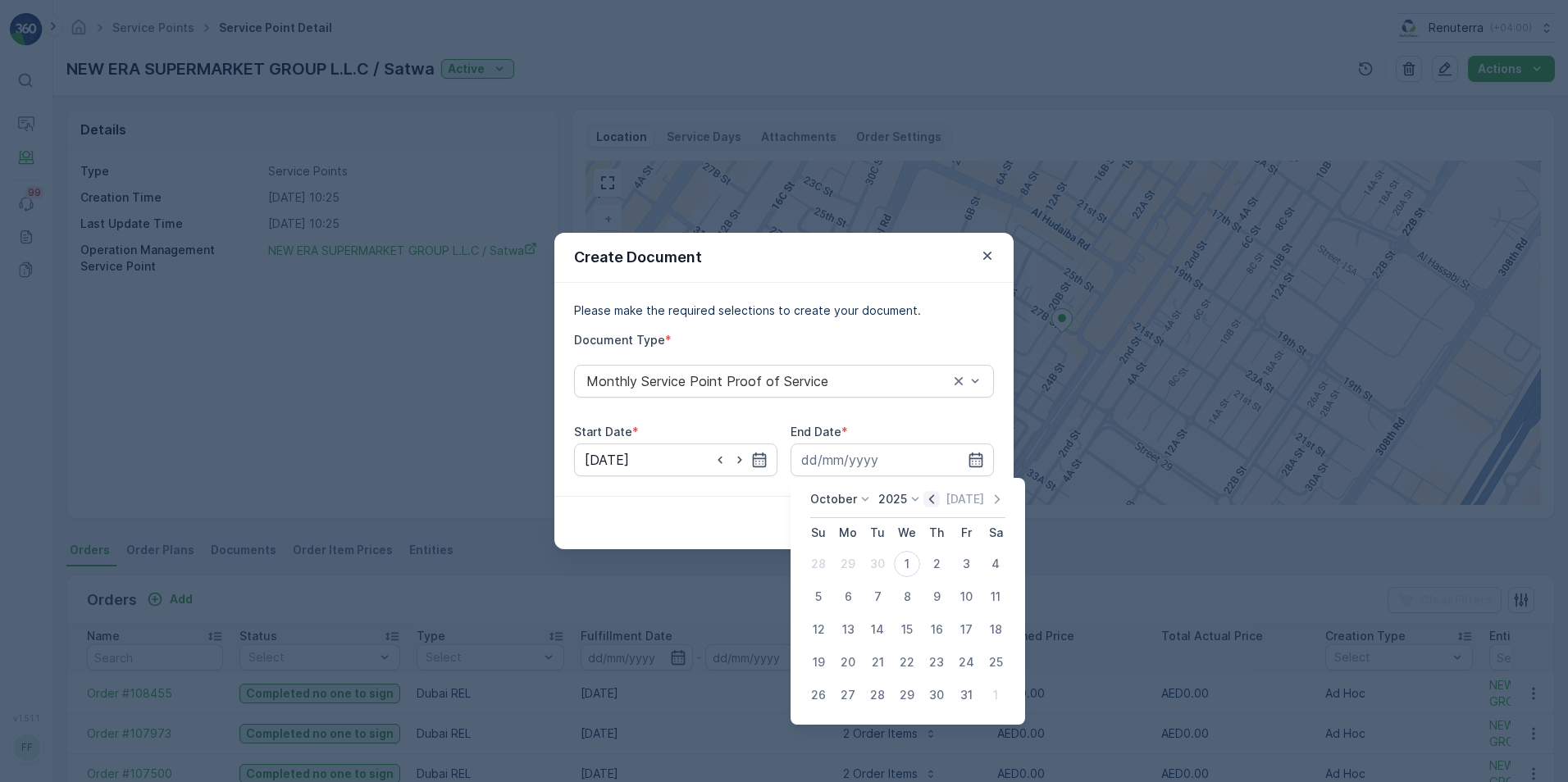
click at [938, 499] on icon "button" at bounding box center [931, 500] width 16 height 16
click at [873, 695] on div "30" at bounding box center [877, 695] width 26 height 26
type input "[DATE]"
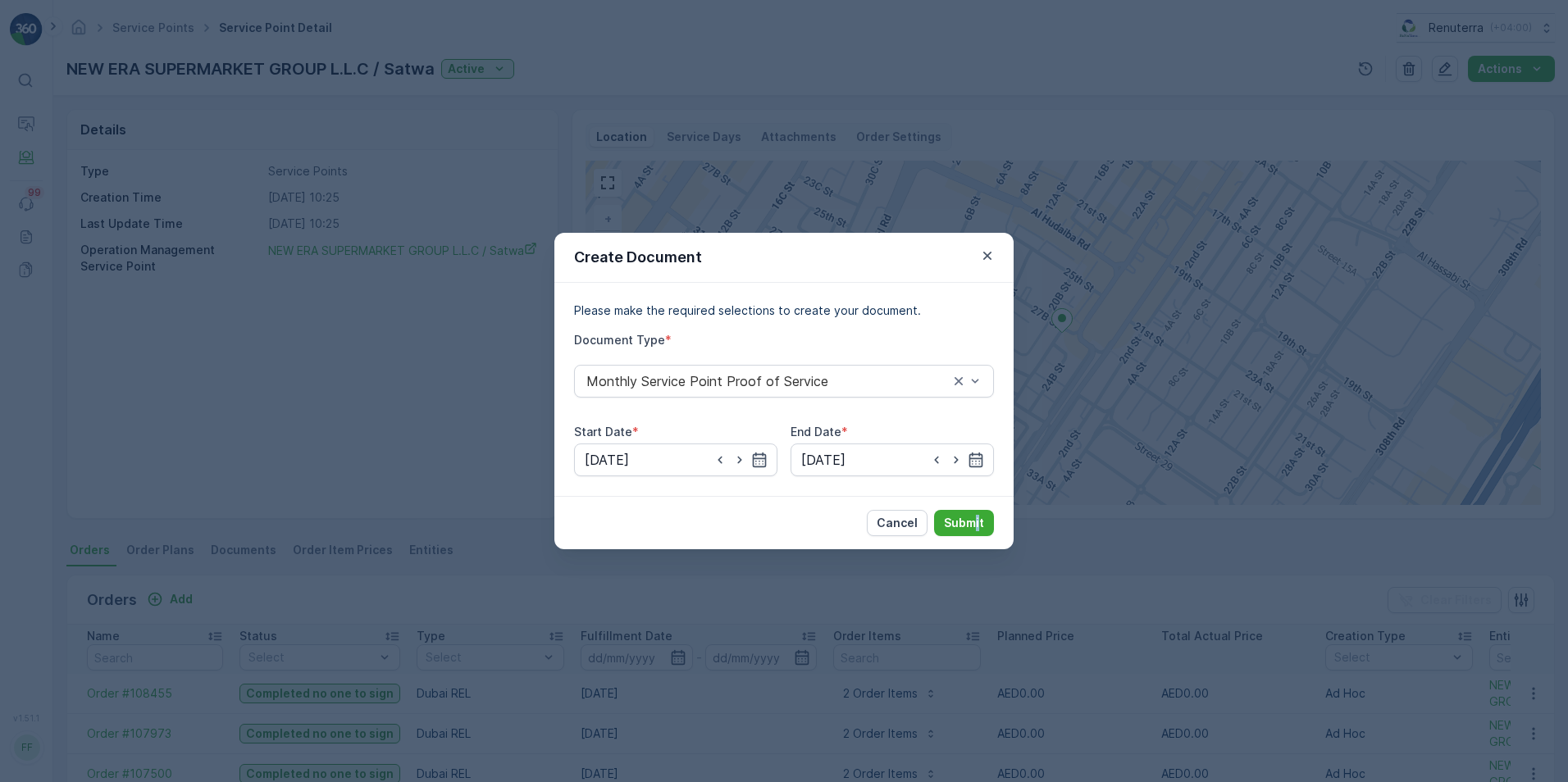
click at [979, 509] on div "Cancel Submit" at bounding box center [784, 523] width 459 height 53
drag, startPoint x: 979, startPoint y: 509, endPoint x: 974, endPoint y: 521, distance: 13.0
click at [974, 521] on p "Submit" at bounding box center [963, 523] width 40 height 16
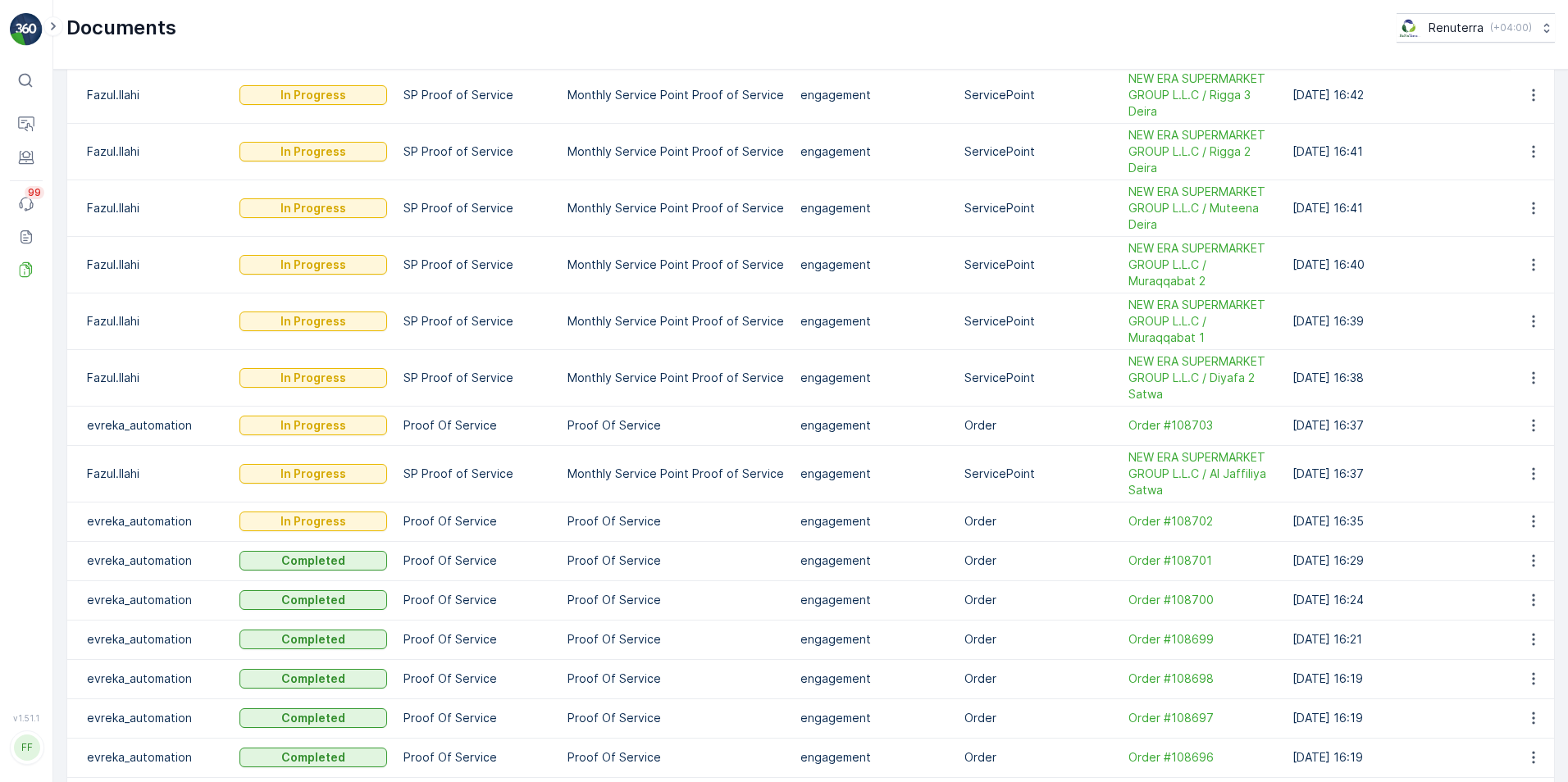
scroll to position [328, 0]
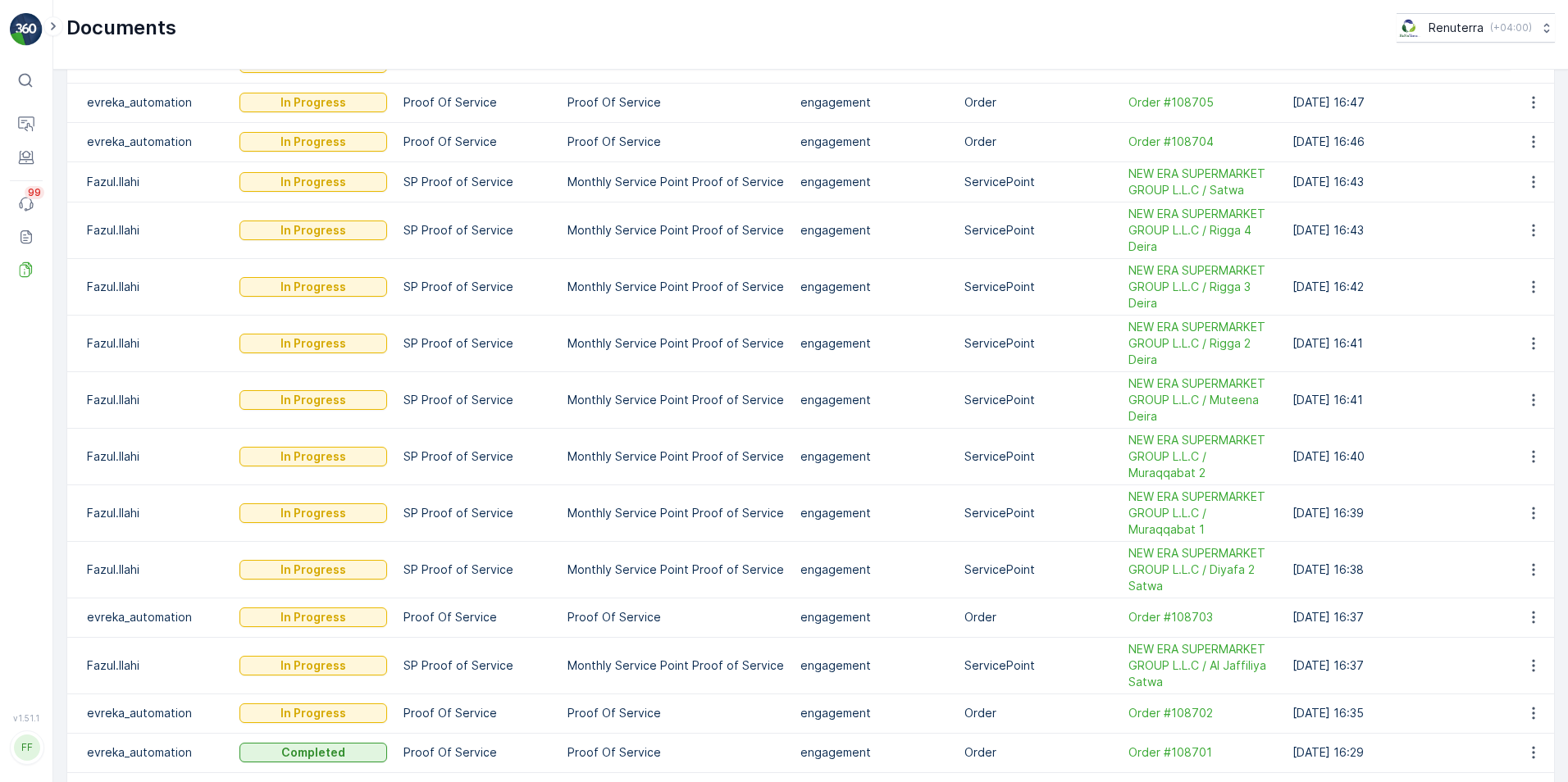
scroll to position [246, 0]
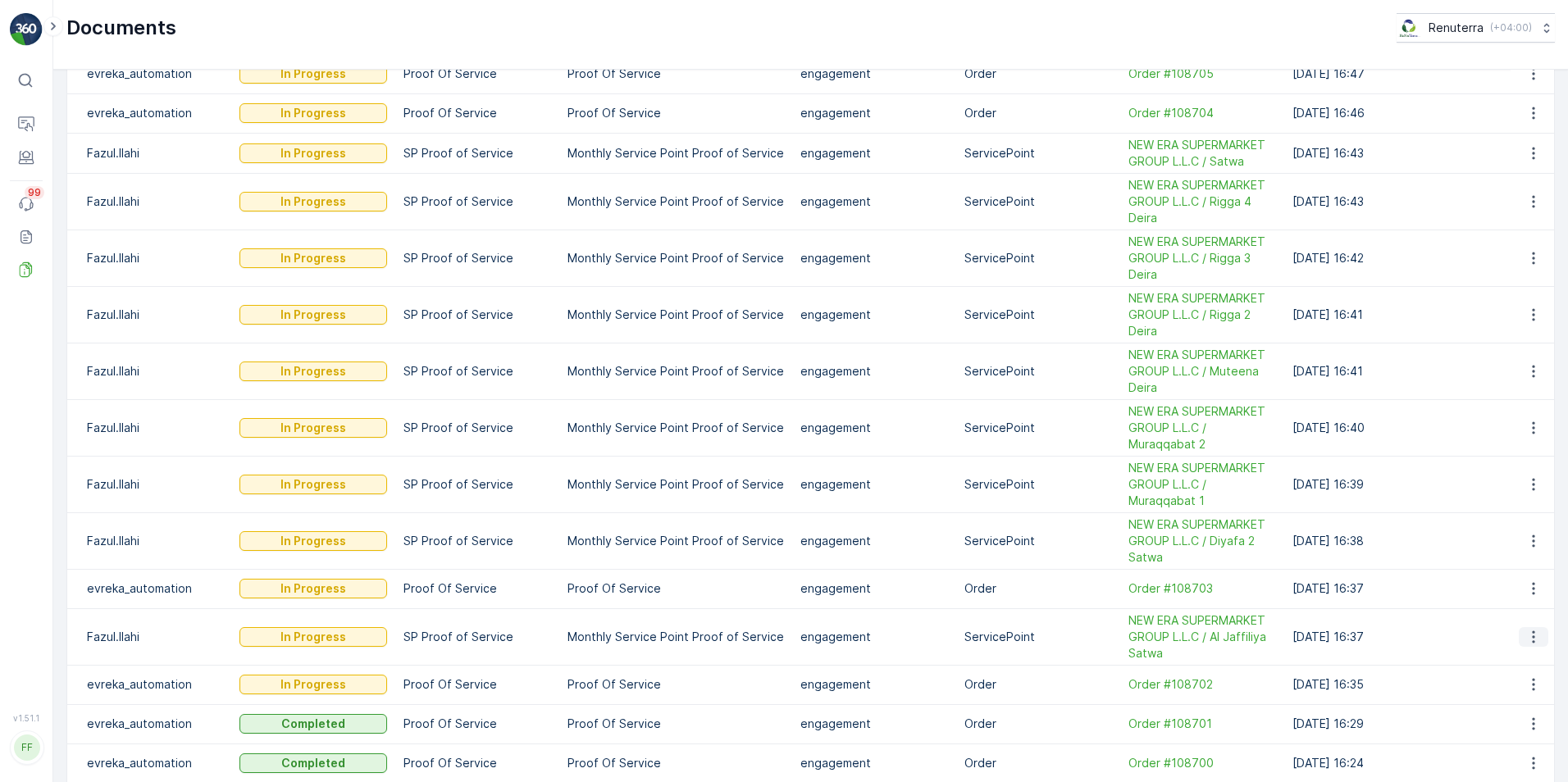
click at [1531, 638] on icon "button" at bounding box center [1532, 637] width 3 height 12
click at [1530, 638] on icon "button" at bounding box center [1533, 637] width 16 height 16
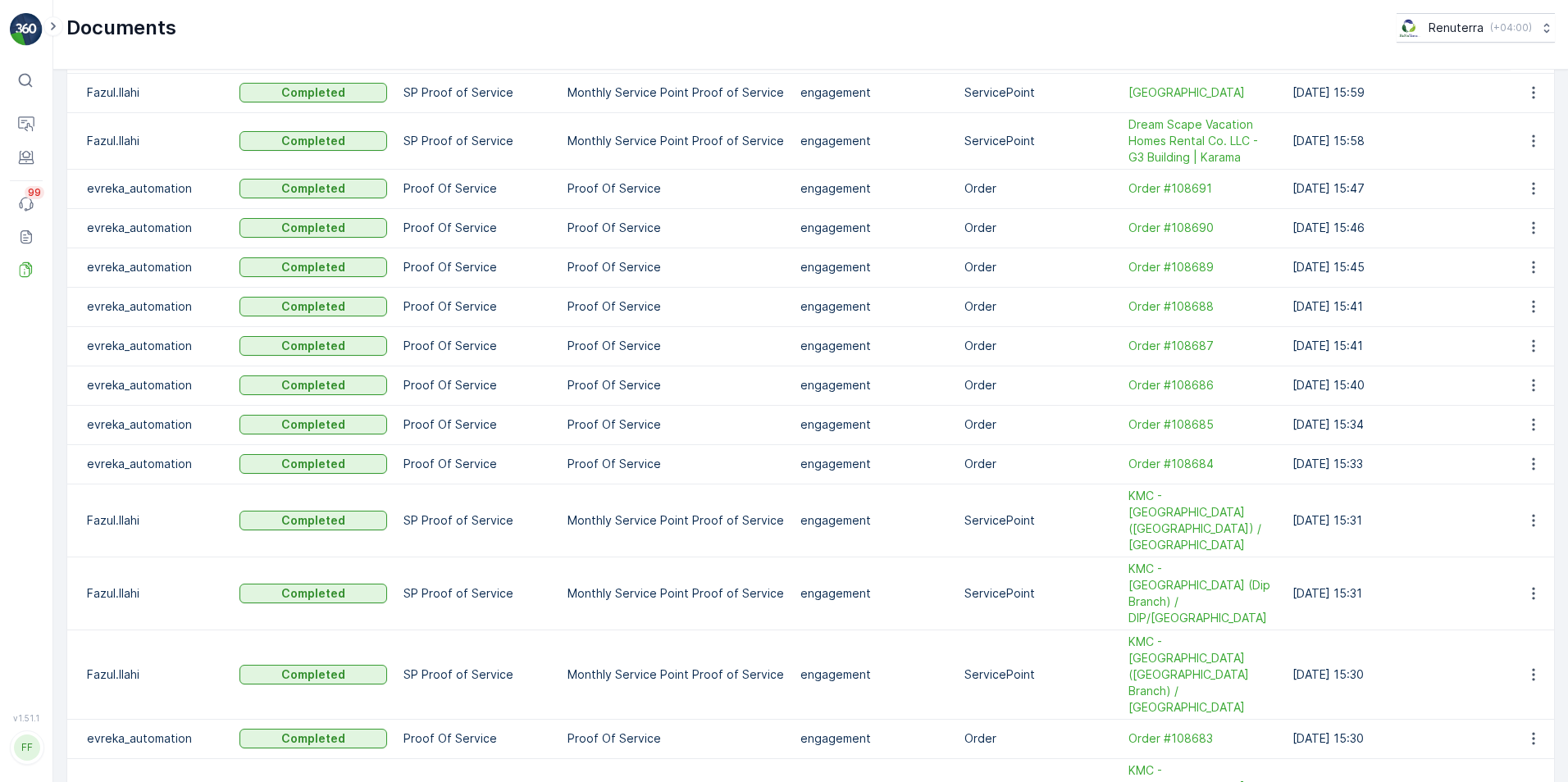
scroll to position [1699, 0]
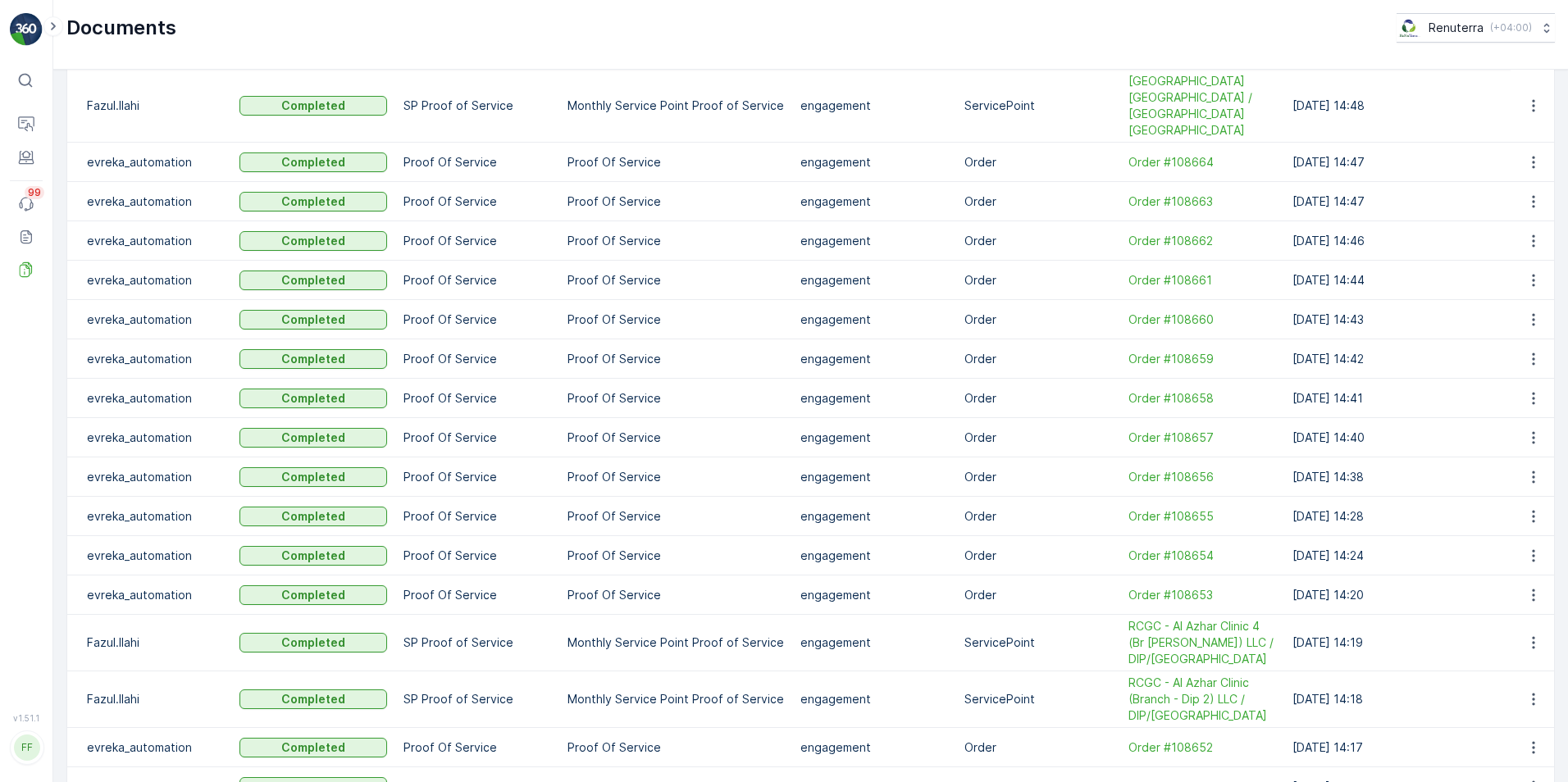
scroll to position [1662, 0]
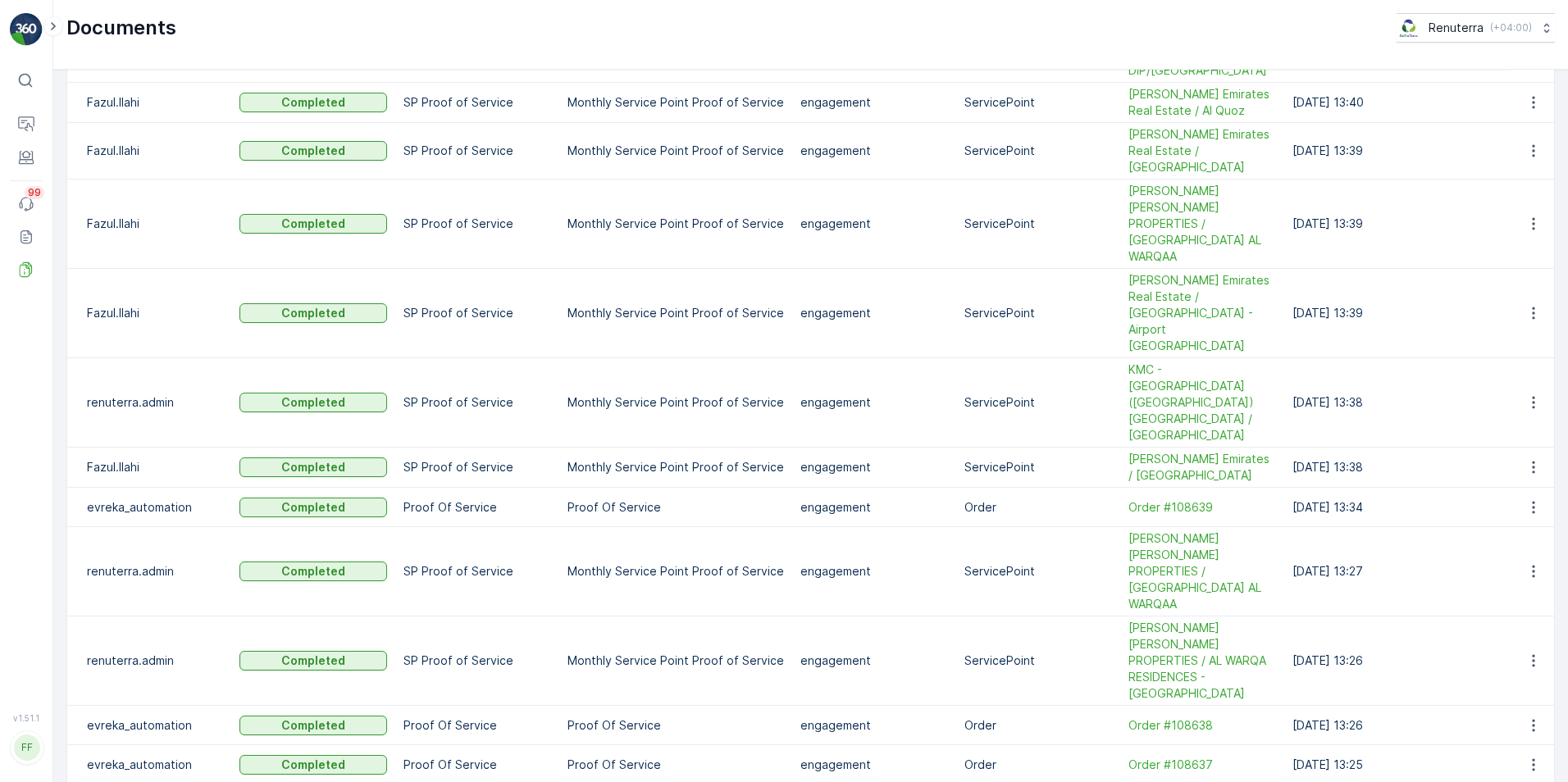
scroll to position [1855, 0]
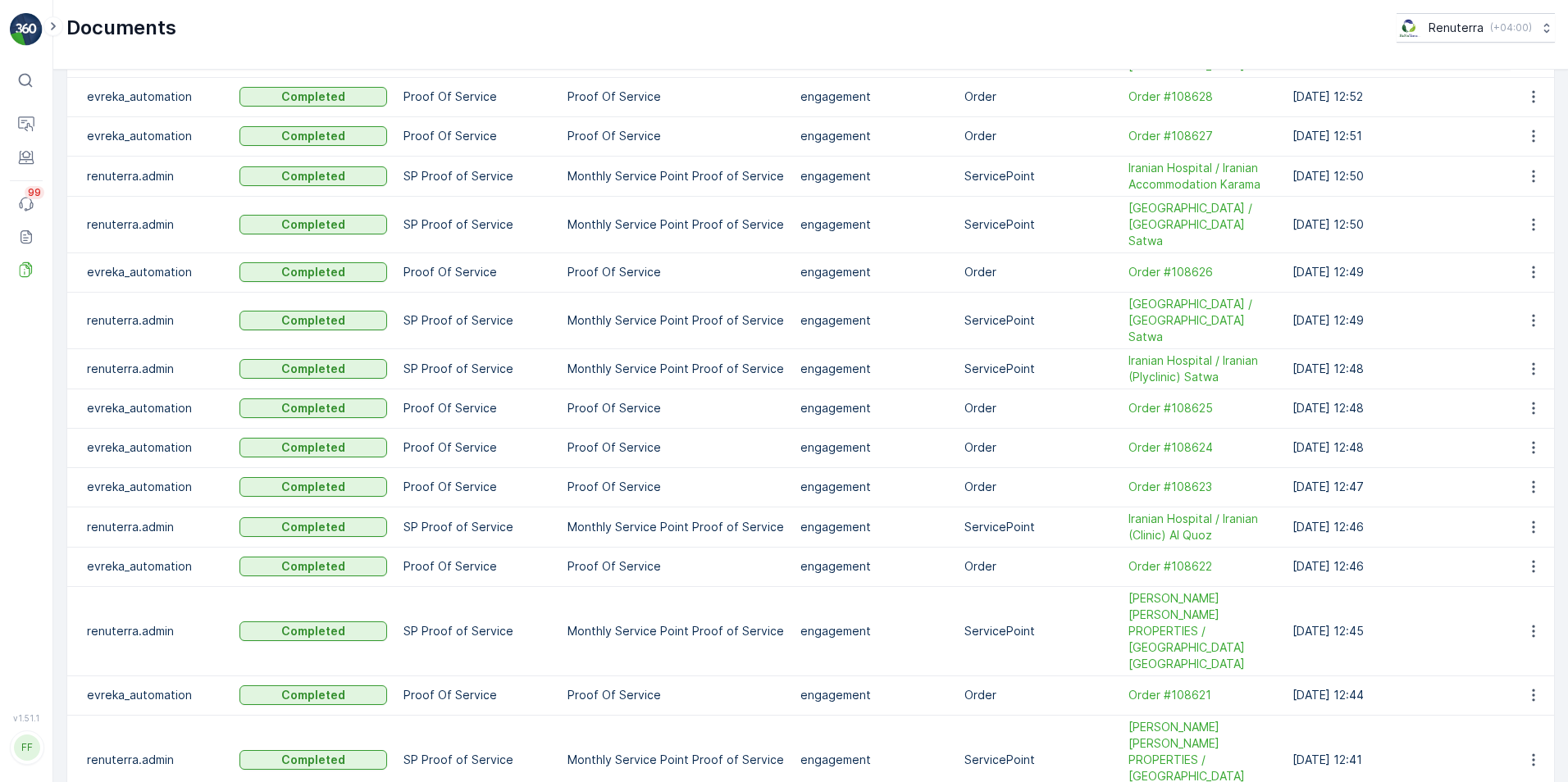
scroll to position [215, 0]
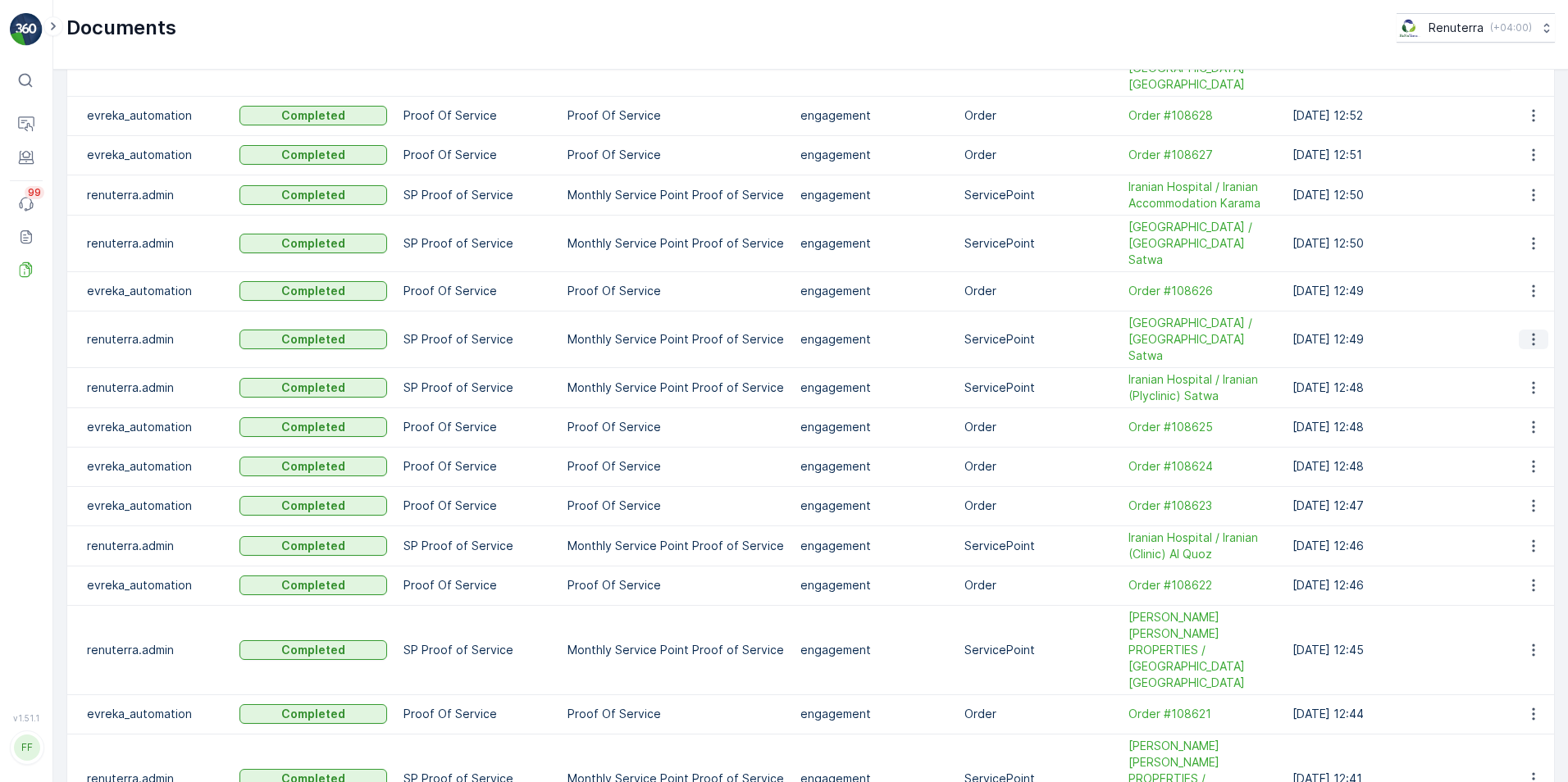
click at [1526, 331] on icon "button" at bounding box center [1533, 339] width 16 height 16
click at [1527, 326] on span "See Details" at bounding box center [1528, 323] width 63 height 16
click at [1533, 379] on icon "button" at bounding box center [1533, 387] width 16 height 16
click at [1514, 368] on span "See Details" at bounding box center [1528, 363] width 63 height 16
